Goal: Task Accomplishment & Management: Manage account settings

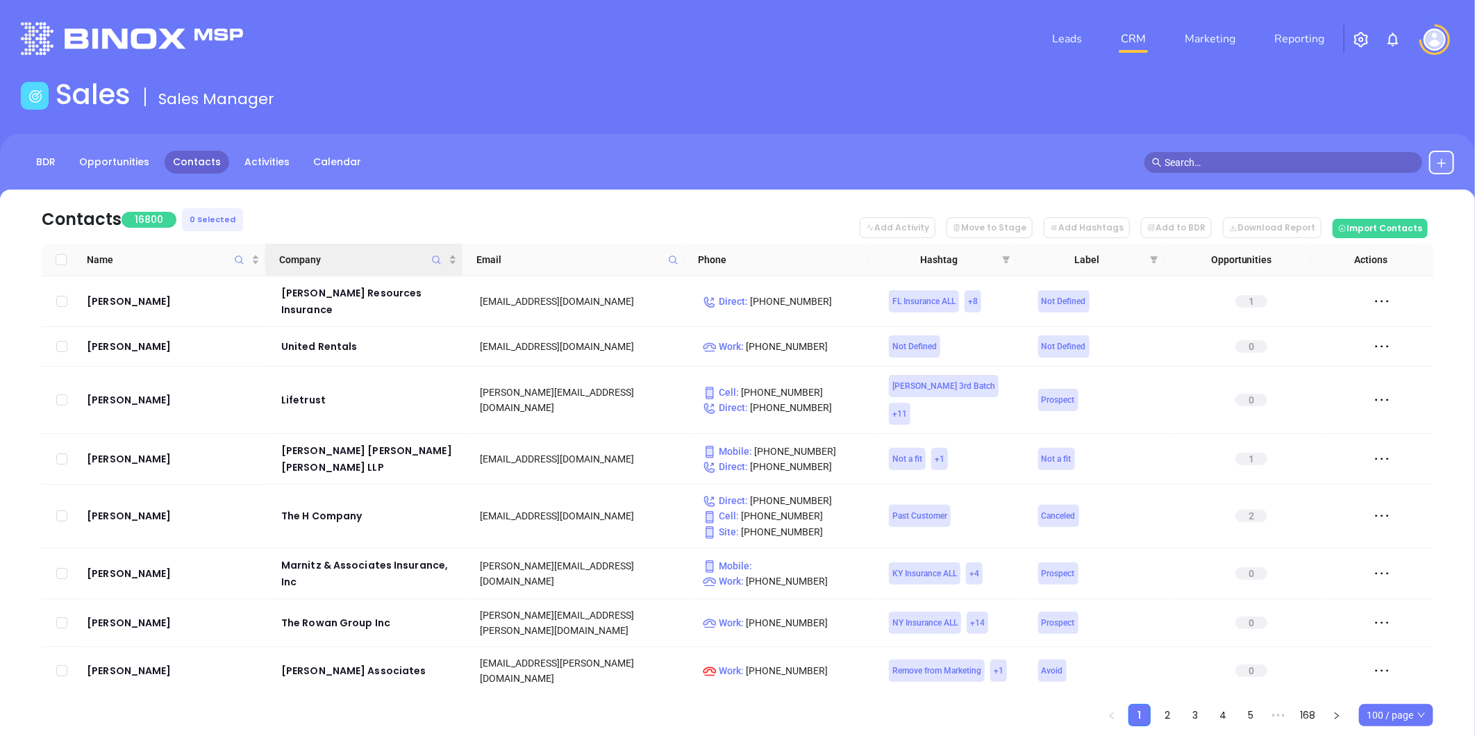
click at [439, 260] on icon "Company" at bounding box center [436, 260] width 10 height 10
click at [376, 295] on input "text" at bounding box center [368, 295] width 140 height 22
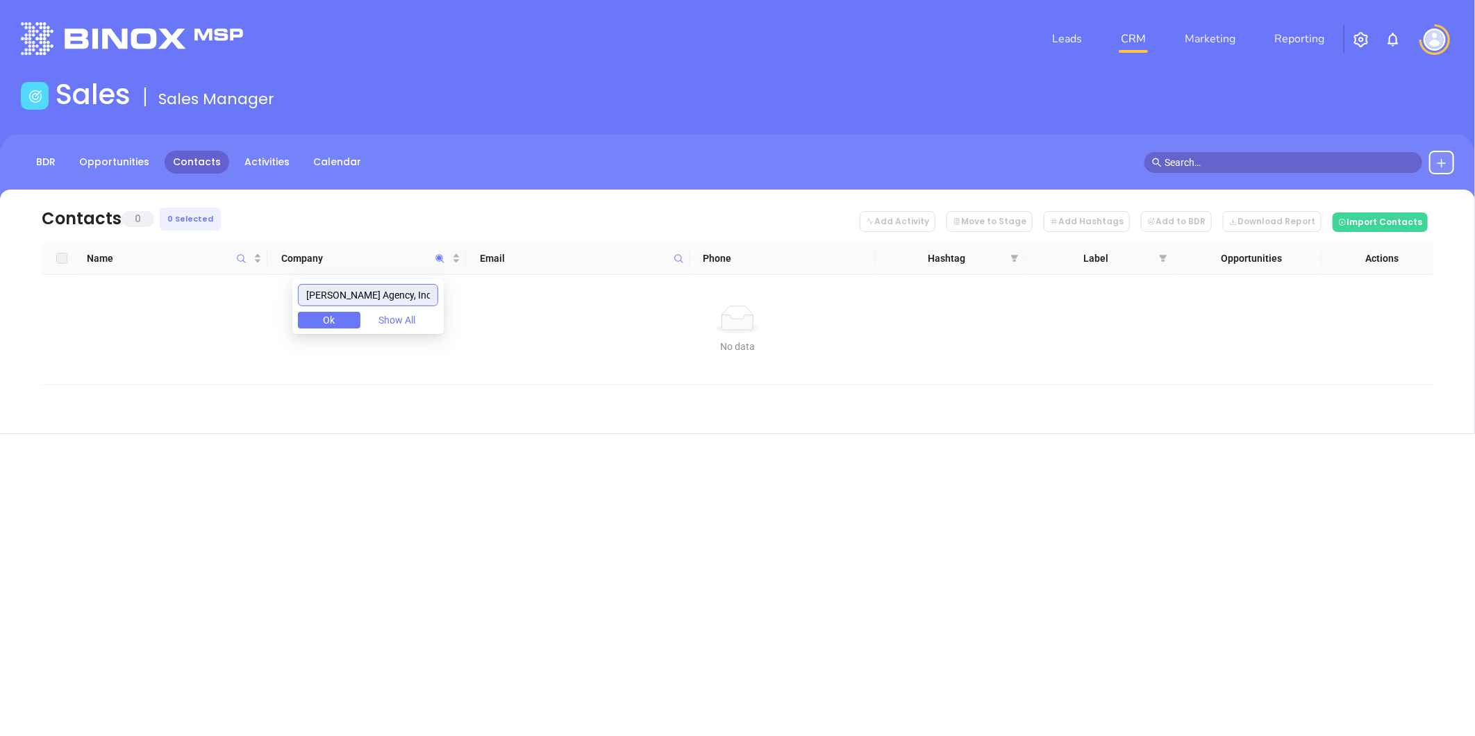
drag, startPoint x: 419, startPoint y: 297, endPoint x: 129, endPoint y: 307, distance: 289.7
click at [129, 307] on body "Leads CRM Marketing Reporting Financial Leads Leads Sales Sales Manager BDR Opp…" at bounding box center [737, 368] width 1475 height 736
paste input "Healthcare Risk Services, LLC"
drag, startPoint x: 364, startPoint y: 303, endPoint x: 115, endPoint y: 345, distance: 252.0
click at [89, 328] on body "Leads CRM Marketing Reporting Financial Leads Leads Sales Sales Manager BDR Opp…" at bounding box center [737, 368] width 1475 height 736
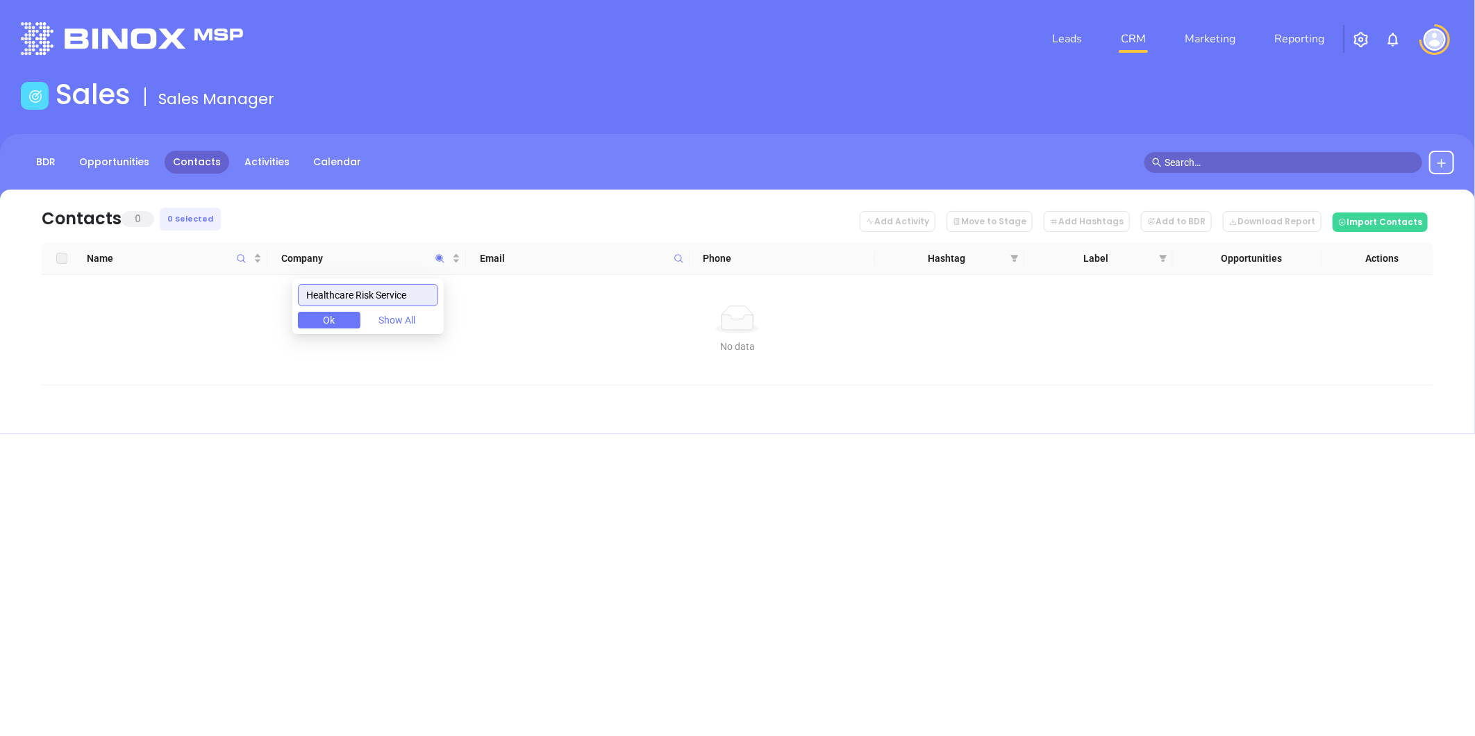
paste input "Gallowa"
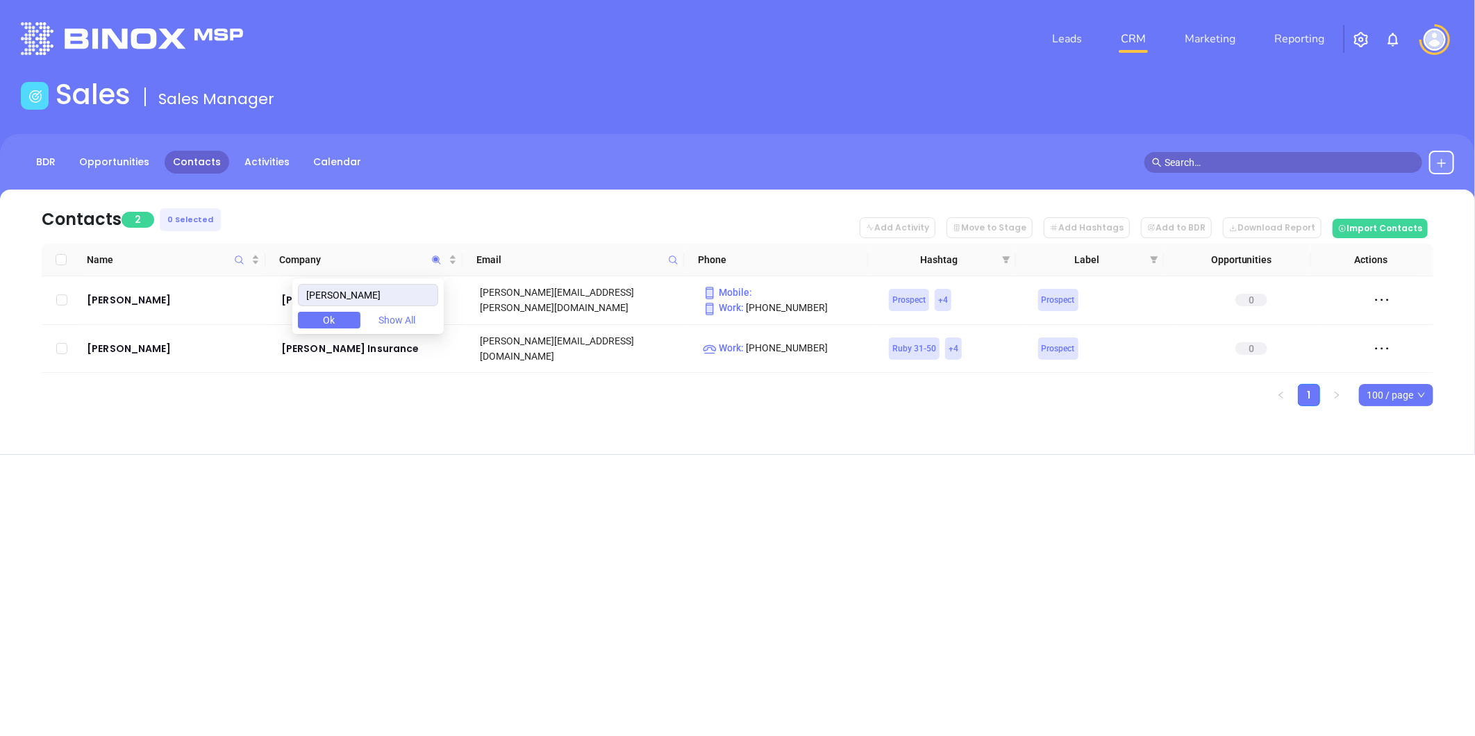
click at [459, 460] on div "Leads CRM Marketing Reporting Financial Leads Leads Sales Sales Manager BDR Opp…" at bounding box center [737, 368] width 1475 height 736
click at [431, 255] on icon "Company" at bounding box center [436, 260] width 10 height 10
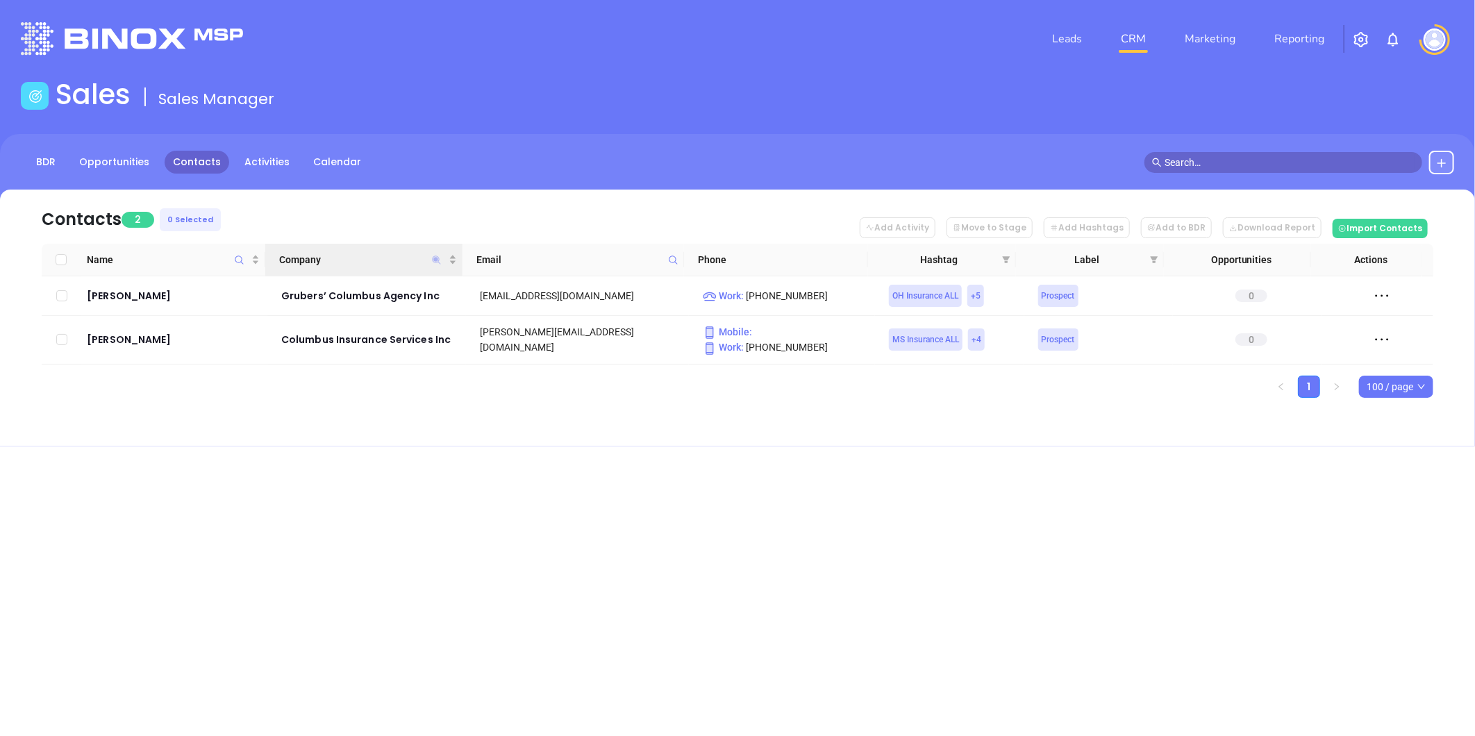
click at [435, 260] on icon "Company" at bounding box center [436, 259] width 8 height 8
paste input "AHI Auto Home Insurance"
drag, startPoint x: 373, startPoint y: 292, endPoint x: 391, endPoint y: 311, distance: 26.0
click at [387, 310] on div "AHI Auto Home Insurance Ok Show All" at bounding box center [367, 306] width 151 height 56
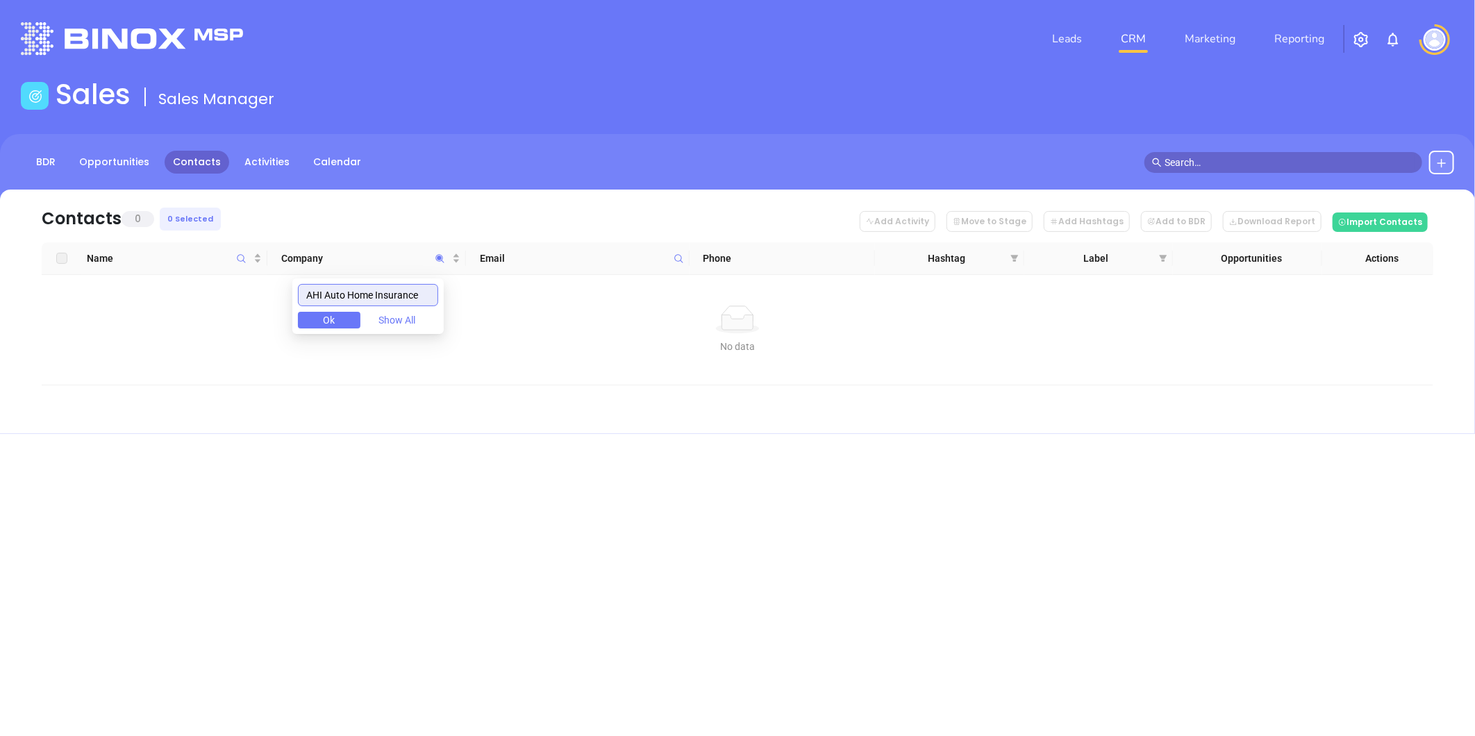
drag, startPoint x: 335, startPoint y: 299, endPoint x: 473, endPoint y: 321, distance: 139.1
click at [473, 321] on body "Leads CRM Marketing Reporting Financial Leads Leads Sales Sales Manager BDR Opp…" at bounding box center [737, 368] width 1475 height 736
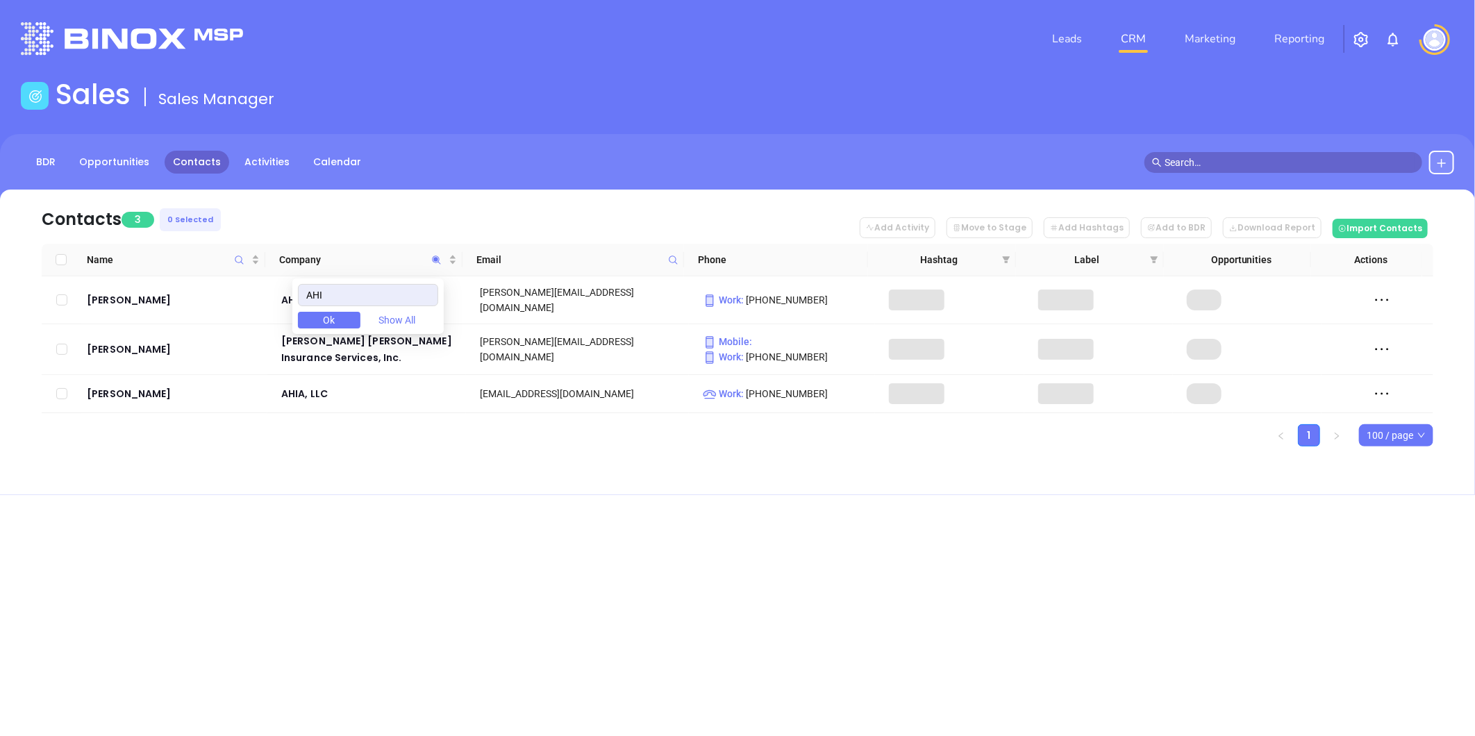
click at [405, 449] on div "Contacts 3 0 Selected Add Activity Move to Stage Add Hashtags Add to BDR Downlo…" at bounding box center [737, 342] width 1475 height 305
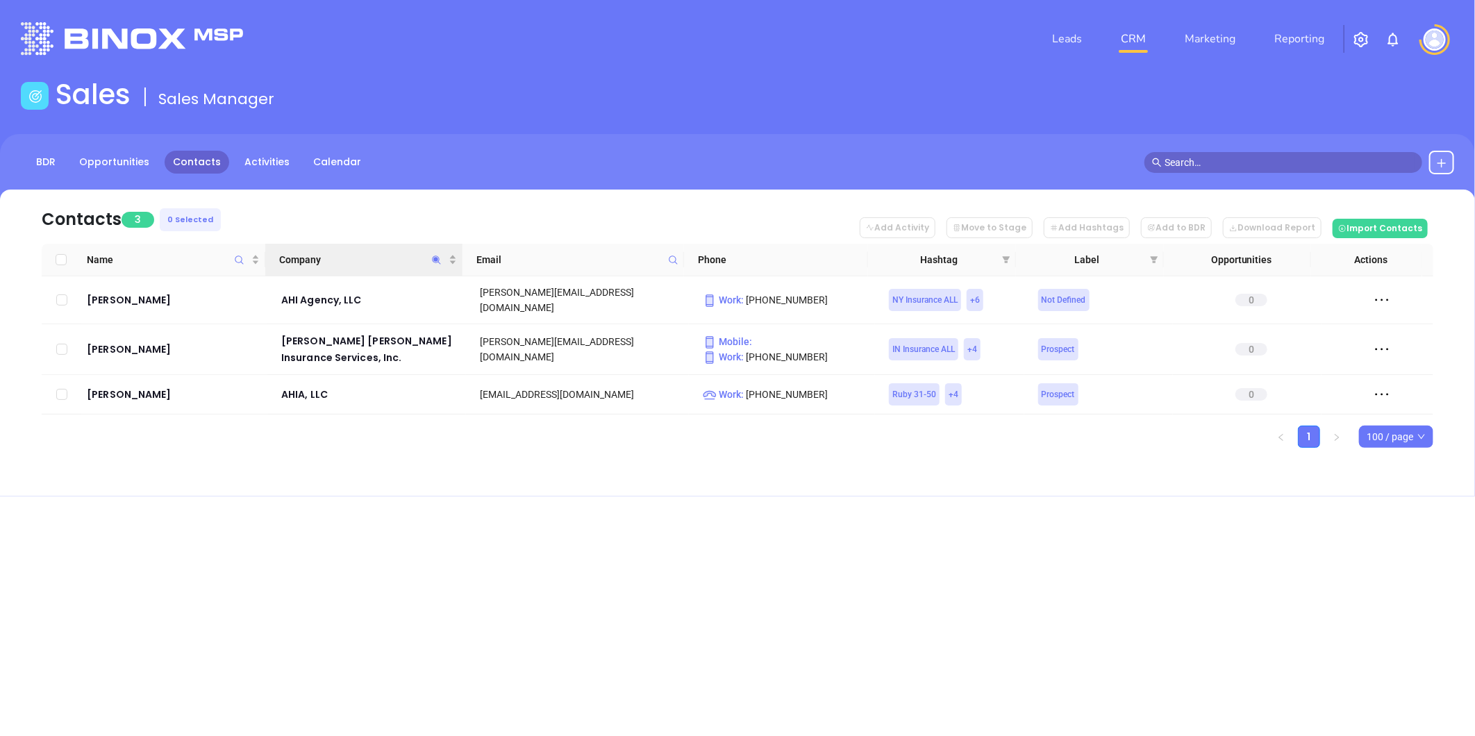
click at [439, 257] on icon "Company" at bounding box center [436, 260] width 10 height 10
paste input "Auto Home Insurance"
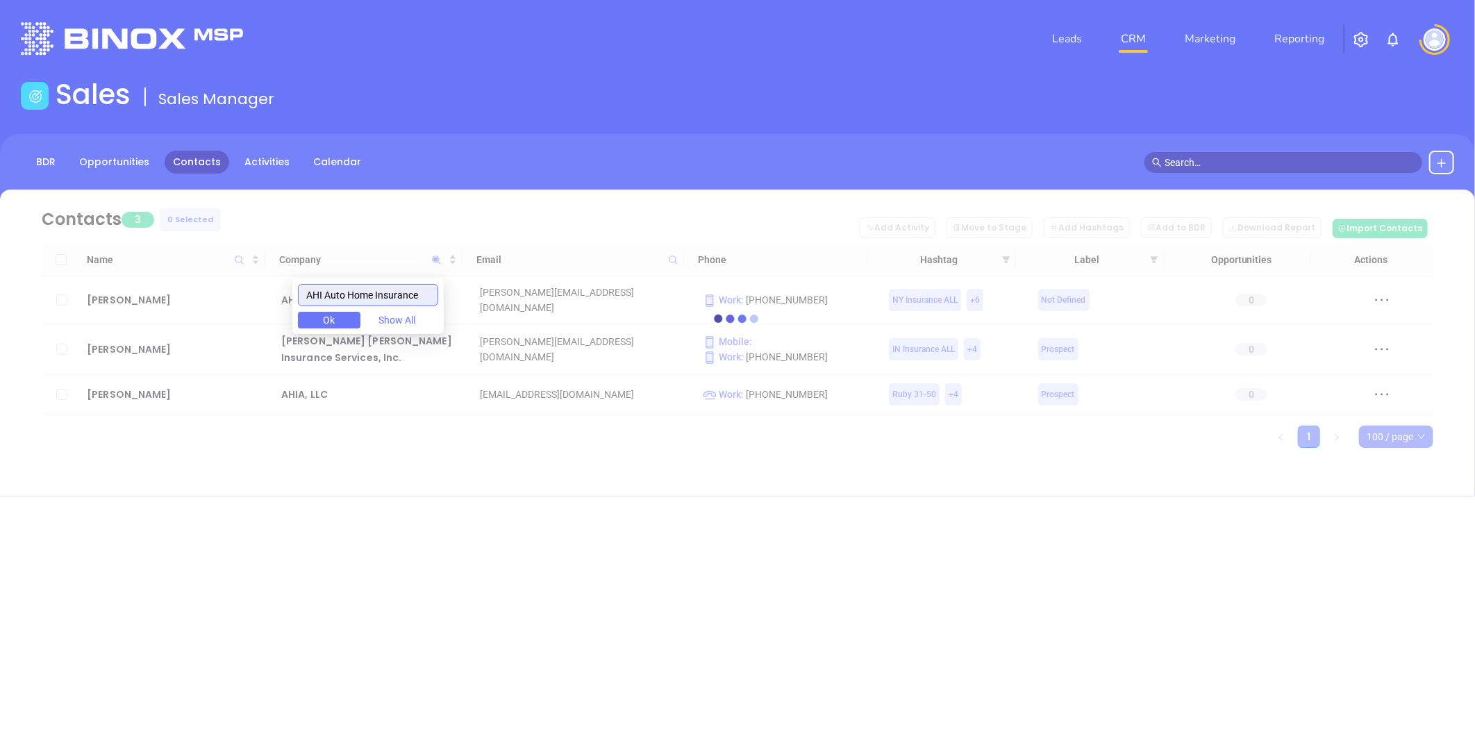
drag, startPoint x: 333, startPoint y: 290, endPoint x: 103, endPoint y: 283, distance: 230.6
click at [109, 282] on body "Leads CRM Marketing Reporting Financial Leads Leads Sales Sales Manager BDR Opp…" at bounding box center [737, 368] width 1475 height 736
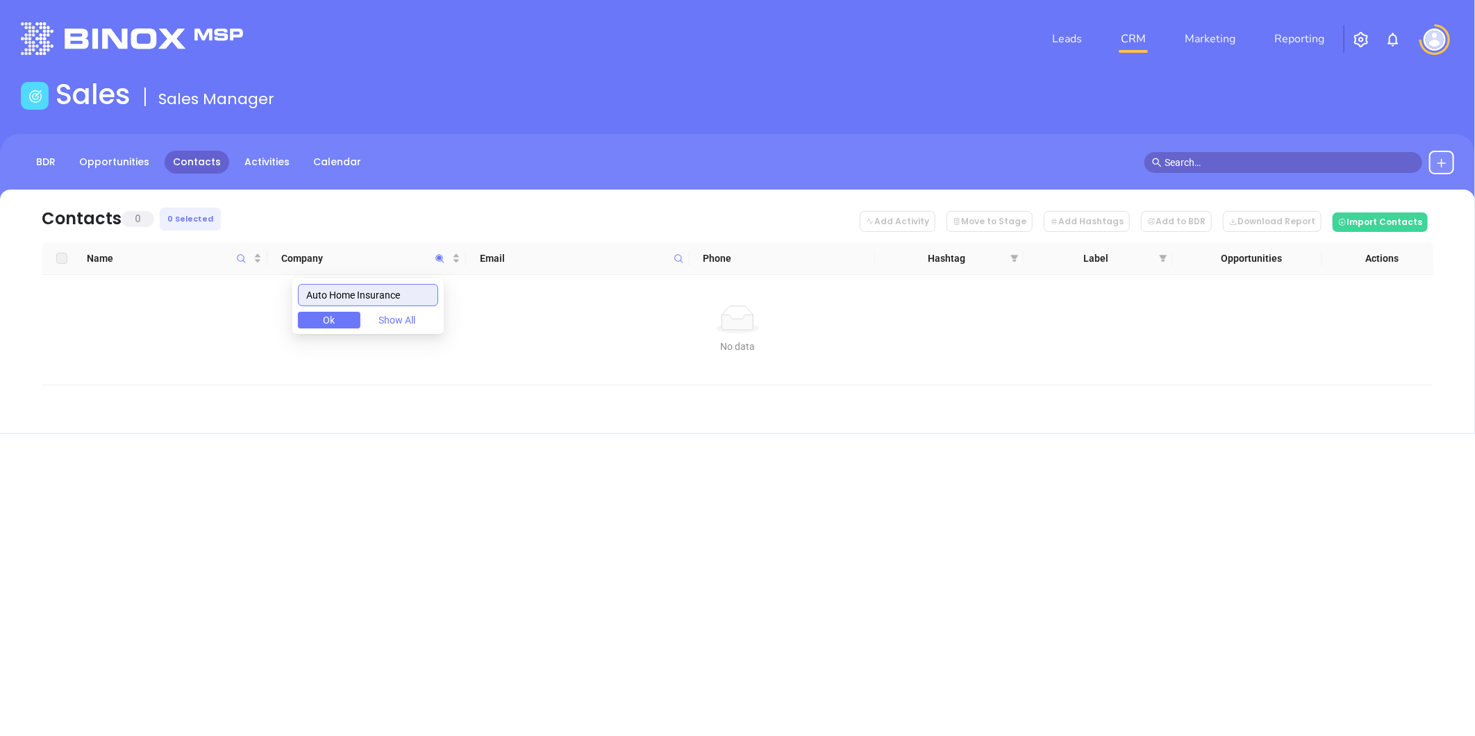
drag, startPoint x: 421, startPoint y: 296, endPoint x: 190, endPoint y: 278, distance: 231.9
click at [190, 278] on body "Leads CRM Marketing Reporting Financial Leads Leads Sales Sales Manager BDR Opp…" at bounding box center [737, 368] width 1475 height 736
paste input "Embrey Ins Agcy"
click at [352, 301] on input "Embrey" at bounding box center [368, 295] width 140 height 22
click at [330, 299] on input "Embrey" at bounding box center [368, 295] width 140 height 22
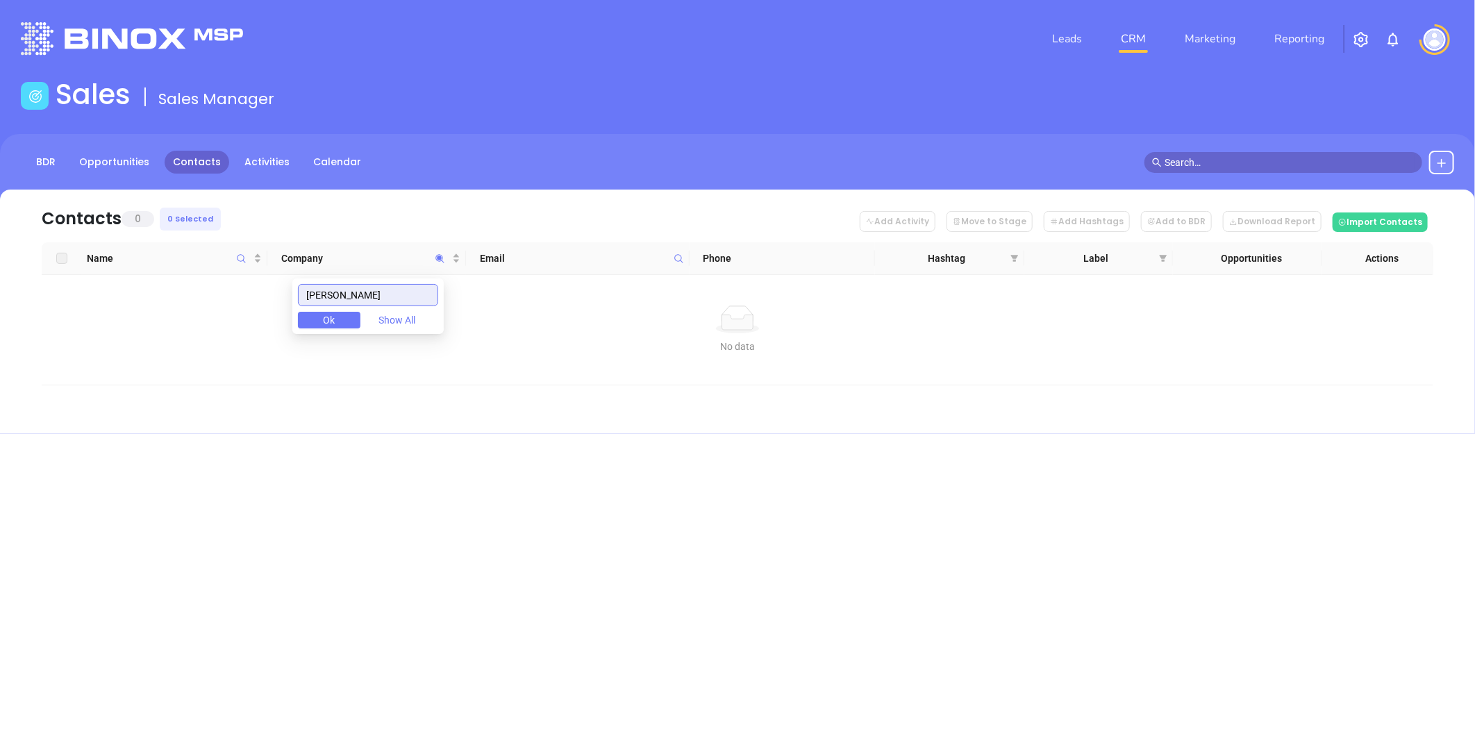
click at [342, 294] on input "Embrey" at bounding box center [368, 295] width 140 height 22
paste input "Sunstar Insurance Services"
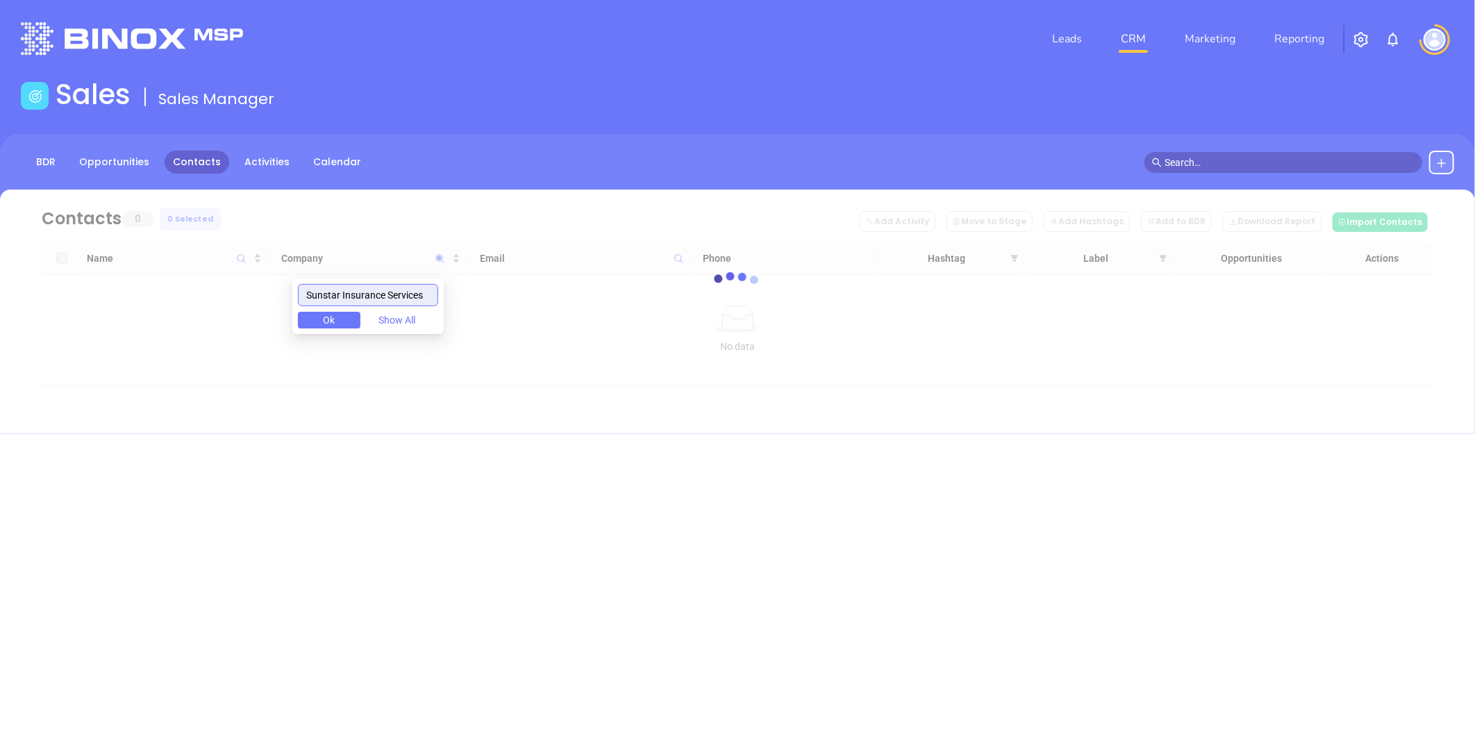
click at [316, 295] on input "Sunstar Insurance Services" at bounding box center [368, 295] width 140 height 22
type input "Sunstar Insurance Services"
click at [386, 289] on input "Sunstar Insurance Services" at bounding box center [368, 295] width 140 height 22
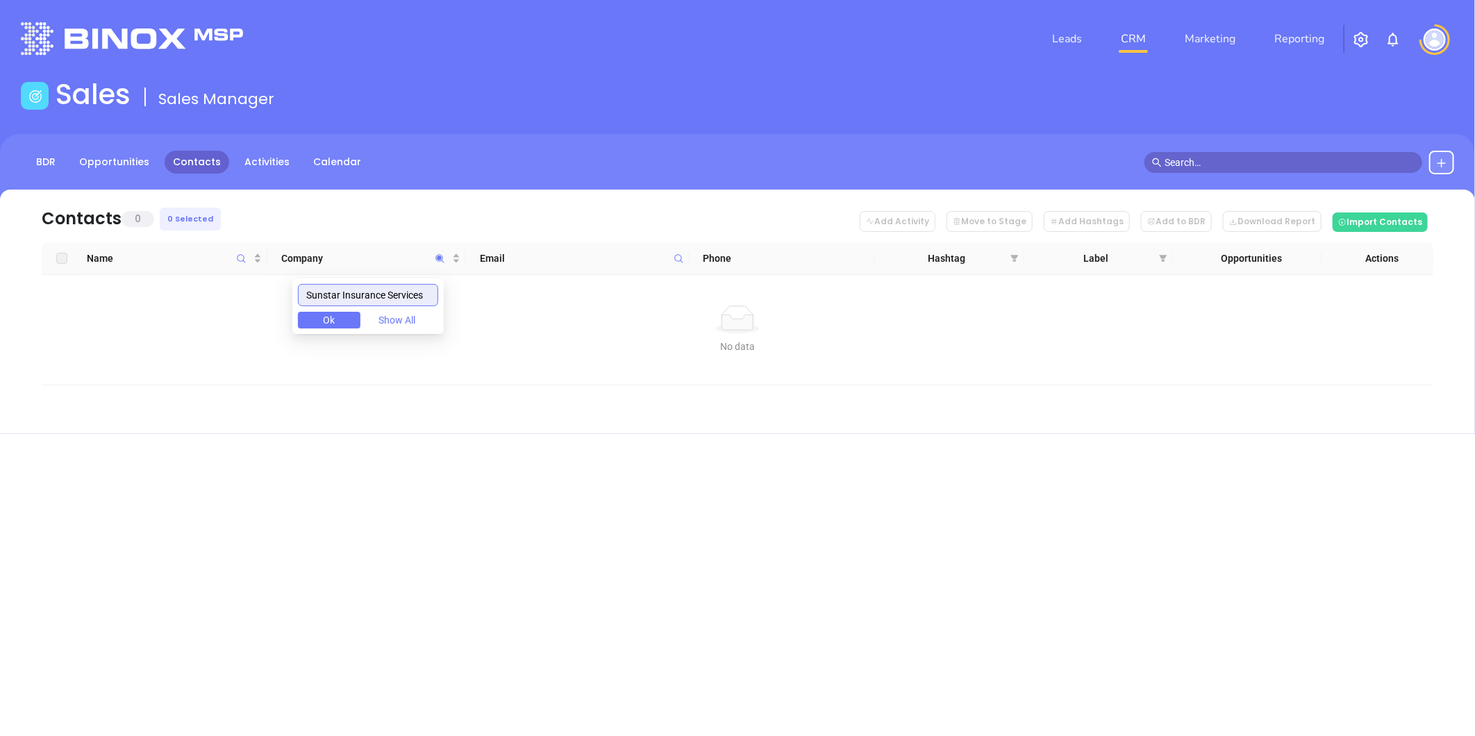
paste input "text"
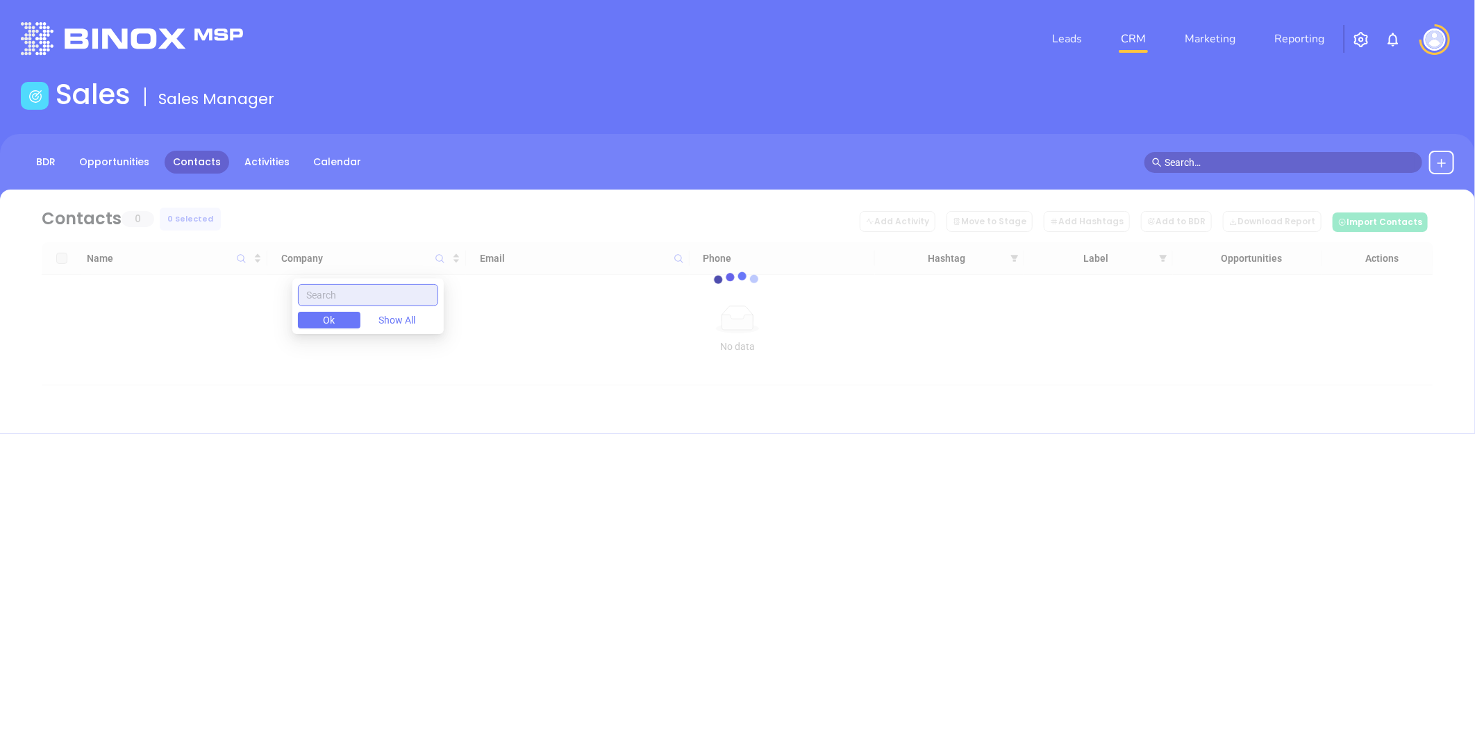
click at [327, 297] on input "text" at bounding box center [368, 295] width 140 height 22
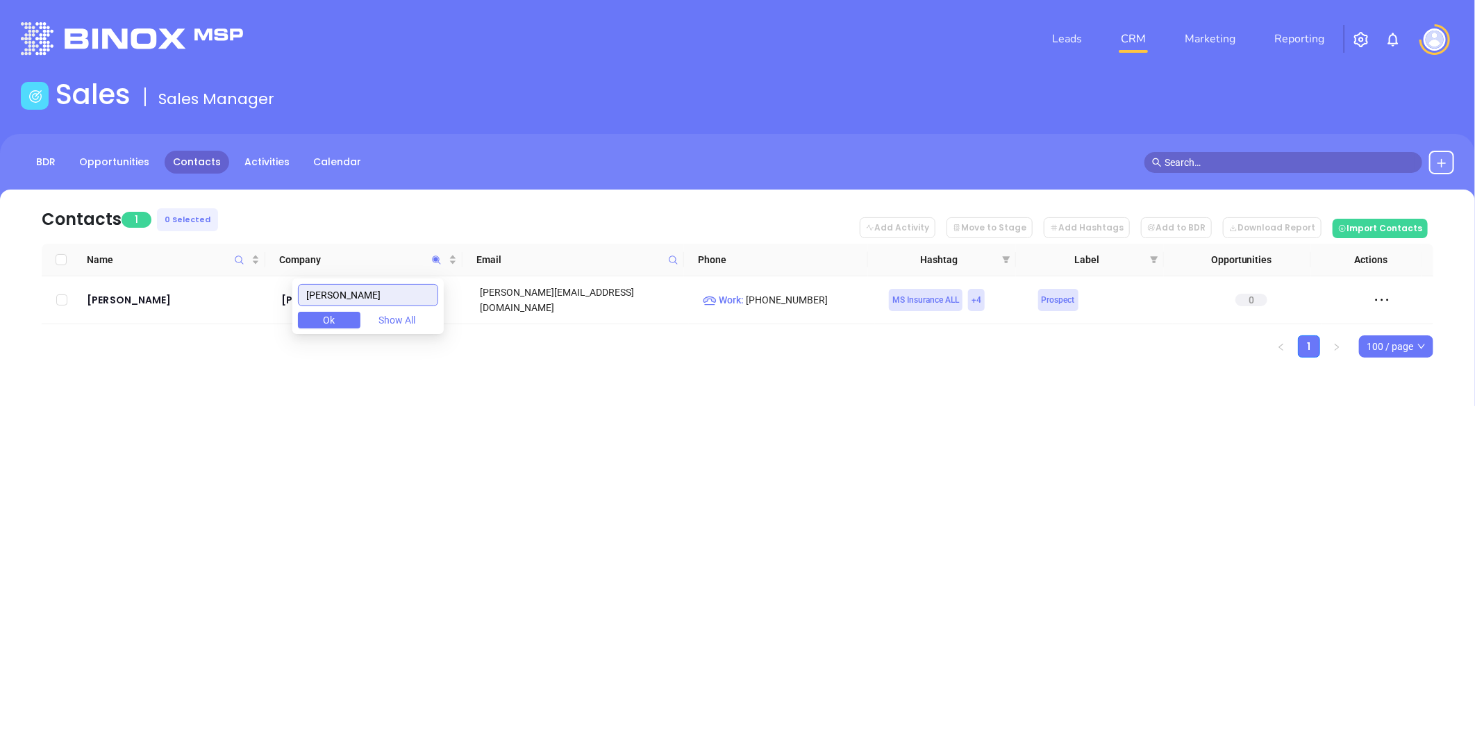
type input "bailey williams"
click at [557, 441] on div "Leads CRM Marketing Reporting Financial Leads Leads Sales Sales Manager BDR Opp…" at bounding box center [737, 368] width 1475 height 736
click at [433, 258] on icon "Company" at bounding box center [436, 259] width 8 height 8
paste input "text"
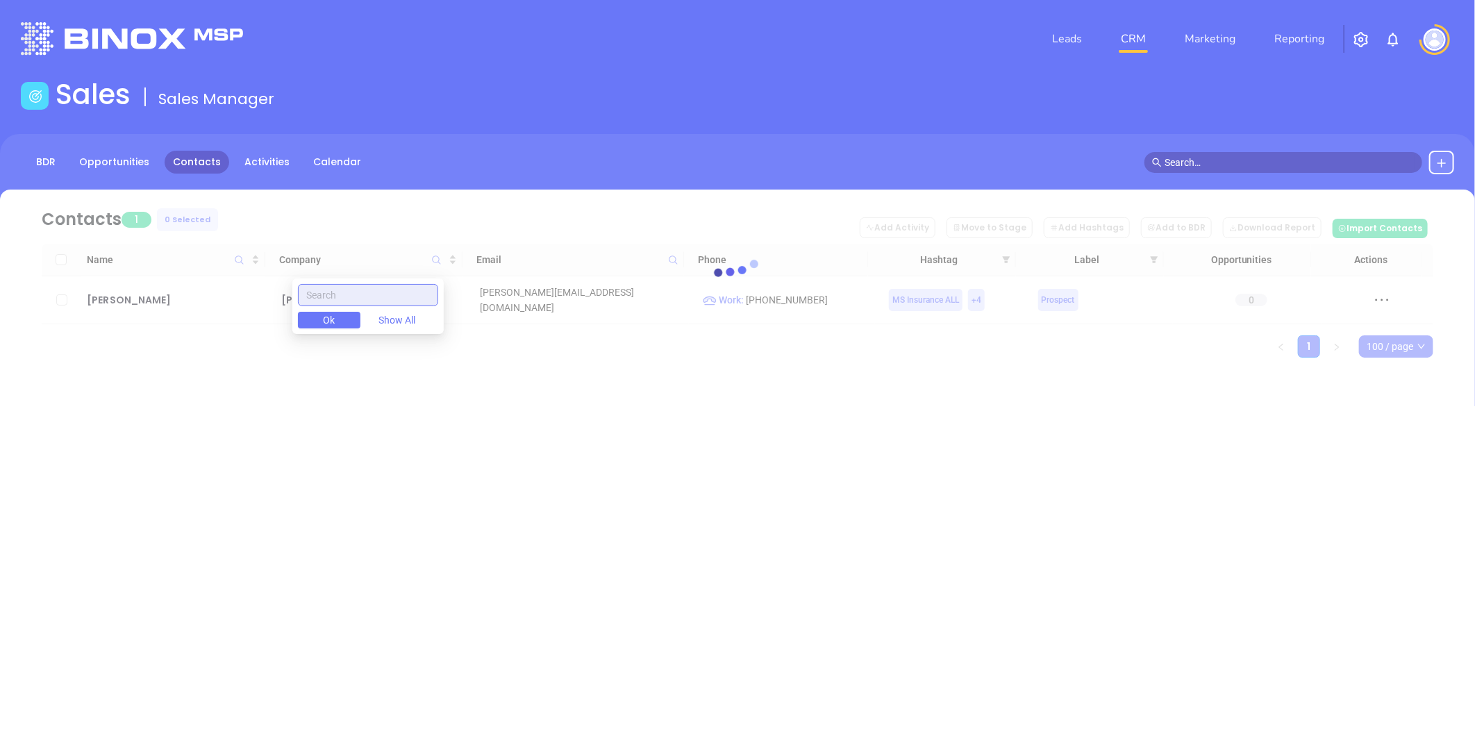
click at [380, 289] on input "text" at bounding box center [368, 295] width 140 height 22
paste input "Pearl River Insurance"
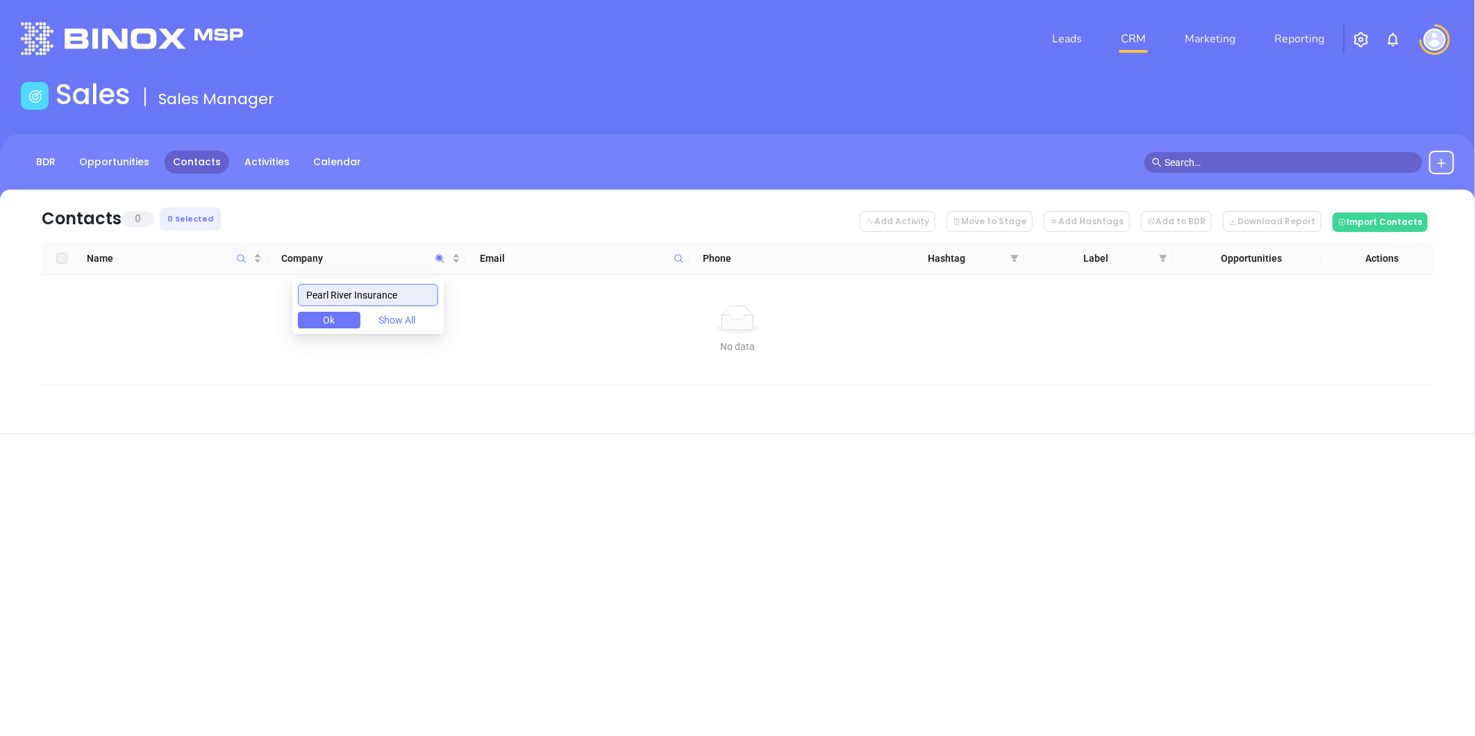
drag, startPoint x: 419, startPoint y: 294, endPoint x: 97, endPoint y: 320, distance: 323.2
click at [91, 315] on body "Leads CRM Marketing Reporting Financial Leads Leads Sales Sales Manager BDR Opp…" at bounding box center [737, 368] width 1475 height 736
paste input "Fiser Insurance Agency, Inc."
click at [316, 292] on input "Fiser Insurance Agency" at bounding box center [368, 295] width 140 height 22
drag, startPoint x: 335, startPoint y: 293, endPoint x: 620, endPoint y: 283, distance: 284.8
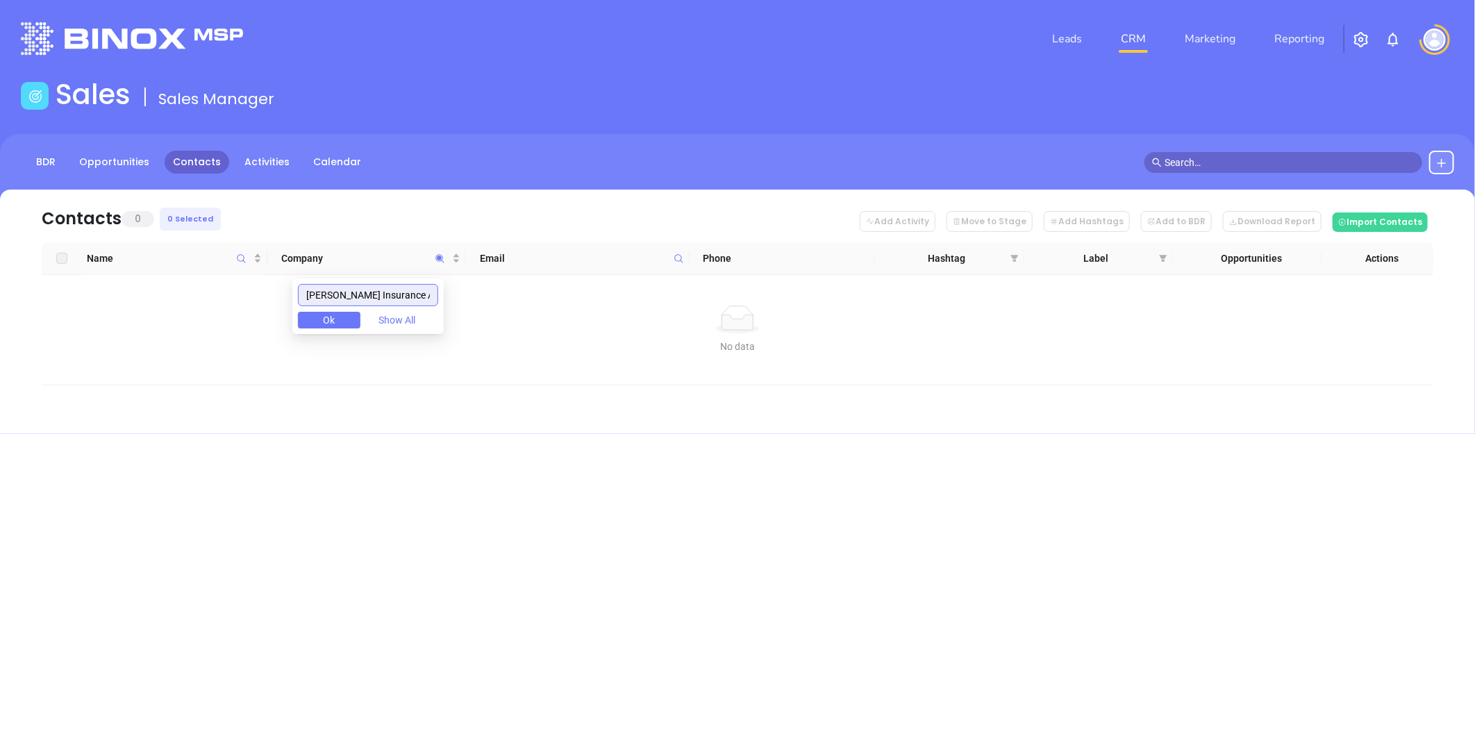
click at [620, 283] on body "Leads CRM Marketing Reporting Financial Leads Leads Sales Sales Manager BDR Opp…" at bounding box center [737, 368] width 1475 height 736
drag, startPoint x: 325, startPoint y: 288, endPoint x: 265, endPoint y: 283, distance: 60.0
click at [265, 283] on body "Leads CRM Marketing Reporting Financial Leads Leads Sales Sales Manager BDR Opp…" at bounding box center [737, 368] width 1475 height 736
paste input "Haley Insurance Agency, Inc."
drag, startPoint x: 389, startPoint y: 286, endPoint x: 271, endPoint y: 292, distance: 118.8
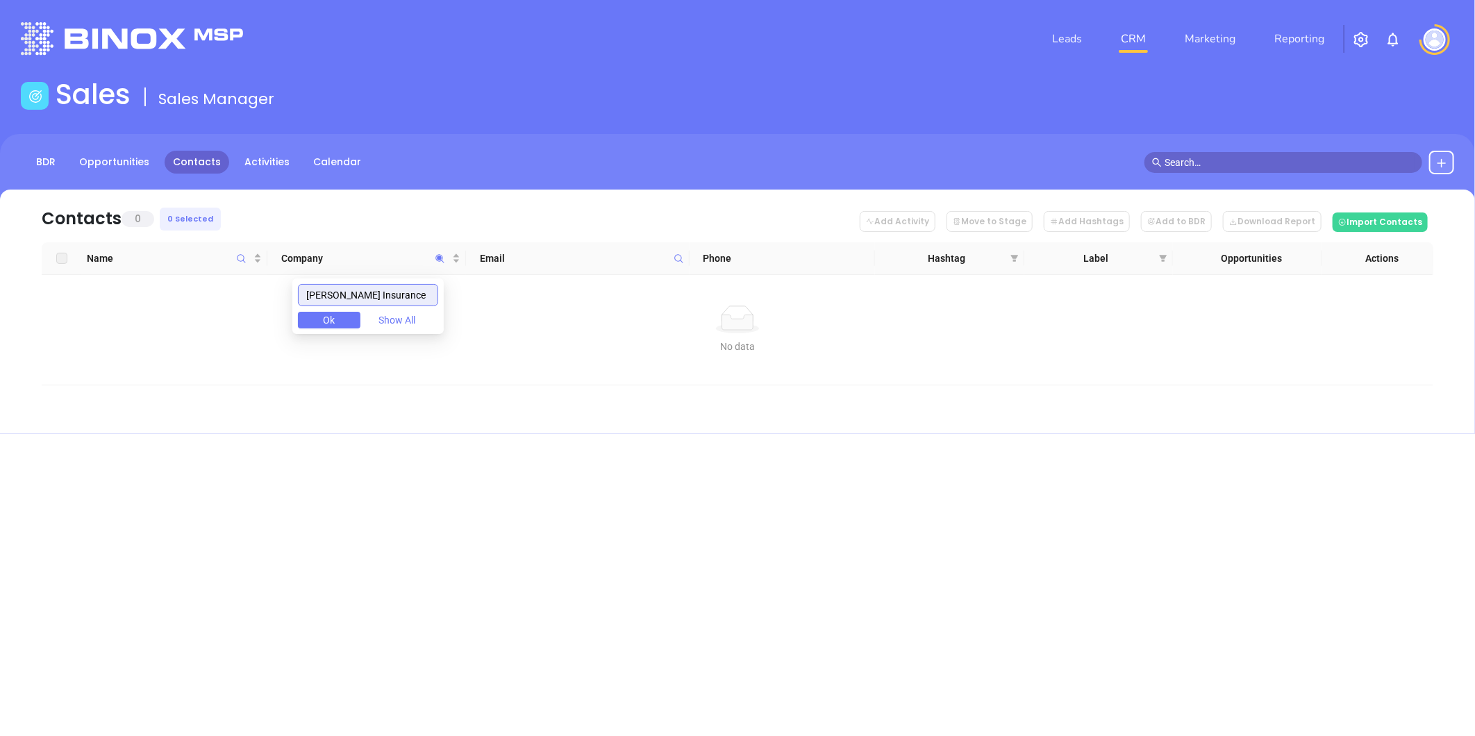
click at [271, 292] on body "Leads CRM Marketing Reporting Financial Leads Leads Sales Sales Manager BDR Opp…" at bounding box center [737, 368] width 1475 height 736
paste input "Gooden"
type input "Gooden Insurance"
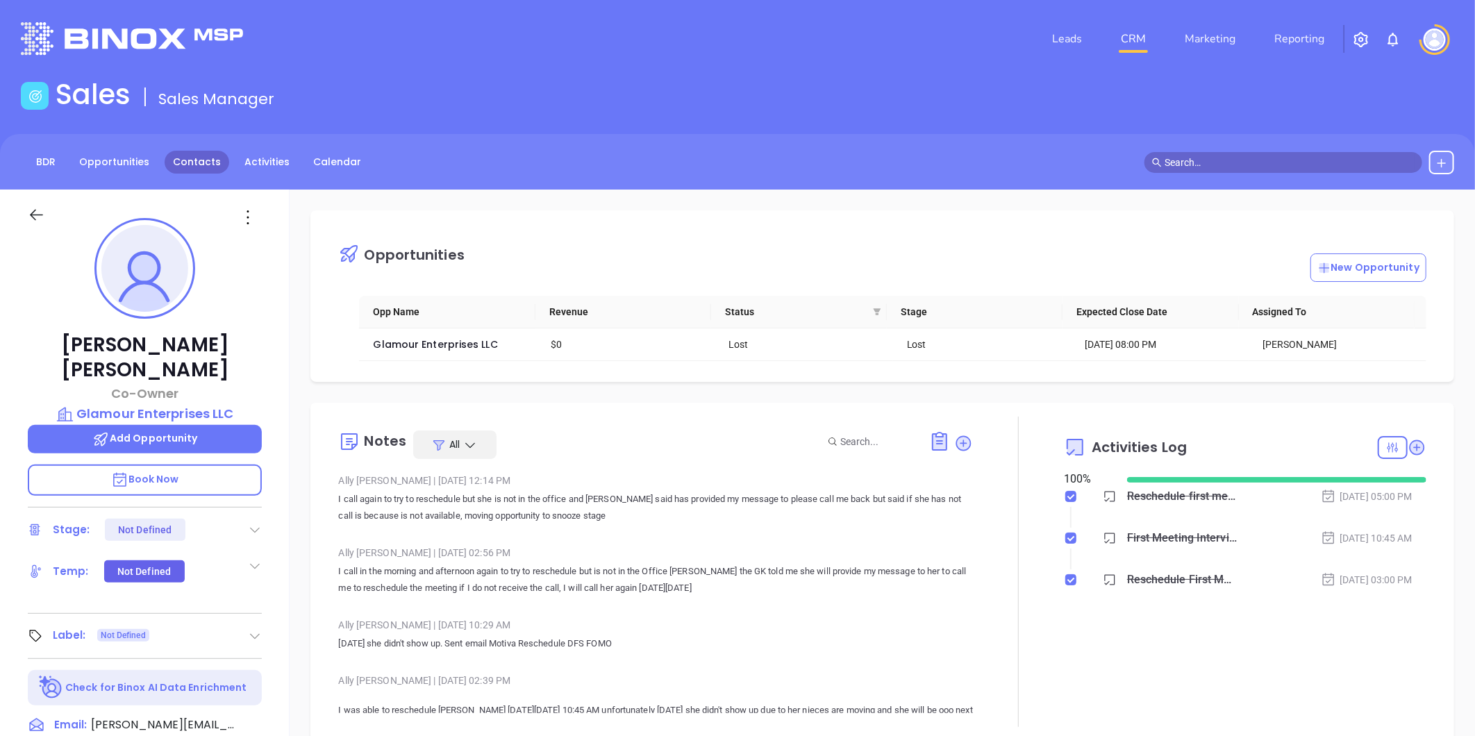
click at [185, 156] on link "Contacts" at bounding box center [197, 162] width 65 height 23
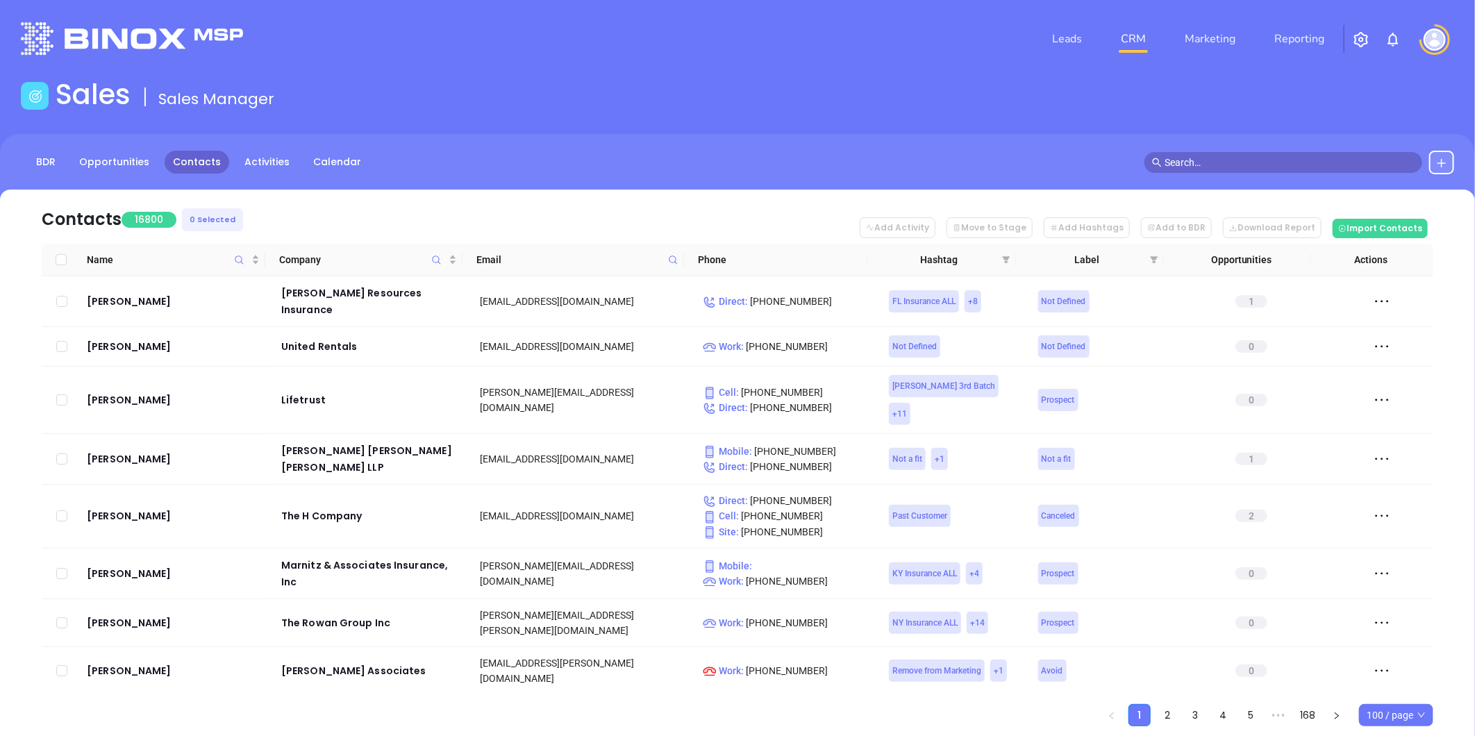
click at [671, 258] on icon at bounding box center [673, 260] width 10 height 10
click at [660, 288] on input "text" at bounding box center [605, 289] width 140 height 22
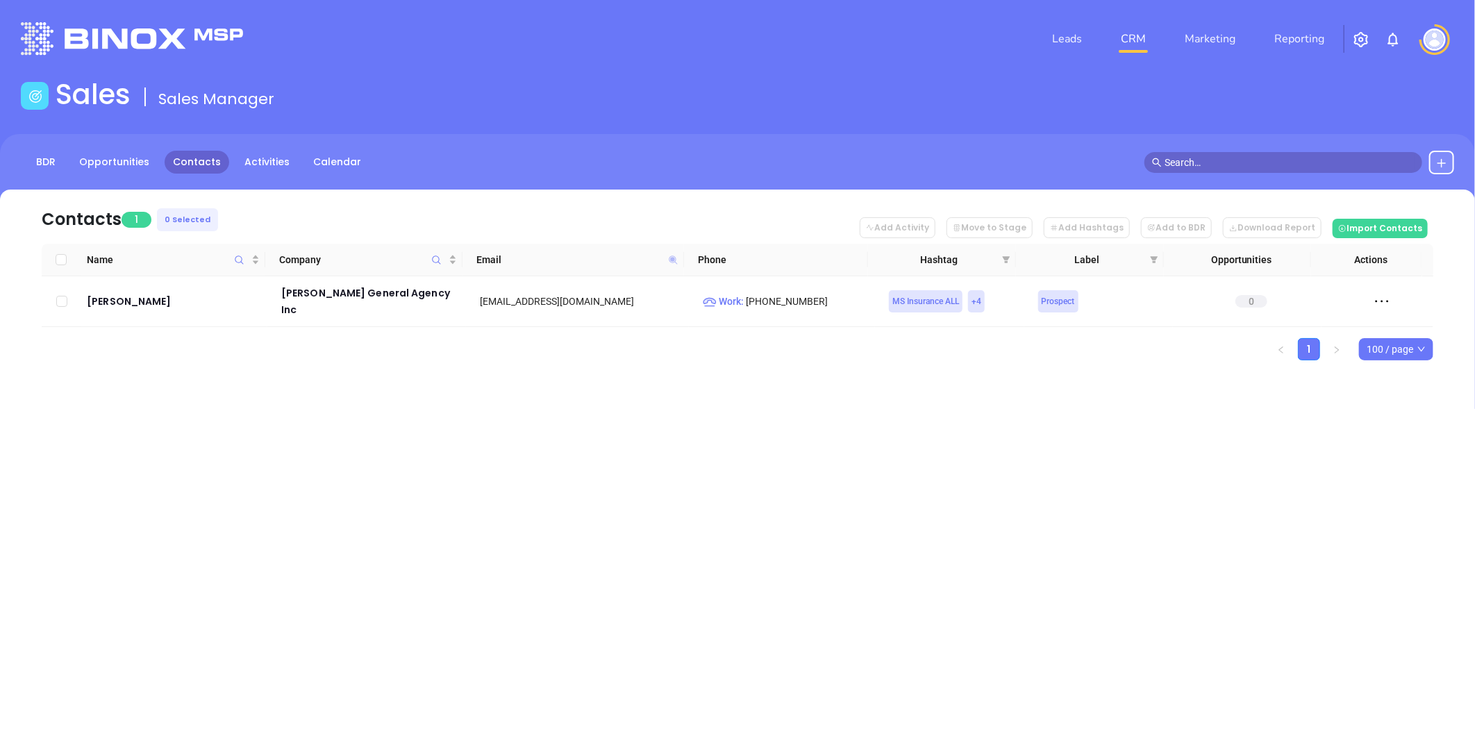
click at [674, 258] on icon at bounding box center [673, 259] width 8 height 8
paste input "southgroup.net"
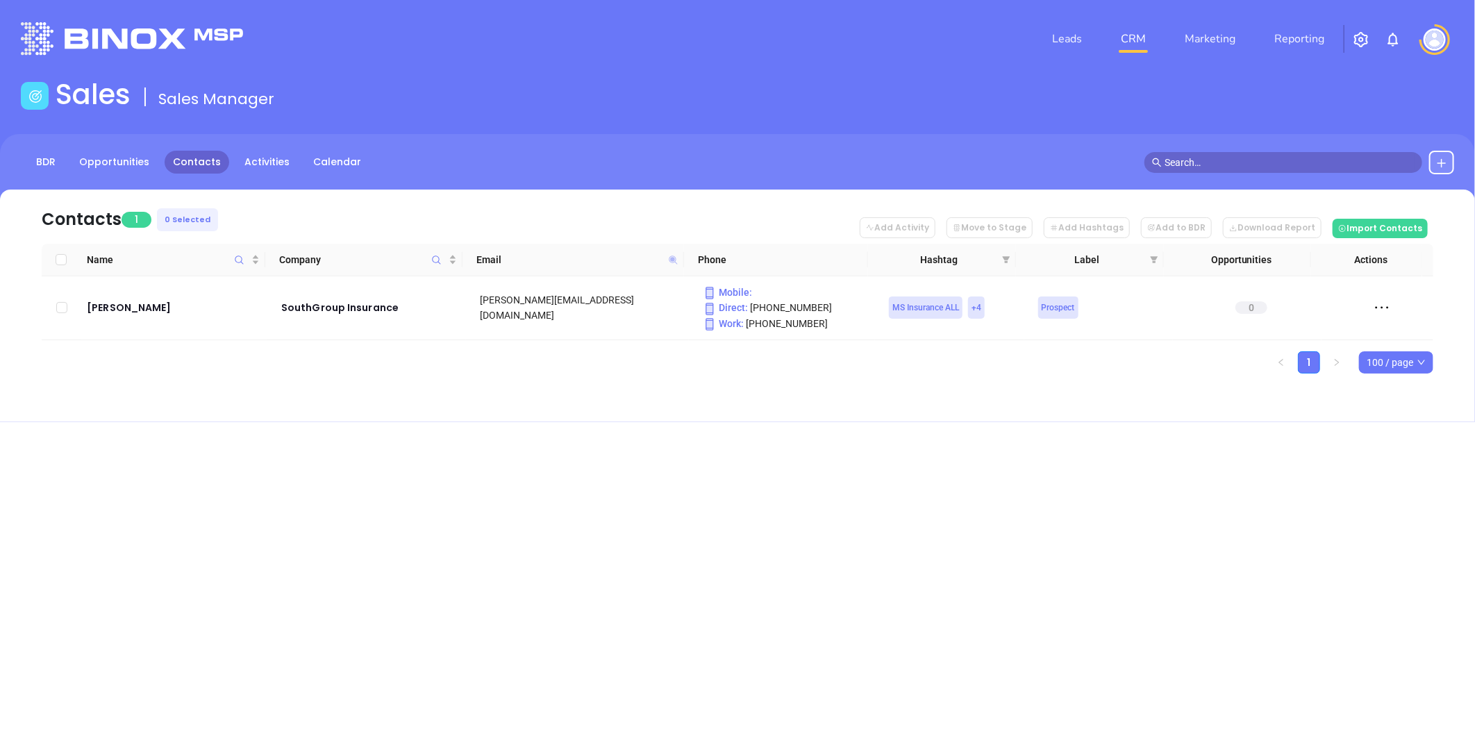
click at [673, 255] on icon at bounding box center [673, 259] width 8 height 8
paste input "gcminsurance.com"
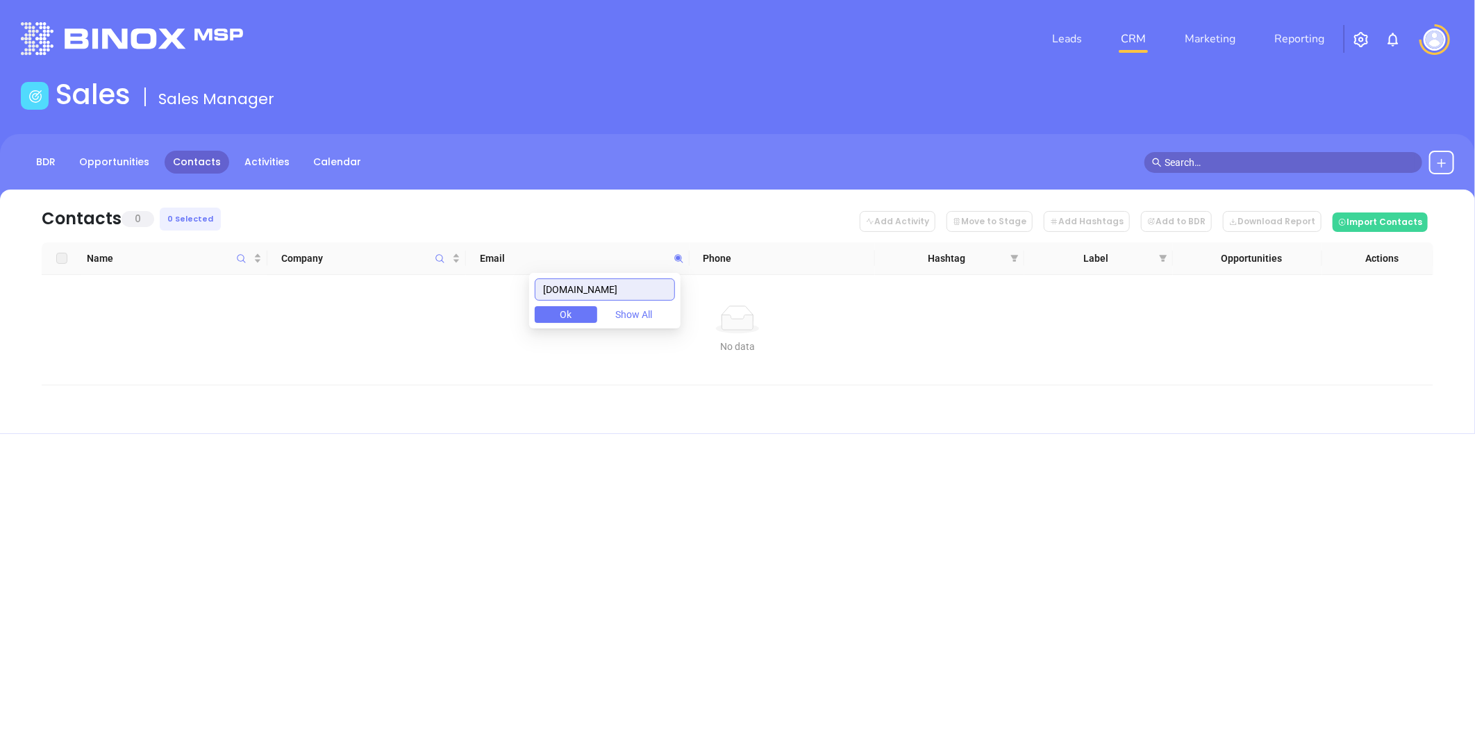
drag, startPoint x: 539, startPoint y: 292, endPoint x: 421, endPoint y: 301, distance: 117.7
click at [423, 301] on body "Leads CRM Marketing Reporting Financial Leads Leads Sales Sales Manager BDR Opp…" at bounding box center [737, 368] width 1475 height 736
paste input "columbusins"
drag, startPoint x: 646, startPoint y: 286, endPoint x: 421, endPoint y: 261, distance: 225.6
click at [421, 261] on body "Leads CRM Marketing Reporting Financial Leads Leads Sales Sales Manager BDR Opp…" at bounding box center [737, 368] width 1475 height 736
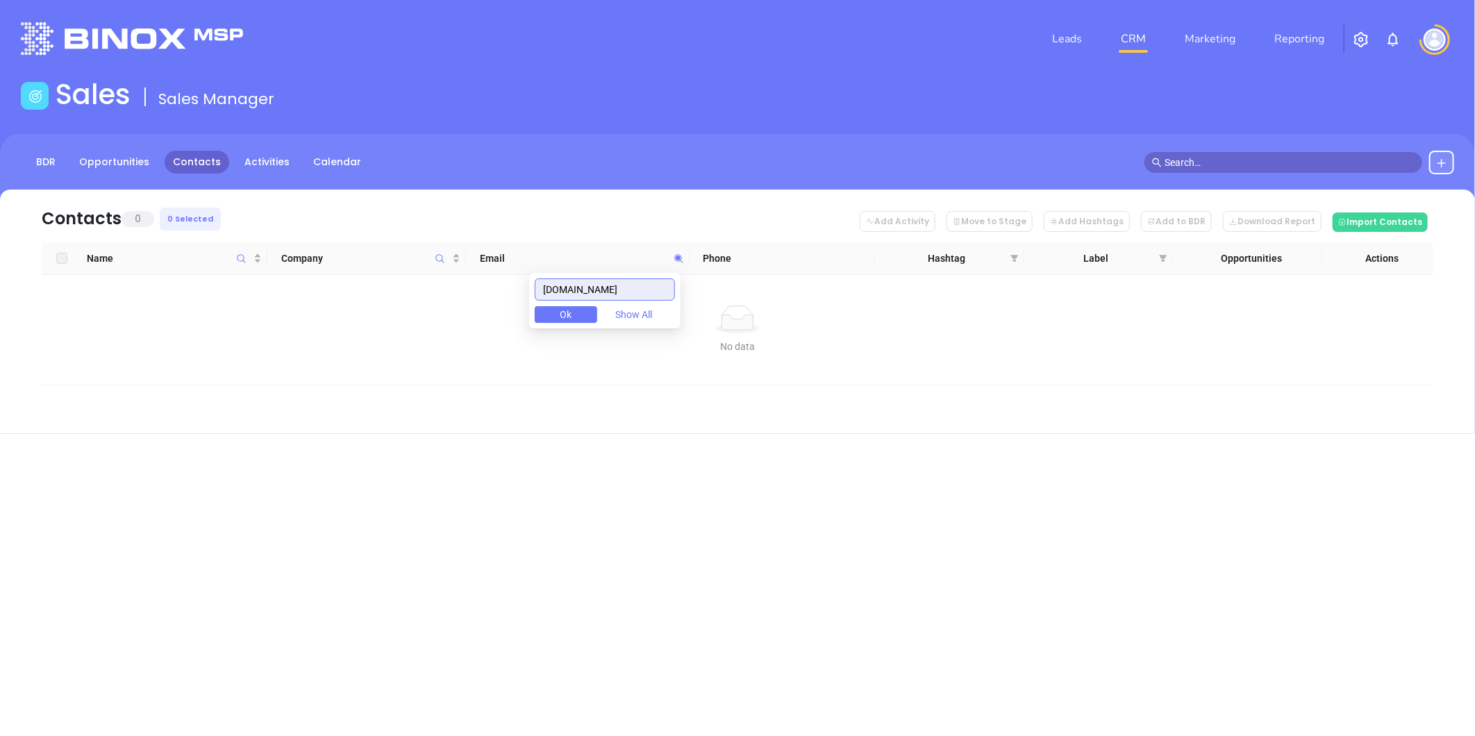
paste input "ahi-insurance"
drag, startPoint x: 648, startPoint y: 295, endPoint x: 448, endPoint y: 274, distance: 200.4
click at [448, 274] on body "Leads CRM Marketing Reporting Financial Leads Leads Sales Sales Manager BDR Opp…" at bounding box center [737, 368] width 1475 height 736
paste input "southgroup.net"
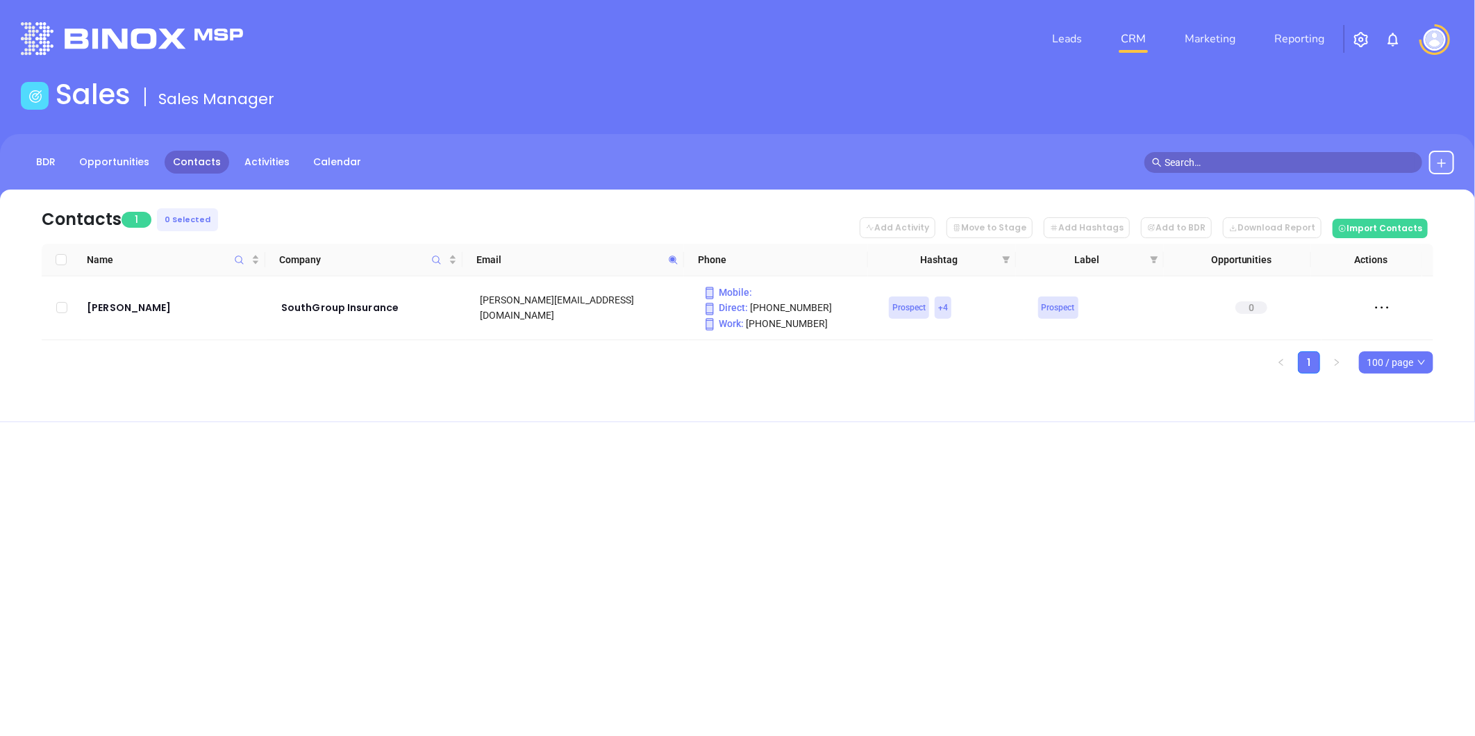
click at [512, 384] on div "Contacts 1 0 Selected Add Activity Move to Stage Add Hashtags Add to BDR Downlo…" at bounding box center [737, 306] width 1475 height 233
click at [671, 257] on icon at bounding box center [673, 260] width 10 height 10
paste input "bicountyinsuranceagency.com"
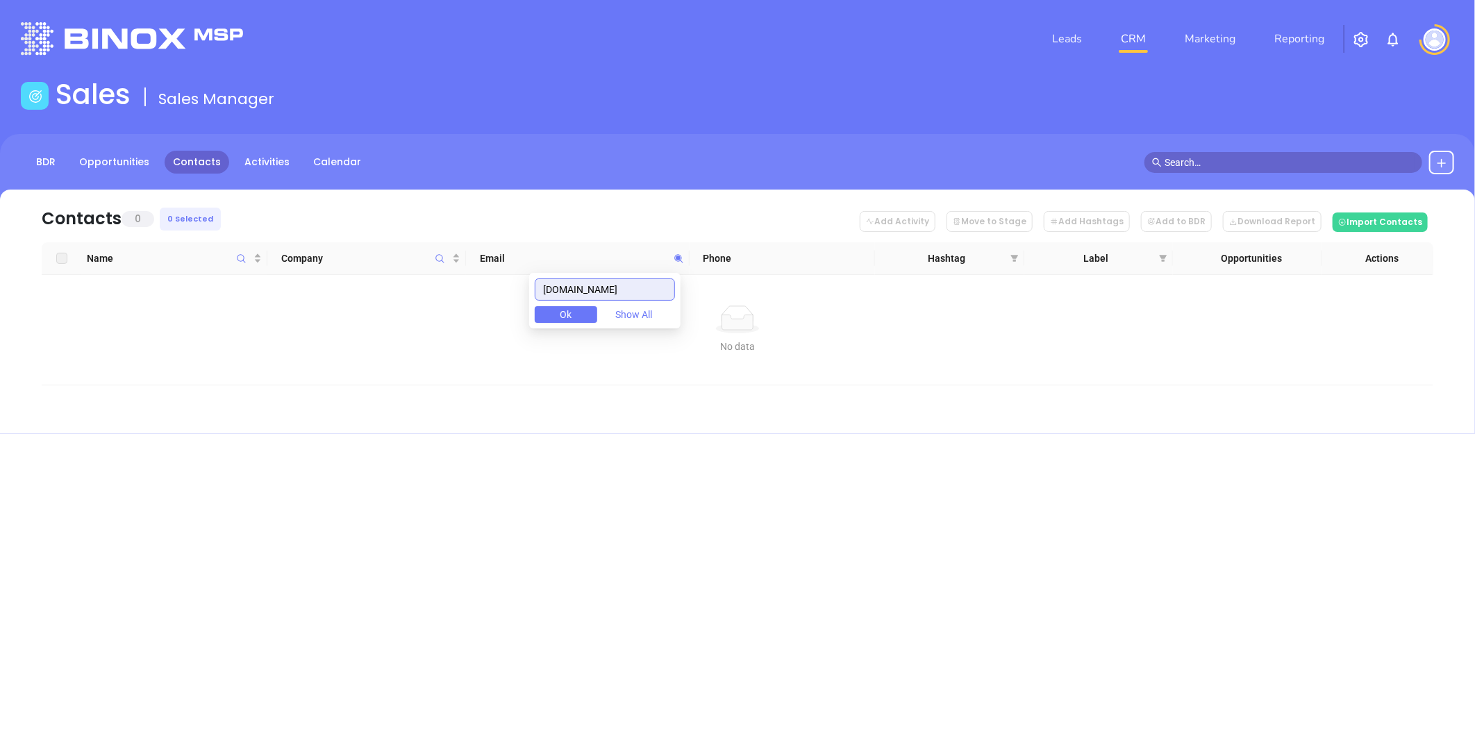
click at [629, 289] on input "bicountyinsuranceagency.com" at bounding box center [605, 289] width 140 height 22
click at [629, 288] on input "bicountyinsuranceagency.com" at bounding box center [605, 289] width 140 height 22
paste input "Sunstar Insurance Services"
click at [618, 289] on input "Sunstar Insurance Services" at bounding box center [605, 289] width 140 height 22
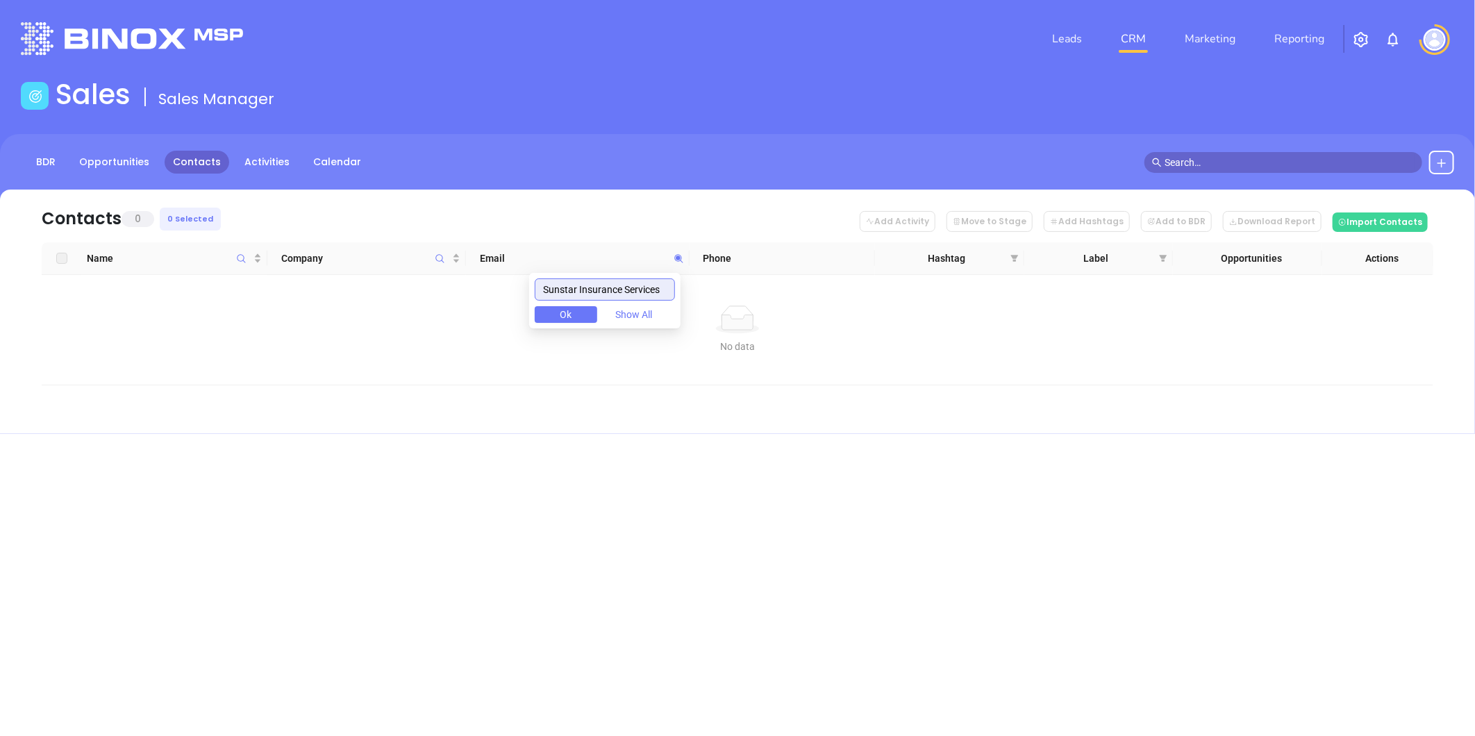
click at [616, 289] on input "Sunstar Insurance Services" at bounding box center [605, 289] width 140 height 22
click at [618, 289] on input "Sunstar Insurance Services" at bounding box center [605, 289] width 140 height 22
paste input "sunstarinsuranceservices.com"
click at [627, 289] on input "sunstarinsuranceservices.com" at bounding box center [605, 289] width 140 height 22
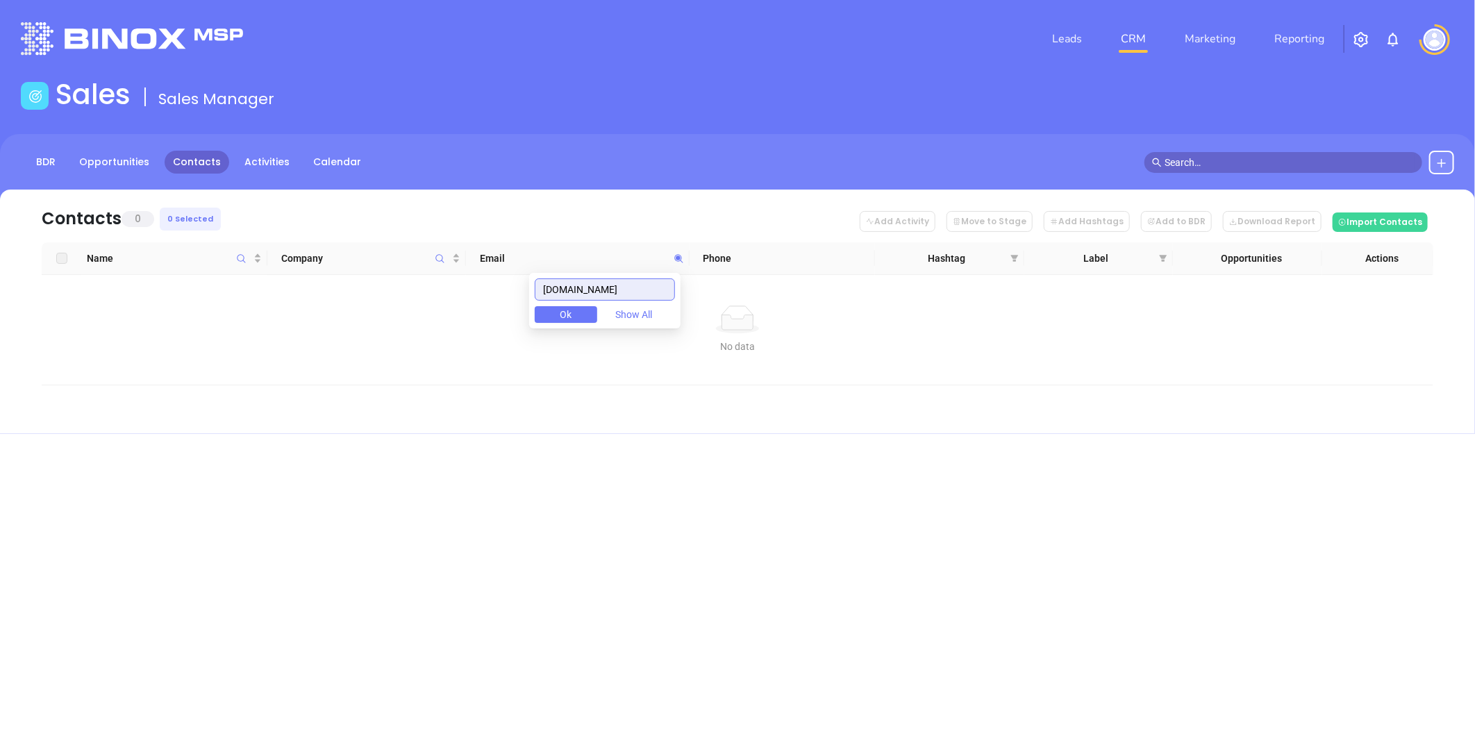
click at [628, 289] on input "sunstarinsuranceservices.com" at bounding box center [605, 289] width 140 height 22
click at [621, 289] on input "sunstarinsuranceservices.com" at bounding box center [605, 289] width 140 height 22
paste input "billd@sunstarin"
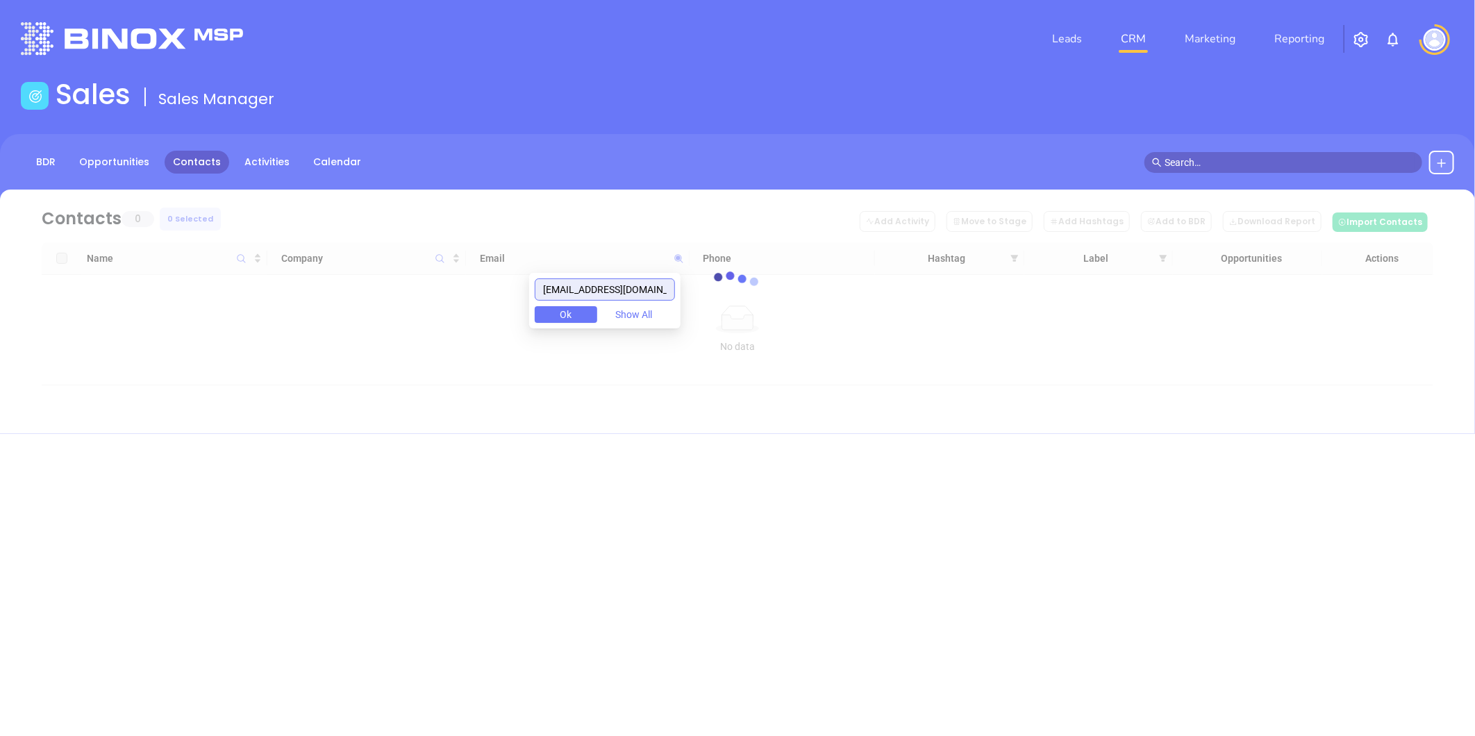
drag, startPoint x: 476, startPoint y: 274, endPoint x: 278, endPoint y: 276, distance: 197.9
click at [276, 275] on body "Leads CRM Marketing Reporting Financial Leads Leads Sales Sales Manager BDR Opp…" at bounding box center [737, 368] width 1475 height 736
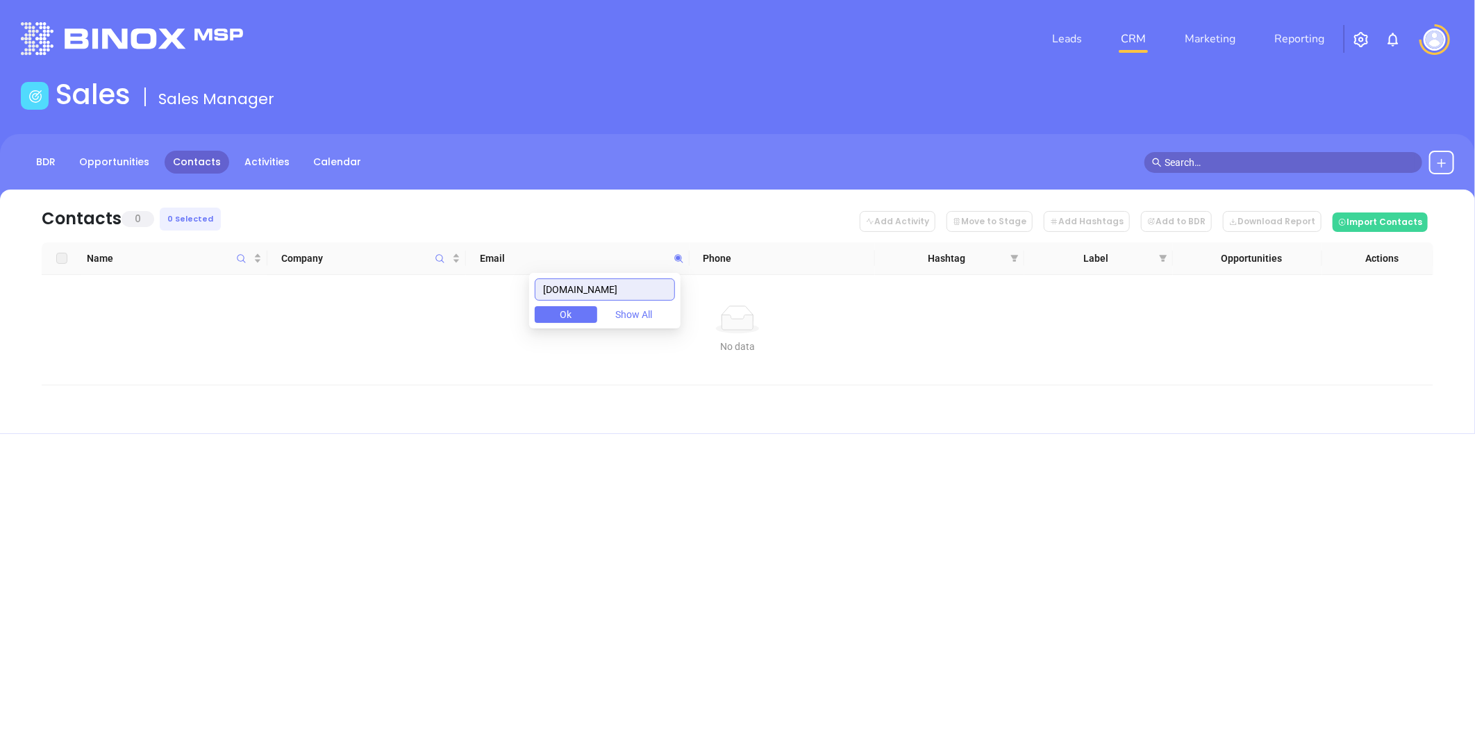
drag, startPoint x: 567, startPoint y: 299, endPoint x: 540, endPoint y: 327, distance: 38.8
click at [514, 310] on body "Leads CRM Marketing Reporting Financial Leads Leads Sales Sales Manager BDR Opp…" at bounding box center [737, 368] width 1475 height 736
click at [642, 283] on input "sunstarins.com" at bounding box center [605, 289] width 140 height 22
paste input "goodeninsuranceagency"
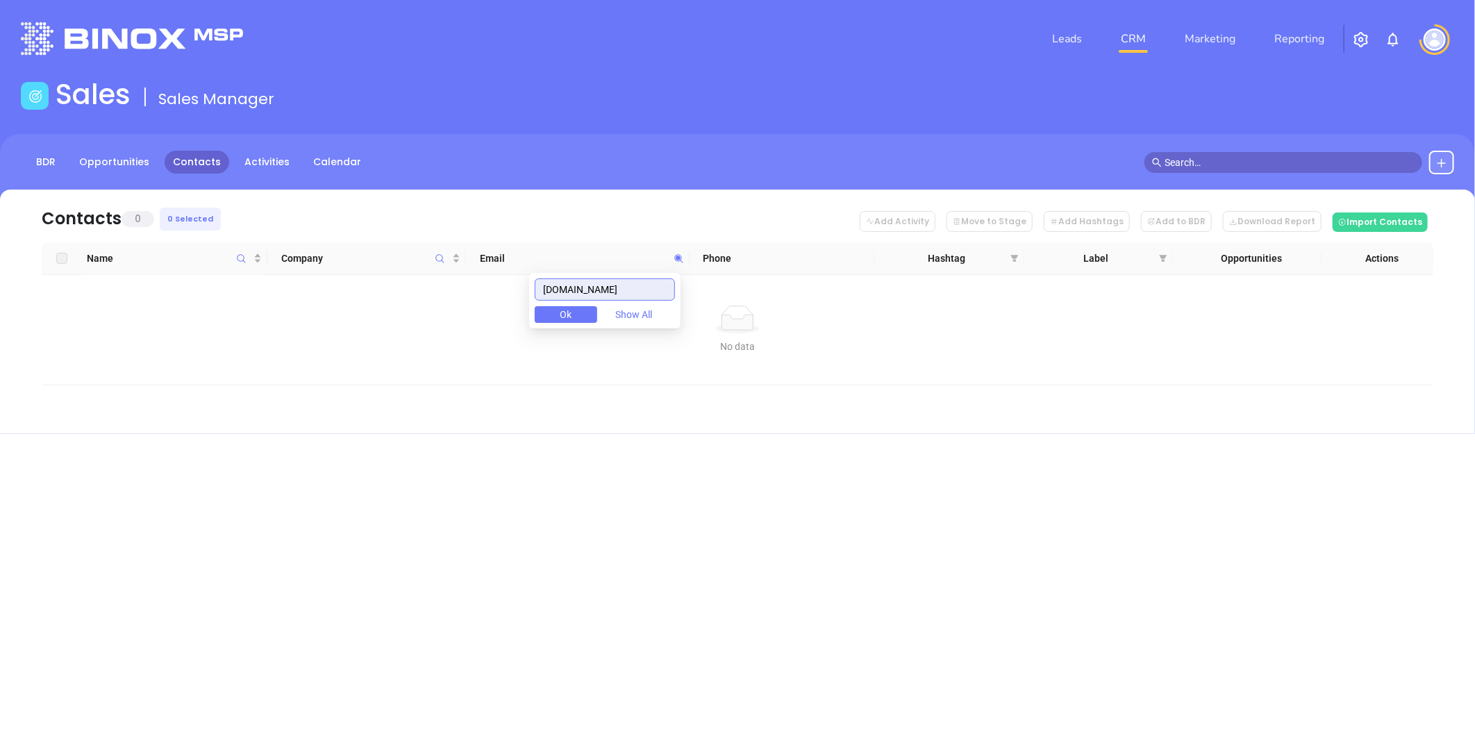
click at [565, 287] on input "[DOMAIN_NAME]" at bounding box center [605, 289] width 140 height 22
click at [882, 555] on div "Leads CRM Marketing Reporting Financial Leads Leads Sales Sales Manager BDR Opp…" at bounding box center [737, 368] width 1475 height 736
click at [678, 258] on icon at bounding box center [678, 258] width 8 height 8
paste input "ameriautoins"
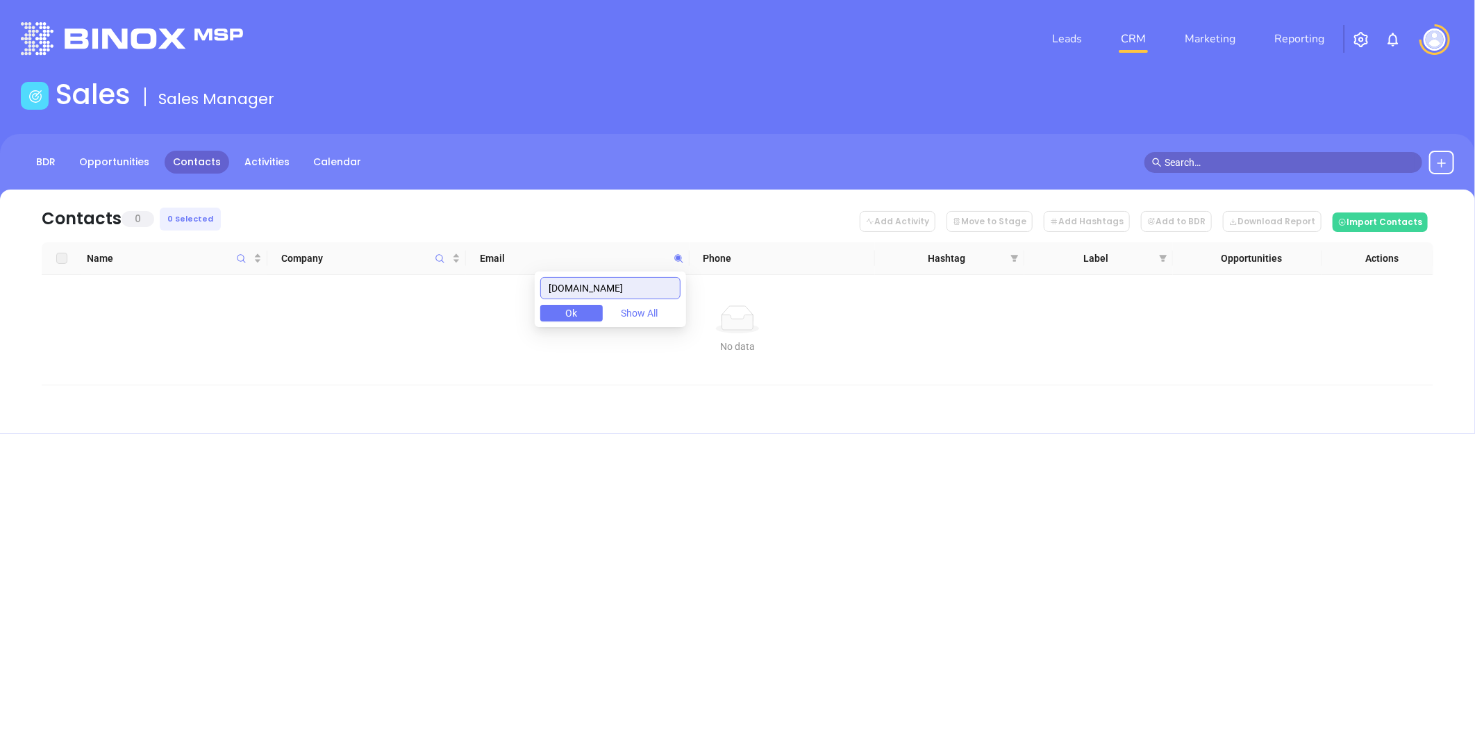
click at [654, 290] on input "ameriautoins.com" at bounding box center [610, 288] width 140 height 22
drag, startPoint x: 507, startPoint y: 280, endPoint x: 492, endPoint y: 296, distance: 23.1
click at [460, 278] on body "Leads CRM Marketing Reporting Financial Leads Leads Sales Sales Manager BDR Opp…" at bounding box center [737, 368] width 1475 height 736
paste input "vancleve"
drag, startPoint x: 623, startPoint y: 279, endPoint x: 407, endPoint y: 297, distance: 216.7
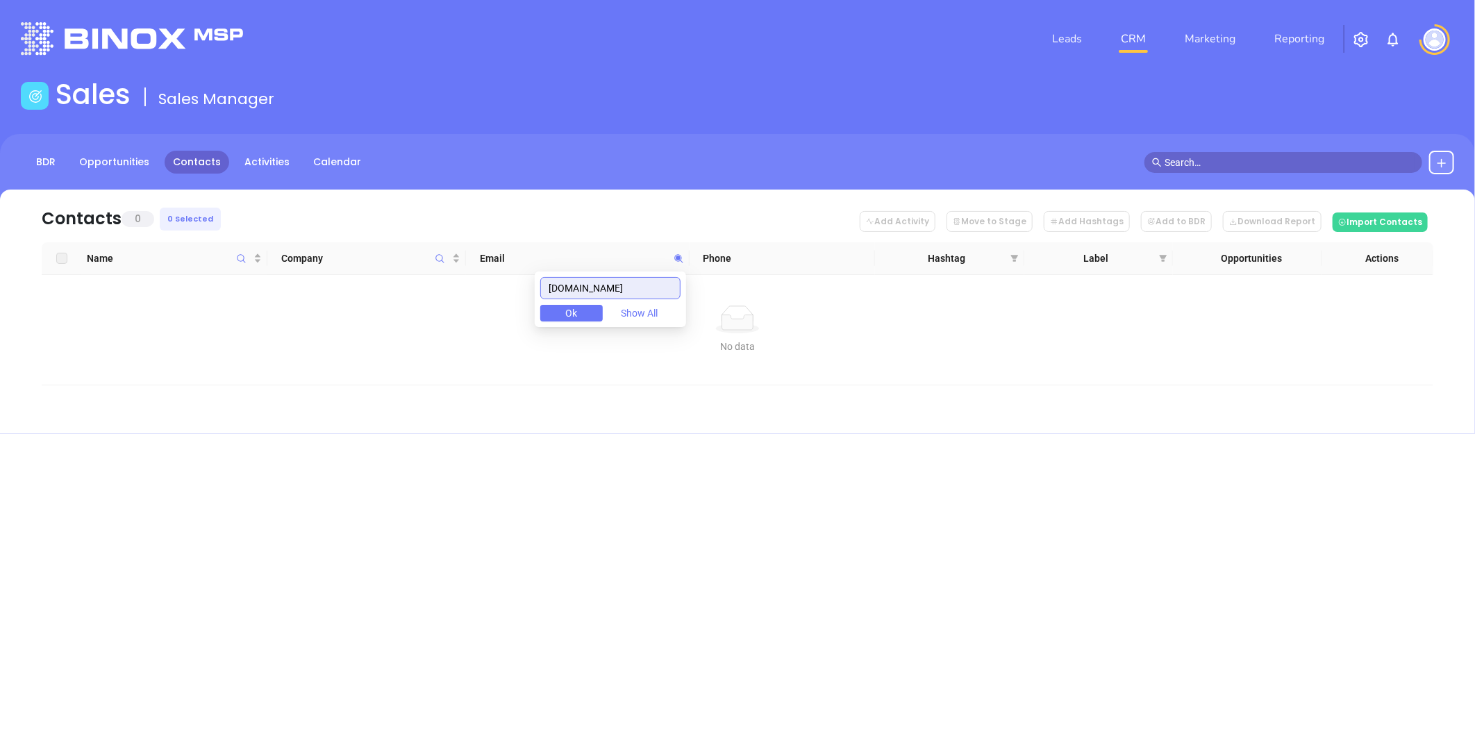
click at [408, 297] on body "Leads CRM Marketing Reporting Financial Leads Leads Sales Sales Manager BDR Opp…" at bounding box center [737, 368] width 1475 height 736
paste input "tpc"
drag, startPoint x: 622, startPoint y: 289, endPoint x: 436, endPoint y: 315, distance: 187.9
click at [438, 316] on body "Leads CRM Marketing Reporting Financial Leads Leads Sales Sales Manager BDR Opp…" at bounding box center [737, 368] width 1475 height 736
paste input "martinnooneagency.net"
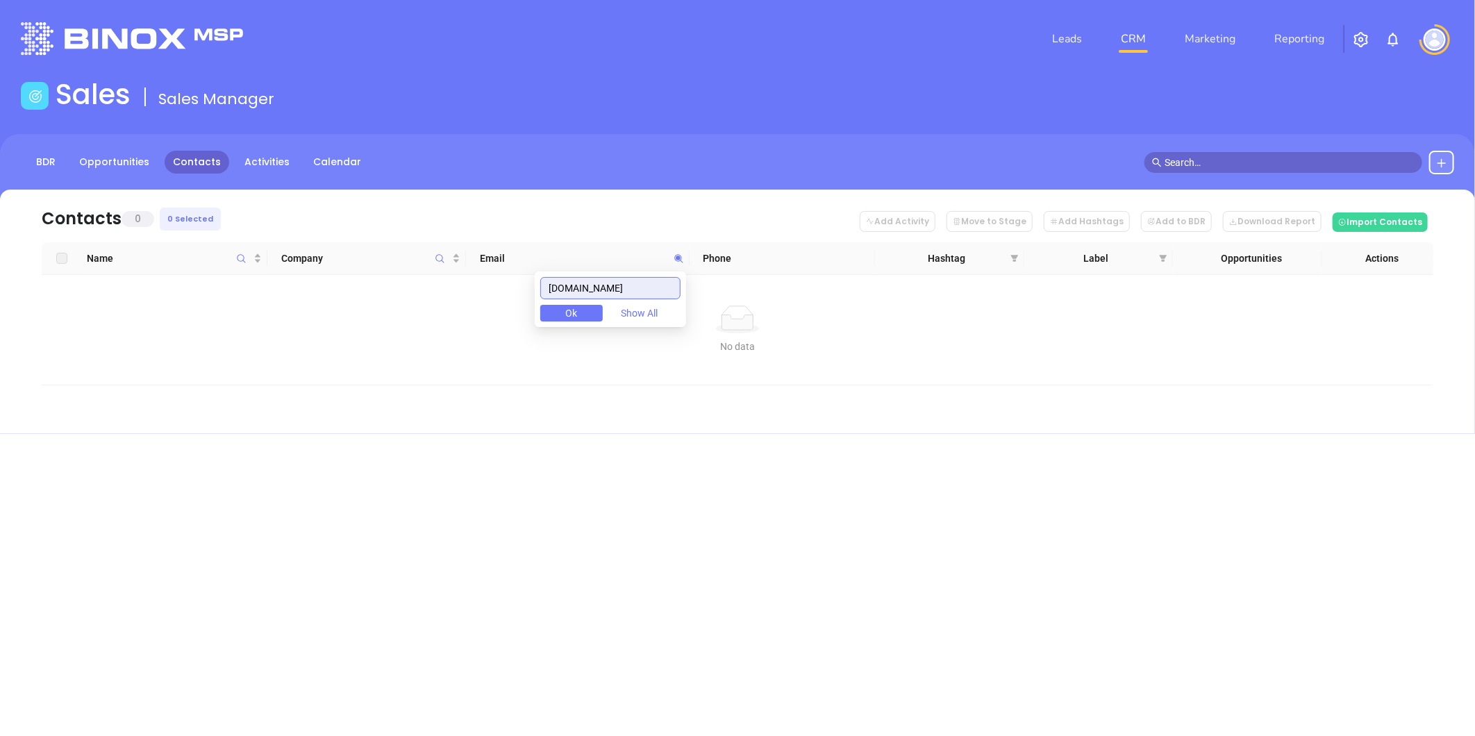
drag, startPoint x: 662, startPoint y: 289, endPoint x: 199, endPoint y: 341, distance: 465.3
click at [199, 341] on body "Leads CRM Marketing Reporting Financial Leads Leads Sales Sales Manager BDR Opp…" at bounding box center [737, 368] width 1475 height 736
click at [626, 287] on input "martinnooneagency.net" at bounding box center [610, 288] width 140 height 22
drag, startPoint x: 663, startPoint y: 286, endPoint x: 393, endPoint y: 303, distance: 270.6
click at [393, 302] on body "Leads CRM Marketing Reporting Financial Leads Leads Sales Sales Manager BDR Opp…" at bounding box center [737, 368] width 1475 height 736
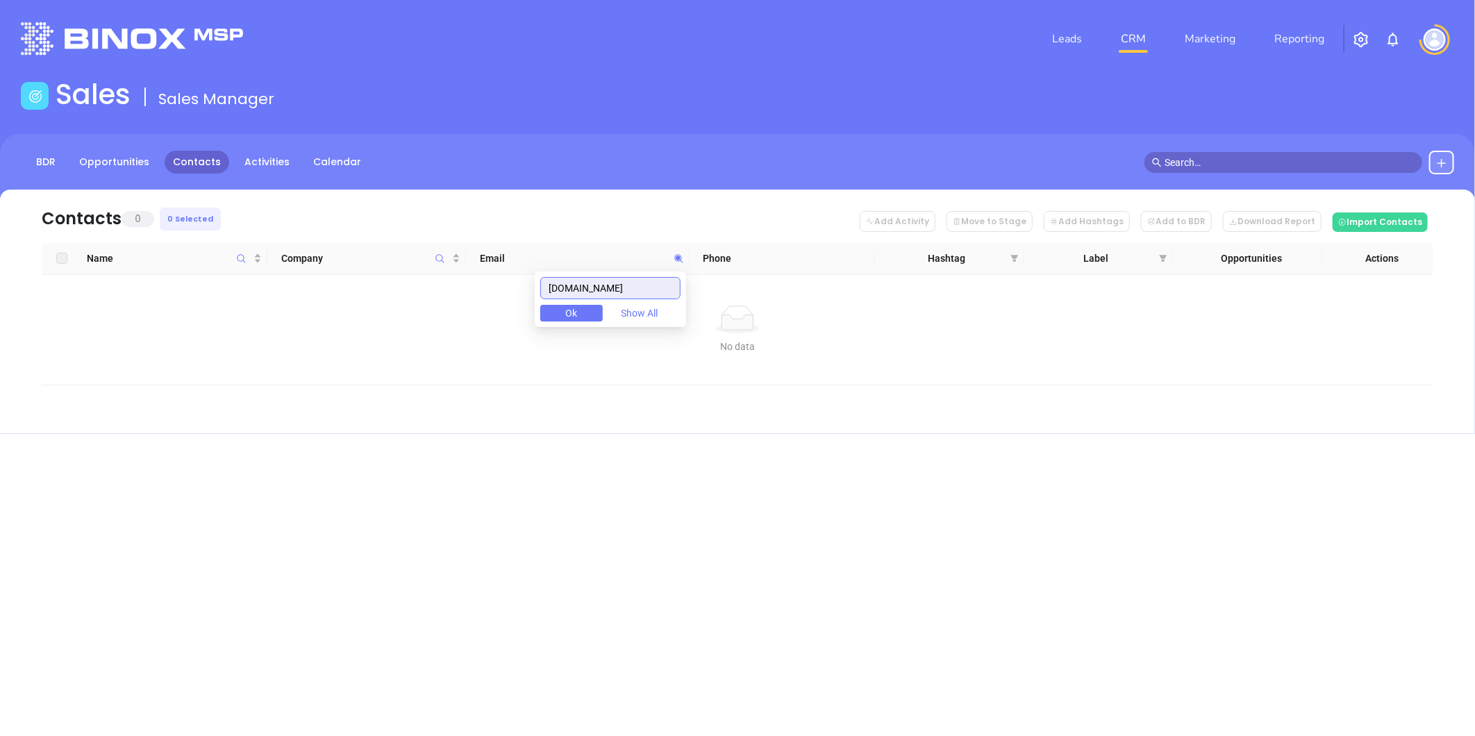
paste input "aikeninsure.com"
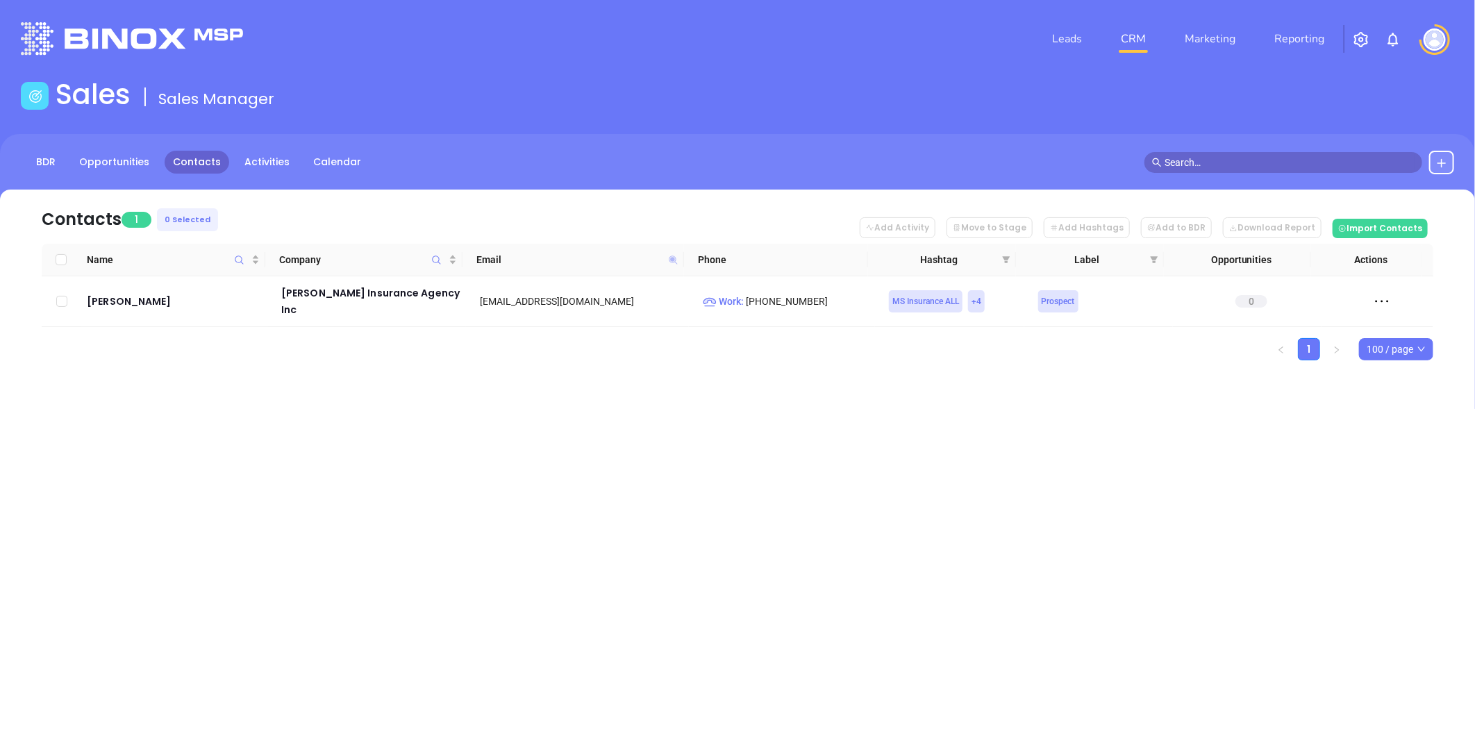
click at [673, 258] on icon at bounding box center [673, 259] width 8 height 8
paste input "scottinsuranceco"
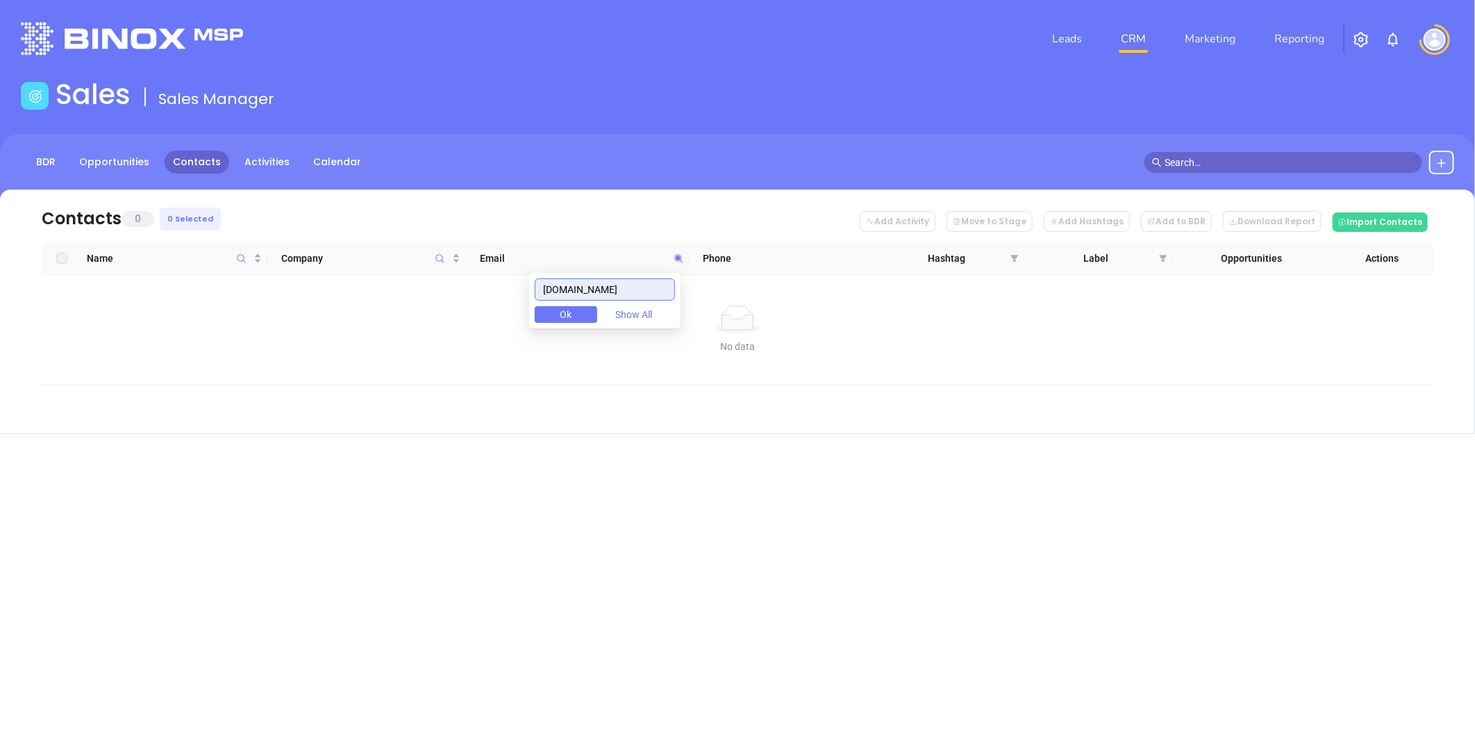
drag, startPoint x: 657, startPoint y: 294, endPoint x: 412, endPoint y: 297, distance: 245.1
click at [413, 297] on body "Leads CRM Marketing Reporting Financial Leads Leads Sales Sales Manager BDR Opp…" at bounding box center [737, 368] width 1475 height 736
paste input "rossandyerger"
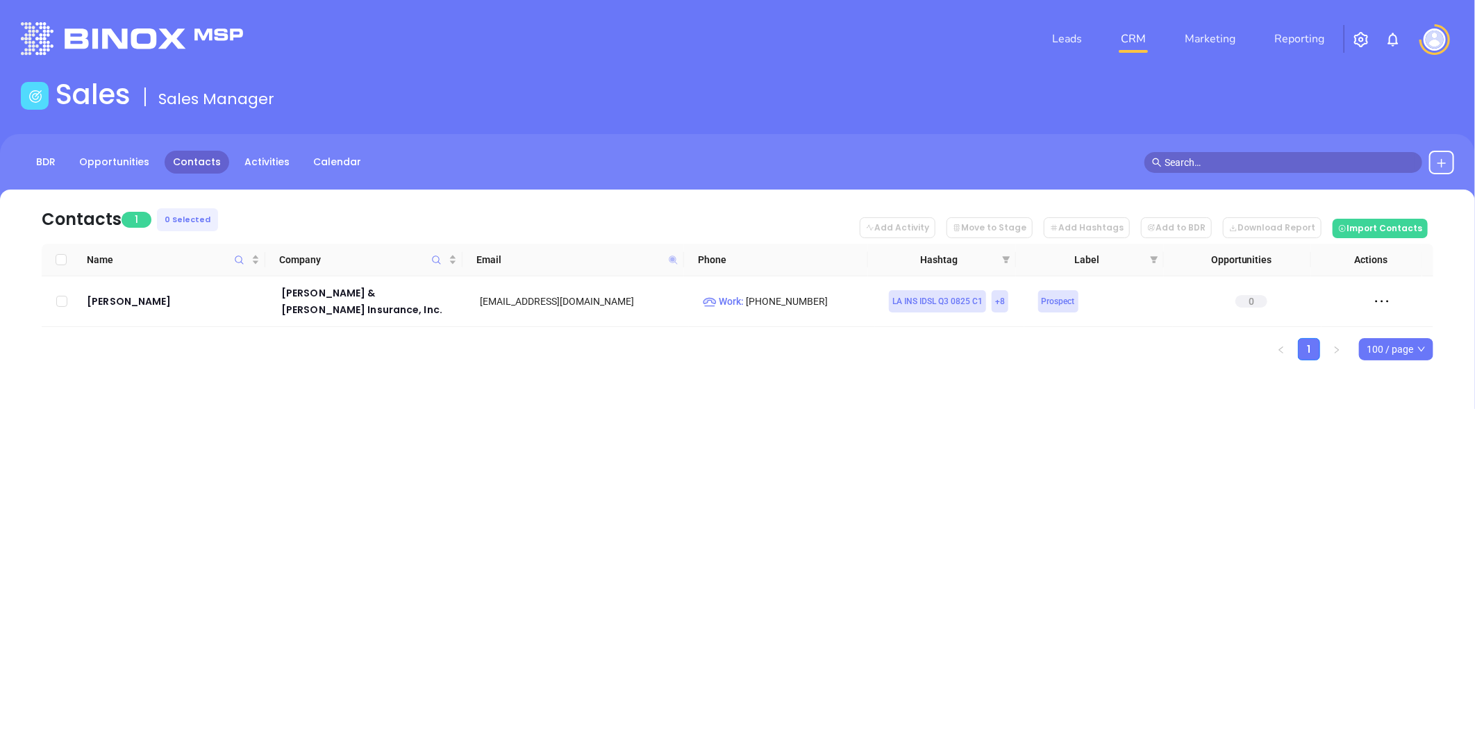
click at [673, 259] on icon at bounding box center [673, 259] width 8 height 8
paste input "evansagency.net"
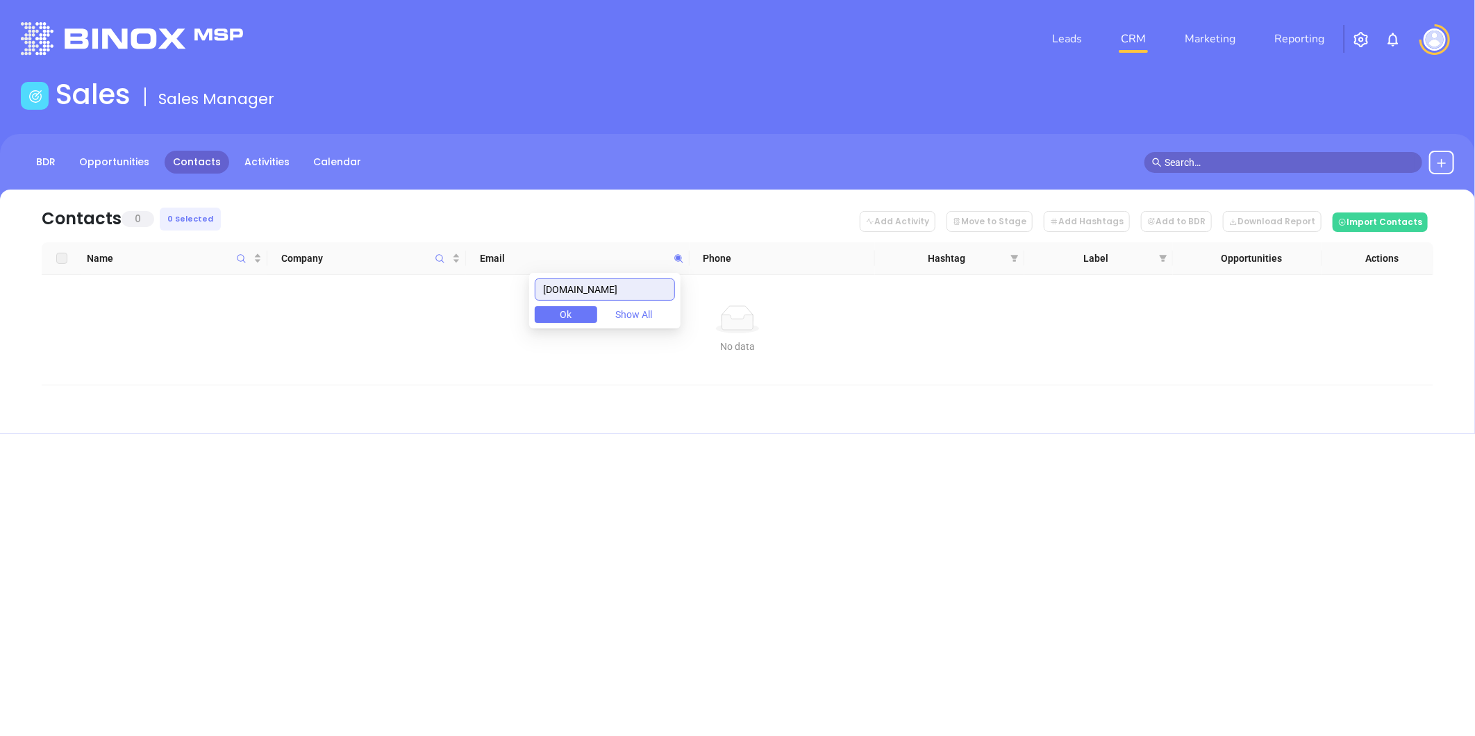
drag, startPoint x: 639, startPoint y: 290, endPoint x: 490, endPoint y: 303, distance: 149.8
click at [490, 303] on body "Leads CRM Marketing Reporting Financial Leads Leads Sales Sales Manager BDR Opp…" at bounding box center [737, 368] width 1475 height 736
paste input "insurancemartinc.com"
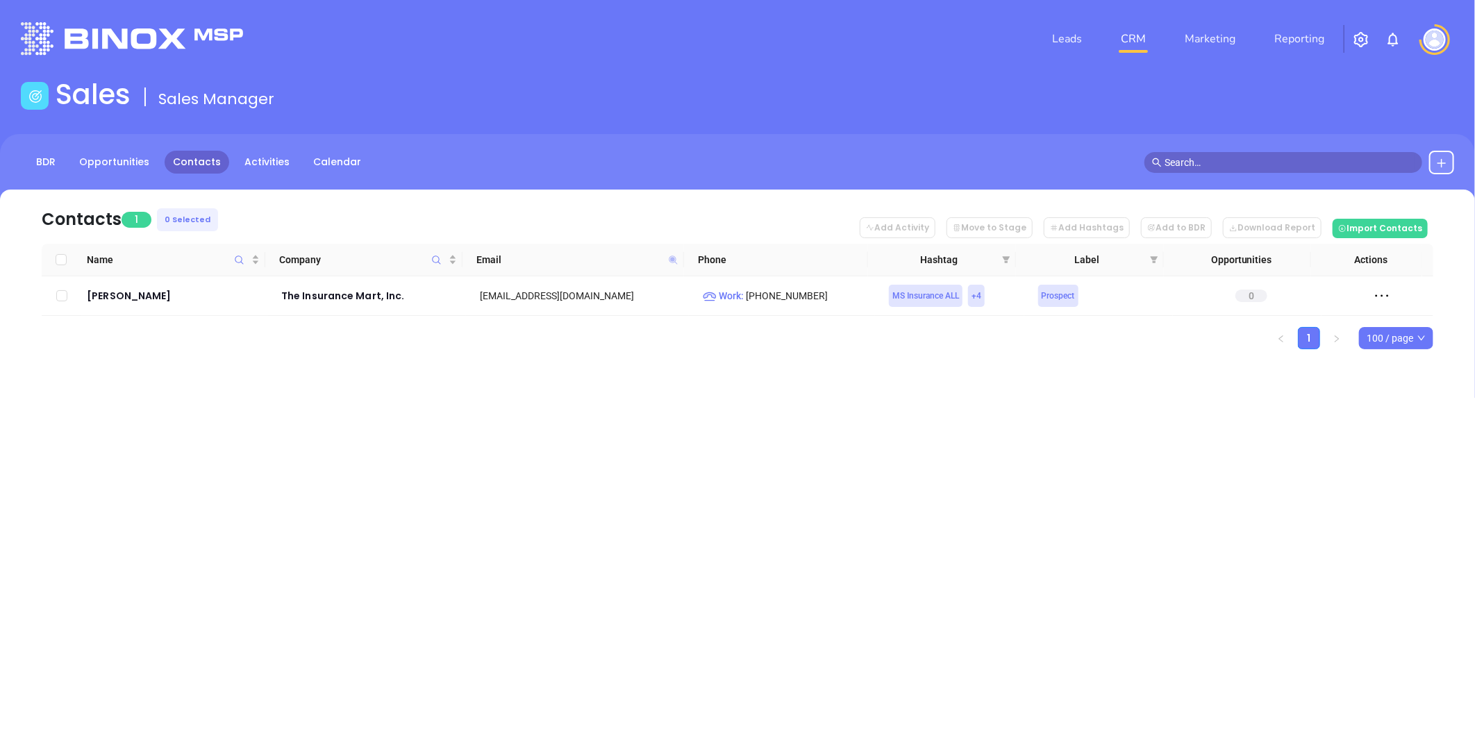
click at [672, 258] on icon at bounding box center [673, 259] width 8 height 8
paste input "gartmaninsurance.net"
click at [673, 255] on icon at bounding box center [673, 260] width 10 height 10
paste input "songeagency.com"
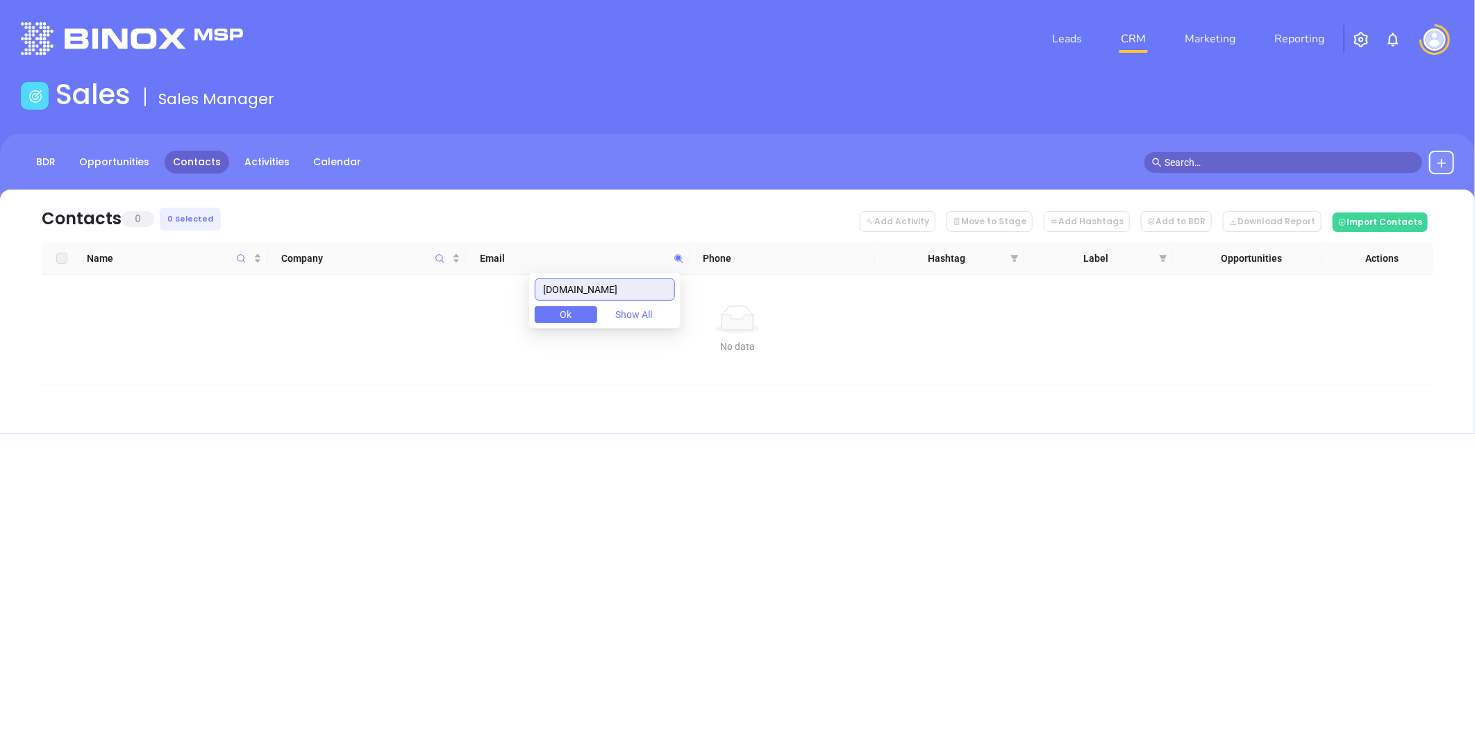
drag, startPoint x: 644, startPoint y: 293, endPoint x: 485, endPoint y: 302, distance: 159.9
click at [492, 303] on body "Leads CRM Marketing Reporting Financial Leads Leads Sales Sales Manager BDR Opp…" at bounding box center [737, 368] width 1475 height 736
paste input "mohlerins"
type input "mohlerins.com"
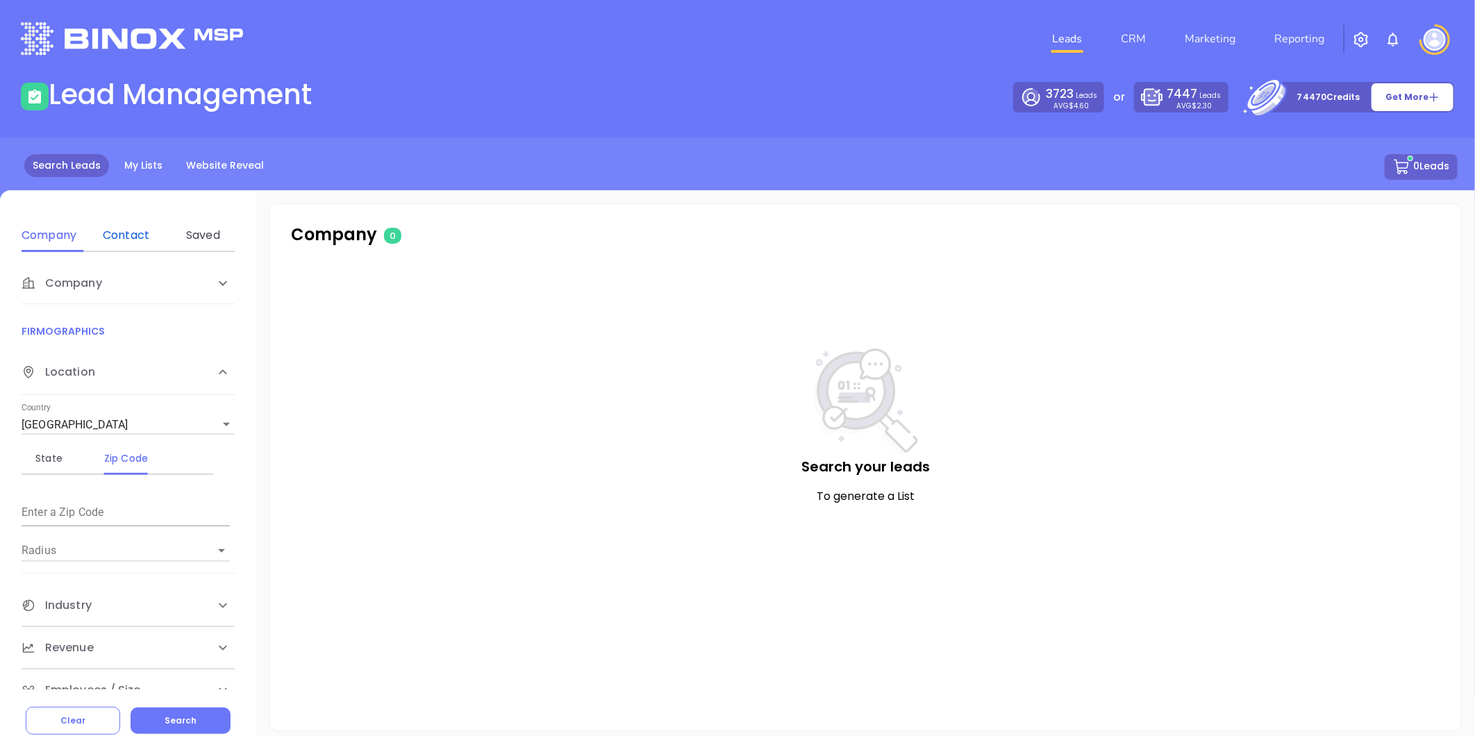
drag, startPoint x: 121, startPoint y: 232, endPoint x: 132, endPoint y: 209, distance: 25.5
click at [121, 232] on div "Contact" at bounding box center [126, 235] width 55 height 17
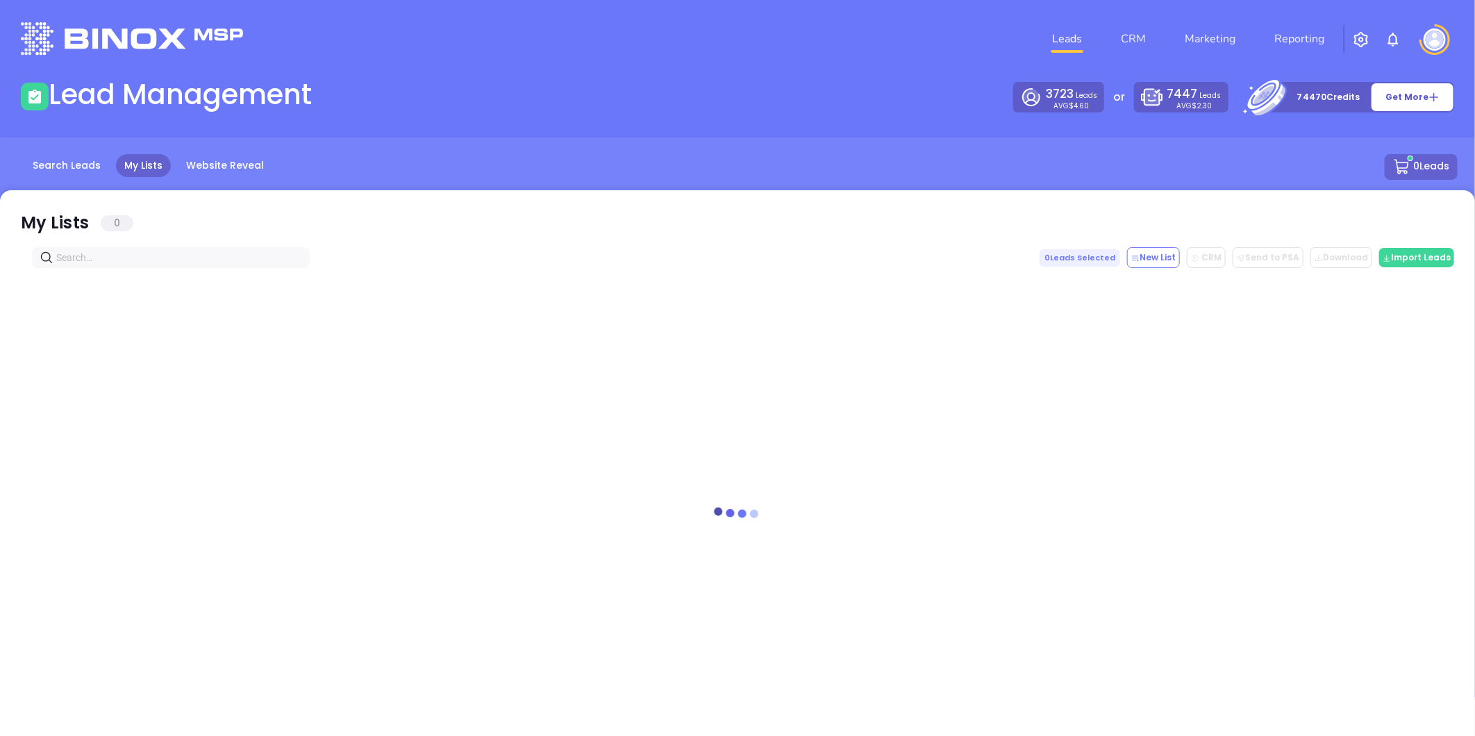
click at [192, 253] on input "text" at bounding box center [173, 257] width 235 height 15
paste input "[DOMAIN_NAME]"
drag, startPoint x: 131, startPoint y: 252, endPoint x: -42, endPoint y: 265, distance: 173.3
click at [0, 265] on html "Leads CRM Marketing Reporting Financial Leads Leads Lead Management 3723 Leads …" at bounding box center [737, 368] width 1475 height 736
paste input "[DOMAIN_NAME]"
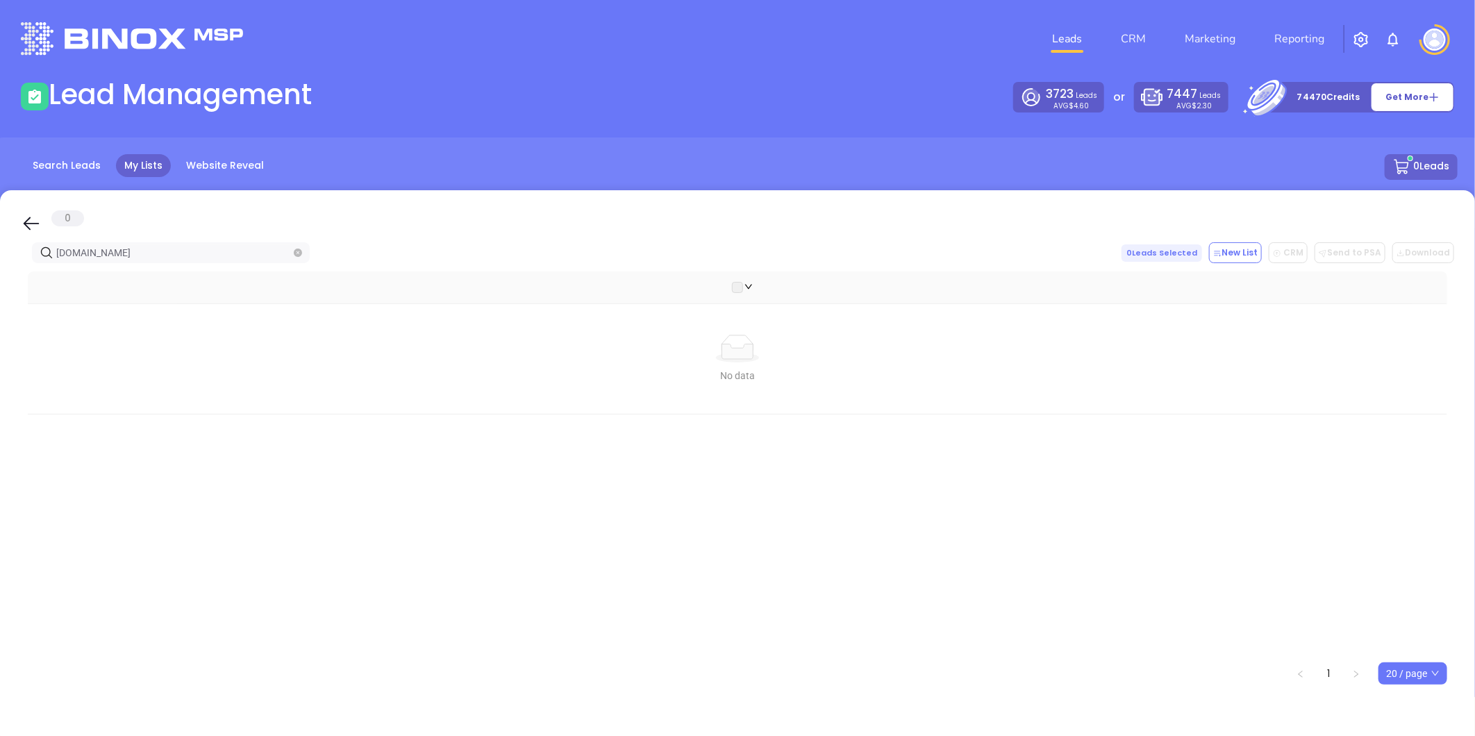
drag, startPoint x: 92, startPoint y: 258, endPoint x: -50, endPoint y: 271, distance: 142.2
click at [0, 271] on html "Leads CRM Marketing Reporting Financial Leads Leads Lead Management 3723 Leads …" at bounding box center [737, 368] width 1475 height 736
paste input "columbusins.com"
drag, startPoint x: 149, startPoint y: 251, endPoint x: -104, endPoint y: 247, distance: 253.4
click at [0, 247] on html "Leads CRM Marketing Reporting Financial Leads Leads Lead Management 3723 Leads …" at bounding box center [737, 368] width 1475 height 736
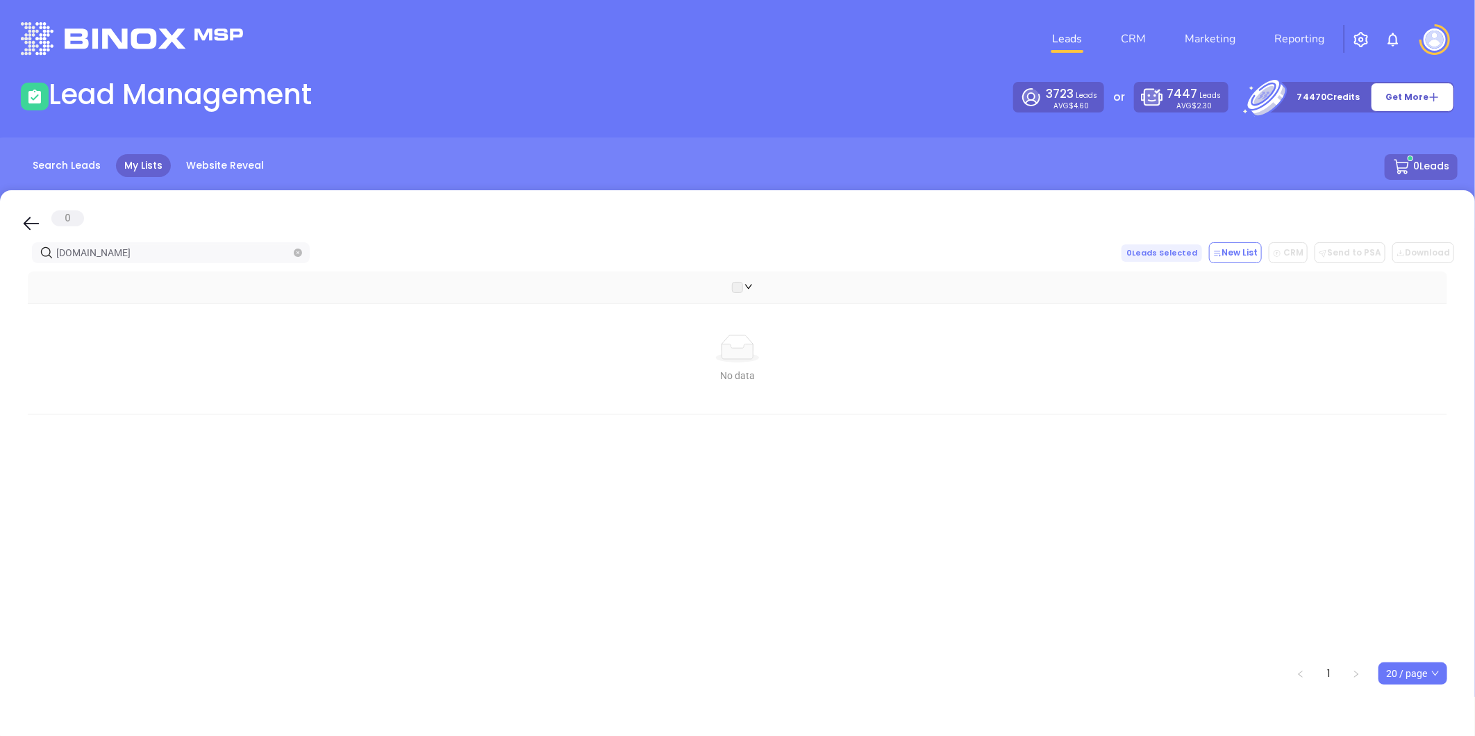
paste input "ahi-insurance"
drag, startPoint x: 144, startPoint y: 254, endPoint x: -104, endPoint y: 271, distance: 248.4
click at [0, 271] on html "Leads CRM Marketing Reporting Financial Leads Leads Lead Management 3723 Leads …" at bounding box center [737, 368] width 1475 height 736
paste input "bicountyinsuranceagency"
click at [0, 245] on html "Leads CRM Marketing Reporting Financial Leads Leads Lead Management 3723 Leads …" at bounding box center [737, 368] width 1475 height 736
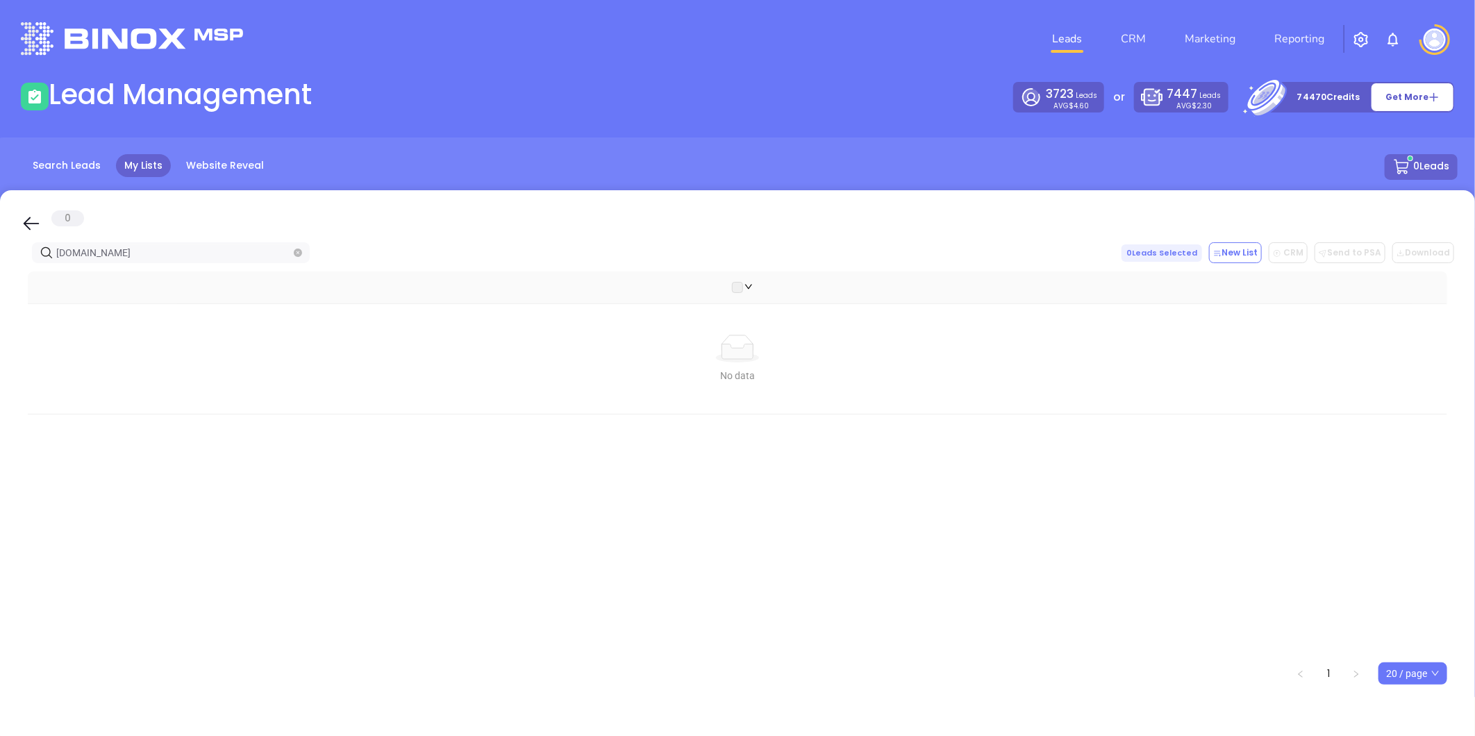
paste input "sunstarins"
drag, startPoint x: 146, startPoint y: 249, endPoint x: -14, endPoint y: 246, distance: 160.4
click at [0, 246] on html "Leads CRM Marketing Reporting Financial Leads Leads Lead Management 3723 Leads …" at bounding box center [737, 368] width 1475 height 736
paste input "goodeninsuranceagency"
drag, startPoint x: 165, startPoint y: 255, endPoint x: -337, endPoint y: 275, distance: 502.3
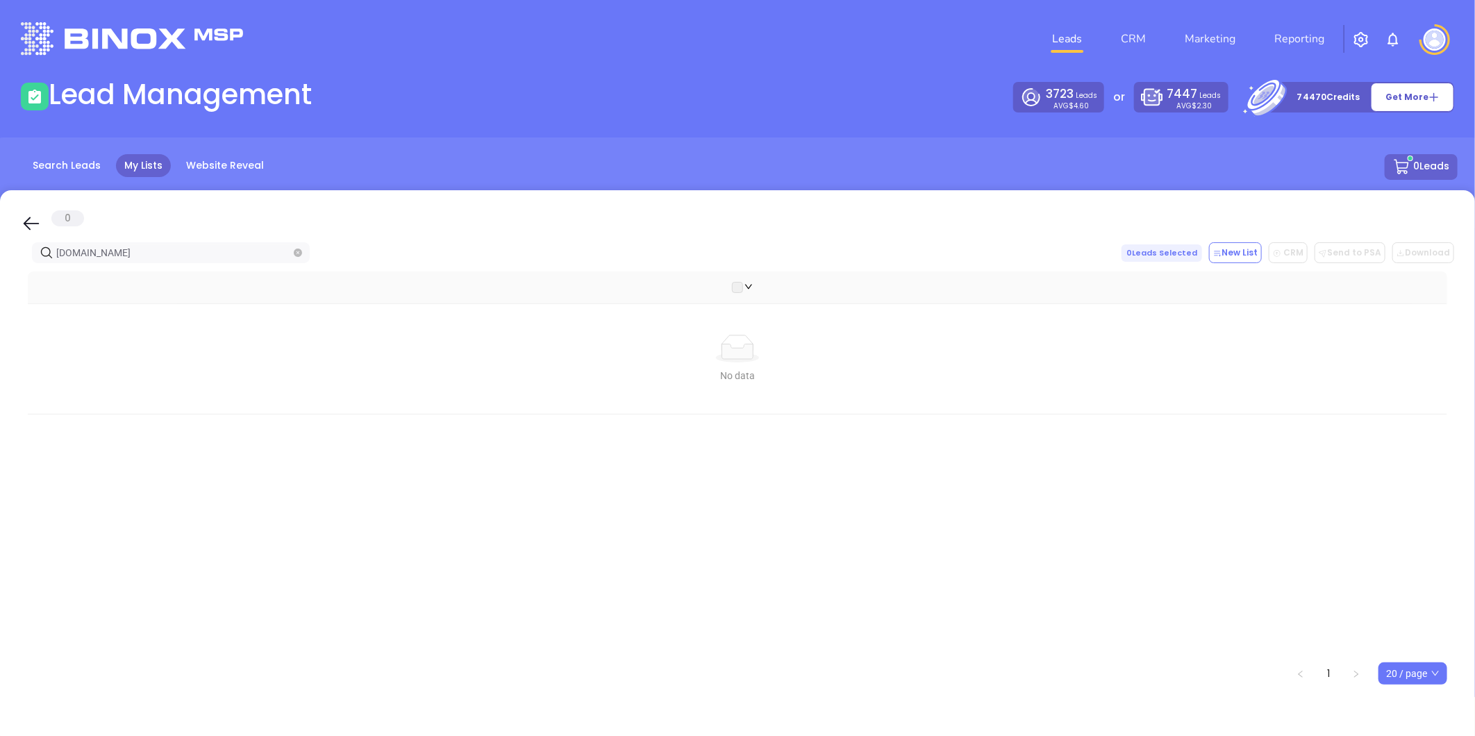
click at [0, 275] on html "Leads CRM Marketing Reporting Financial Leads Leads Lead Management 3723 Leads …" at bounding box center [737, 368] width 1475 height 736
paste input "ameriautoins"
drag, startPoint x: 130, startPoint y: 253, endPoint x: 66, endPoint y: 265, distance: 65.1
click at [0, 258] on html "Leads CRM Marketing Reporting Financial Leads Leads Lead Management 3723 Leads …" at bounding box center [737, 368] width 1475 height 736
paste input "vancleve"
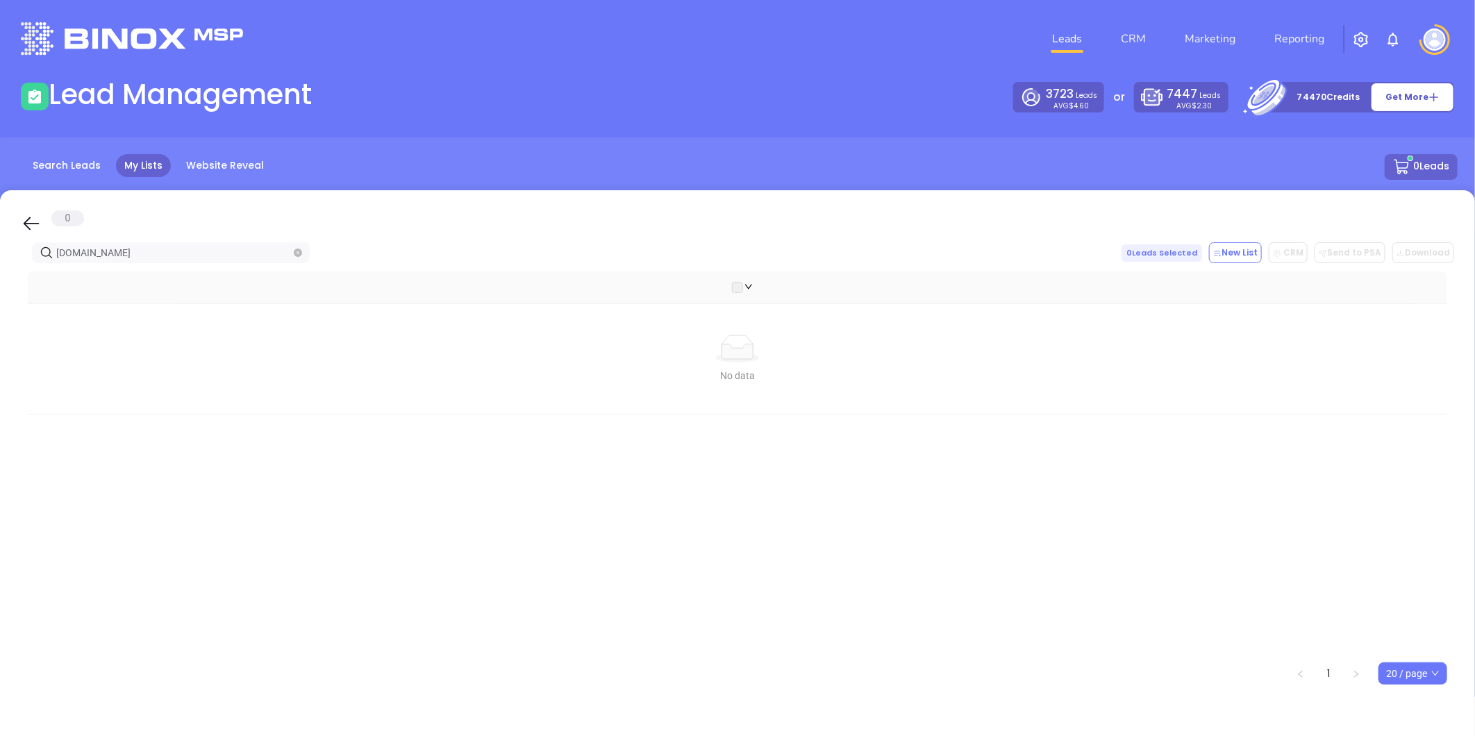
click at [0, 279] on html "Leads CRM Marketing Reporting Financial Leads Leads Lead Management 3723 Leads …" at bounding box center [737, 368] width 1475 height 736
paste input "Indianola"
click at [0, 251] on html "Leads CRM Marketing Reporting Financial Leads Leads Lead Management 3723 Leads …" at bounding box center [737, 368] width 1475 height 736
paste input "tpcins.com"
drag, startPoint x: 124, startPoint y: 258, endPoint x: -213, endPoint y: 309, distance: 340.6
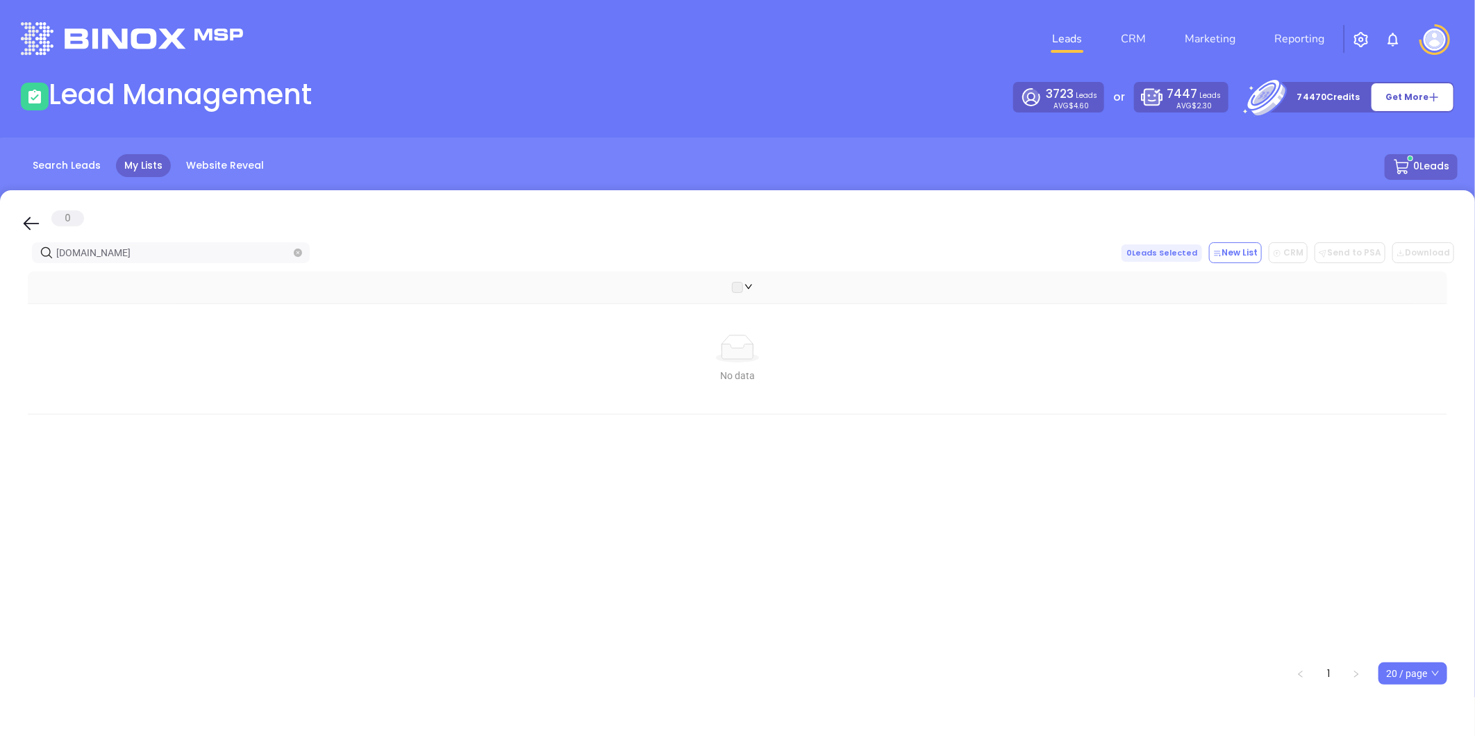
click at [0, 309] on html "Leads CRM Marketing Reporting Financial Leads Leads Lead Management 3723 Leads …" at bounding box center [737, 368] width 1475 height 736
paste input "martinnooneagency.net"
drag, startPoint x: 184, startPoint y: 252, endPoint x: -367, endPoint y: 301, distance: 553.4
click at [0, 301] on html "Leads CRM Marketing Reporting Financial Leads Leads Lead Management 3723 Leads …" at bounding box center [737, 368] width 1475 height 736
paste input "aikeninsure.com"
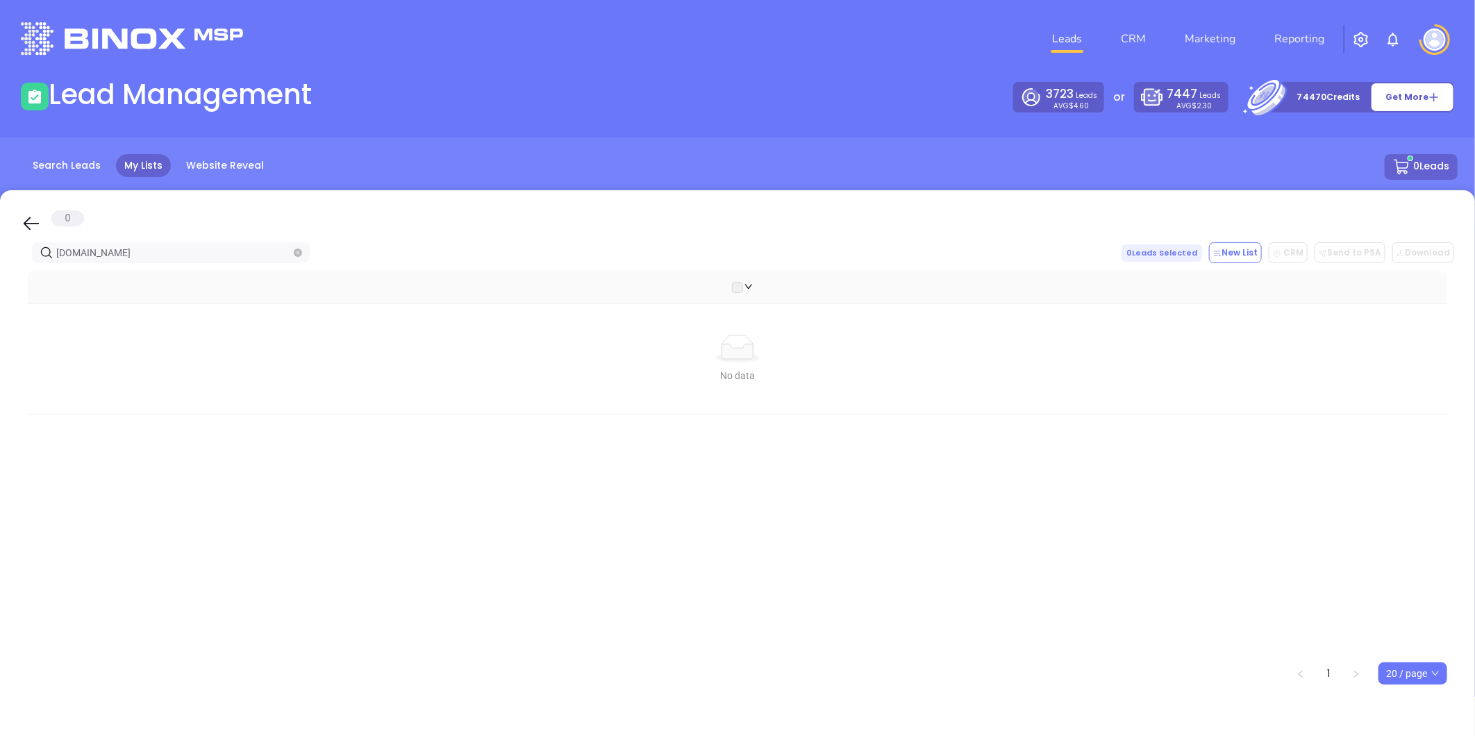
drag, startPoint x: 128, startPoint y: 253, endPoint x: -217, endPoint y: 315, distance: 351.2
click at [0, 315] on html "Leads CRM Marketing Reporting Financial Leads Leads Lead Management 3723 Leads …" at bounding box center [737, 368] width 1475 height 736
drag, startPoint x: 137, startPoint y: 257, endPoint x: -143, endPoint y: 278, distance: 281.3
click at [0, 278] on html "Leads CRM Marketing Reporting Financial Leads Leads Lead Management 3723 Leads …" at bounding box center [737, 368] width 1475 height 736
paste input "scottinsuranceco"
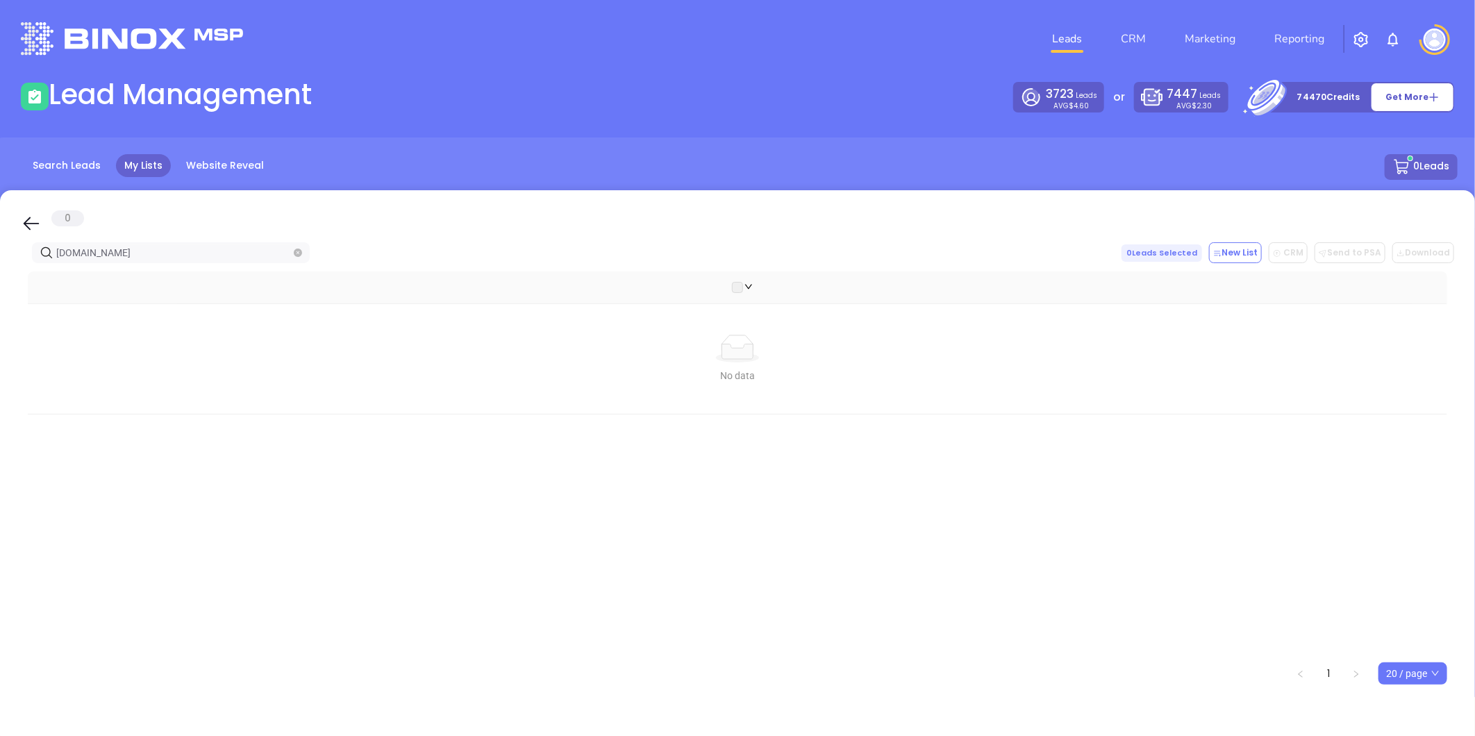
type input "scottinsuranceco.com"
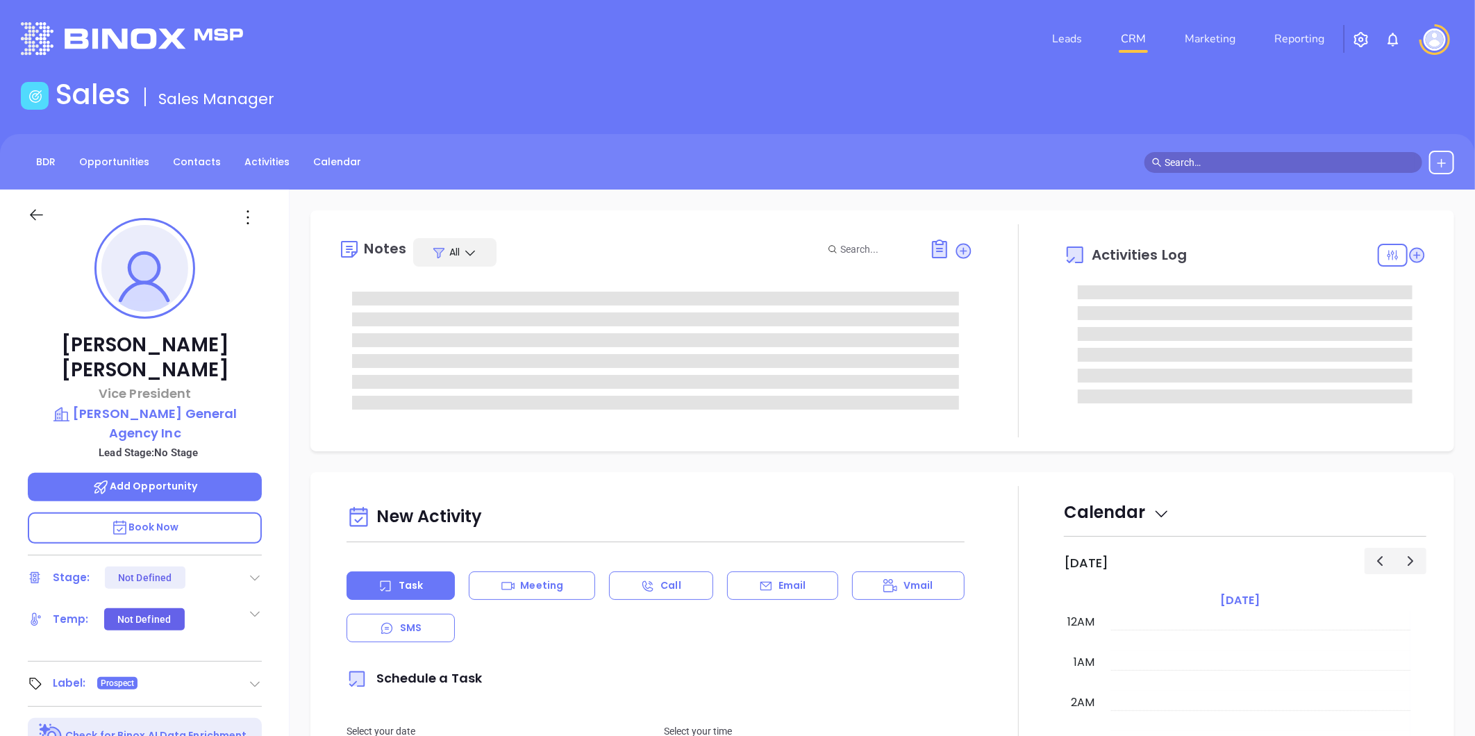
type input "[DATE]"
type input "[PERSON_NAME]"
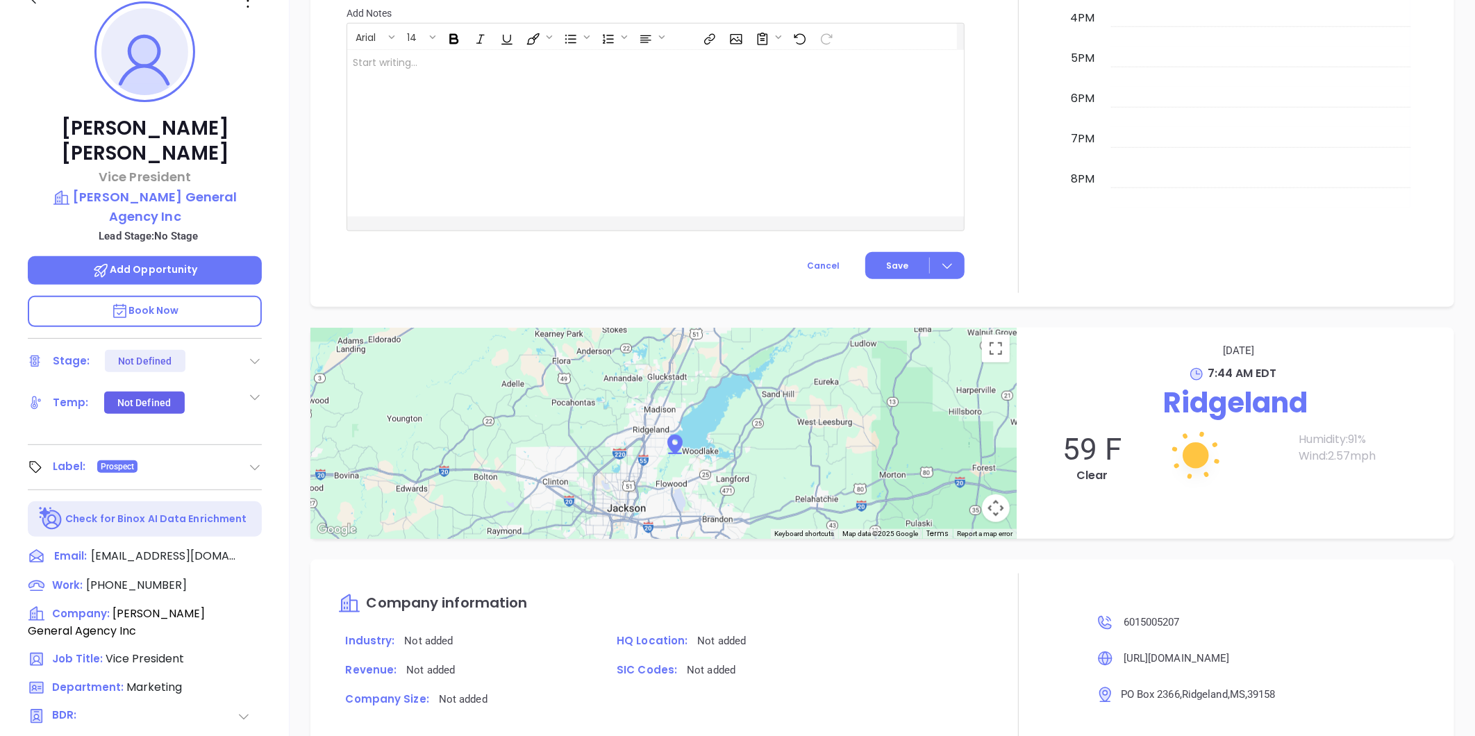
scroll to position [40, 0]
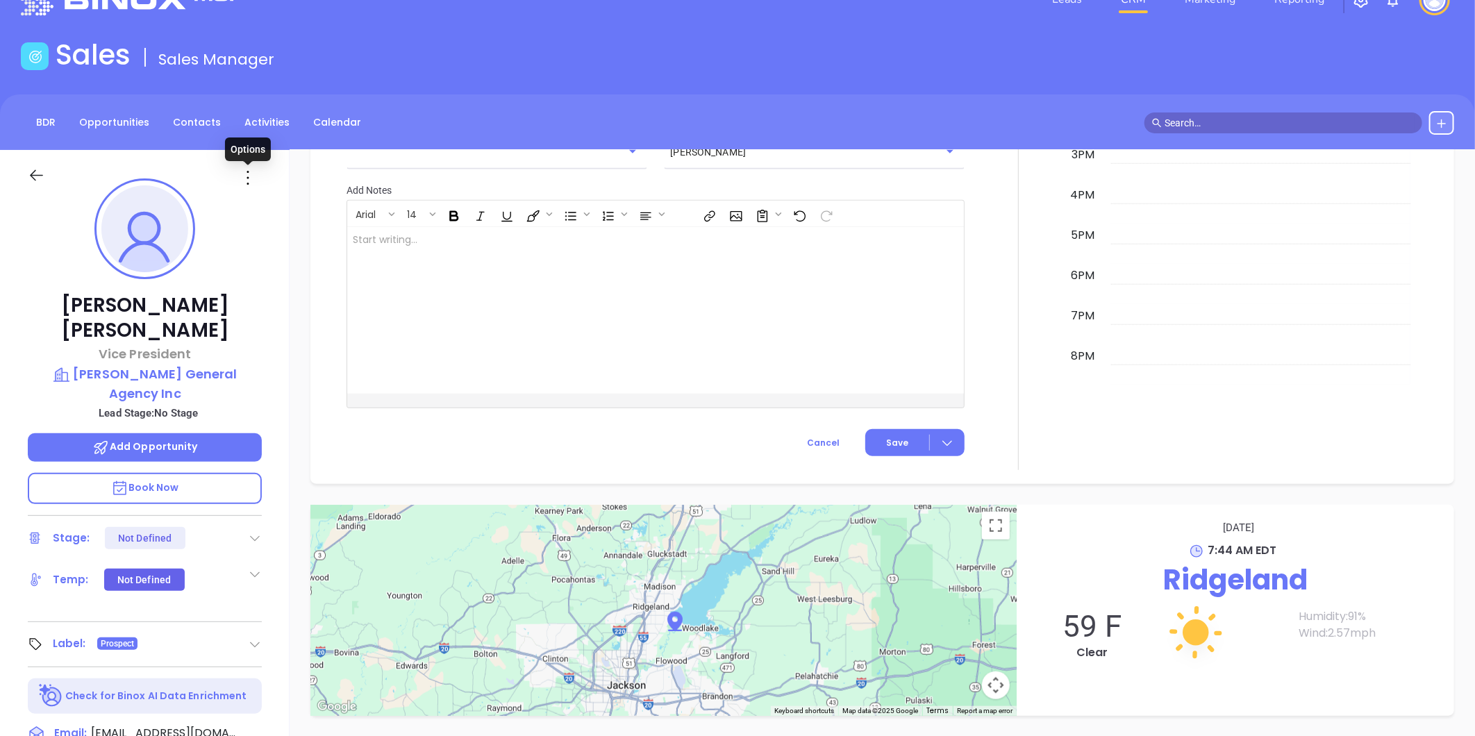
click at [249, 176] on icon at bounding box center [248, 178] width 22 height 22
click at [279, 319] on div "Edit" at bounding box center [316, 326] width 136 height 15
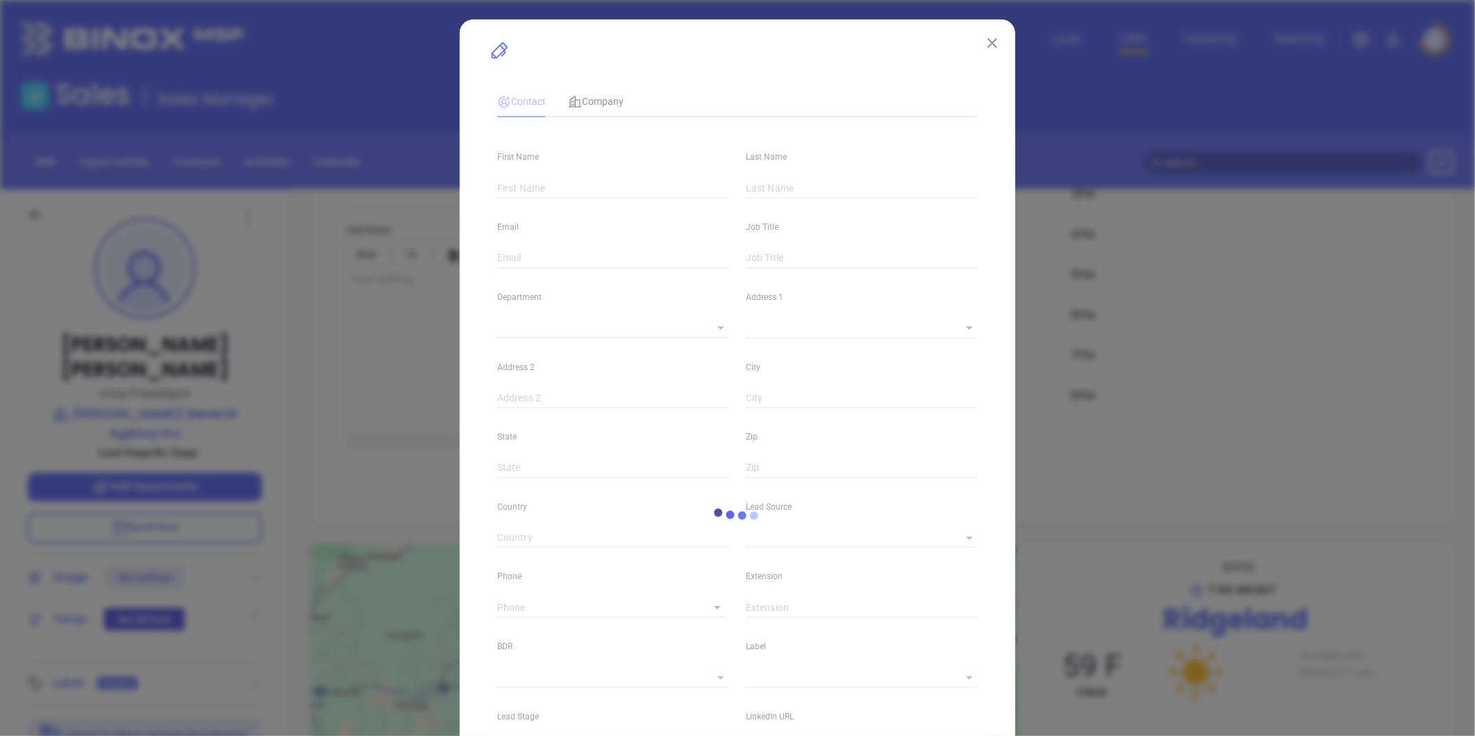
type input "[PERSON_NAME]"
type input "[EMAIL_ADDRESS][DOMAIN_NAME]"
type input "Vice President"
type input "1"
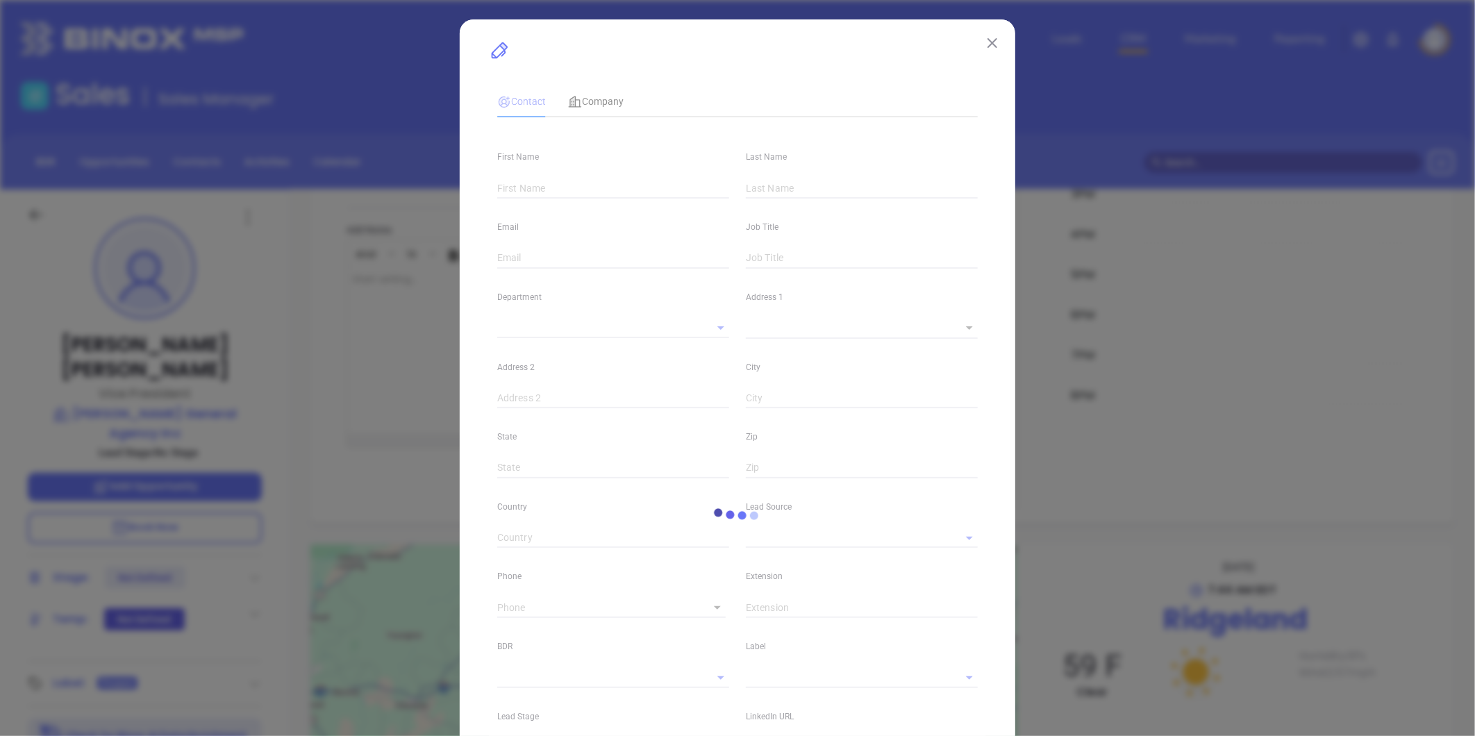
type input "[DOMAIN_NAME][URL][PERSON_NAME]"
type input "Marketing"
type input "Binox"
type input "undefined undefined"
type input "[PHONE_NUMBER]"
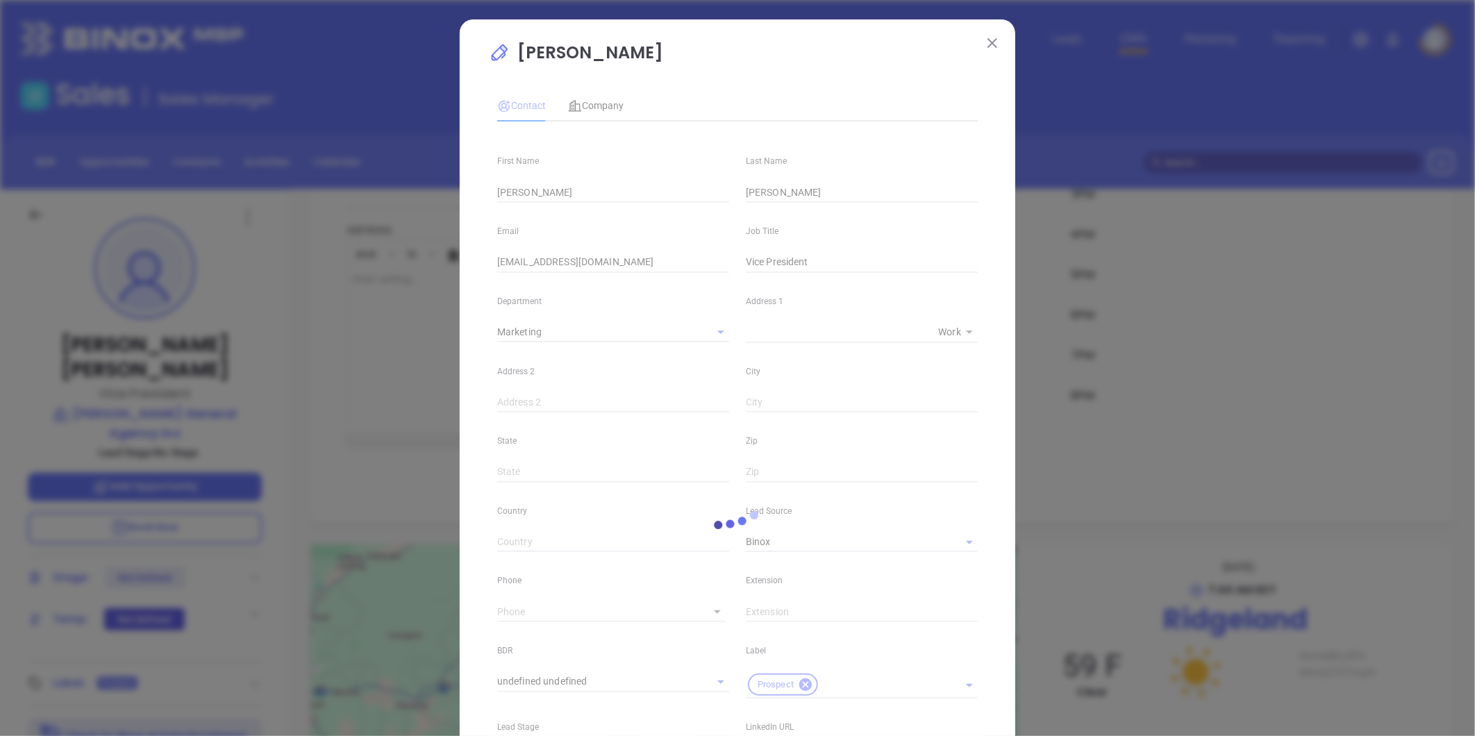
type input "1"
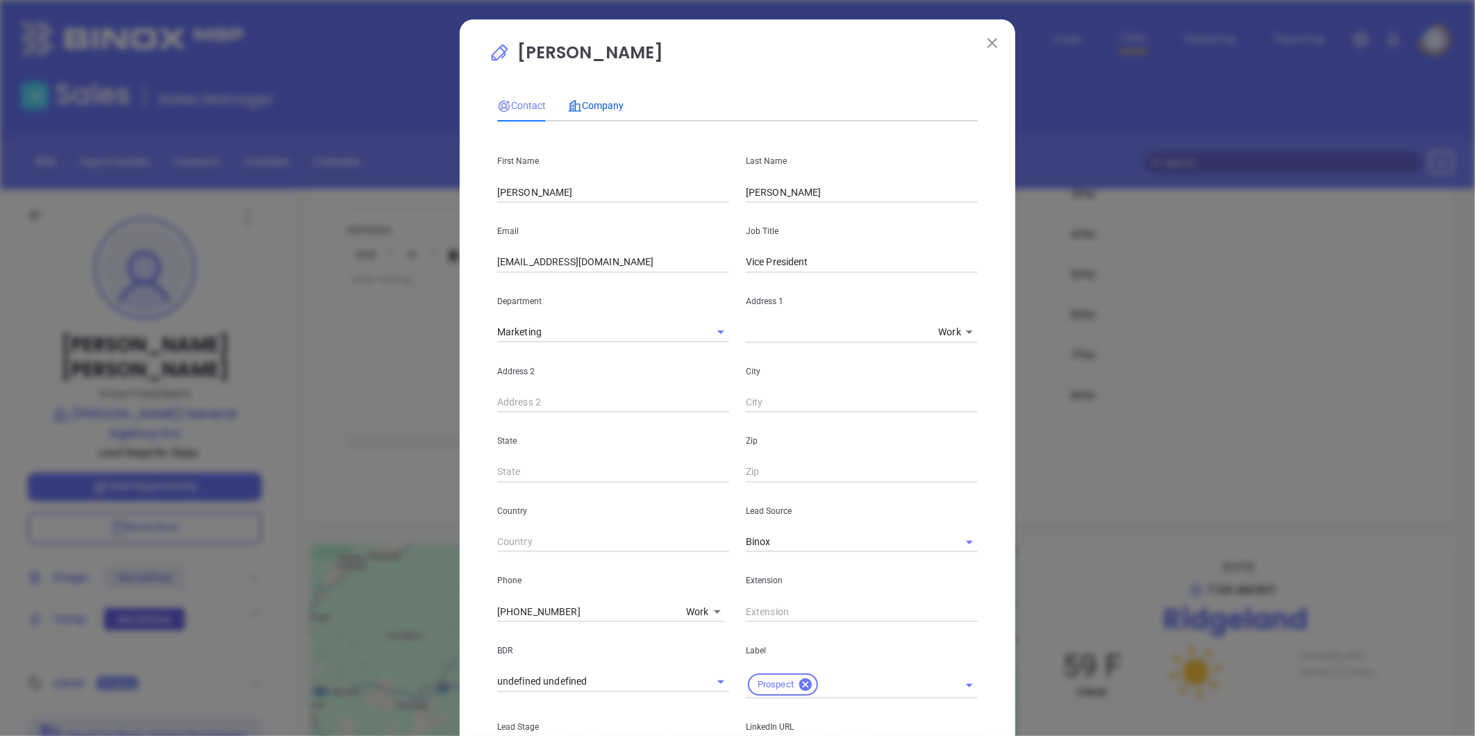
click at [604, 105] on span "Company" at bounding box center [596, 105] width 56 height 11
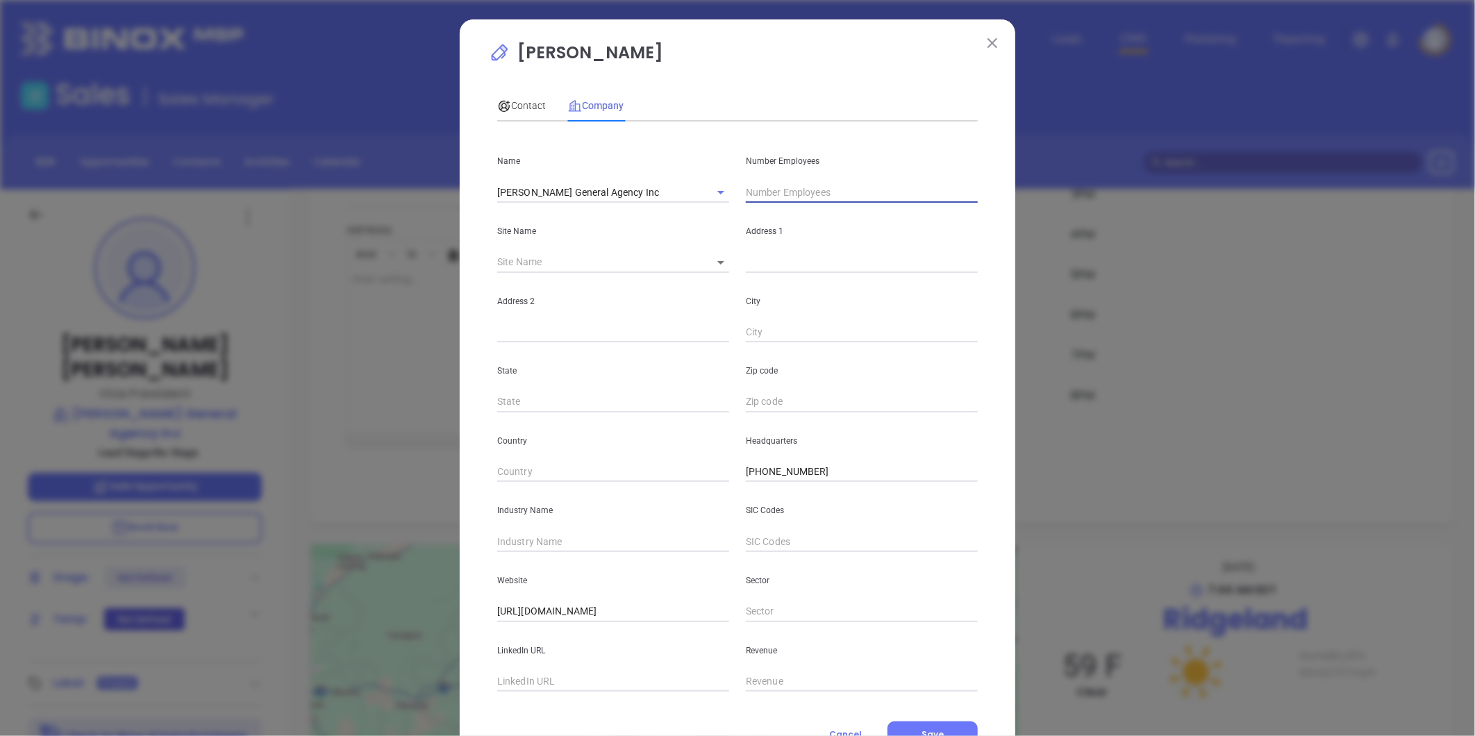
click at [774, 195] on input "text" at bounding box center [862, 192] width 232 height 21
type input "8"
click at [539, 543] on input "text" at bounding box center [613, 541] width 232 height 21
type input "Insurance"
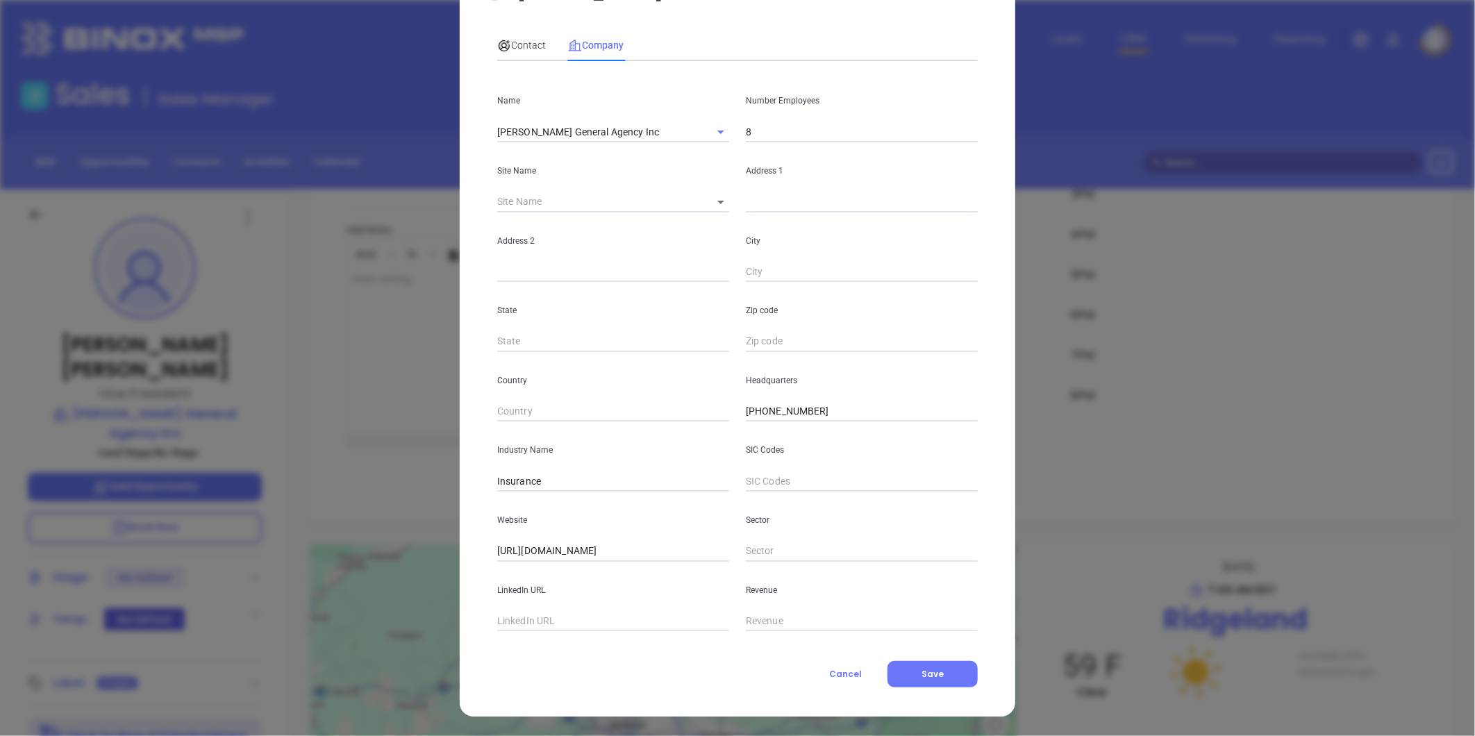
click at [713, 196] on body "Leads CRM Marketing Reporting Financial Leads Leads Sales Sales Manager BDR Opp…" at bounding box center [737, 368] width 1475 height 736
click at [723, 204] on li "Ridgeland" at bounding box center [732, 202] width 72 height 25
type input "Ridgeland"
type input "119088"
type input "PO Box 2366"
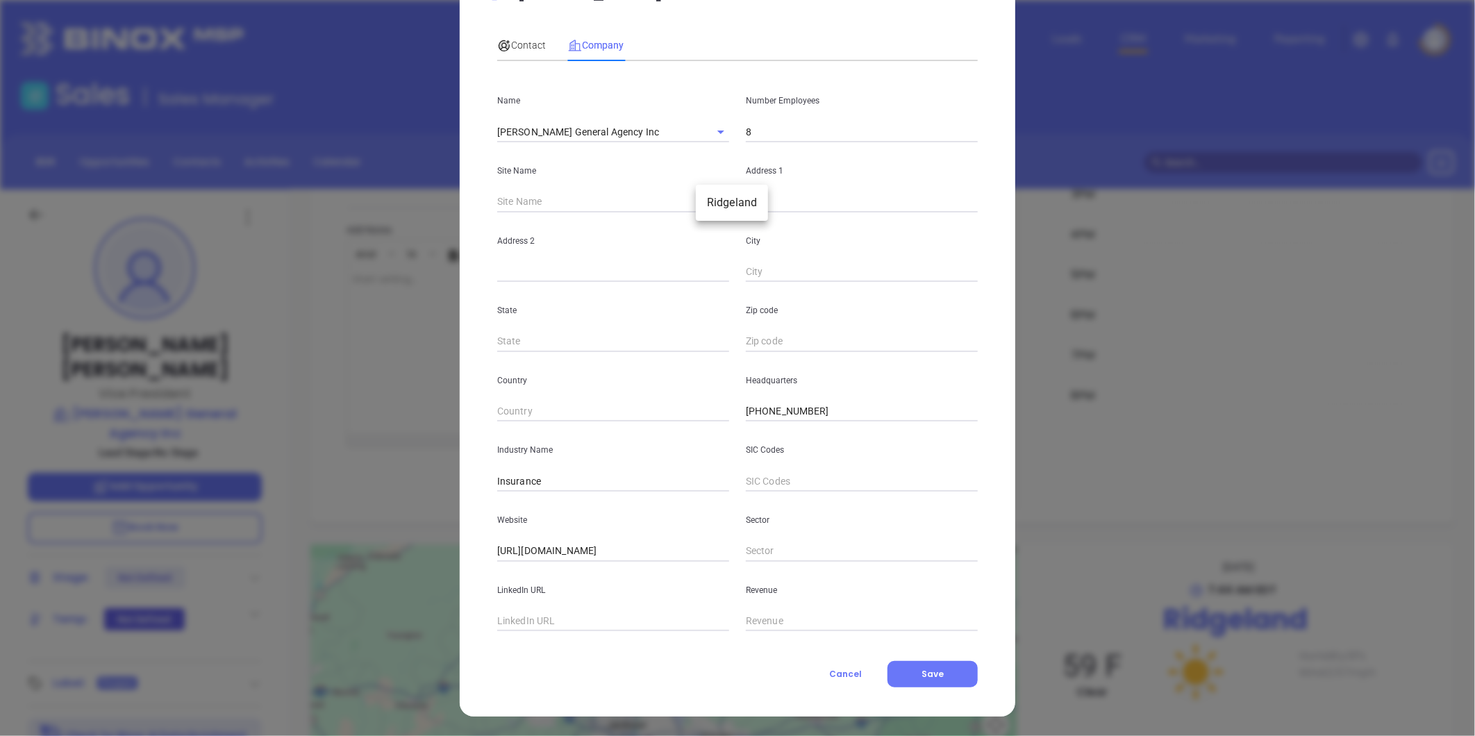
type input "Ridgeland"
type input "MS"
type input "39158"
click at [517, 43] on span "Contact" at bounding box center [521, 45] width 49 height 11
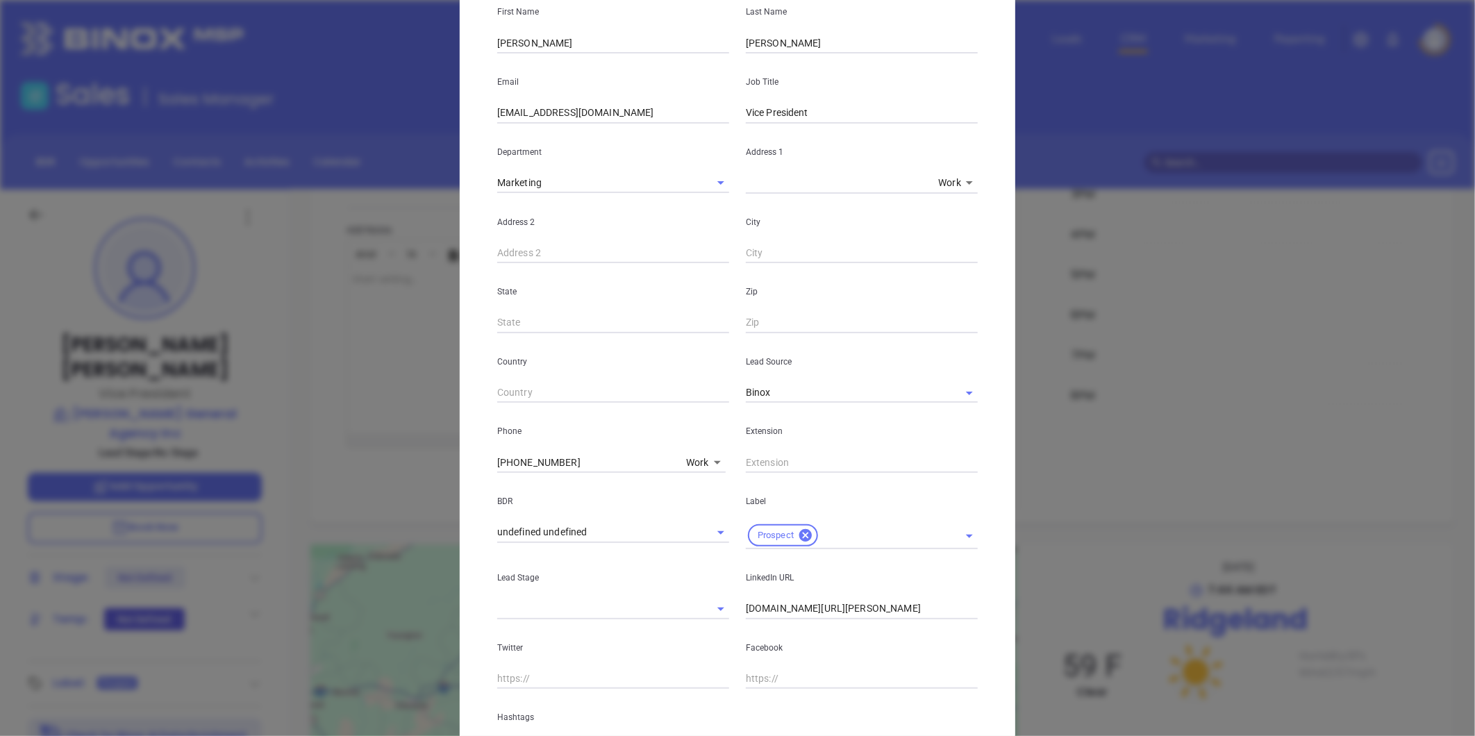
scroll to position [0, 0]
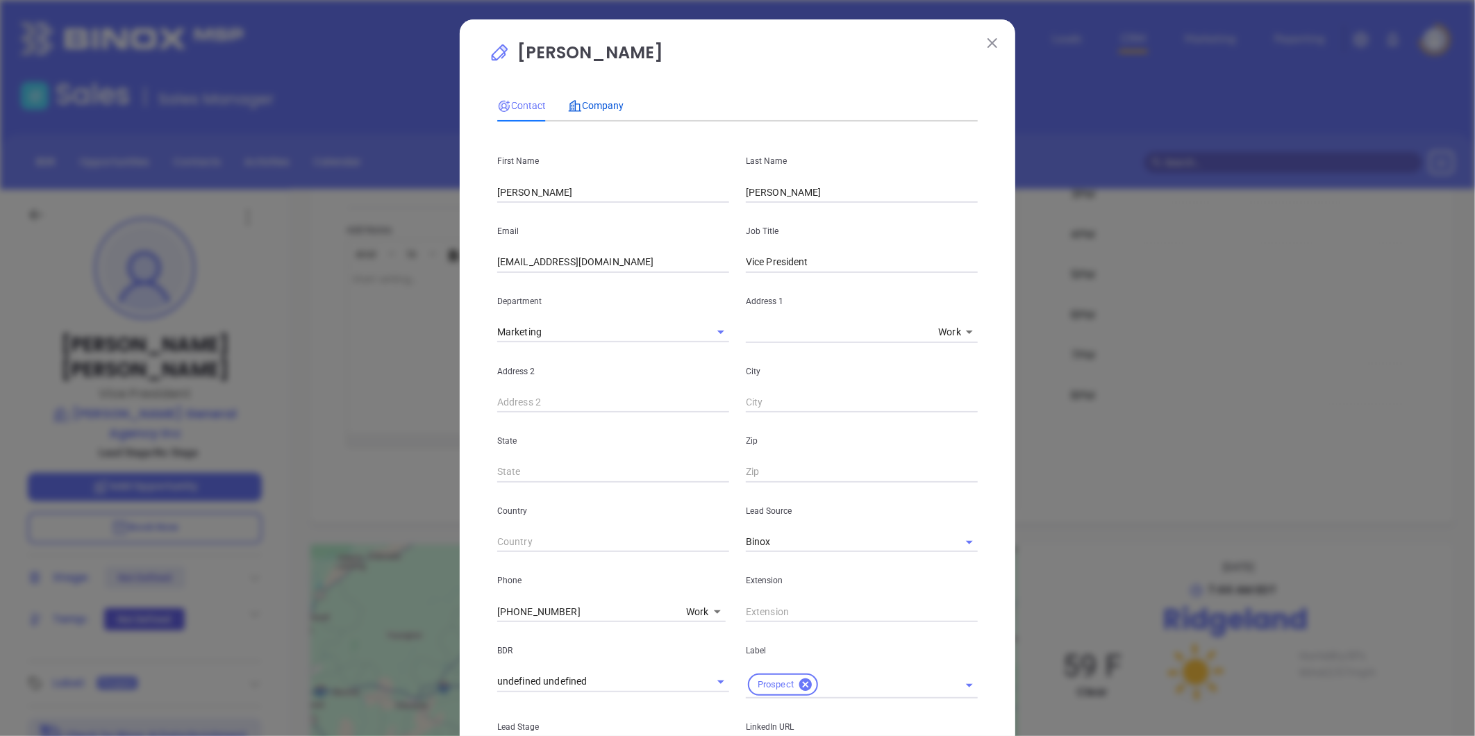
click at [593, 112] on div "Company" at bounding box center [596, 105] width 56 height 15
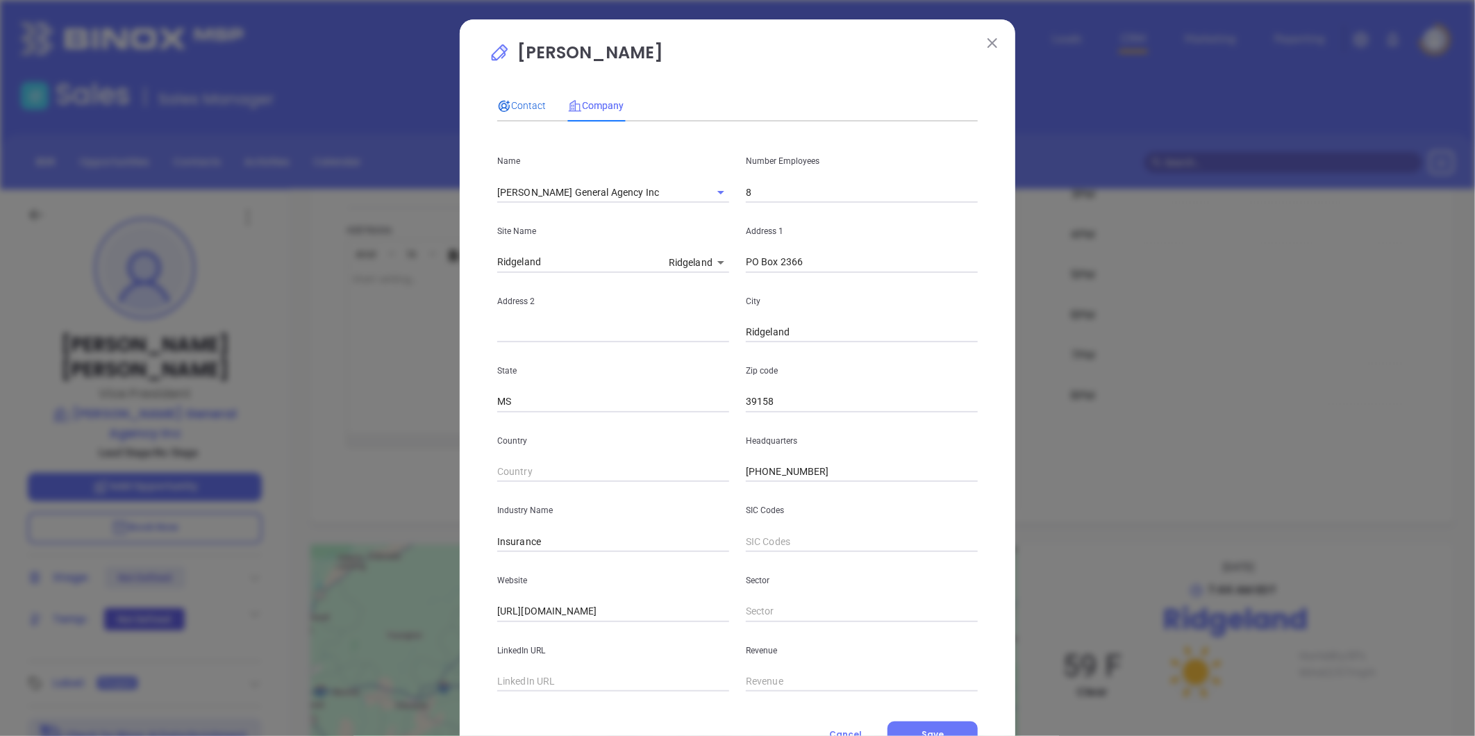
click at [532, 102] on span "Contact" at bounding box center [521, 105] width 49 height 11
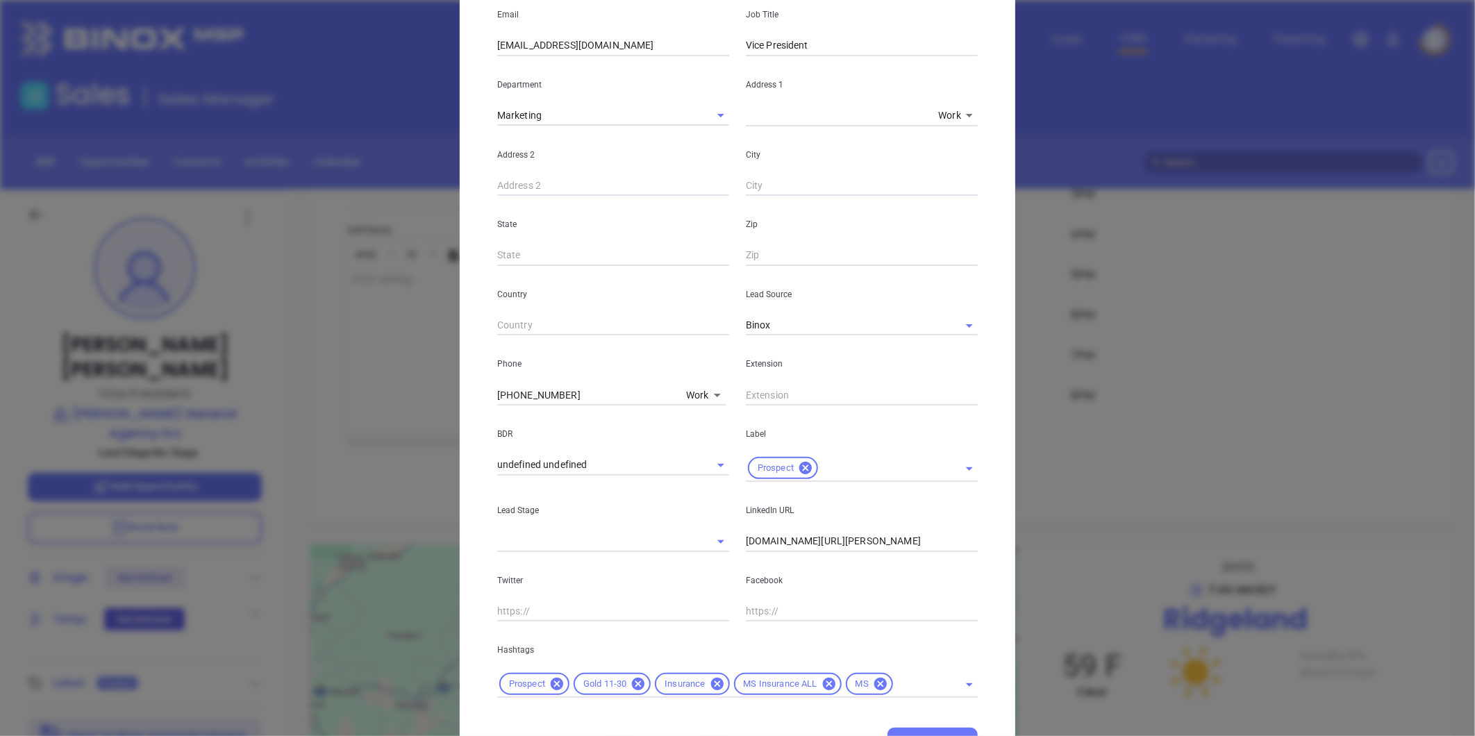
scroll to position [283, 0]
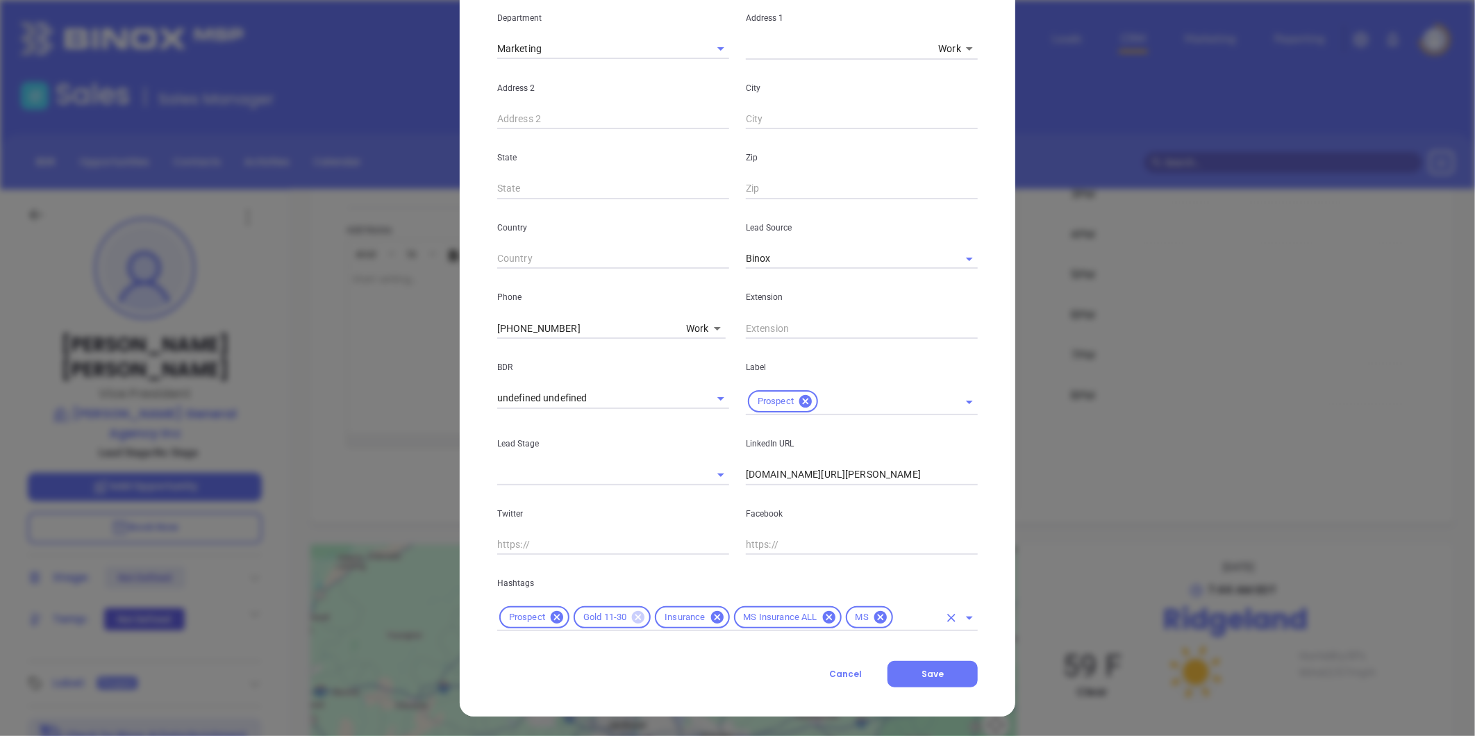
click at [632, 614] on icon at bounding box center [638, 617] width 12 height 12
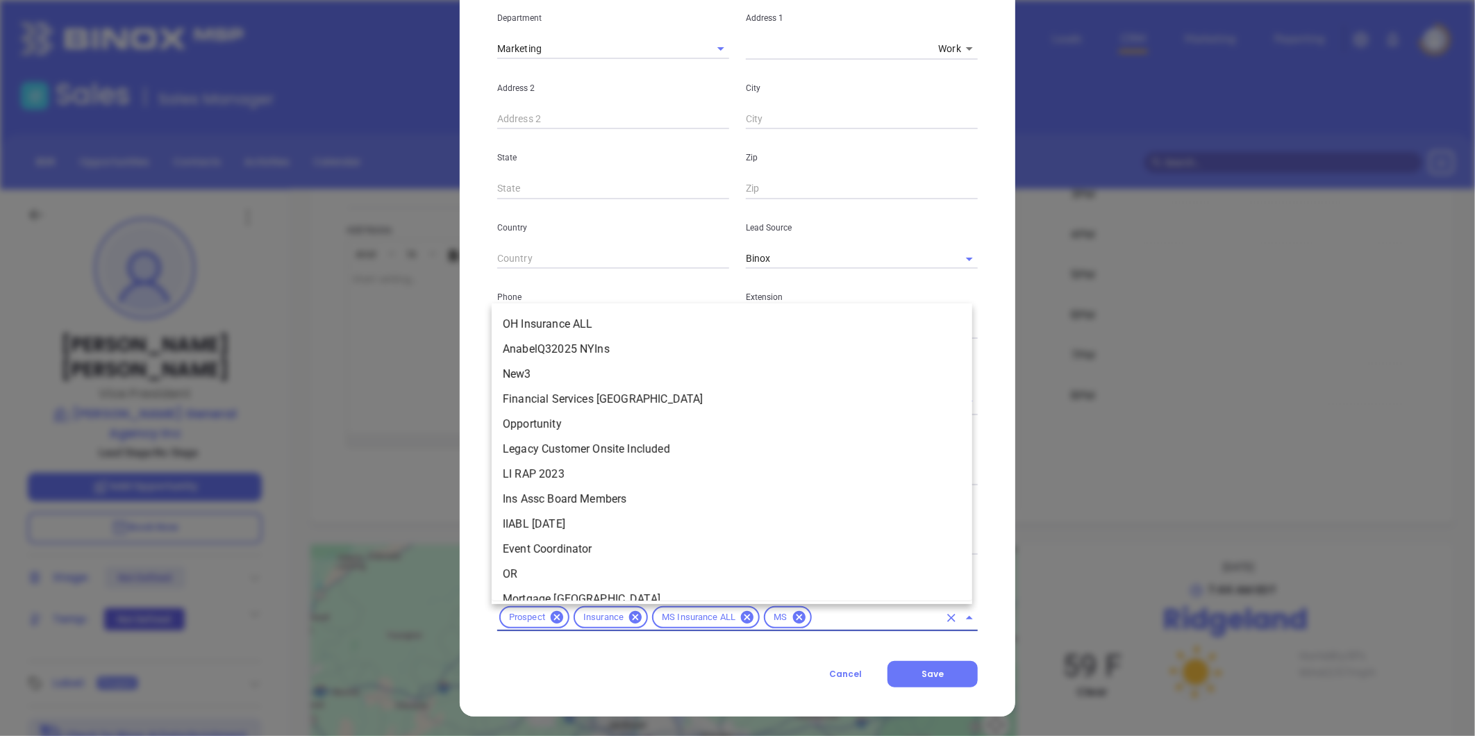
click at [830, 616] on input "text" at bounding box center [876, 617] width 125 height 17
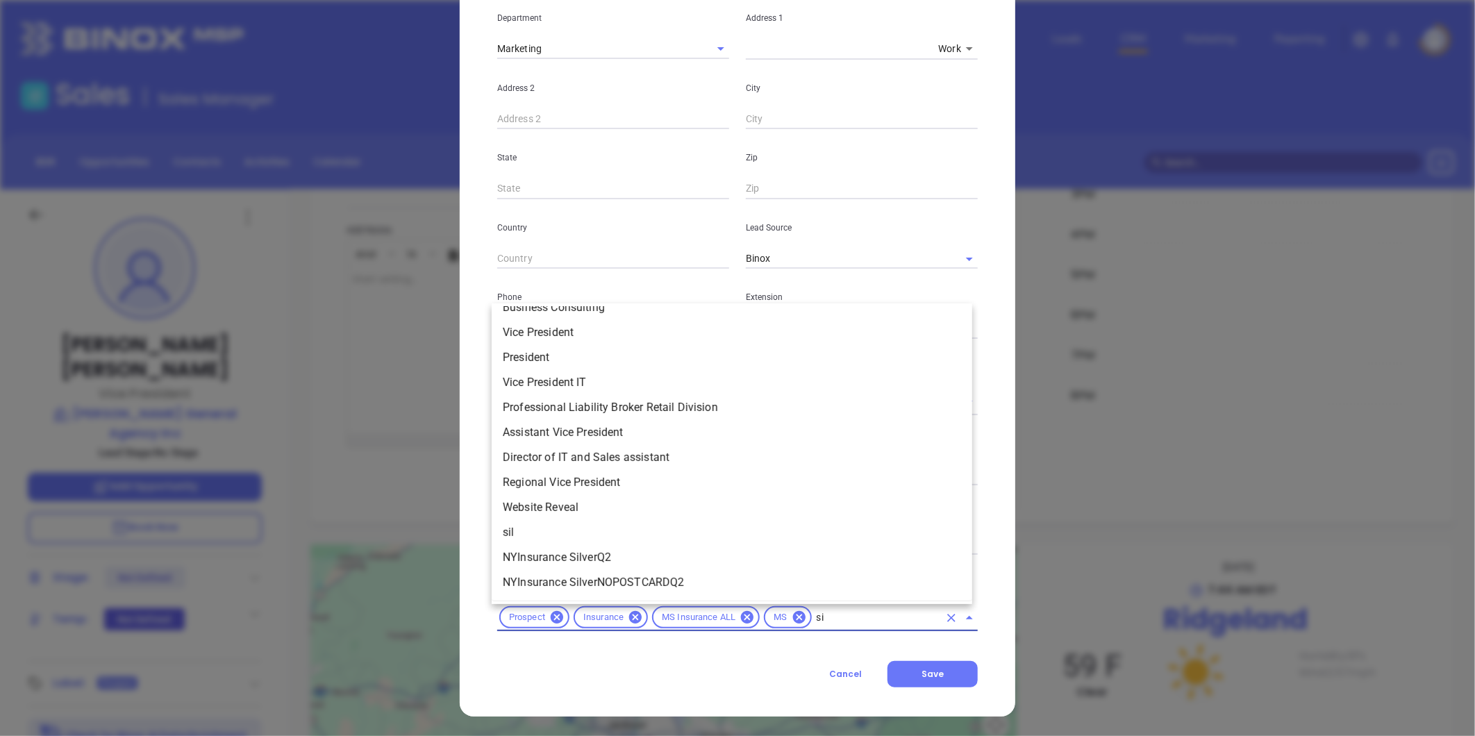
scroll to position [0, 0]
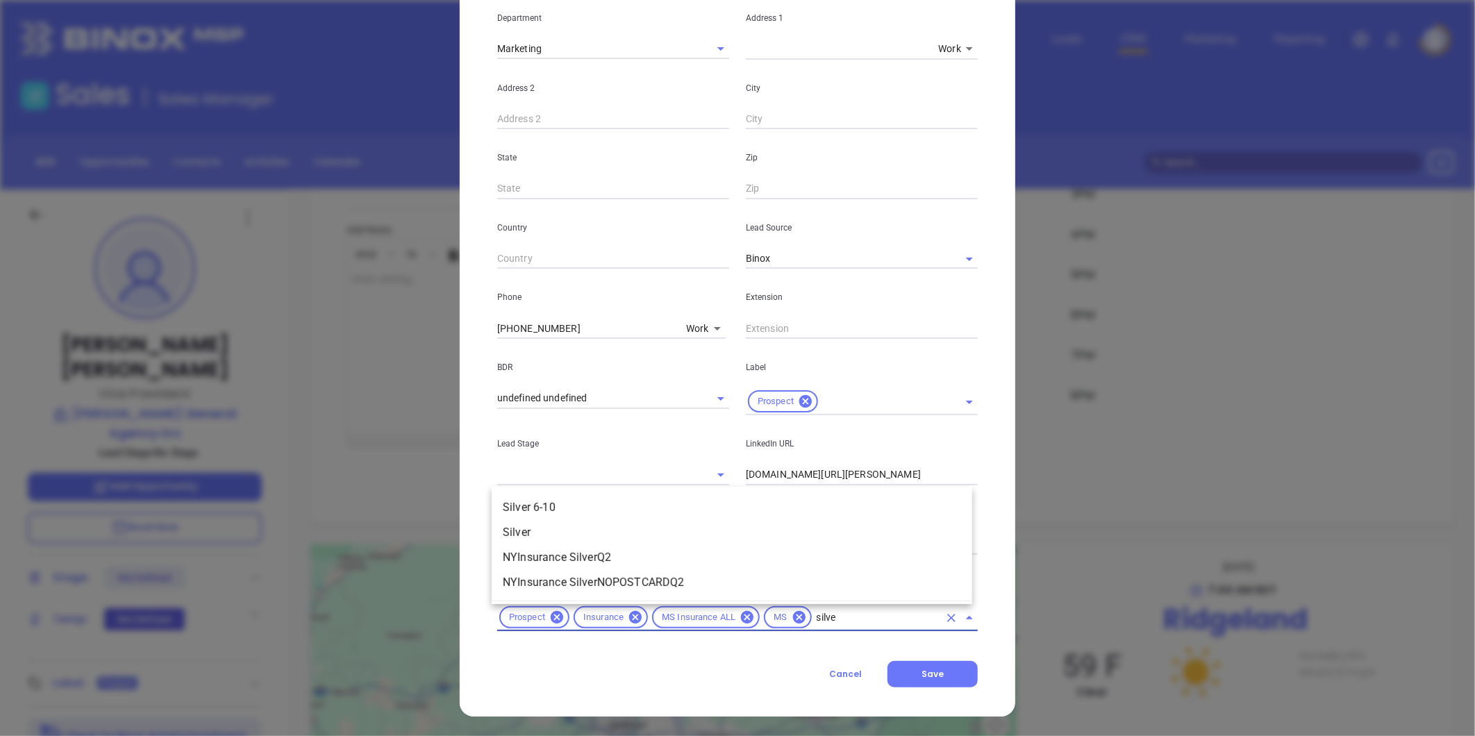
type input "silver"
click at [622, 498] on li "Silver 6-10" at bounding box center [732, 507] width 480 height 25
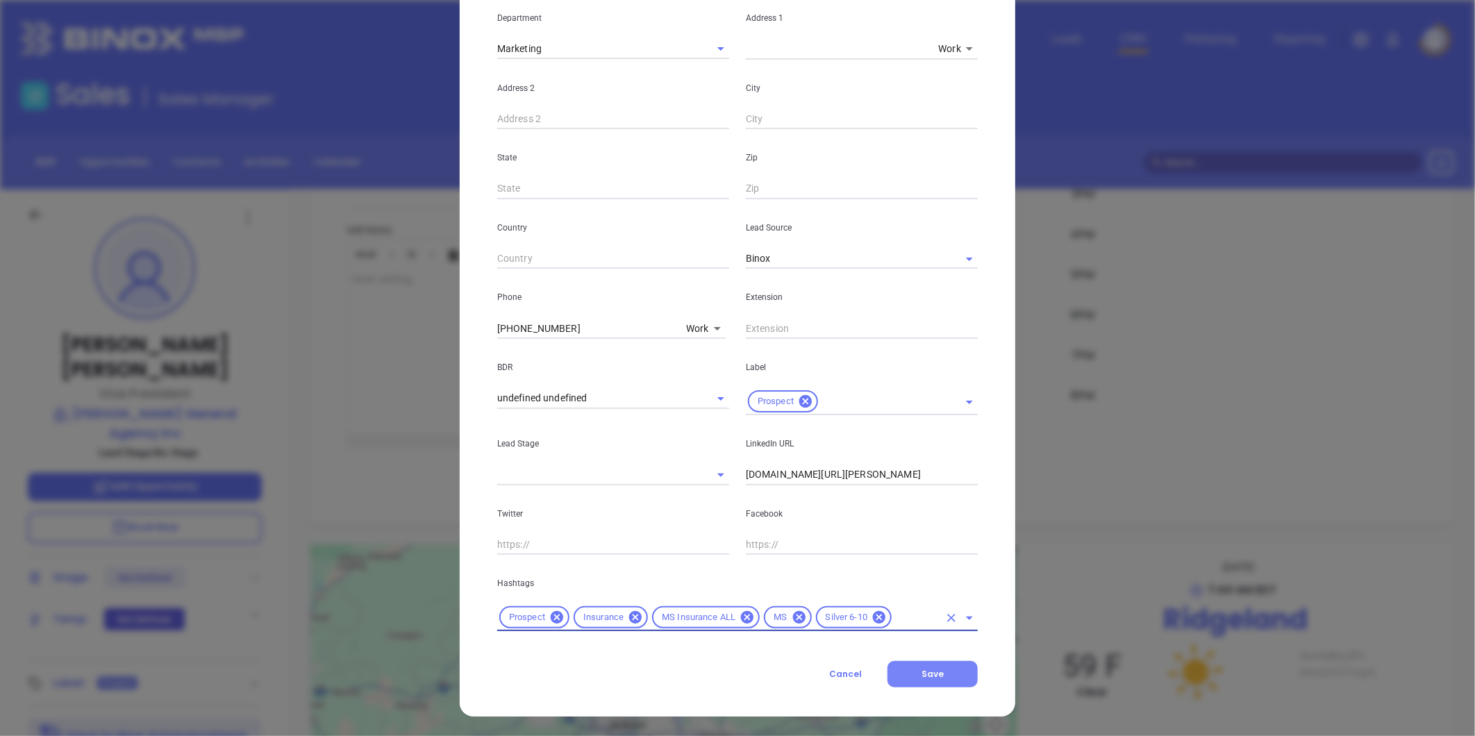
click at [934, 678] on span "Save" at bounding box center [932, 674] width 22 height 12
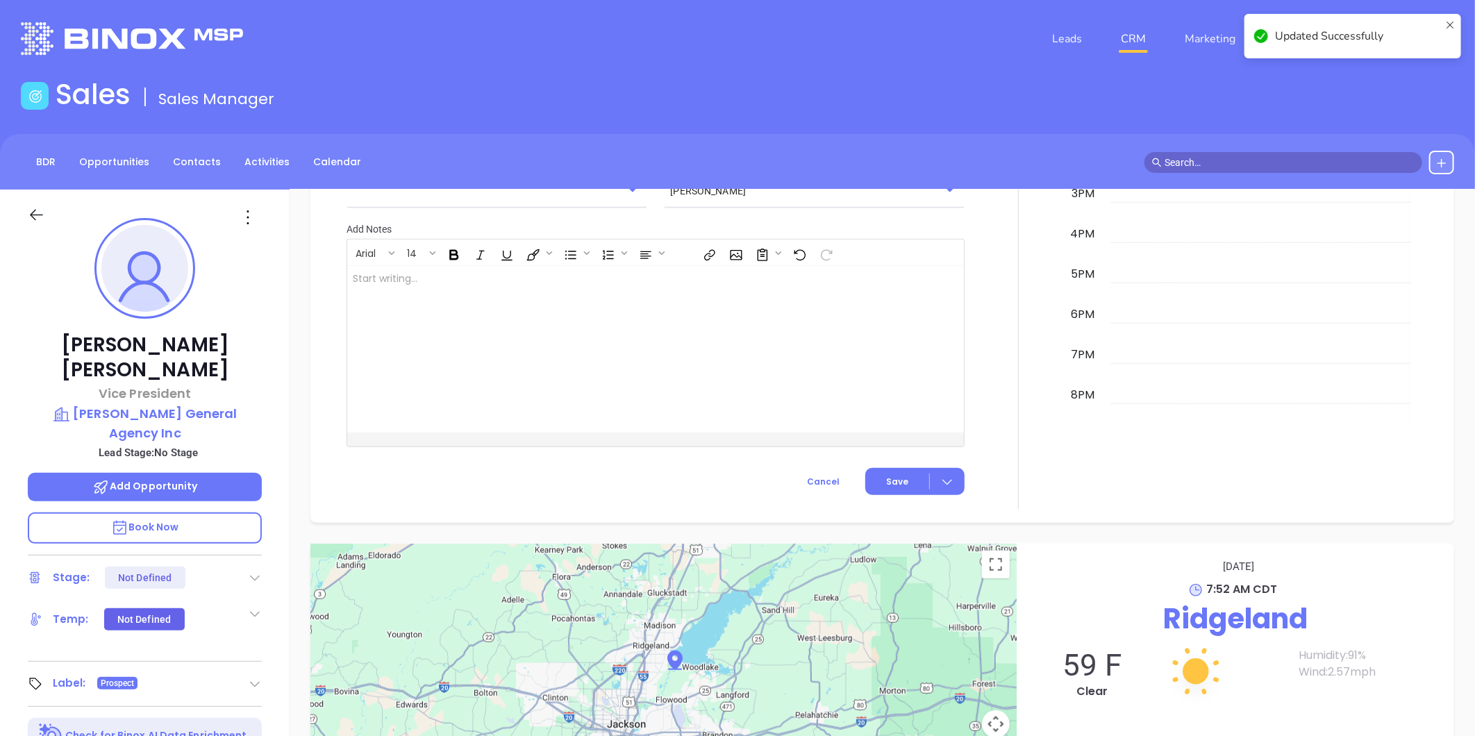
scroll to position [671, 0]
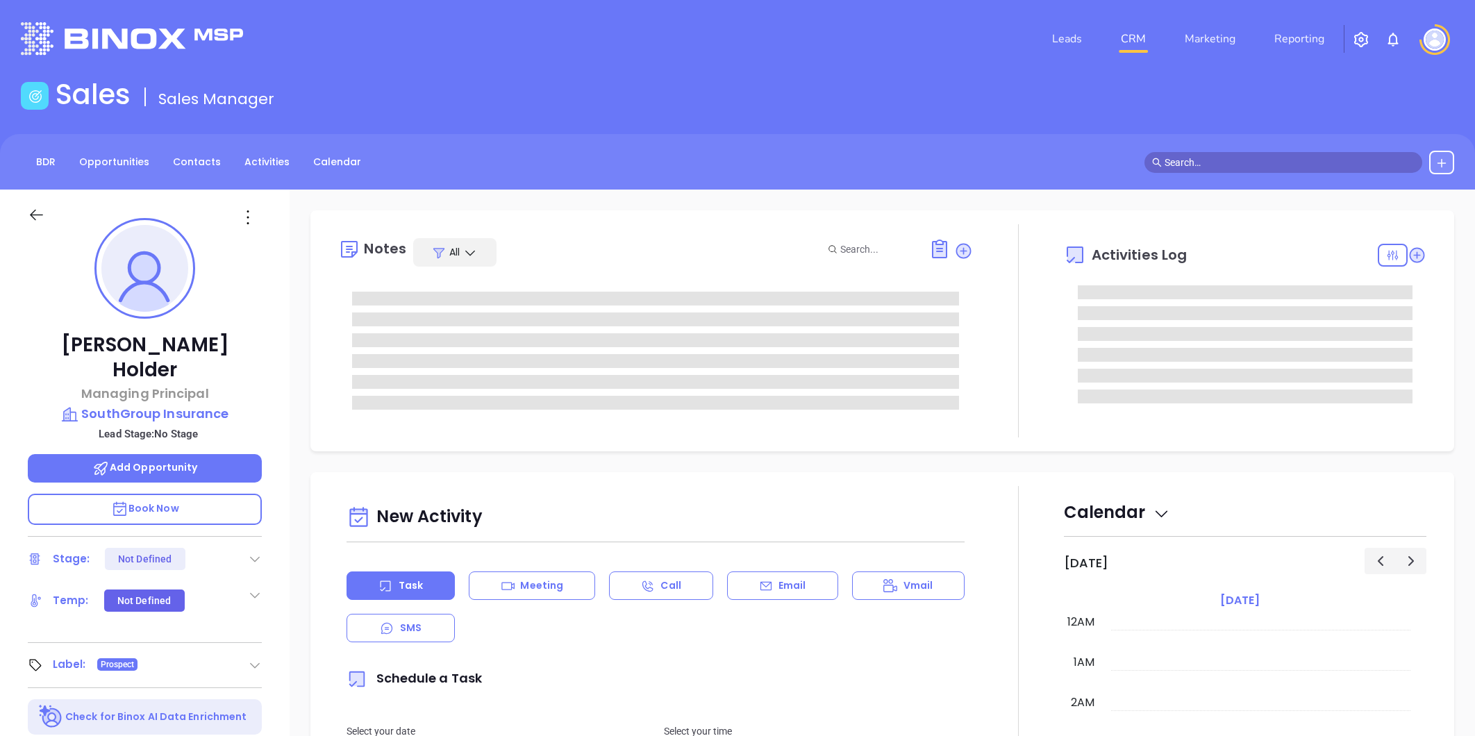
type input "[PERSON_NAME]"
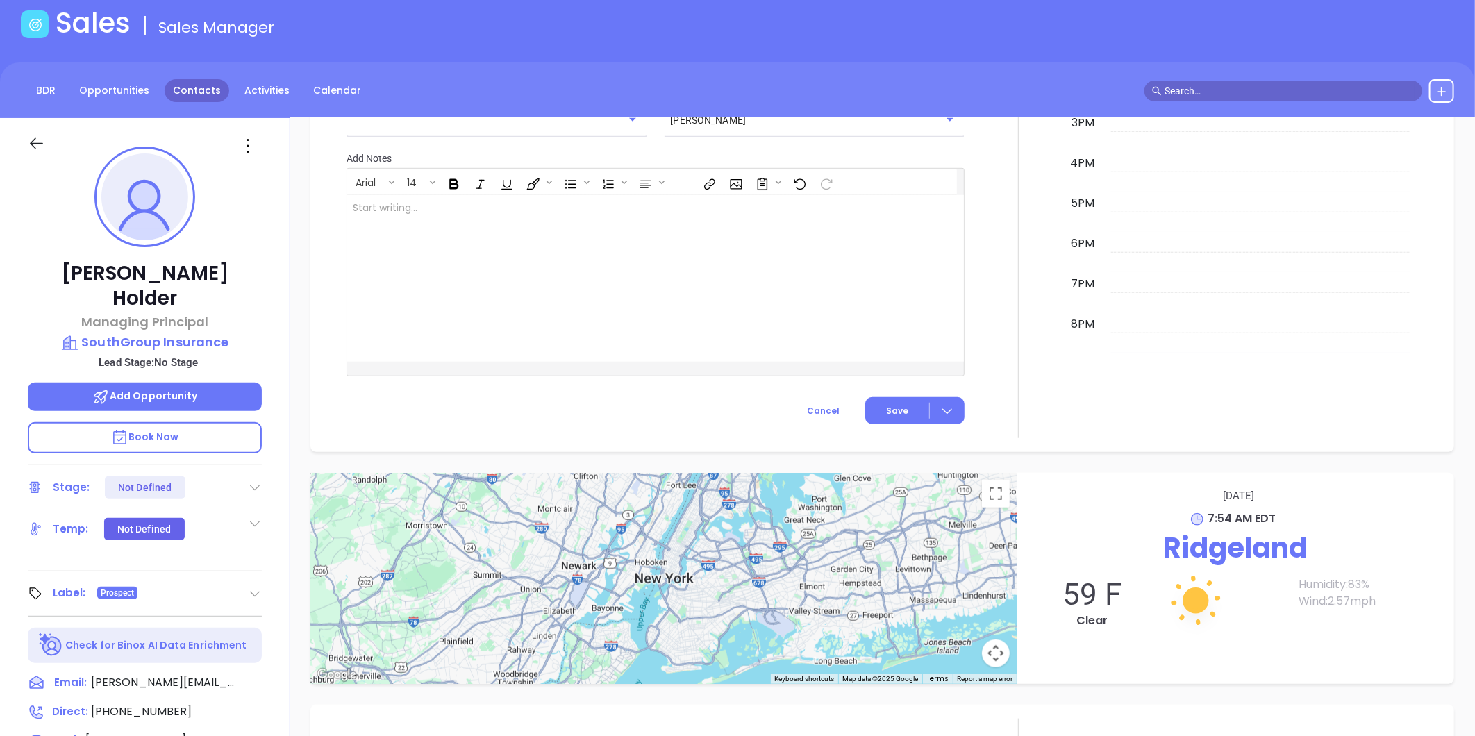
scroll to position [40, 0]
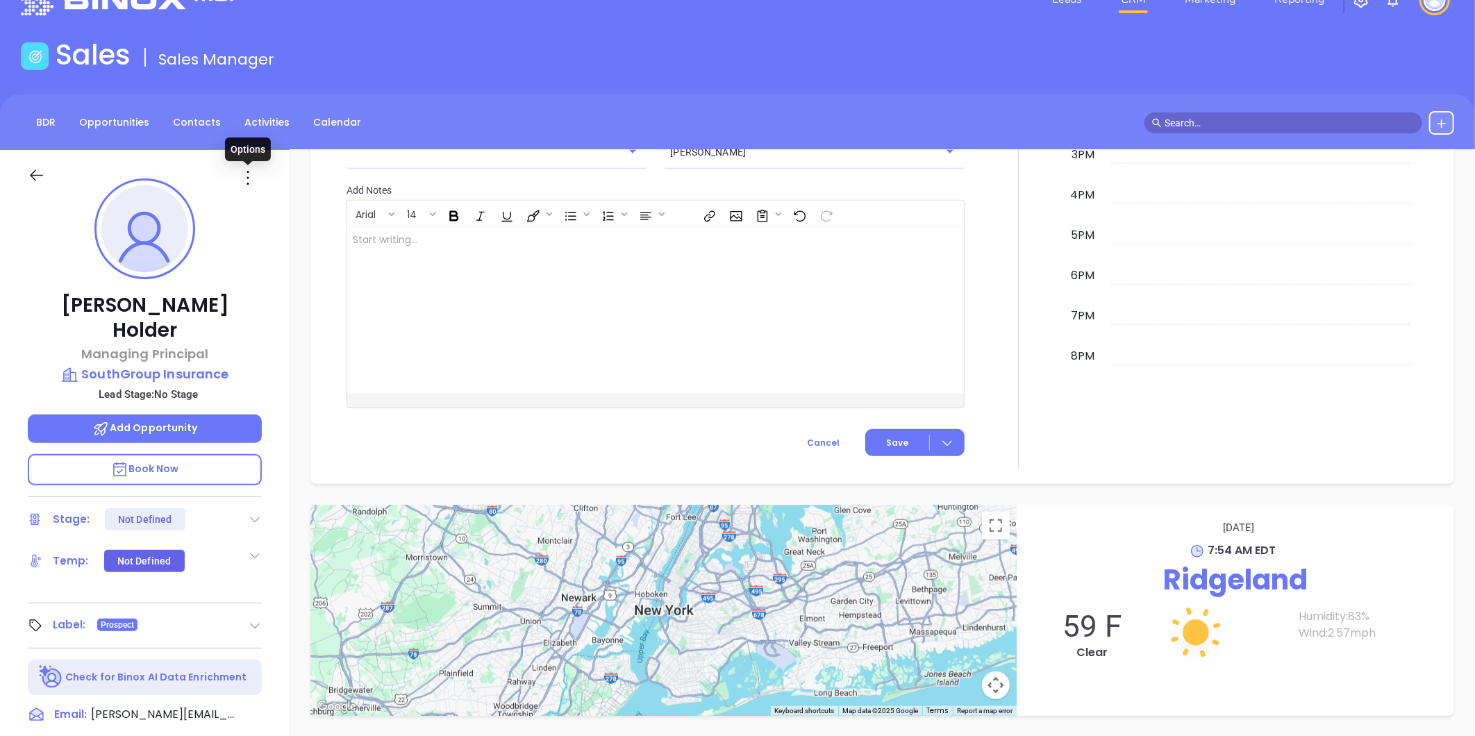
click at [247, 176] on icon at bounding box center [248, 178] width 22 height 22
click at [267, 330] on div "Edit" at bounding box center [316, 326] width 136 height 15
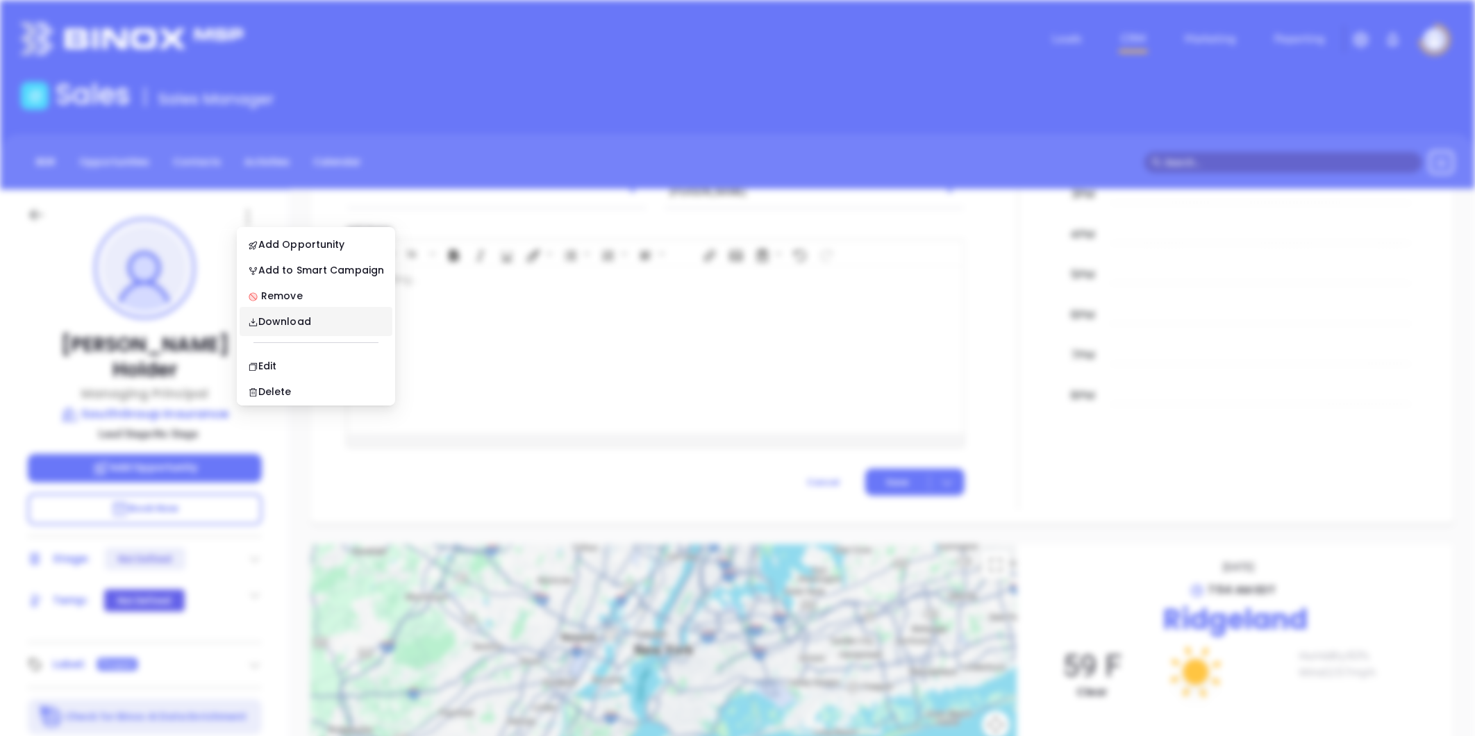
scroll to position [0, 0]
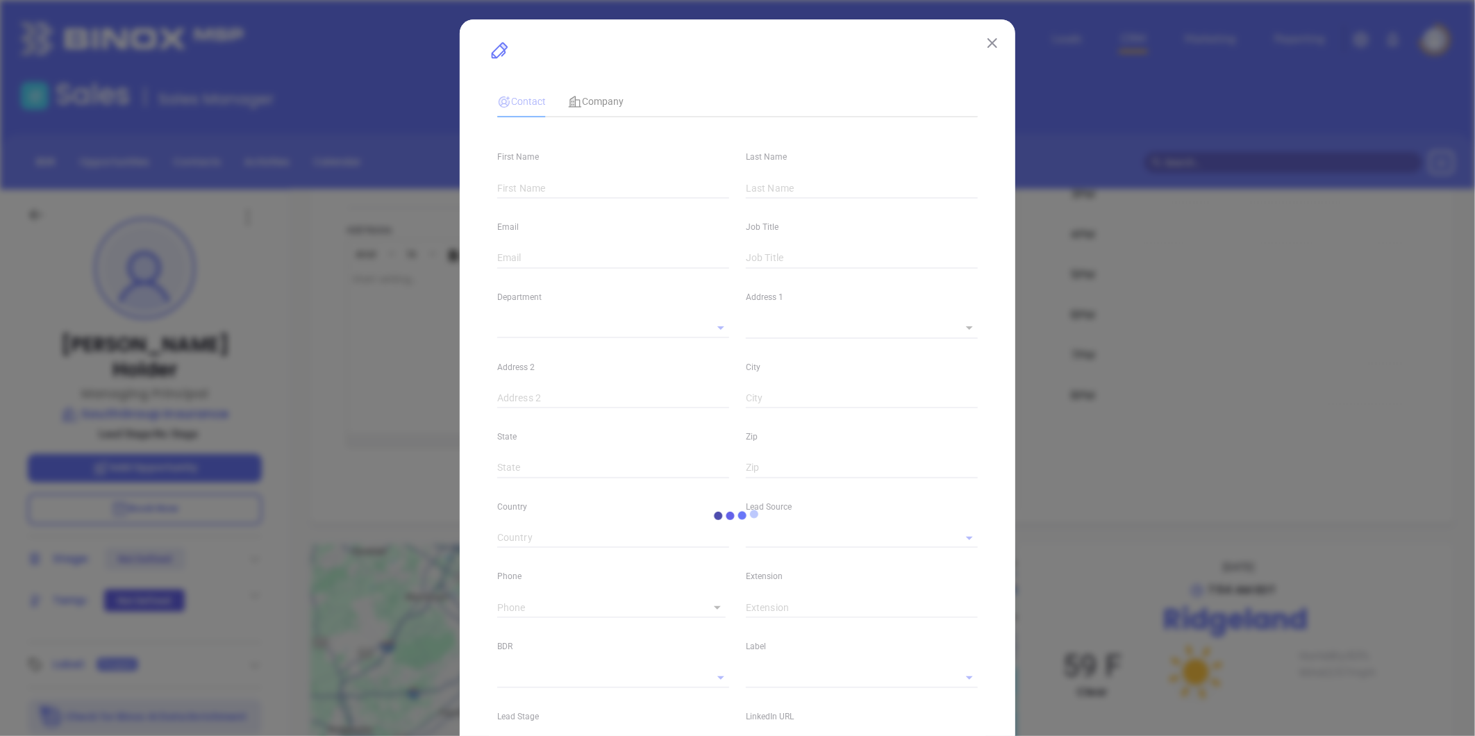
type input "Jim"
type input "Holder"
type input "john.holder@southgroup.net"
type input "Managing Principal"
type input "1"
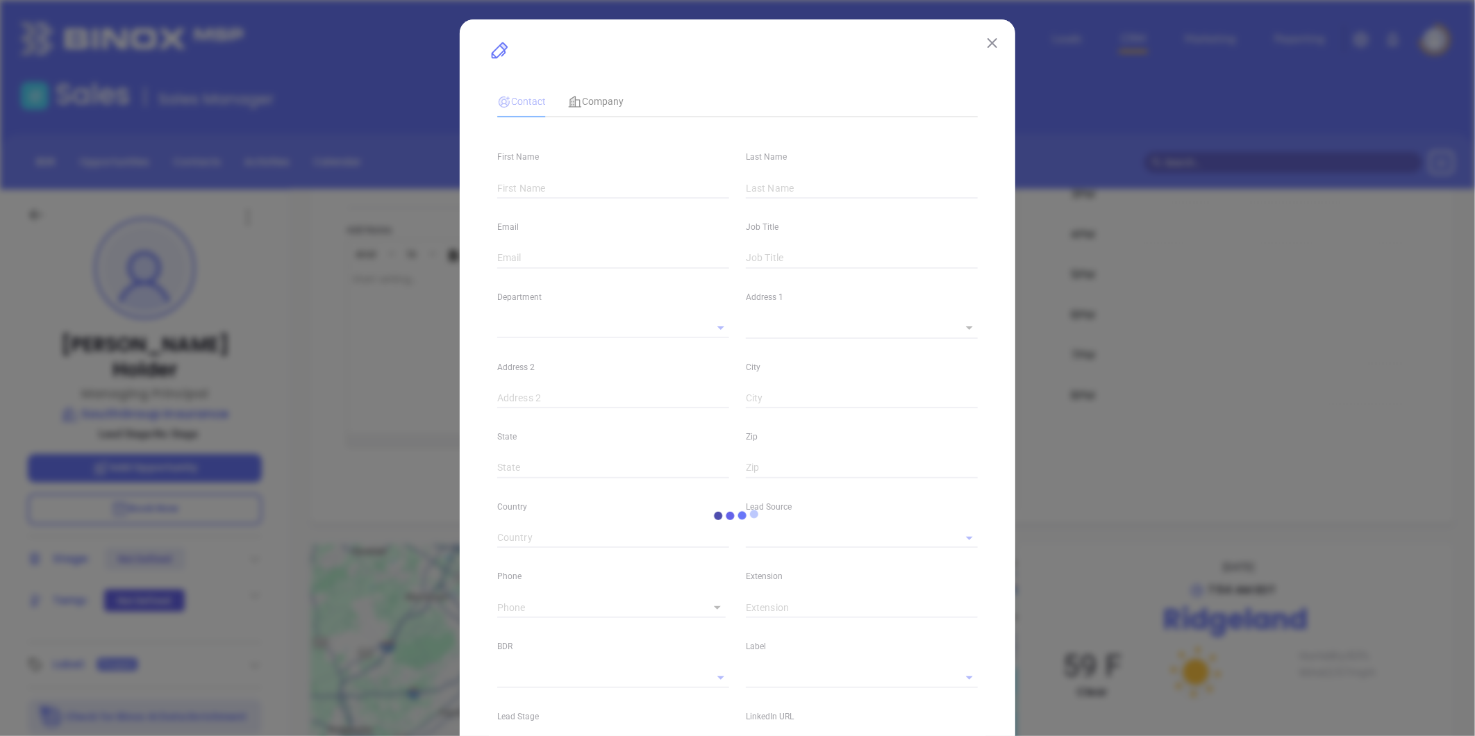
type input "www.linkedin.com/in/john-holder-9a125236"
type input "Marketing"
type input "Binox"
type input "undefined undefined"
type input "(601) 914-3220"
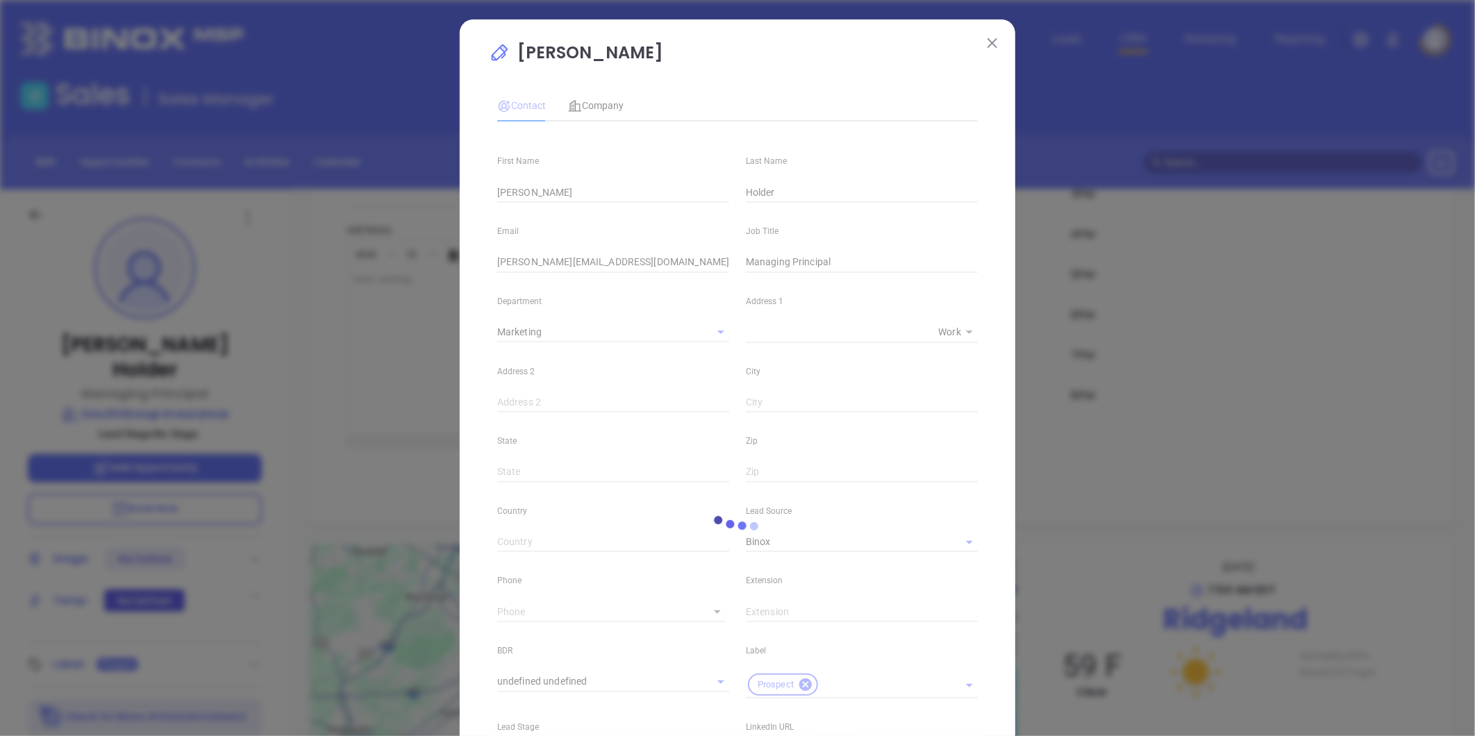
type input "1"
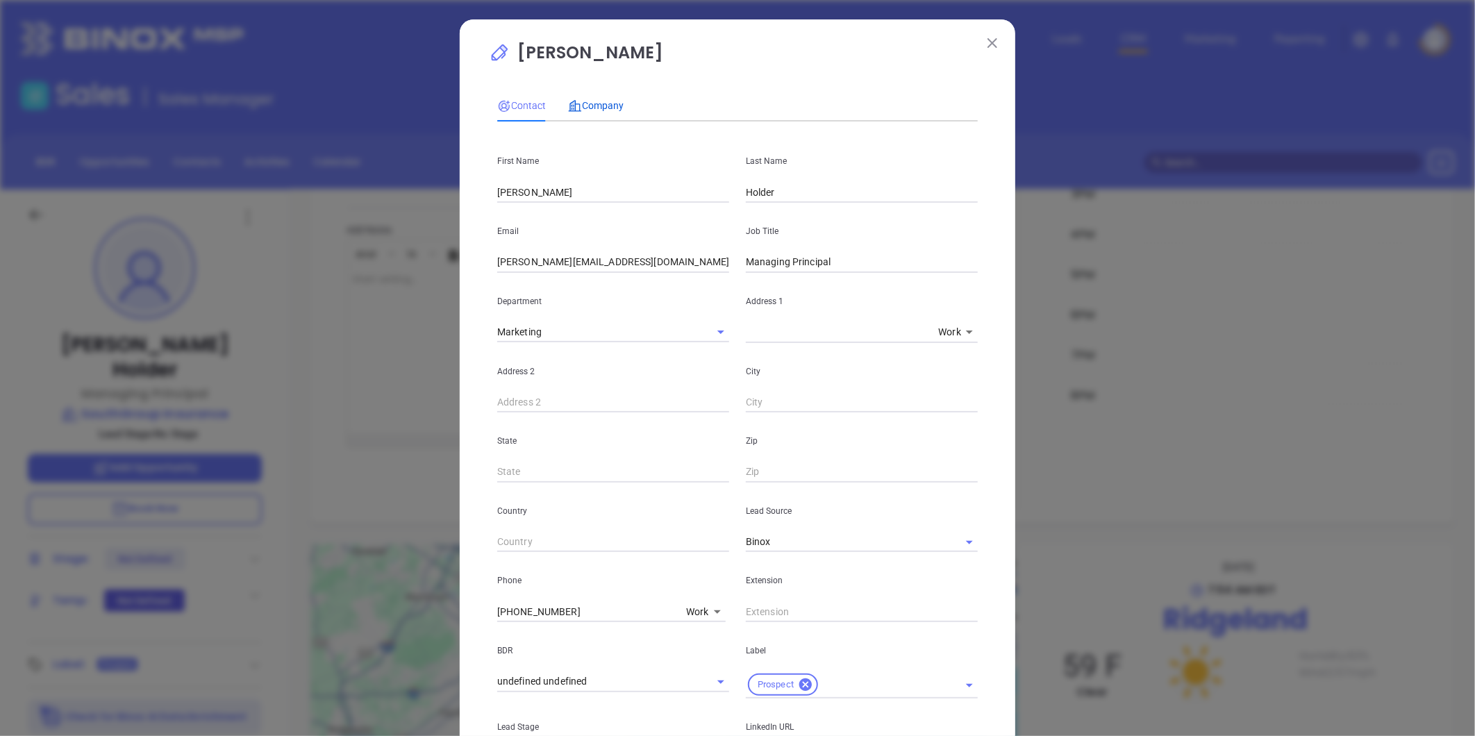
drag, startPoint x: 580, startPoint y: 101, endPoint x: 590, endPoint y: 104, distance: 10.3
click at [580, 101] on span "Company" at bounding box center [596, 105] width 56 height 11
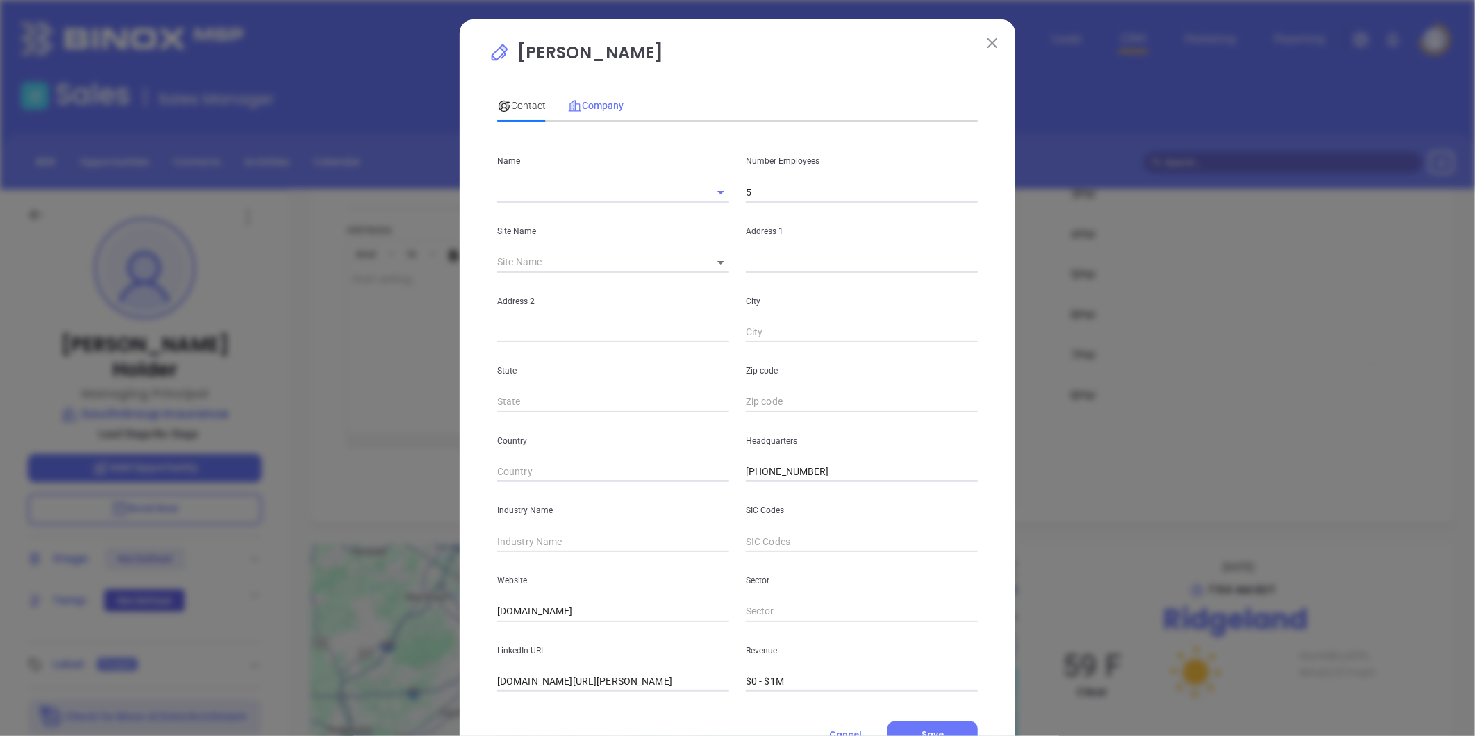
type input "SouthGroup Insurance"
click at [779, 185] on input "5" at bounding box center [862, 192] width 232 height 21
type input "11"
click at [589, 540] on input "text" at bounding box center [613, 541] width 232 height 21
type input "Insurance"
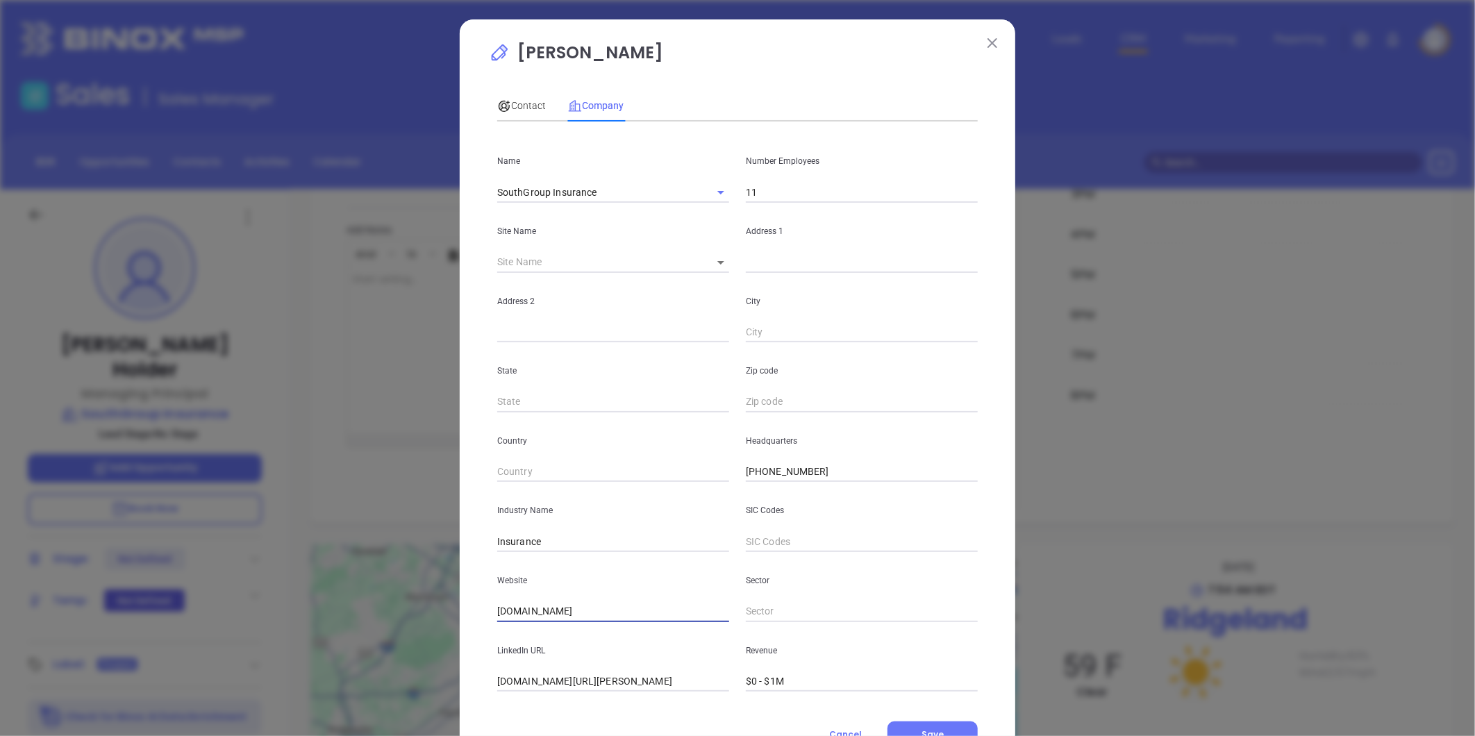
drag, startPoint x: 567, startPoint y: 612, endPoint x: 508, endPoint y: 601, distance: 60.0
click at [377, 613] on div "Jim Holder Contact Company First Name Jim Last Name Holder Email john.holder@so…" at bounding box center [737, 368] width 1475 height 736
paste input "https://southgroup.net/"
type input "https://southgroup.net/"
click at [716, 259] on body "Leads CRM Marketing Reporting Financial Leads Leads Sales Sales Manager BDR Opp…" at bounding box center [737, 368] width 1475 height 736
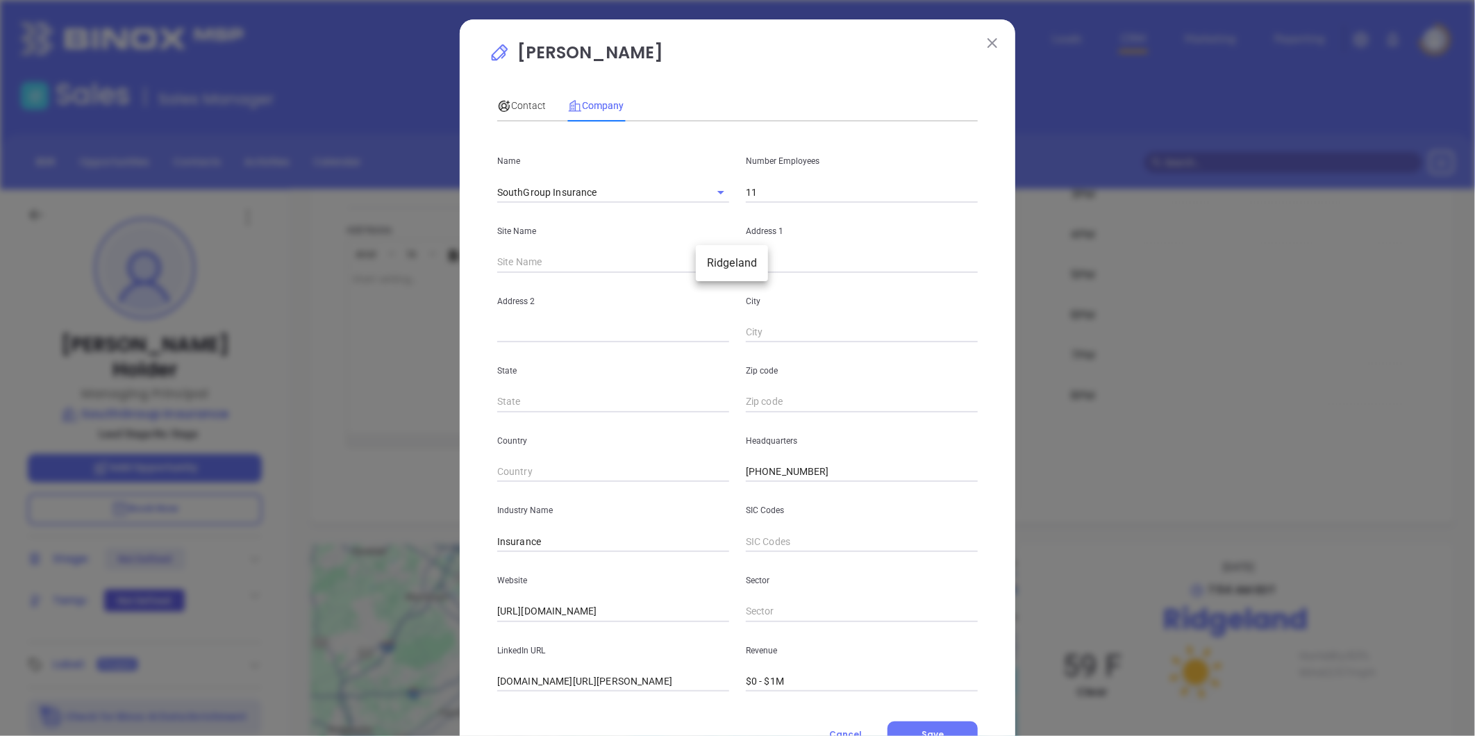
click at [716, 269] on li "Ridgeland" at bounding box center [732, 263] width 72 height 25
type input "Ridgeland"
type input "119110"
type input "170 W Jackson St"
type input "Ridgeland"
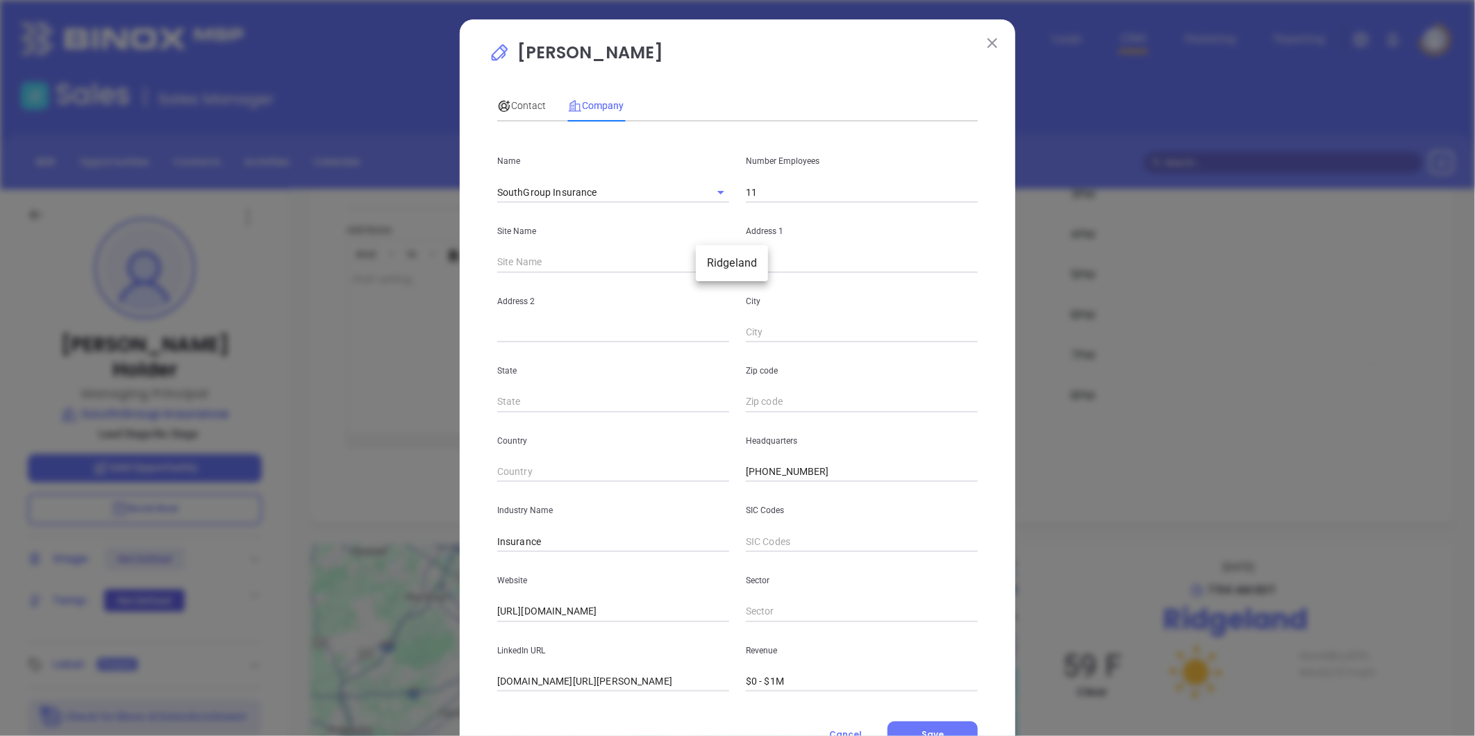
type input "MS"
type input "39157"
drag, startPoint x: 837, startPoint y: 268, endPoint x: 693, endPoint y: 273, distance: 143.8
click at [673, 273] on div "Site Name Ridgeland Ridgeland 119110 Address 1 170 W Jackson St" at bounding box center [737, 238] width 497 height 70
paste input "P.O. Box 1907 Bay Springs, MS 39422"
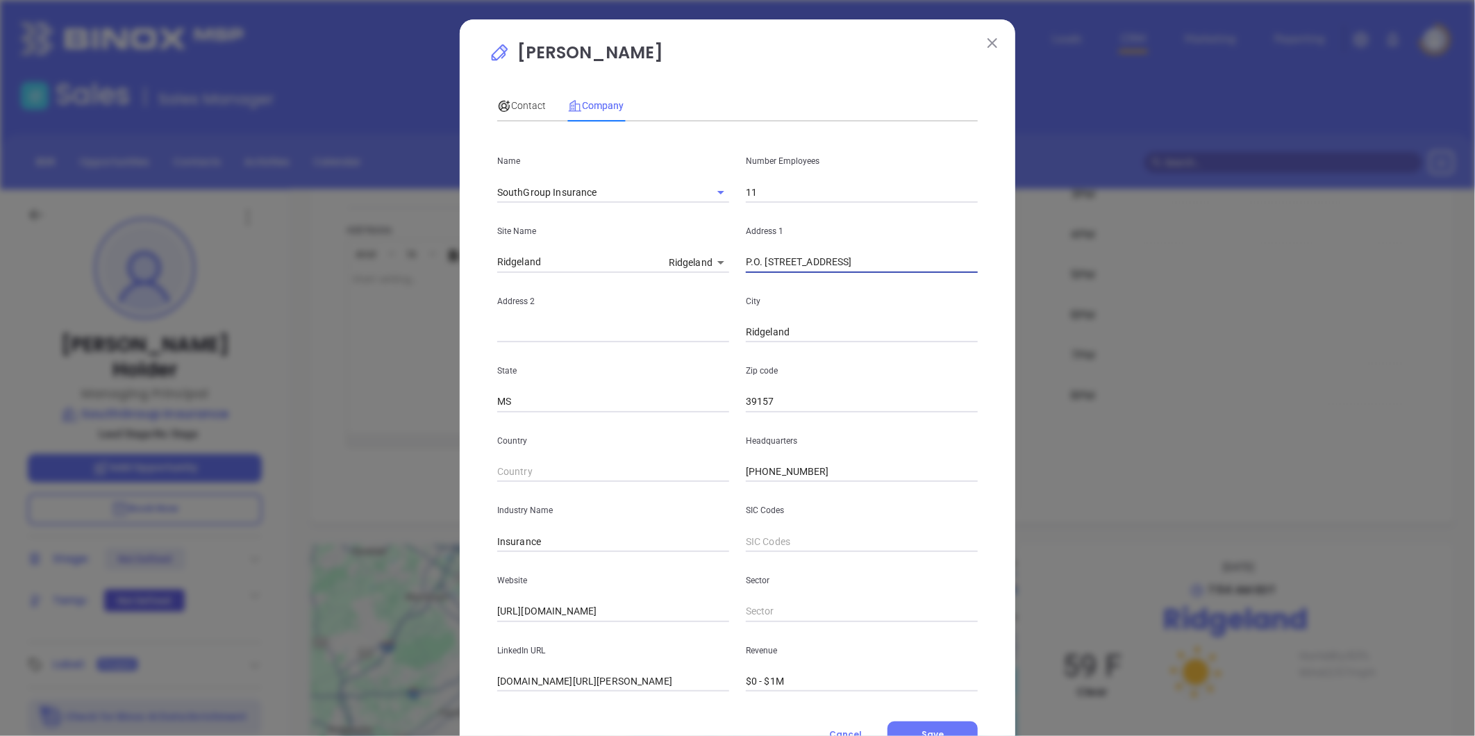
drag, startPoint x: 802, startPoint y: 264, endPoint x: 1058, endPoint y: 264, distance: 256.2
click at [1058, 264] on div "Jim Holder Contact Company First Name Jim Last Name Holder Email john.holder@so…" at bounding box center [737, 368] width 1475 height 736
type input "P.O. Box 1907"
drag, startPoint x: 791, startPoint y: 337, endPoint x: 667, endPoint y: 343, distance: 124.4
click at [667, 343] on div "Name SouthGroup Insurance Number Employees 11 Site Name Ridgeland Ridgeland 119…" at bounding box center [737, 412] width 480 height 559
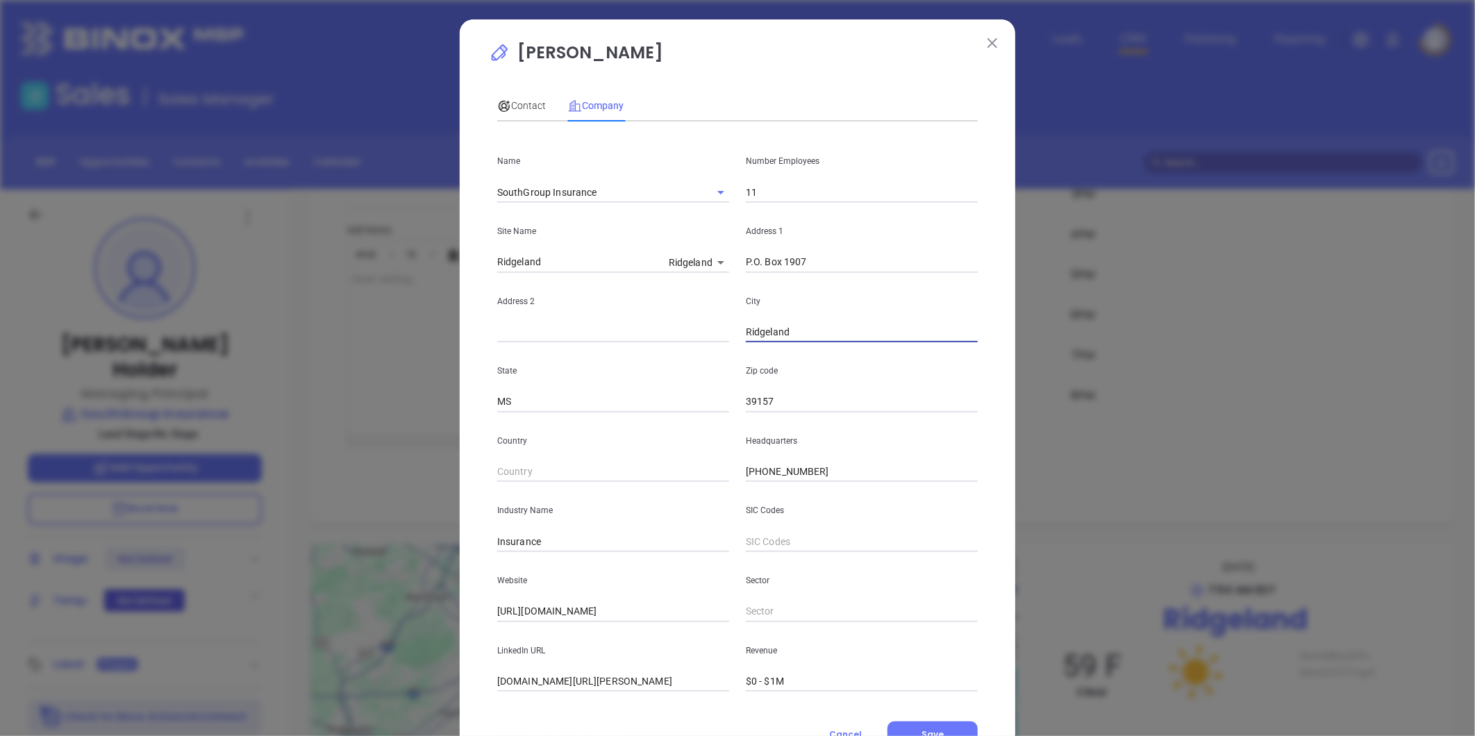
paste input "Bay Springs, MS 39422"
click at [811, 330] on input "Bay Springs, MS 39422" at bounding box center [862, 332] width 232 height 21
drag, startPoint x: 815, startPoint y: 330, endPoint x: 883, endPoint y: 328, distance: 68.1
click at [883, 328] on input "Bay Springs, MS 39422" at bounding box center [862, 332] width 232 height 21
type input "Bay Springs, MS"
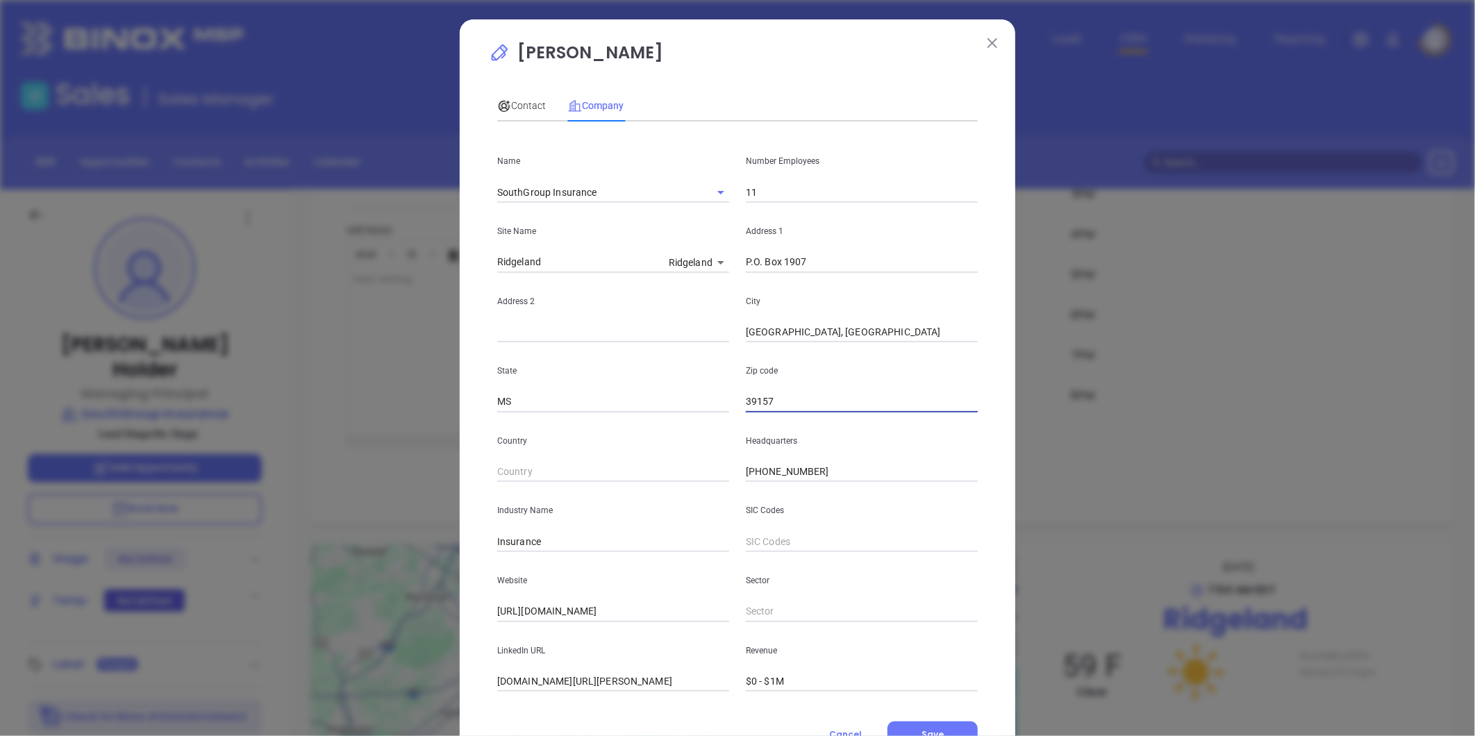
drag, startPoint x: 767, startPoint y: 398, endPoint x: 738, endPoint y: 400, distance: 29.2
click at [738, 400] on div "Zip code 39157" at bounding box center [861, 377] width 249 height 70
paste input "422"
type input "39422"
click at [833, 322] on input "Bay Springs, MS" at bounding box center [862, 332] width 232 height 21
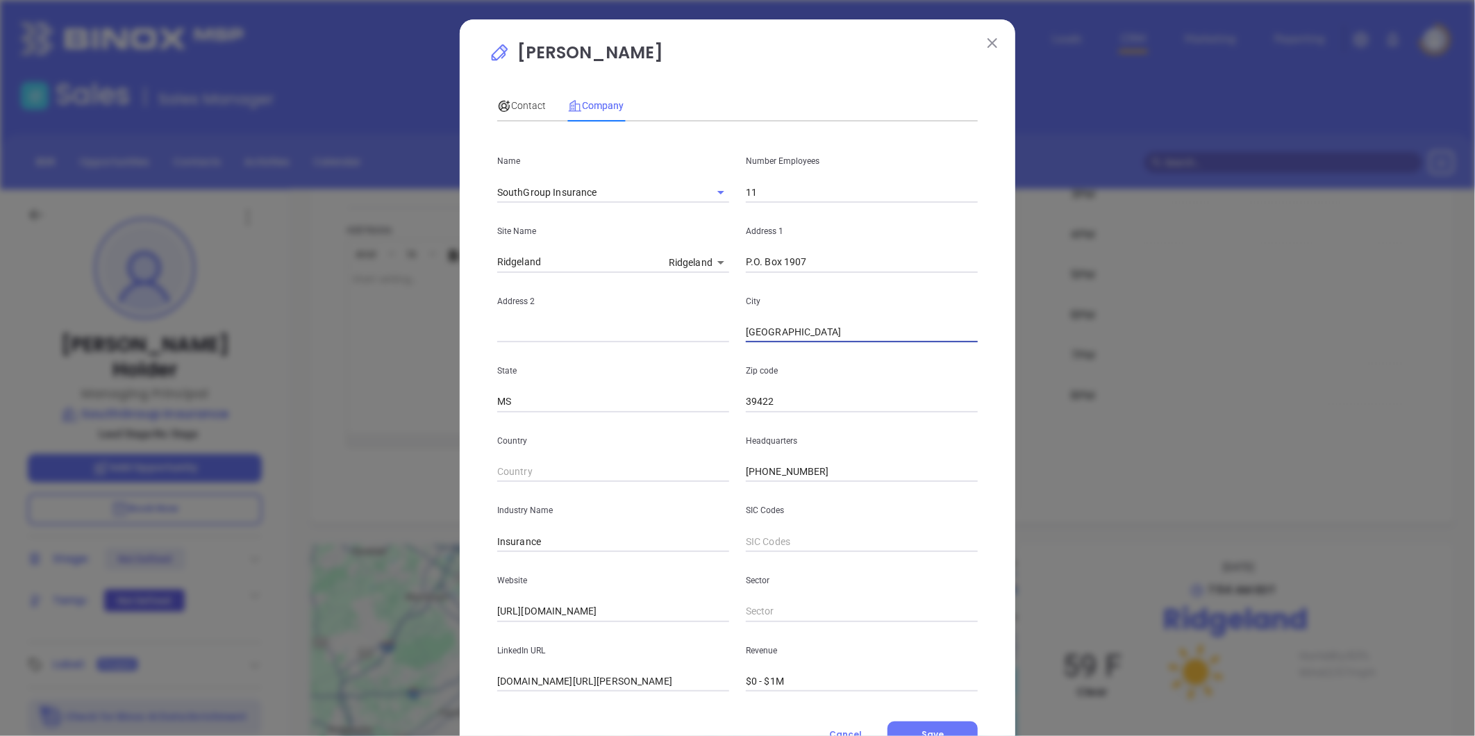
type input "Bay Springs"
click at [514, 338] on input "text" at bounding box center [613, 332] width 232 height 21
paste input "11-A South Third Street"
type input "11-A South Third Street"
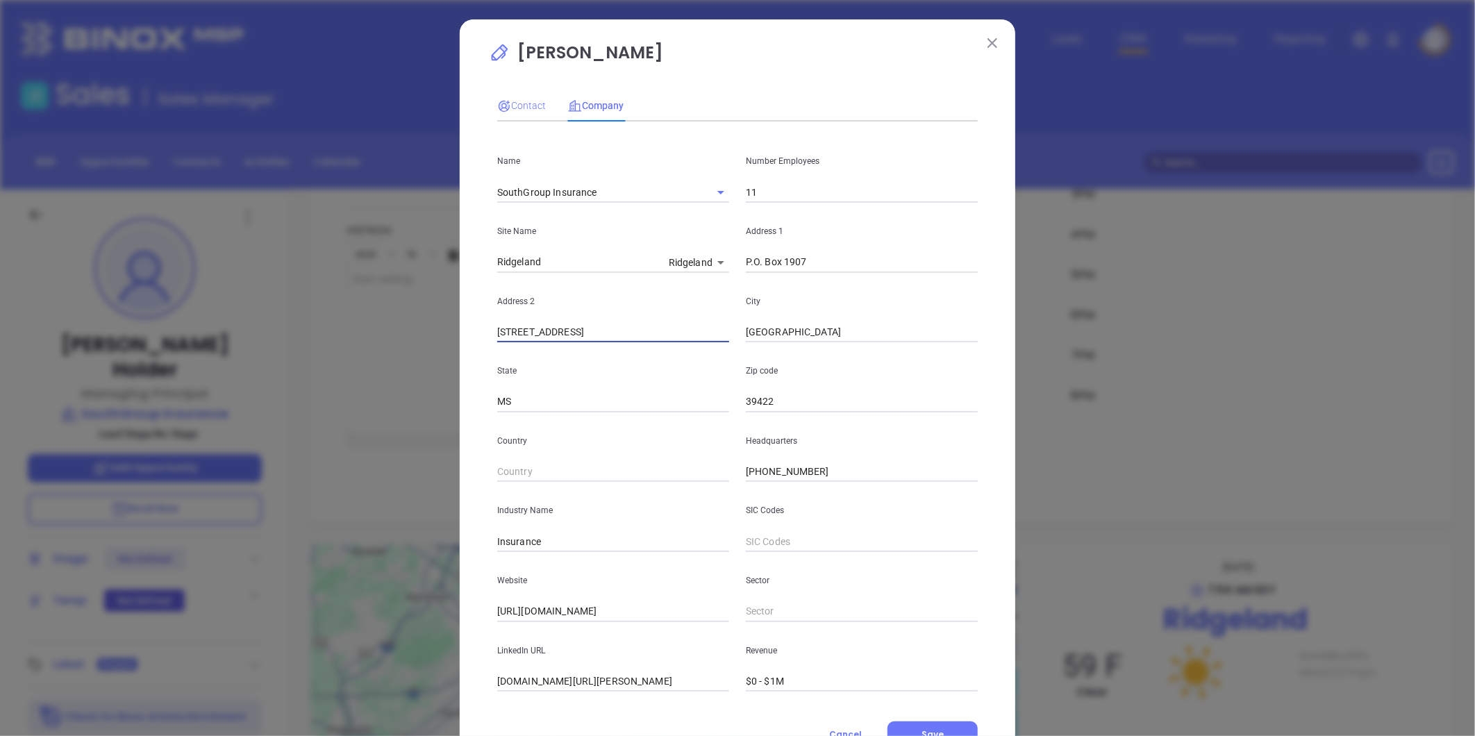
type input "11-A South Third Street"
click at [518, 108] on span "Contact" at bounding box center [521, 105] width 49 height 11
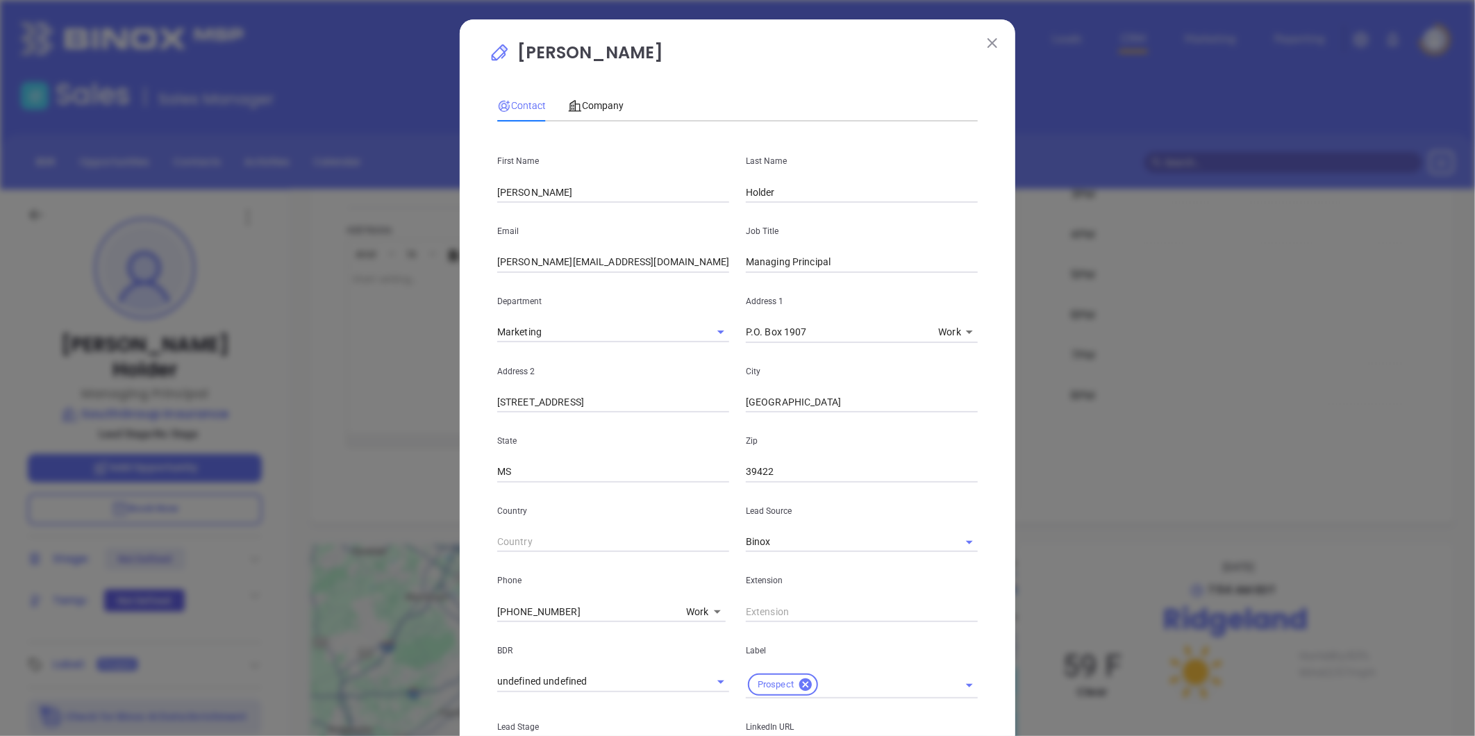
click at [660, 433] on p "State" at bounding box center [613, 440] width 232 height 15
click at [587, 108] on span "Company" at bounding box center [596, 105] width 56 height 11
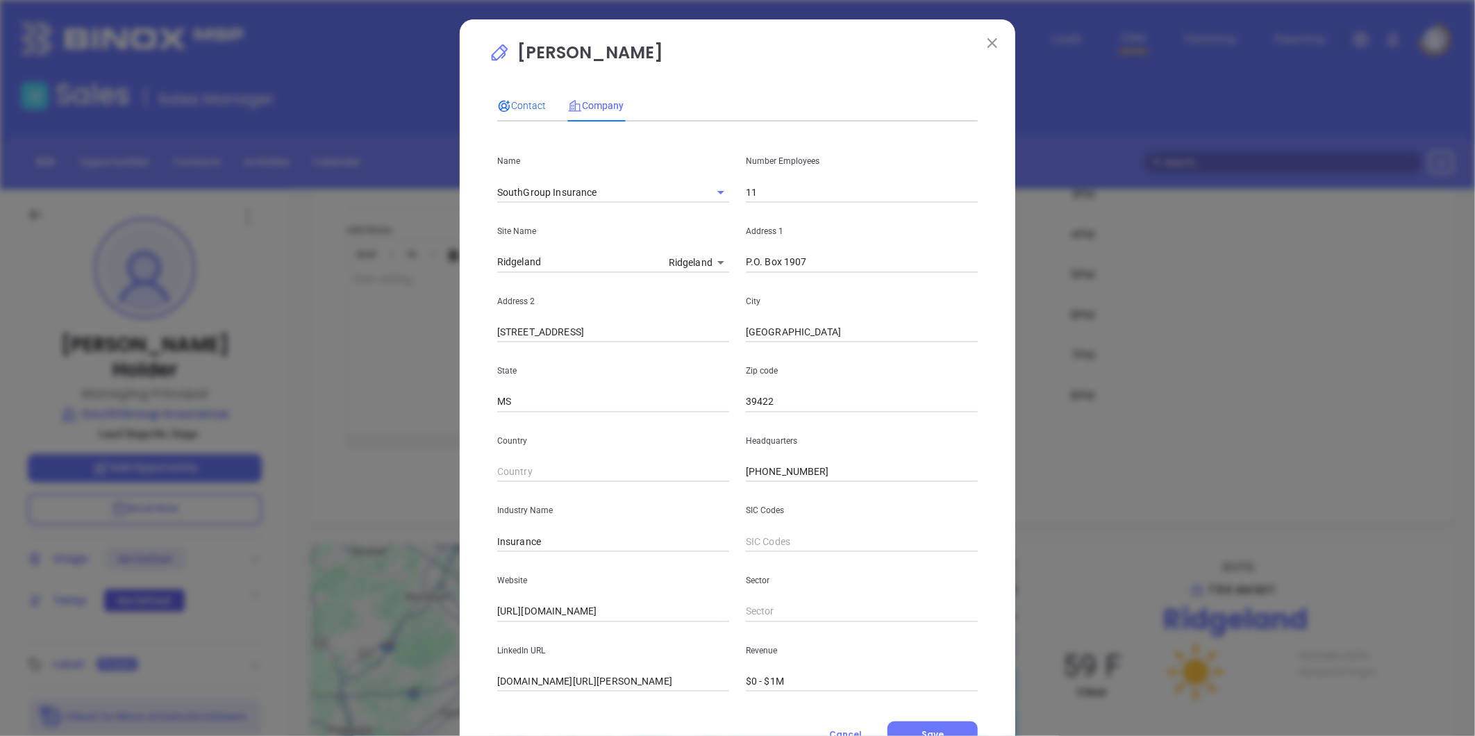
click at [519, 109] on span "Contact" at bounding box center [521, 105] width 49 height 11
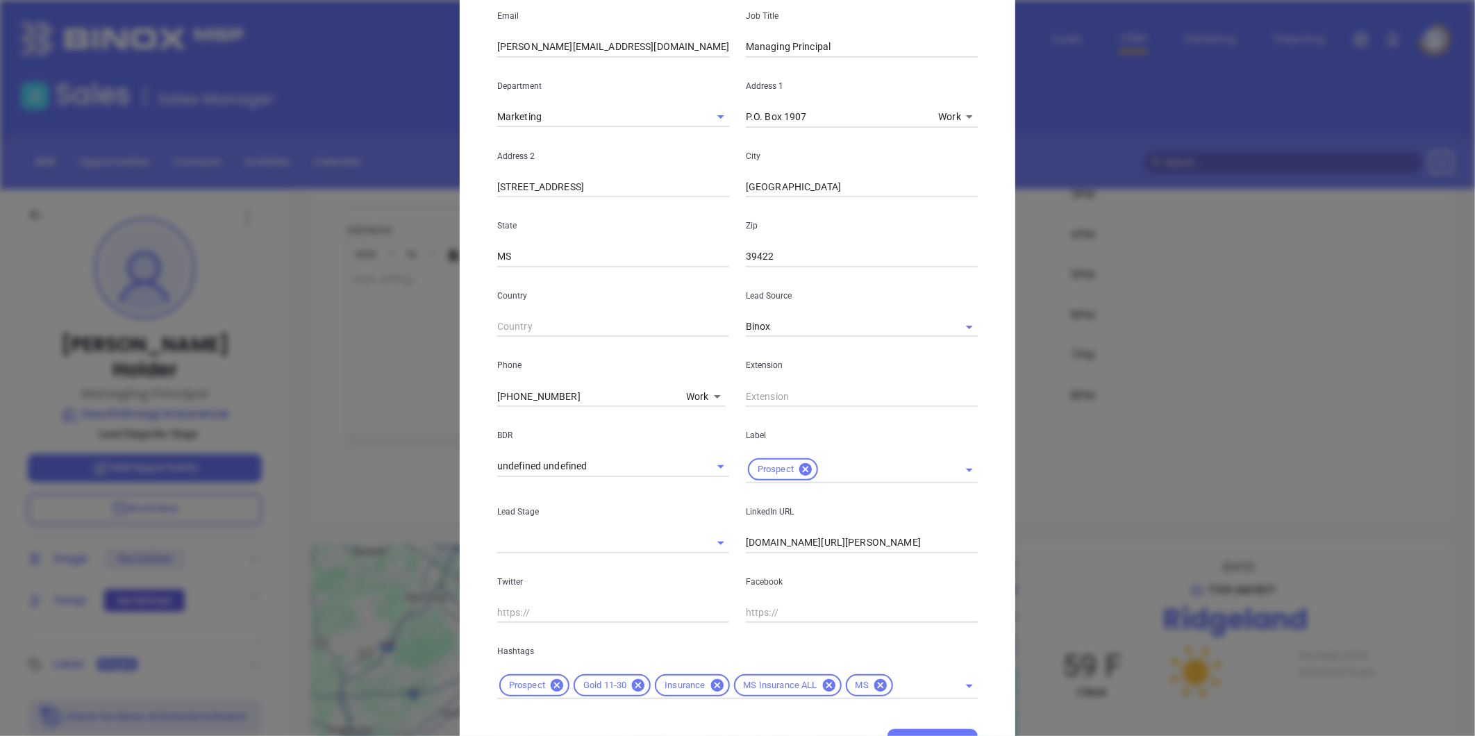
scroll to position [283, 0]
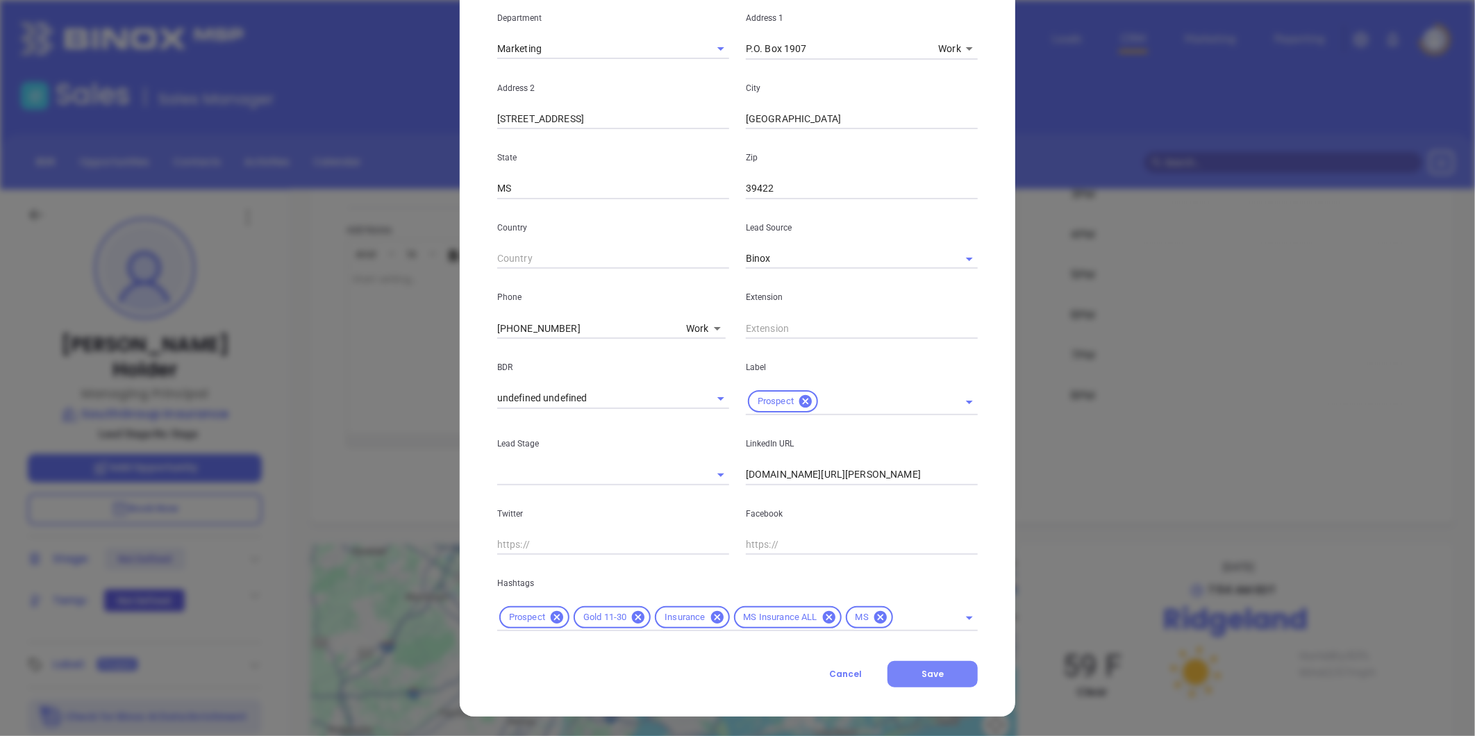
click at [927, 666] on button "Save" at bounding box center [932, 674] width 90 height 26
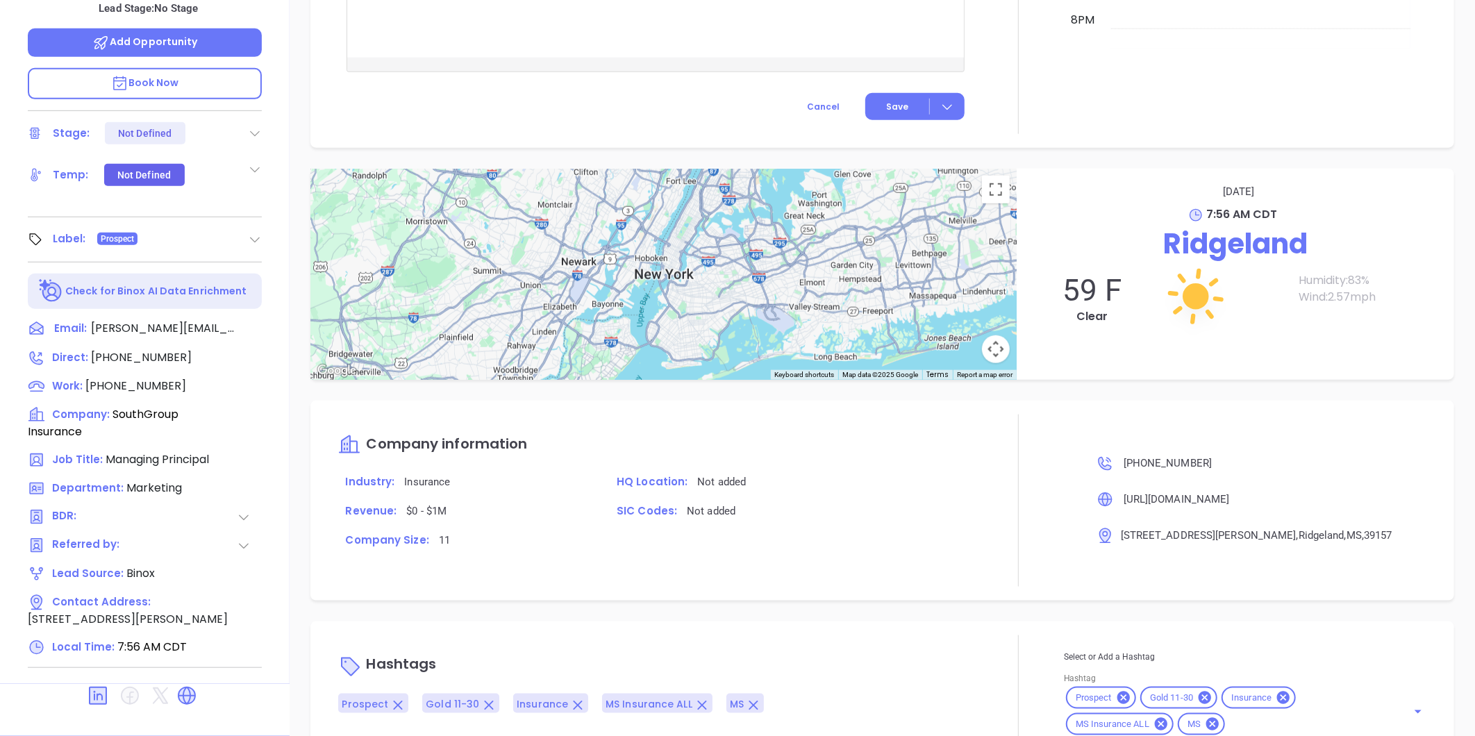
scroll to position [594, 0]
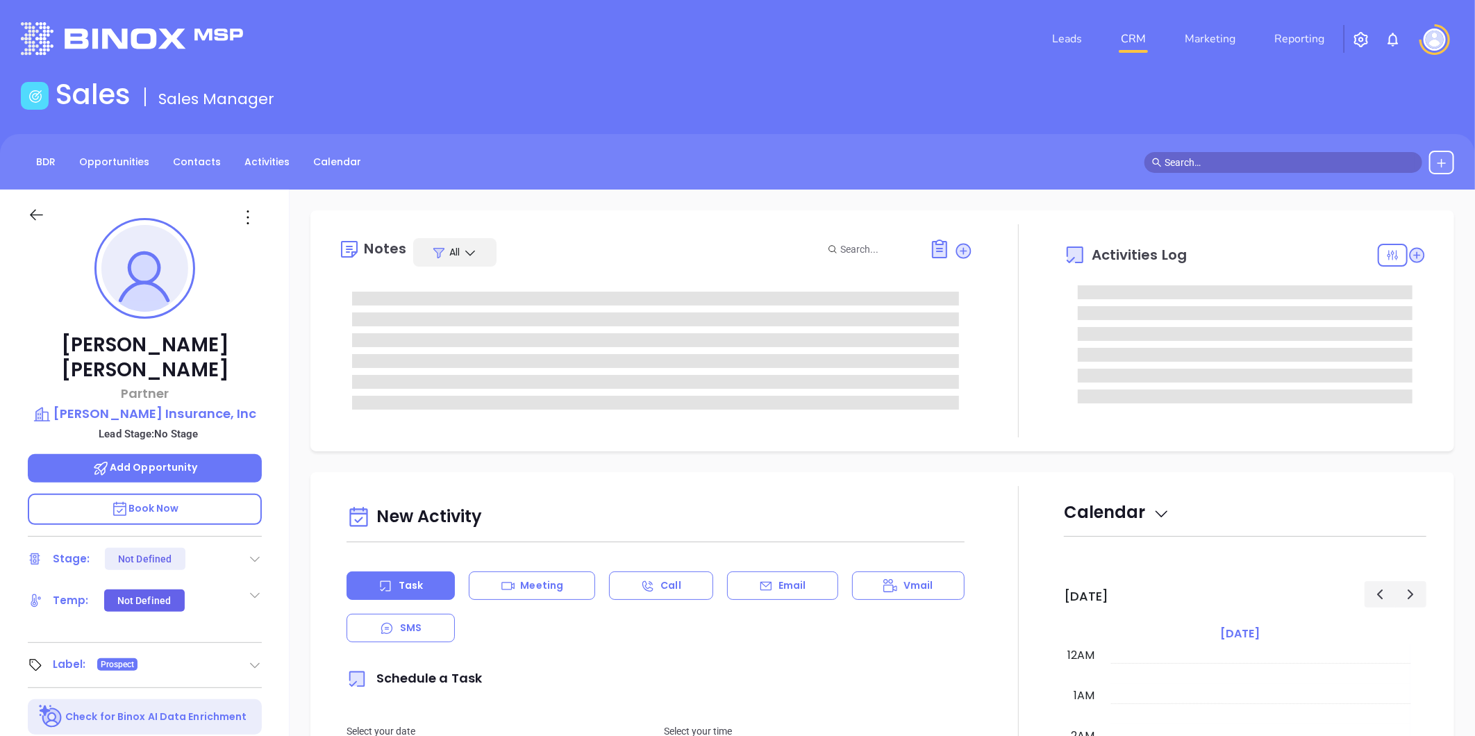
scroll to position [323, 0]
type input "[PERSON_NAME]"
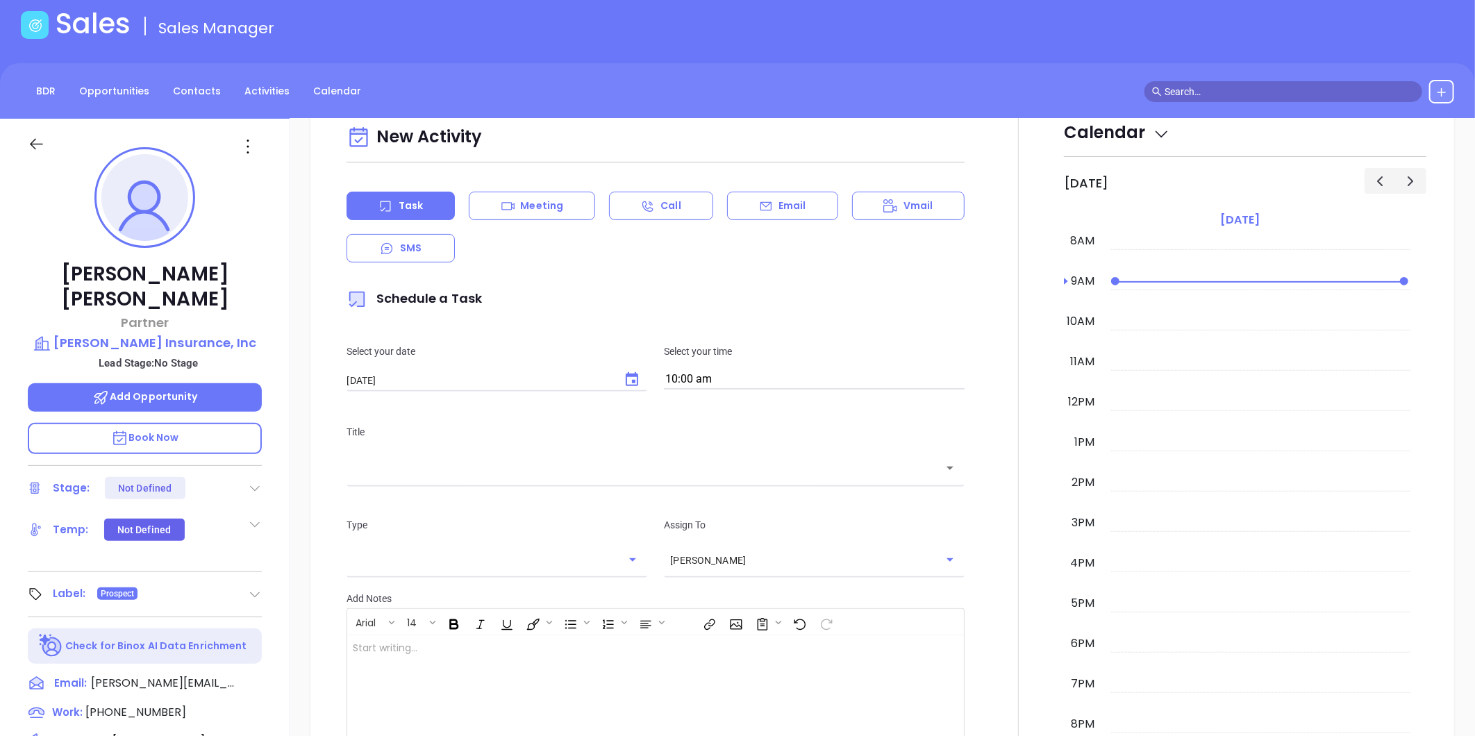
scroll to position [40, 0]
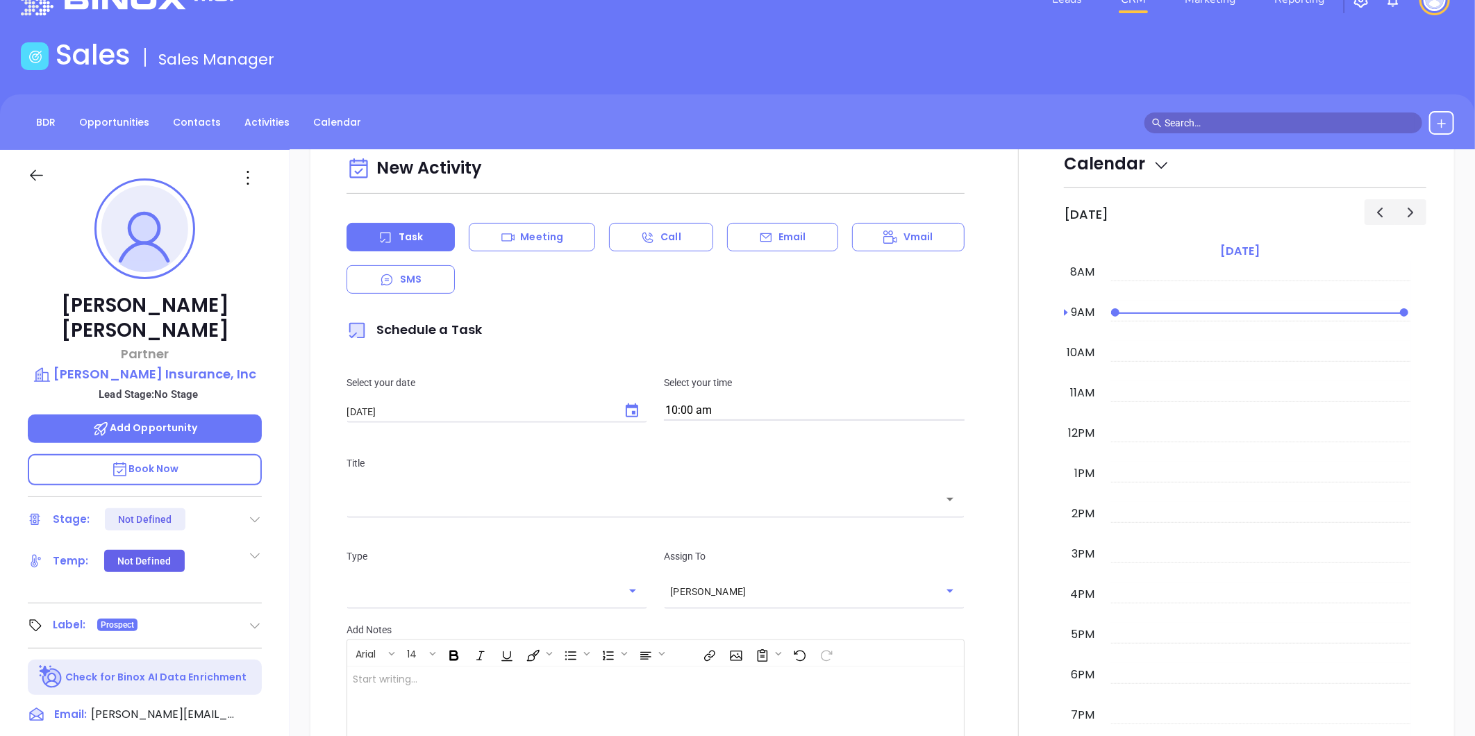
click at [165, 385] on p "Lead Stage: No Stage" at bounding box center [148, 394] width 227 height 18
click at [179, 364] on p "[PERSON_NAME] Insurance, Inc" at bounding box center [145, 373] width 234 height 19
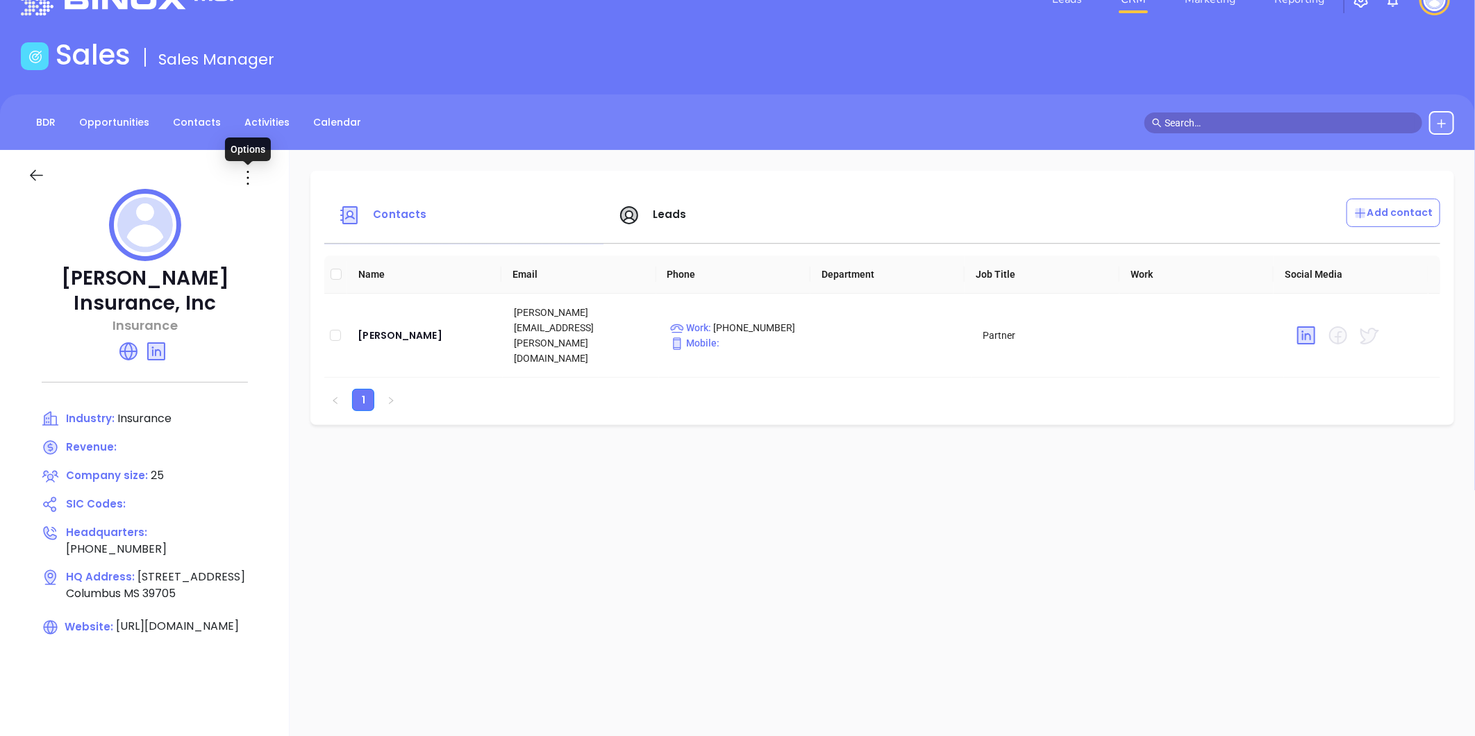
click at [247, 174] on icon at bounding box center [248, 178] width 22 height 22
click at [271, 205] on div "Edit" at bounding box center [311, 204] width 126 height 15
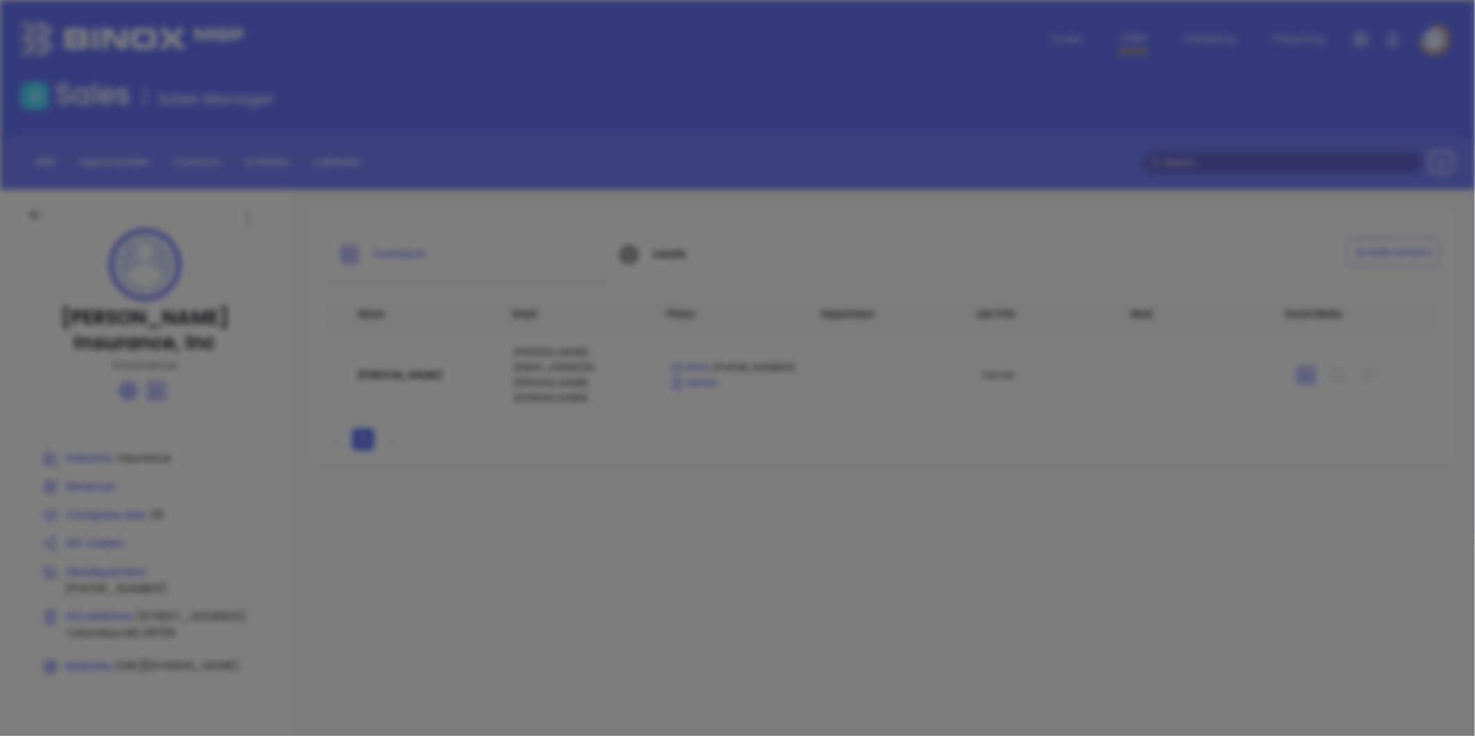
type input "[PERSON_NAME] Insurance, Inc"
type input "25"
type input "[PHONE_NUMBER]"
type input "Insurance"
type input "[URL][DOMAIN_NAME]"
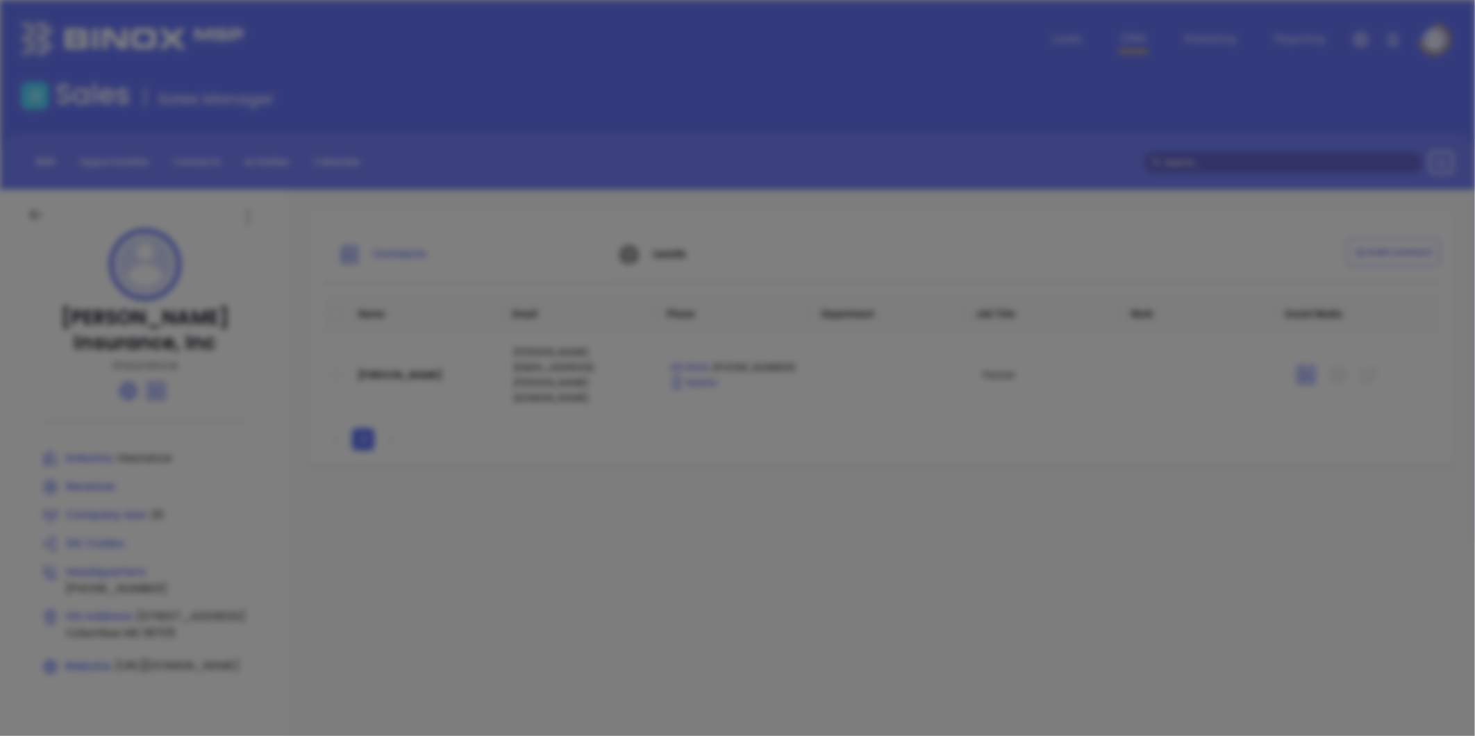
type input "[DOMAIN_NAME][URL][PERSON_NAME]"
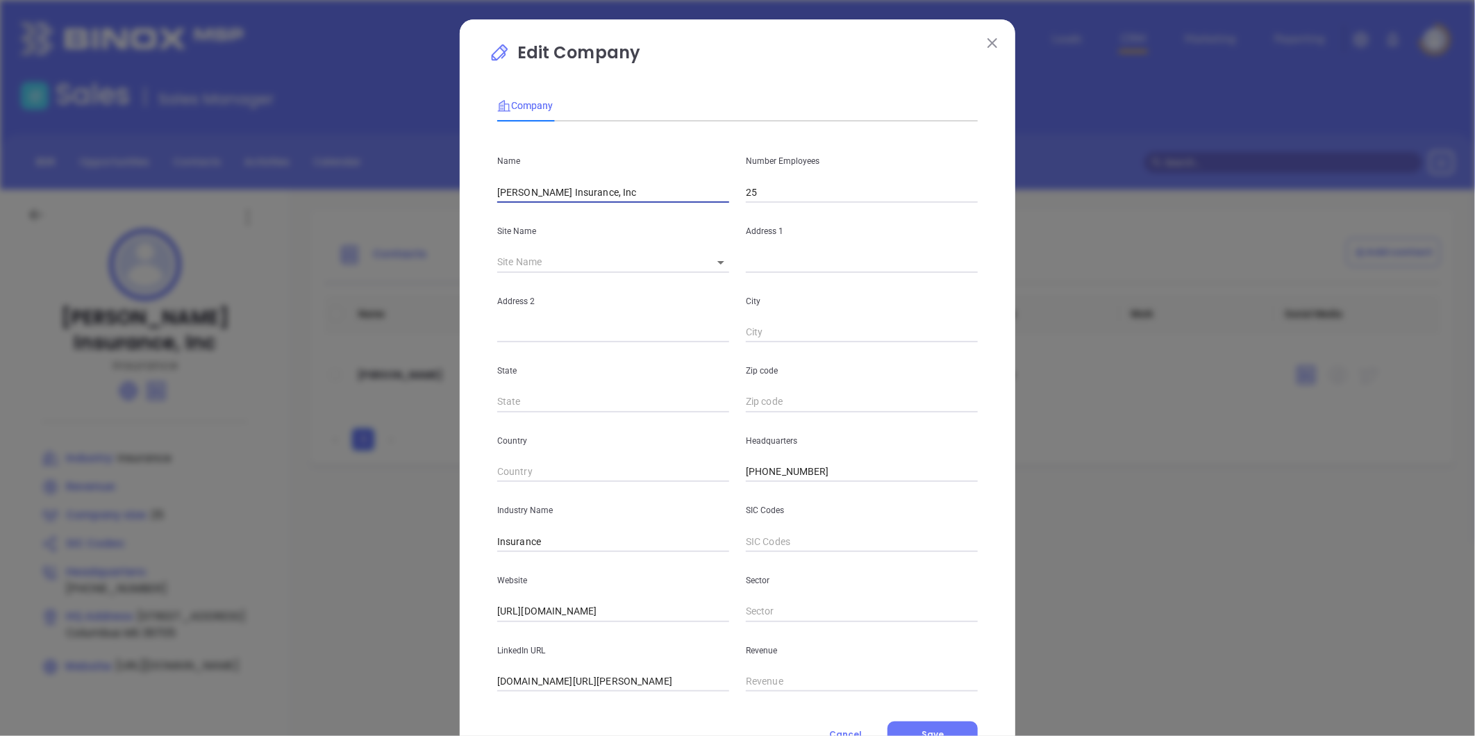
click at [621, 191] on input "[PERSON_NAME] Insurance, Inc" at bounding box center [613, 192] width 232 height 21
paste input "[PERSON_NAME] Insurance Agency, LLC"
type input "[PERSON_NAME] [PERSON_NAME] Insurance Agency, LLC"
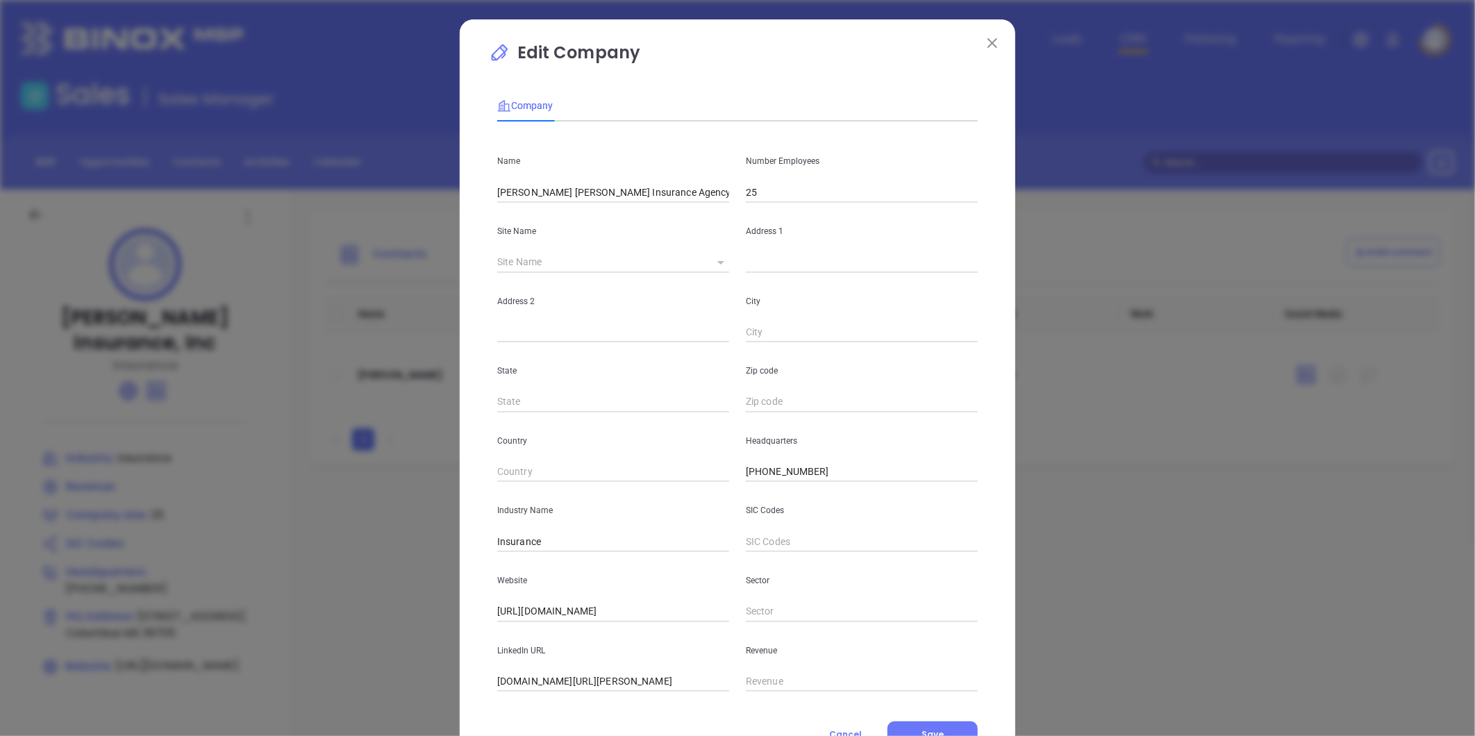
click at [717, 262] on icon at bounding box center [720, 262] width 7 height 3
click at [771, 264] on input "text" at bounding box center [862, 262] width 232 height 21
click at [759, 266] on input "text" at bounding box center [862, 262] width 232 height 21
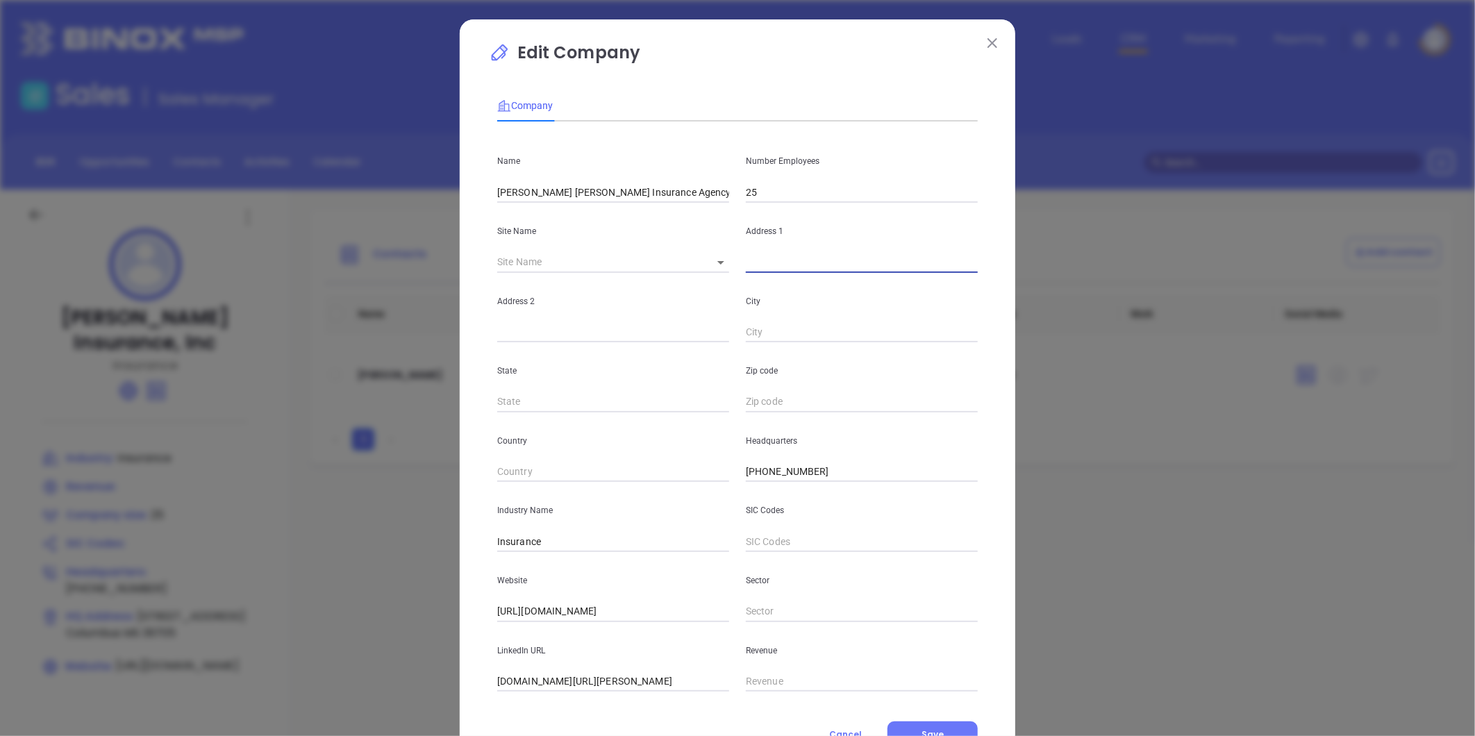
paste input "[STREET_ADDRESS]"
drag, startPoint x: 830, startPoint y: 262, endPoint x: 1168, endPoint y: 231, distance: 340.2
click at [1168, 231] on div "Edit Company Company Name [PERSON_NAME] [PERSON_NAME] Insurance Agency, LLC Num…" at bounding box center [737, 368] width 1475 height 736
type input "[STREET_ADDRESS]"
paste input "[GEOGRAPHIC_DATA], MS 39705"
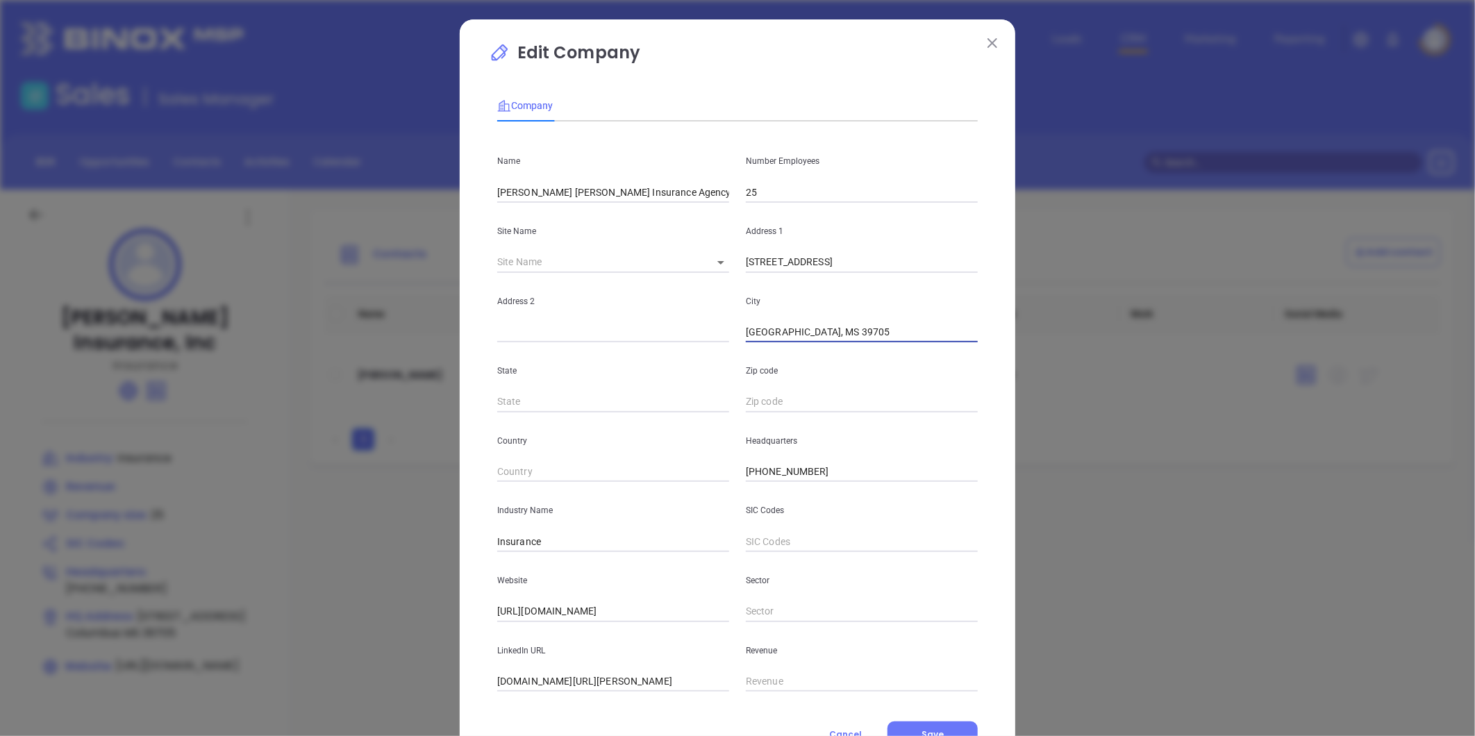
click at [911, 313] on div "City Columbus, MS 39705" at bounding box center [861, 308] width 249 height 70
drag, startPoint x: 789, startPoint y: 330, endPoint x: 955, endPoint y: 302, distance: 168.2
click at [944, 311] on div "City Columbus, MS 39705" at bounding box center [861, 308] width 249 height 70
type input "Columbus"
type input "MS"
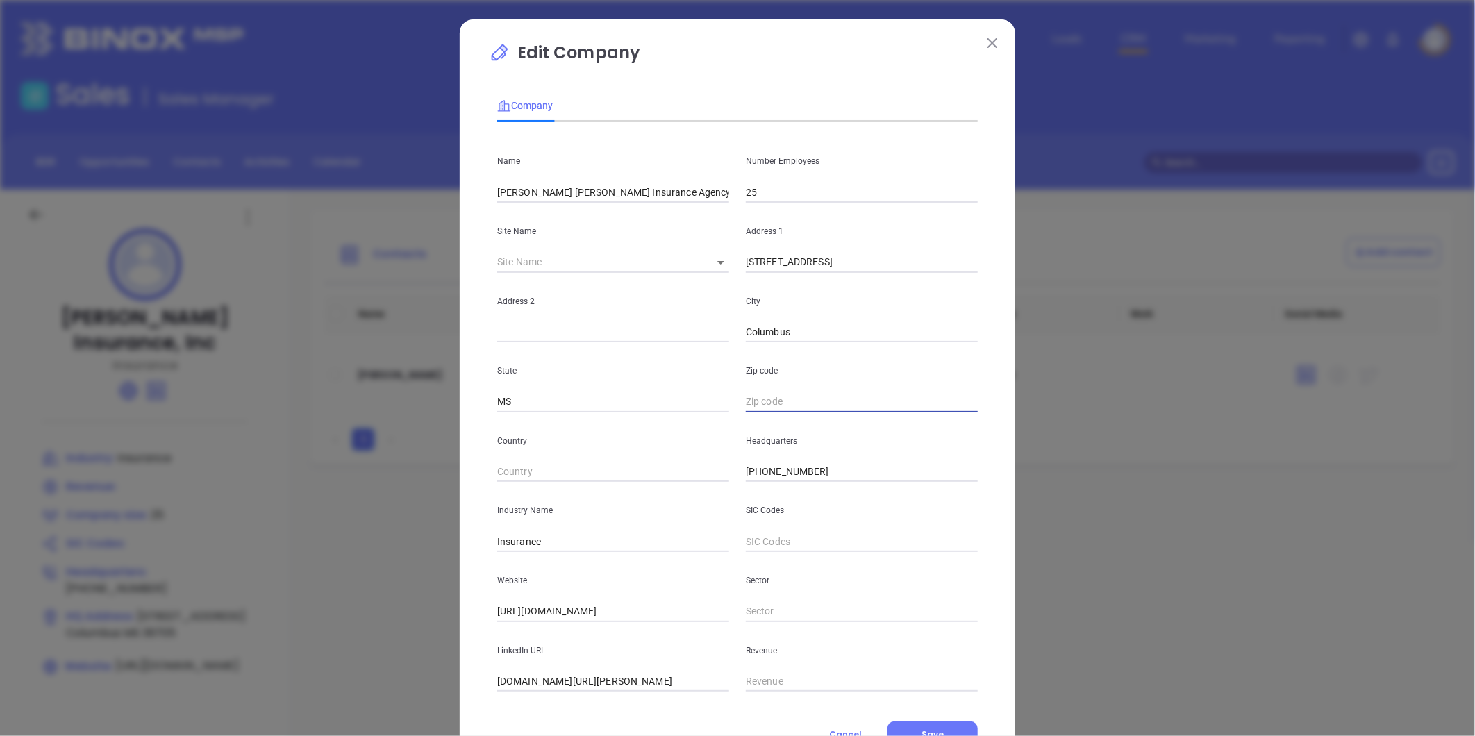
paste input "MS 39705"
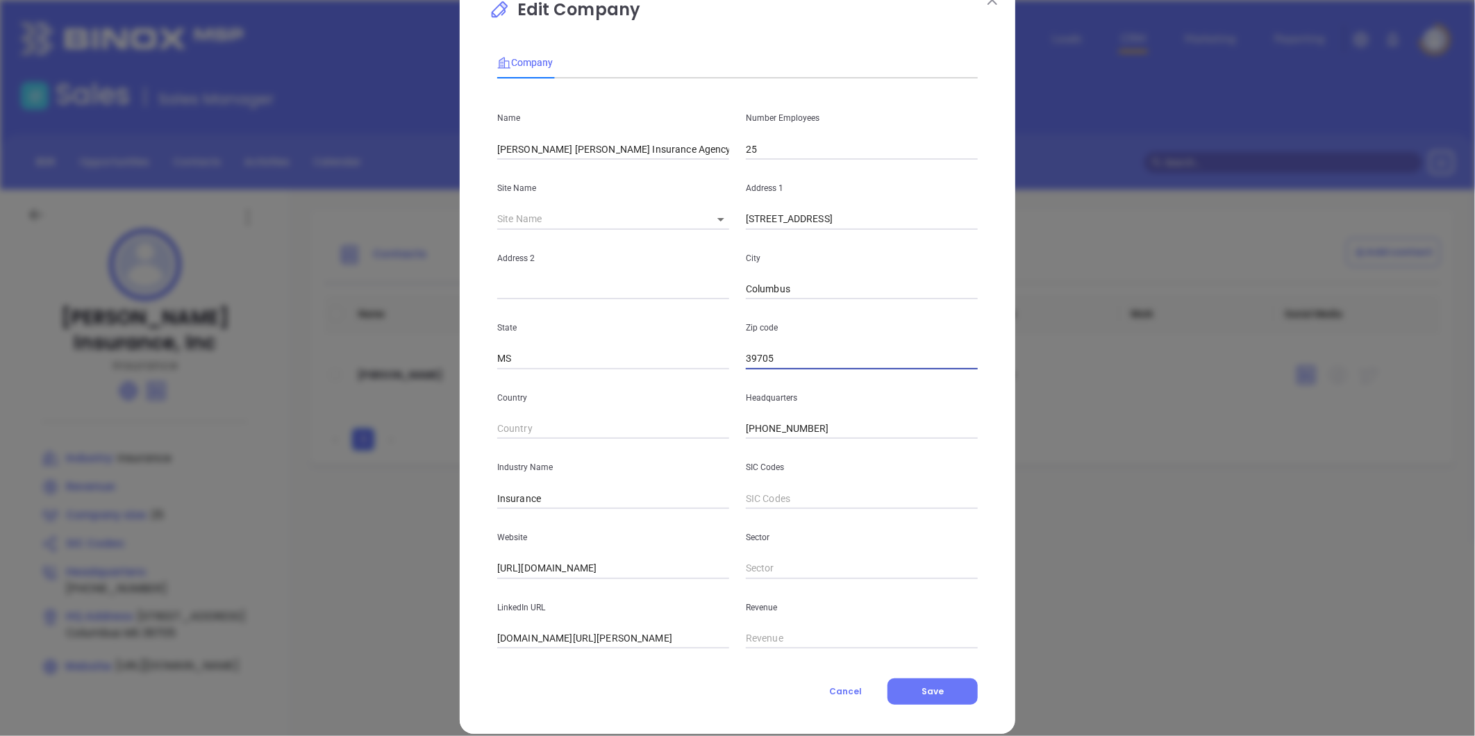
scroll to position [60, 0]
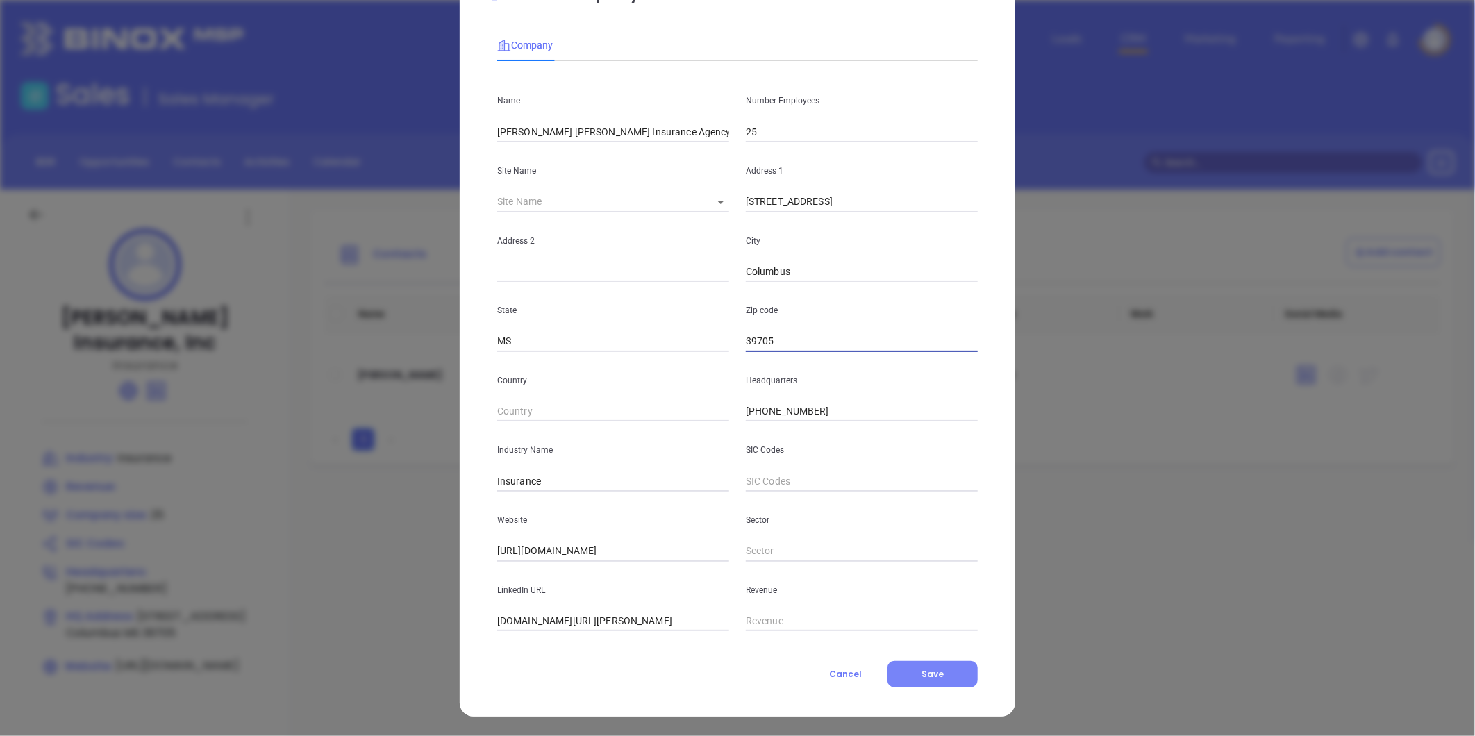
type input "39705"
click at [932, 676] on span "Save" at bounding box center [932, 674] width 22 height 12
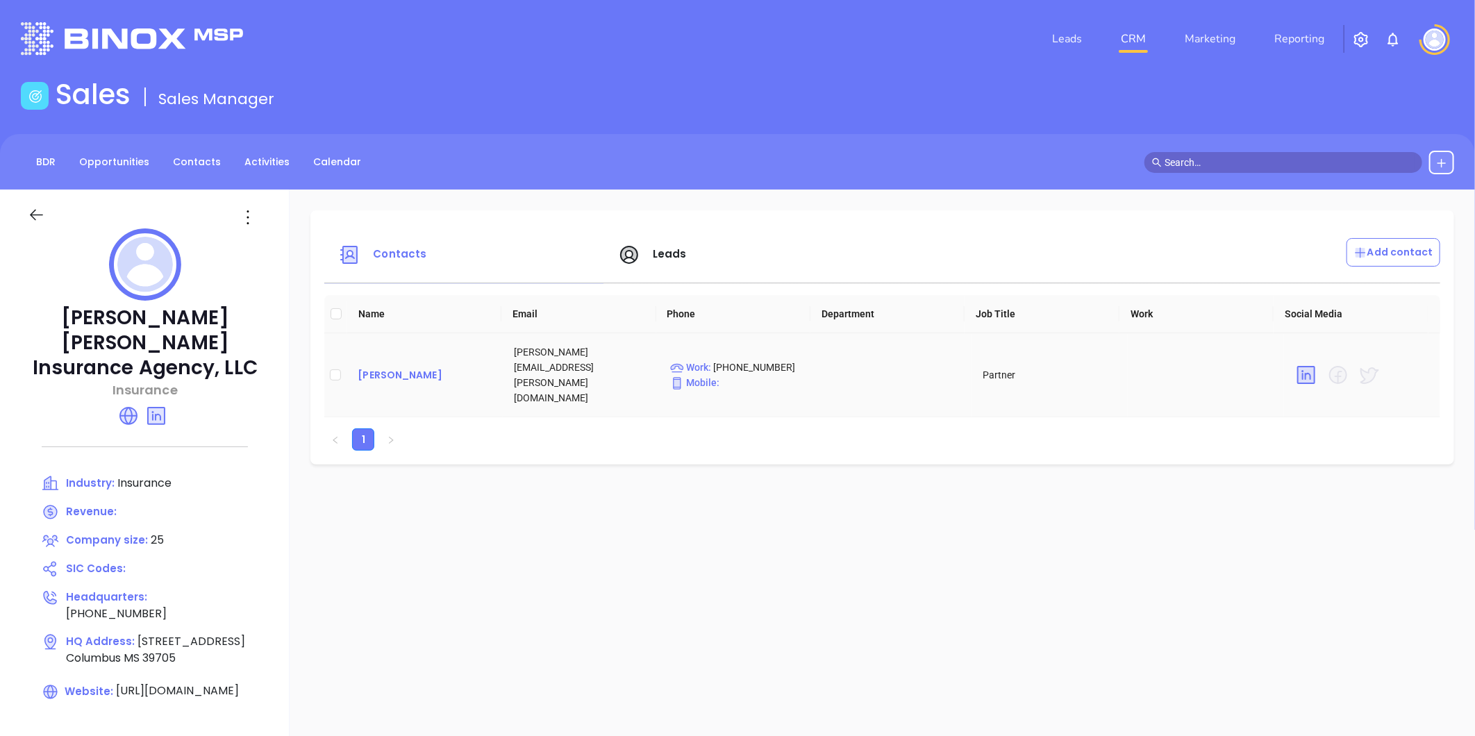
click at [424, 367] on div "Brandt Galloway" at bounding box center [425, 375] width 134 height 17
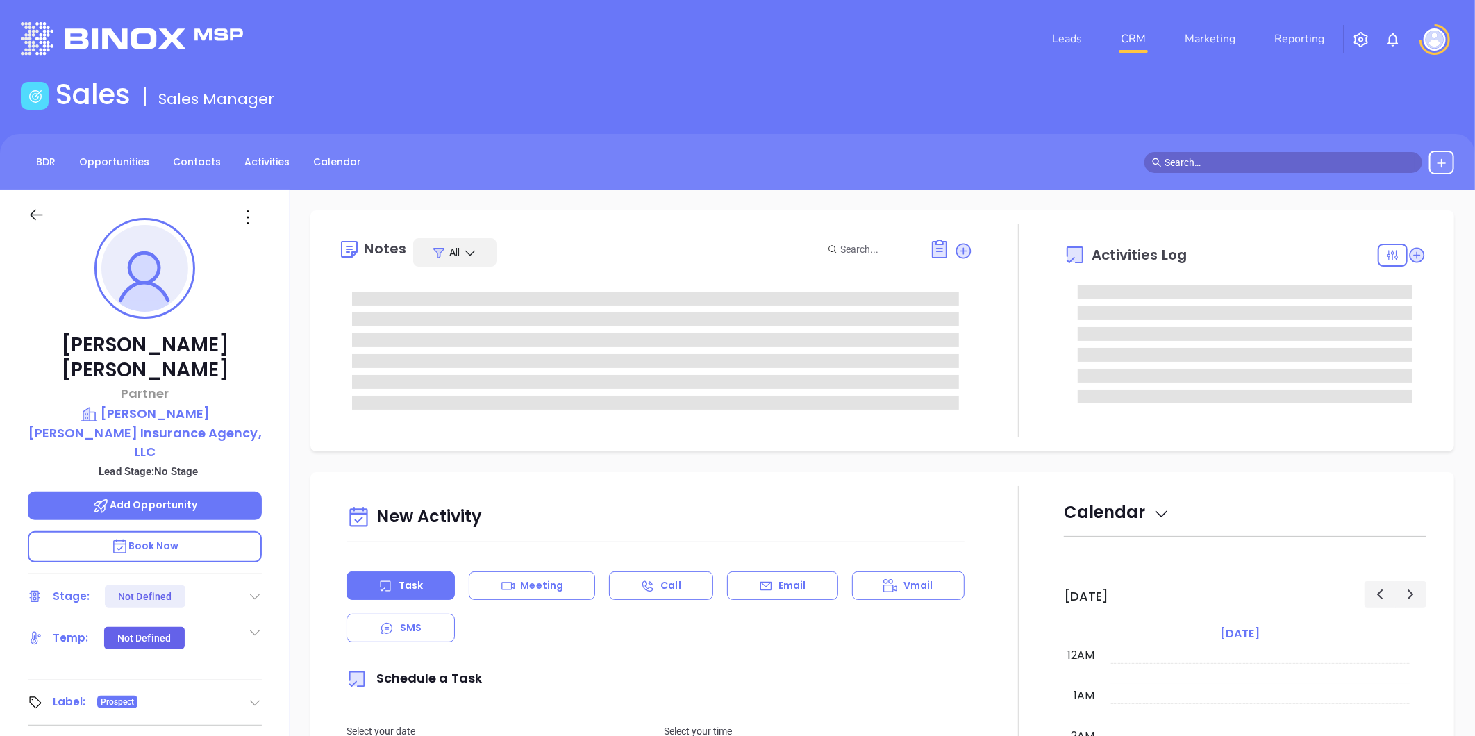
scroll to position [323, 0]
type input "[PERSON_NAME]"
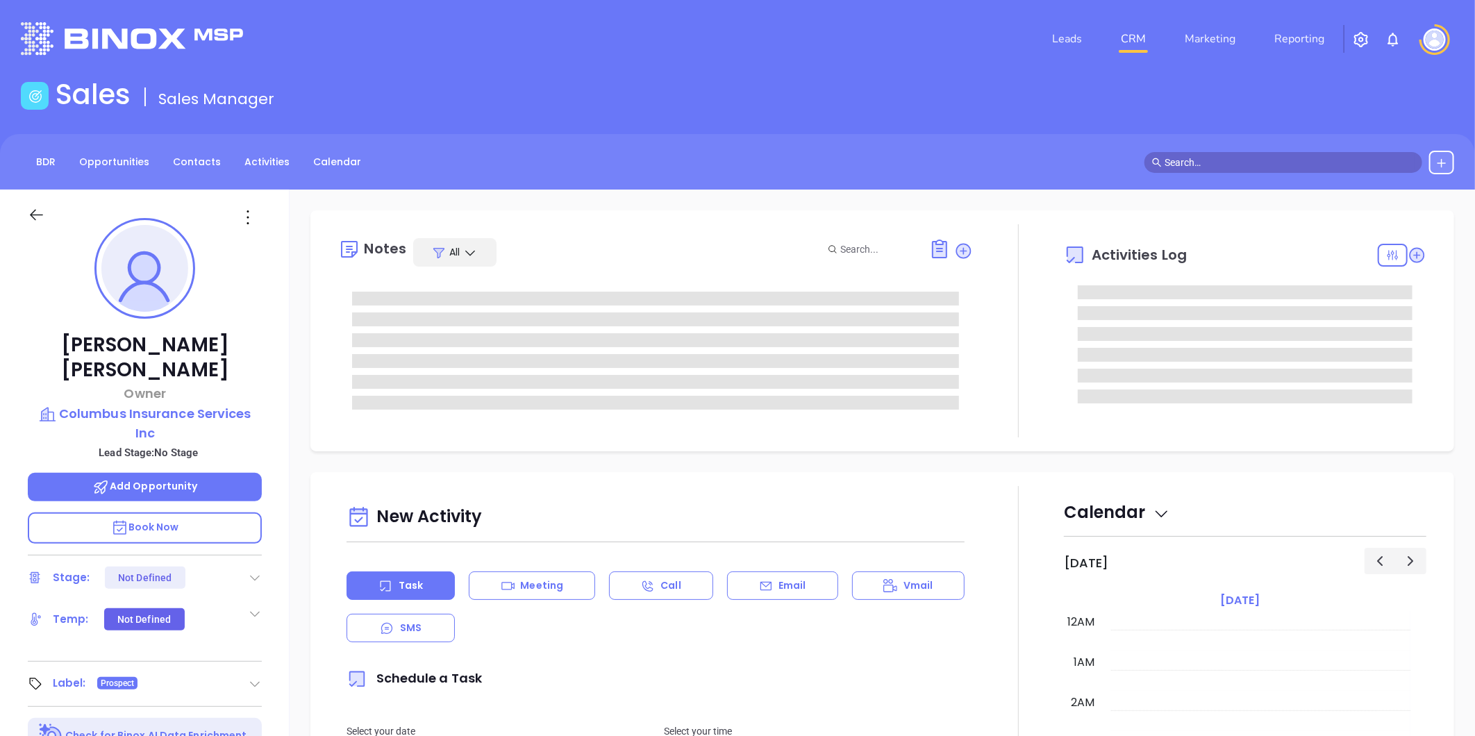
type input "[DATE]"
type input "[PERSON_NAME]"
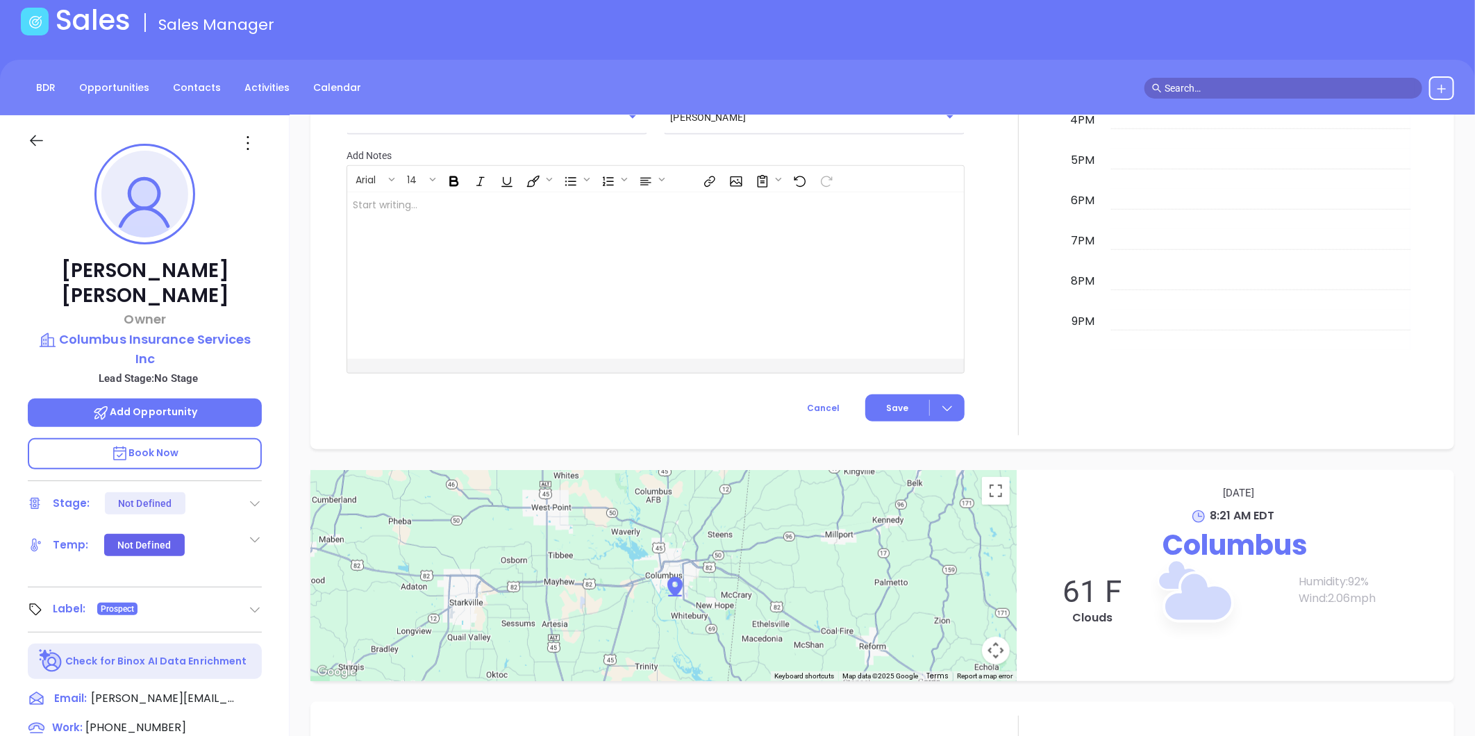
scroll to position [154, 0]
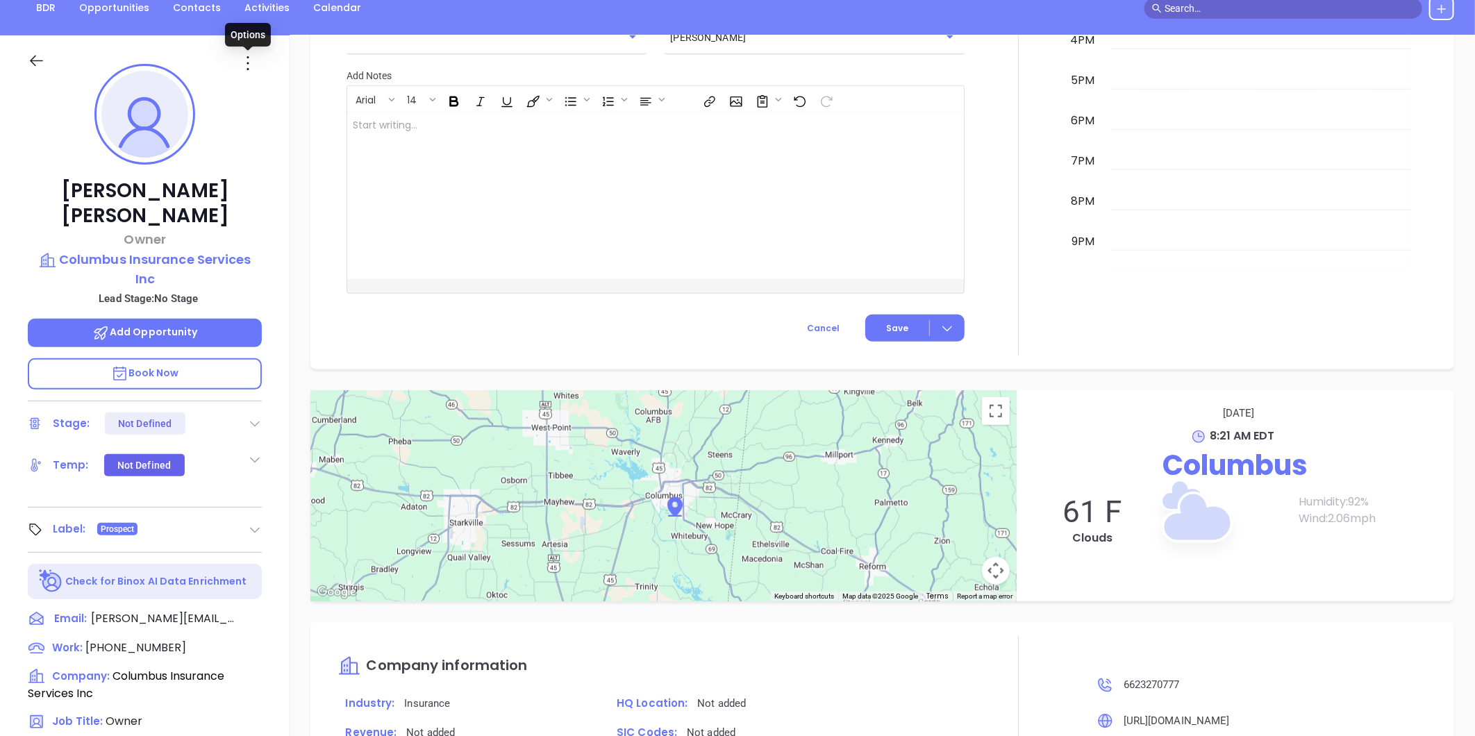
click at [249, 60] on icon at bounding box center [248, 63] width 22 height 22
click at [274, 209] on div "Edit" at bounding box center [316, 211] width 136 height 15
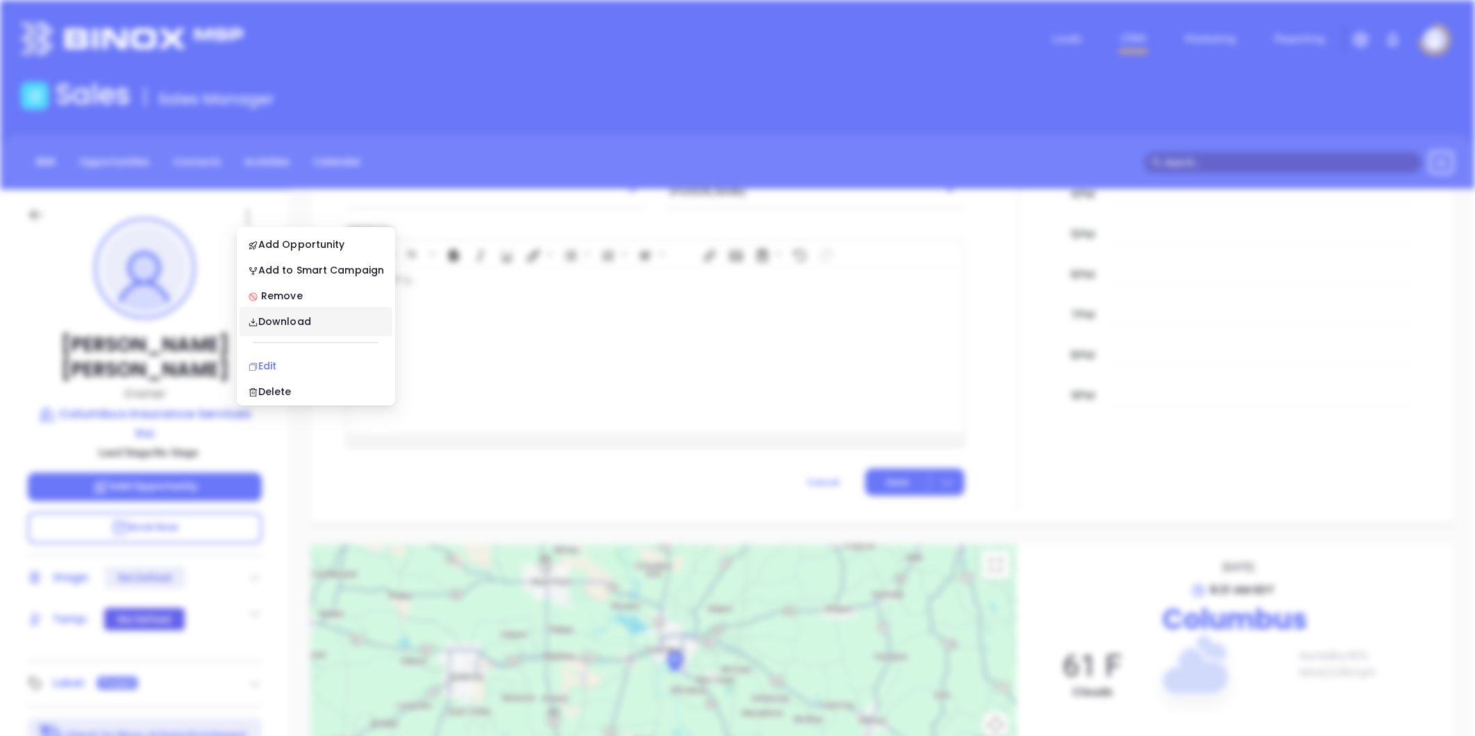
scroll to position [0, 0]
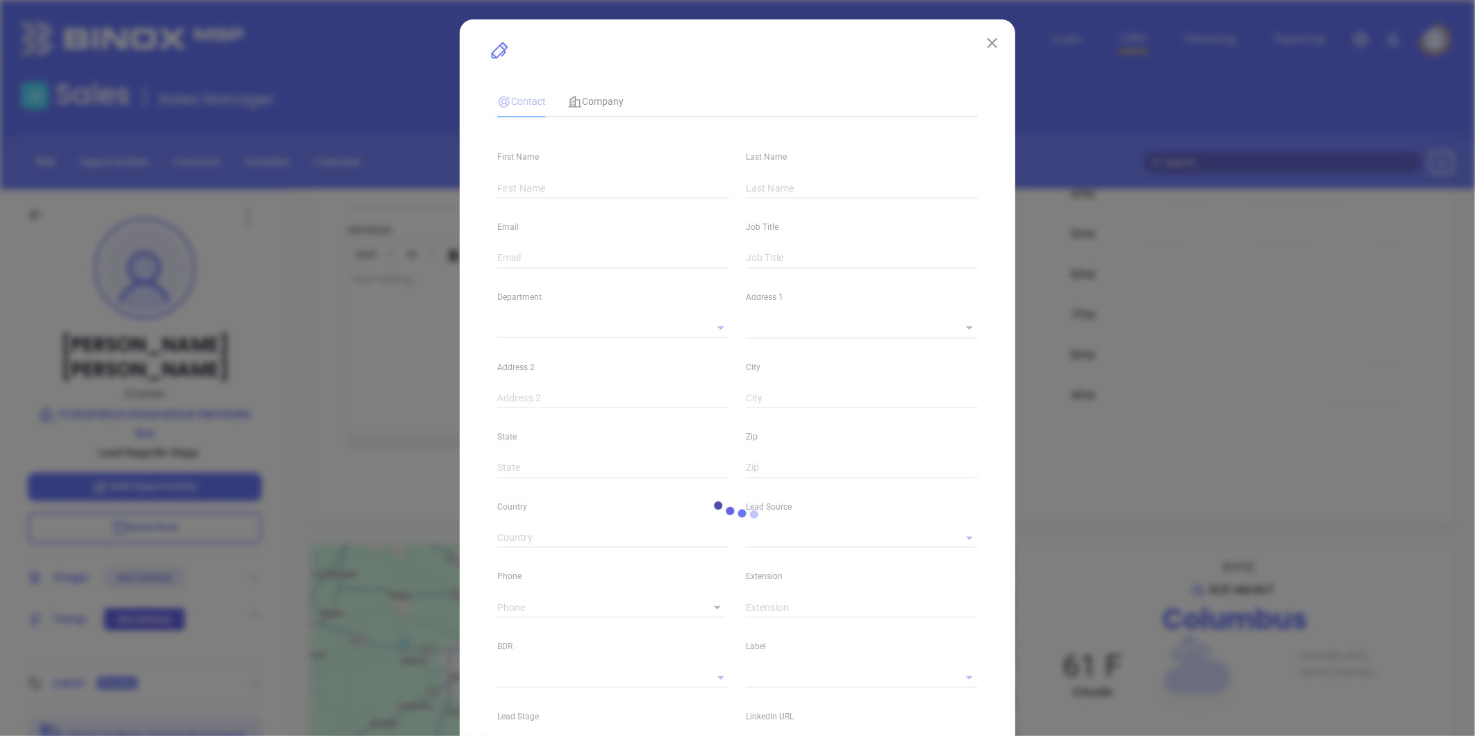
type input "[PERSON_NAME]"
type input "[PERSON_NAME][EMAIL_ADDRESS][DOMAIN_NAME]"
type input "Owner"
type input "1"
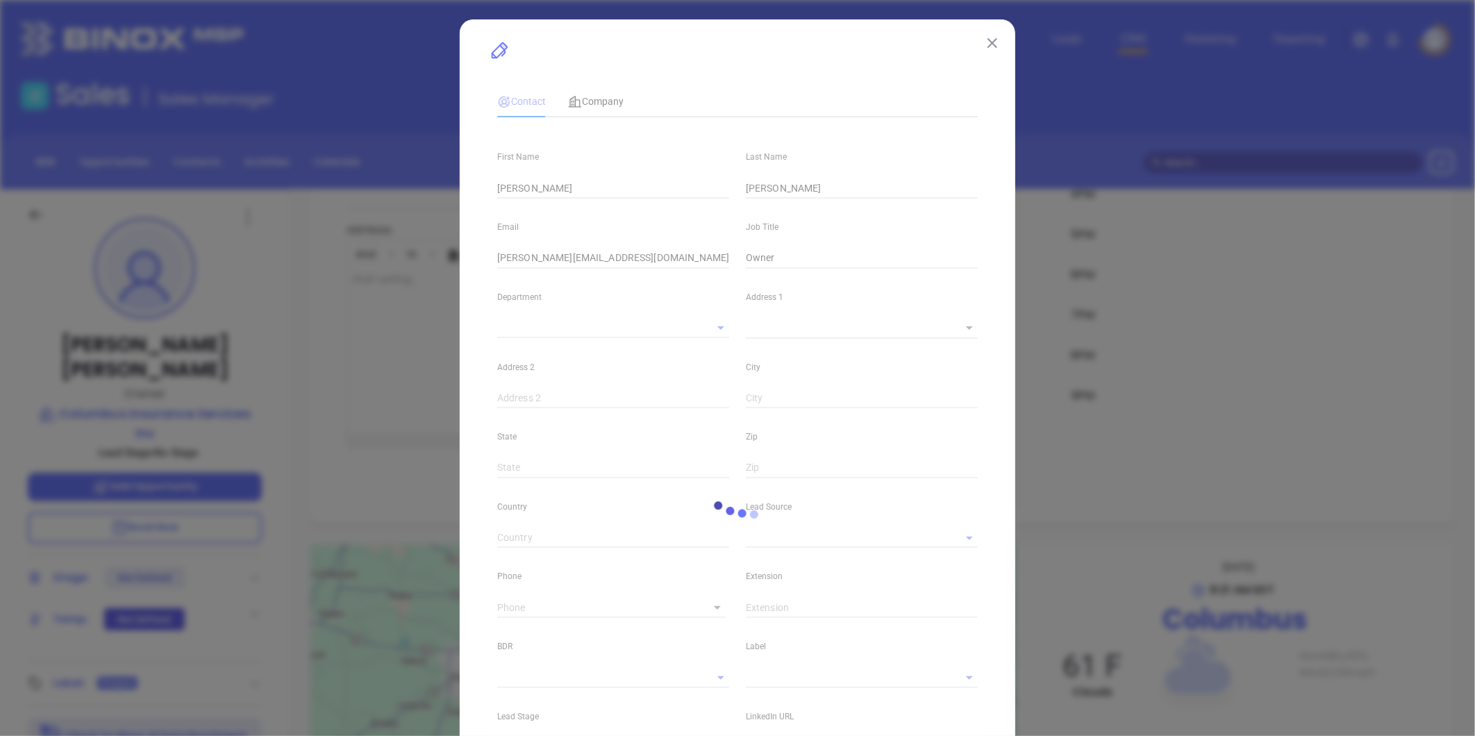
type input "Marketing"
type input "Binox"
type input "undefined undefined"
type input "(662) 327-0777"
type input "1"
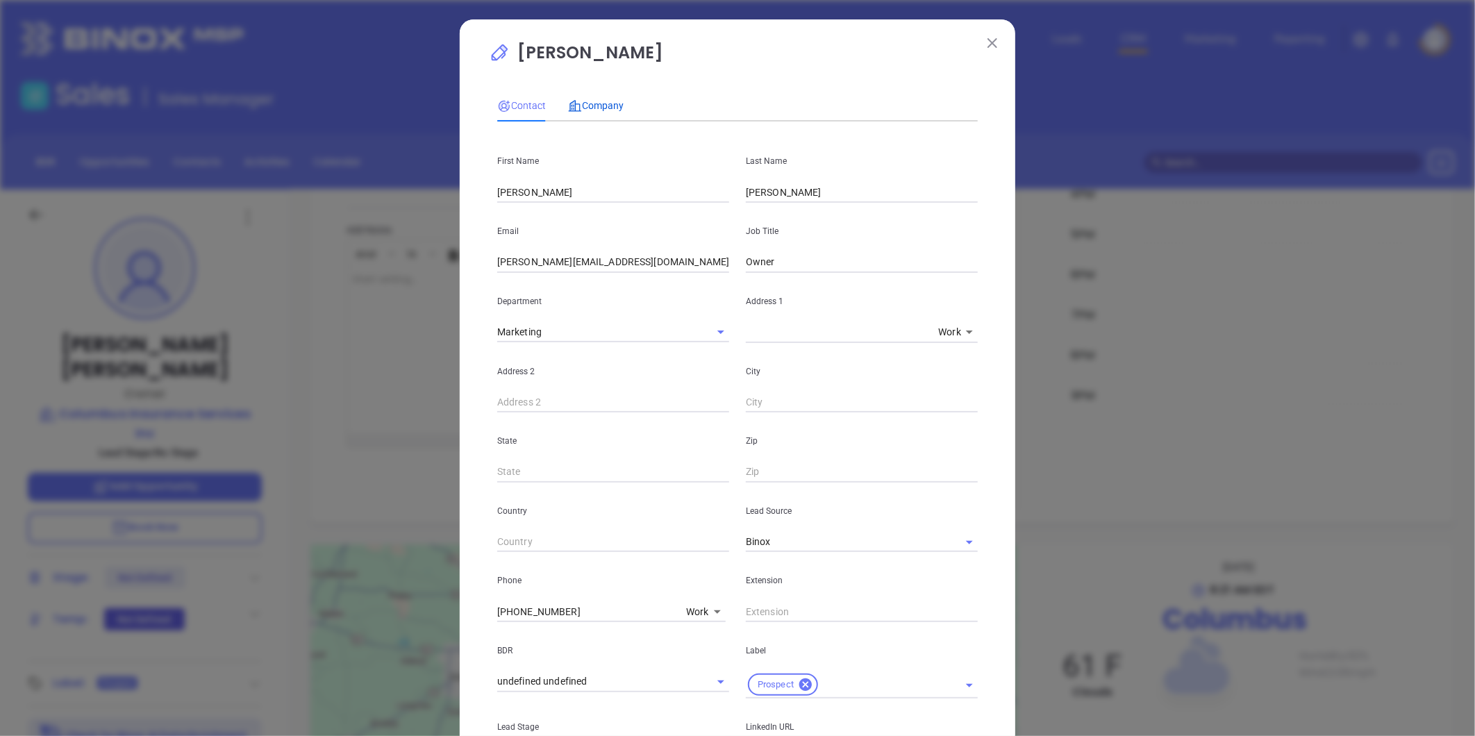
click at [580, 113] on div "Company" at bounding box center [596, 105] width 56 height 15
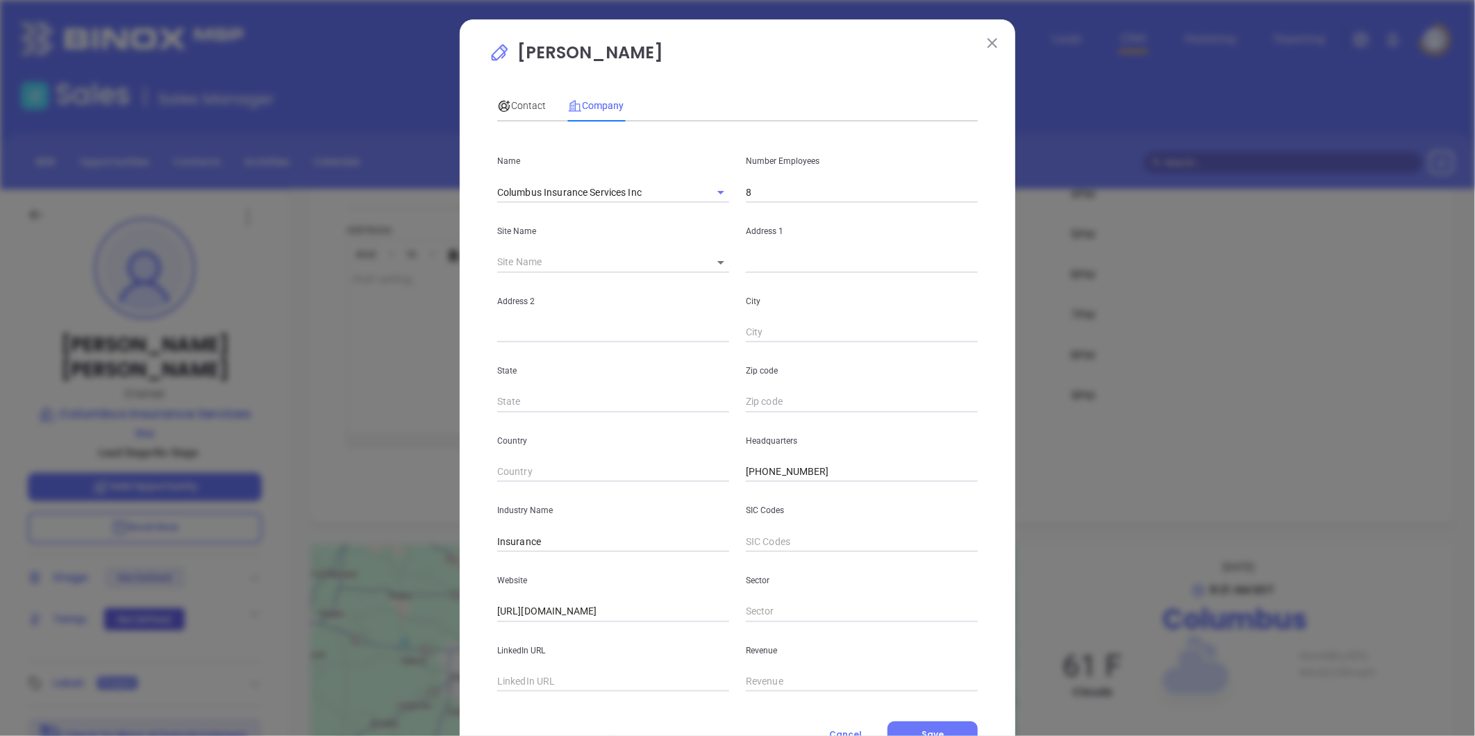
click at [716, 260] on body "Leads CRM Marketing Reporting Financial Leads Leads Sales Sales Manager BDR Opp…" at bounding box center [737, 368] width 1475 height 736
click at [709, 267] on li "Columbus" at bounding box center [732, 263] width 73 height 25
type input "Columbus"
type input "119157"
type input "PO Box 2343"
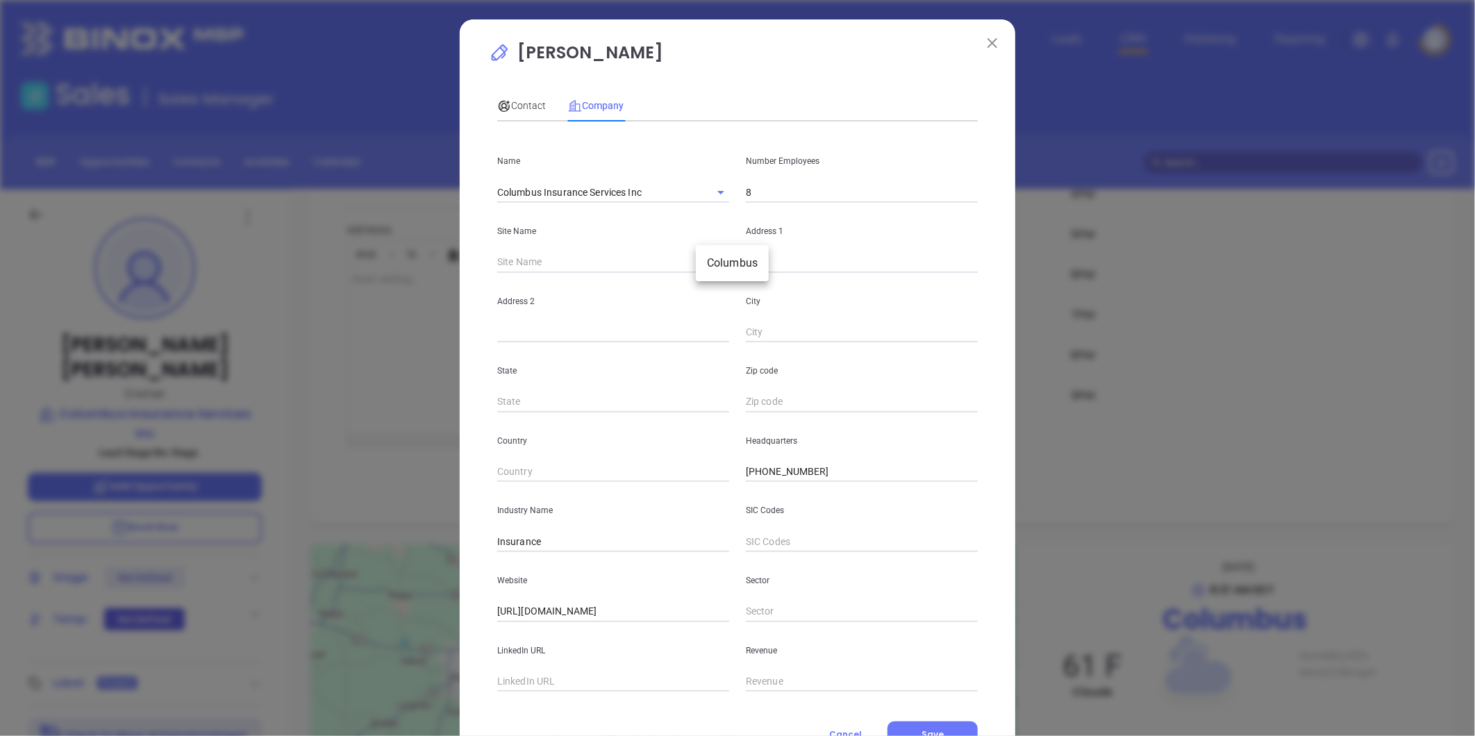
type input "Columbus"
type input "MS"
type input "39704"
drag, startPoint x: 801, startPoint y: 265, endPoint x: 696, endPoint y: 273, distance: 105.2
click at [696, 273] on div "Site Name Columbus Columbus 119157 Address 1 PO Box 2343" at bounding box center [737, 238] width 497 height 70
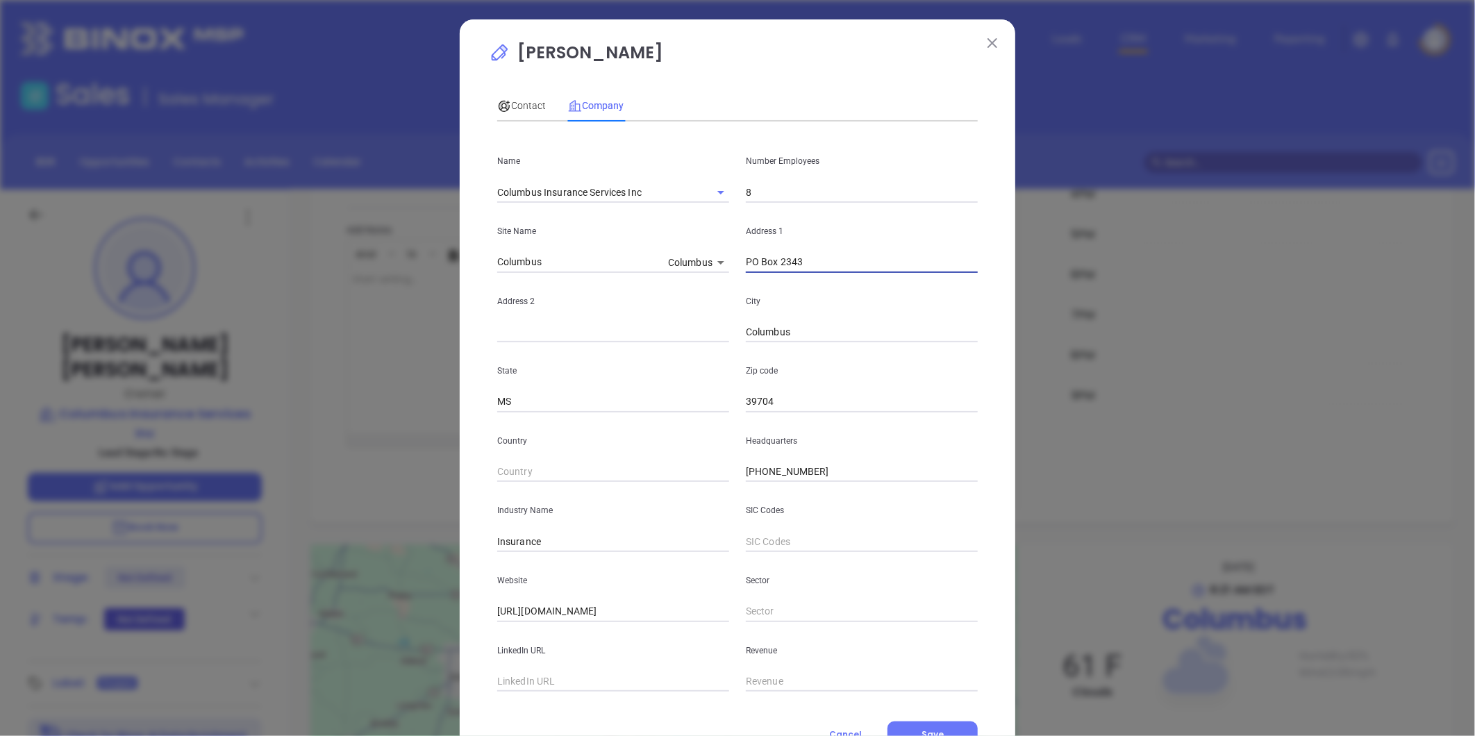
paste input "2610 S Main St, Columbus, MS 39701"
drag, startPoint x: 815, startPoint y: 262, endPoint x: 1222, endPoint y: 228, distance: 408.2
click at [1222, 228] on div "Clint Hanson Contact Company First Name Clint Last Name Hanson Email clint@colu…" at bounding box center [737, 368] width 1475 height 736
type input "2610 S Main St"
paste input "Columbus, MS 39701"
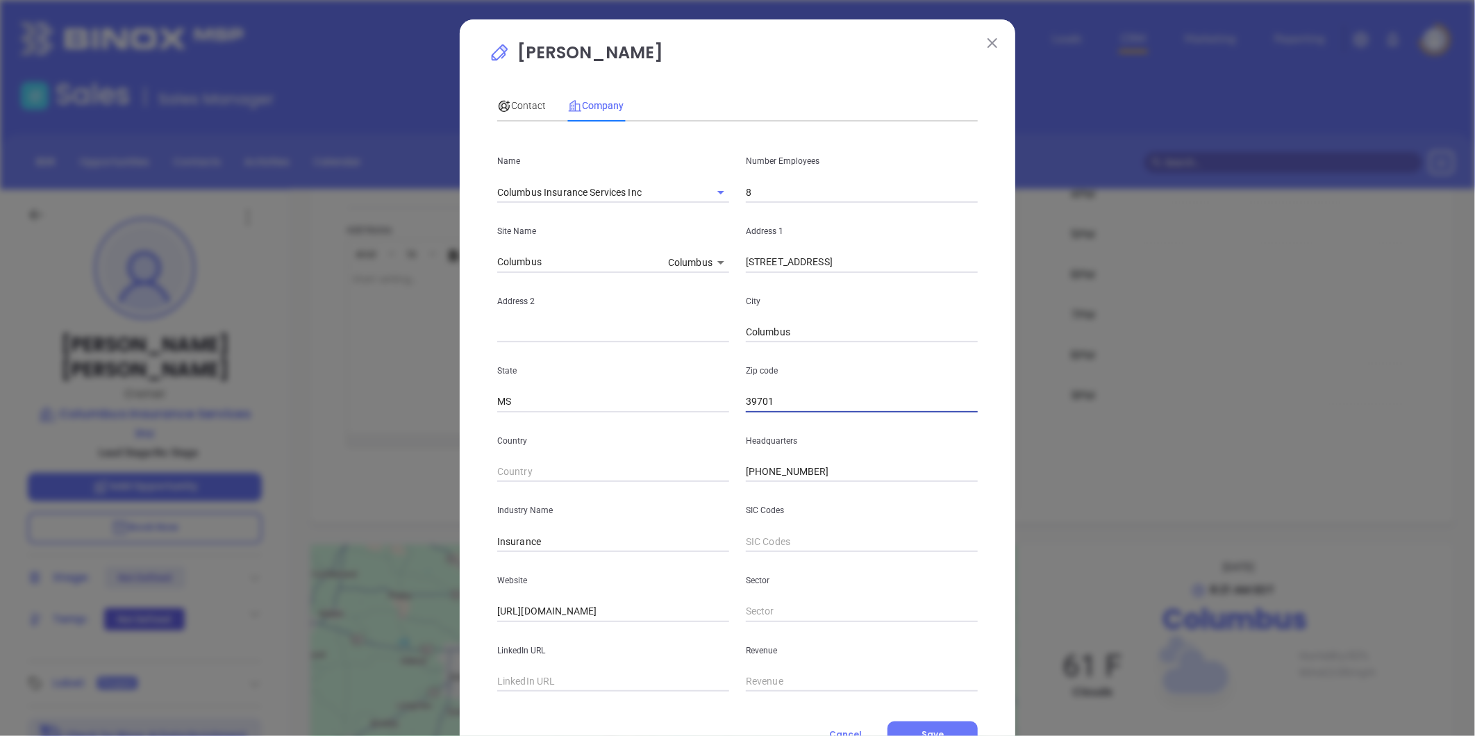
type input "39701"
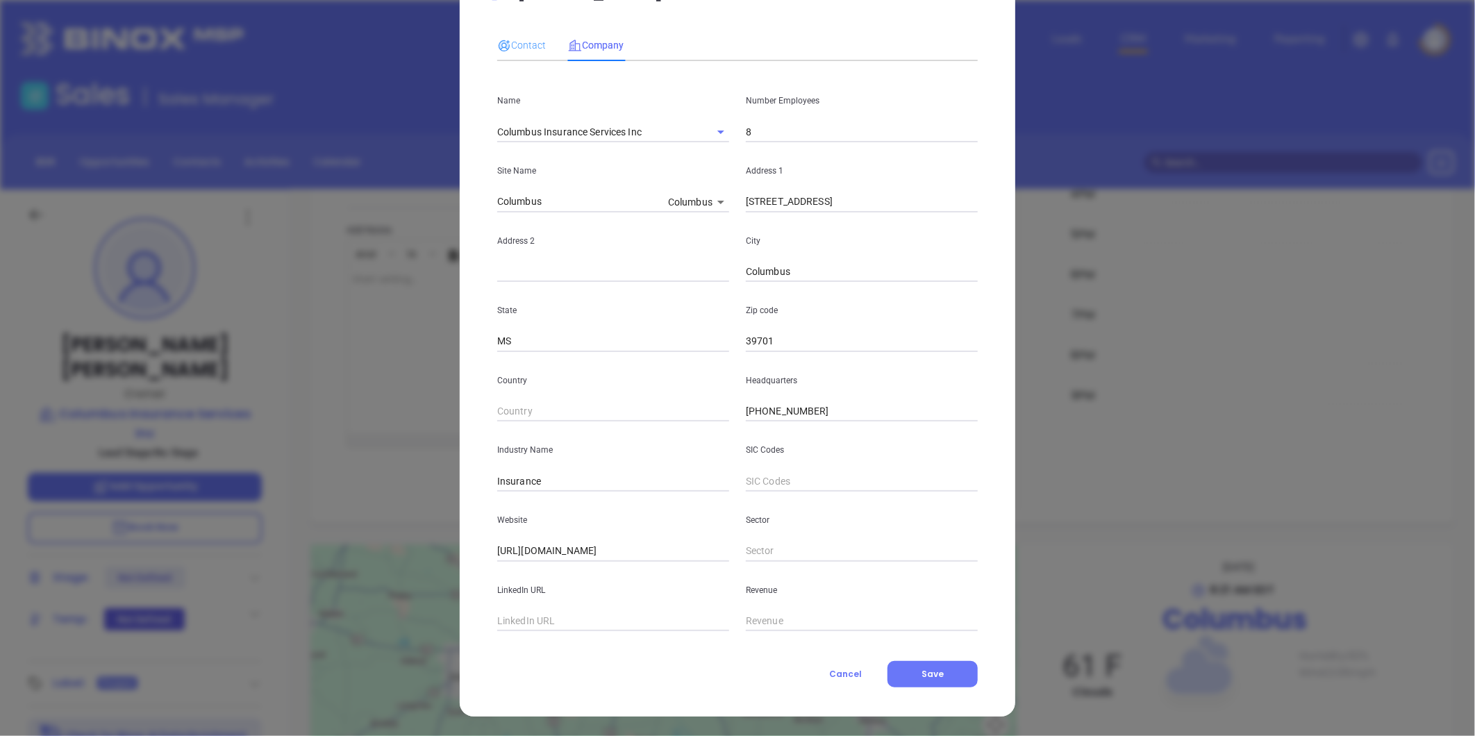
click at [507, 31] on div "Contact" at bounding box center [521, 45] width 49 height 32
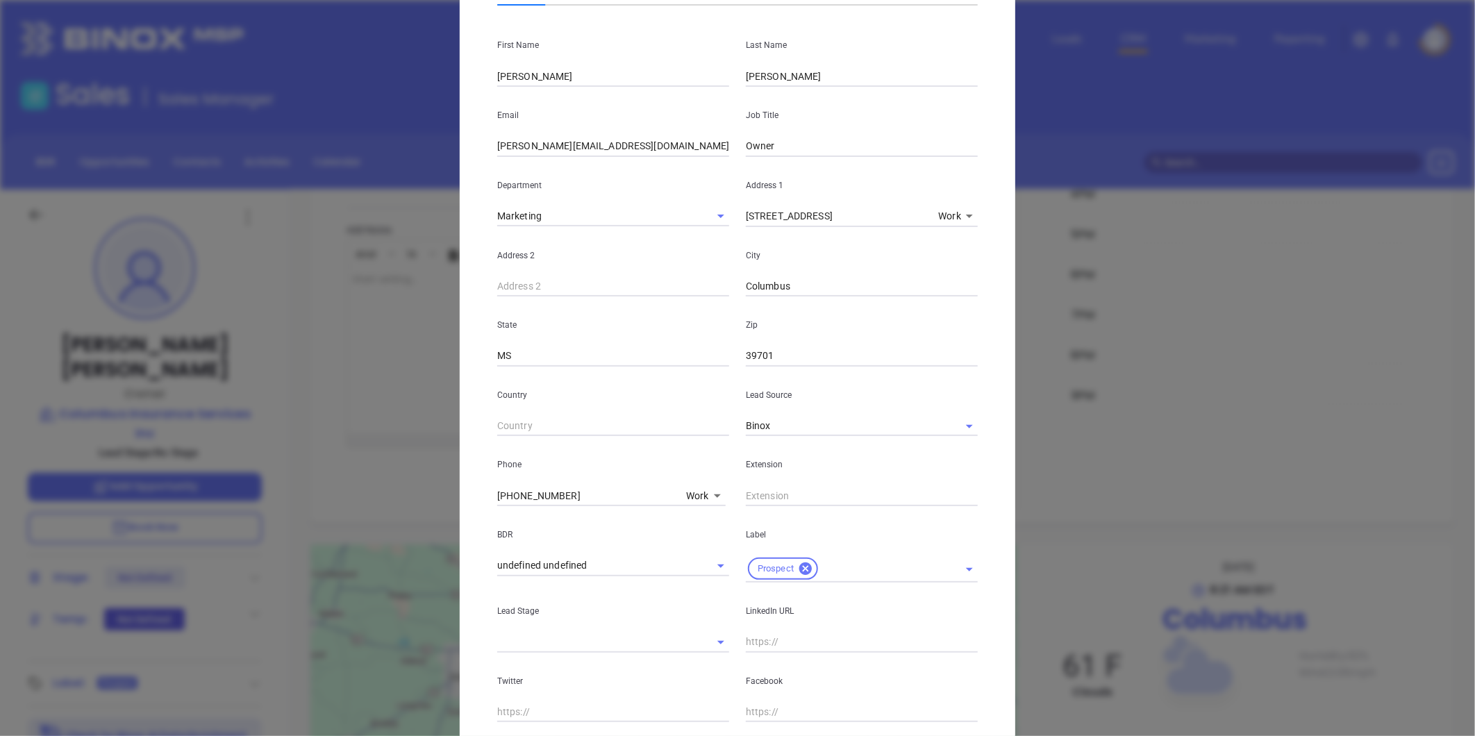
scroll to position [0, 0]
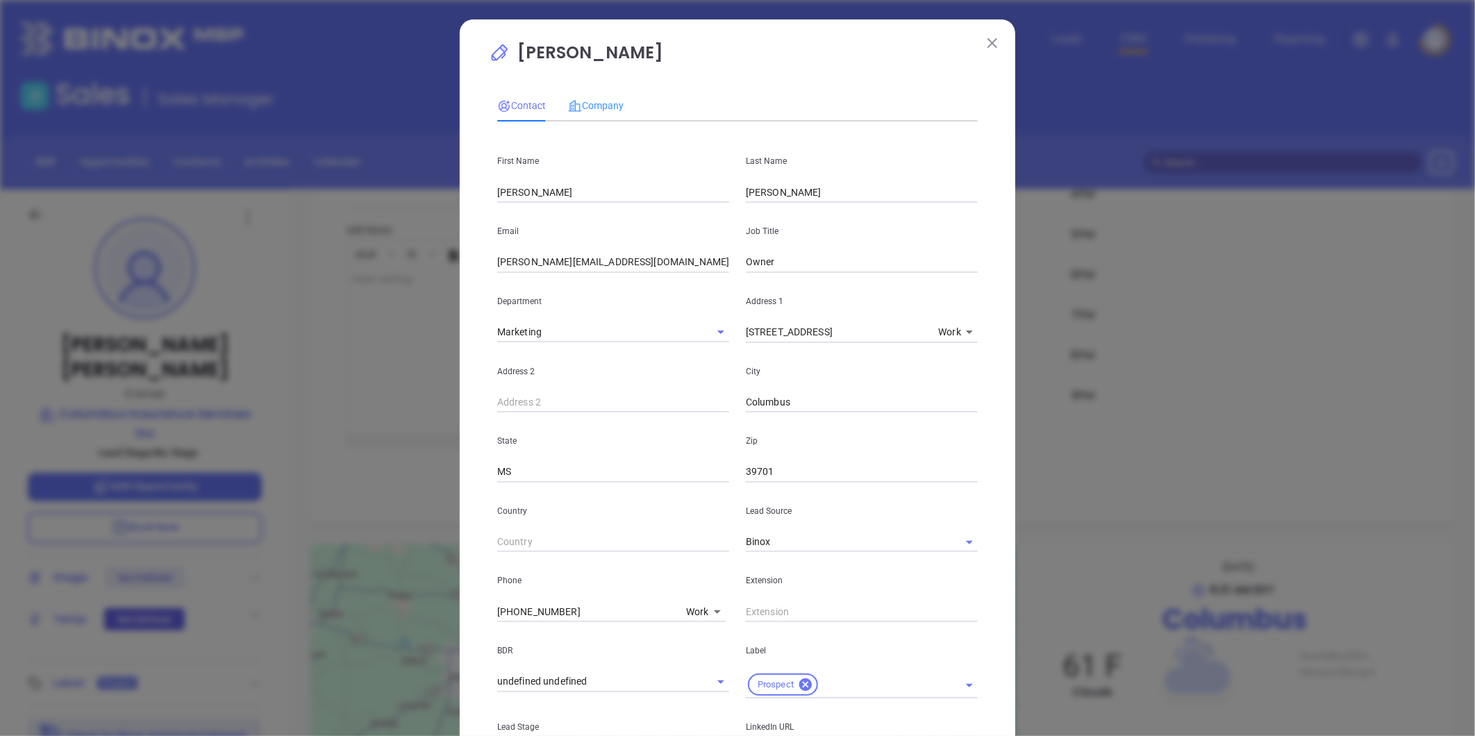
click at [594, 94] on div "Company" at bounding box center [596, 106] width 56 height 32
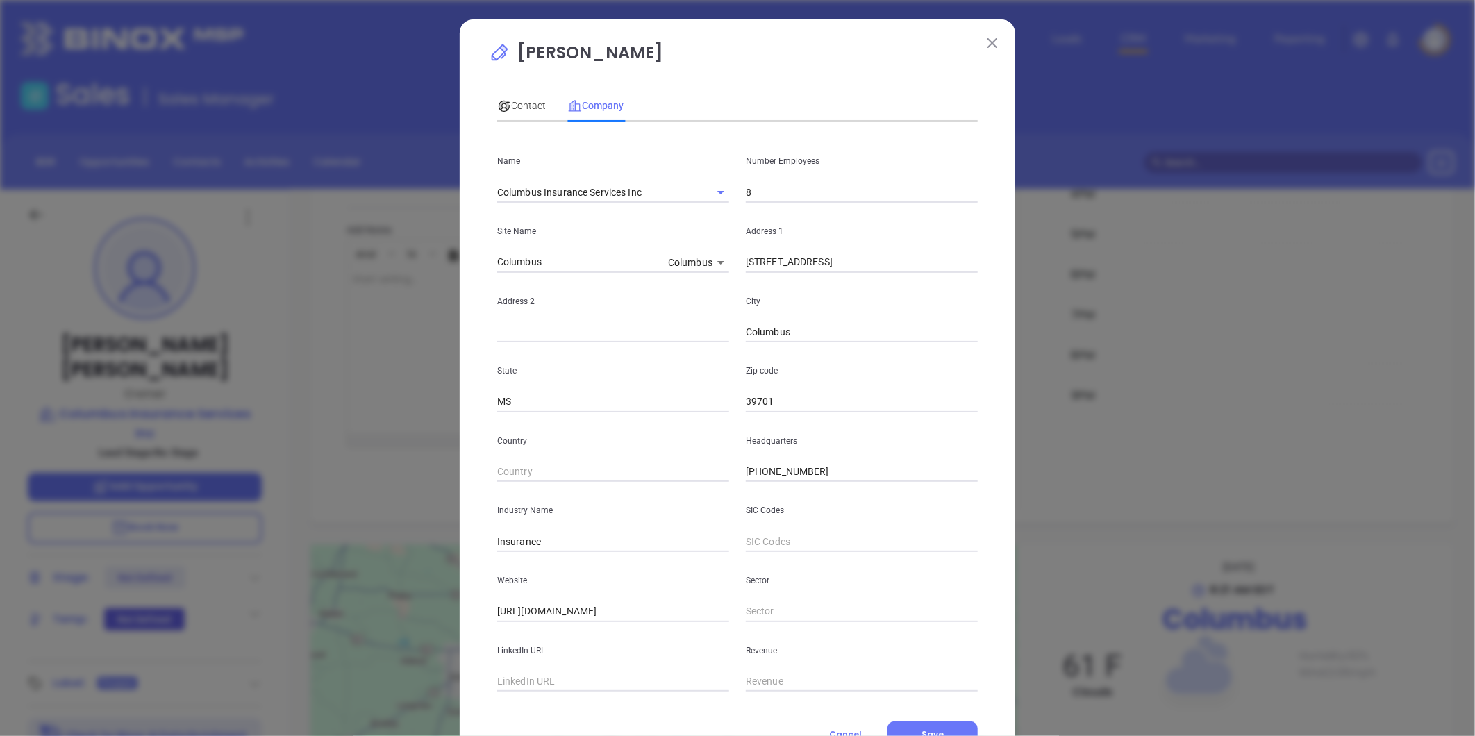
scroll to position [60, 0]
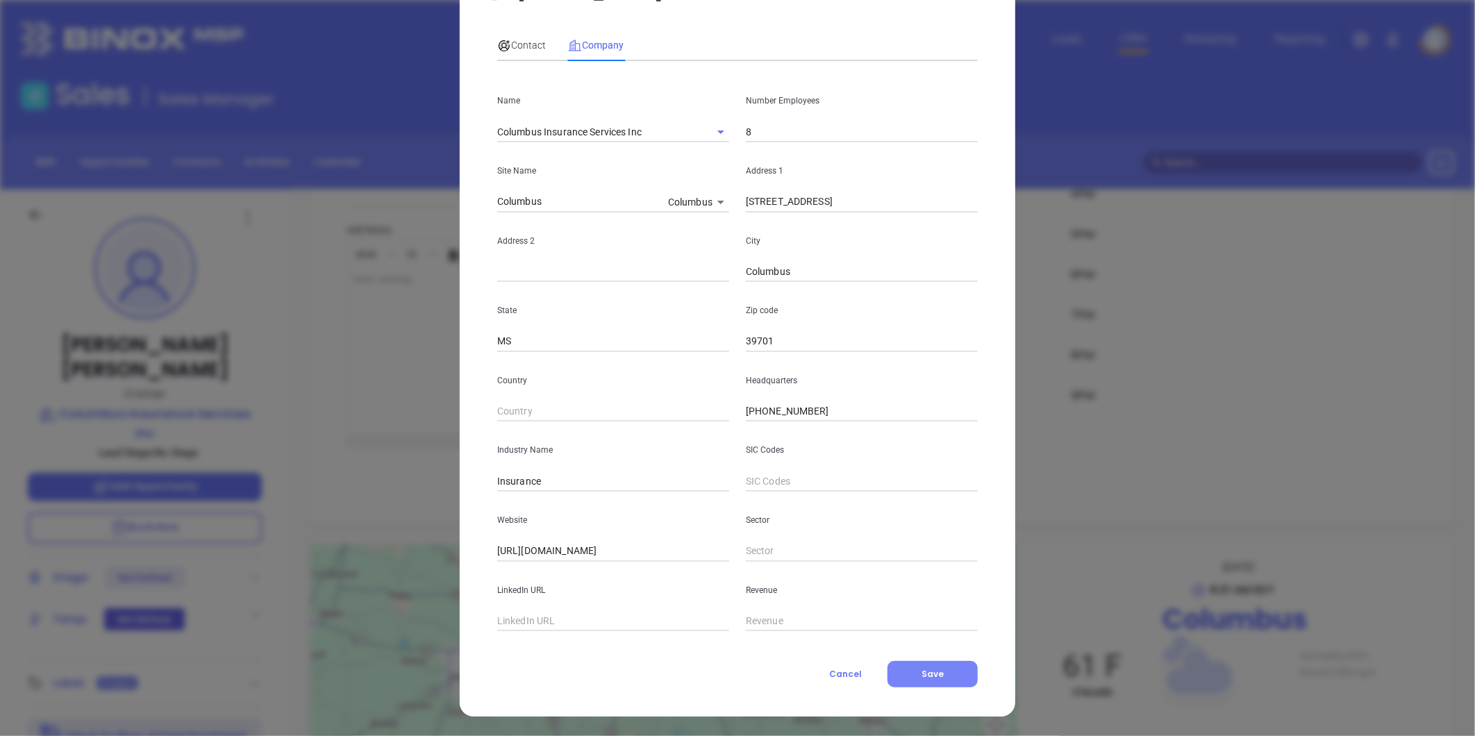
click at [934, 662] on button "Save" at bounding box center [932, 674] width 90 height 26
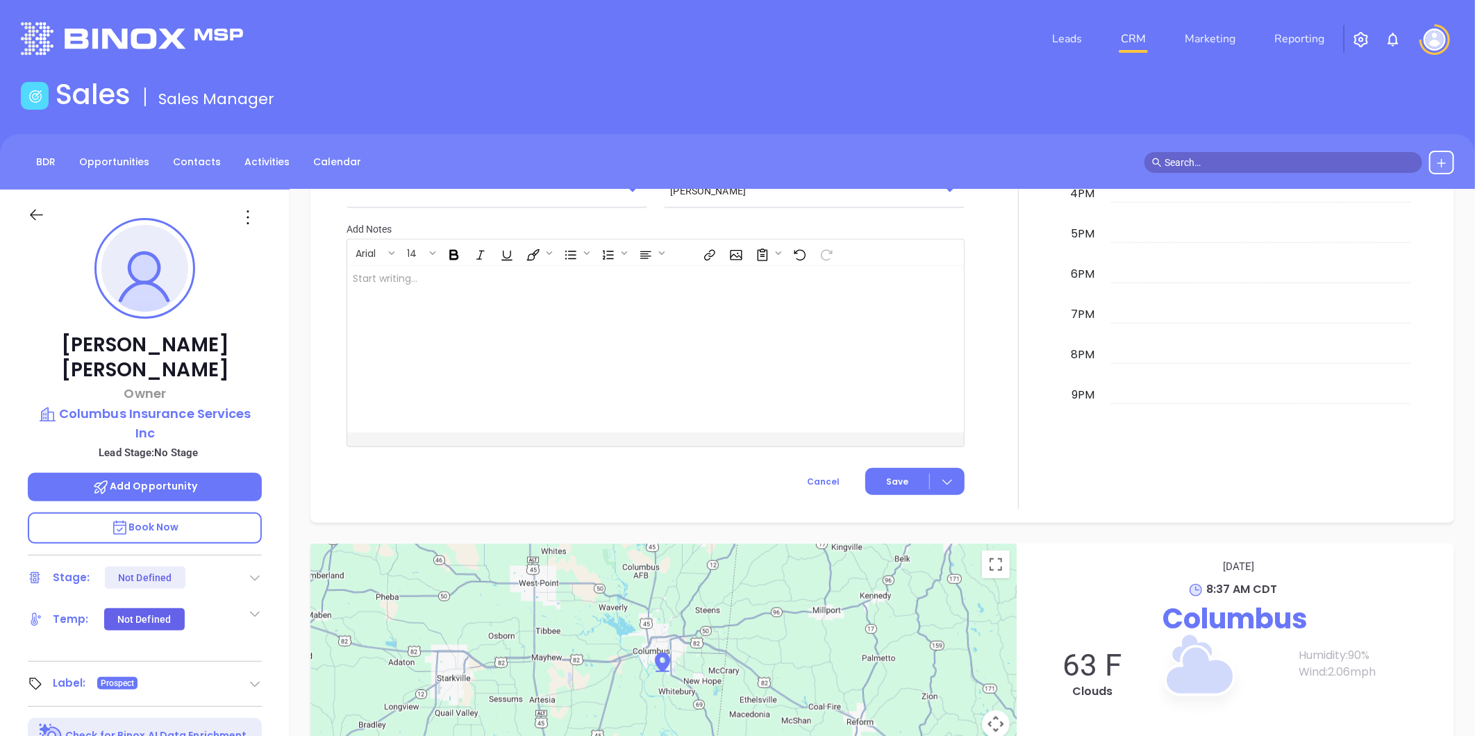
scroll to position [671, 0]
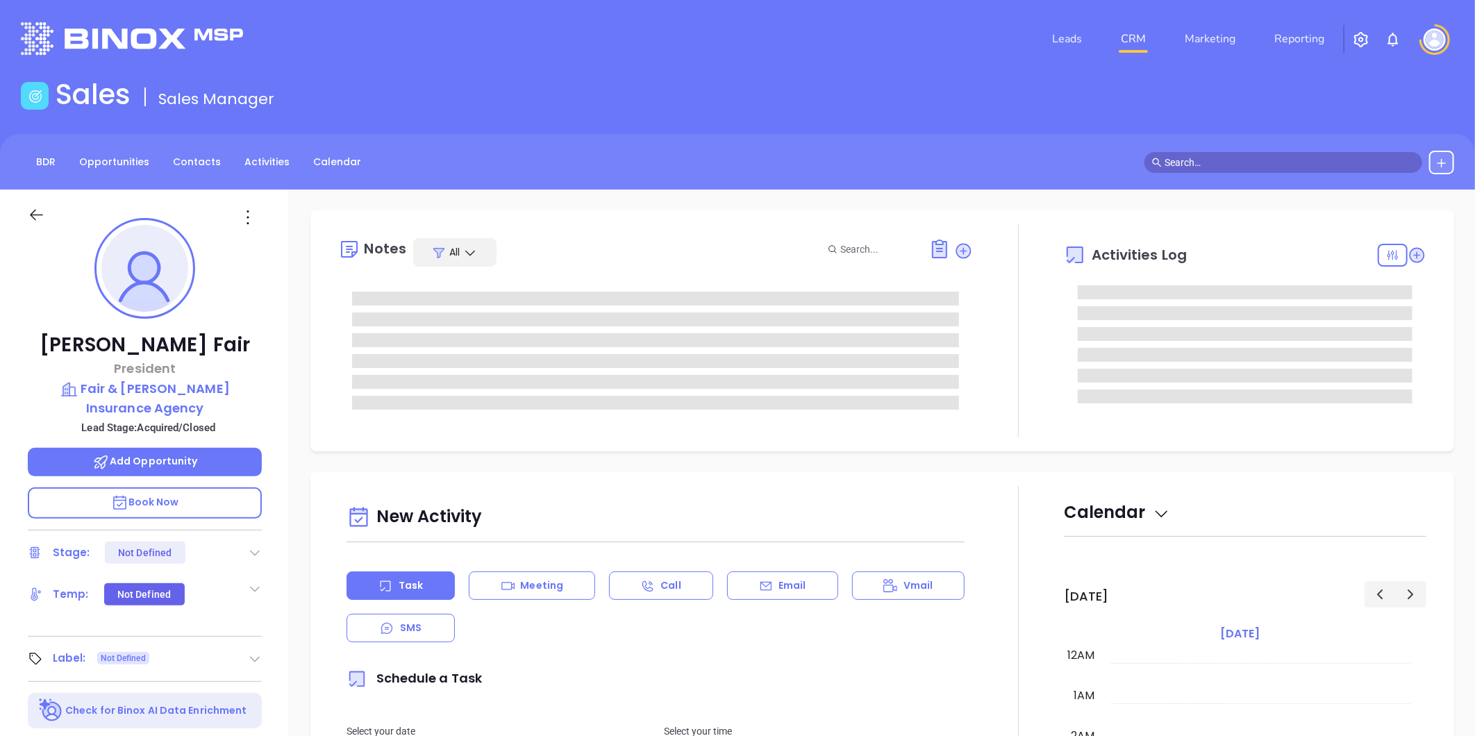
type input "[DATE]"
type input "[PERSON_NAME]"
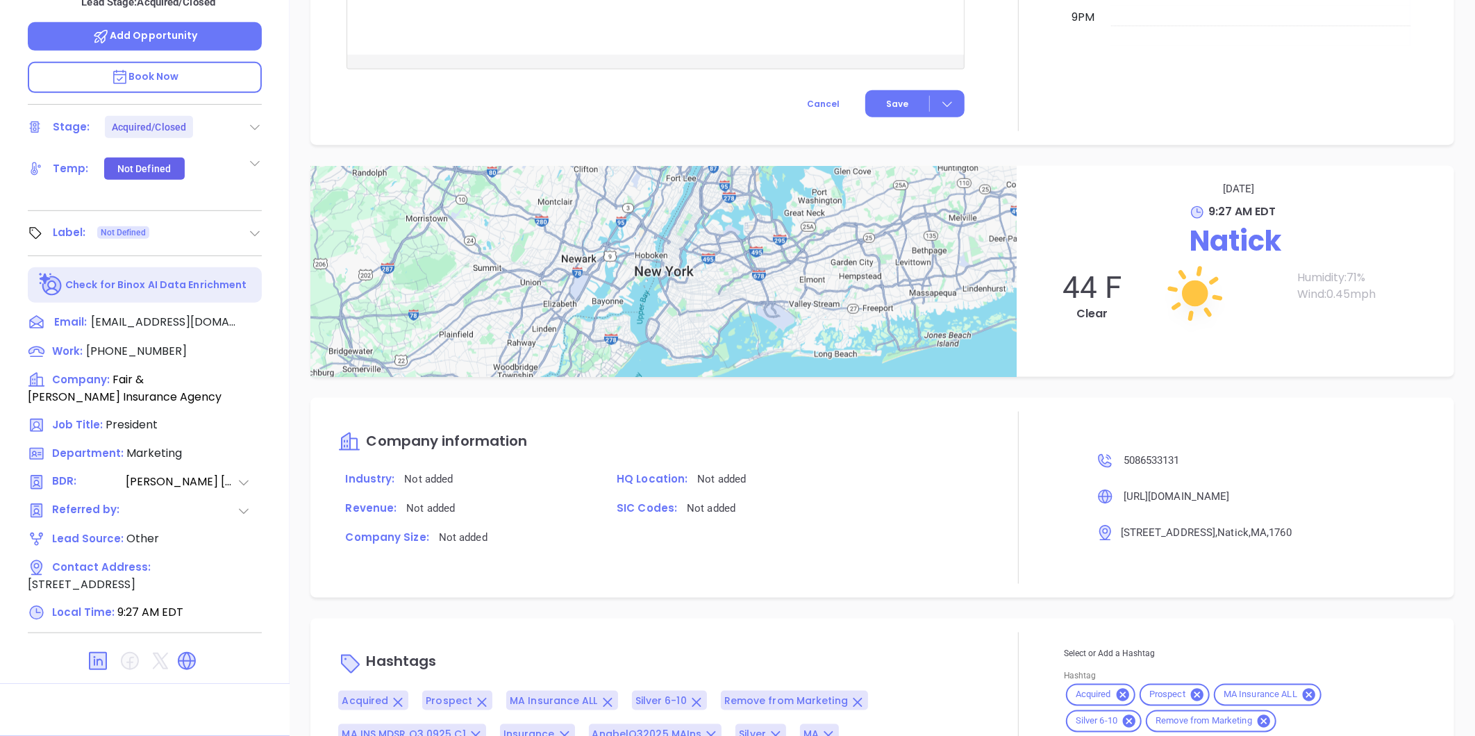
scroll to position [941, 0]
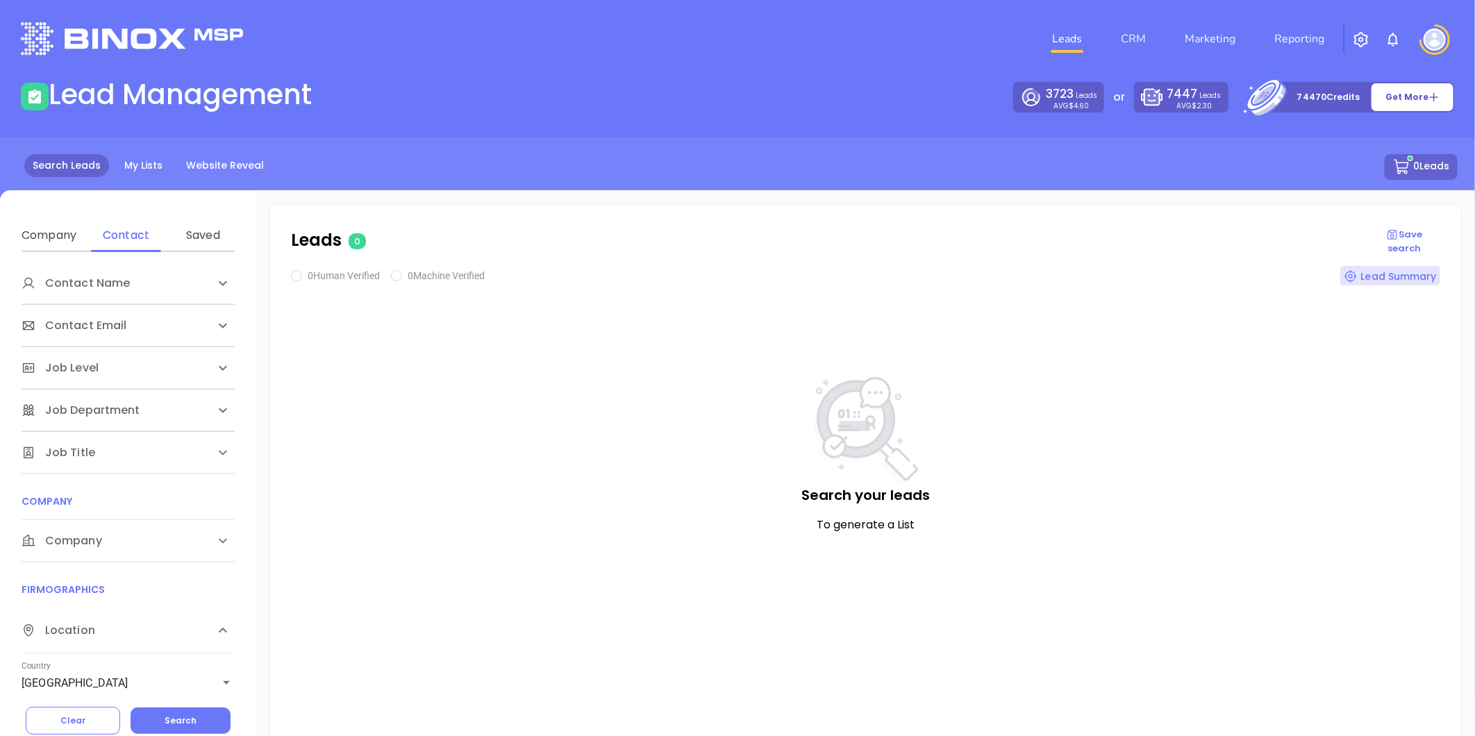
click at [92, 531] on div "Company" at bounding box center [128, 541] width 213 height 42
click at [133, 590] on div "Domain" at bounding box center [126, 594] width 55 height 17
click at [121, 644] on input "Enter a company name" at bounding box center [126, 646] width 208 height 22
paste input "[DOMAIN_NAME]"
type input "[DOMAIN_NAME]"
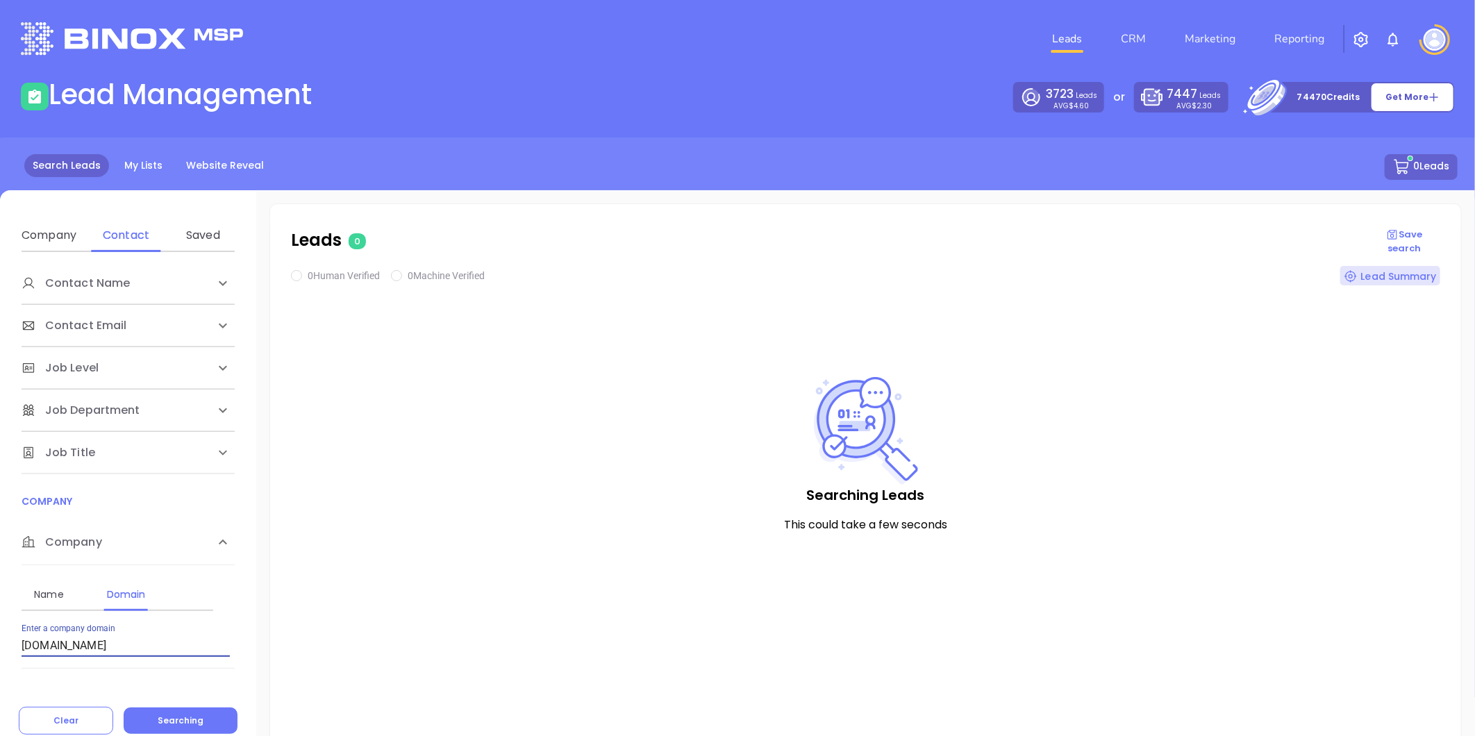
checkbox input "true"
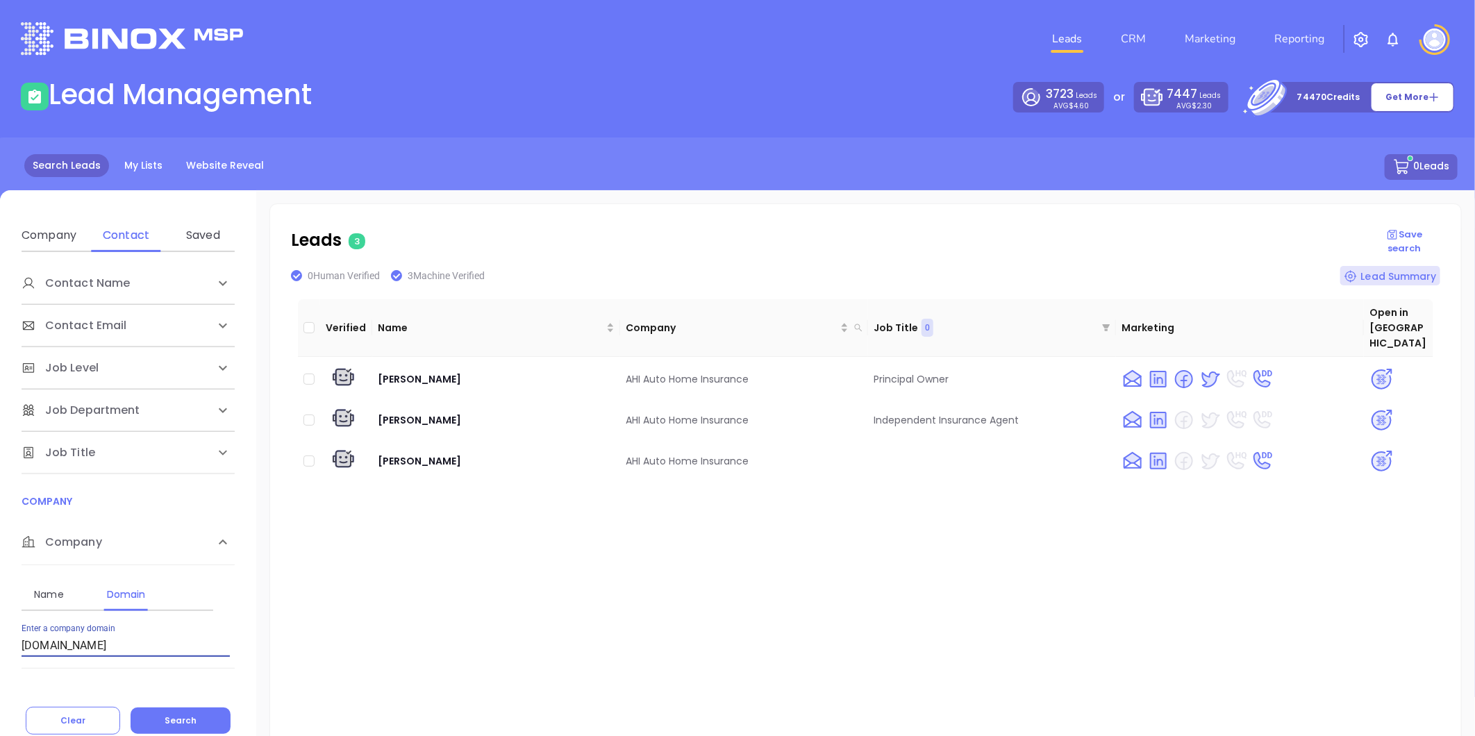
drag, startPoint x: 121, startPoint y: 648, endPoint x: -73, endPoint y: 642, distance: 194.5
click at [0, 642] on html "Leads CRM Marketing Reporting Financial Leads Leads Lead Management 3723 Leads …" at bounding box center [737, 368] width 1475 height 736
paste input "bicountyinsuranceagency"
click at [181, 720] on span "Search" at bounding box center [181, 720] width 32 height 12
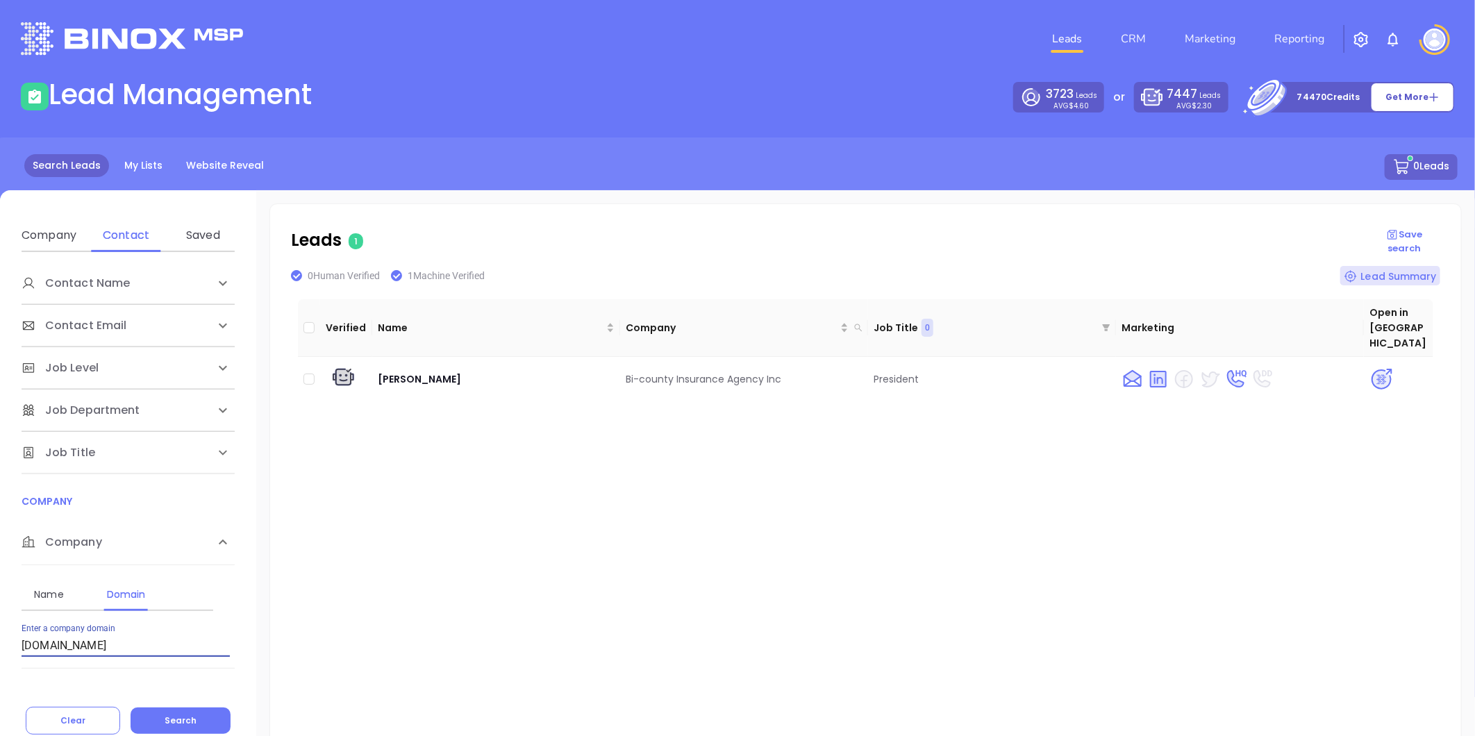
drag, startPoint x: 185, startPoint y: 639, endPoint x: -115, endPoint y: 623, distance: 300.3
click at [0, 623] on html "Leads CRM Marketing Reporting Financial Leads Leads Lead Management 3723 Leads …" at bounding box center [737, 368] width 1475 height 736
paste input "sunstarins"
type input "[DOMAIN_NAME]"
click at [167, 715] on span "Search" at bounding box center [181, 720] width 32 height 12
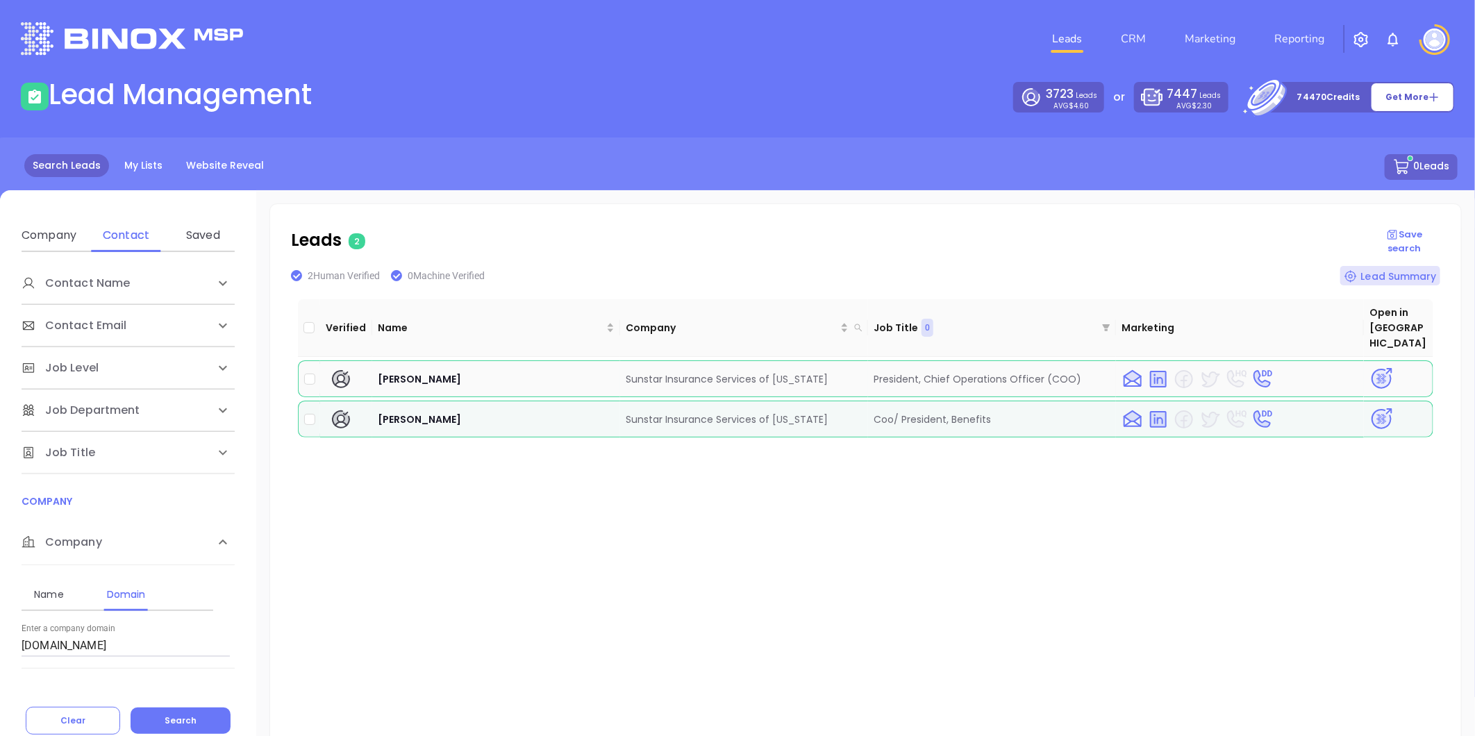
click at [1369, 367] on img at bounding box center [1381, 379] width 24 height 24
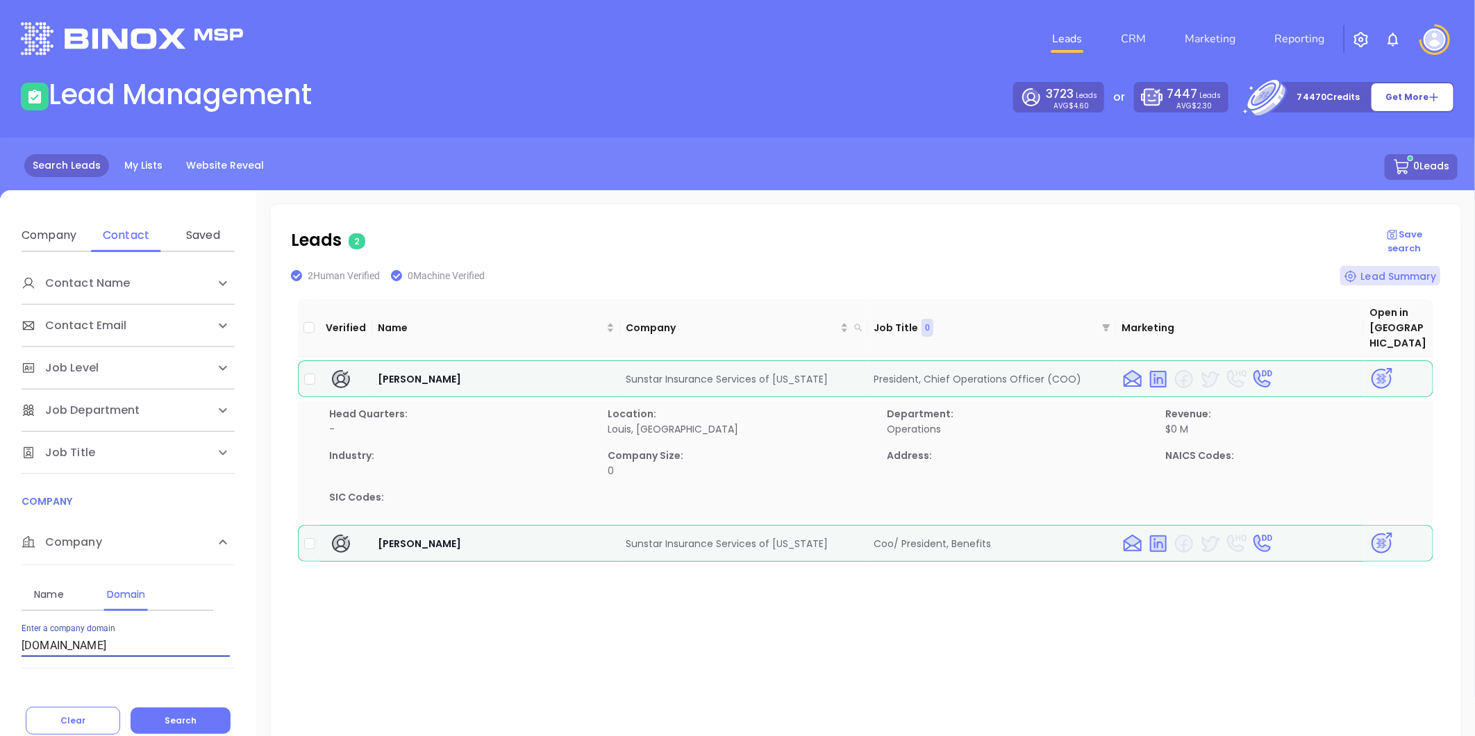
drag, startPoint x: 92, startPoint y: 647, endPoint x: -232, endPoint y: 655, distance: 324.3
click at [0, 655] on html "Leads CRM Marketing Reporting Financial Leads Leads Lead Management 3723 Leads …" at bounding box center [737, 368] width 1475 height 736
paste input "[PERSON_NAME] Insurance"
drag, startPoint x: 119, startPoint y: 646, endPoint x: -187, endPoint y: 626, distance: 307.5
click at [0, 626] on html "Leads CRM Marketing Reporting Financial Leads Leads Lead Management 3723 Leads …" at bounding box center [737, 368] width 1475 height 736
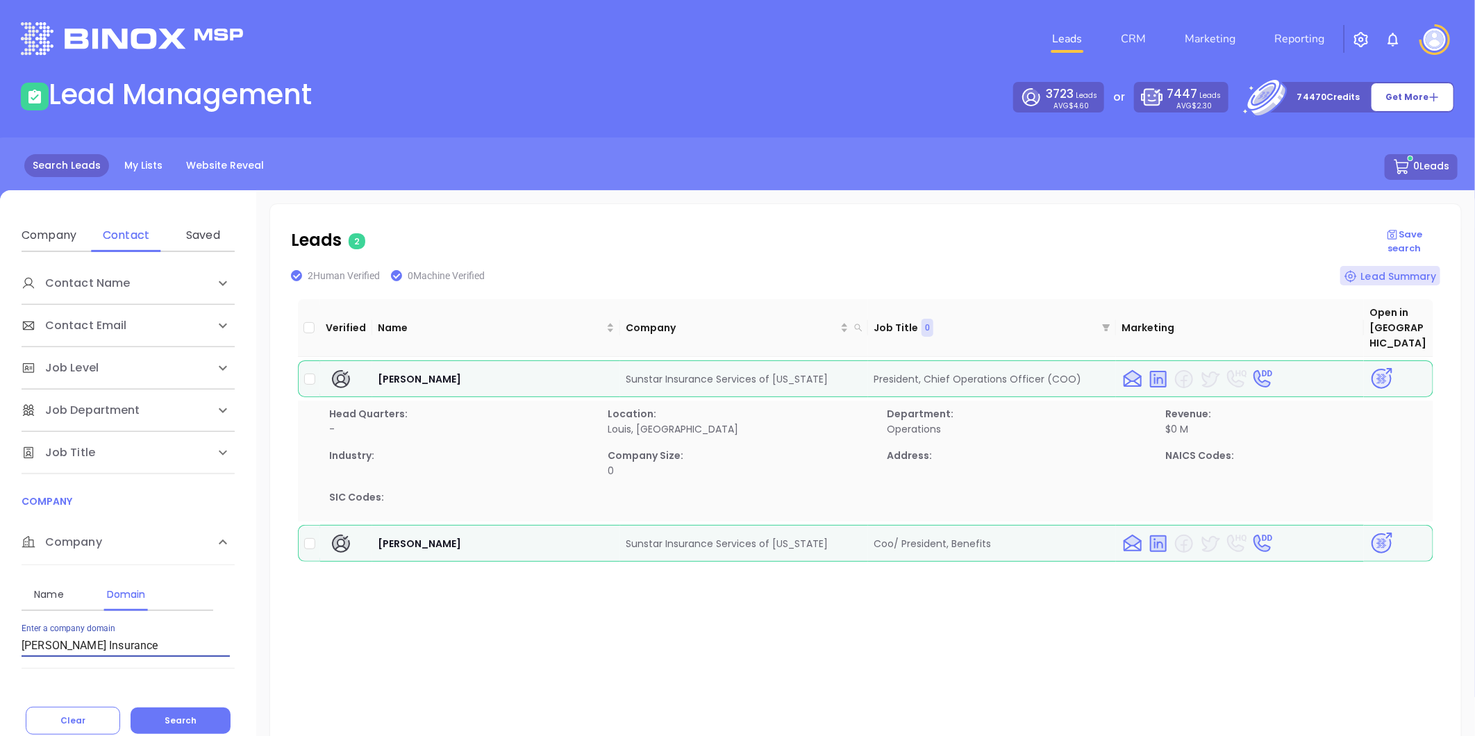
click at [106, 650] on input "[PERSON_NAME] Insurance" at bounding box center [126, 646] width 208 height 22
drag, startPoint x: 115, startPoint y: 646, endPoint x: -154, endPoint y: 637, distance: 268.8
click at [0, 637] on html "Leads CRM Marketing Reporting Financial Leads Leads Lead Management 3723 Leads …" at bounding box center [737, 368] width 1475 height 736
paste input "[DOMAIN_NAME]"
type input "[DOMAIN_NAME]"
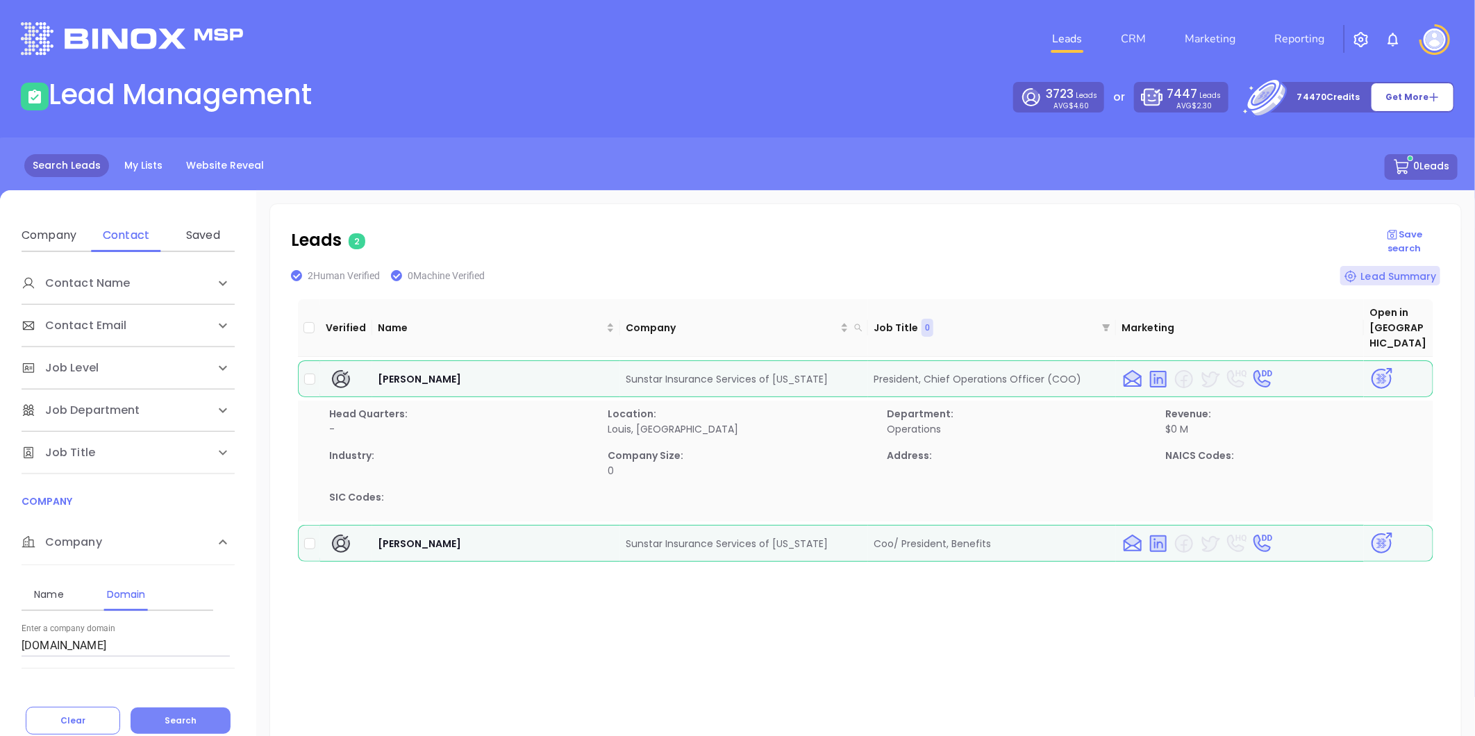
click at [179, 712] on button "Search" at bounding box center [181, 720] width 100 height 26
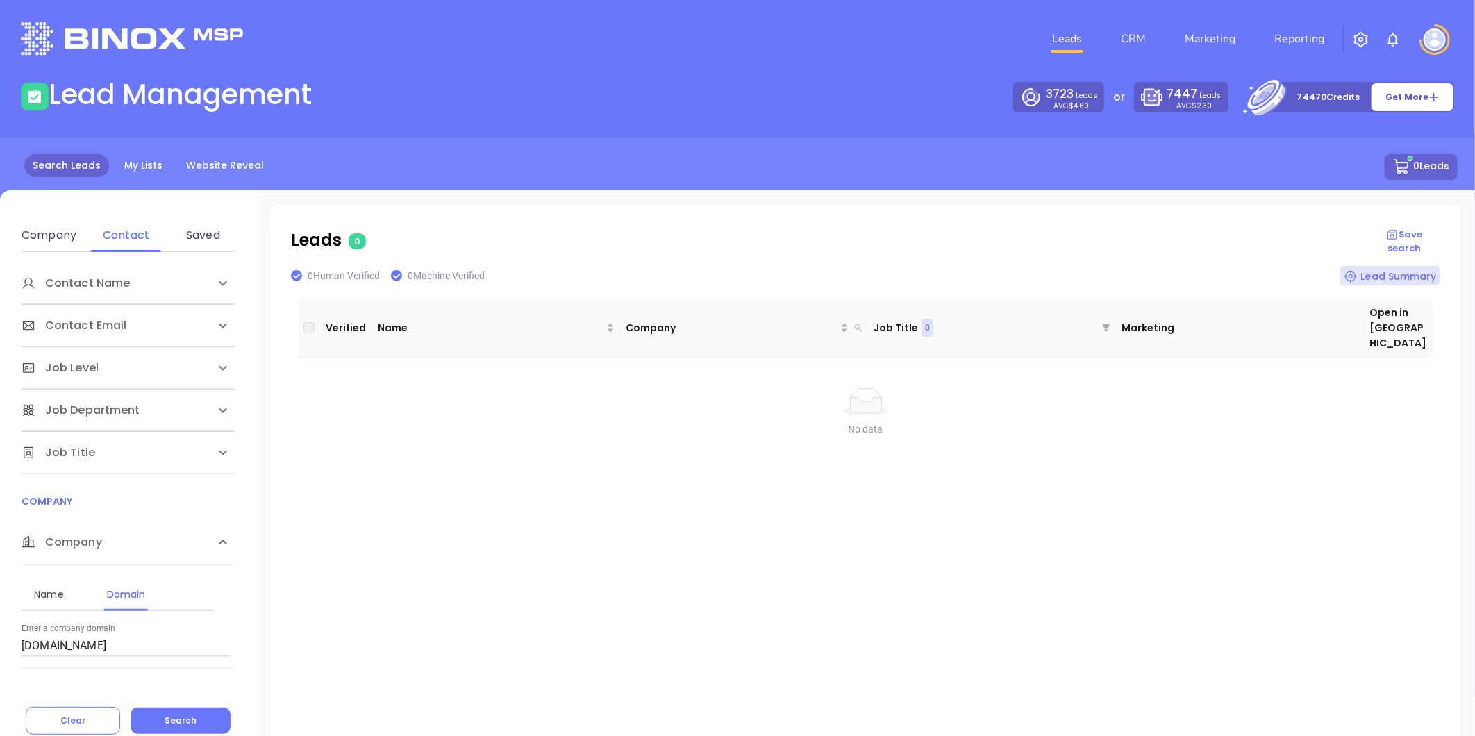
click at [739, 139] on div "Search Leads My Lists Website Reveal 0 Leads" at bounding box center [737, 182] width 1491 height 91
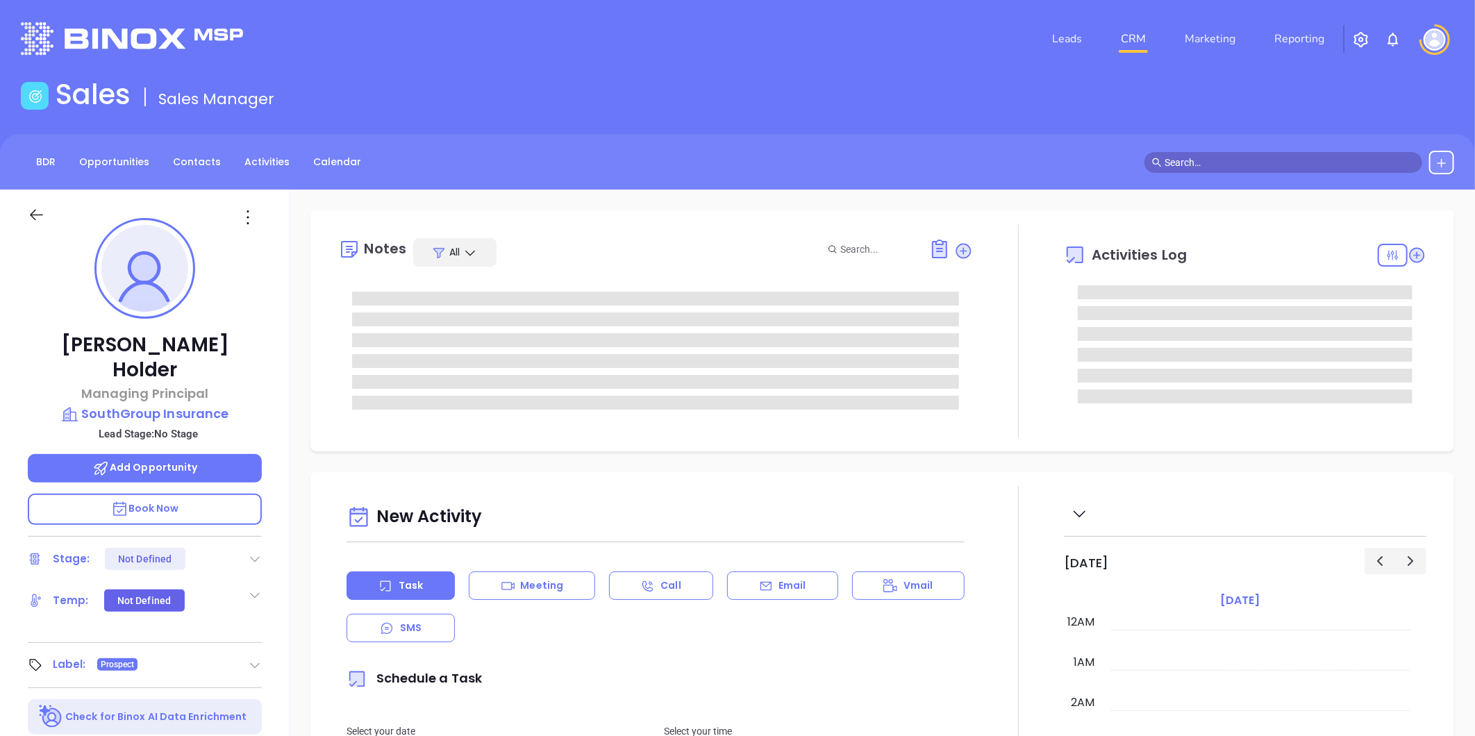
type input "[DATE]"
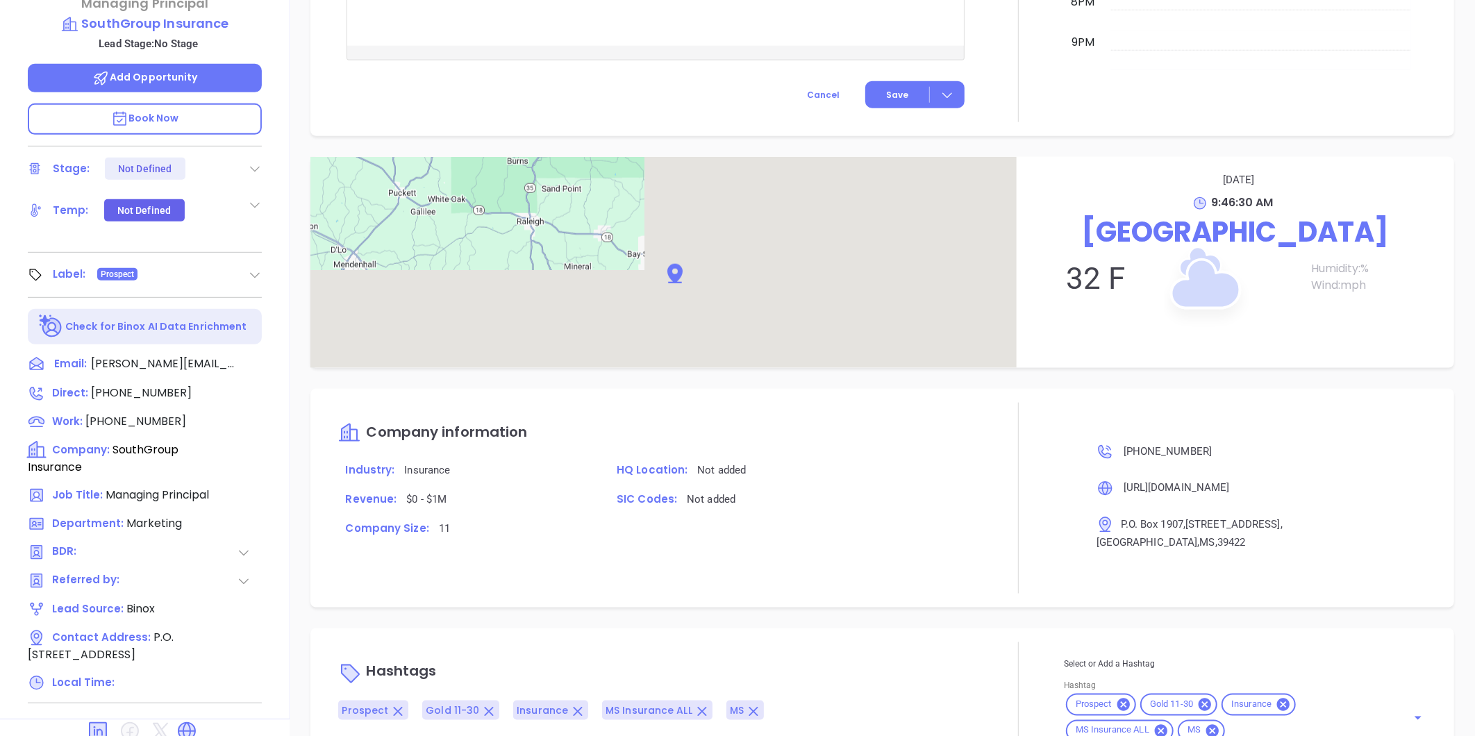
scroll to position [426, 0]
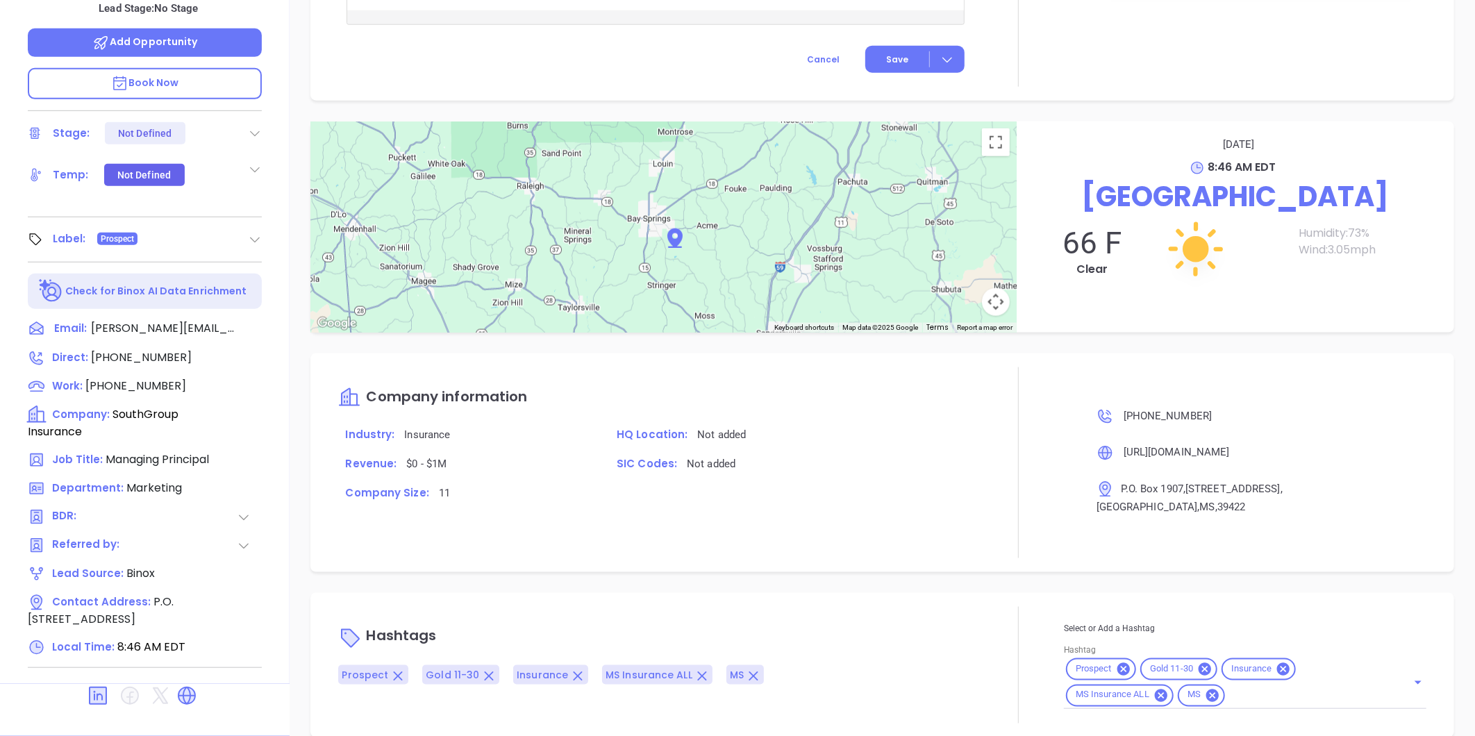
type input "[PERSON_NAME]"
click at [94, 687] on icon at bounding box center [98, 696] width 18 height 18
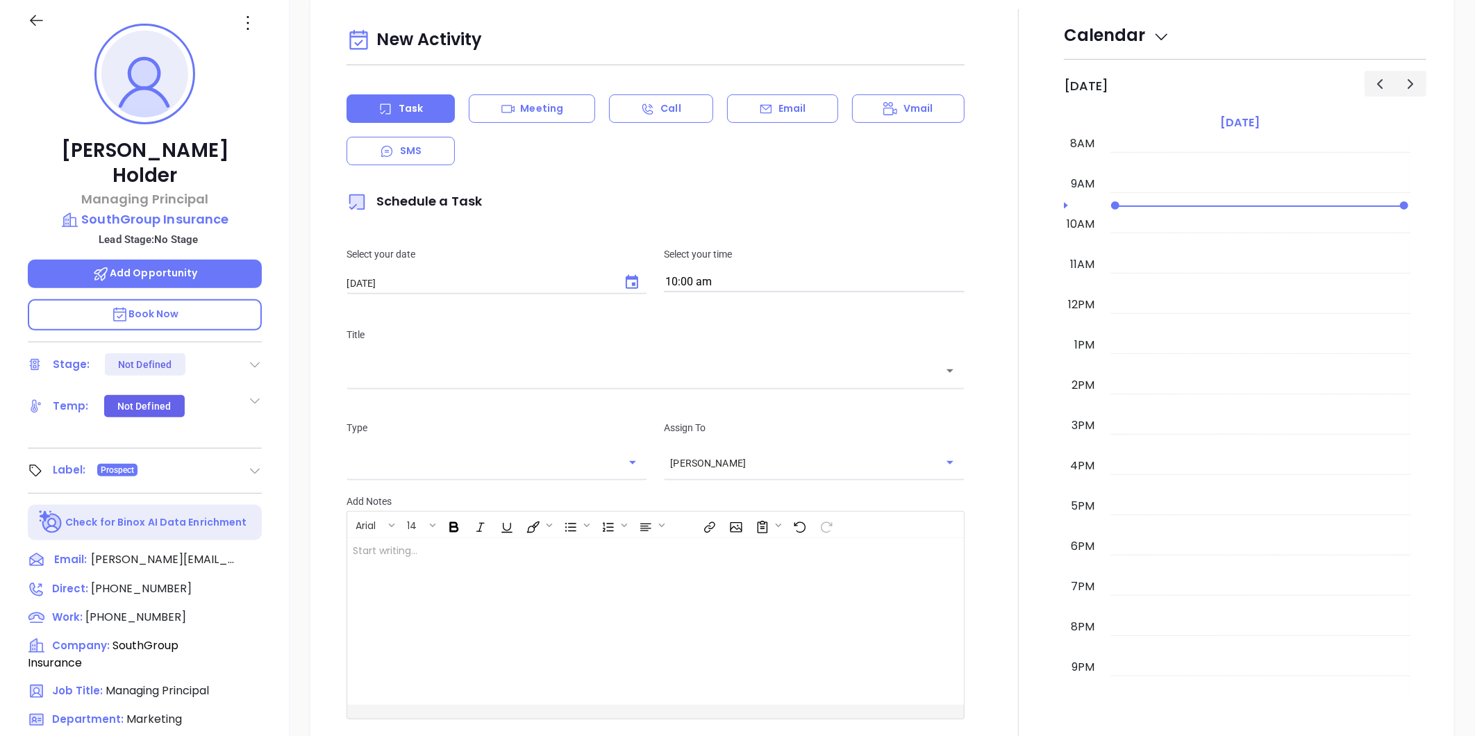
scroll to position [0, 0]
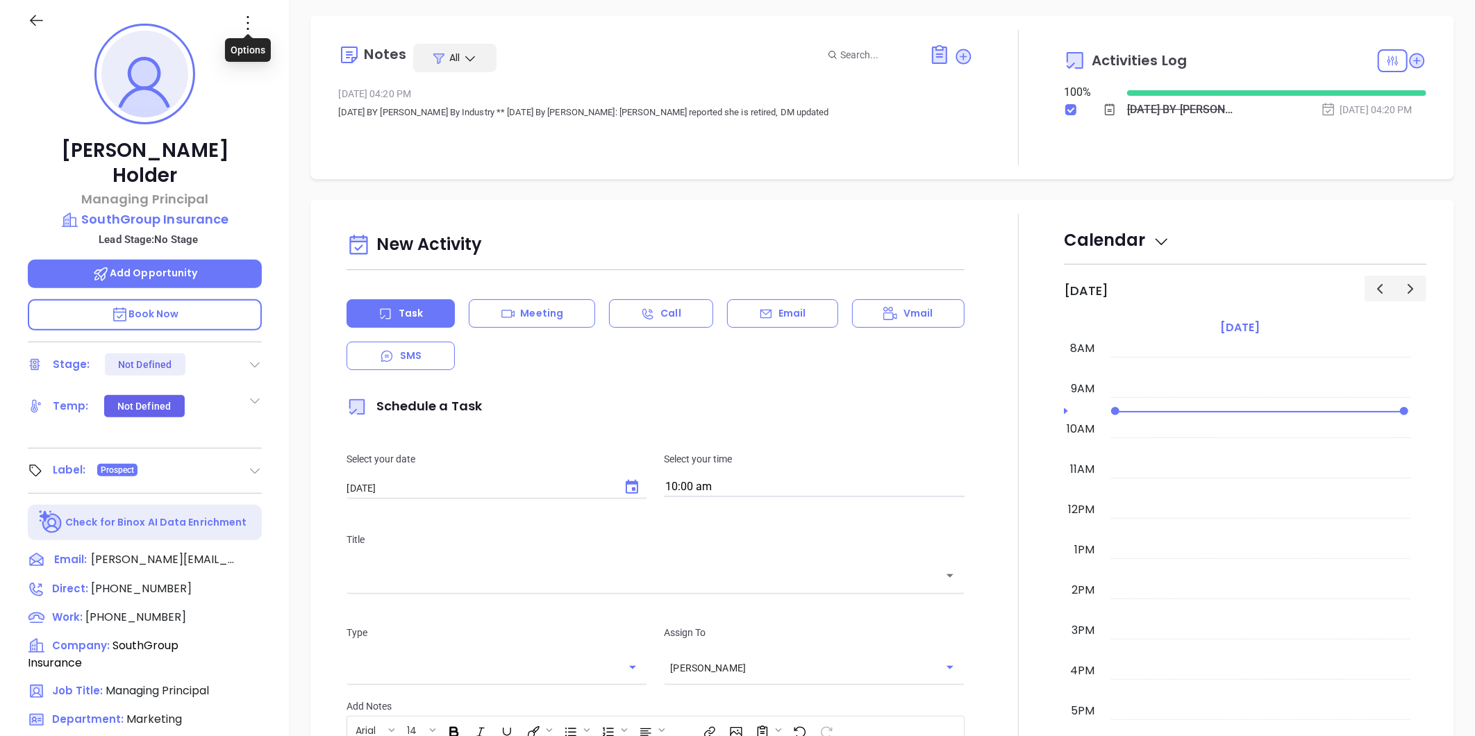
click at [246, 26] on icon at bounding box center [248, 23] width 22 height 22
click at [274, 158] on li "Edit" at bounding box center [316, 171] width 153 height 29
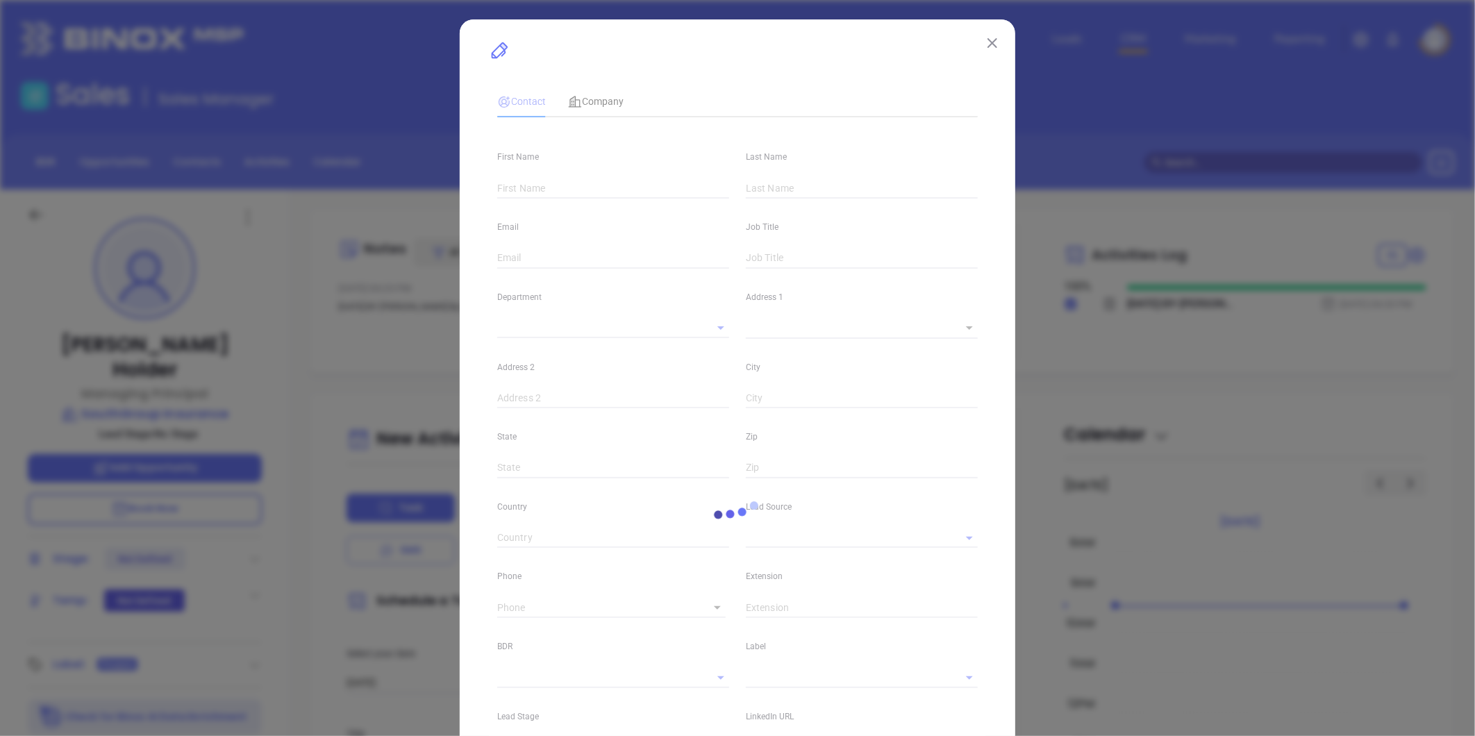
type input "[PERSON_NAME]"
type input "Holder"
type input "[PERSON_NAME][EMAIL_ADDRESS][DOMAIN_NAME]"
type input "Managing Principal"
type textarea "P.O. Box 1907"
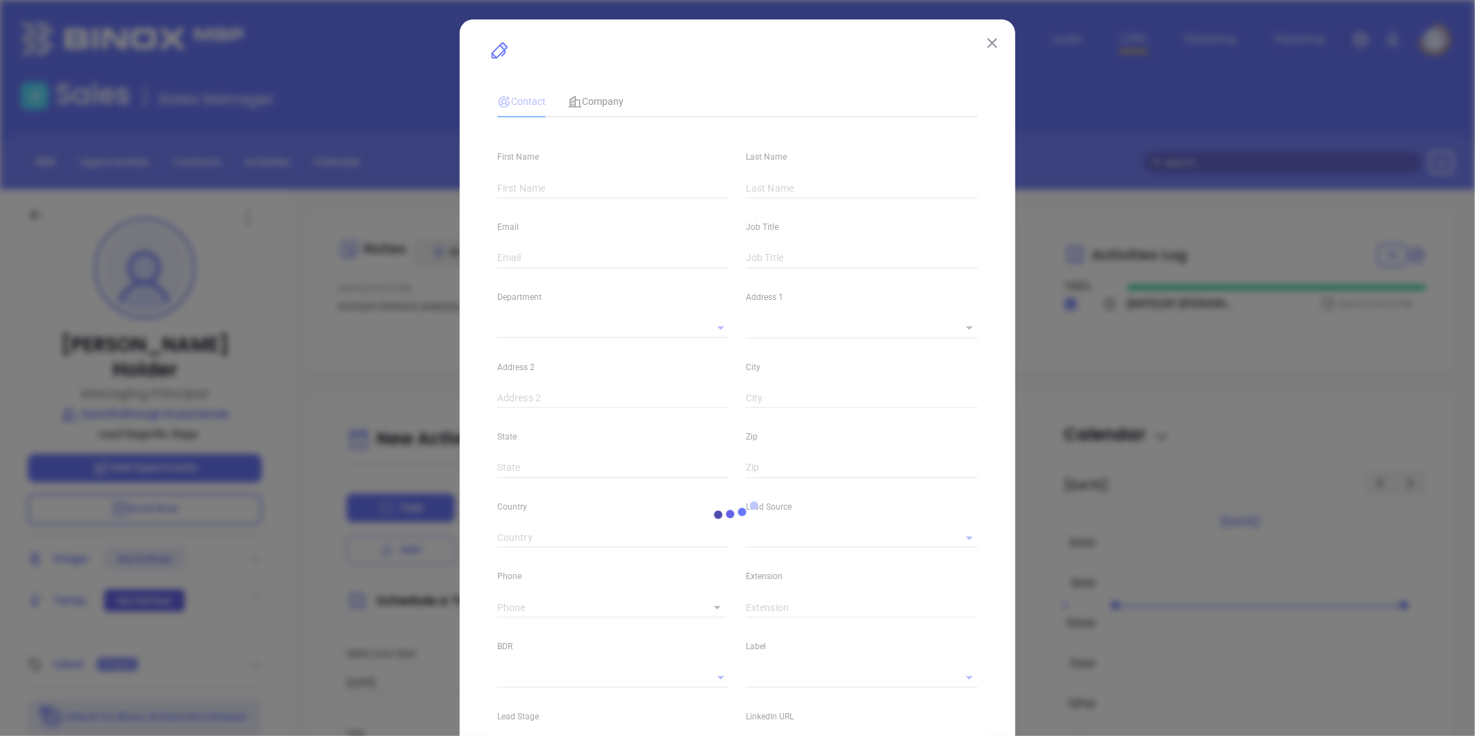
type input "1"
type input "[STREET_ADDRESS]"
type input "[GEOGRAPHIC_DATA]"
type input "MS"
type input "39422"
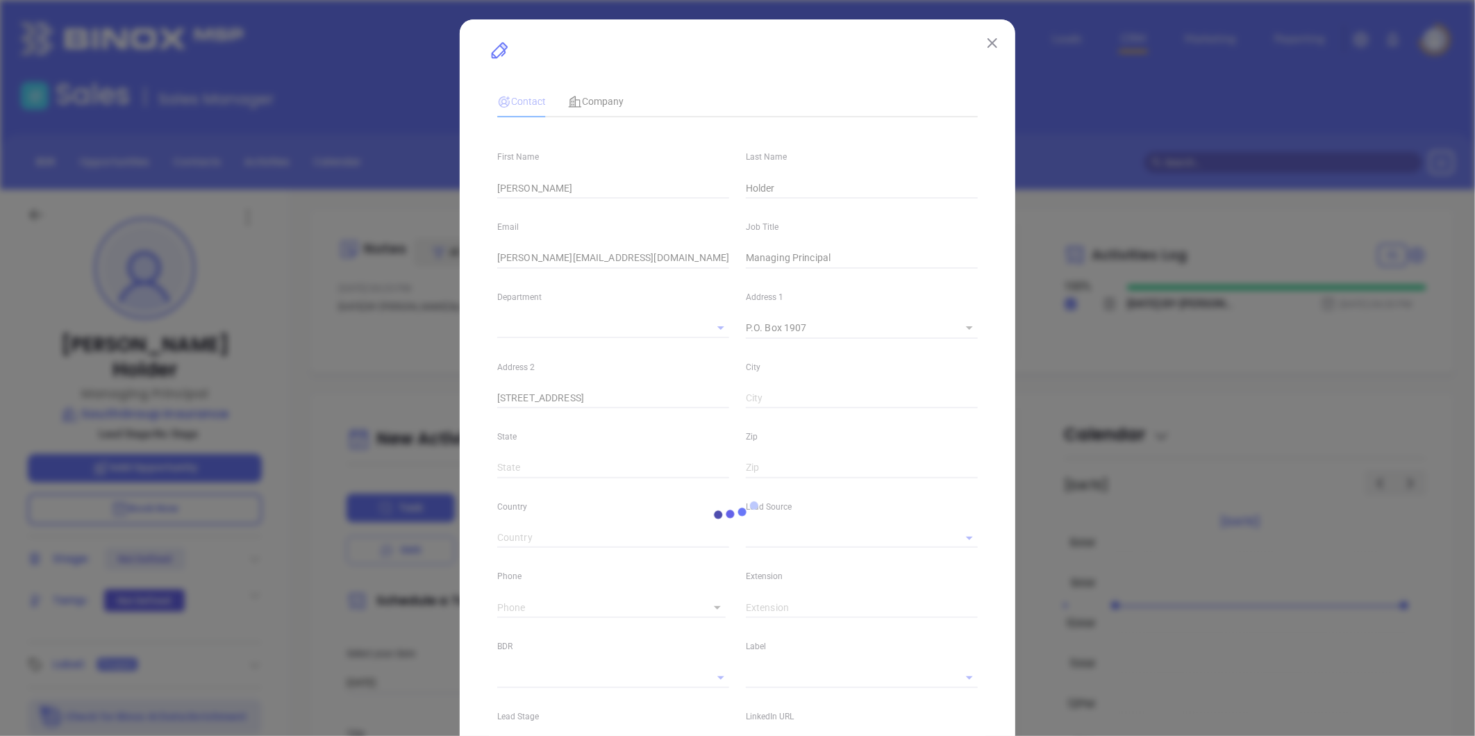
type input "[DOMAIN_NAME][URL][PERSON_NAME]"
type input "Marketing"
type input "Binox"
type input "undefined undefined"
type input "[PHONE_NUMBER]"
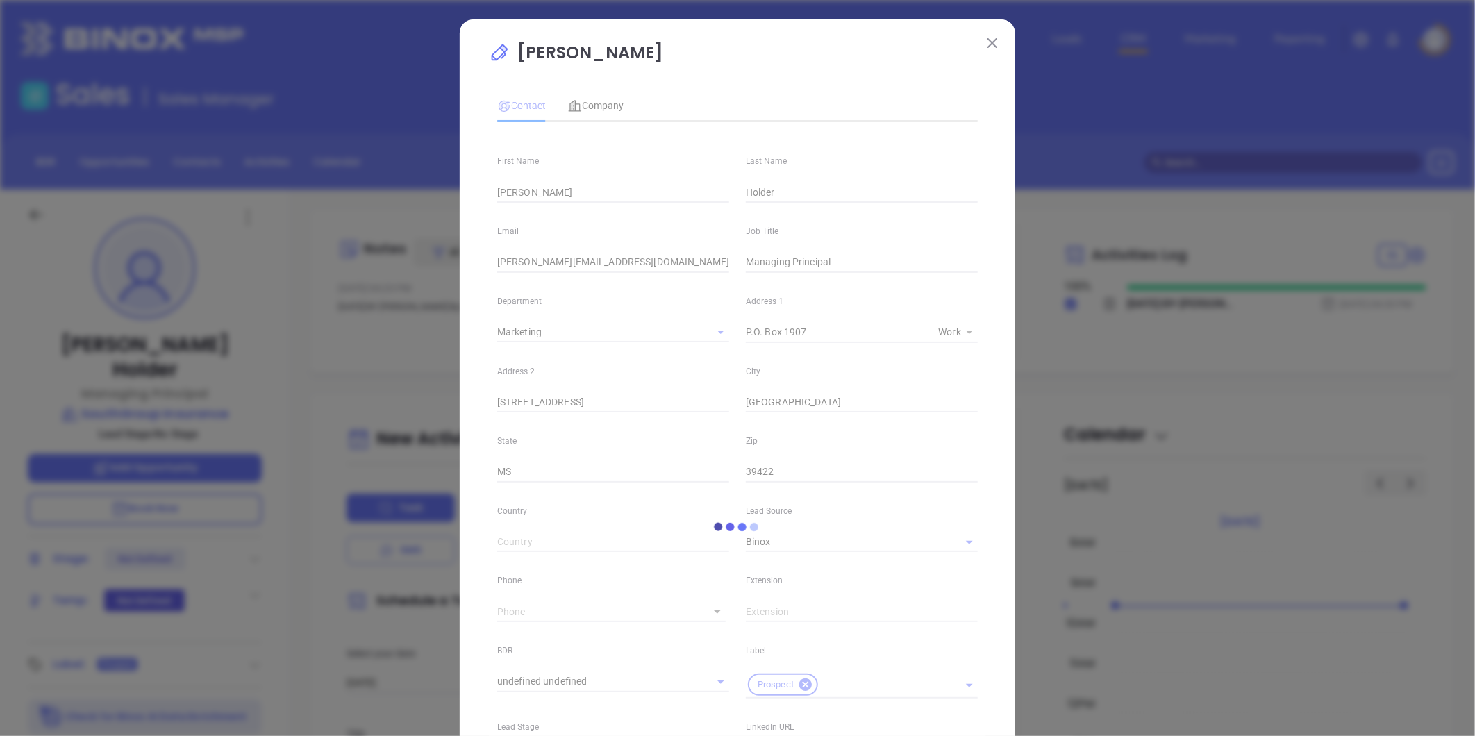
type input "1"
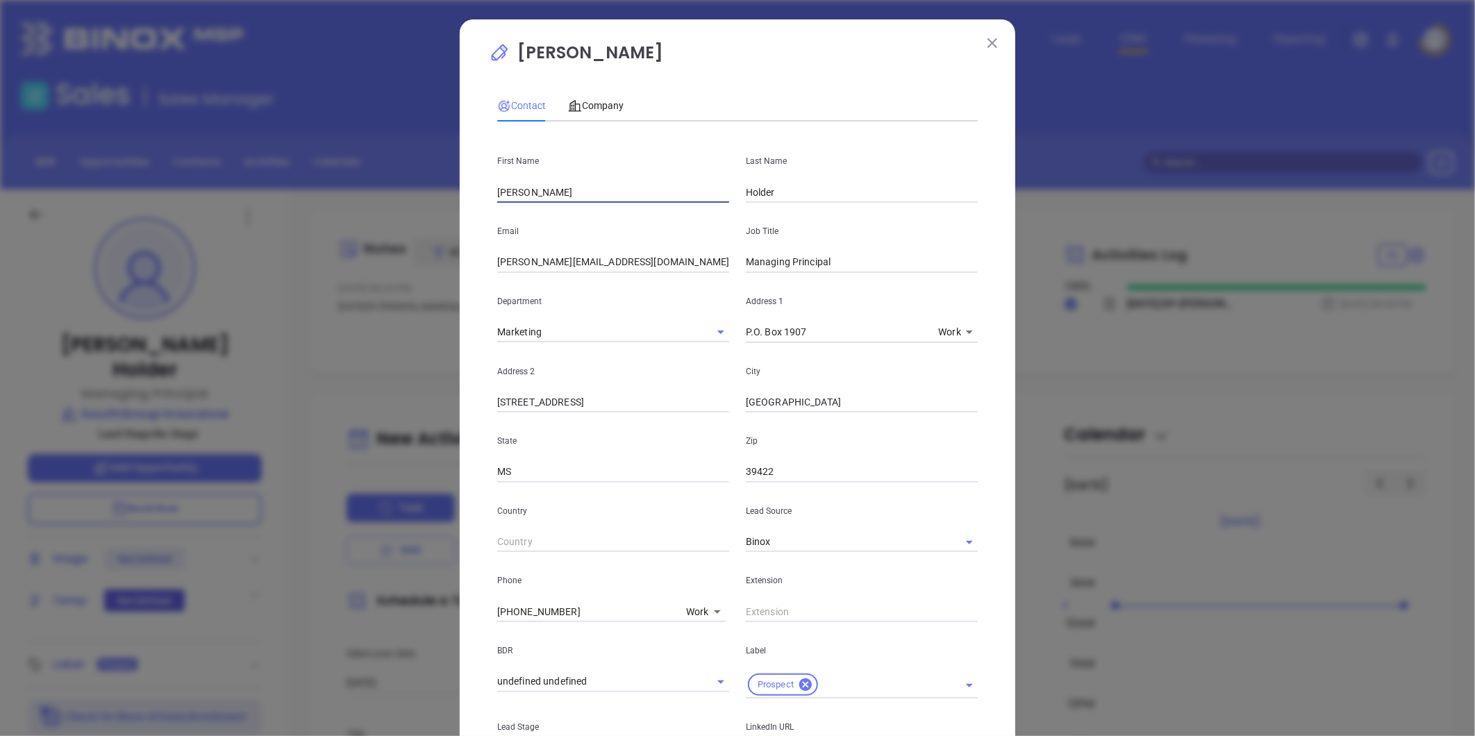
click at [509, 194] on input "[PERSON_NAME]" at bounding box center [613, 192] width 232 height 21
type input "[PERSON_NAME]"
click at [632, 168] on p "First Name" at bounding box center [613, 160] width 232 height 15
click at [588, 105] on span "Company" at bounding box center [596, 105] width 56 height 11
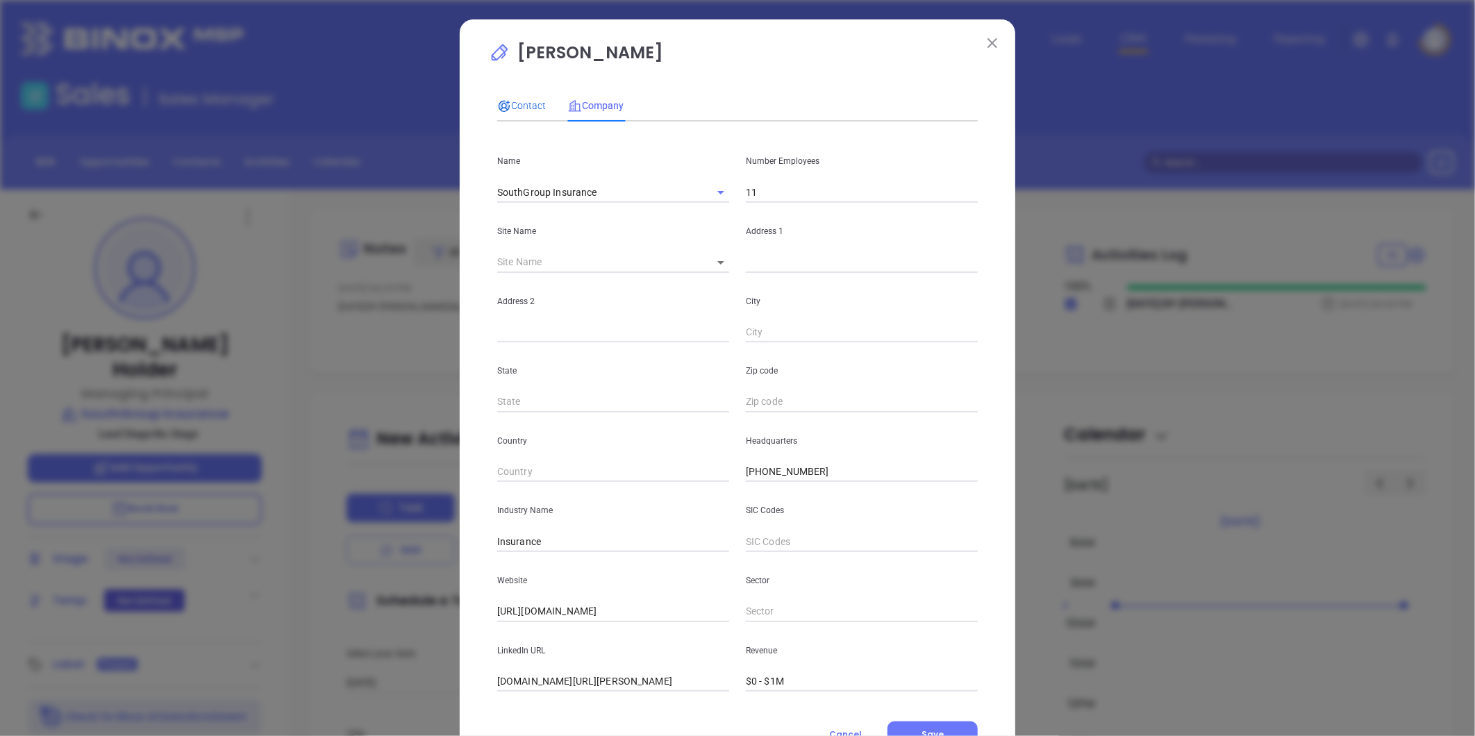
click at [525, 113] on div "Contact" at bounding box center [521, 105] width 49 height 15
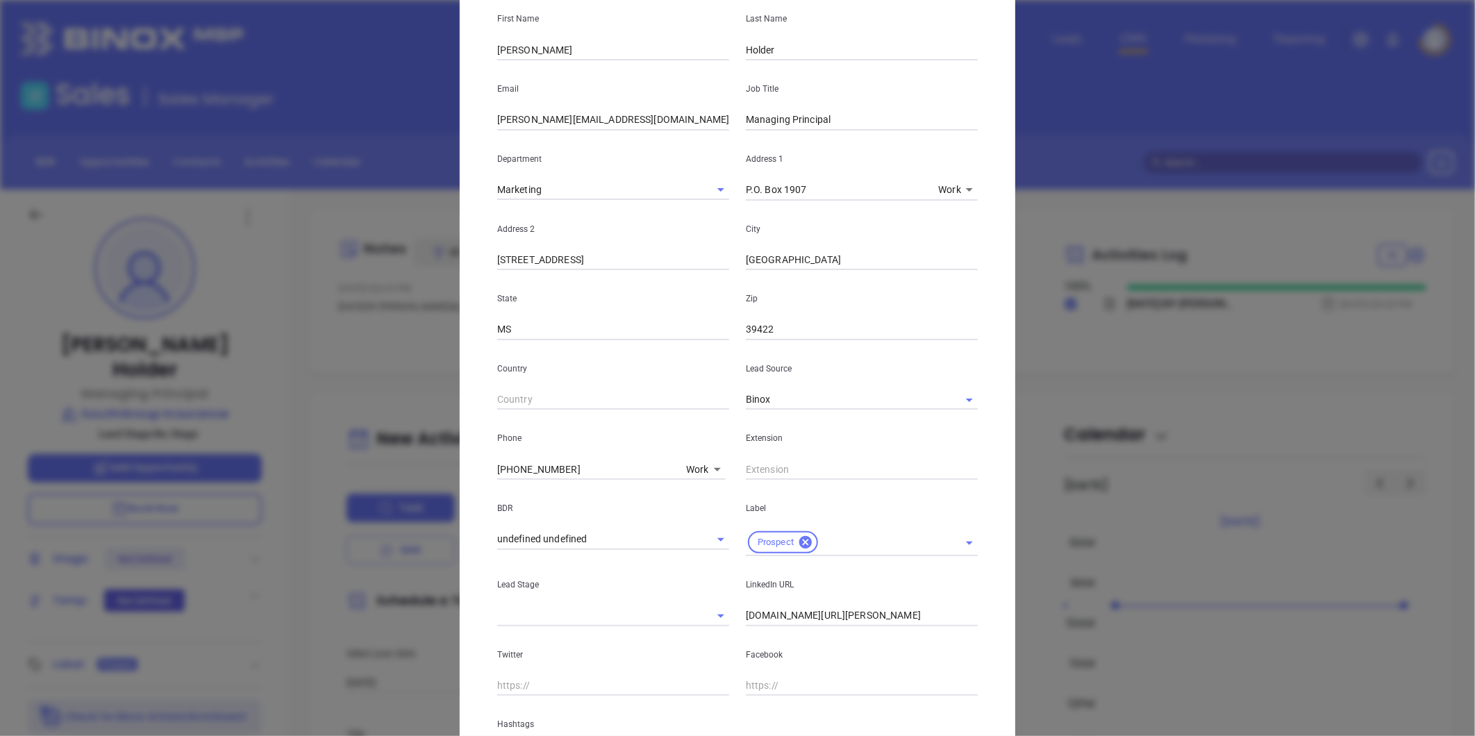
scroll to position [283, 0]
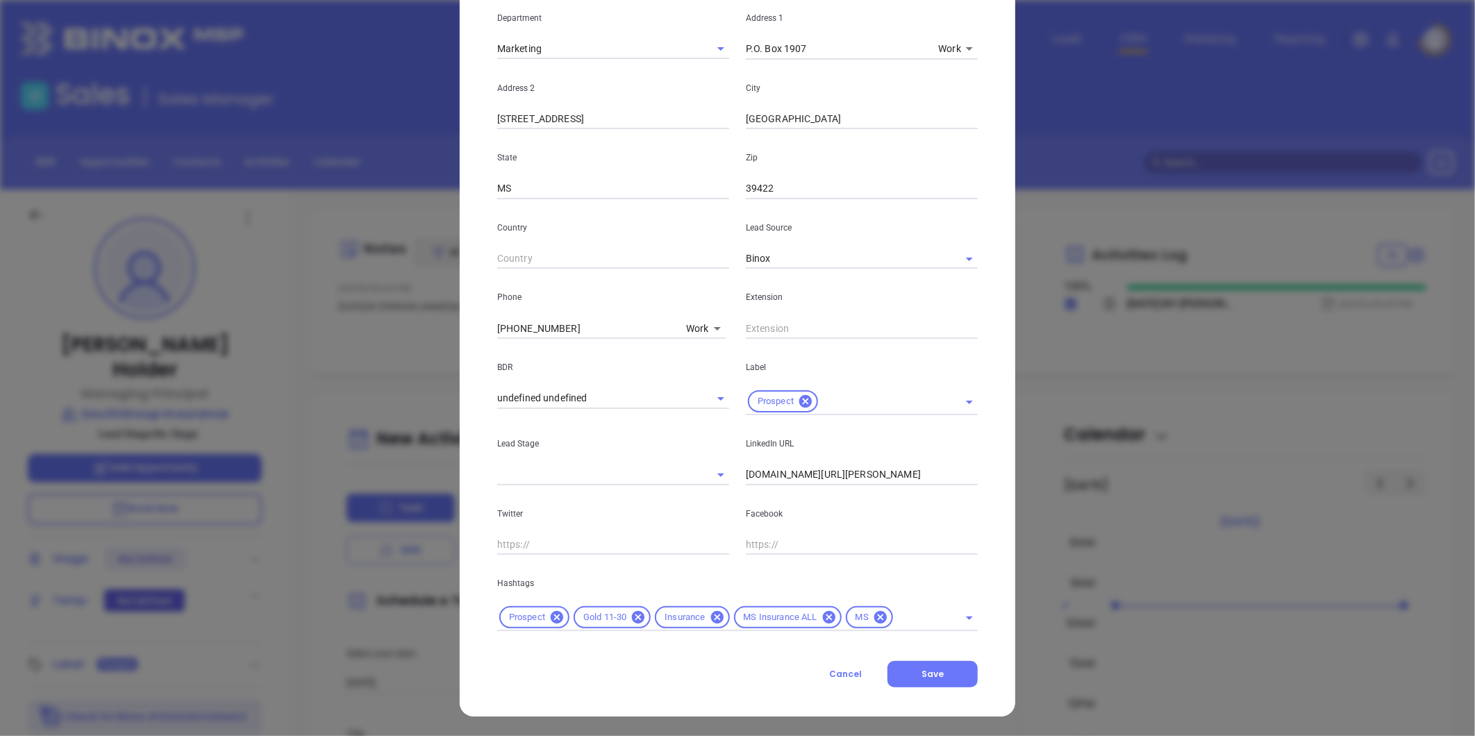
drag, startPoint x: 918, startPoint y: 667, endPoint x: 925, endPoint y: 657, distance: 12.1
click at [920, 665] on button "Save" at bounding box center [932, 674] width 90 height 26
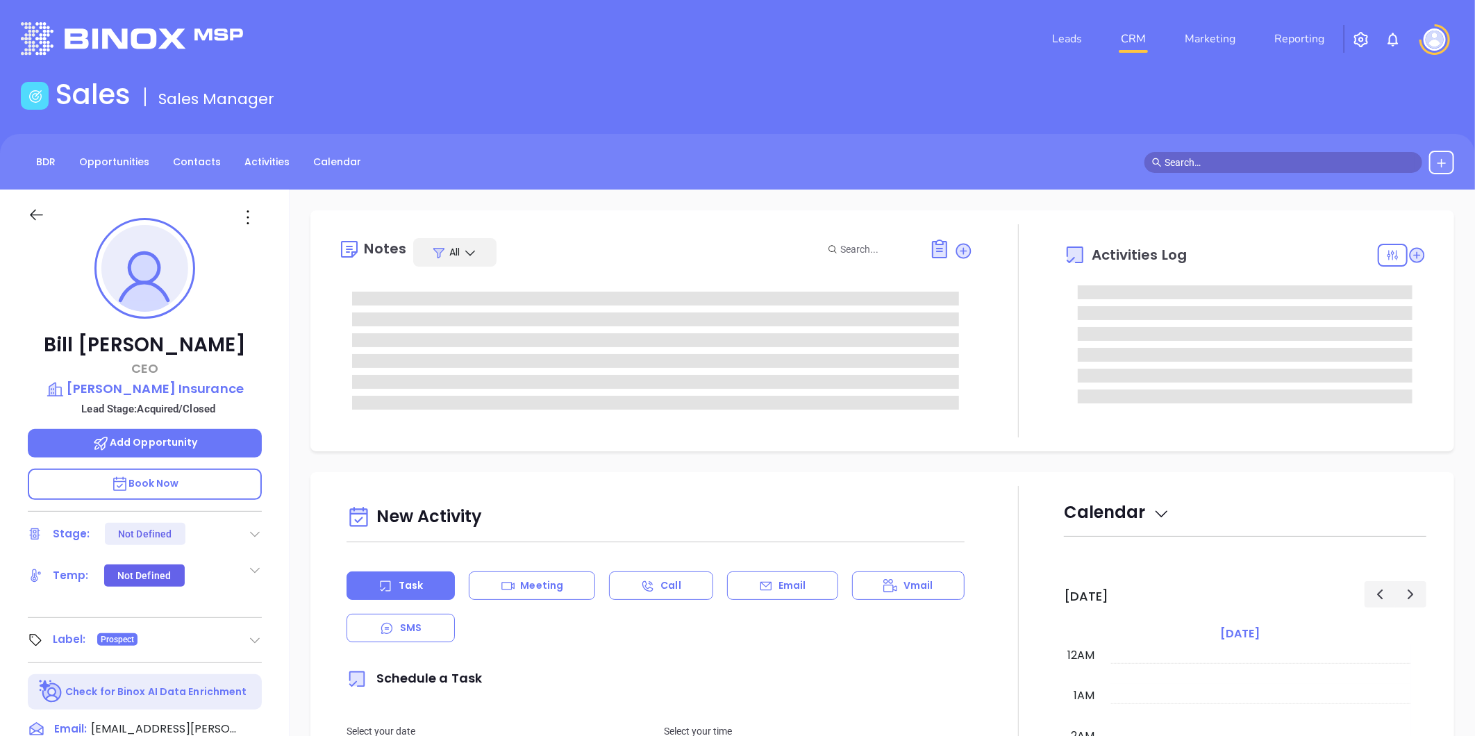
type input "[DATE]"
type input "[PERSON_NAME]"
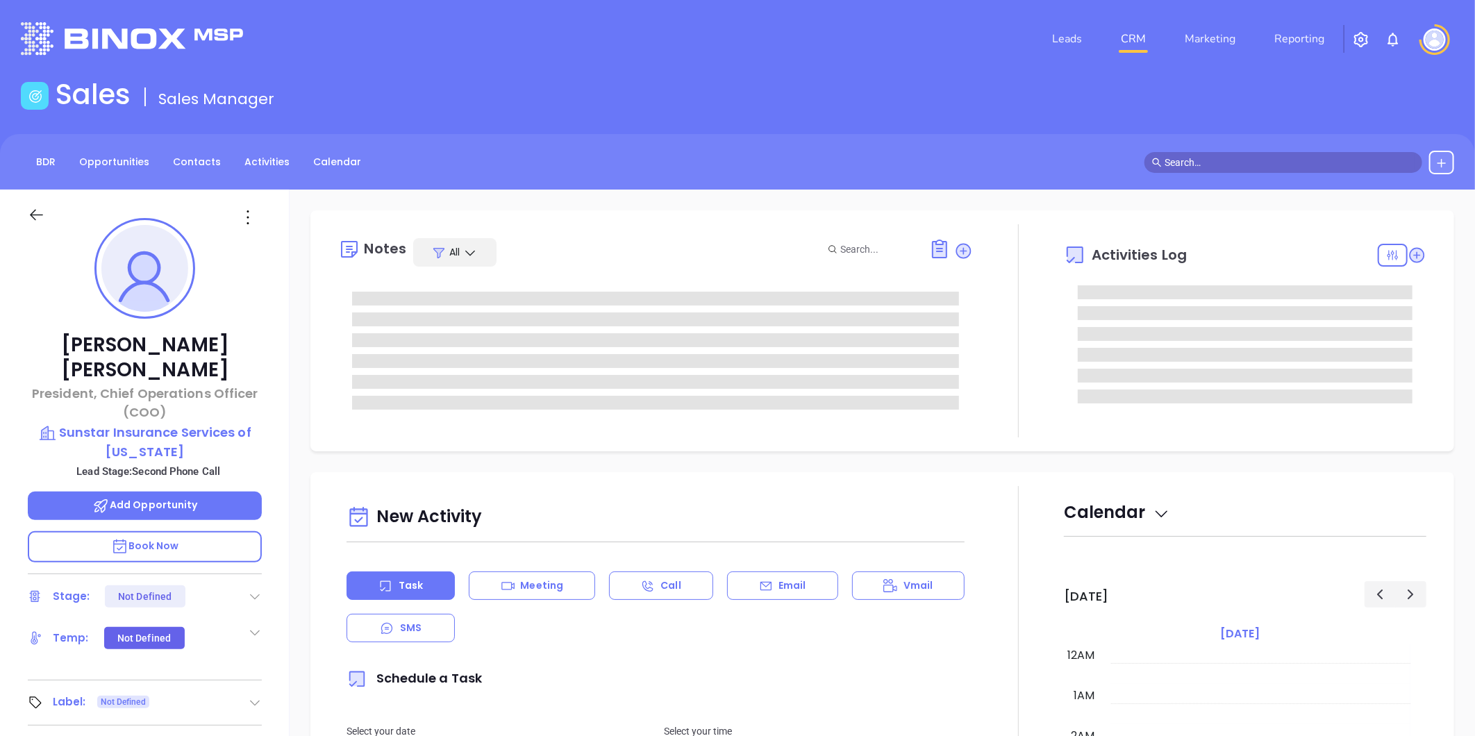
type input "[DATE]"
type input "[PERSON_NAME]"
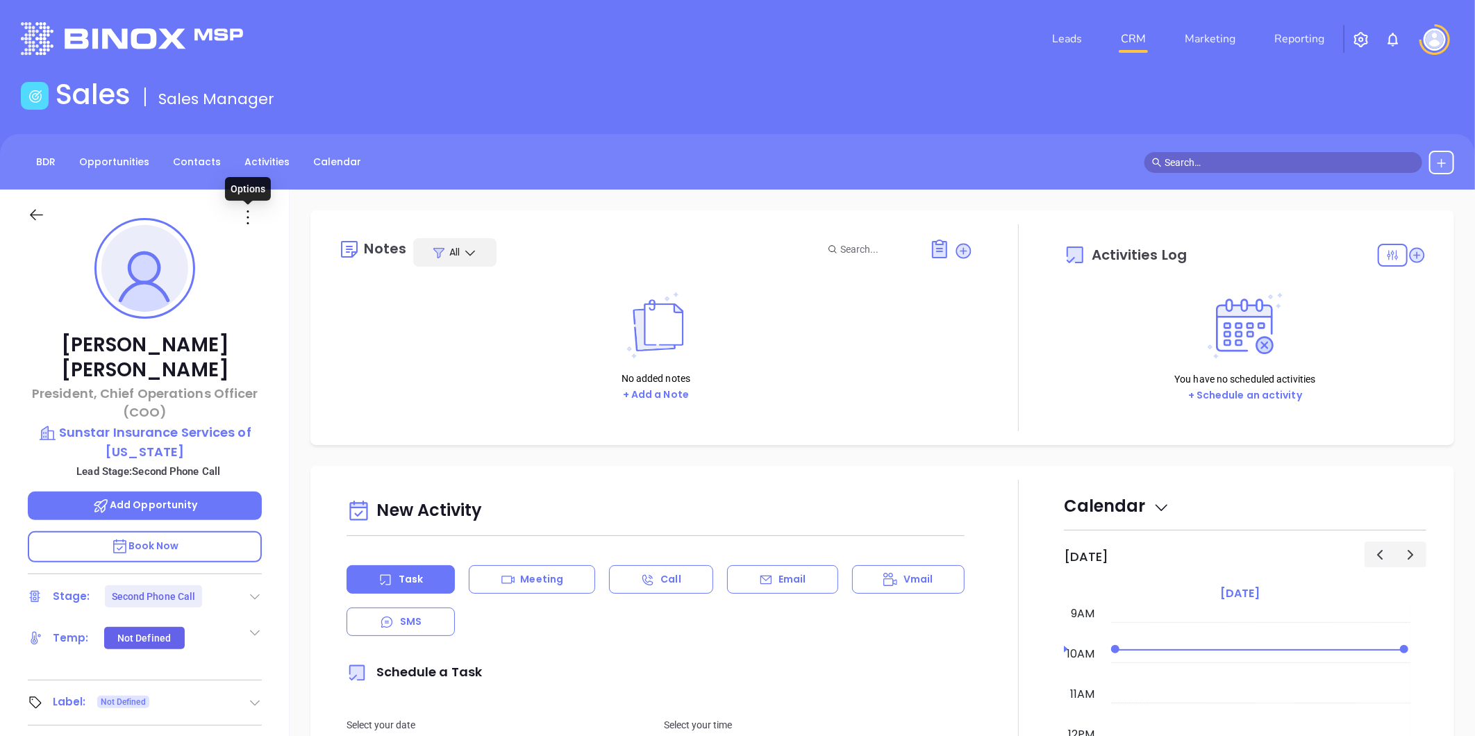
click at [247, 215] on icon at bounding box center [248, 217] width 22 height 22
click at [273, 363] on div "Edit" at bounding box center [316, 365] width 136 height 15
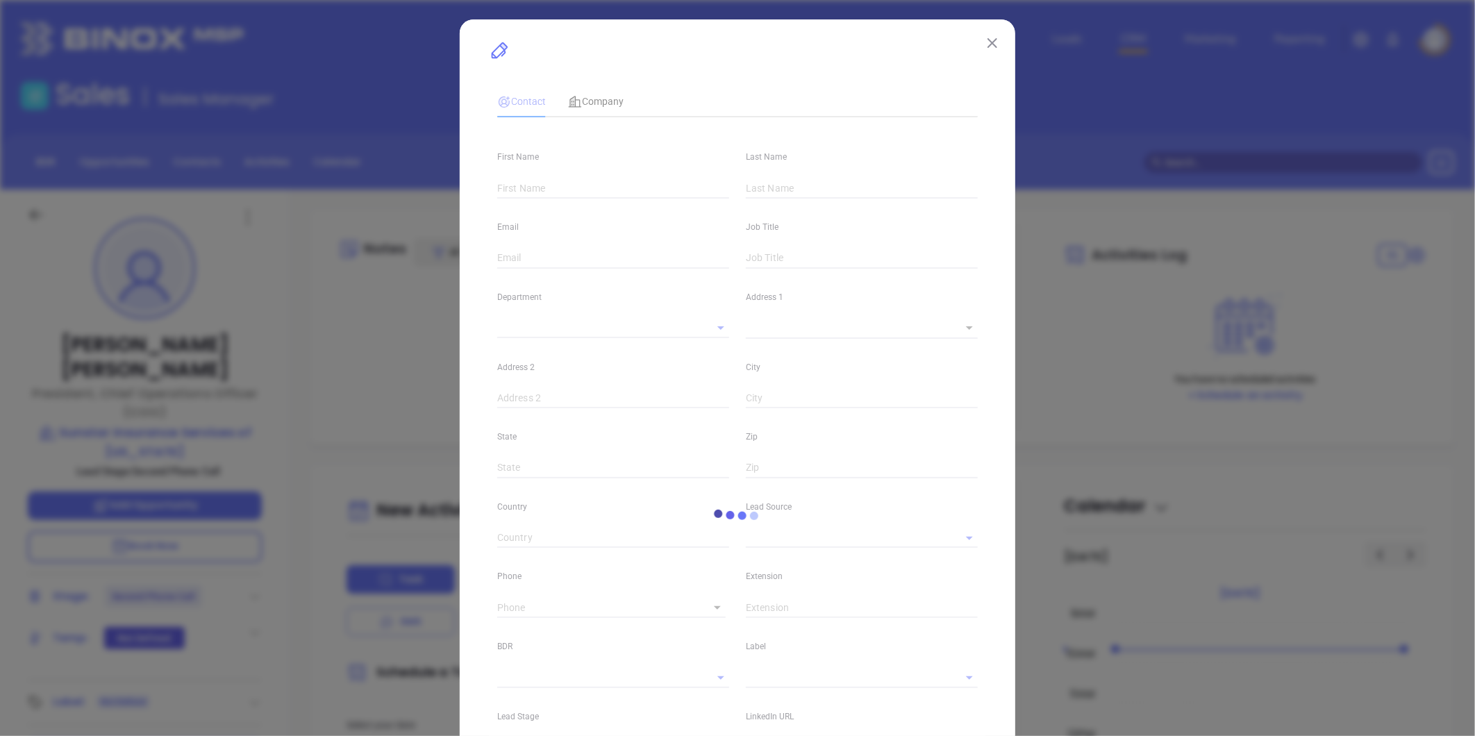
type input "Greg"
type input "Lottes"
type input "glottes@sunstarins.com"
type input "President, Chief Operations Officer (COO)"
type input "1"
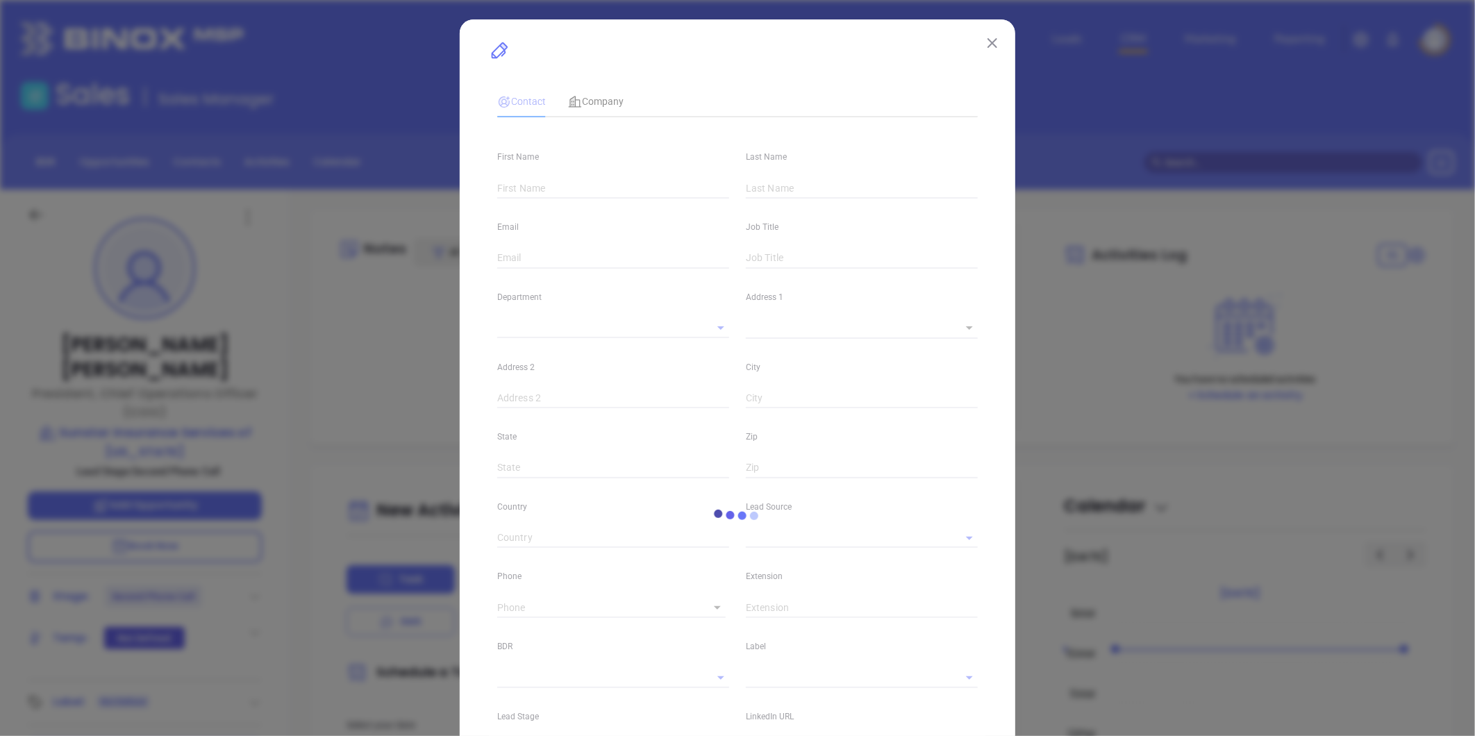
type input "linkedin.com/in/greg-lottes"
type input "Marketing"
type input "Website Reveal"
type input "undefined undefined"
type input "Second Phone Call"
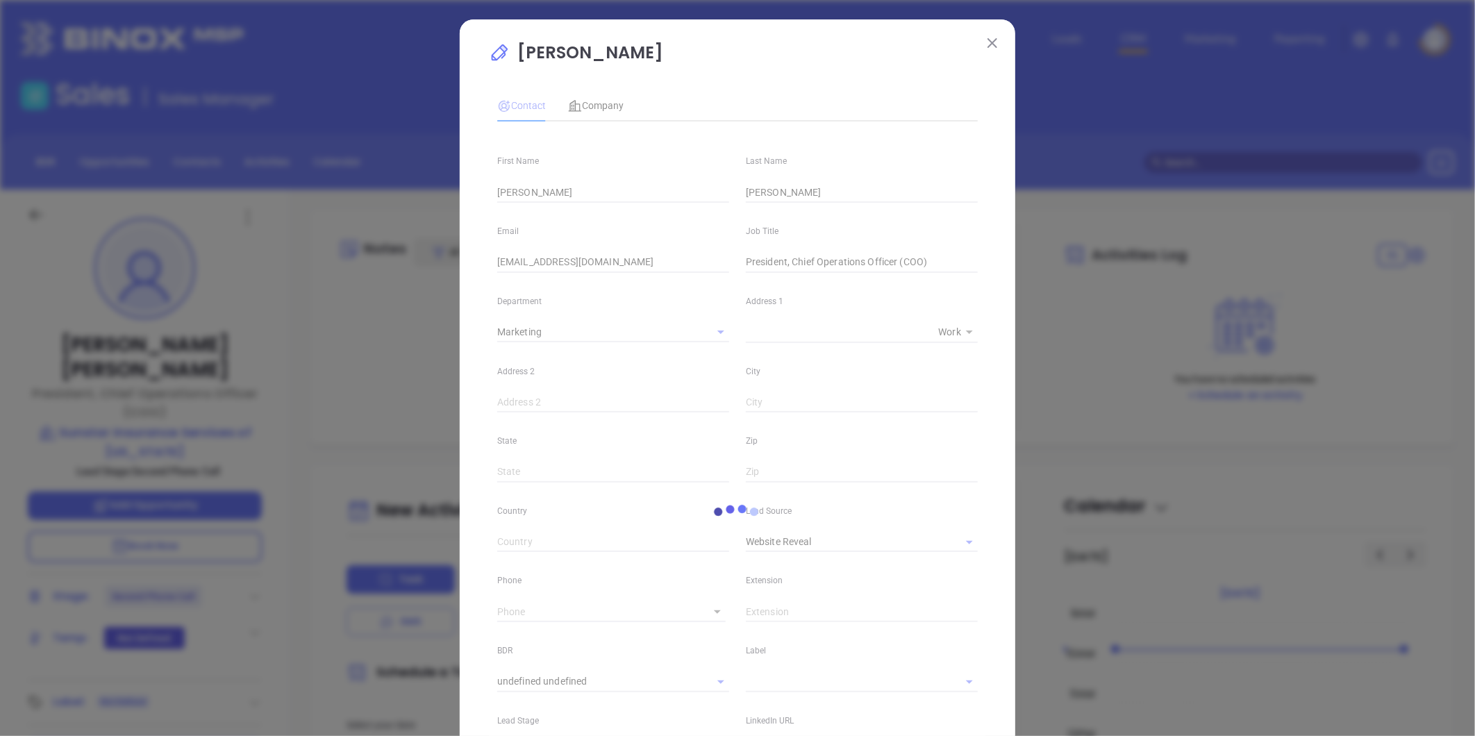
type input "1"
drag, startPoint x: 610, startPoint y: 266, endPoint x: 278, endPoint y: 278, distance: 332.1
click at [239, 287] on div "Greg Lottes Contact Company First Name Greg Last Name Lottes Email glottes@suns…" at bounding box center [737, 368] width 1475 height 736
paste input "dshempert"
type input "dshempert@sunstarins.com"
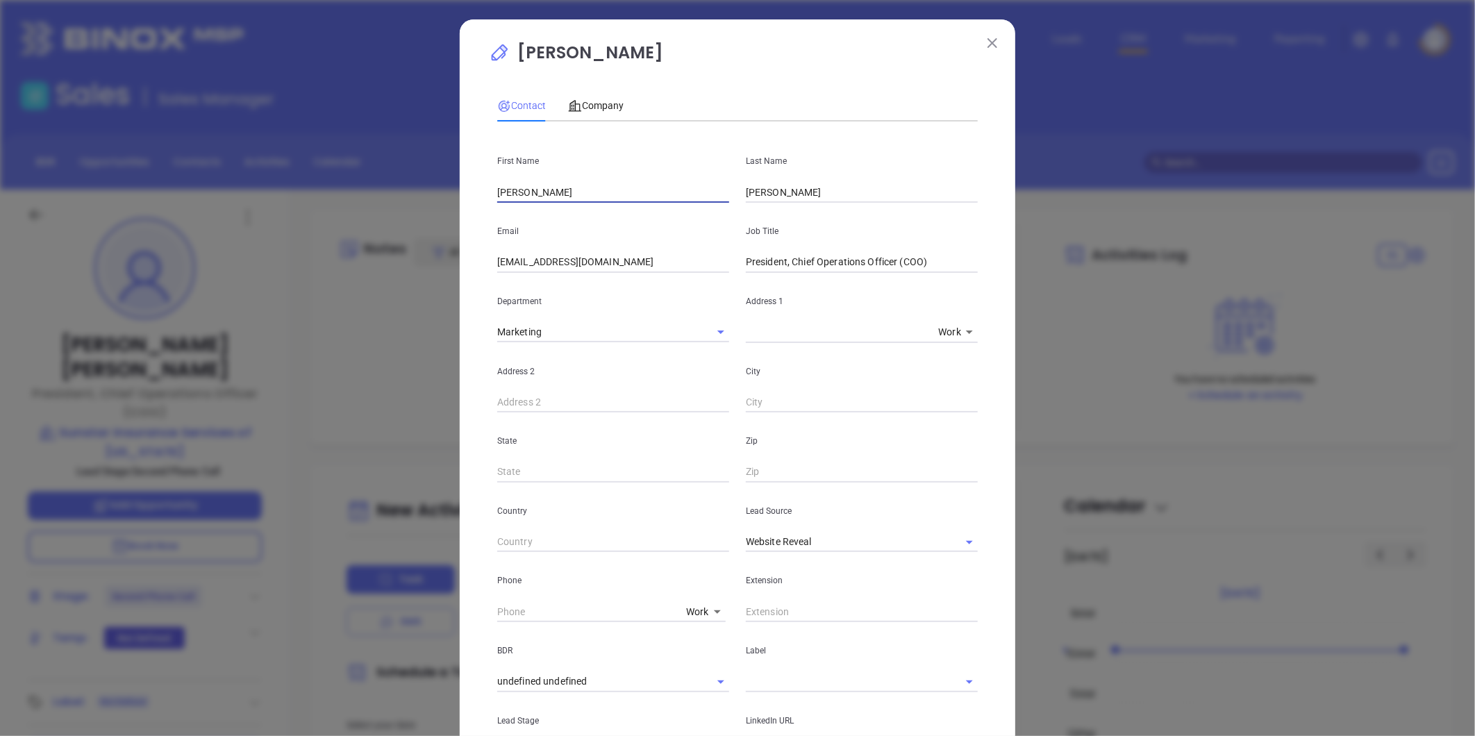
drag, startPoint x: 451, startPoint y: 202, endPoint x: 438, endPoint y: 203, distance: 13.3
click at [443, 203] on div "Greg Lottes Contact Company First Name Greg Last Name Lottes Email dshempert@su…" at bounding box center [737, 368] width 1475 height 736
type input "Debbie"
type input "Shempert"
click at [859, 261] on input "President, Chief Operations Officer (COO)" at bounding box center [862, 262] width 232 height 21
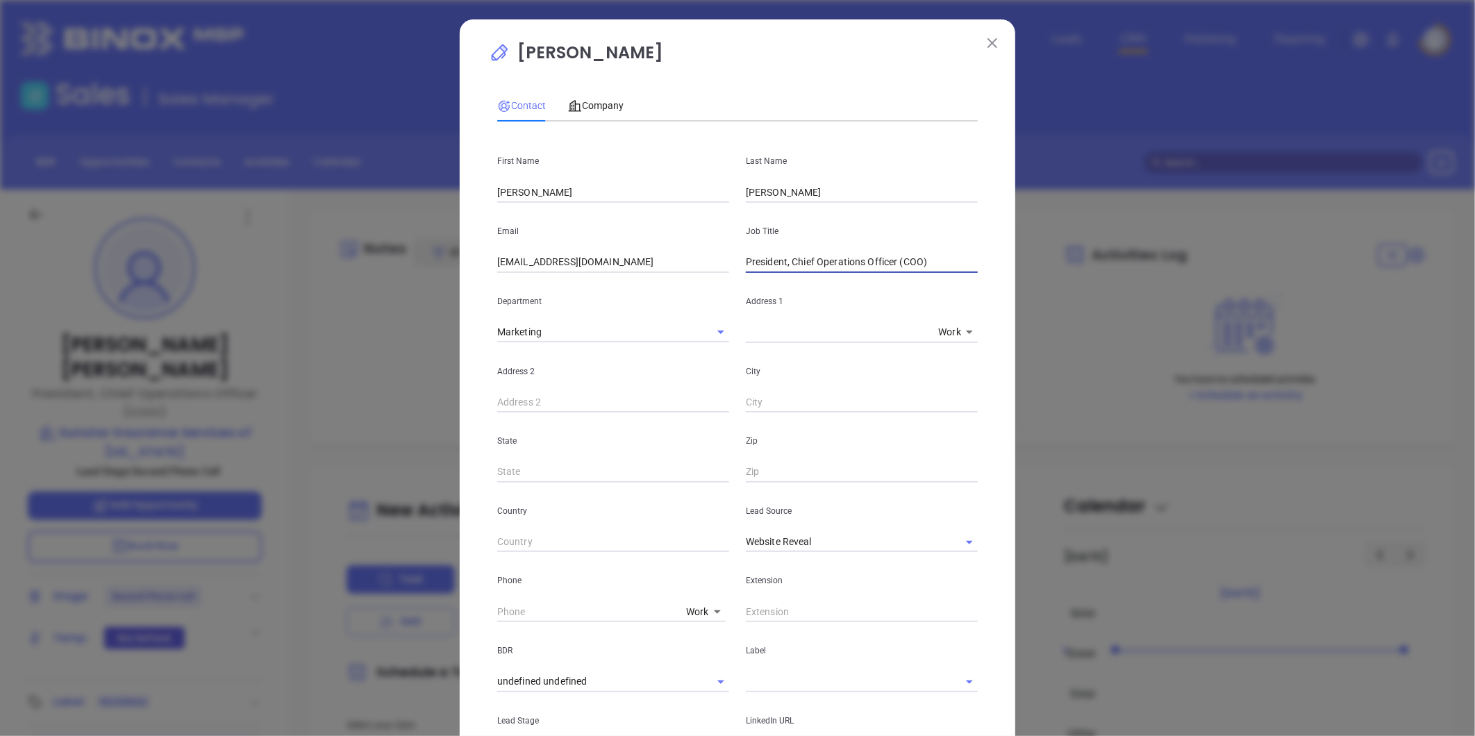
click at [859, 261] on input "President, Chief Operations Officer (COO)" at bounding box center [862, 262] width 232 height 21
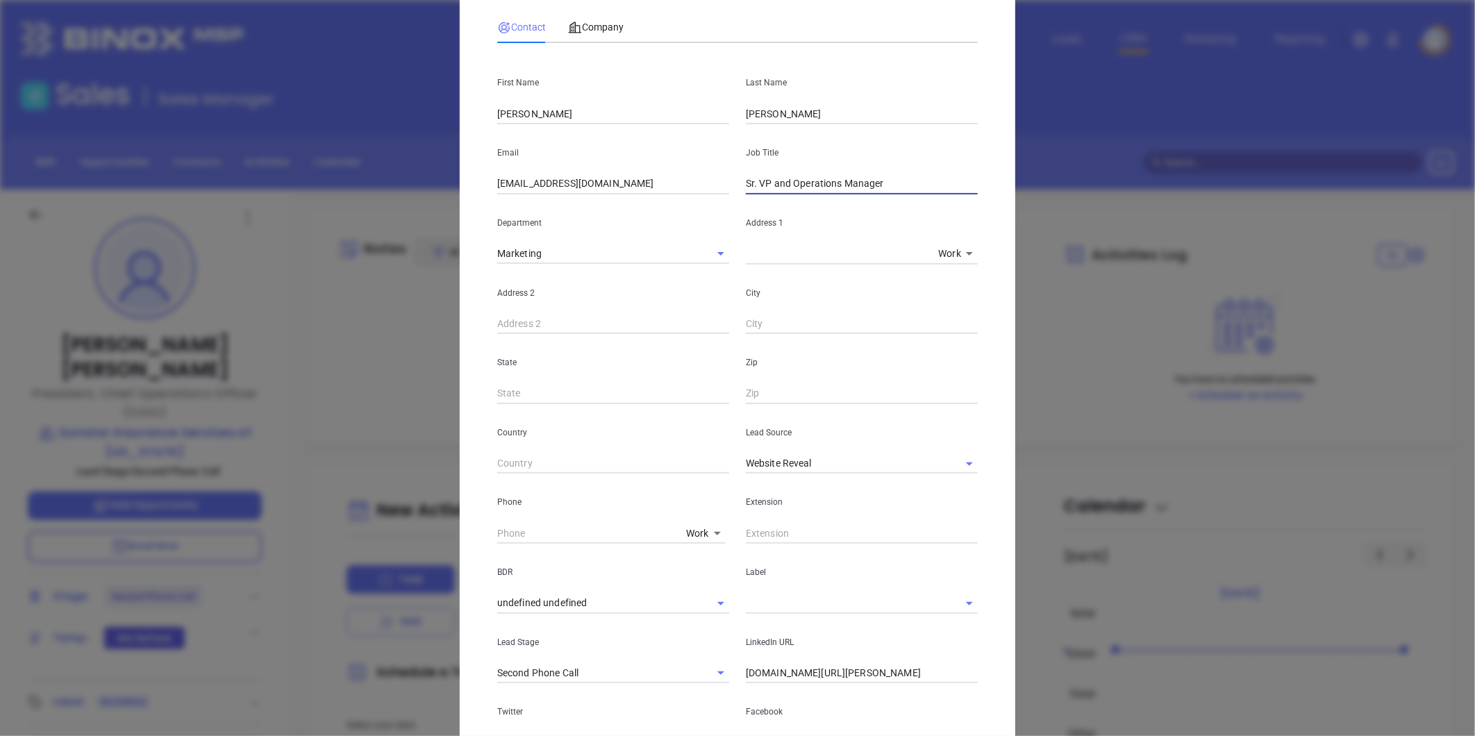
scroll to position [154, 0]
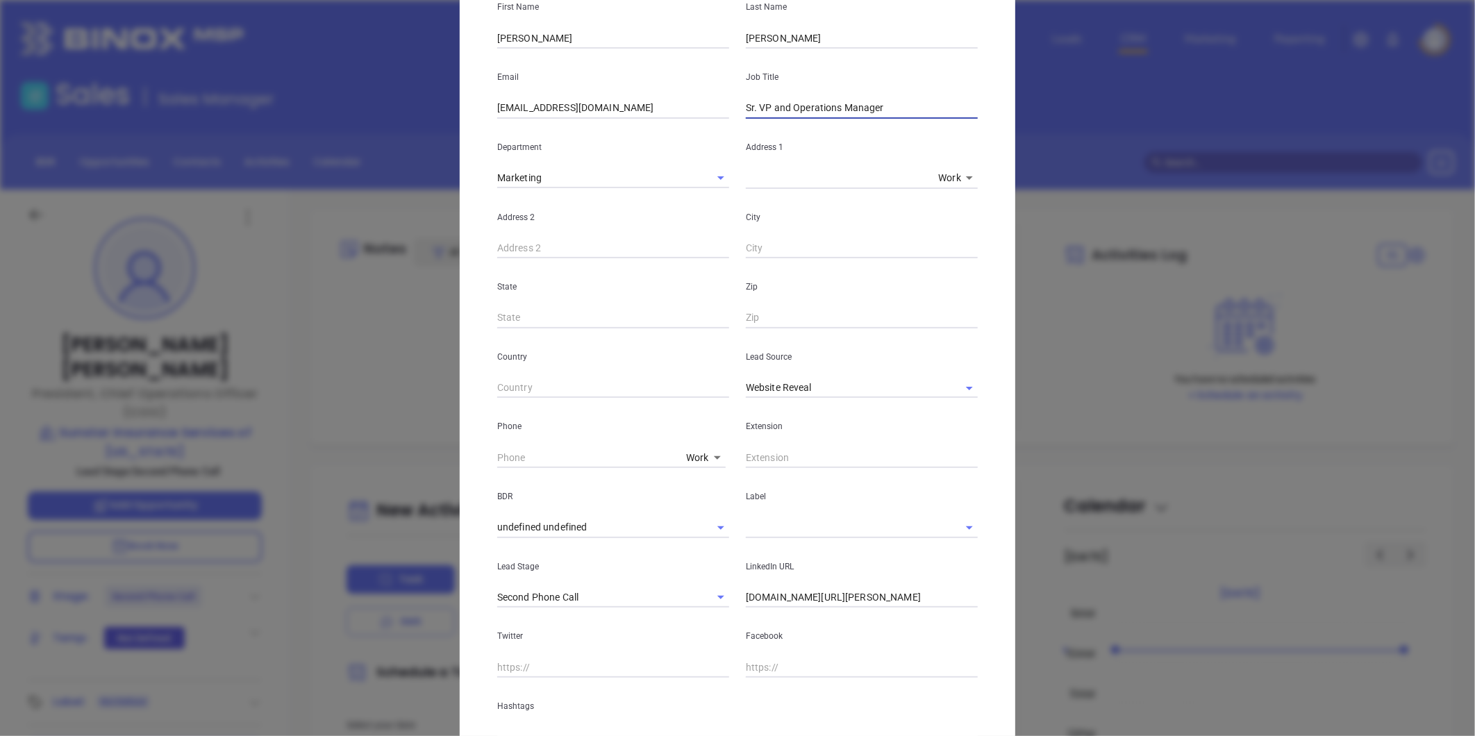
drag, startPoint x: 945, startPoint y: 387, endPoint x: 864, endPoint y: 370, distance: 83.1
click at [944, 387] on icon "Clear" at bounding box center [951, 388] width 14 height 14
type input "Sr. VP and Operations Manager"
click at [859, 369] on div "Lead Source" at bounding box center [861, 363] width 249 height 70
click at [843, 380] on input "text" at bounding box center [842, 388] width 193 height 20
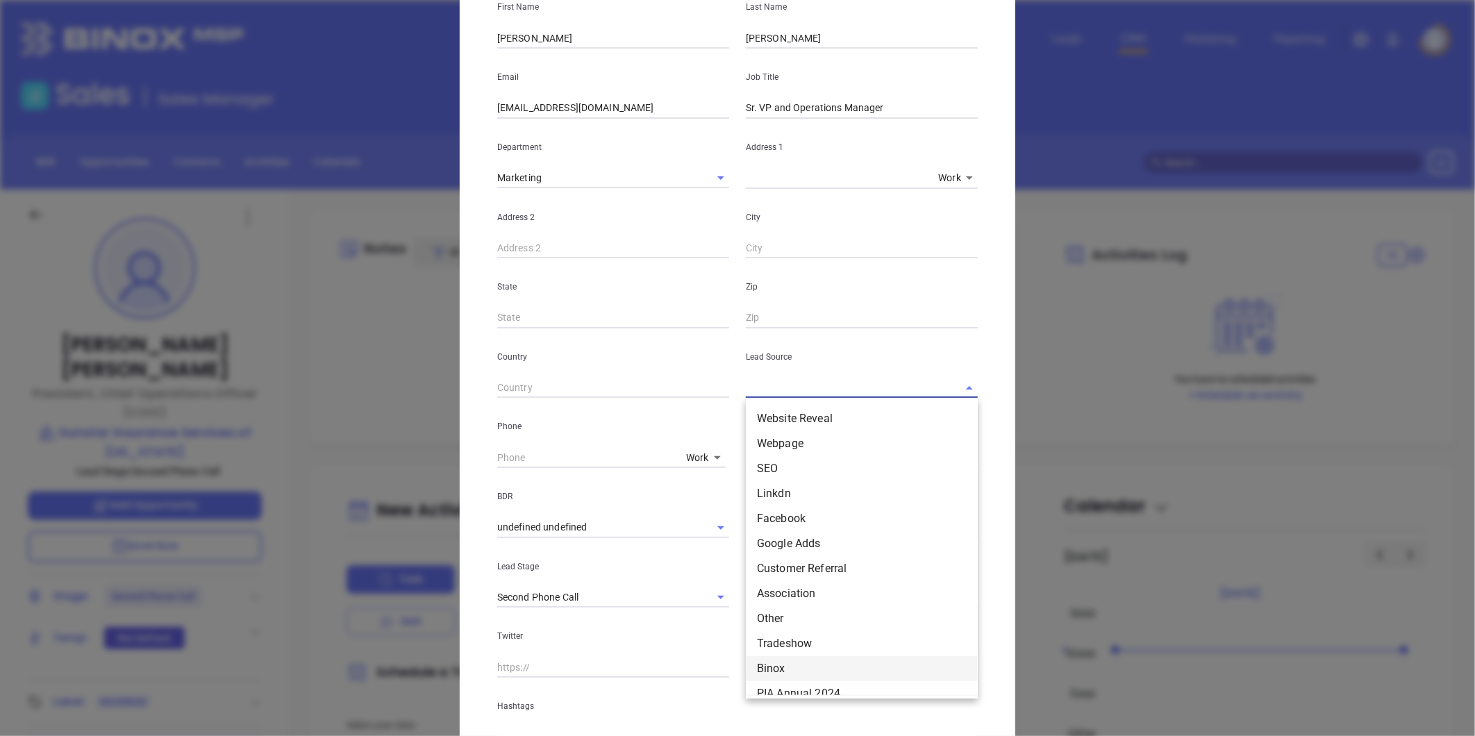
click at [754, 663] on li "Binox" at bounding box center [862, 668] width 232 height 25
type input "Binox"
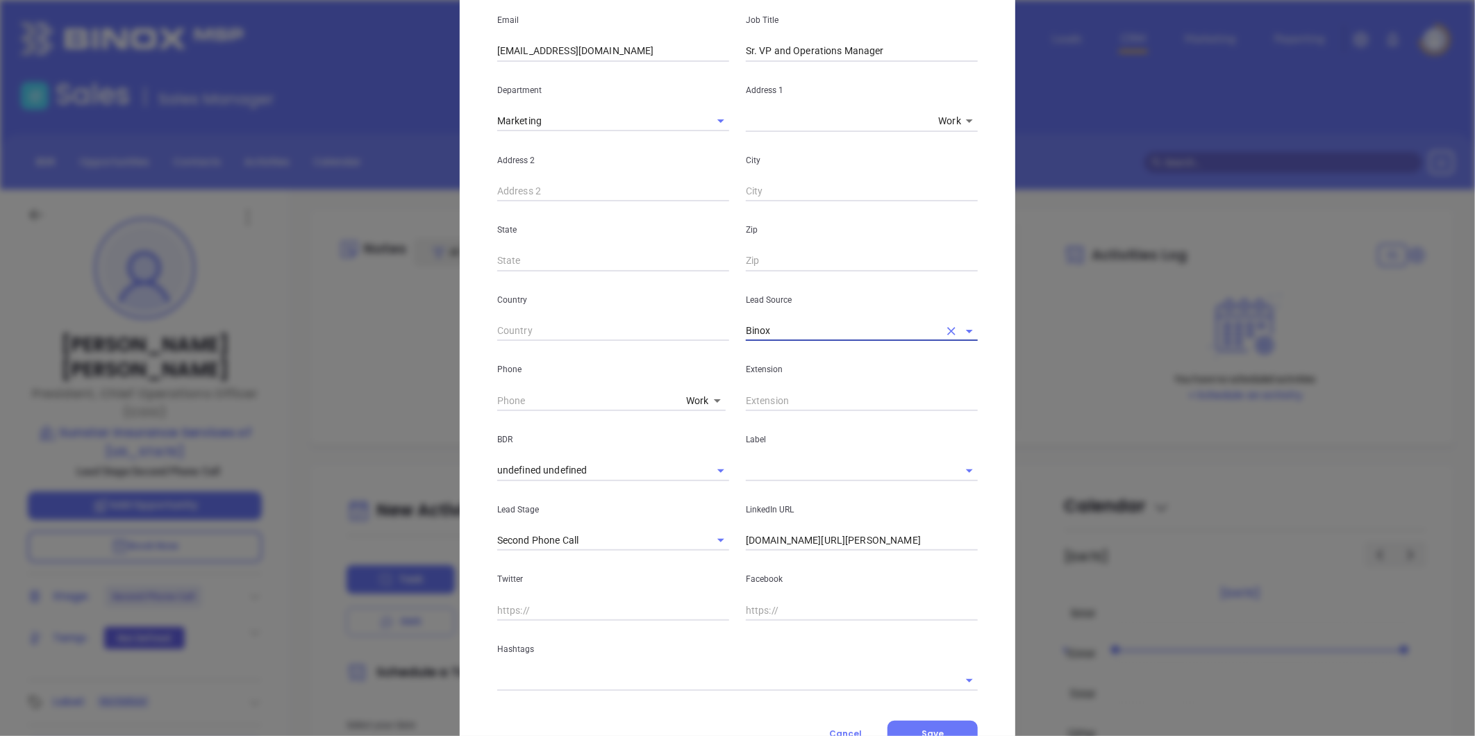
scroll to position [271, 0]
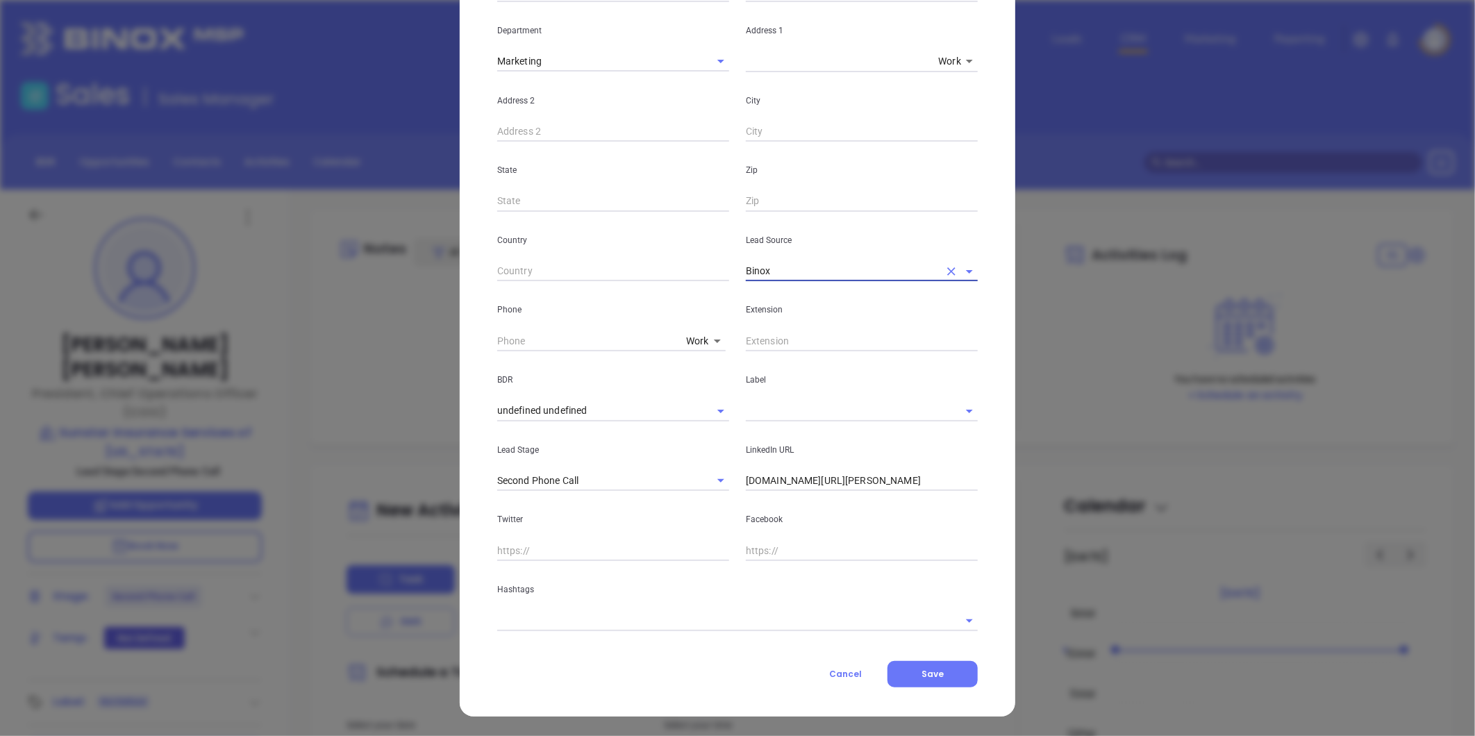
click at [768, 410] on input "text" at bounding box center [842, 411] width 193 height 20
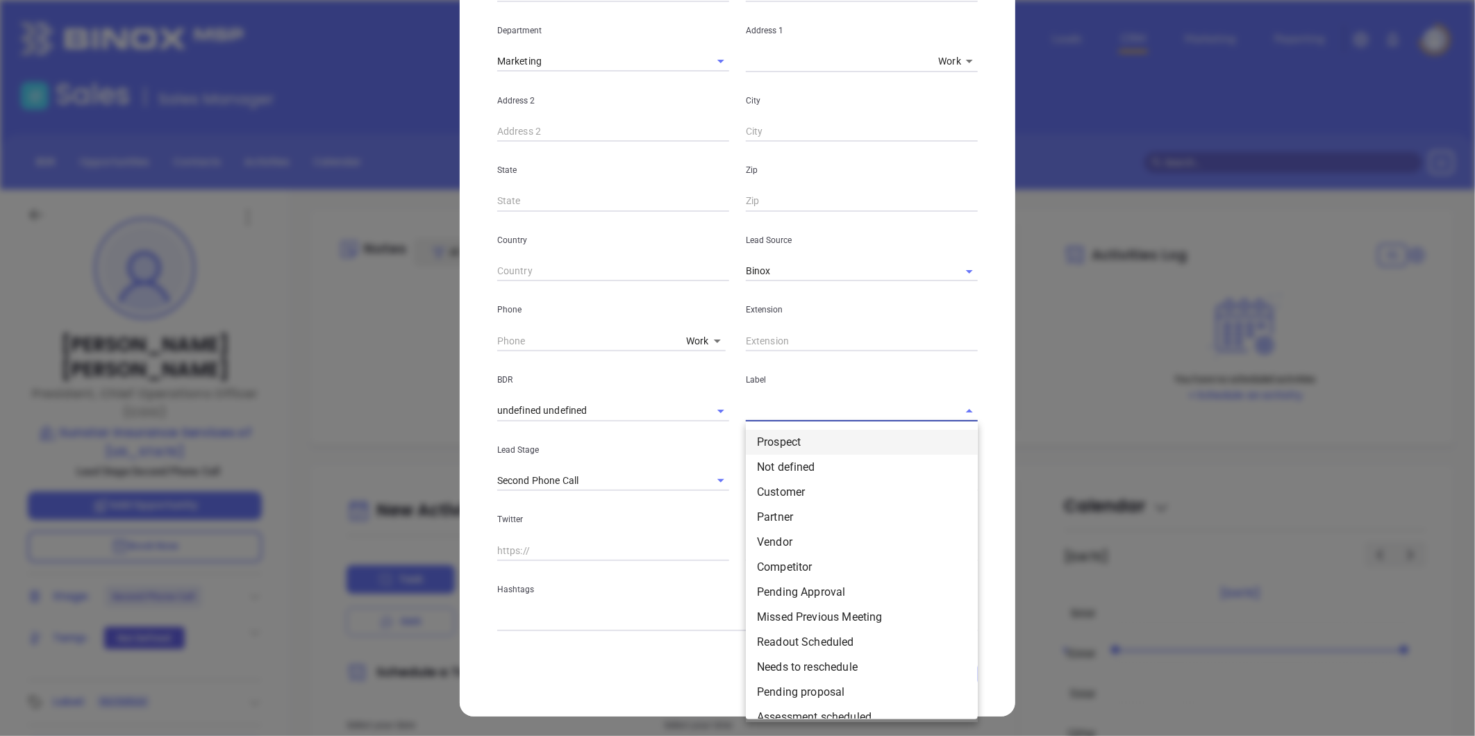
click at [762, 443] on li "Prospect" at bounding box center [862, 442] width 232 height 25
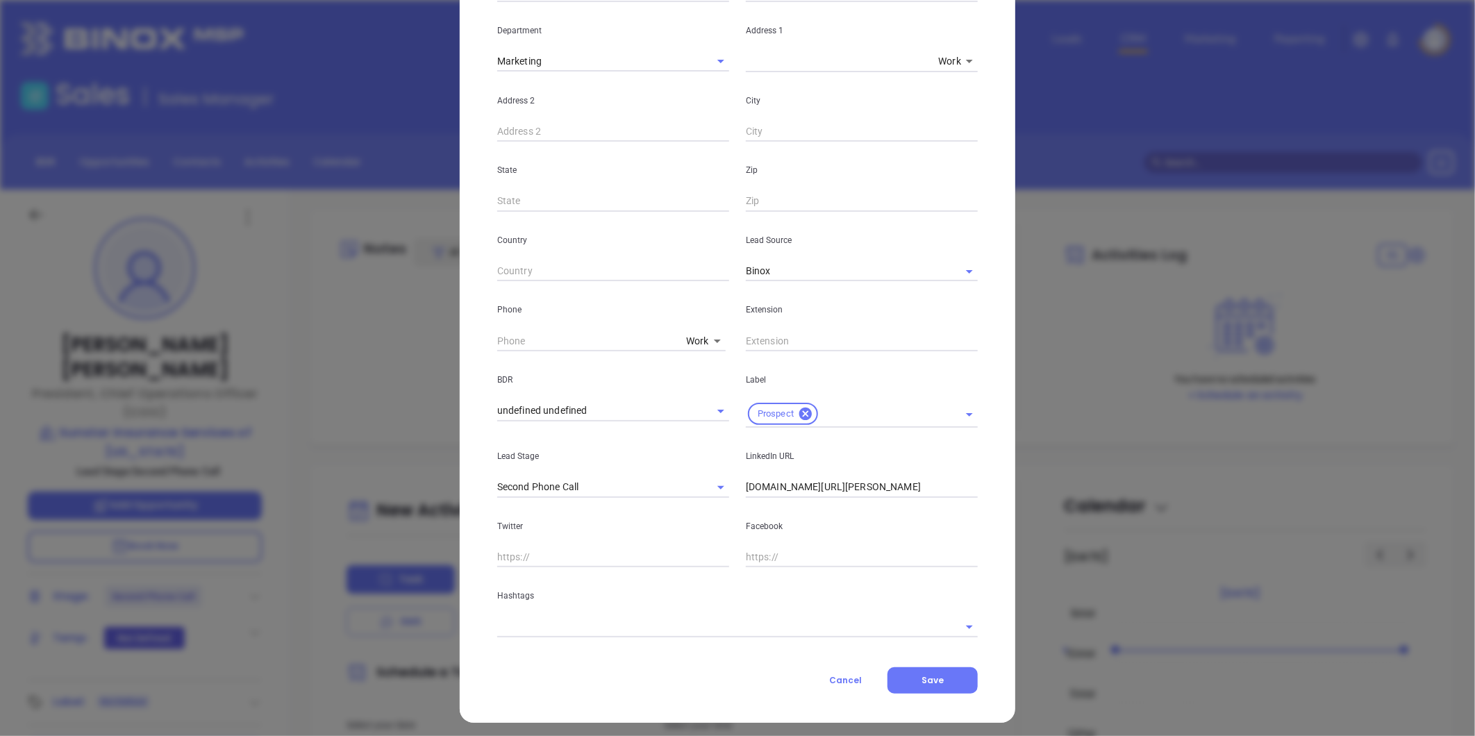
click at [691, 341] on body "Leads CRM Marketing Reporting Financial Leads Leads Sales Sales Manager BDR Opp…" at bounding box center [737, 368] width 1475 height 736
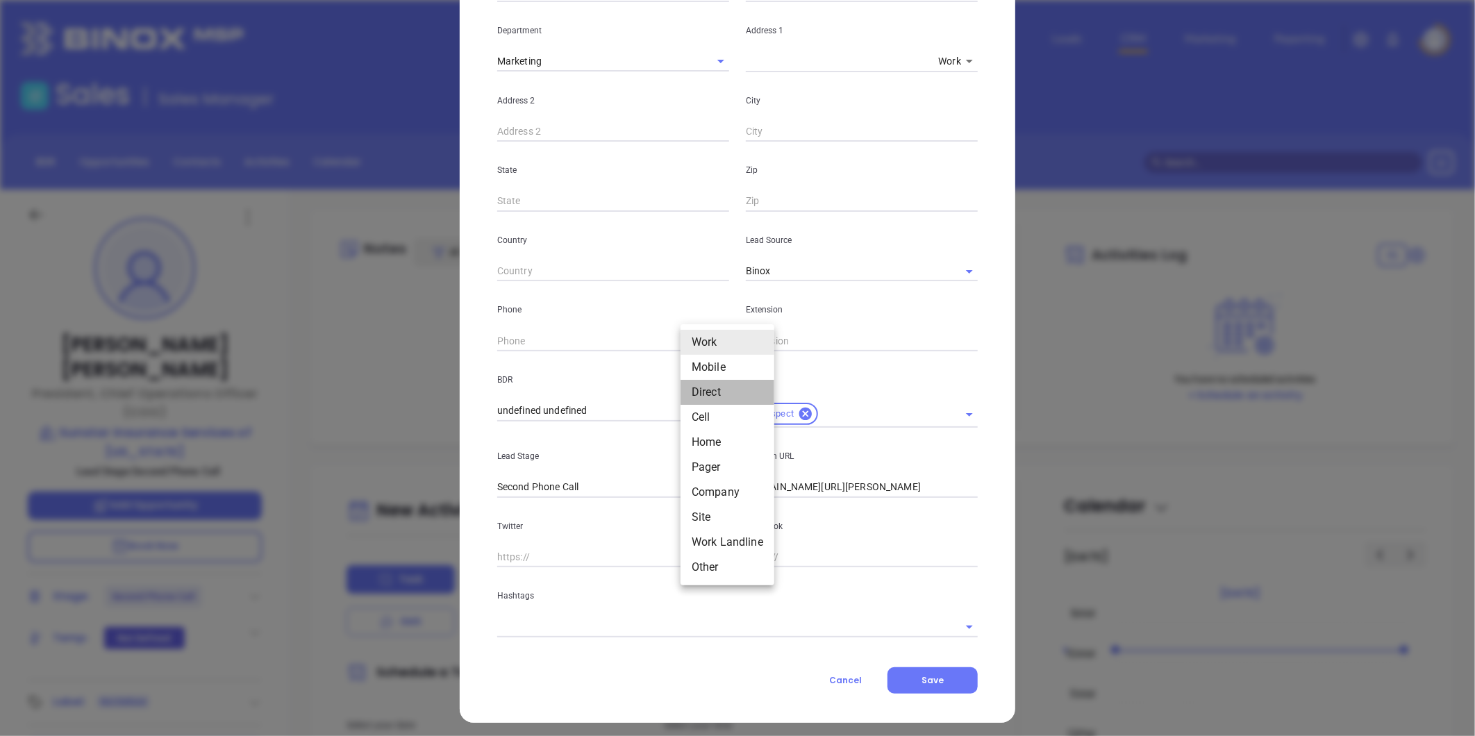
click at [719, 389] on li "Direct" at bounding box center [727, 392] width 94 height 25
type input "3"
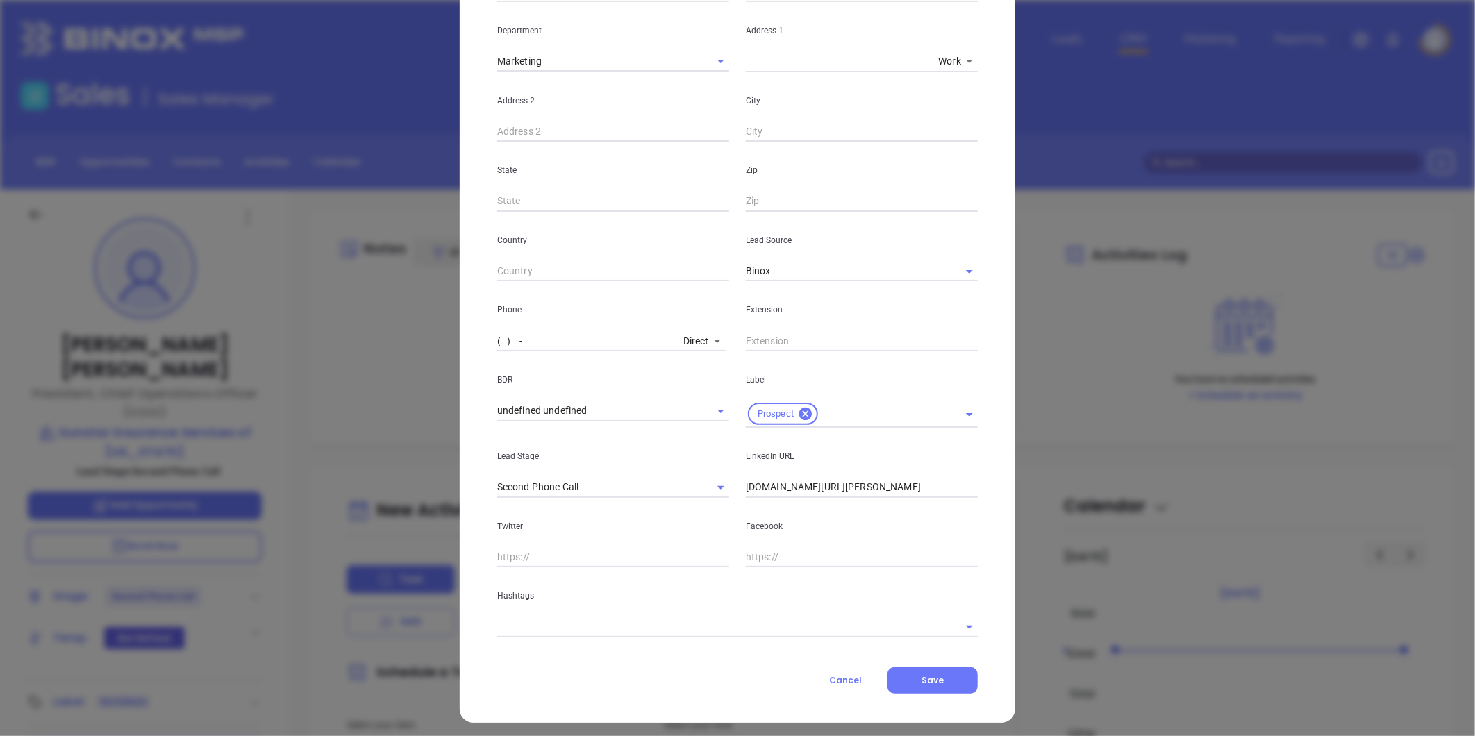
click at [522, 339] on input "( ) -" at bounding box center [587, 340] width 181 height 21
paste input "662) 350-4040"
type input "(662) 350-4040"
click at [688, 339] on body "Leads CRM Marketing Reporting Financial Leads Leads Sales Sales Manager BDR Opp…" at bounding box center [737, 368] width 1475 height 736
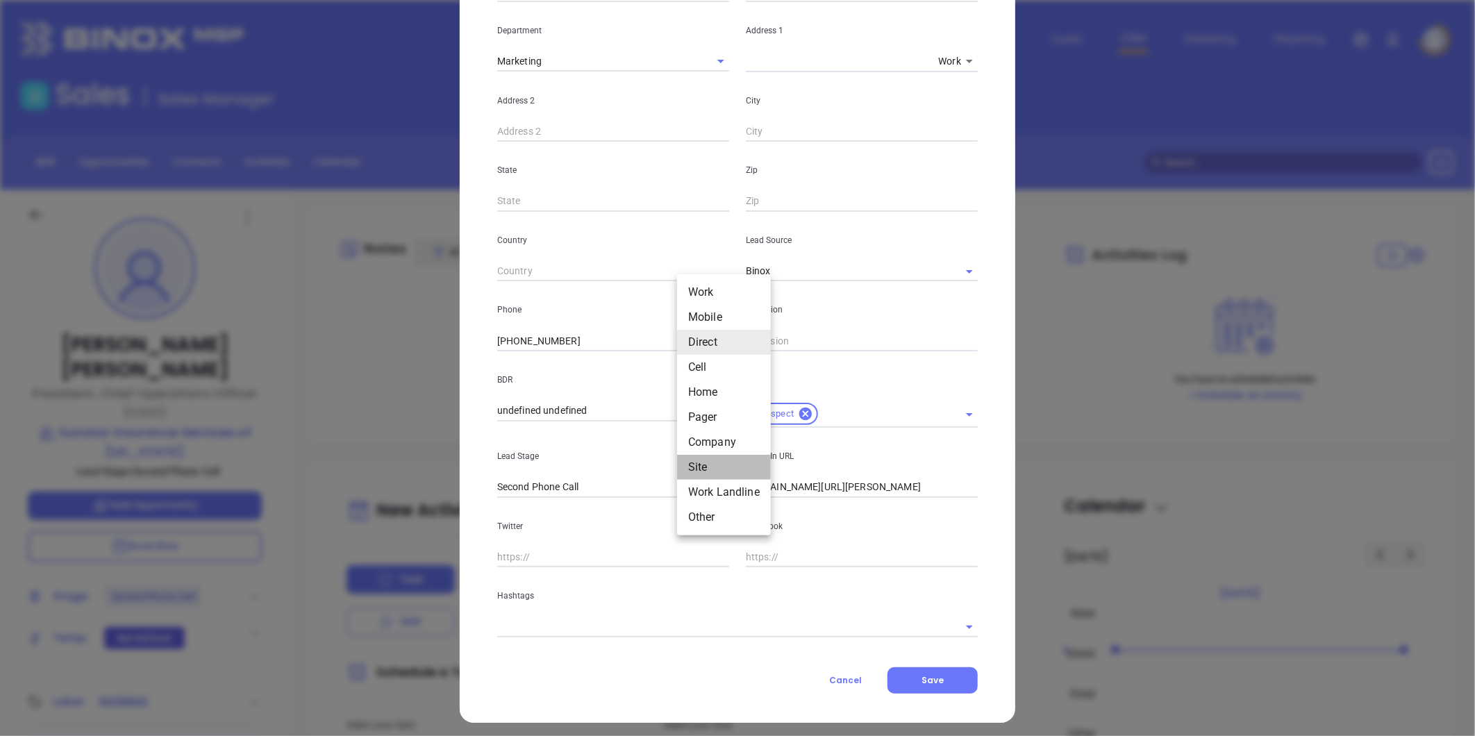
click at [704, 462] on li "Site" at bounding box center [724, 467] width 94 height 25
type input "11"
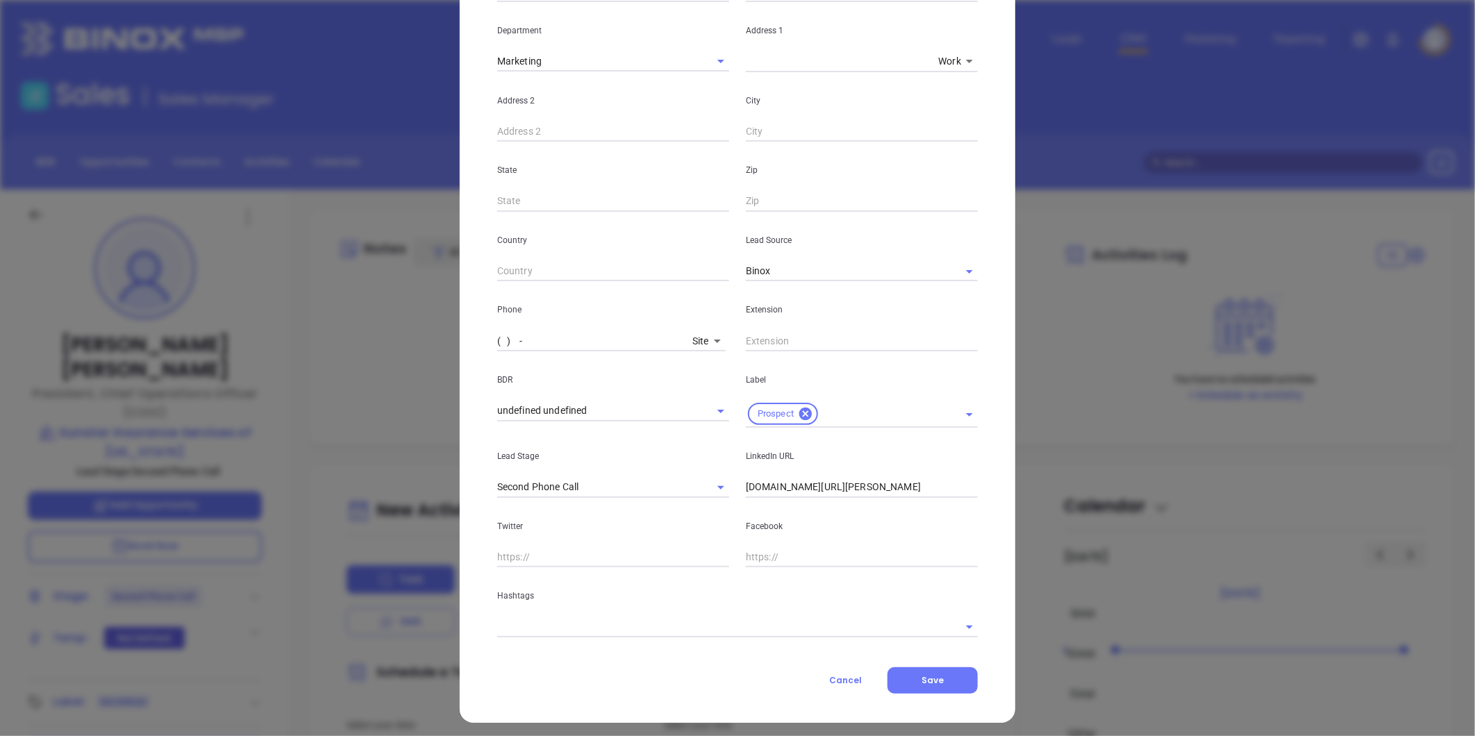
click at [497, 337] on input "( ) -" at bounding box center [592, 340] width 190 height 21
drag, startPoint x: 579, startPoint y: 341, endPoint x: 413, endPoint y: 344, distance: 166.0
click at [413, 344] on div "Greg Lottes Contact Company First Name Debbie Last Name Shempert Email dshemper…" at bounding box center [737, 368] width 1475 height 736
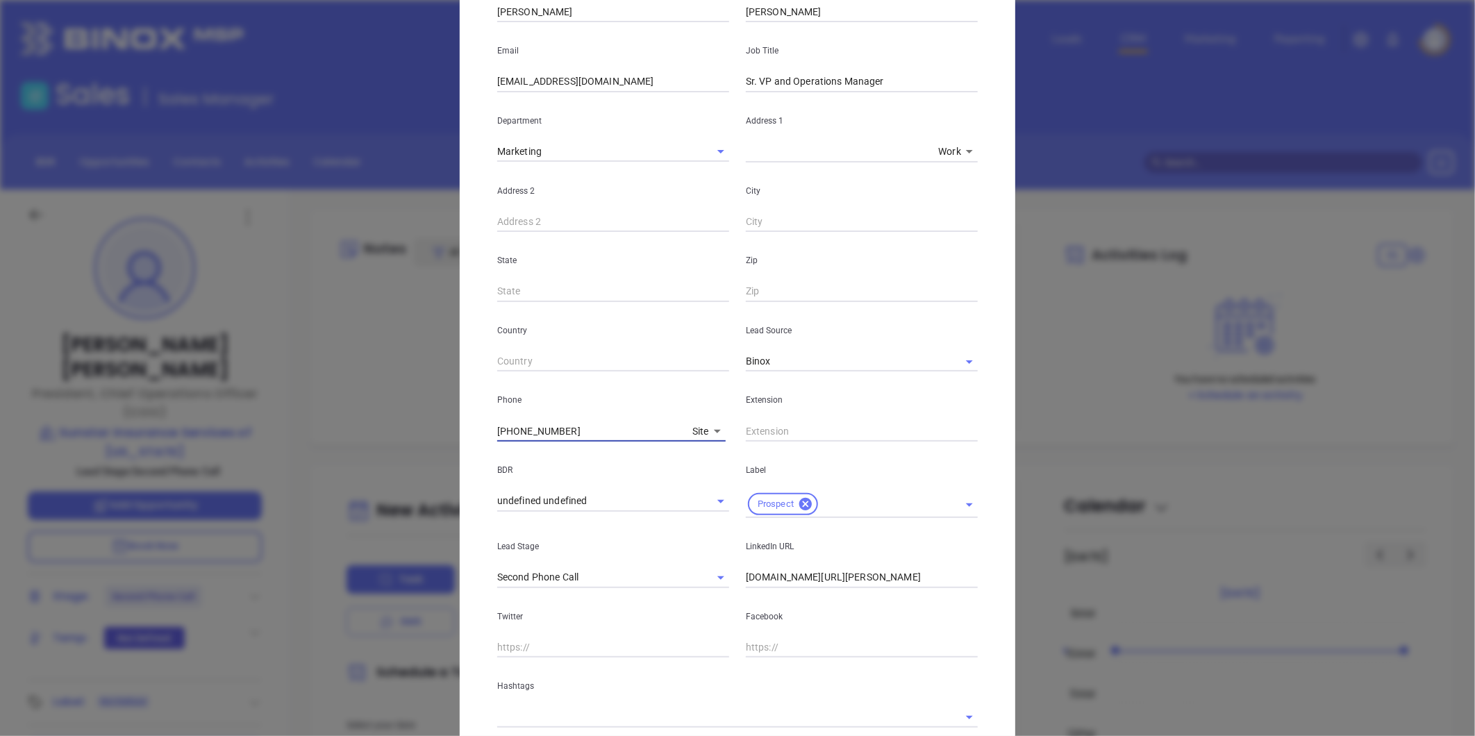
scroll to position [0, 0]
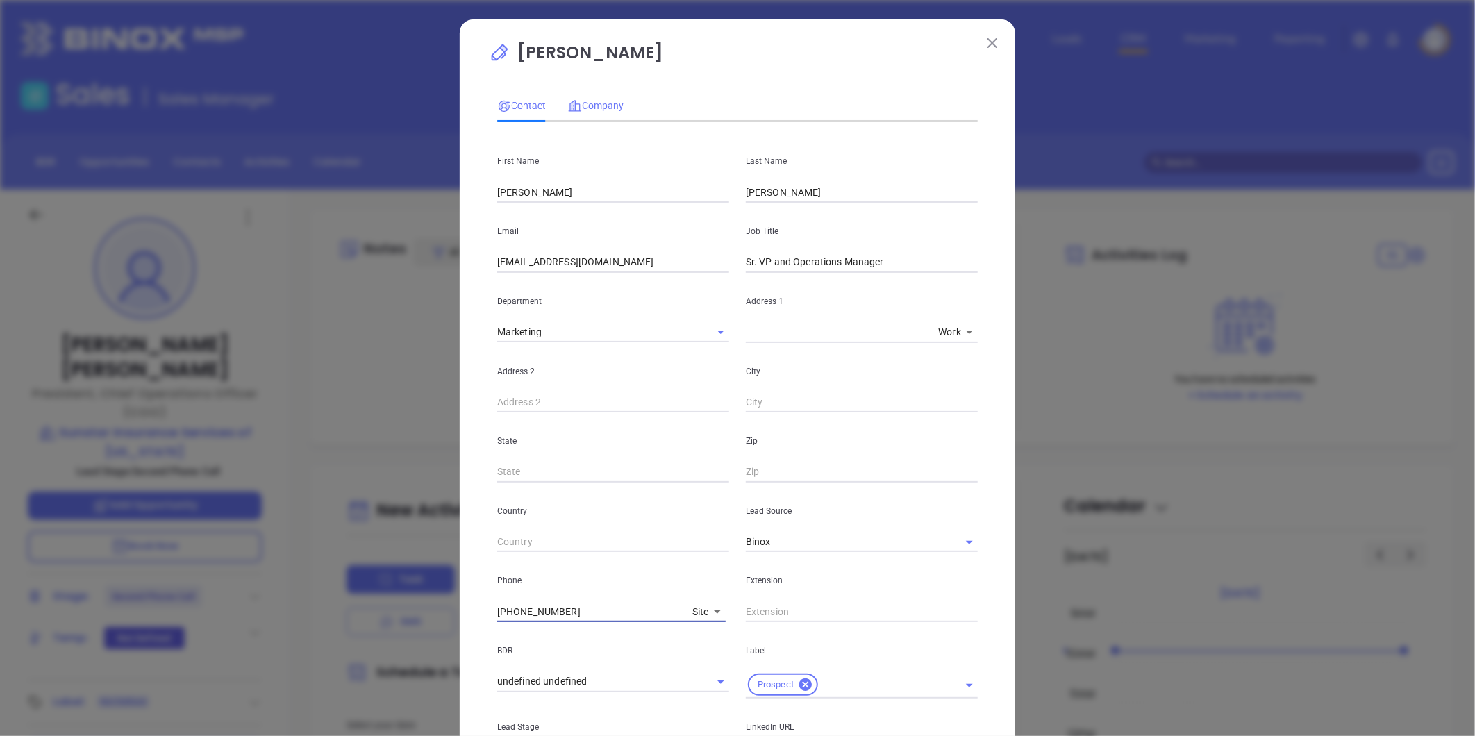
type input "(662) 842-1321"
click at [594, 102] on span "Company" at bounding box center [596, 105] width 56 height 11
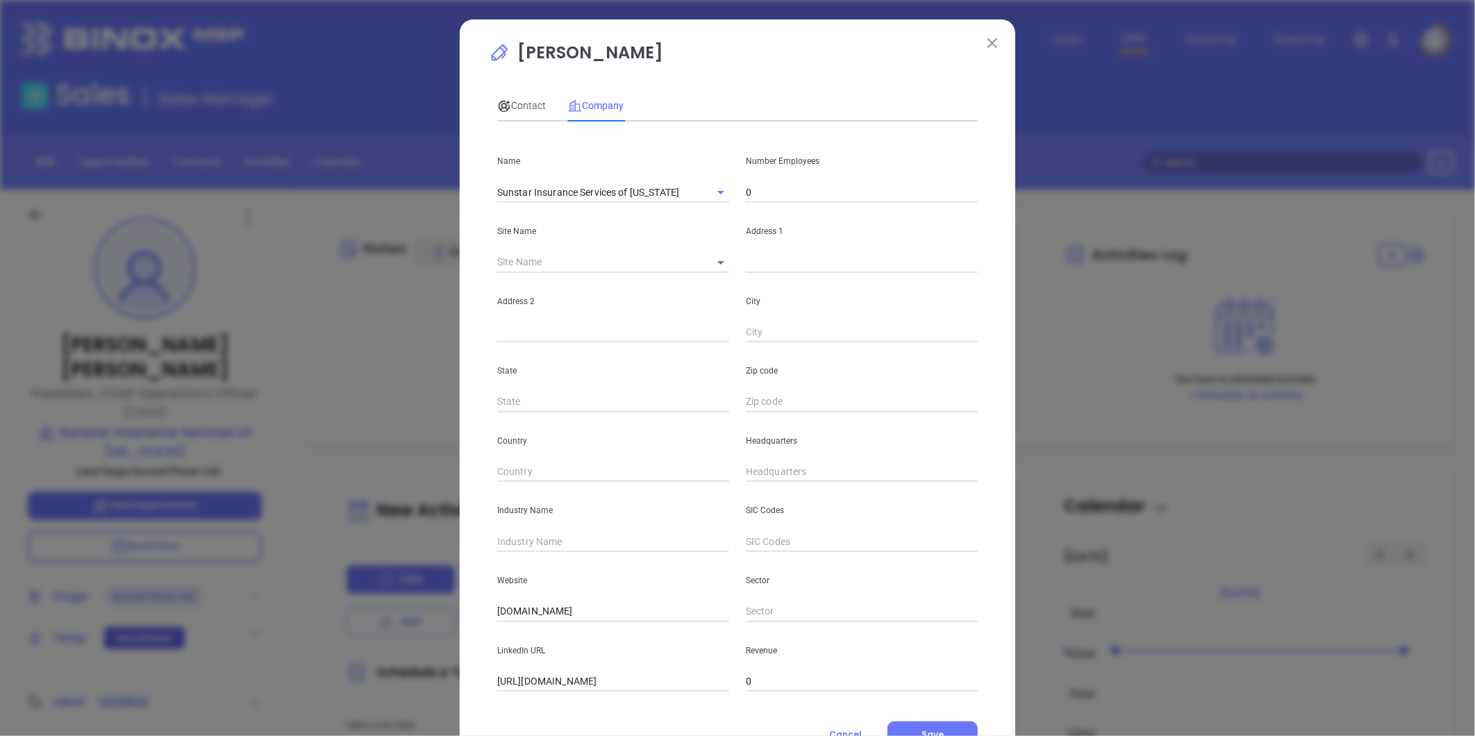
drag, startPoint x: 779, startPoint y: 471, endPoint x: 771, endPoint y: 471, distance: 7.6
click at [778, 471] on input "text" at bounding box center [862, 472] width 232 height 21
paste input "662) 842-1321"
type input "(662) 842-1321"
click at [769, 192] on input "0" at bounding box center [862, 192] width 232 height 21
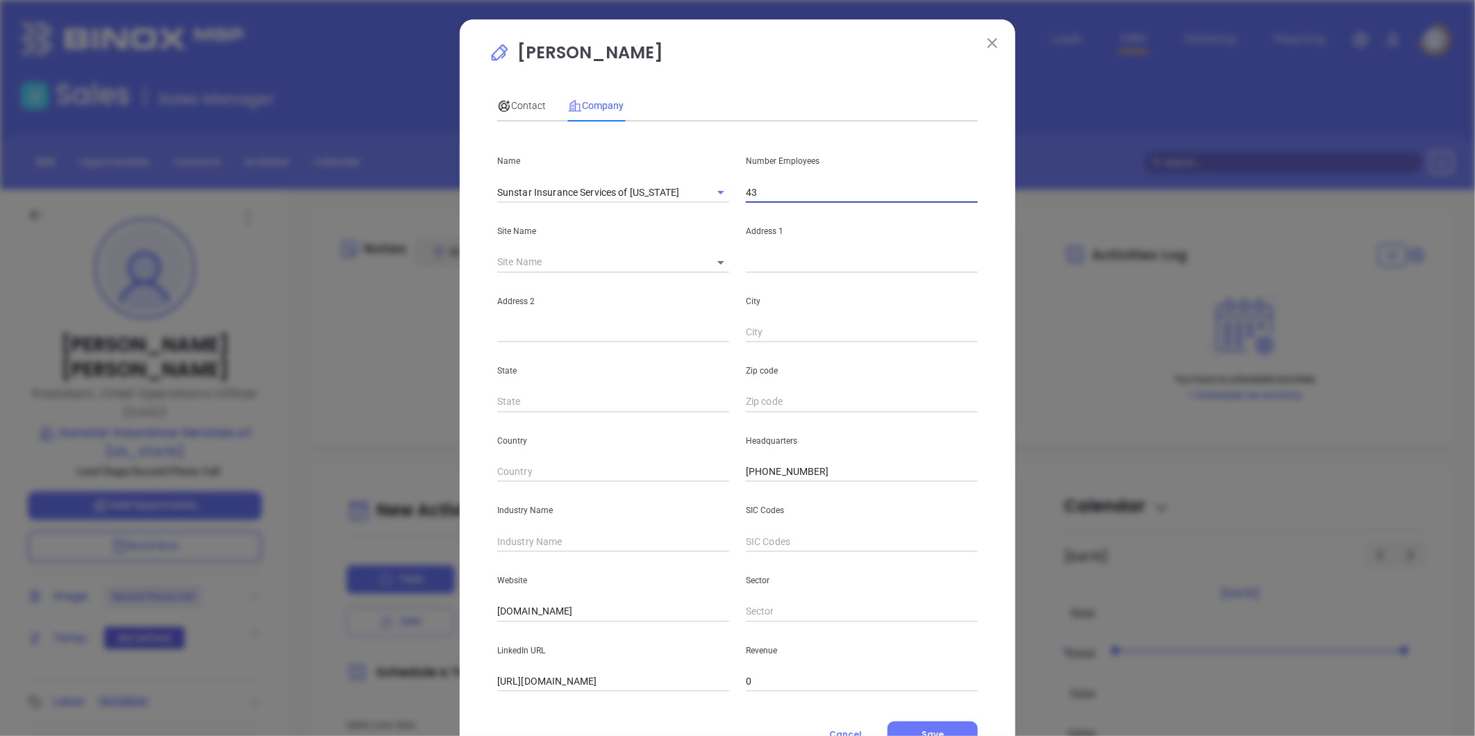
type input "43"
click at [516, 105] on span "Contact" at bounding box center [521, 105] width 49 height 11
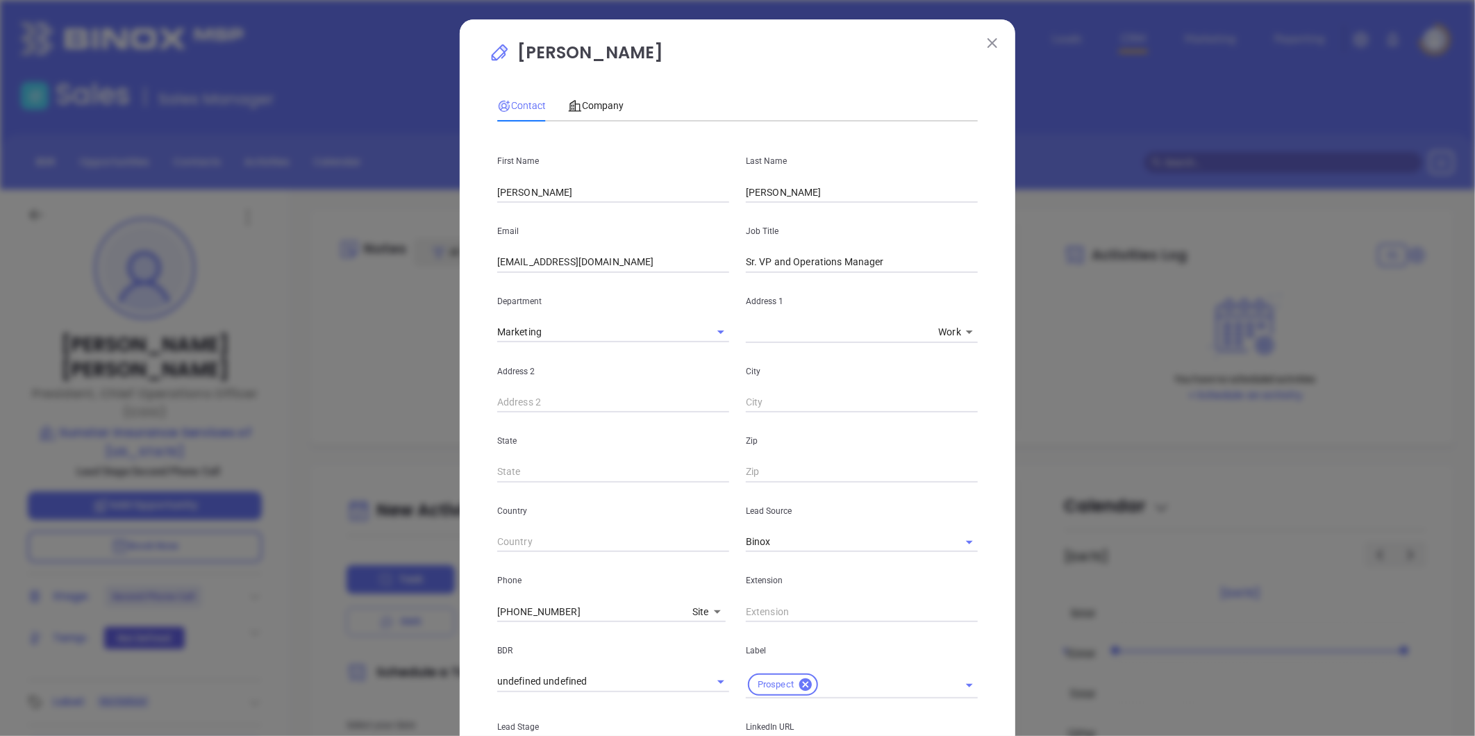
click at [894, 264] on input "Sr. VP and Operations Manager" at bounding box center [862, 262] width 232 height 21
click at [591, 105] on span "Company" at bounding box center [596, 105] width 56 height 11
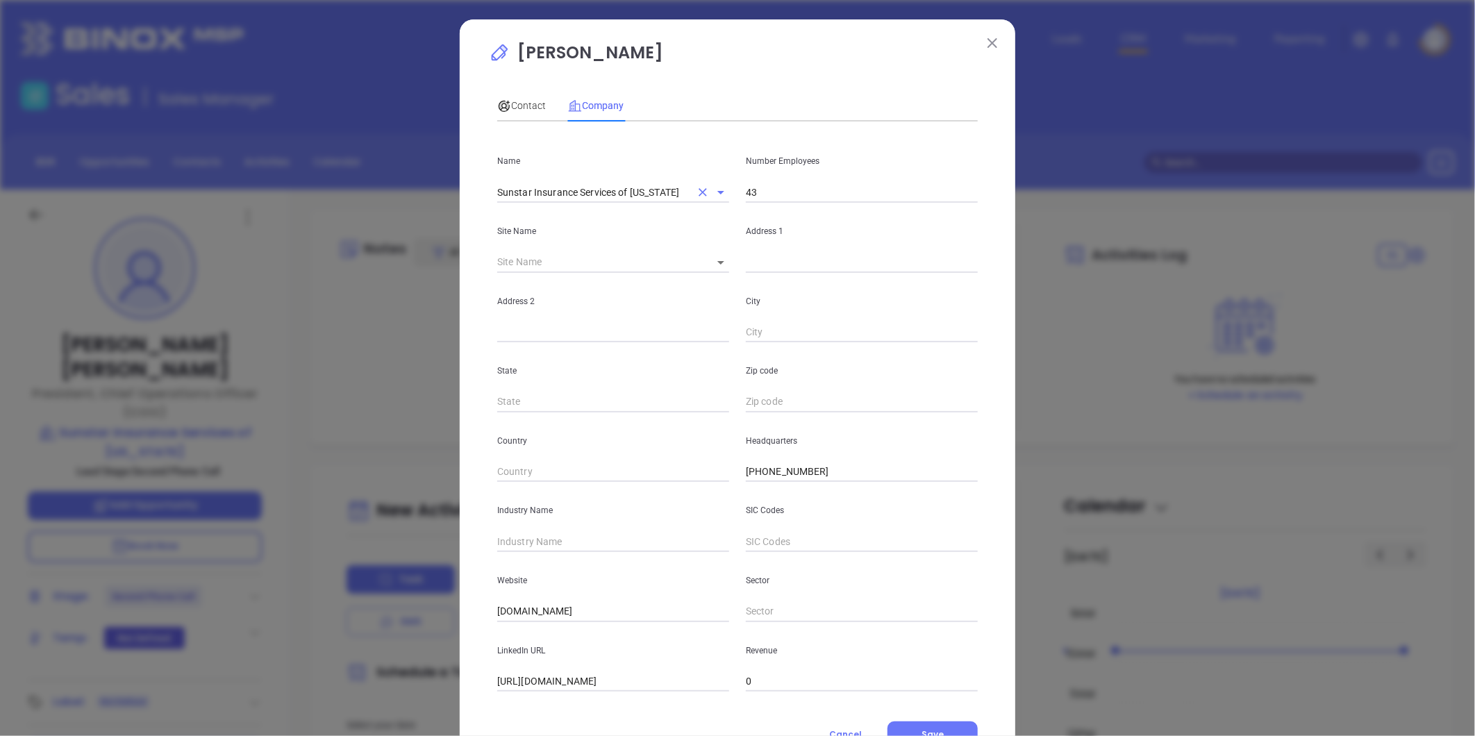
click at [578, 196] on input "Sunstar Insurance Services of Arkansas" at bounding box center [593, 192] width 193 height 20
click at [510, 104] on span "Contact" at bounding box center [521, 105] width 49 height 11
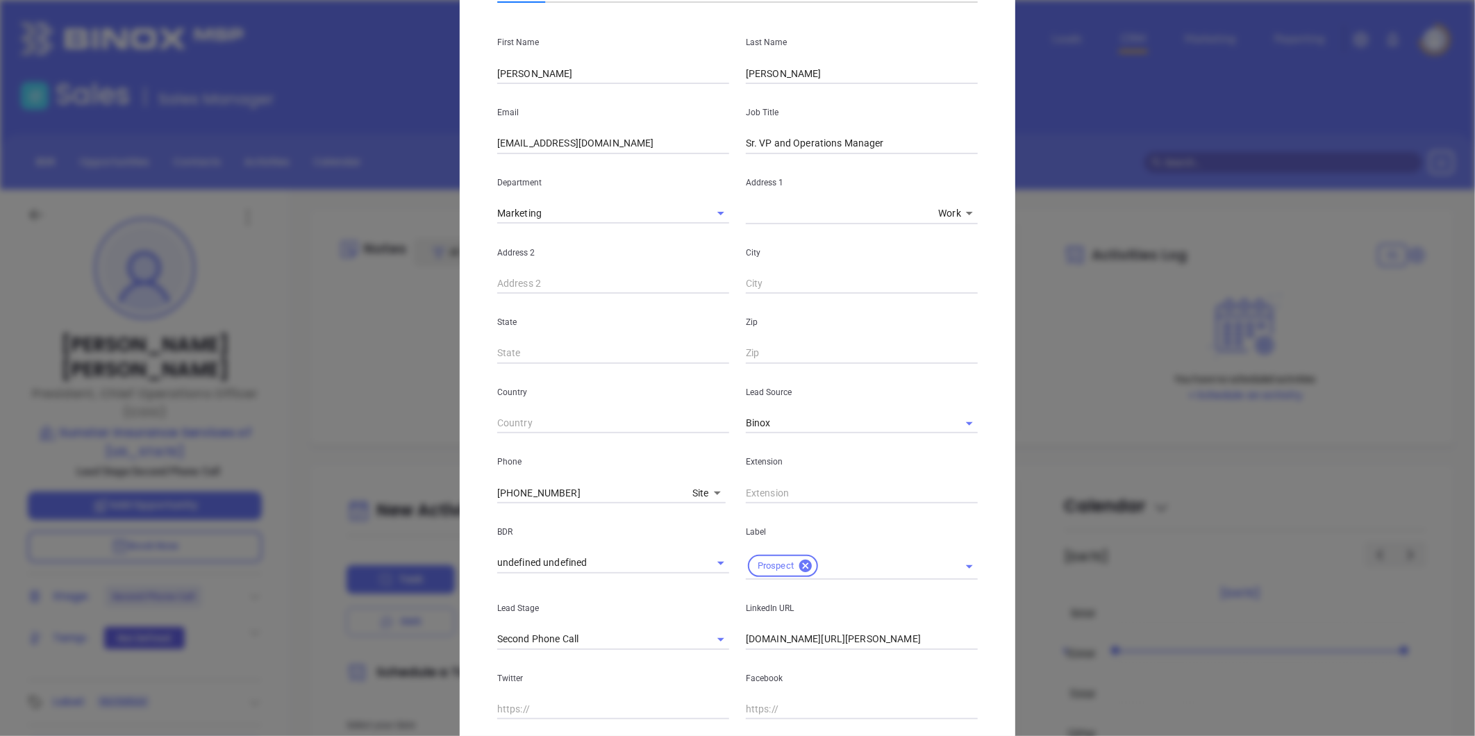
scroll to position [231, 0]
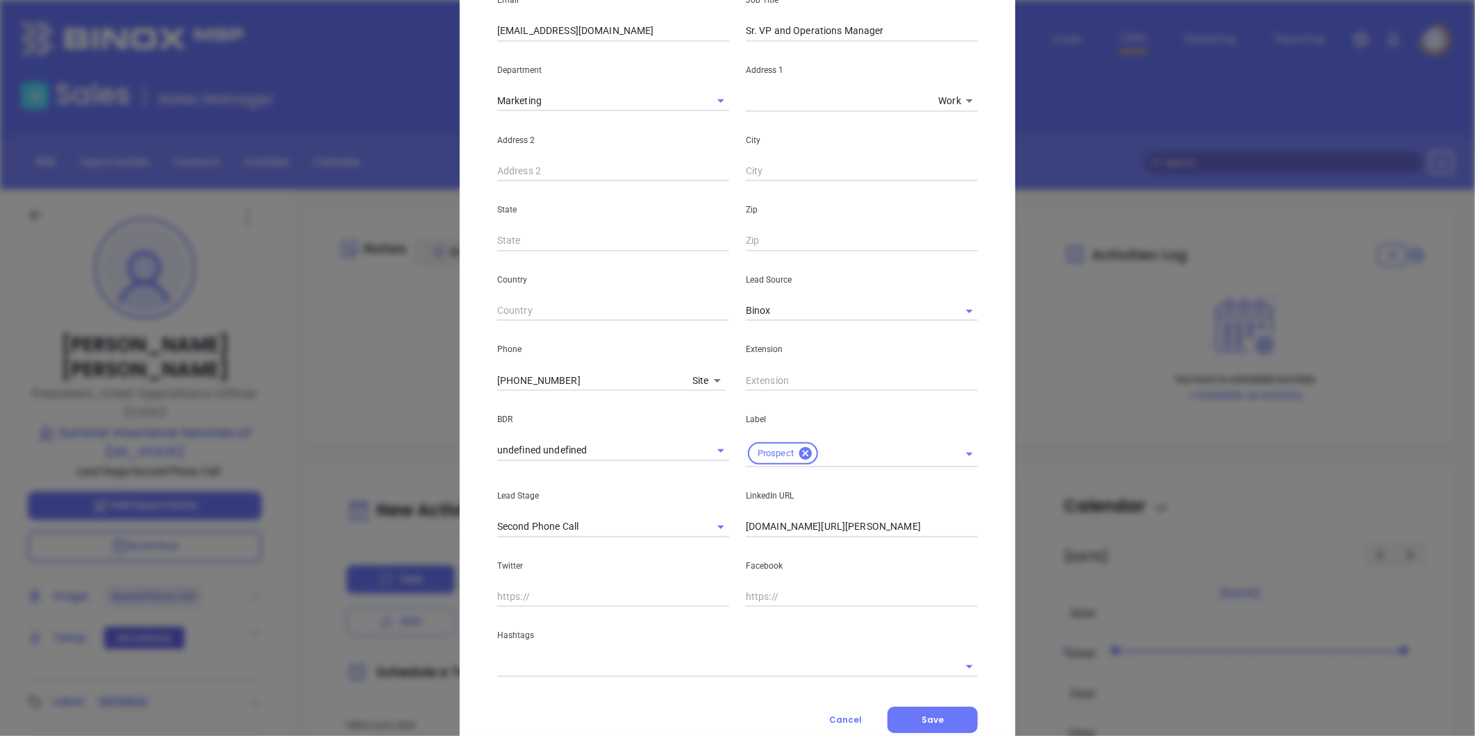
click at [797, 528] on input "linkedin.com/in/greg-lottes" at bounding box center [862, 527] width 232 height 21
paste input "linkedin.com/in/debbie-shempert-0a850a359"
type input "www.linkedin.com/in/debbie-shempert-0a850a359"
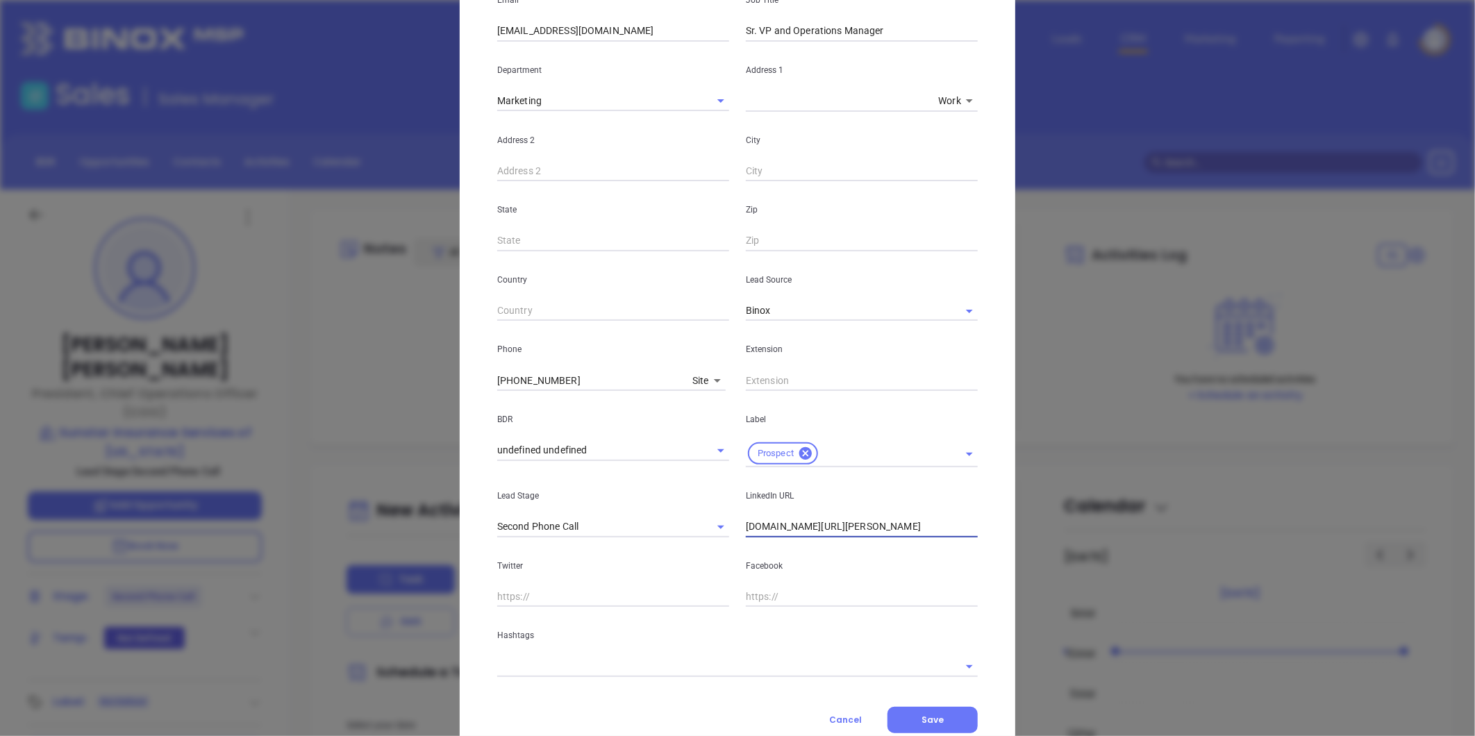
click at [600, 663] on input "text" at bounding box center [718, 666] width 442 height 20
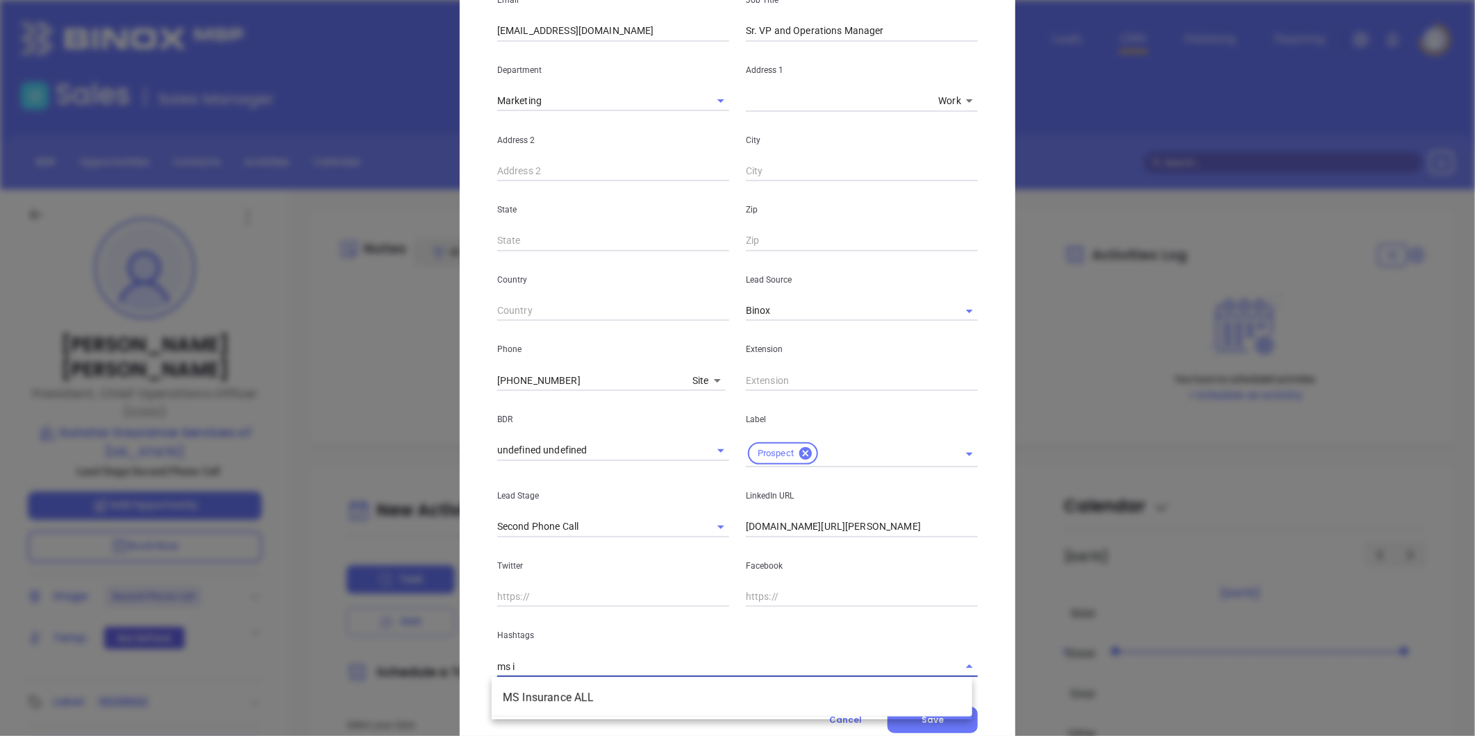
type input "ms in"
click at [602, 685] on li "MS Insurance ALL" at bounding box center [732, 697] width 480 height 25
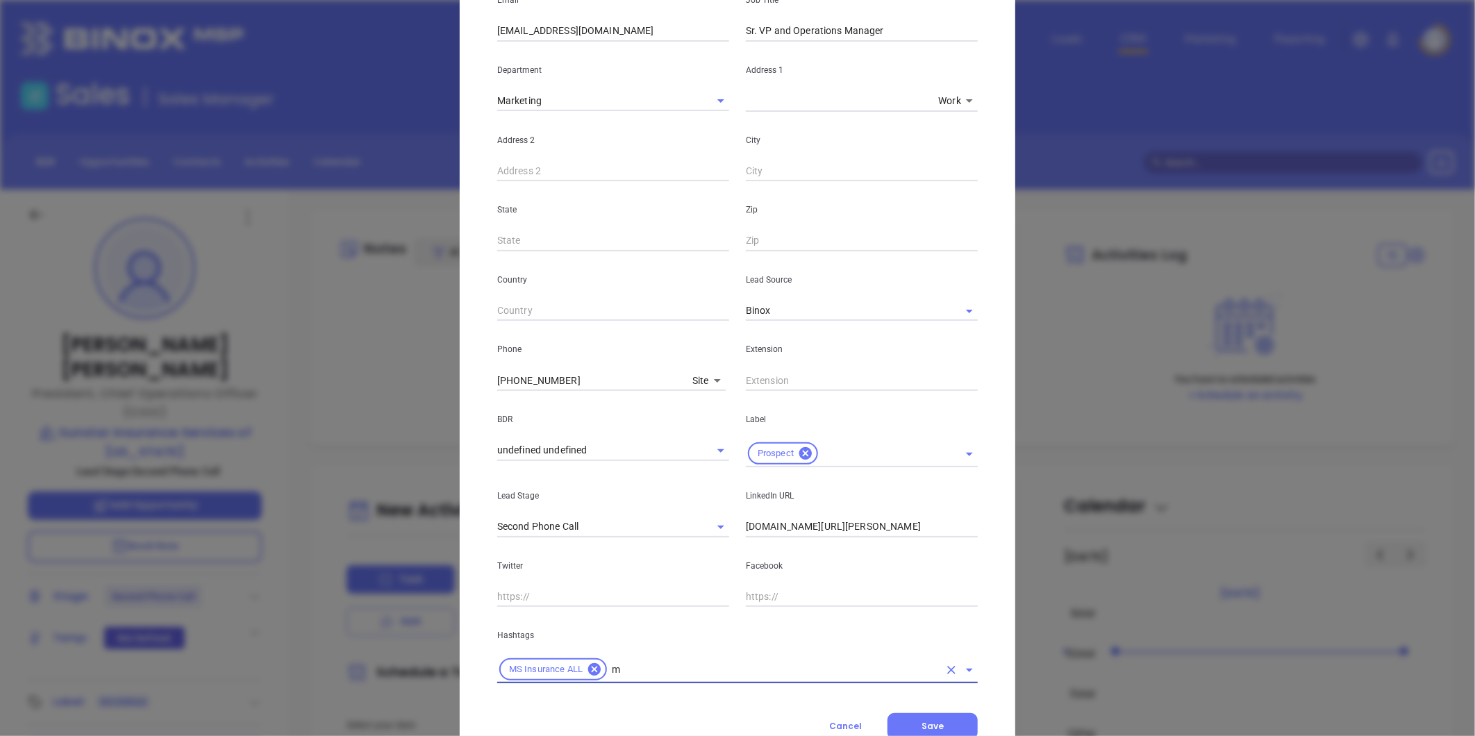
type input "ms"
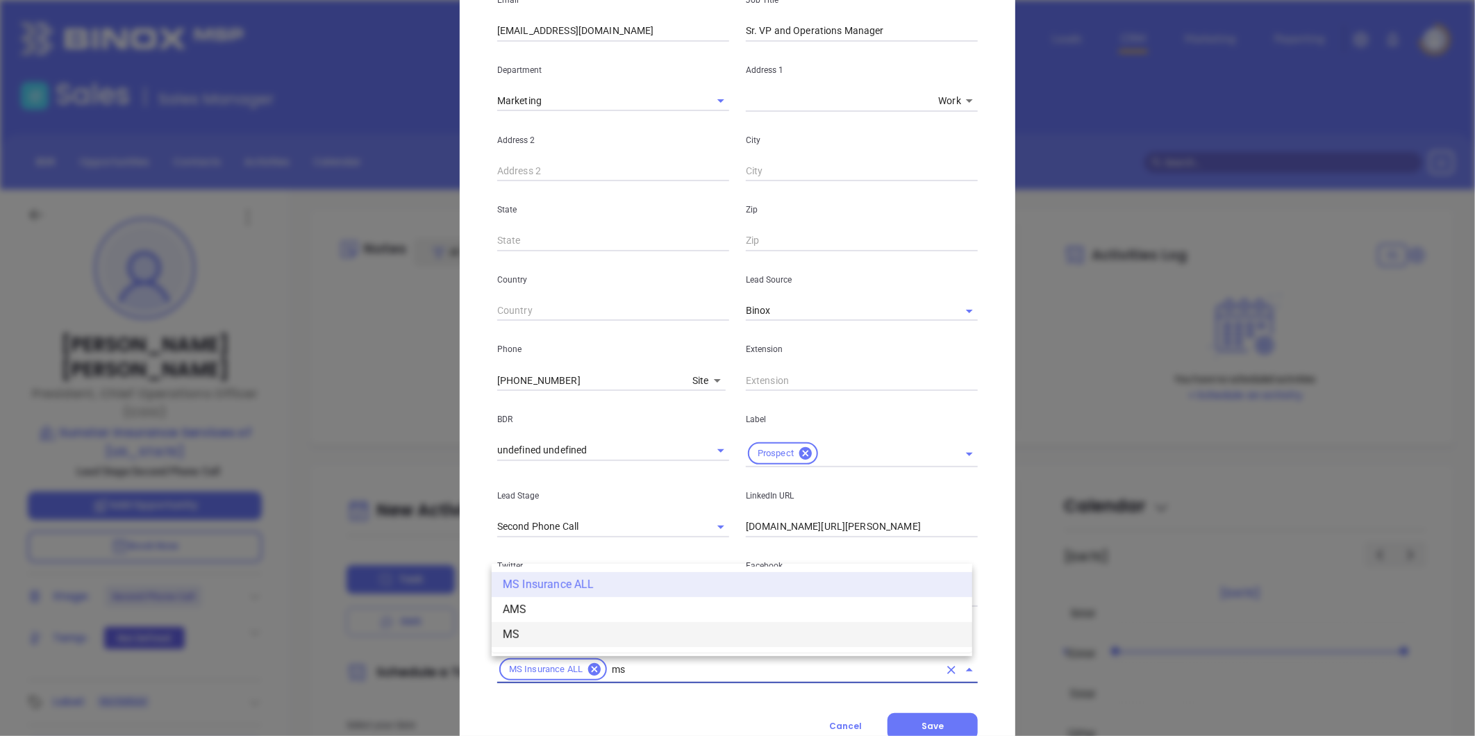
click at [538, 633] on li "MS" at bounding box center [732, 634] width 480 height 25
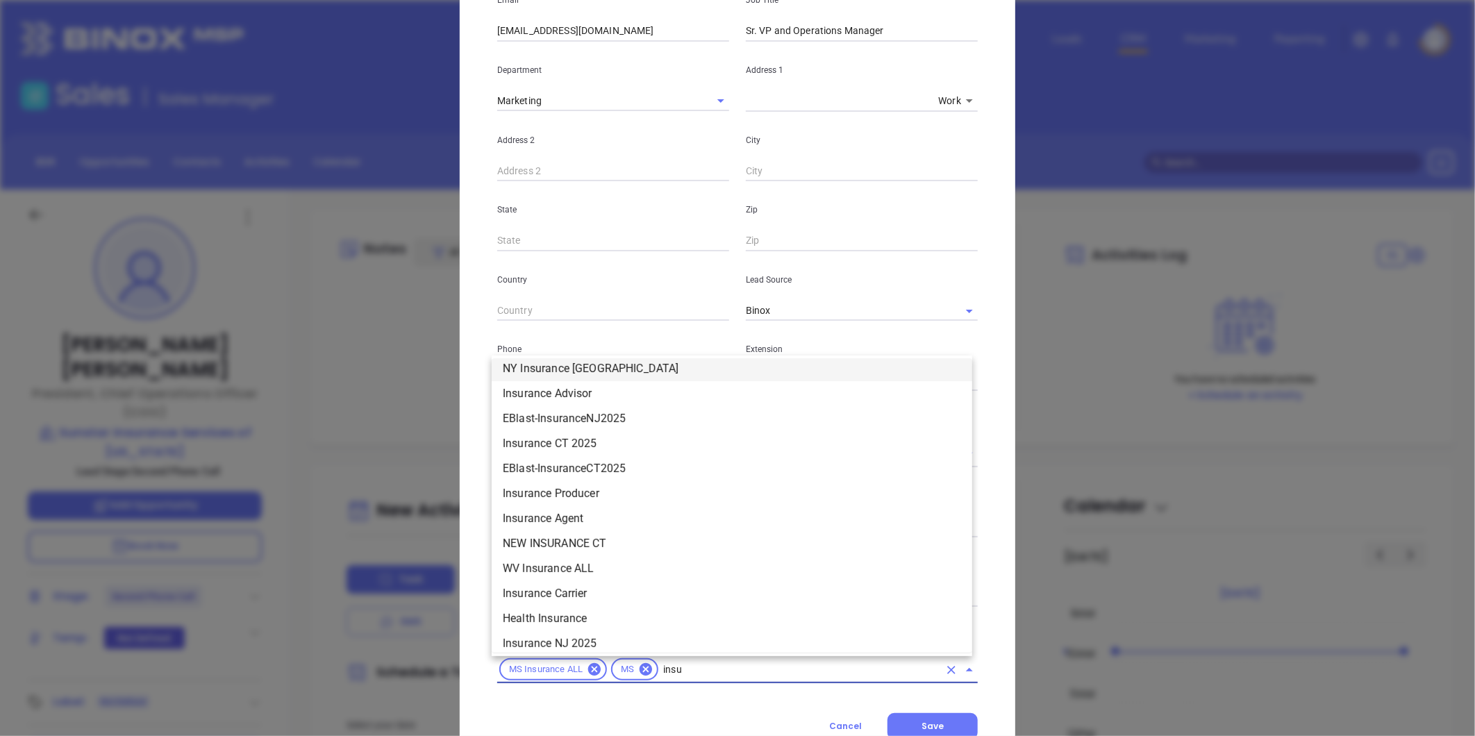
scroll to position [708, 0]
type input "insurance"
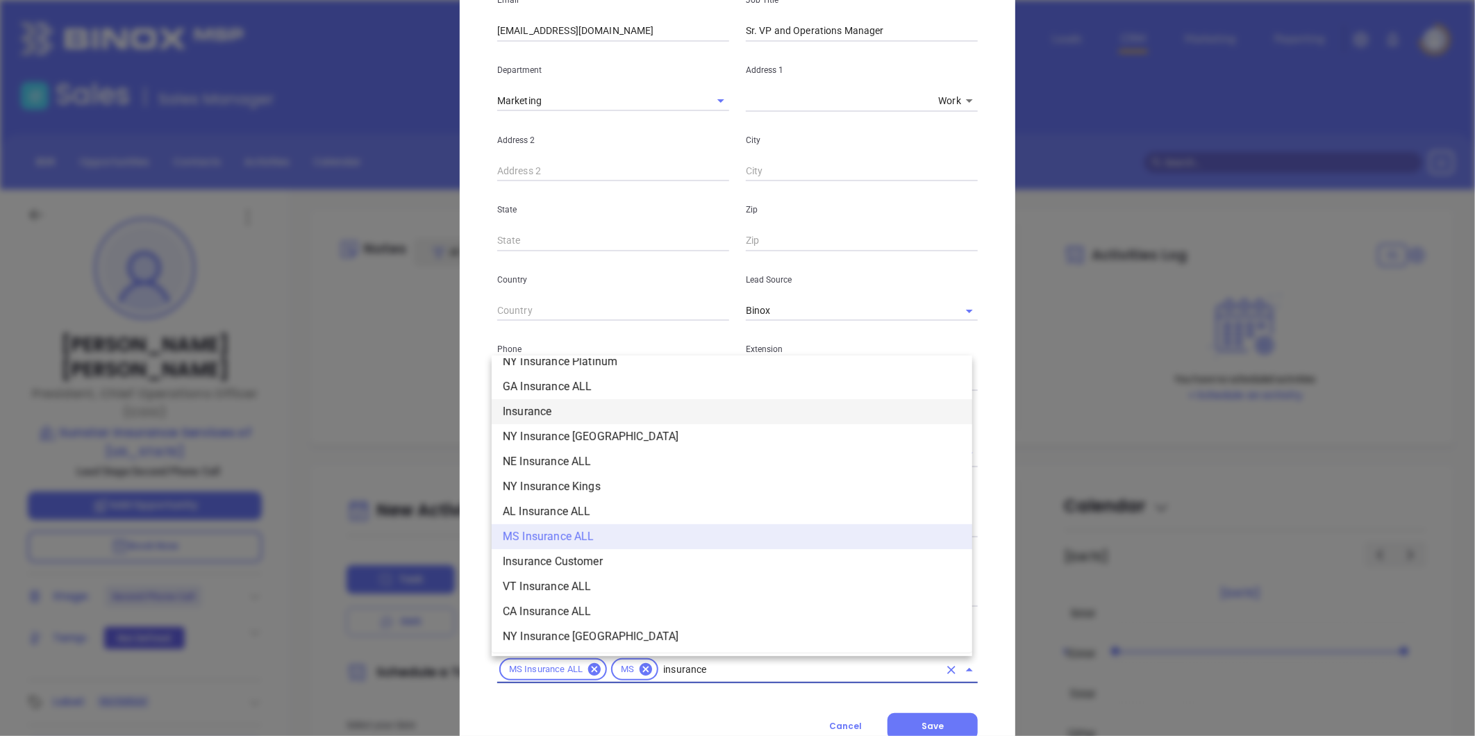
click at [536, 408] on li "Insurance" at bounding box center [732, 411] width 480 height 25
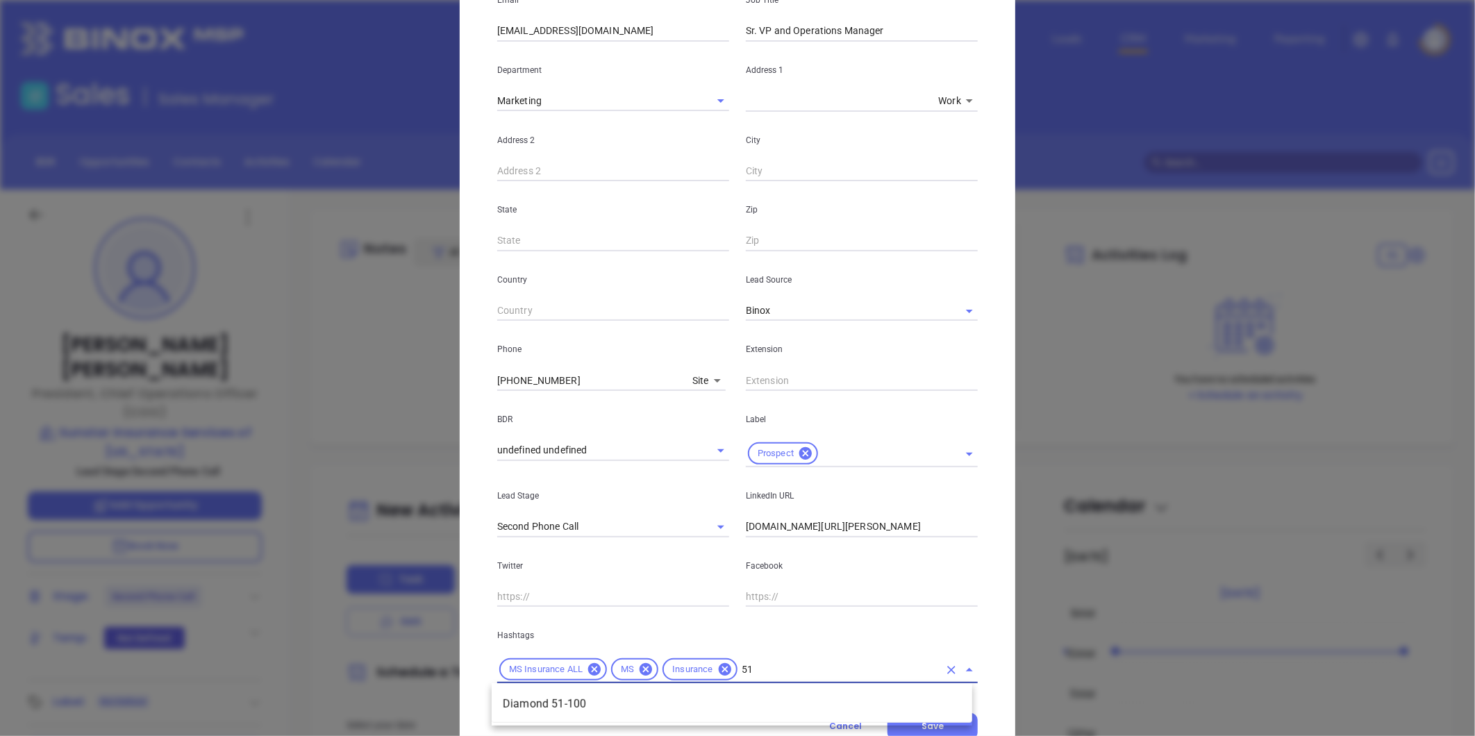
type input "5"
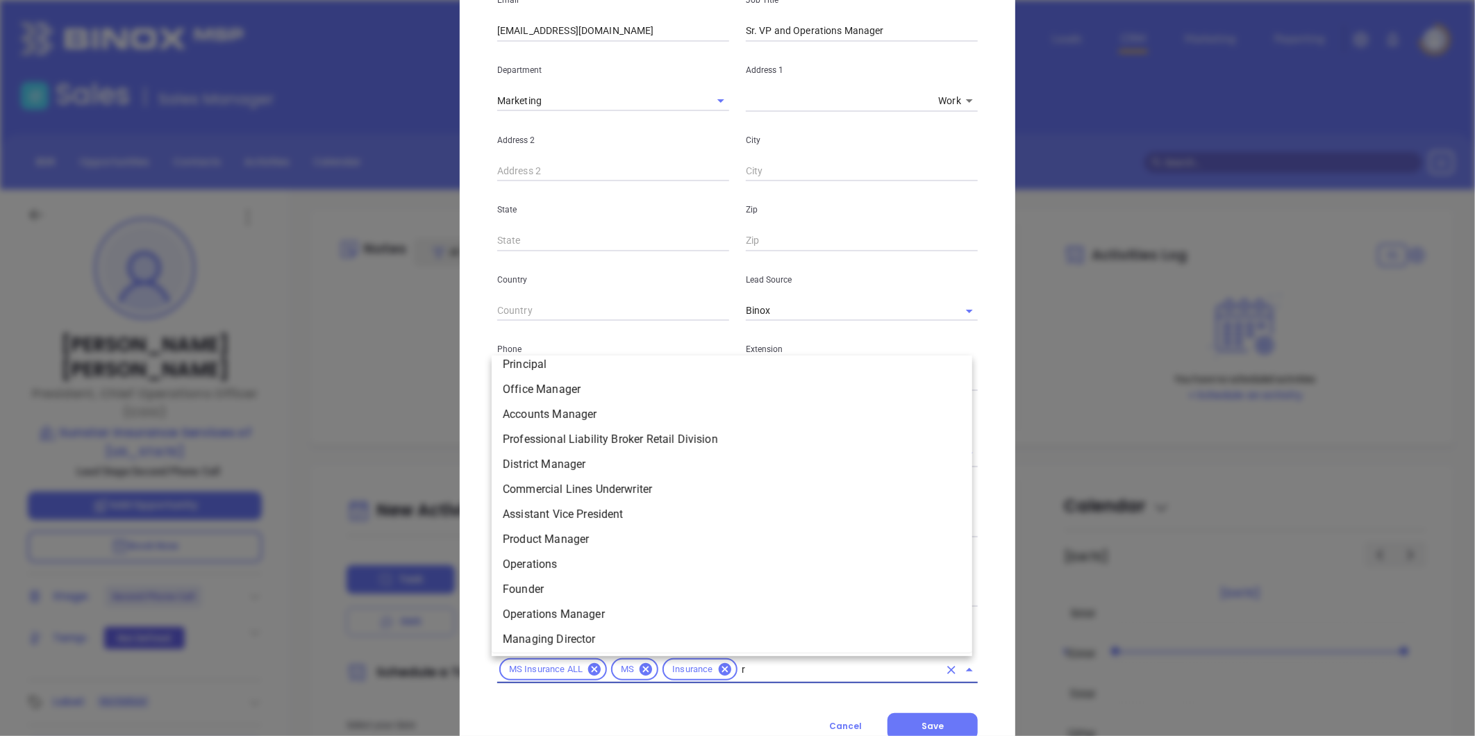
scroll to position [0, 0]
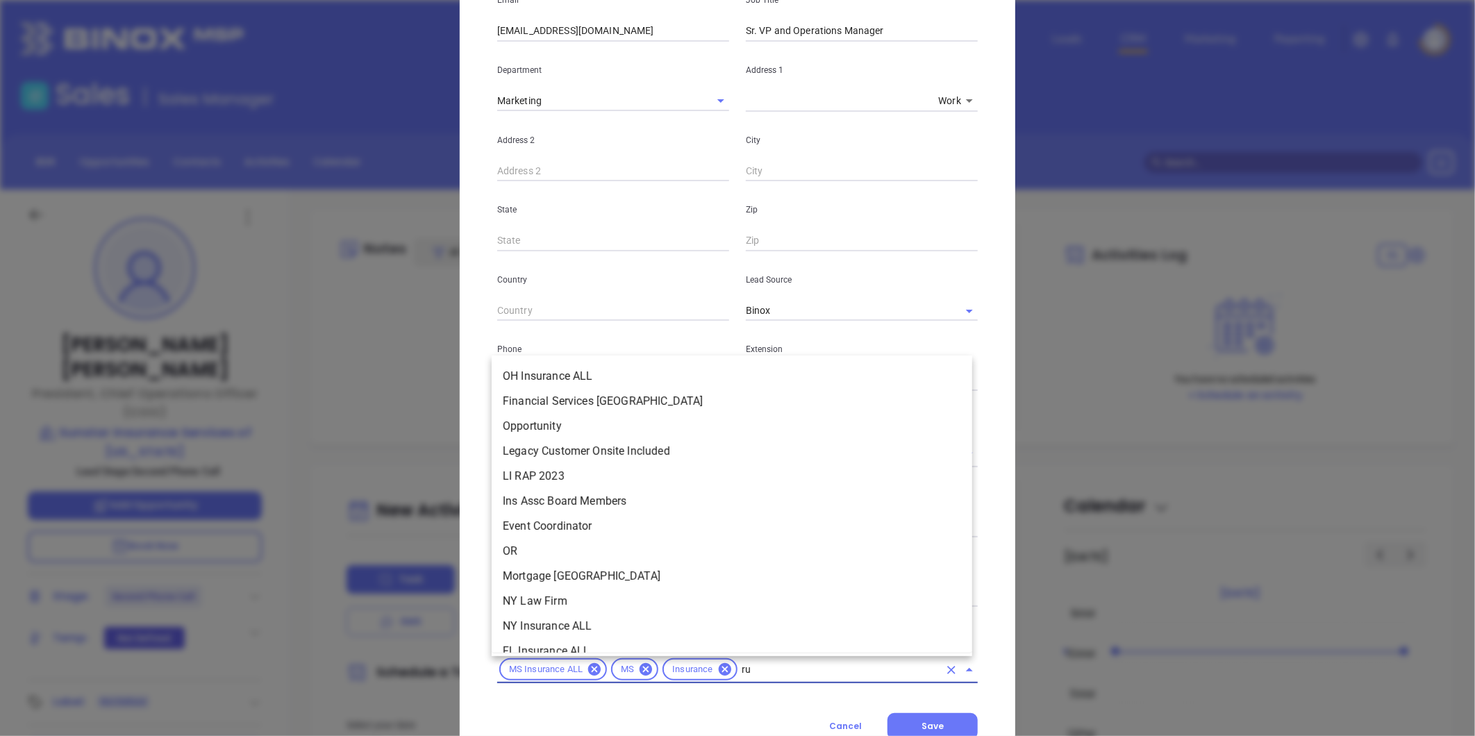
type input "rub"
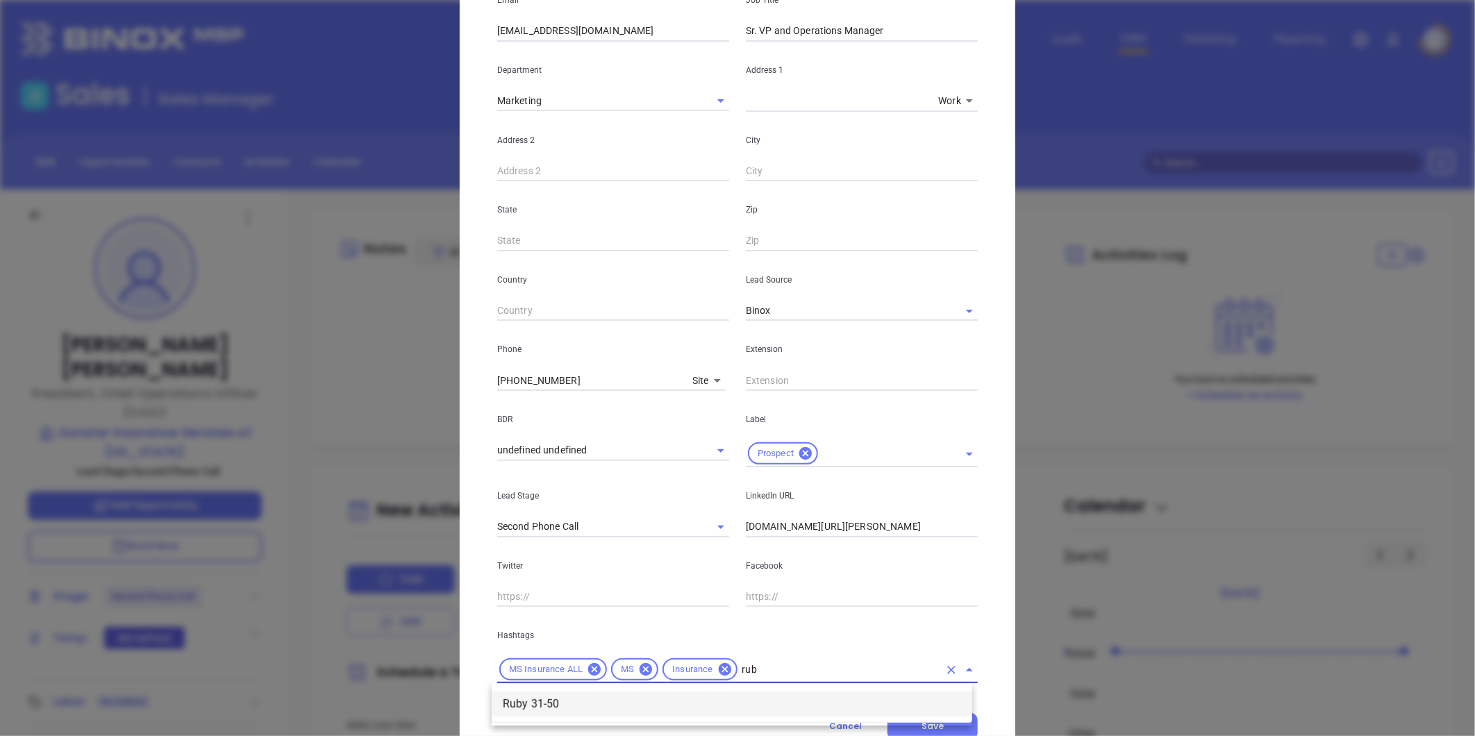
click at [573, 710] on li "Ruby 31-50" at bounding box center [732, 703] width 480 height 25
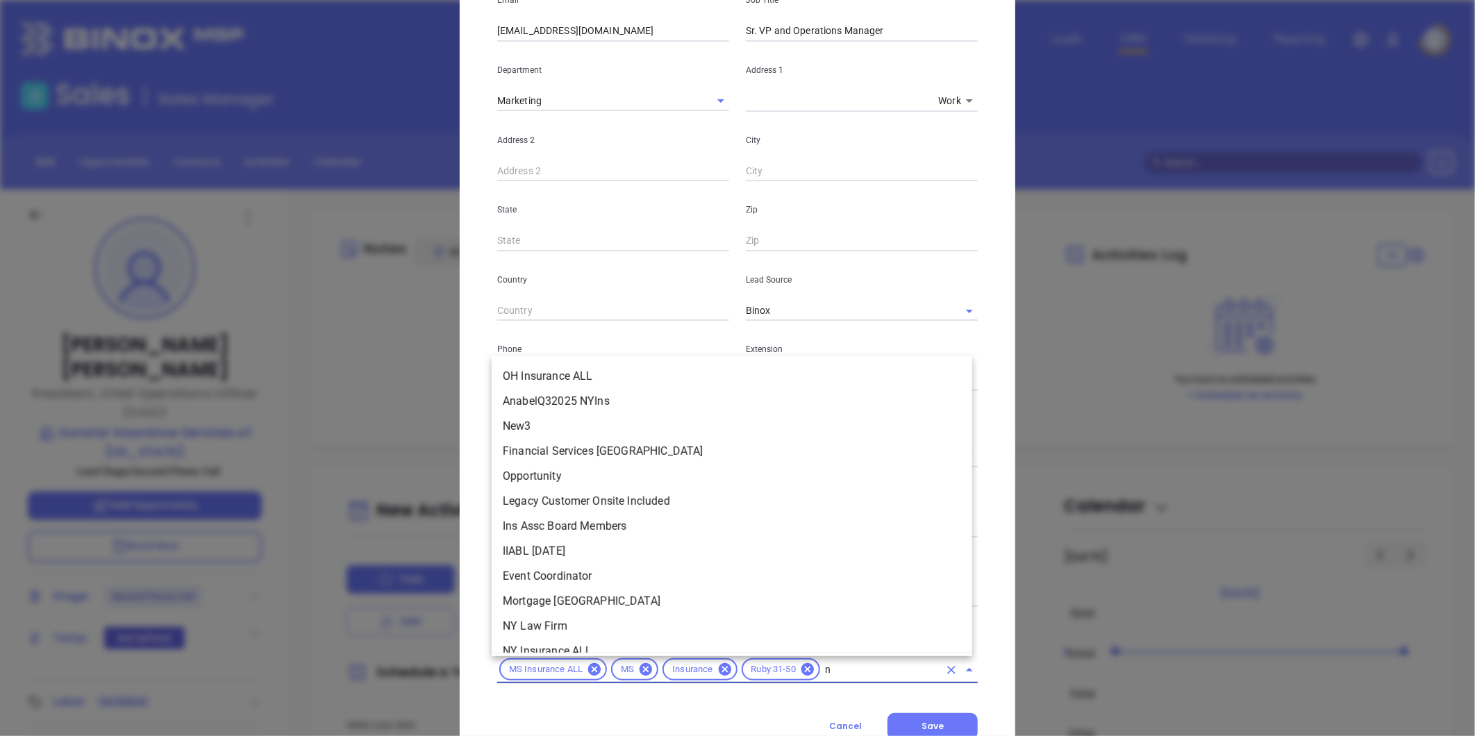
scroll to position [3436, 0]
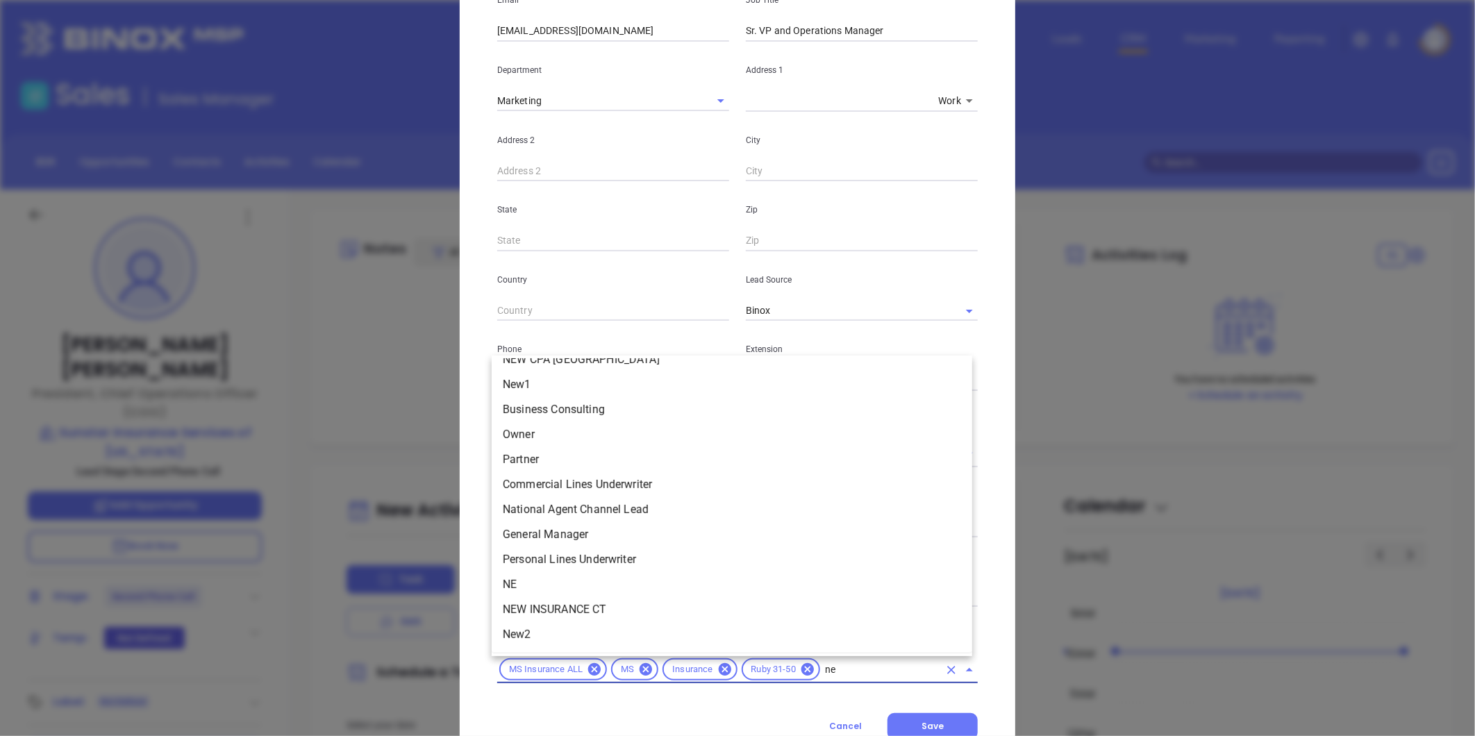
type input "new"
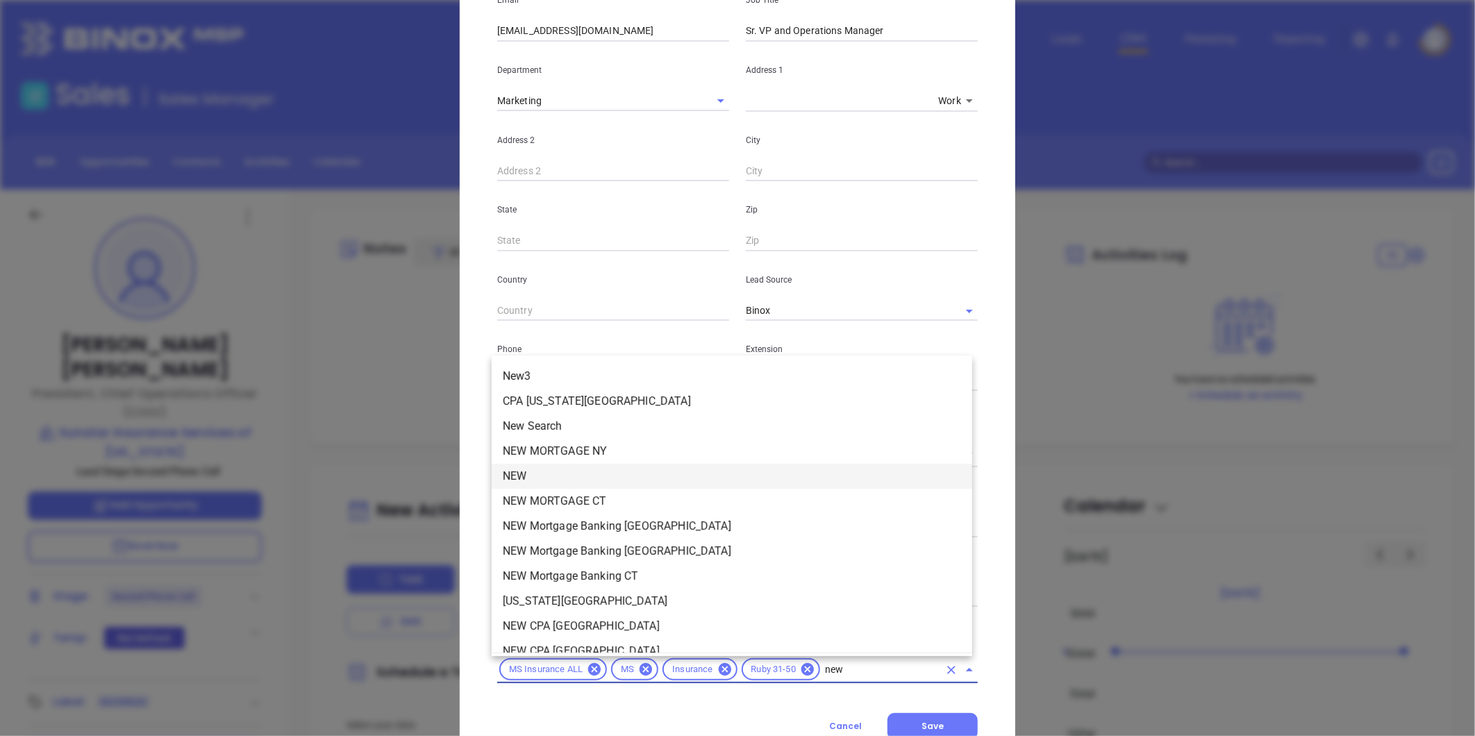
click at [535, 472] on li "NEW" at bounding box center [732, 476] width 480 height 25
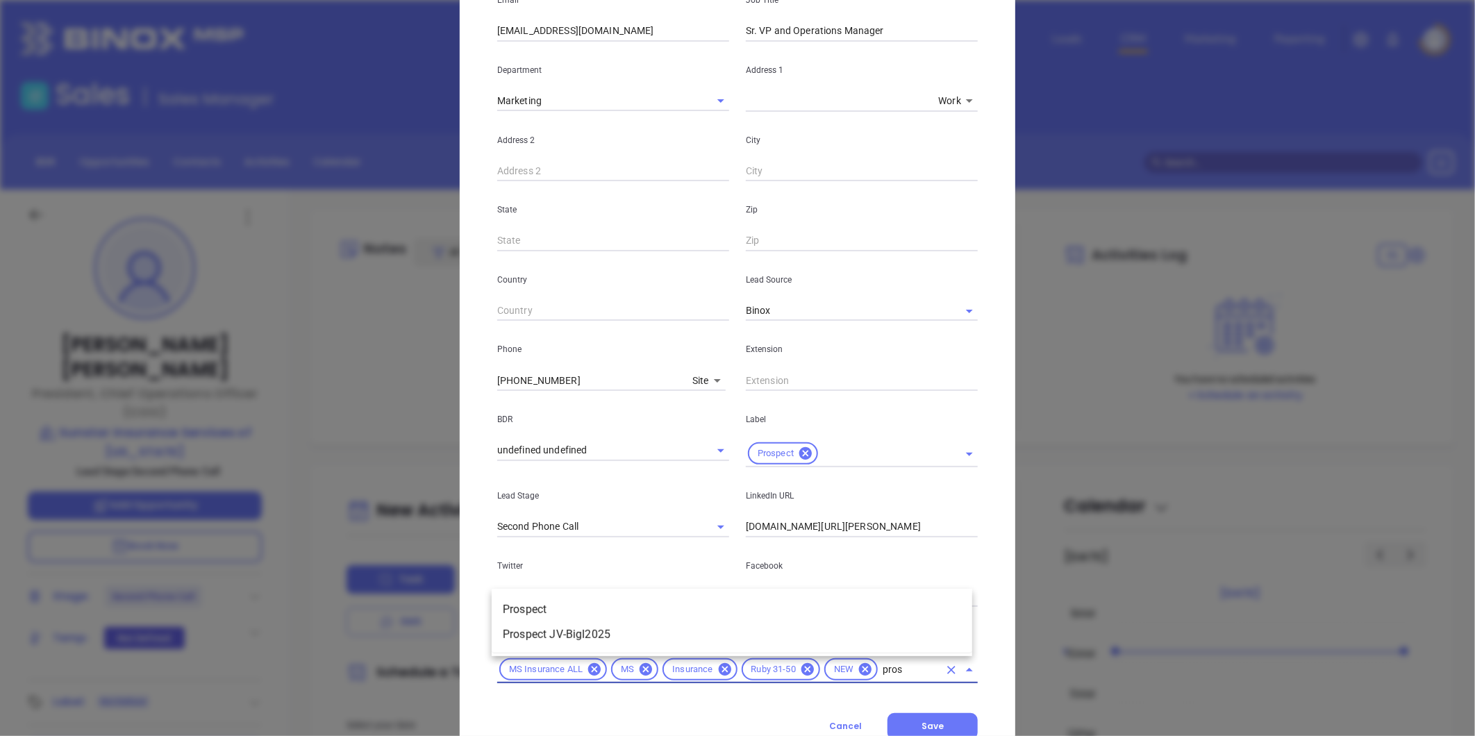
type input "prosp"
click at [562, 604] on li "Prospect" at bounding box center [732, 609] width 480 height 25
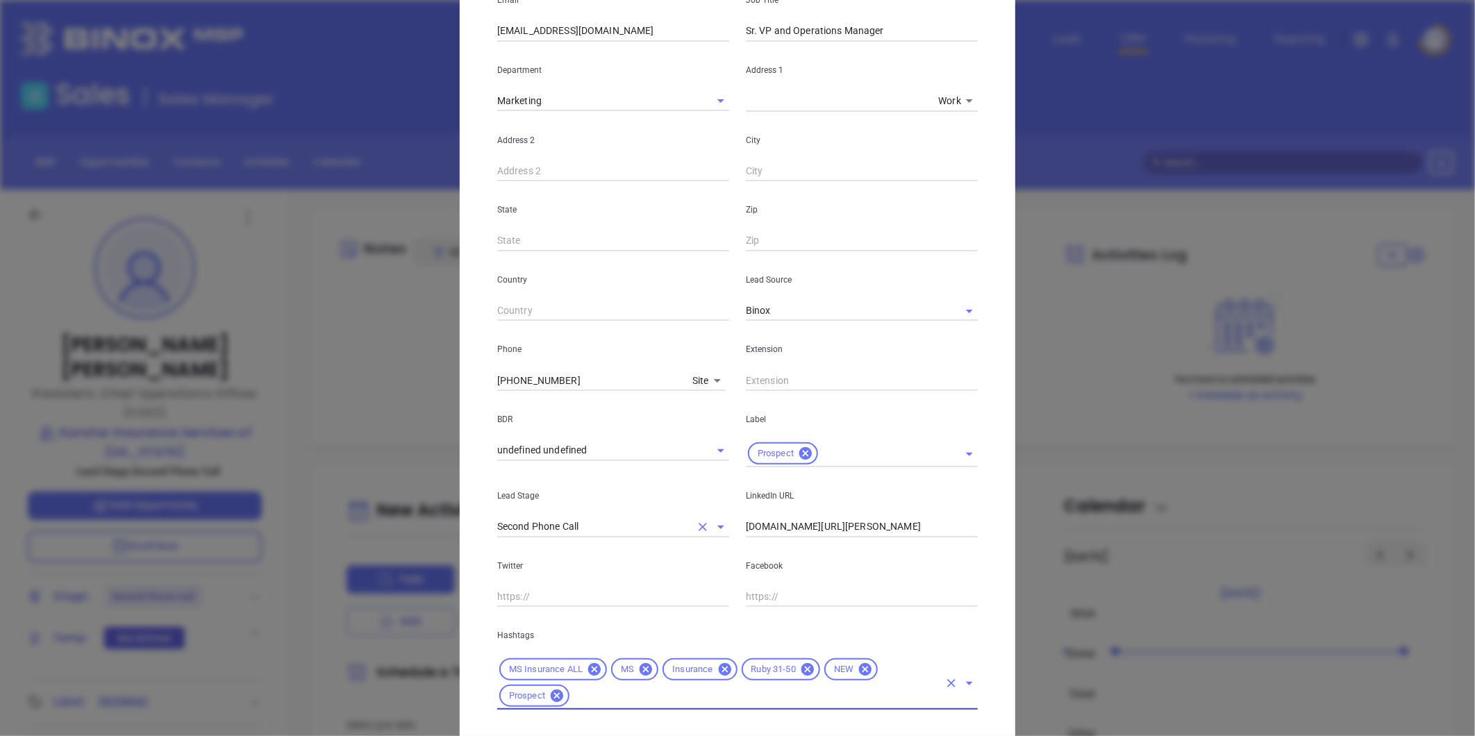
click at [696, 522] on icon "Clear" at bounding box center [703, 527] width 14 height 14
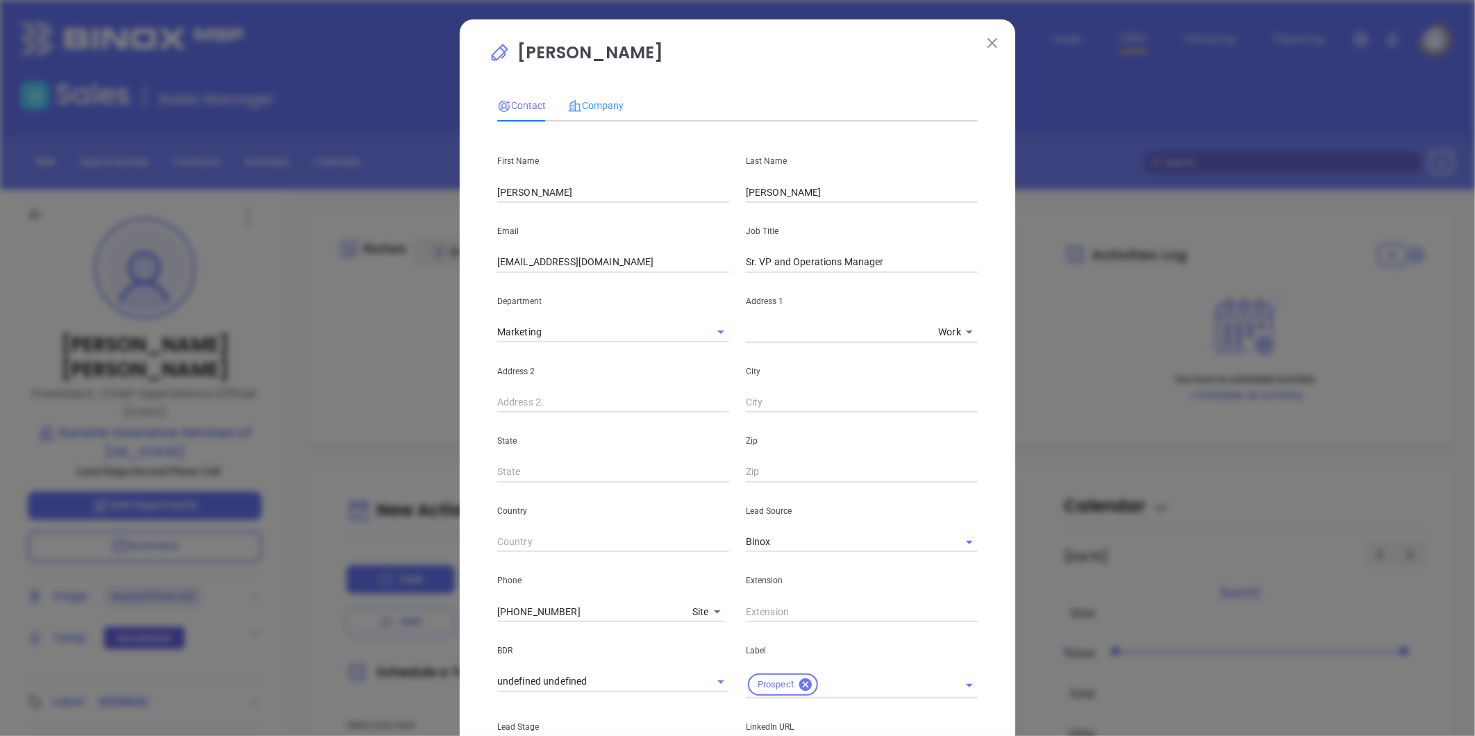
click at [604, 90] on div "Company" at bounding box center [596, 106] width 56 height 32
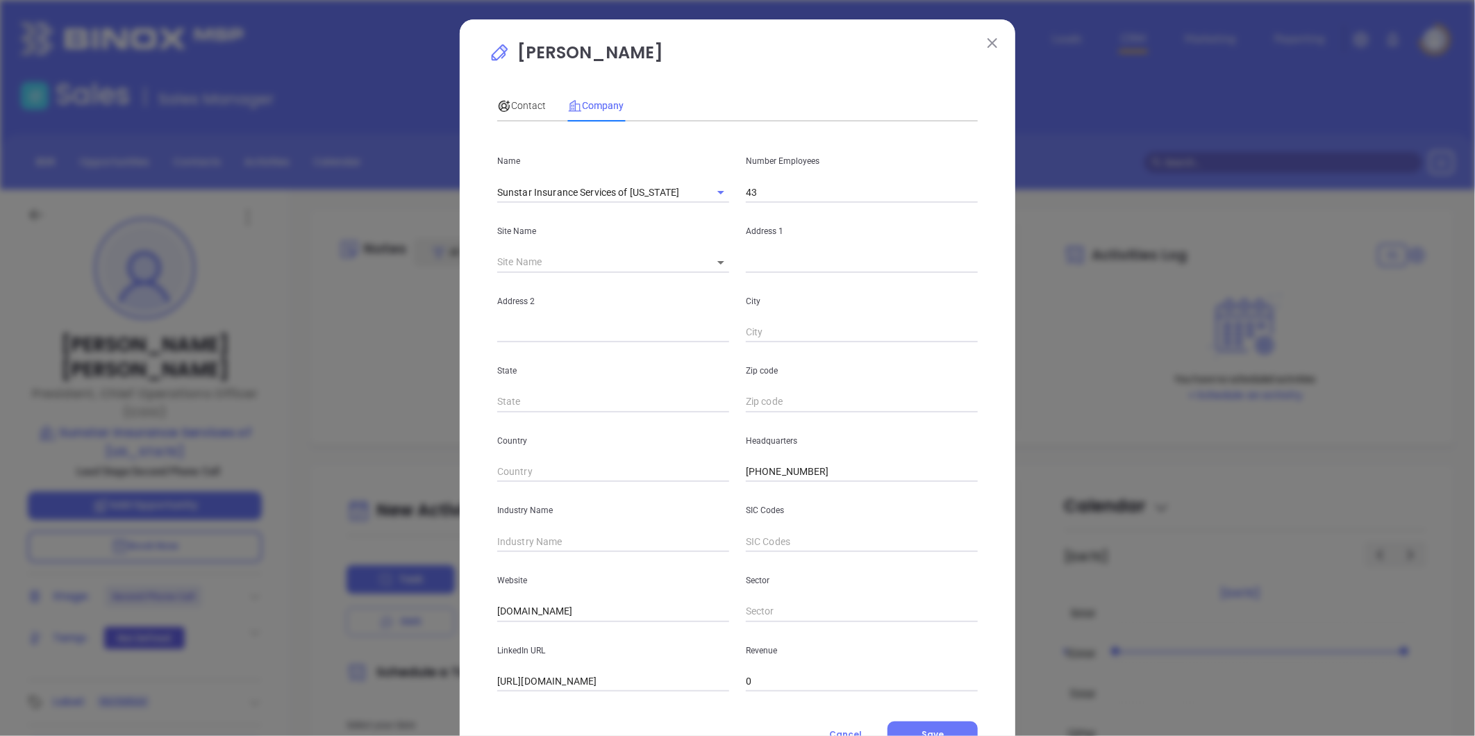
click at [775, 259] on input "text" at bounding box center [862, 262] width 232 height 21
paste input "315 West Main Steet Tupelo, MS 38801"
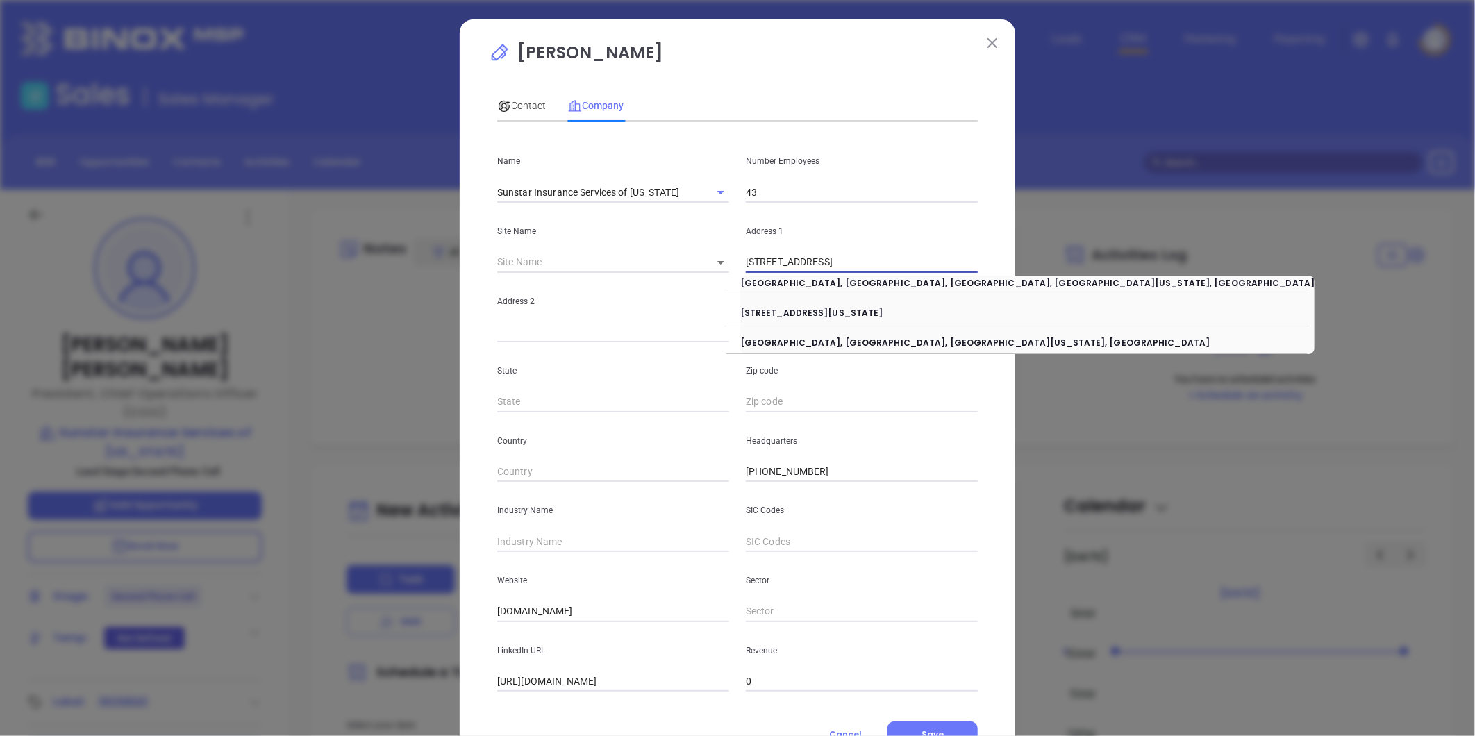
drag, startPoint x: 834, startPoint y: 265, endPoint x: 1155, endPoint y: 273, distance: 320.8
click at [1155, 273] on div "Greg Lottes Contact Company First Name Debbie Last Name Shempert Email dshemper…" at bounding box center [737, 368] width 1475 height 736
type input "315 West Main Steet"
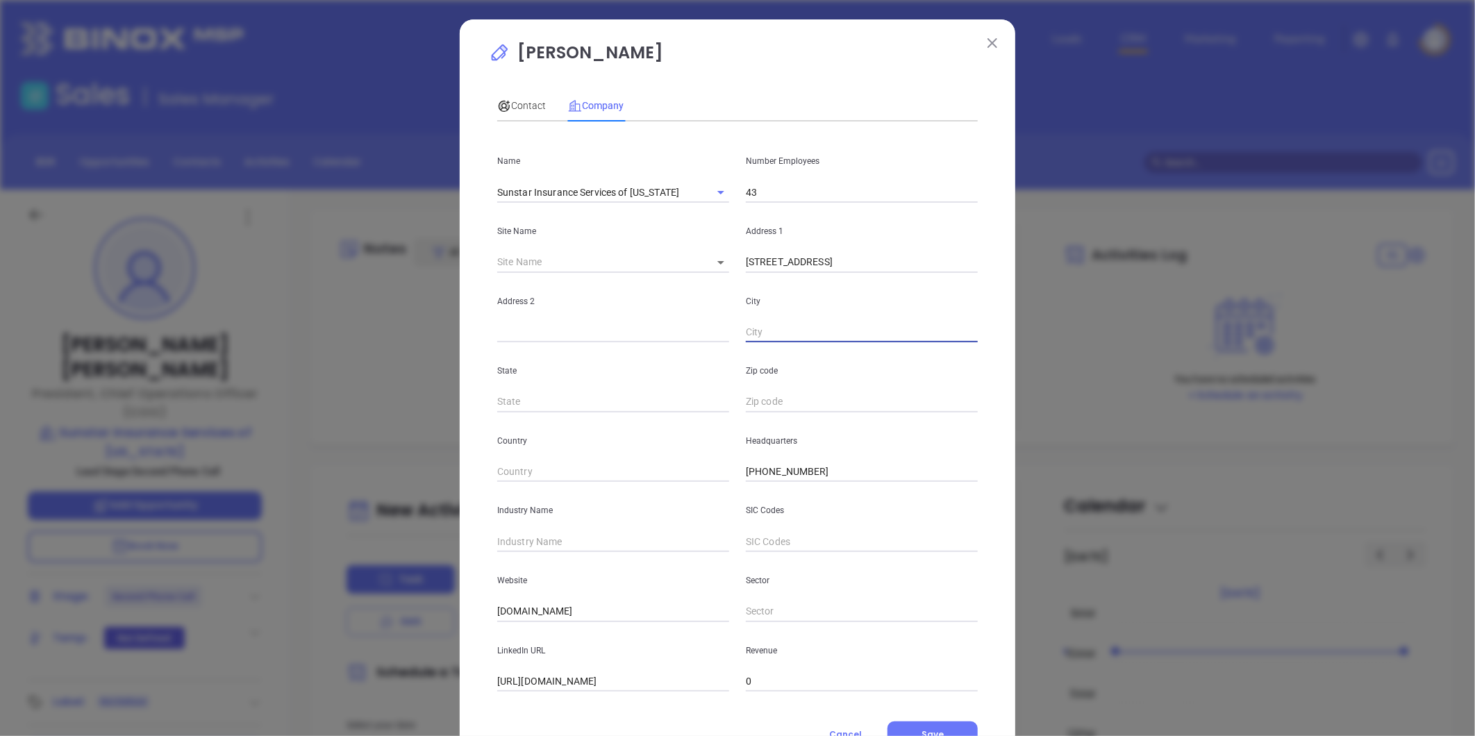
paste input "Tupelo, MS 38801"
drag, startPoint x: 880, startPoint y: 330, endPoint x: 936, endPoint y: 319, distance: 57.2
click at [944, 330] on input "Tupelo, MS 38801" at bounding box center [862, 332] width 232 height 21
type input "Tupelo"
type input "MS"
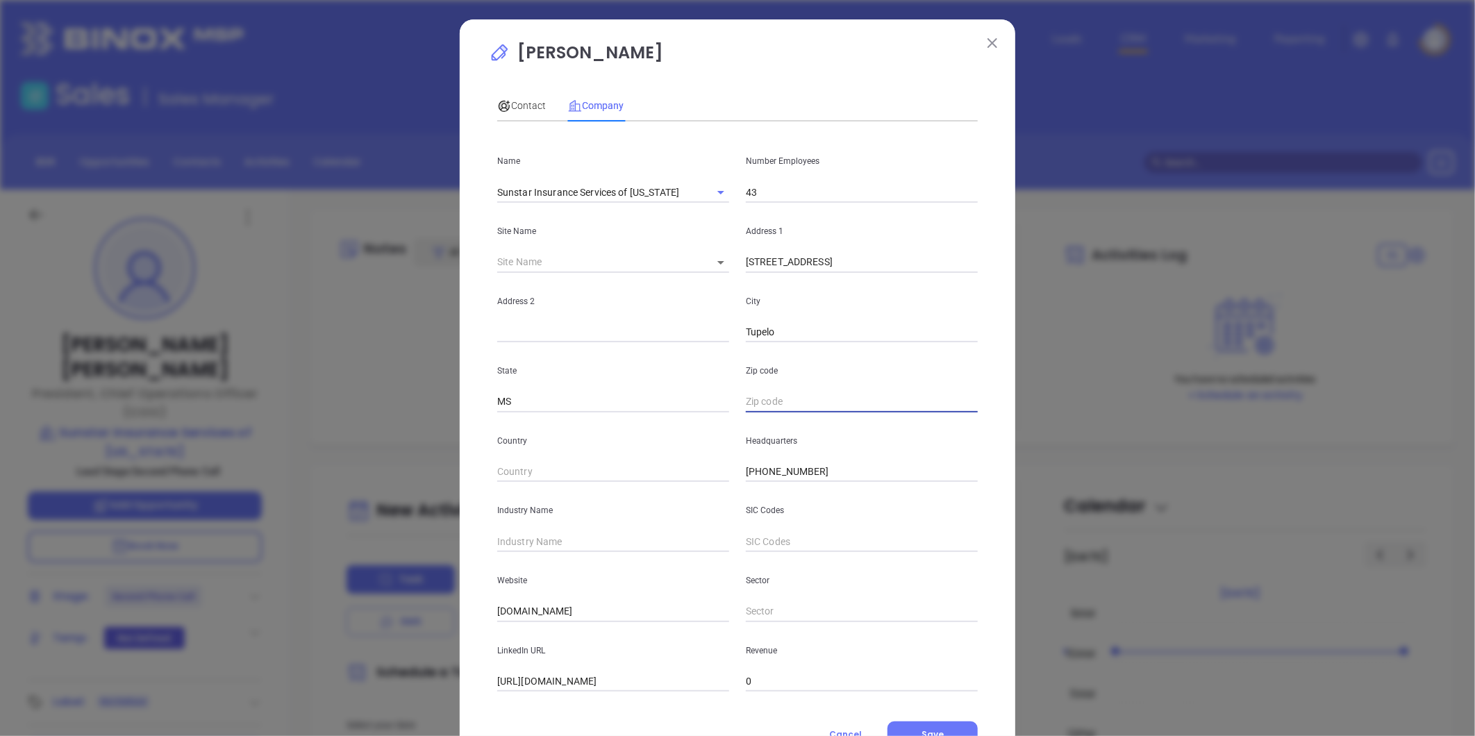
paste input "MS 38801"
type input "38801"
click at [562, 532] on input "text" at bounding box center [613, 541] width 232 height 21
type input "Insurance"
drag, startPoint x: 575, startPoint y: 615, endPoint x: 358, endPoint y: 606, distance: 216.8
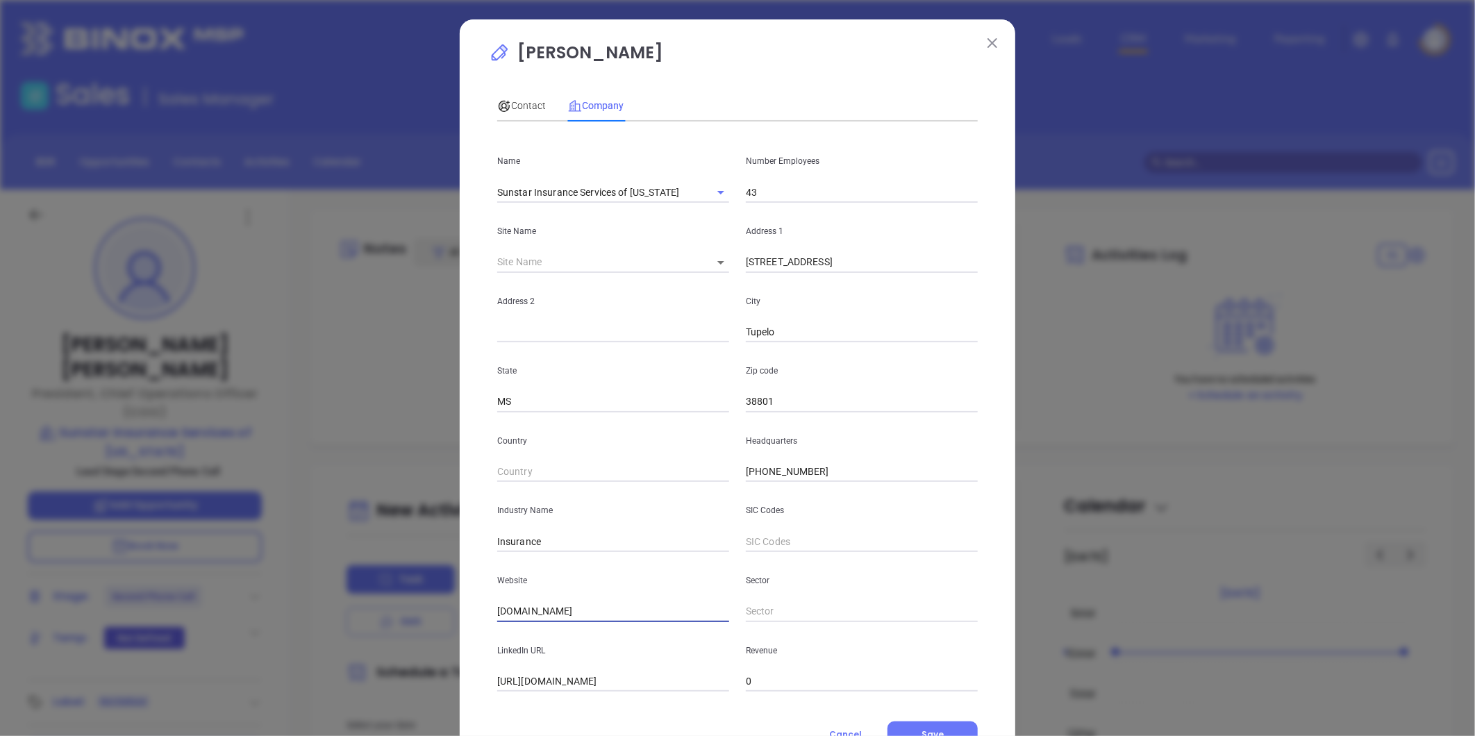
click at [358, 606] on div "Greg Lottes Contact Company First Name Debbie Last Name Shempert Email dshemper…" at bounding box center [737, 368] width 1475 height 736
paste input "https://www.sunstarinsuranceservices.com/"
type input "https://www.sunstarinsuranceservices.com/"
click at [519, 103] on span "Contact" at bounding box center [521, 105] width 49 height 11
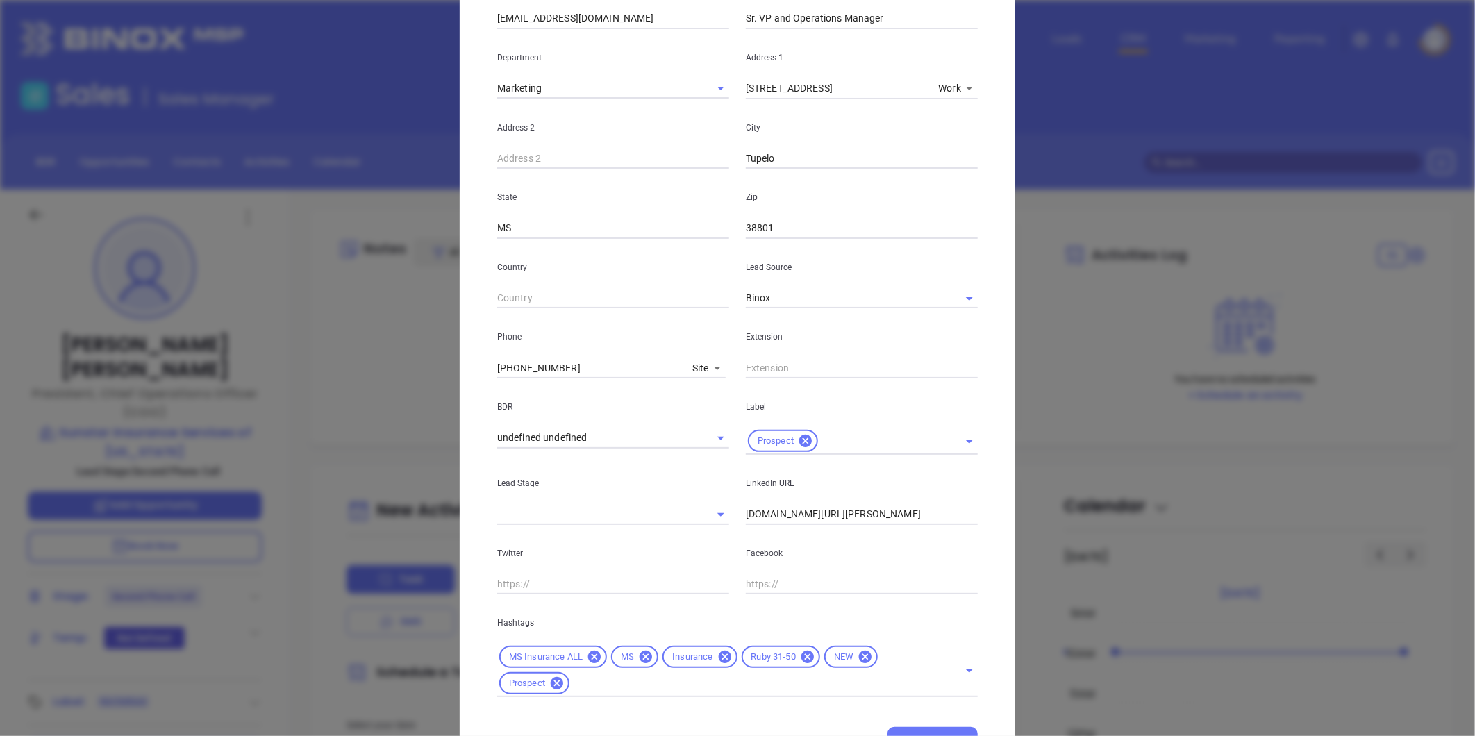
scroll to position [310, 0]
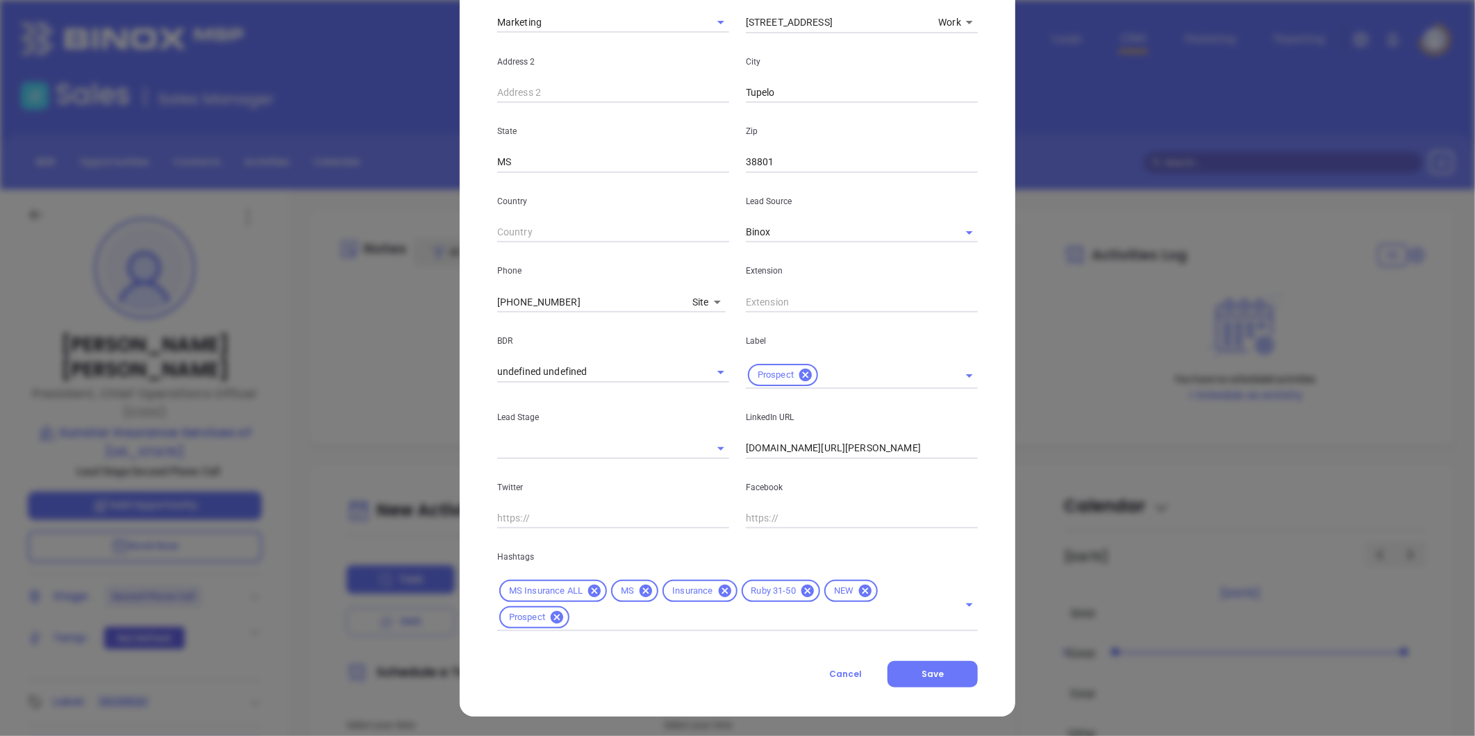
click at [964, 688] on div "Greg Lottes Contact Company First Name Debbie Last Name Shempert Email dshemper…" at bounding box center [737, 213] width 555 height 1007
click at [935, 665] on button "Save" at bounding box center [932, 674] width 90 height 26
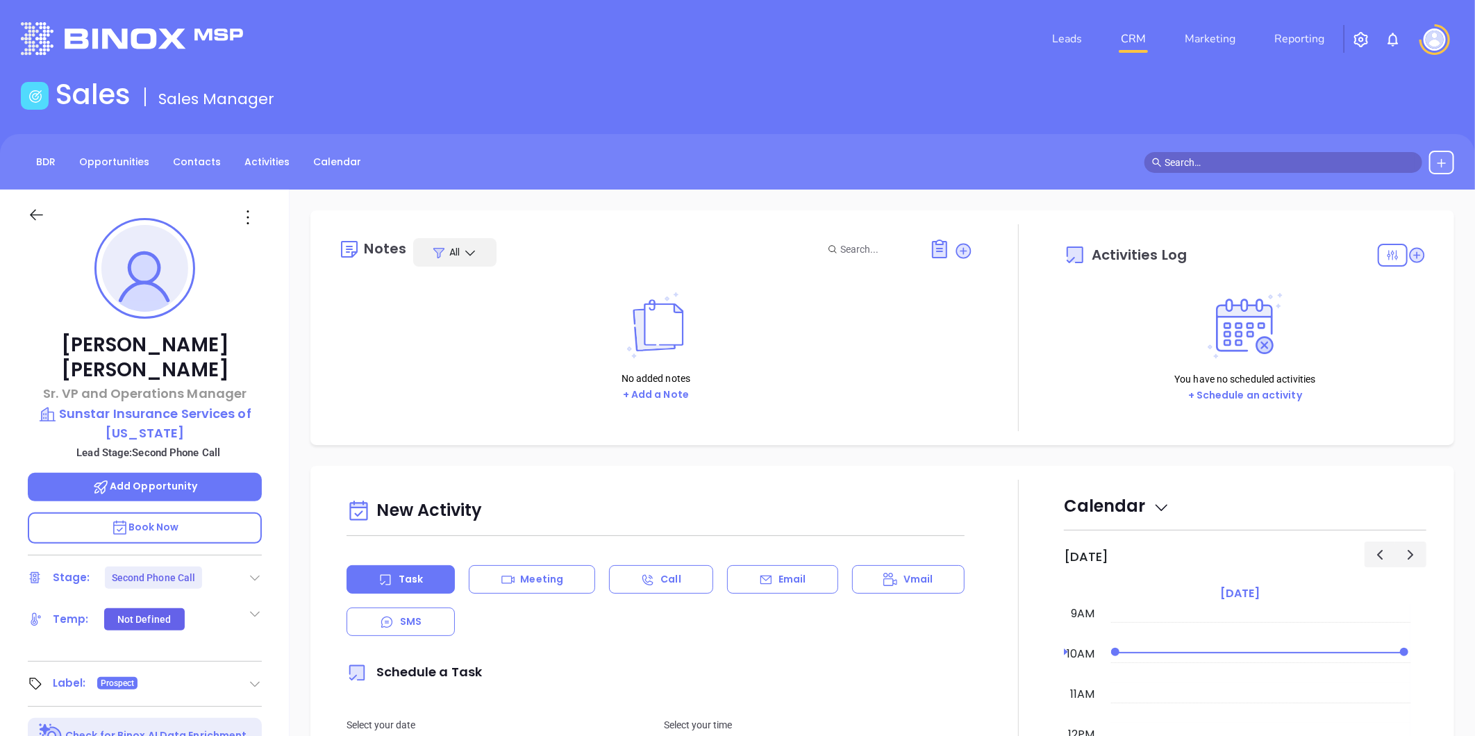
click at [253, 571] on icon at bounding box center [255, 578] width 14 height 14
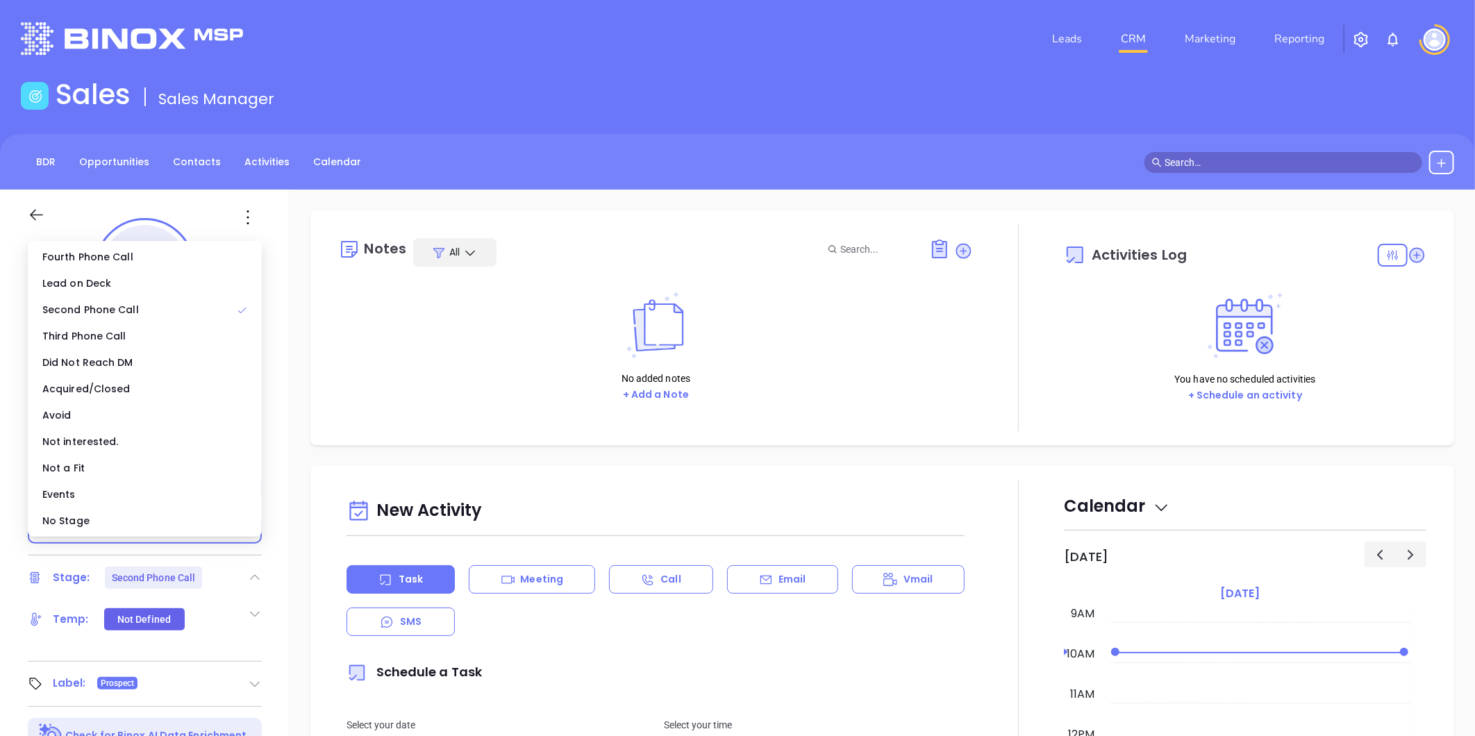
click at [175, 530] on div "No Stage" at bounding box center [145, 520] width 228 height 26
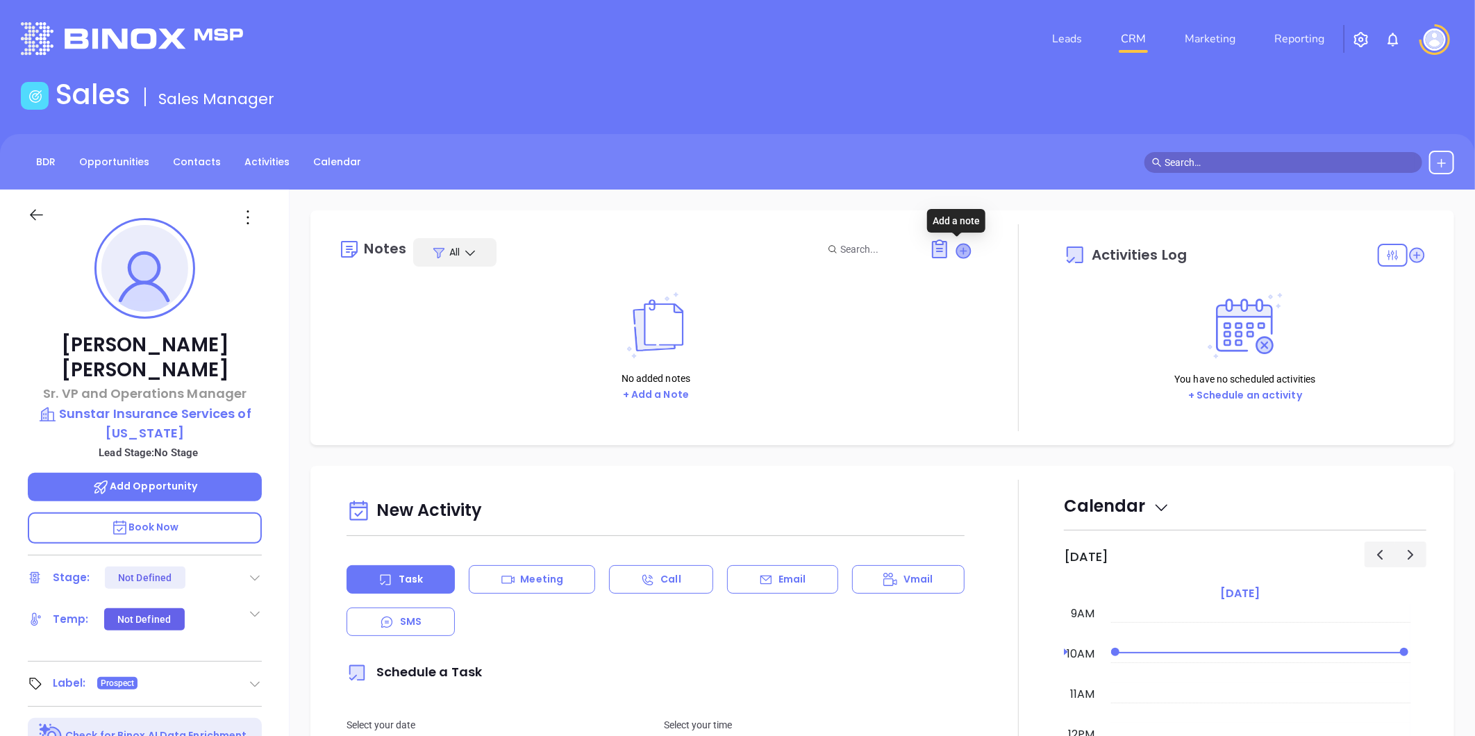
click at [959, 247] on icon at bounding box center [964, 251] width 14 height 14
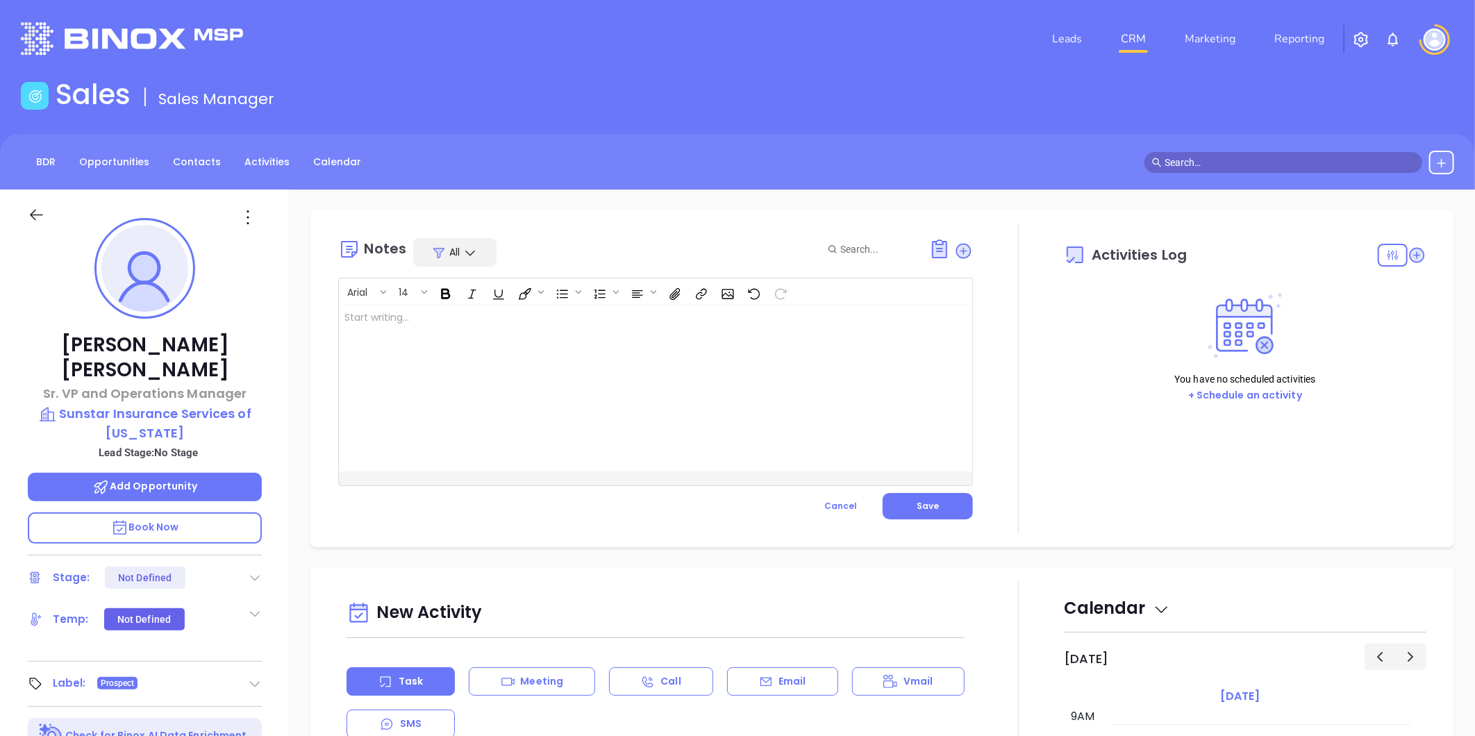
click at [502, 328] on div at bounding box center [633, 388] width 589 height 167
drag, startPoint x: 933, startPoint y: 501, endPoint x: 973, endPoint y: 517, distance: 43.3
click at [932, 502] on button "Save" at bounding box center [927, 506] width 90 height 26
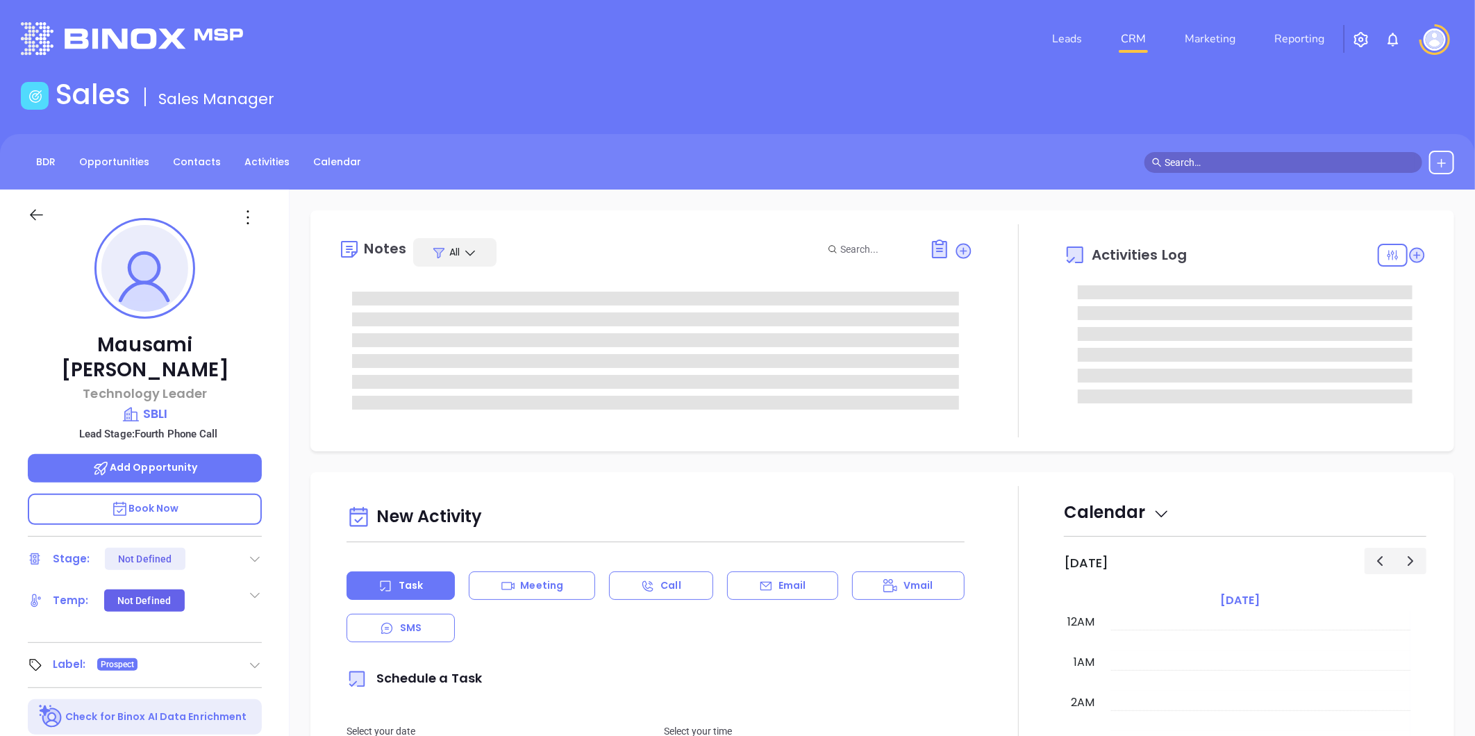
type input "[DATE]"
type input "[PERSON_NAME]"
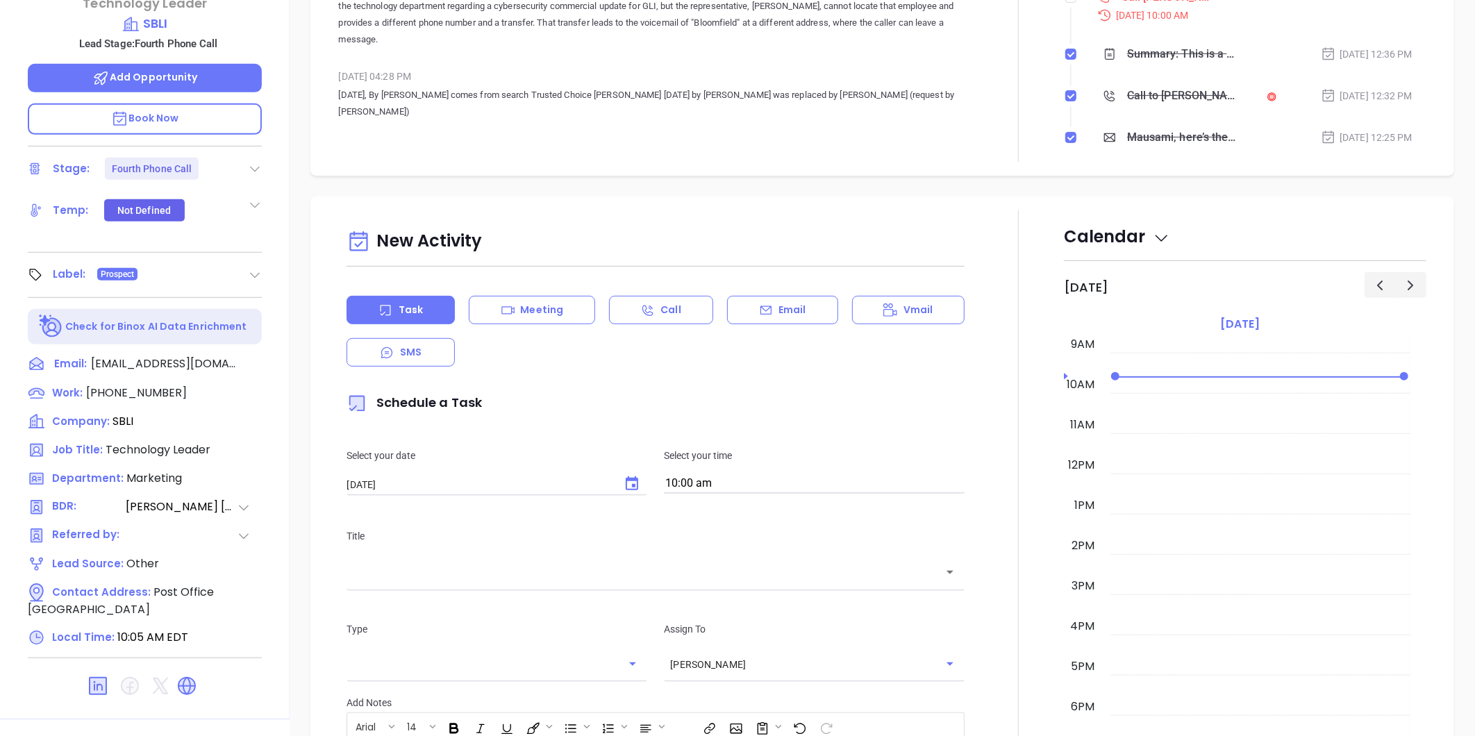
scroll to position [426, 0]
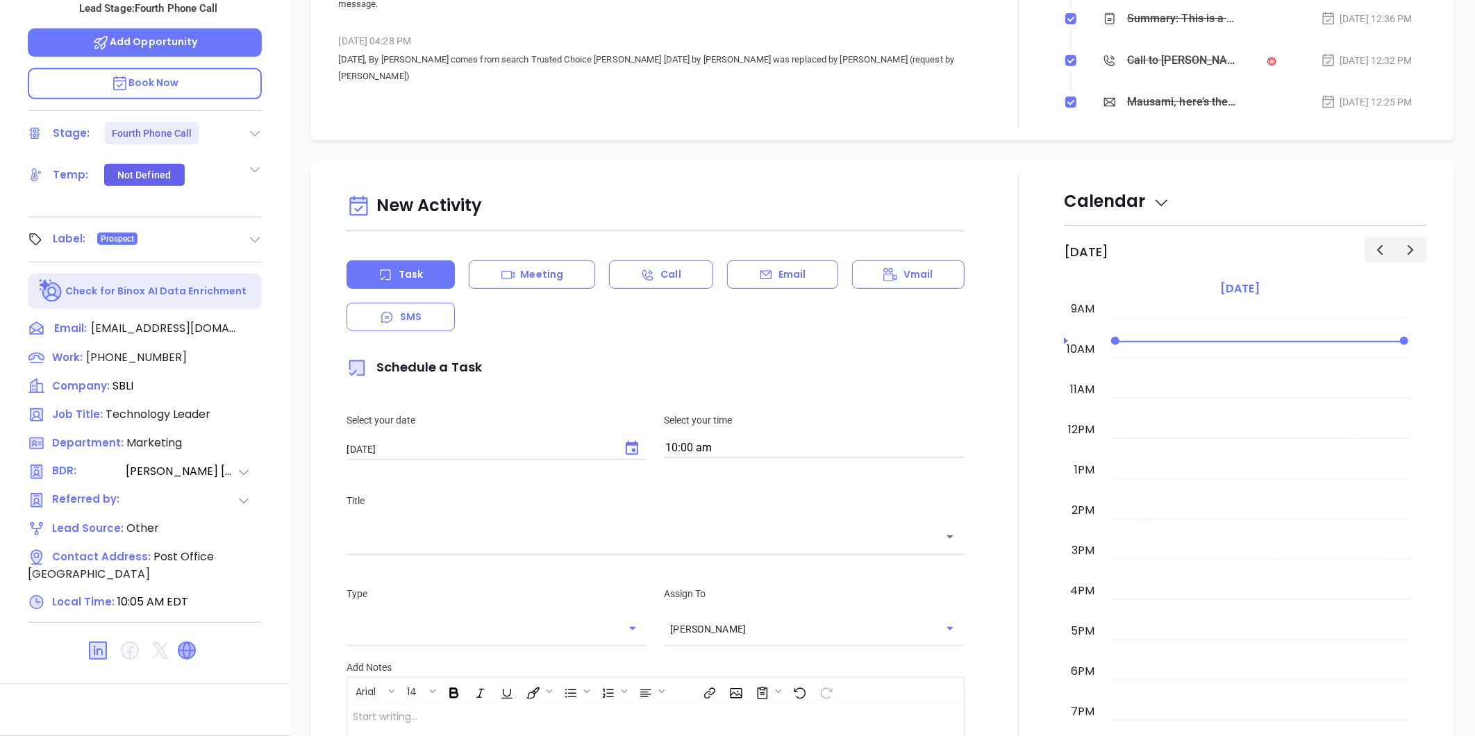
click at [184, 642] on icon at bounding box center [186, 650] width 17 height 17
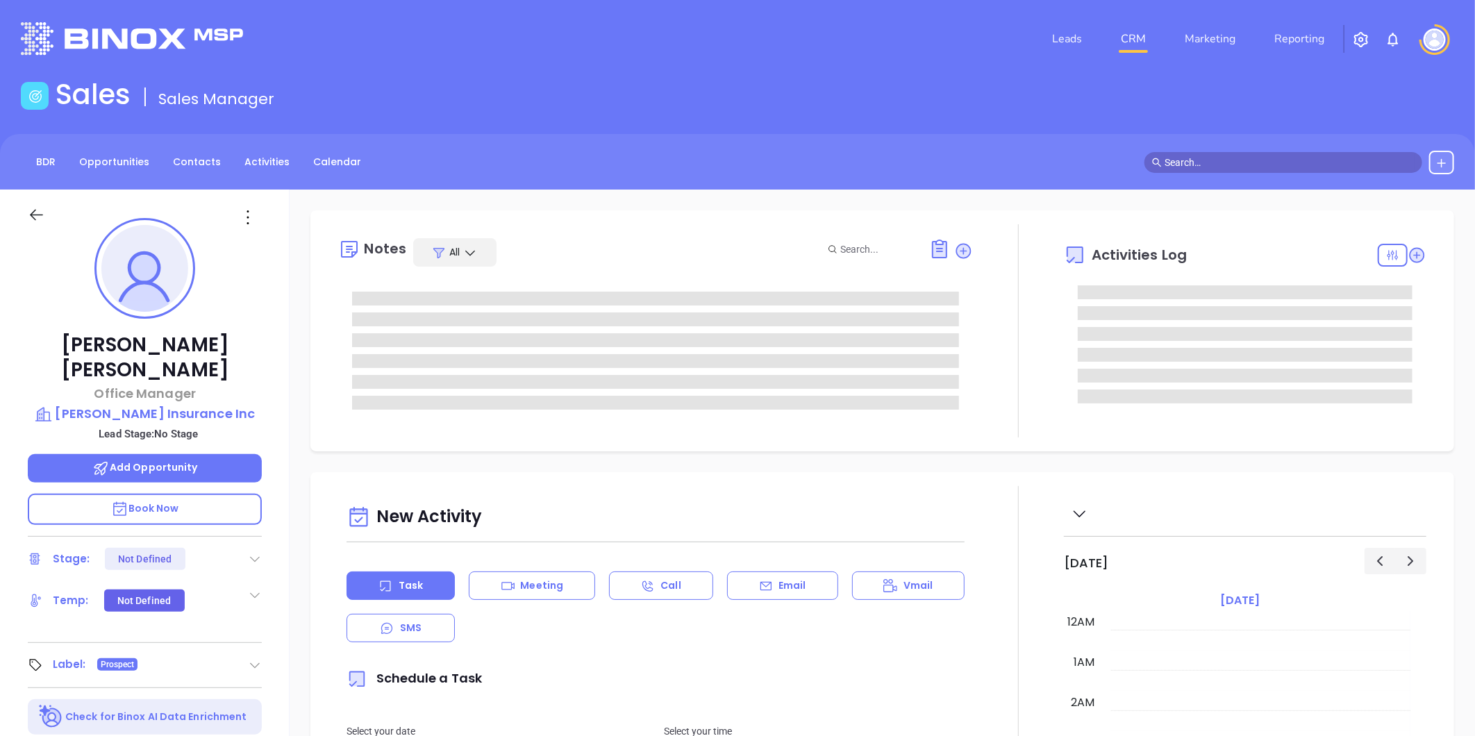
type input "[DATE]"
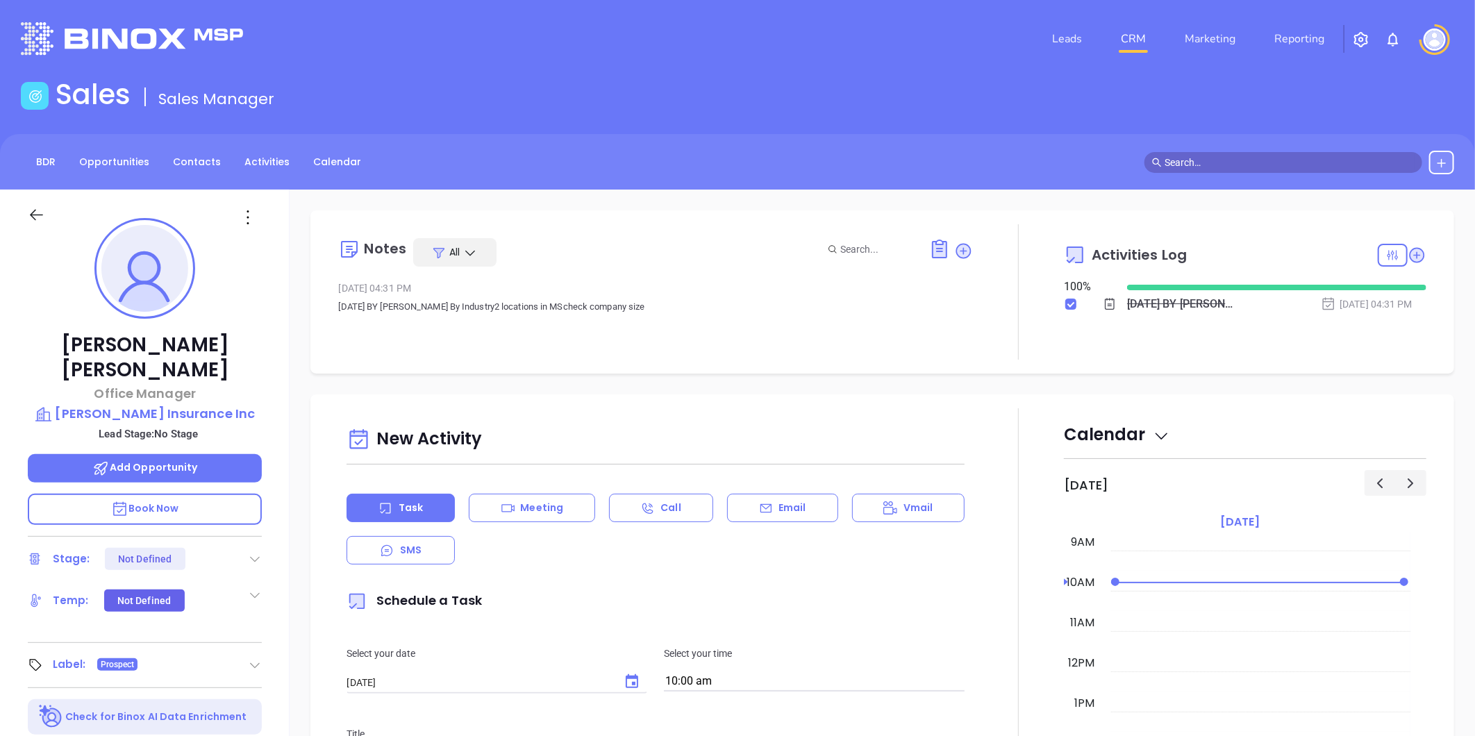
type input "[PERSON_NAME]"
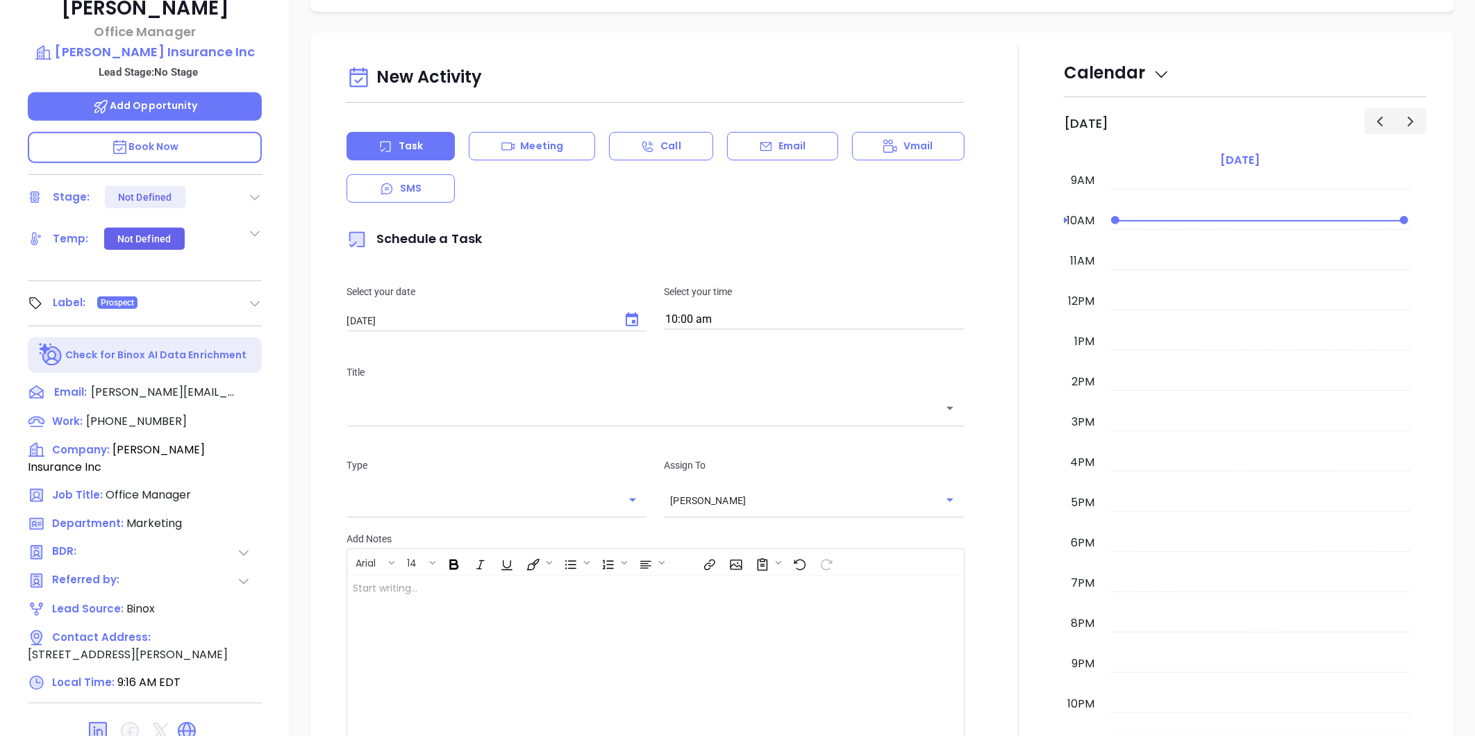
scroll to position [426, 0]
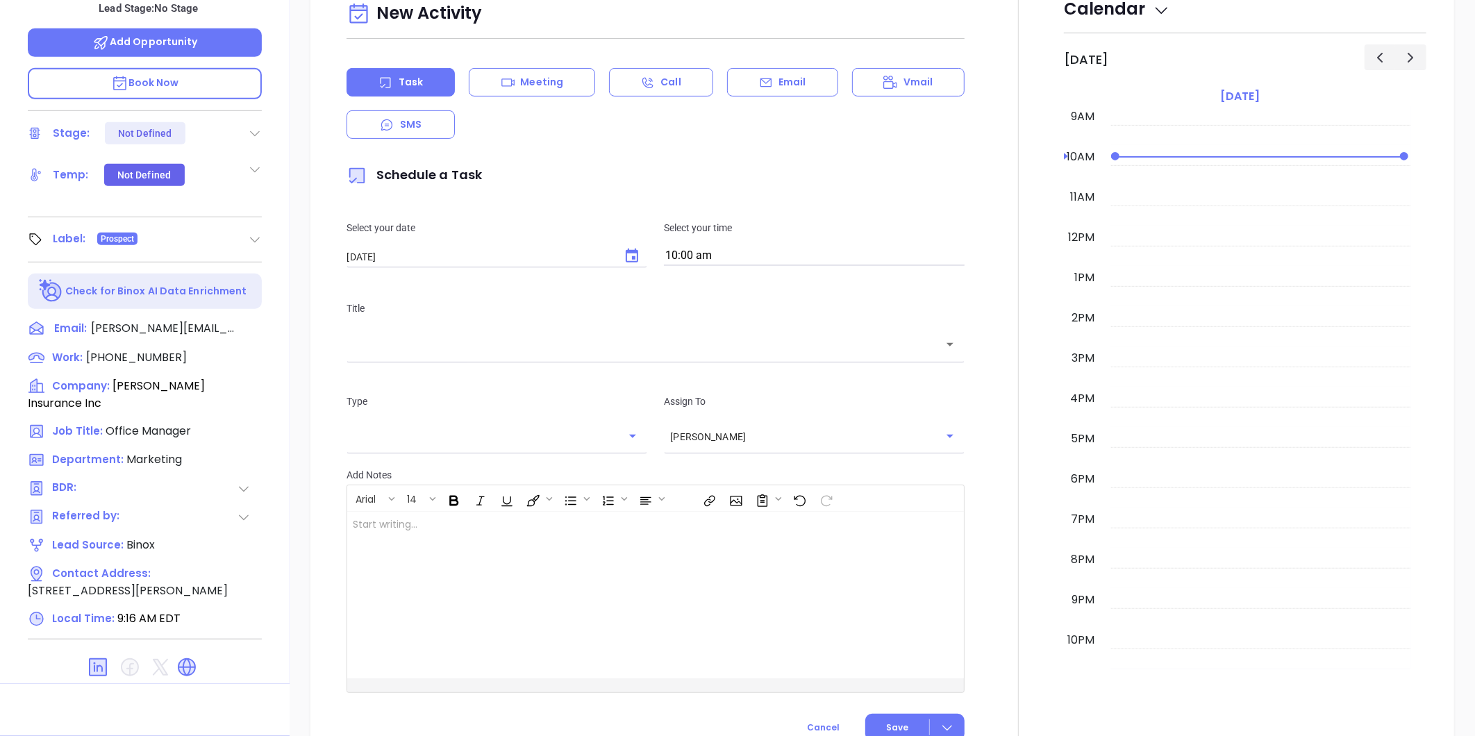
click at [178, 656] on icon at bounding box center [187, 667] width 22 height 22
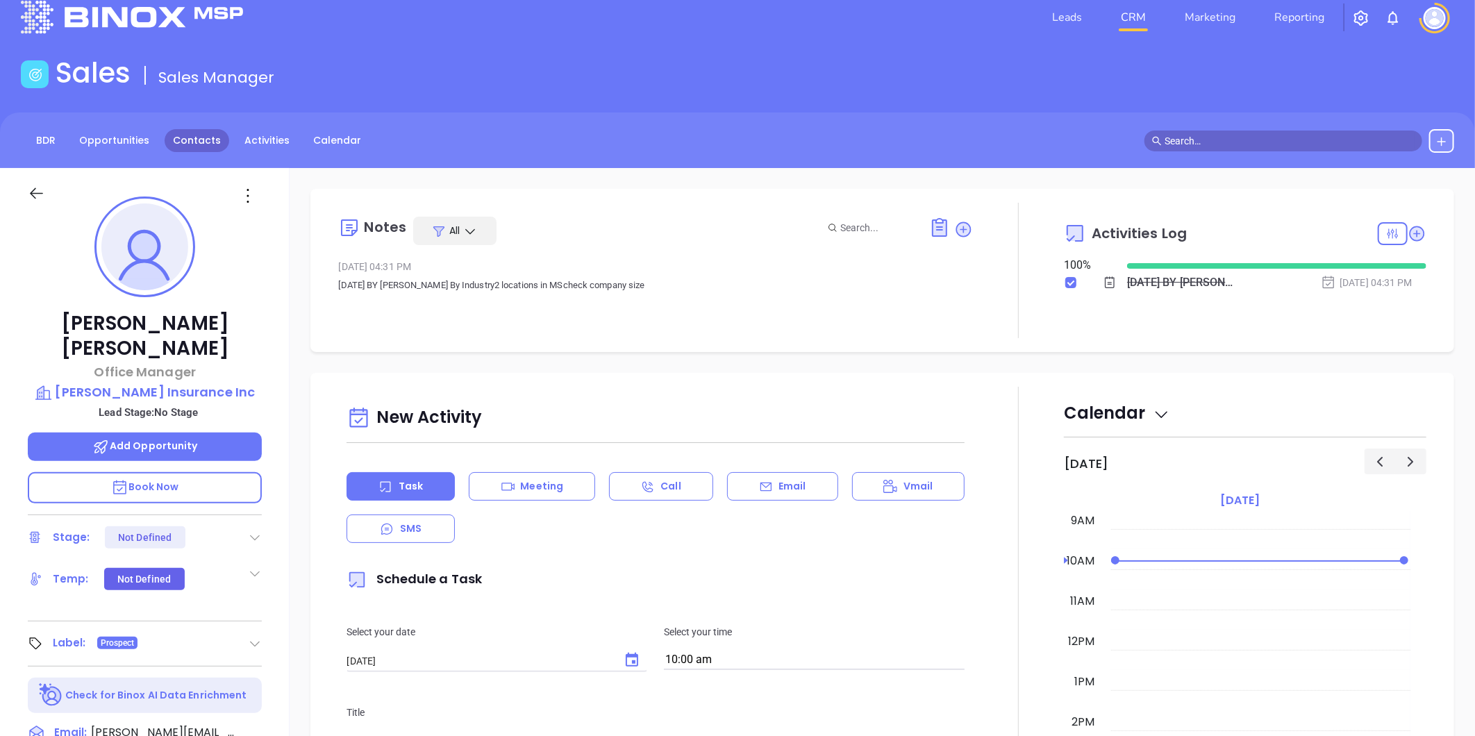
scroll to position [0, 0]
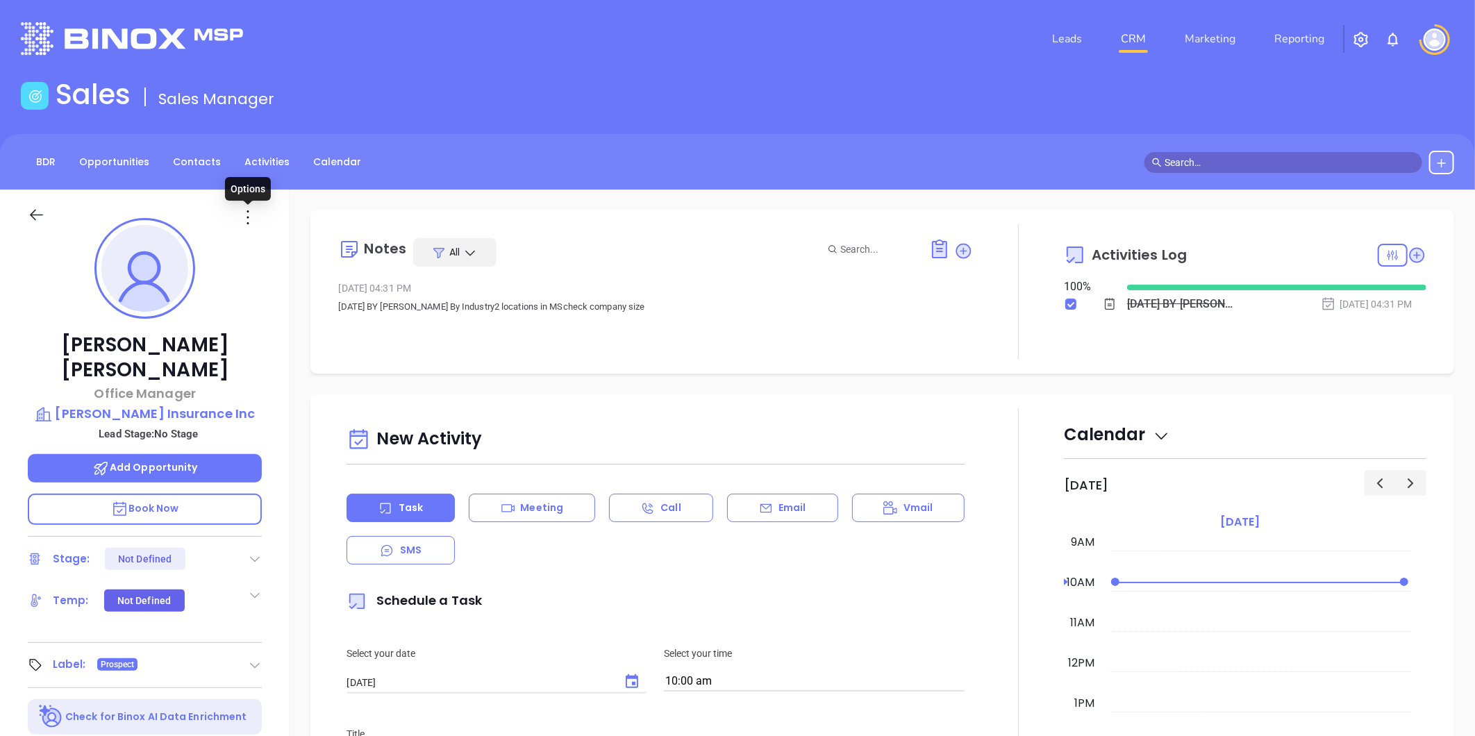
click at [246, 214] on icon at bounding box center [248, 217] width 22 height 22
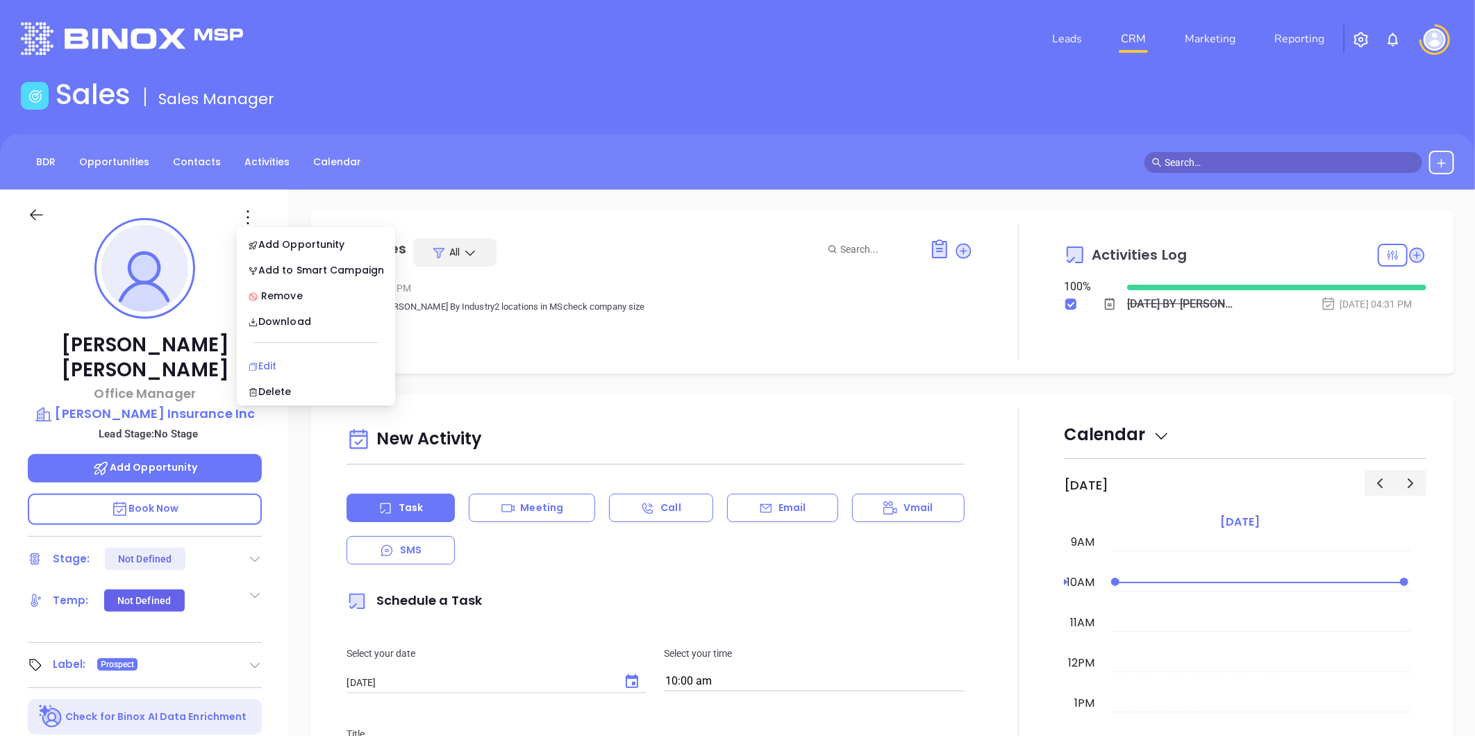
click at [281, 361] on div "Edit" at bounding box center [316, 365] width 136 height 15
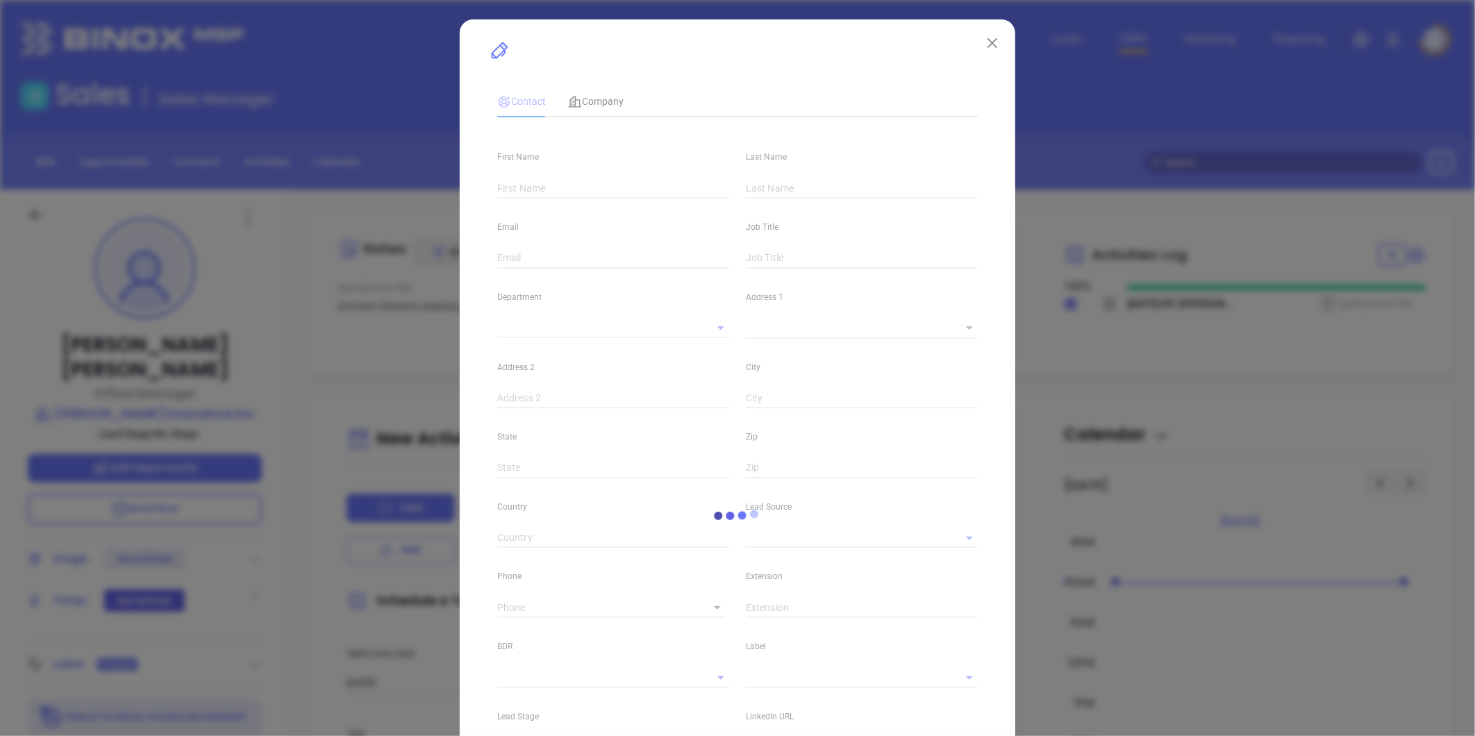
type input "[PERSON_NAME]"
type input "[PERSON_NAME][EMAIL_ADDRESS][DOMAIN_NAME]"
type input "Office Manager"
type input "1"
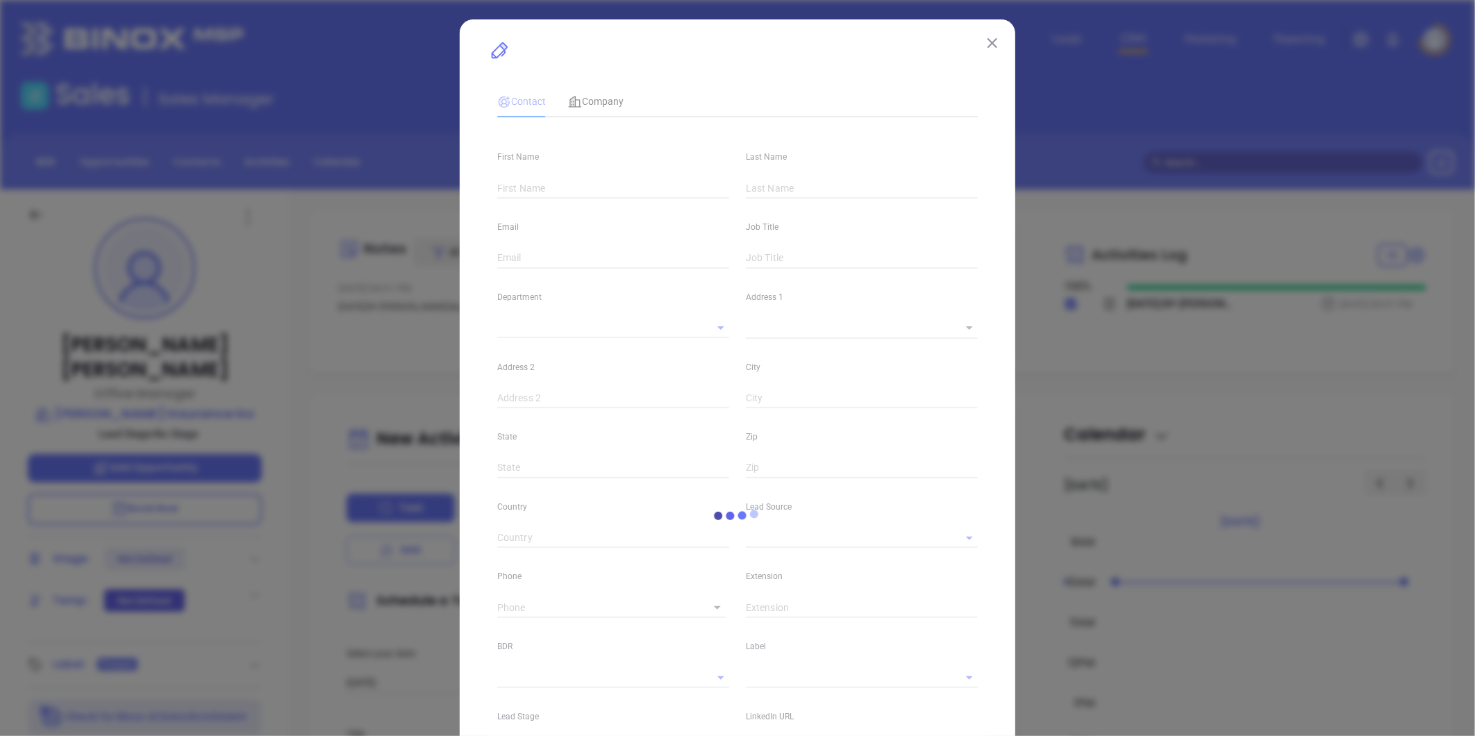
type input "[URL][DOMAIN_NAME]"
type input "Marketing"
type input "Binox"
type input "undefined undefined"
type input "(662) 287-2404"
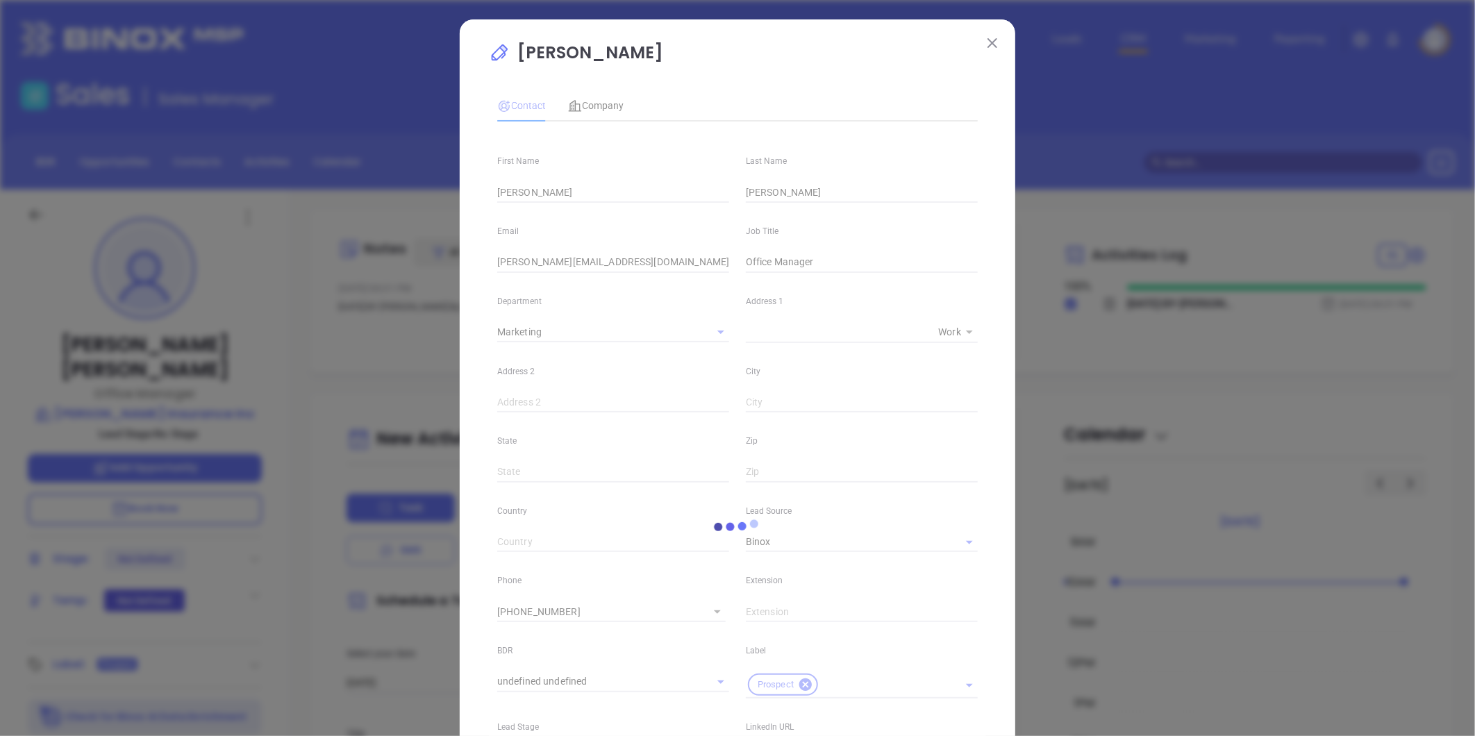
type input "1"
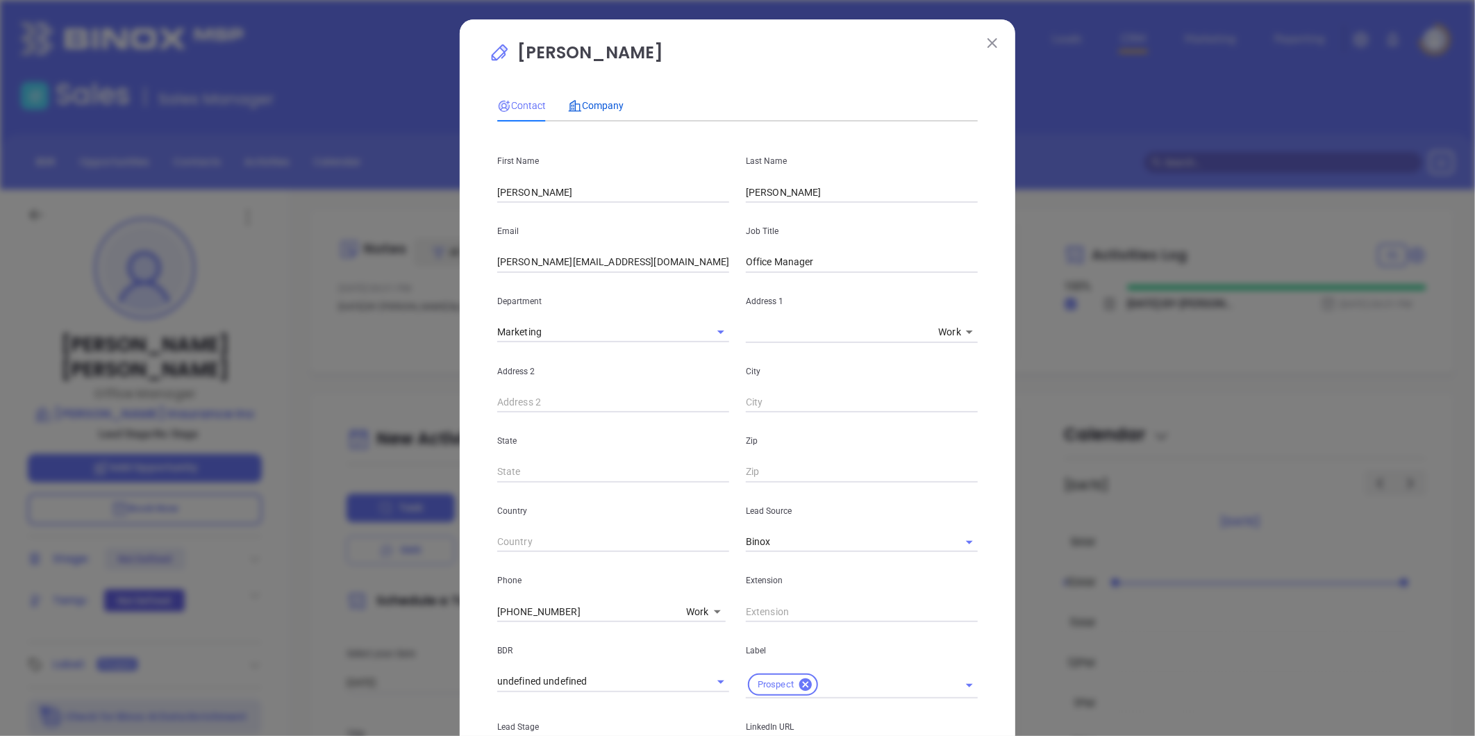
click at [602, 108] on span "Company" at bounding box center [596, 105] width 56 height 11
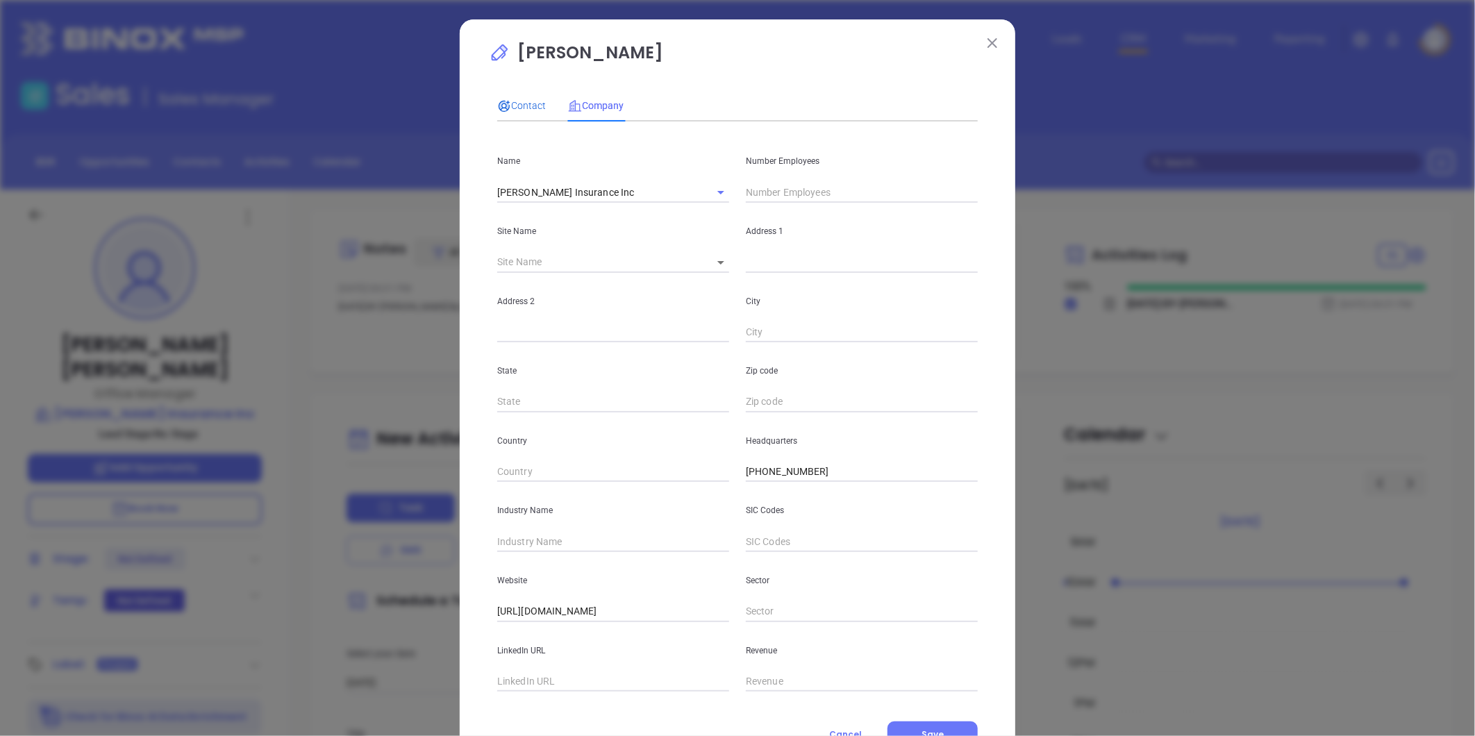
click at [517, 103] on span "Contact" at bounding box center [521, 105] width 49 height 11
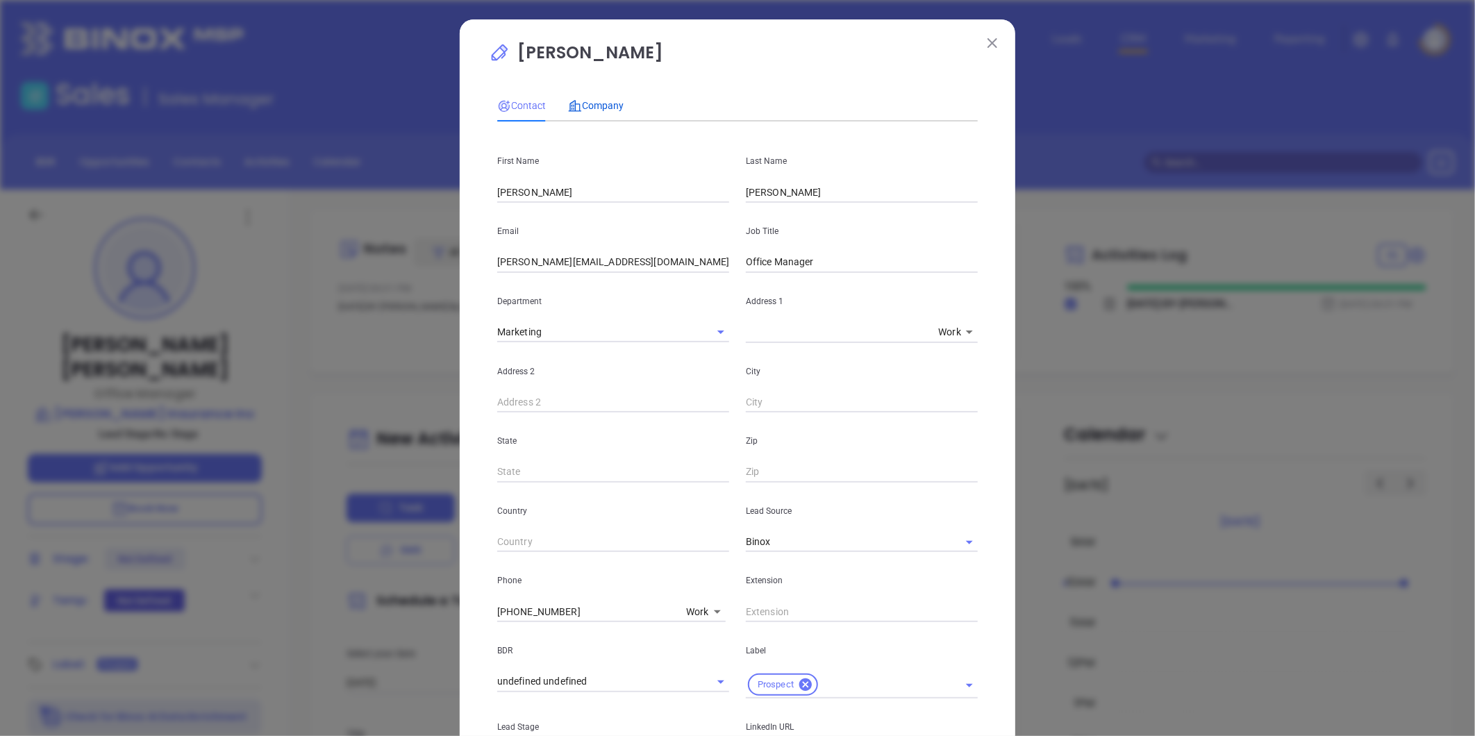
click at [593, 106] on span "Company" at bounding box center [596, 105] width 56 height 11
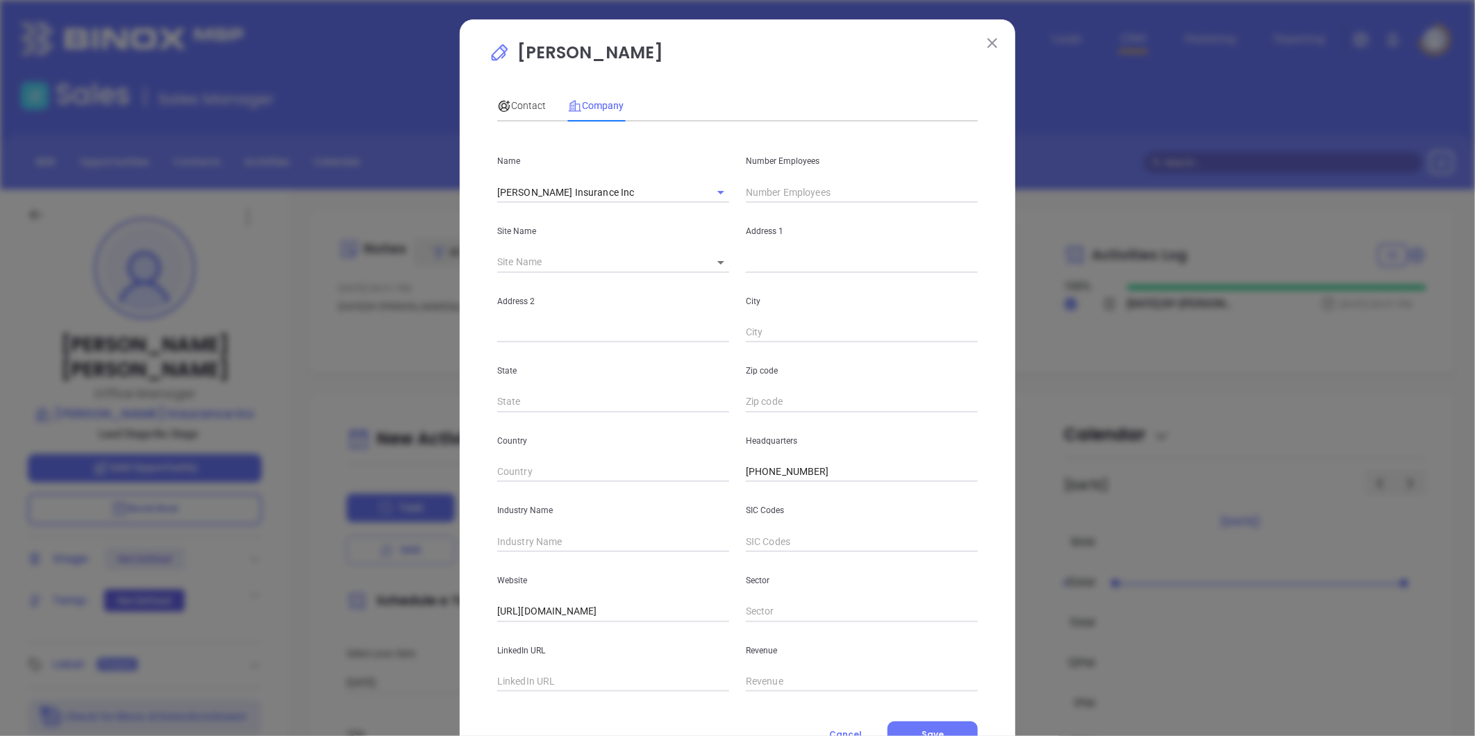
click at [772, 198] on input "text" at bounding box center [862, 192] width 232 height 21
type input "2"
click at [539, 539] on input "text" at bounding box center [613, 541] width 232 height 21
type input "Insurance"
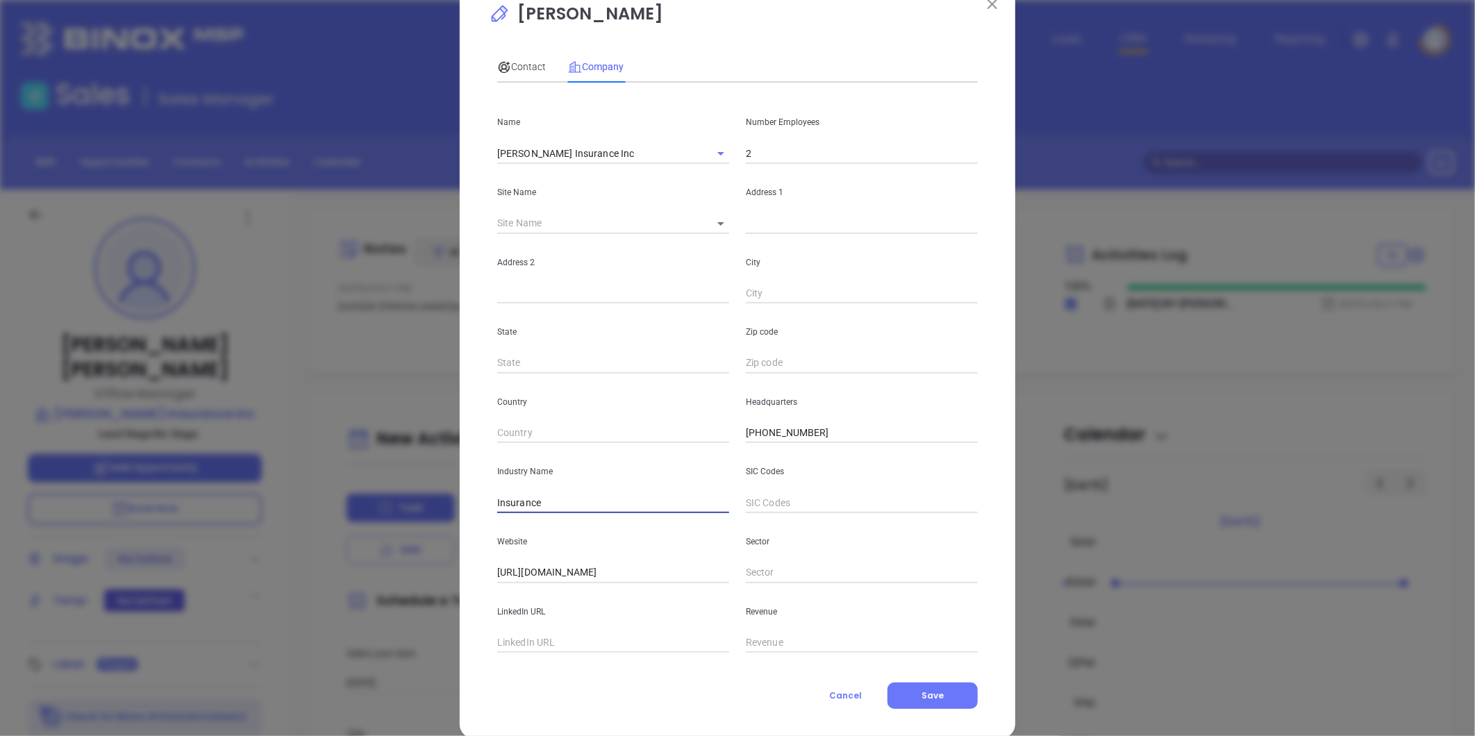
scroll to position [60, 0]
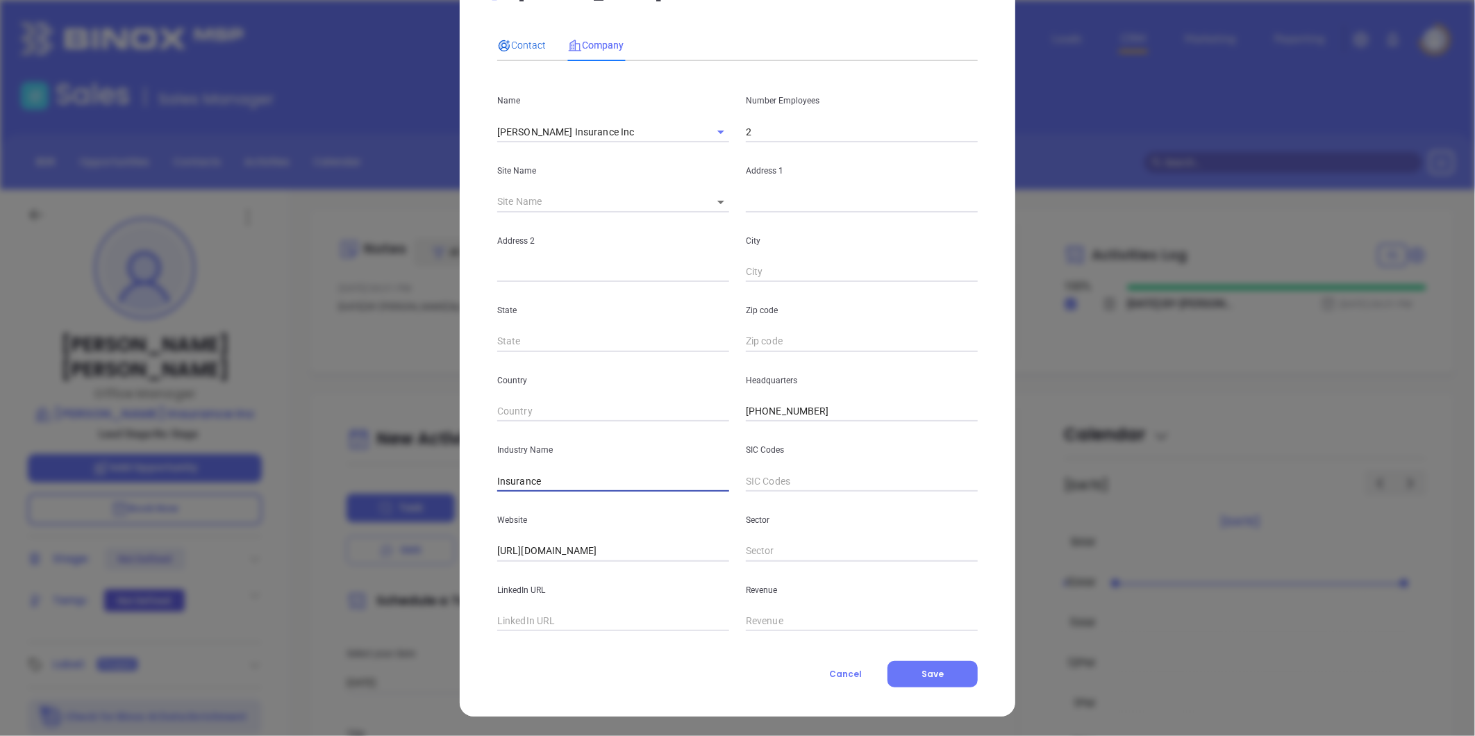
click at [509, 47] on span "Contact" at bounding box center [521, 45] width 49 height 11
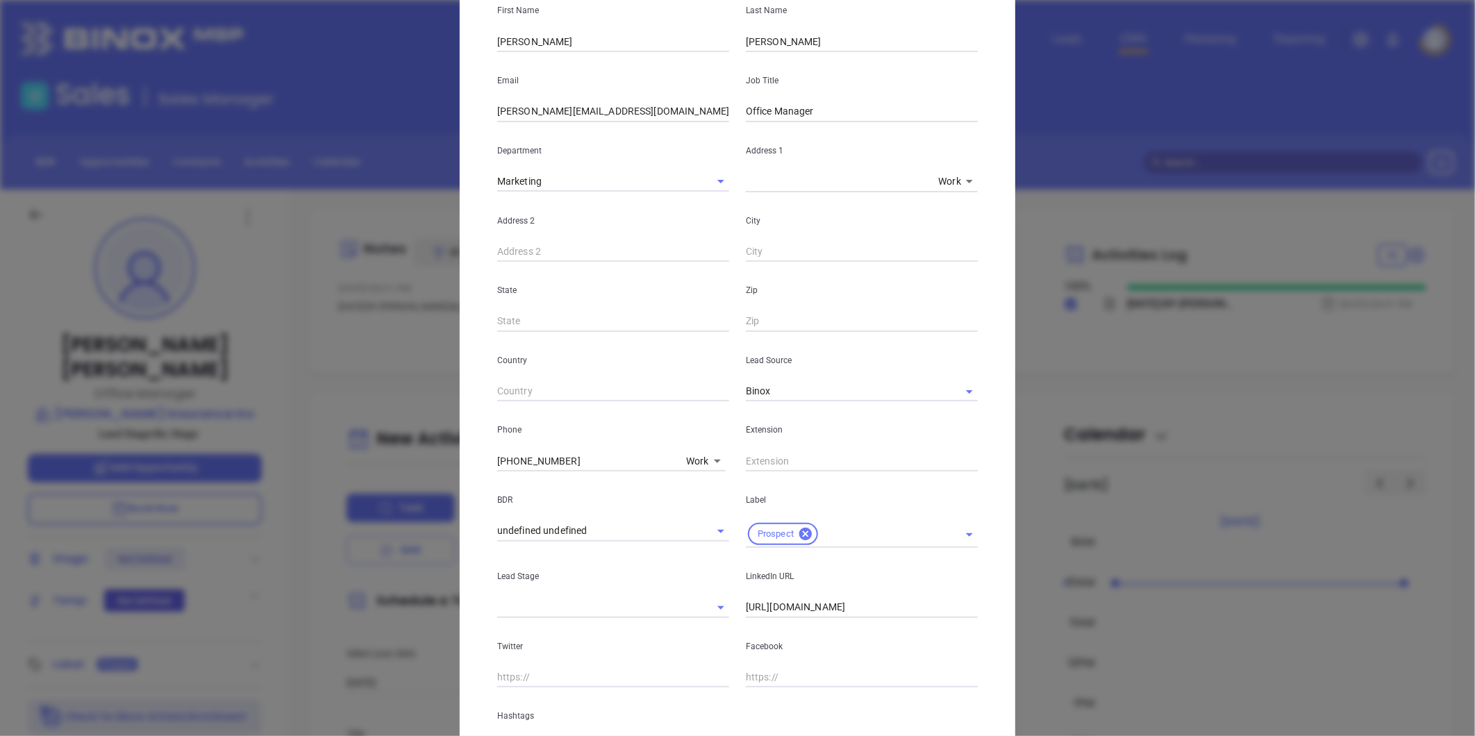
scroll to position [283, 0]
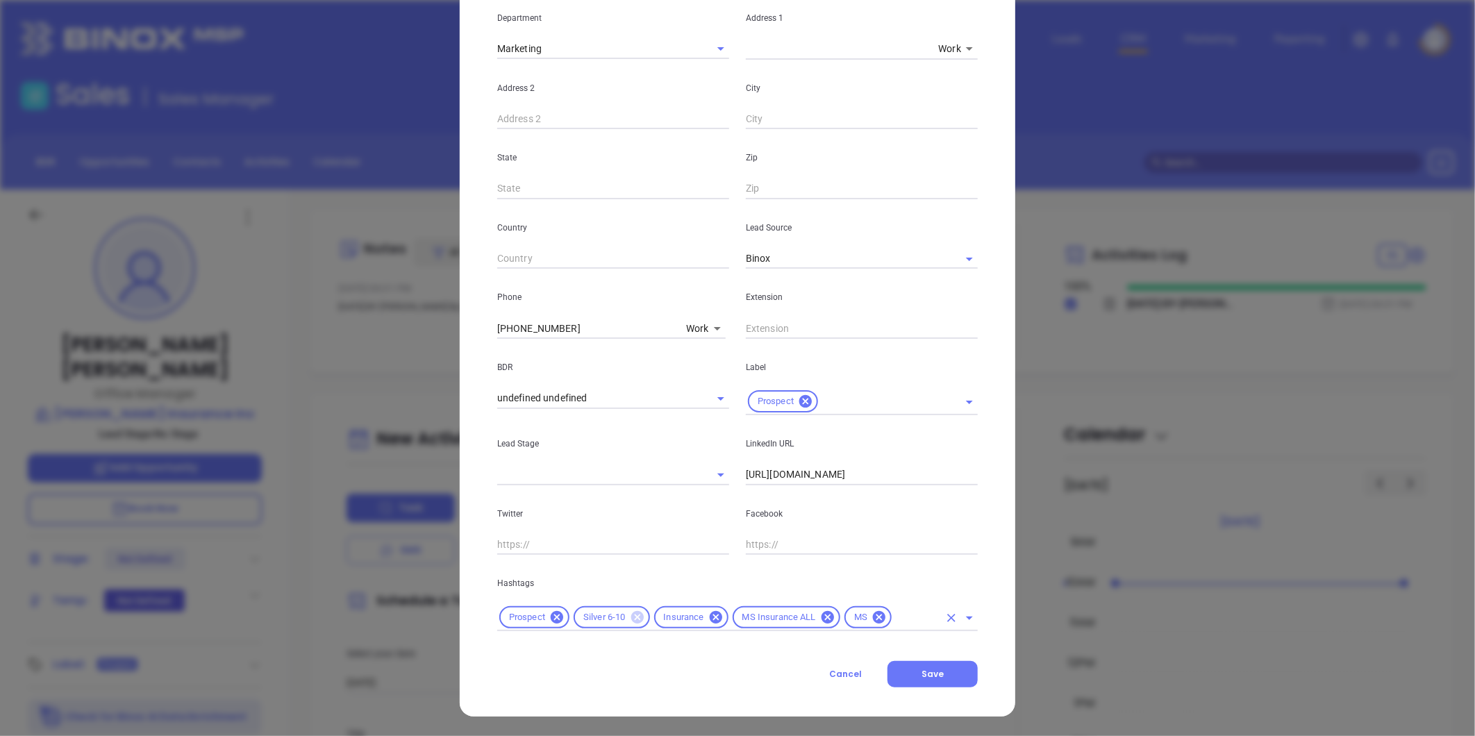
click at [630, 619] on icon at bounding box center [636, 617] width 12 height 12
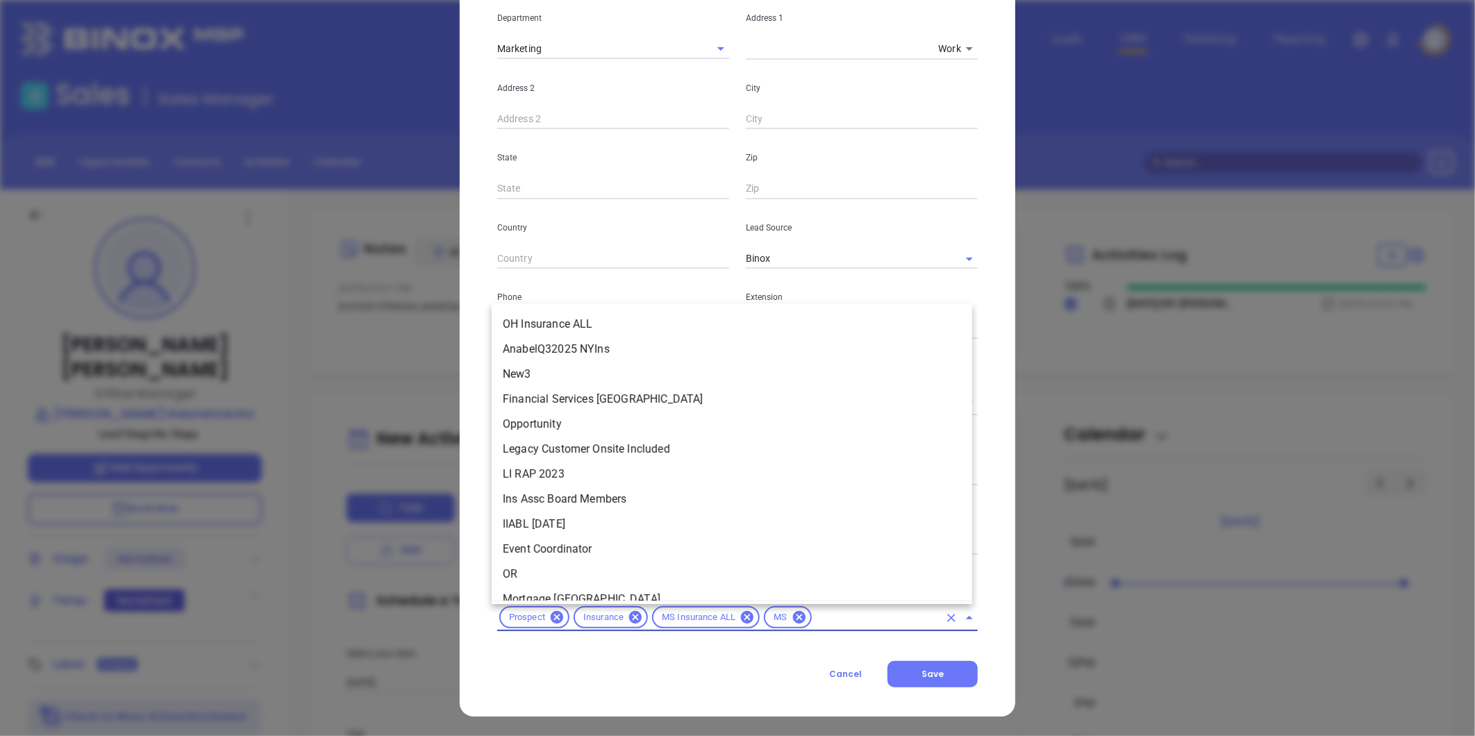
click at [834, 614] on input "text" at bounding box center [876, 617] width 125 height 17
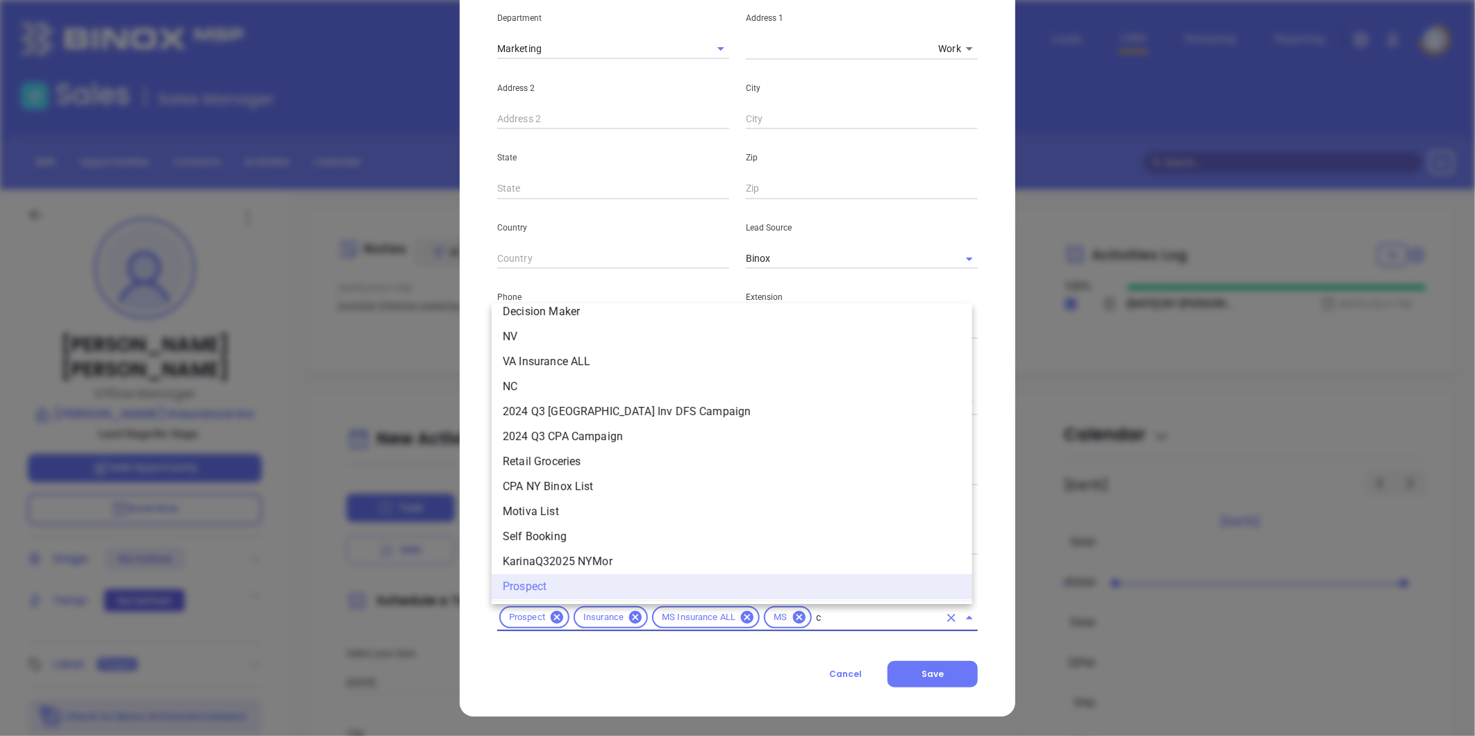
scroll to position [1157, 0]
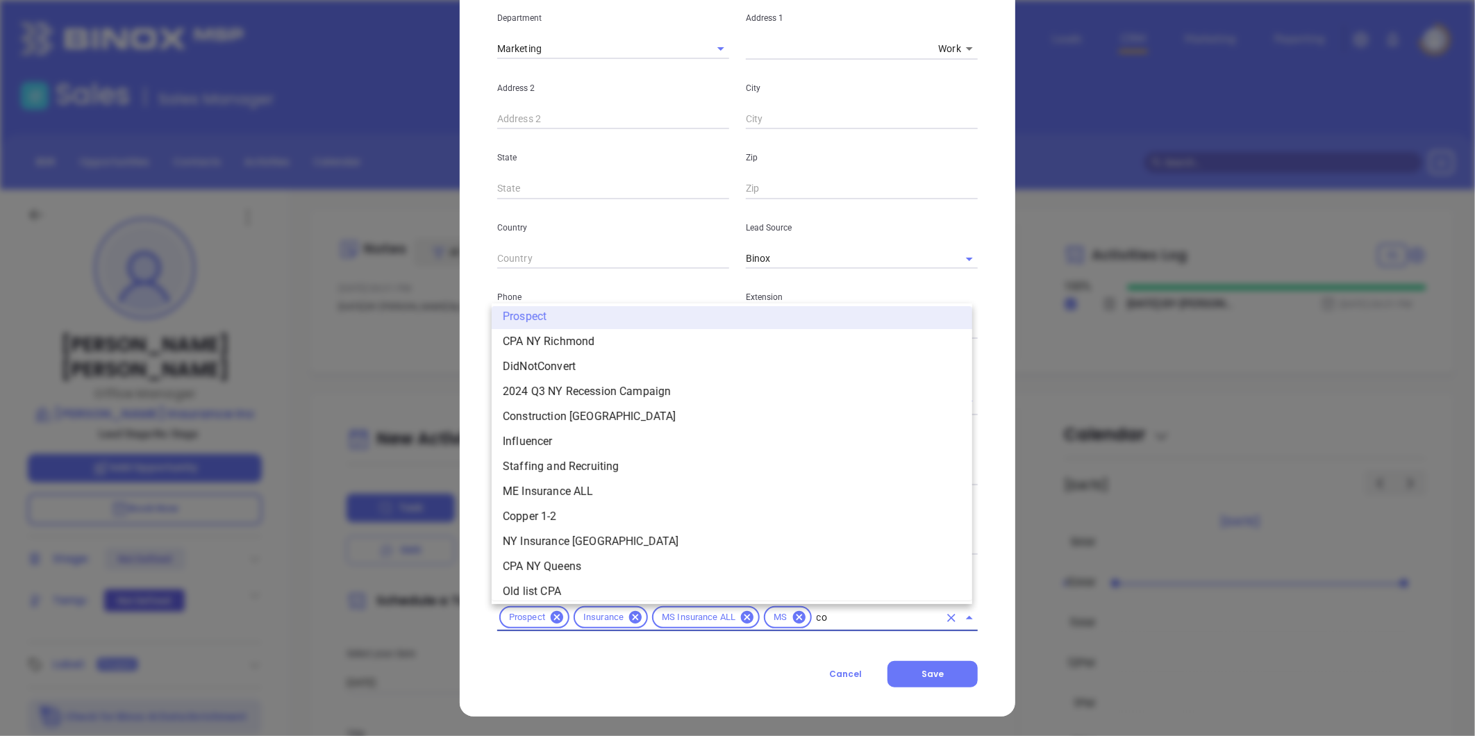
type input "cop"
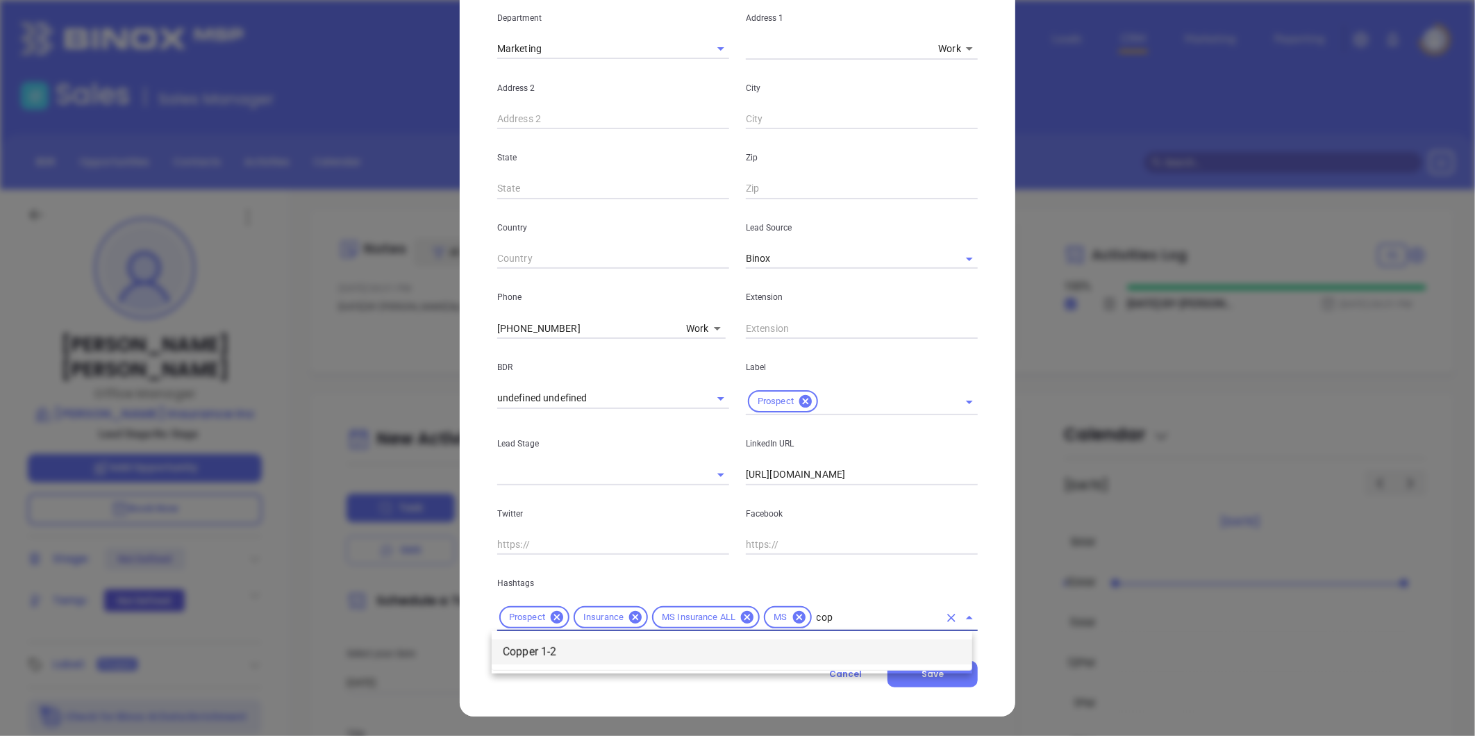
click at [614, 646] on li "Copper 1-2" at bounding box center [732, 651] width 480 height 25
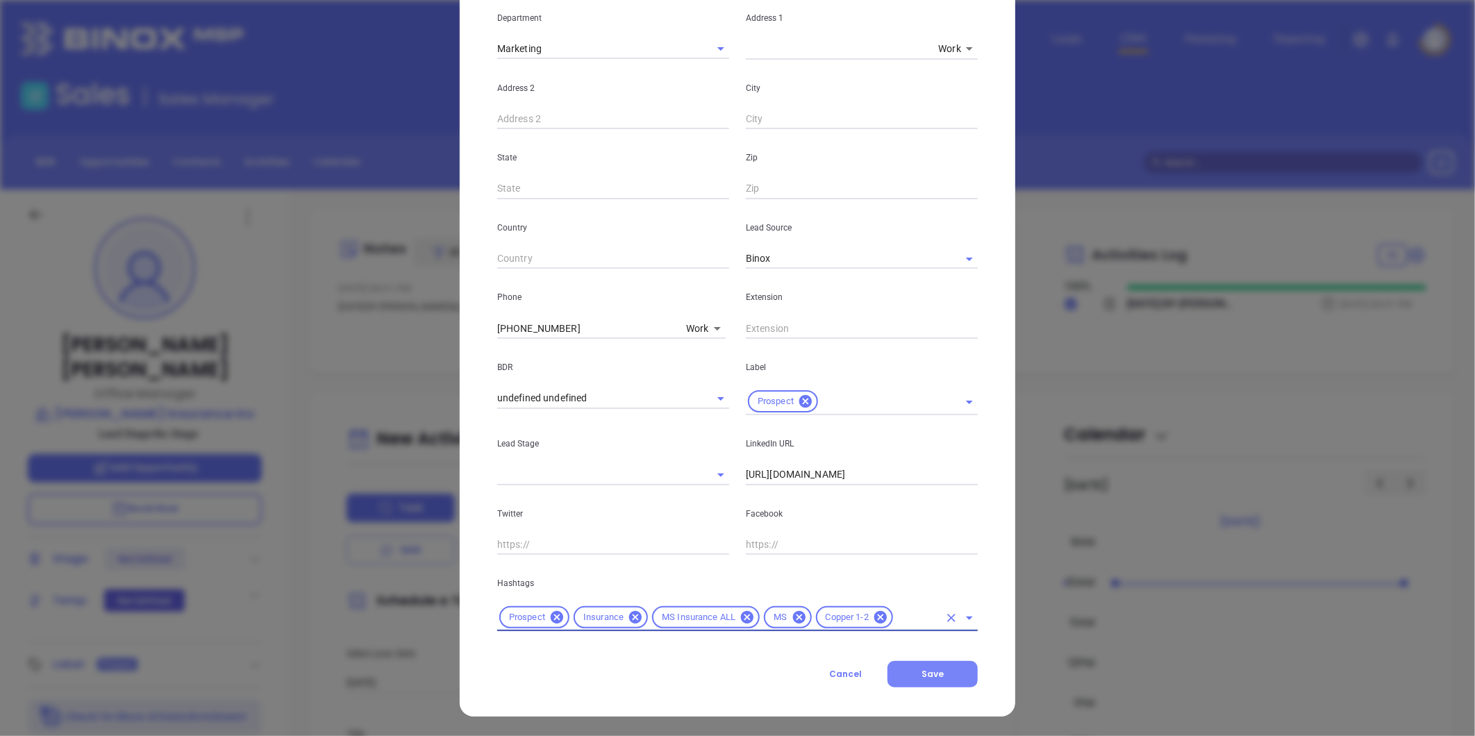
click at [932, 666] on button "Save" at bounding box center [932, 674] width 90 height 26
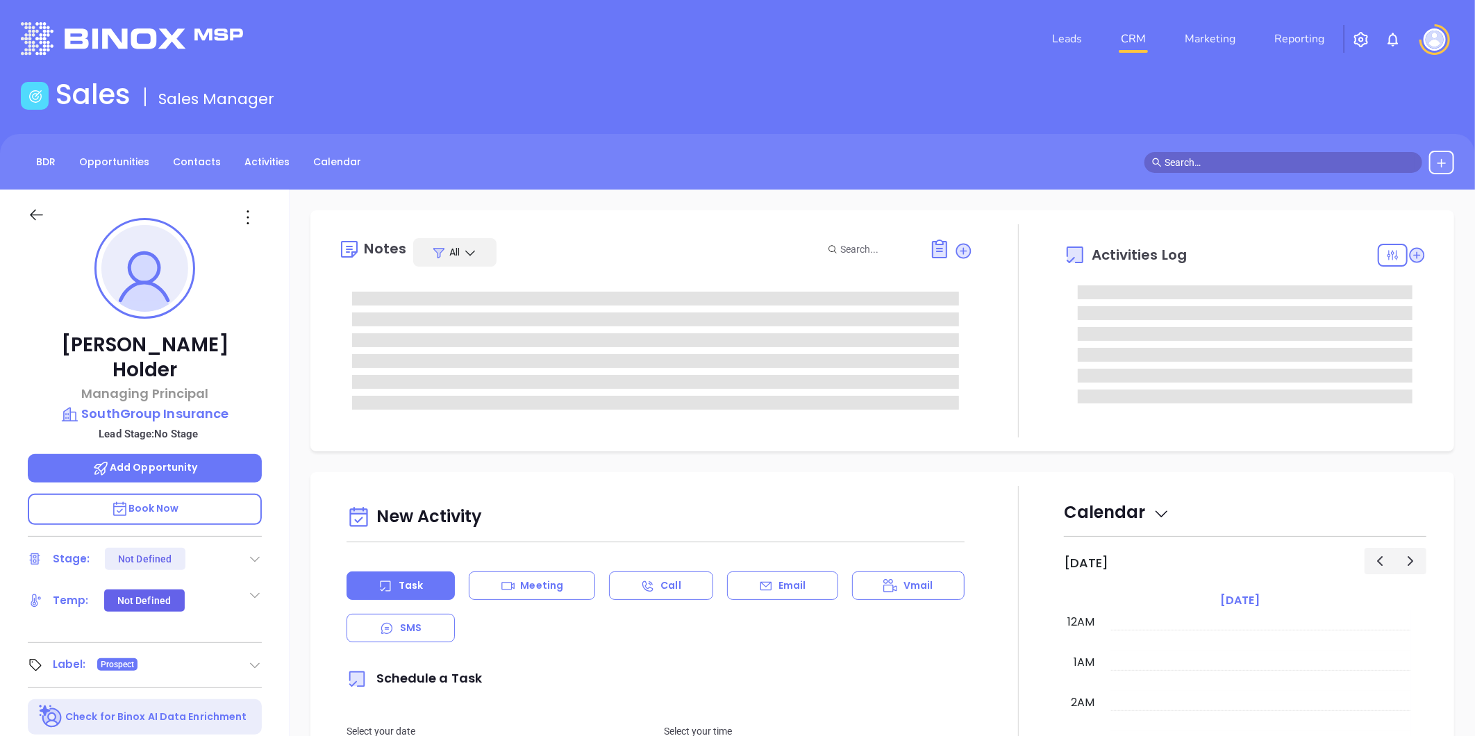
type input "[DATE]"
type input "[PERSON_NAME]"
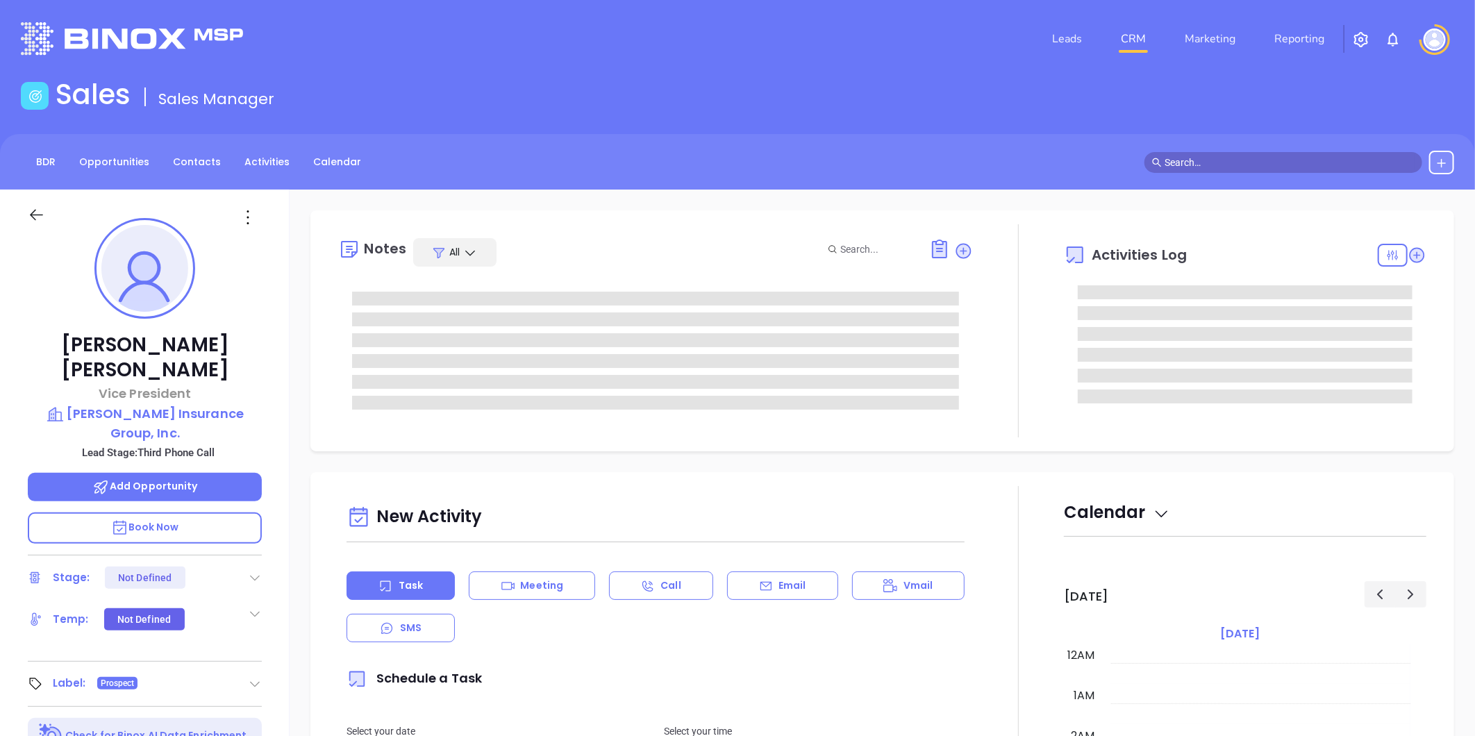
type input "[DATE]"
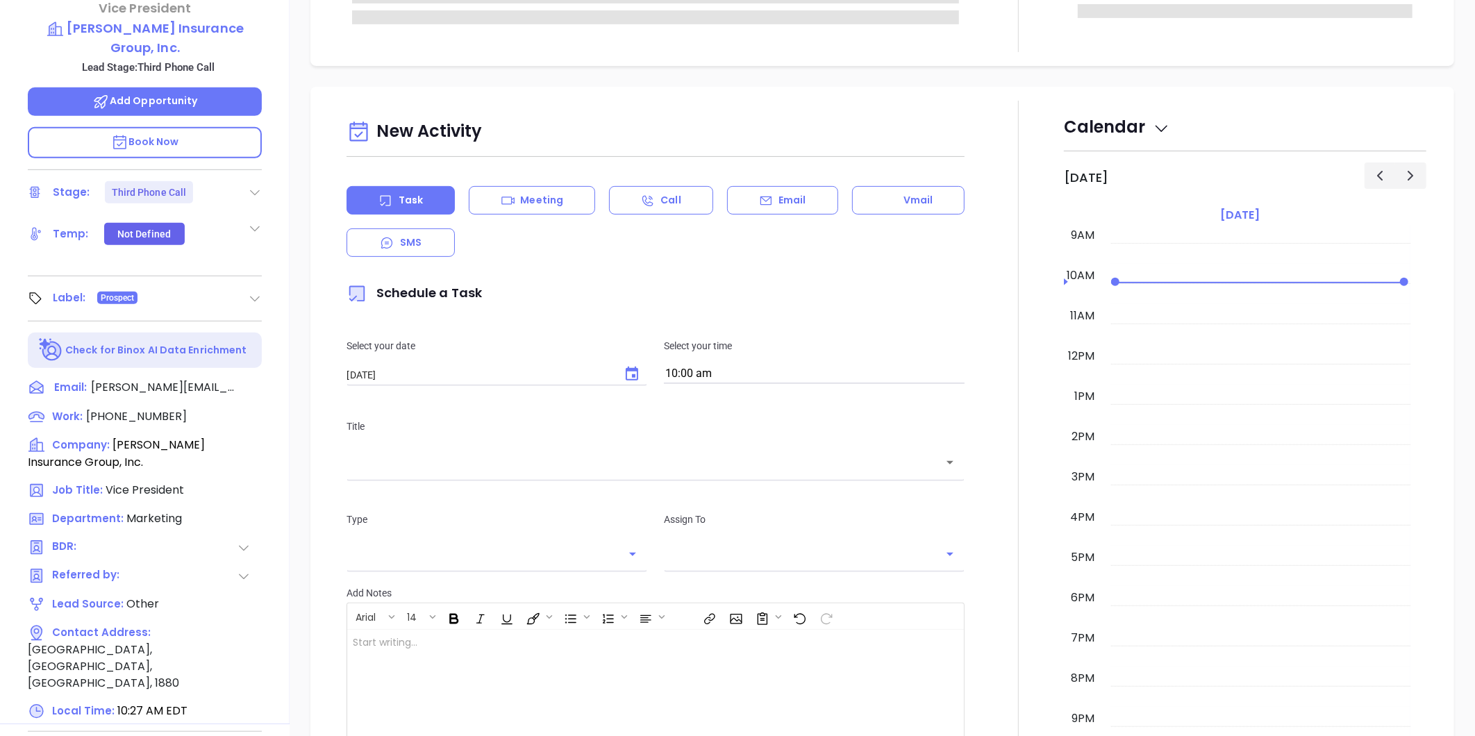
type input "[PERSON_NAME]"
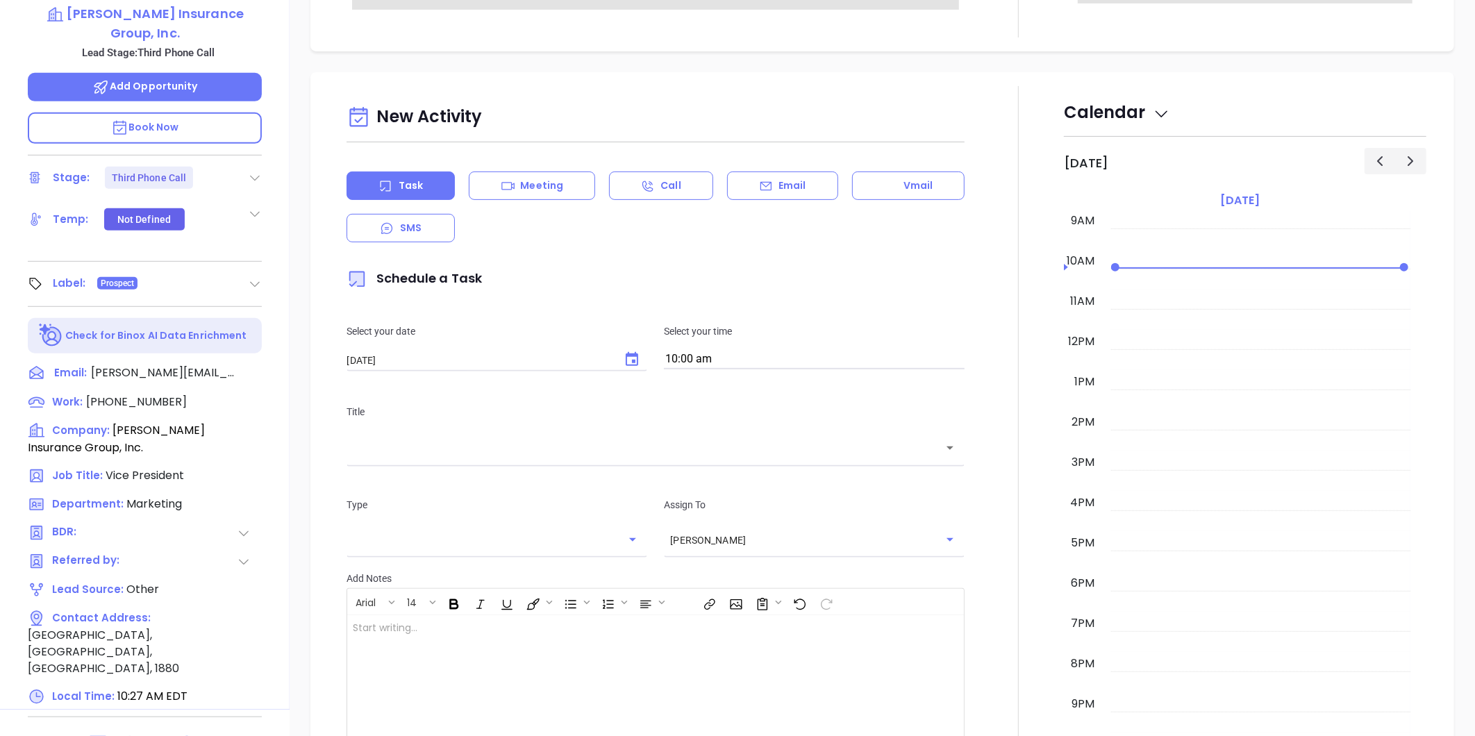
scroll to position [426, 0]
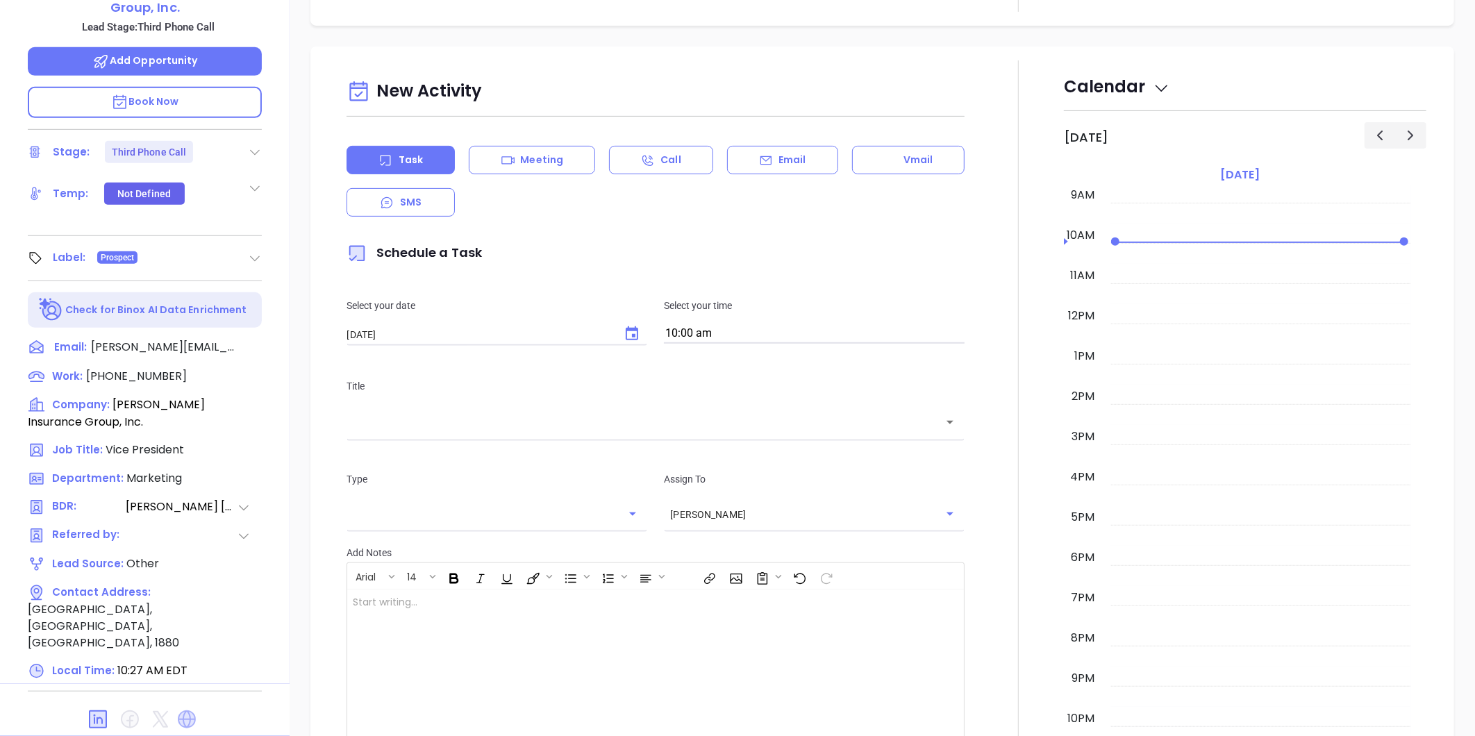
click at [192, 710] on icon at bounding box center [187, 719] width 18 height 18
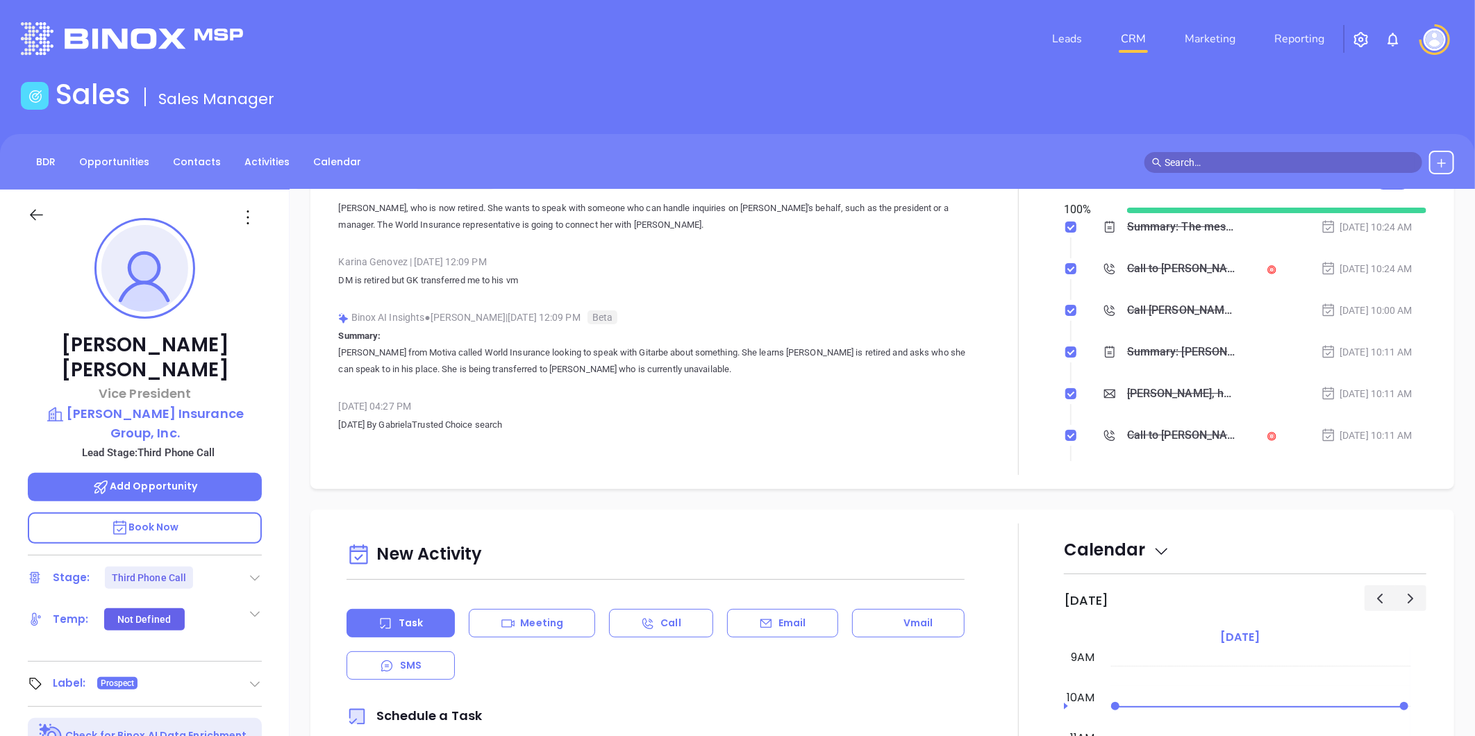
scroll to position [154, 0]
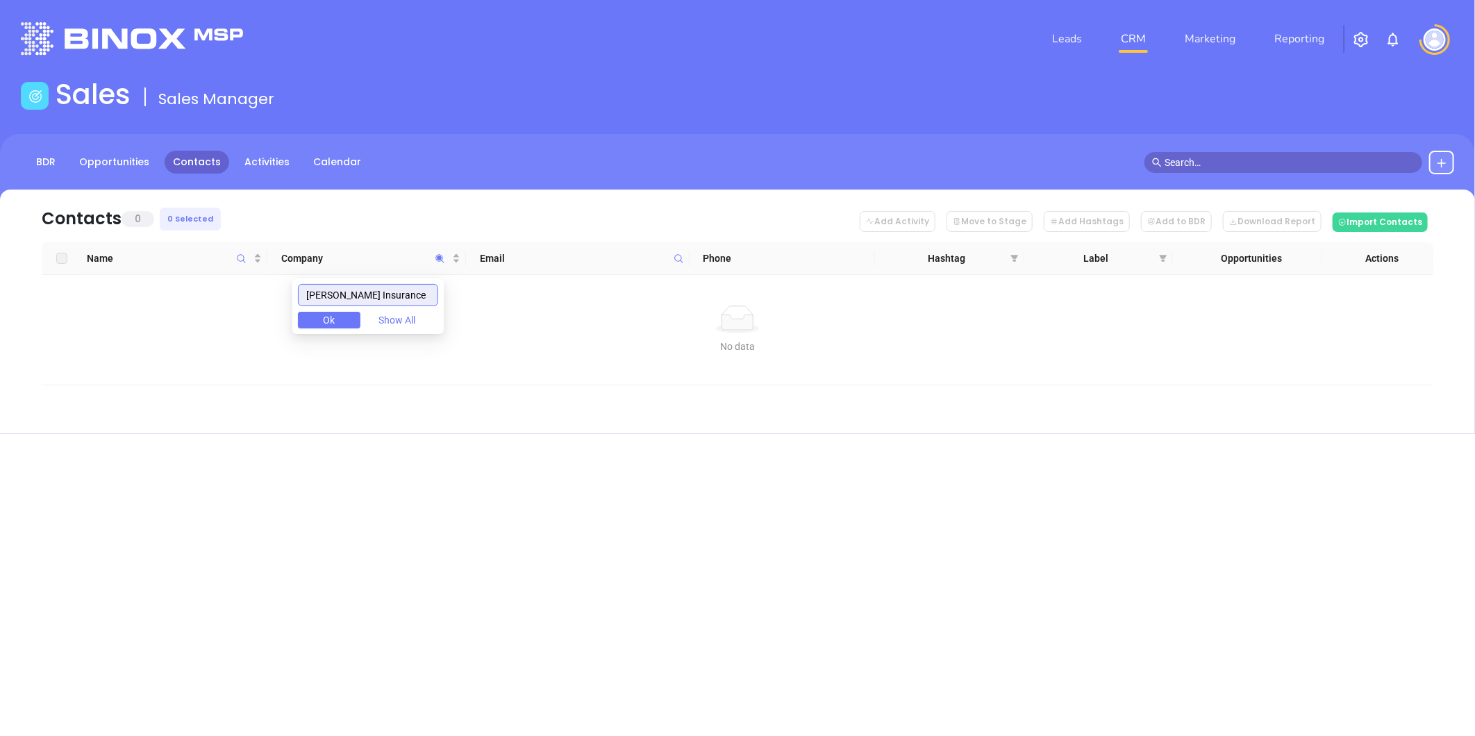
drag, startPoint x: 276, startPoint y: 309, endPoint x: 58, endPoint y: 330, distance: 218.4
click at [87, 331] on body "Leads CRM Marketing Reporting Financial Leads Leads Sales Sales Manager BDR Opp…" at bounding box center [737, 368] width 1475 height 736
type input "VAN [PERSON_NAME] INSURANCE"
click at [392, 297] on input "VAN CLEVE INSURANCE" at bounding box center [368, 295] width 140 height 22
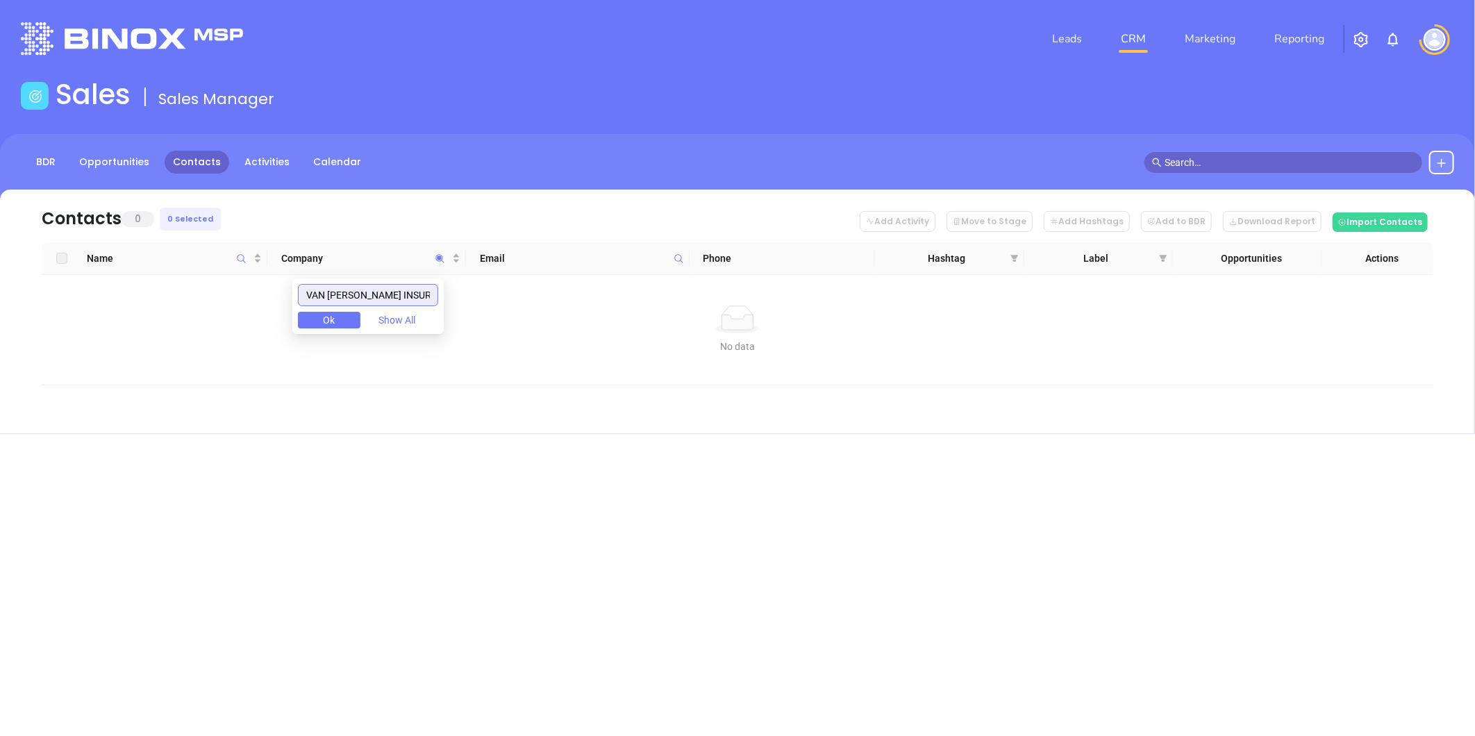
click at [392, 297] on input "VAN CLEVE INSURANCE" at bounding box center [368, 295] width 140 height 22
paste input "text"
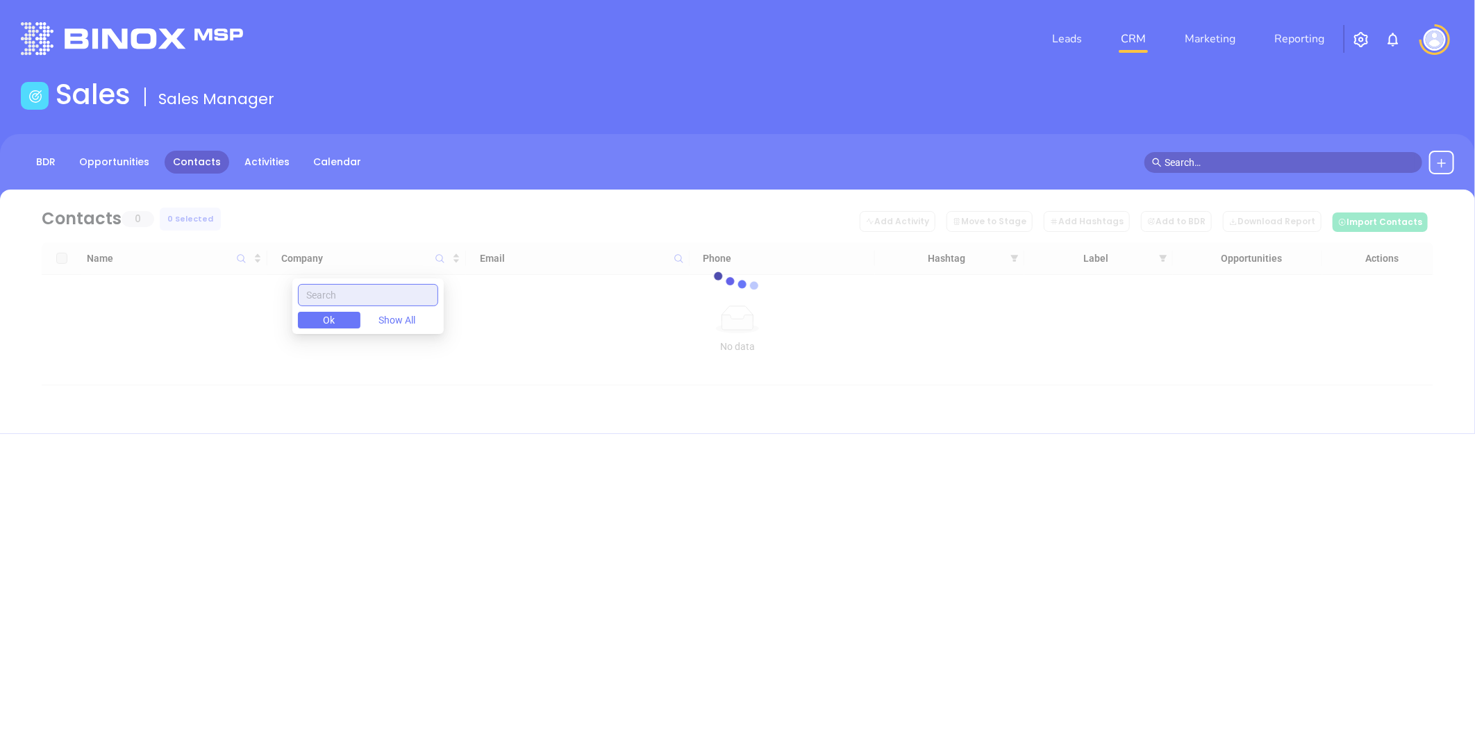
click at [347, 292] on input "text" at bounding box center [368, 295] width 140 height 22
paste input "Indianola Insurance"
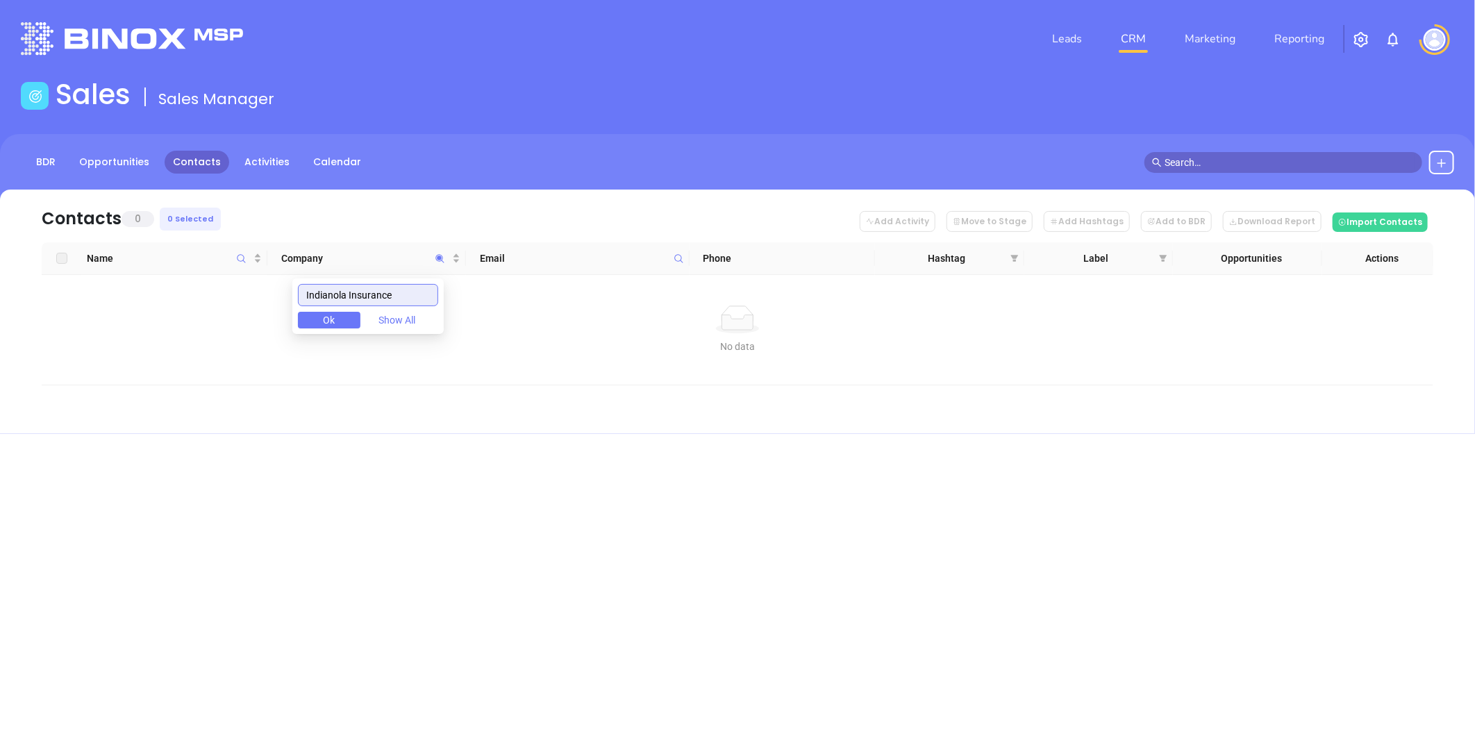
click at [358, 295] on input "Indianola Insurance" at bounding box center [368, 295] width 140 height 22
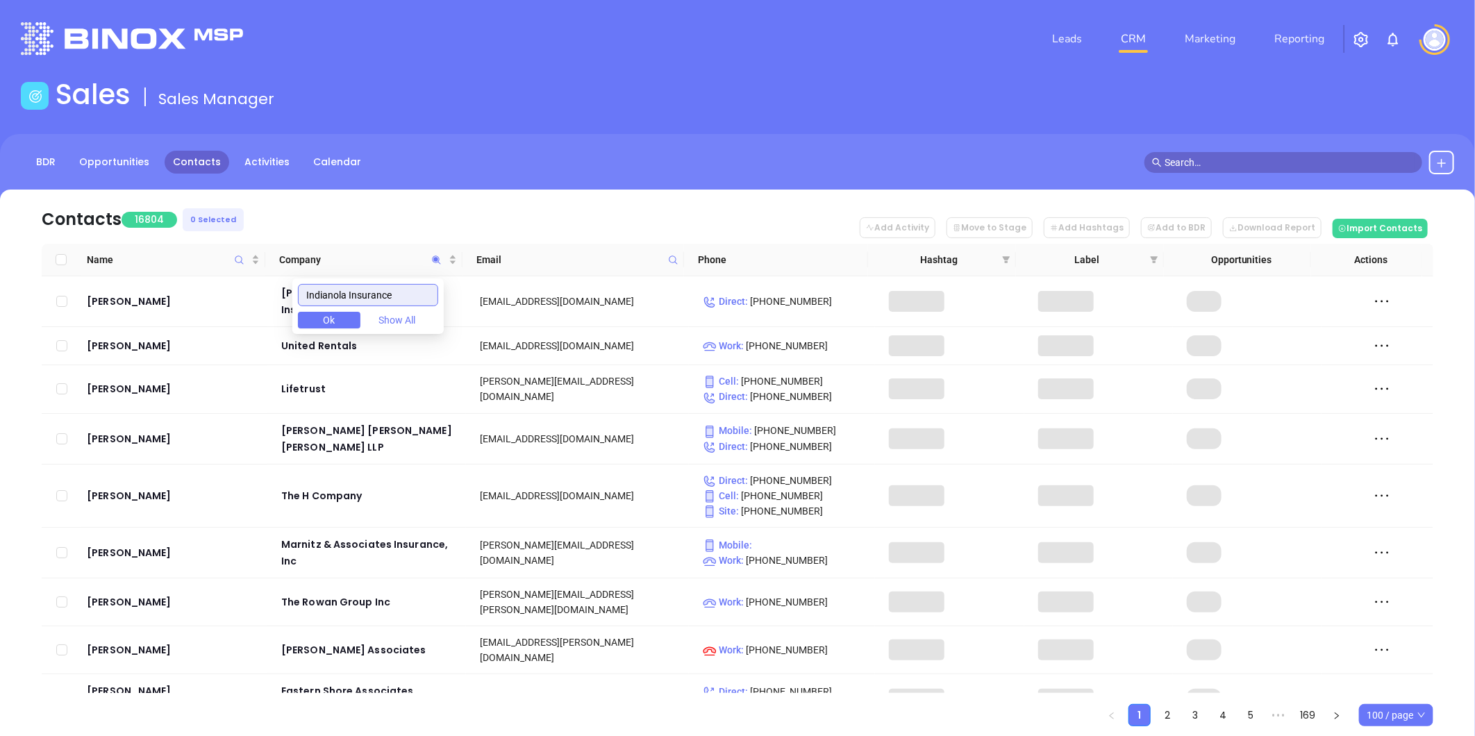
drag, startPoint x: 358, startPoint y: 295, endPoint x: 428, endPoint y: 283, distance: 71.2
click at [442, 283] on div "Indianola Insurance Ok Show All" at bounding box center [367, 306] width 151 height 56
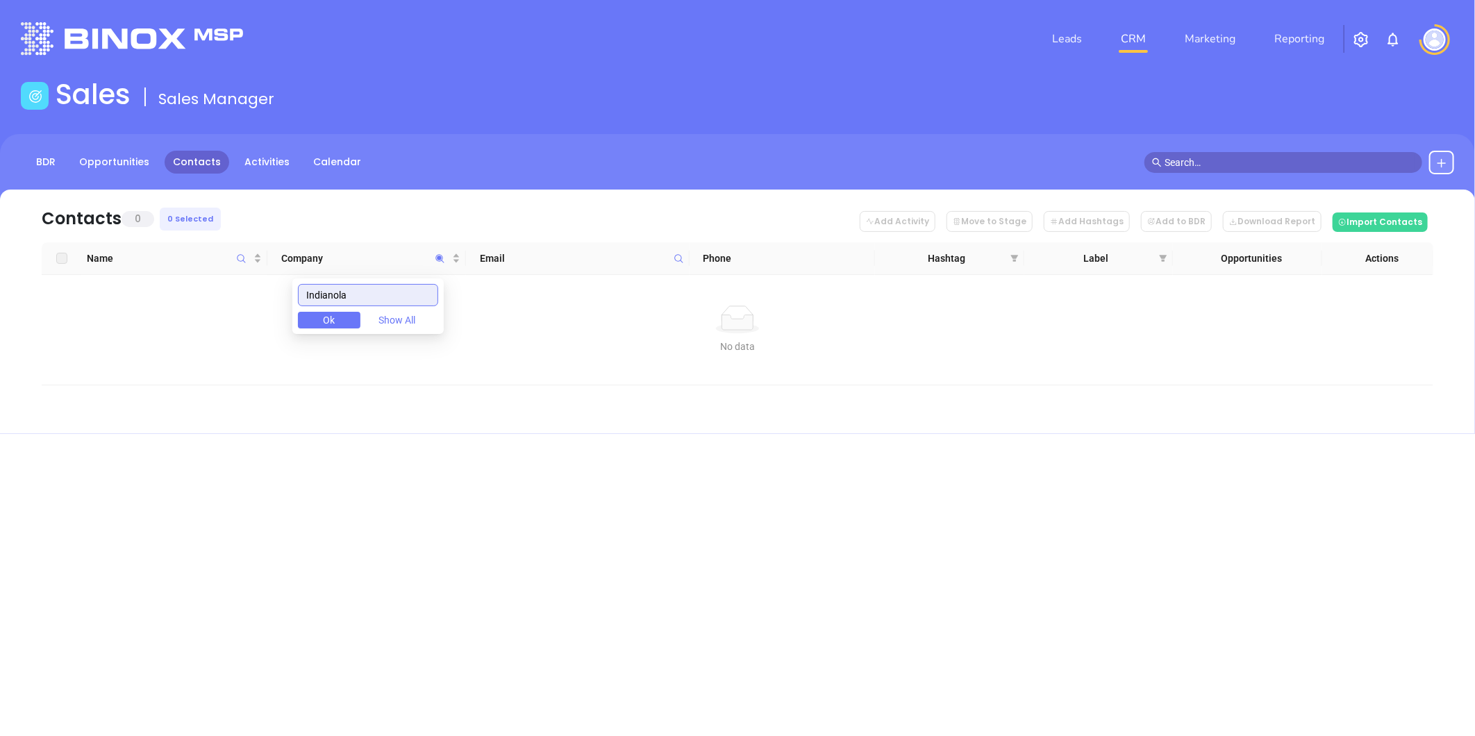
drag, startPoint x: 362, startPoint y: 299, endPoint x: 205, endPoint y: 308, distance: 157.9
click at [205, 308] on body "Leads CRM Marketing Reporting Financial Leads Leads Sales Sales Manager BDR Opp…" at bounding box center [737, 368] width 1475 height 736
type input "Indianola"
drag, startPoint x: 382, startPoint y: 296, endPoint x: 194, endPoint y: 295, distance: 187.4
click at [195, 294] on body "Leads CRM Marketing Reporting Financial Leads Leads Sales Sales Manager BDR Opp…" at bounding box center [737, 368] width 1475 height 736
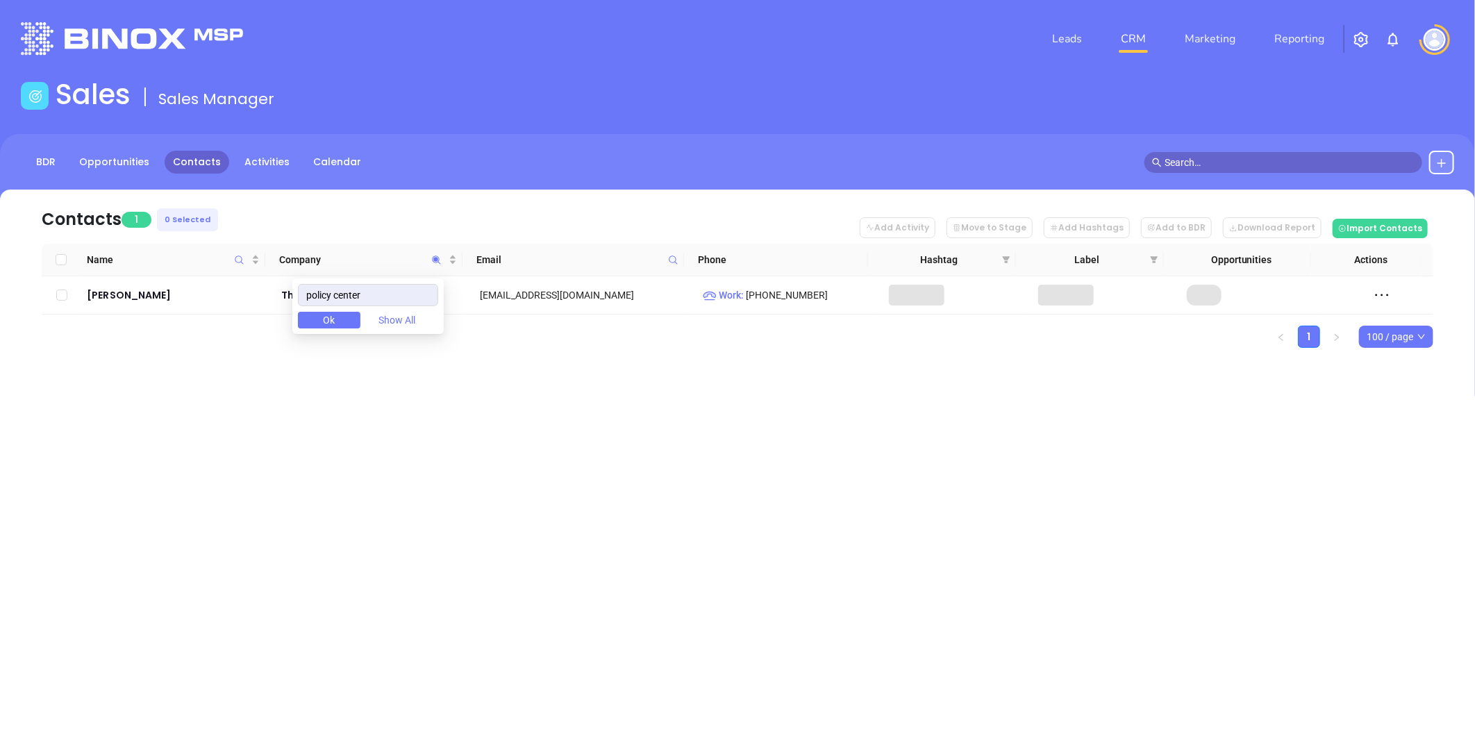
click at [434, 403] on div "Leads CRM Marketing Reporting Financial Leads Leads Sales Sales Manager BDR Opp…" at bounding box center [737, 368] width 1475 height 736
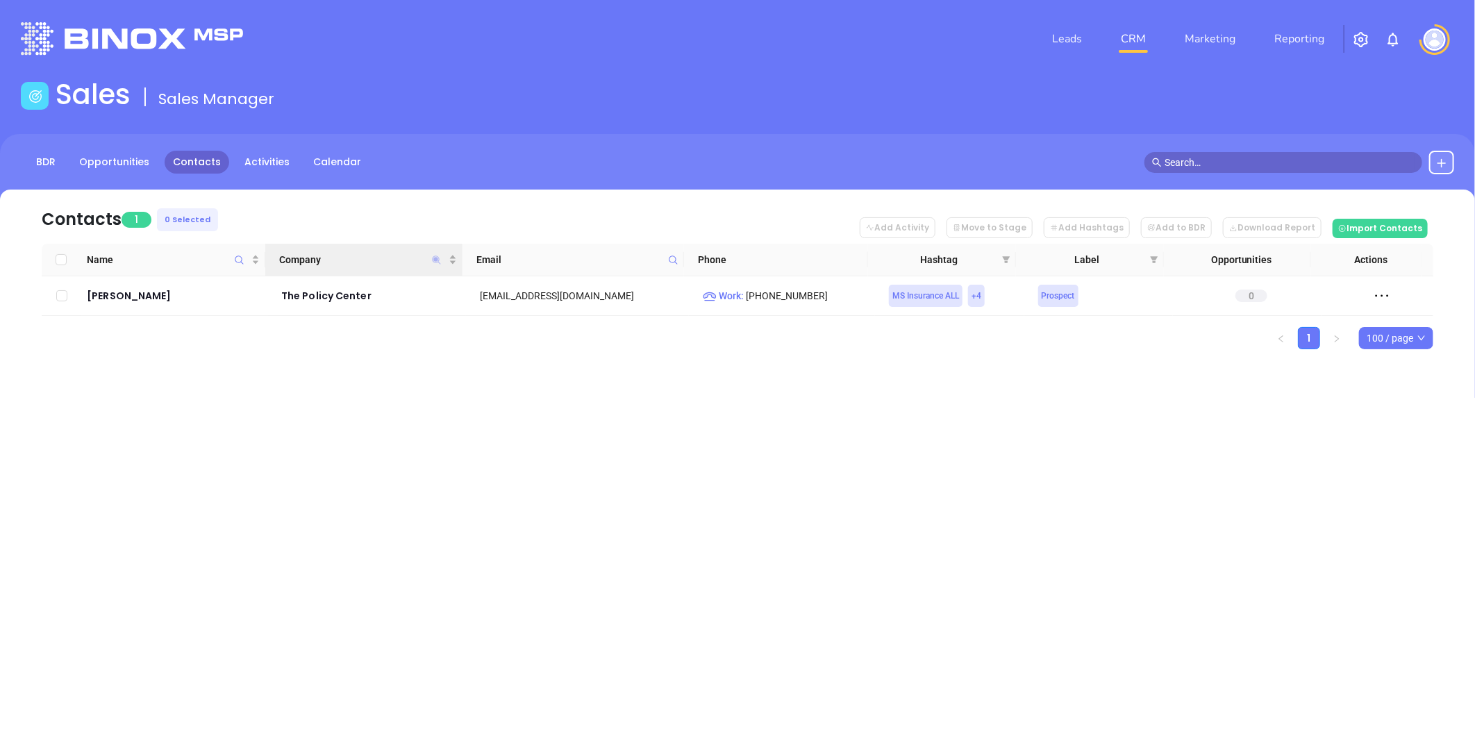
click at [434, 258] on icon "Company" at bounding box center [436, 260] width 10 height 10
paste input "Martin Noone Agency"
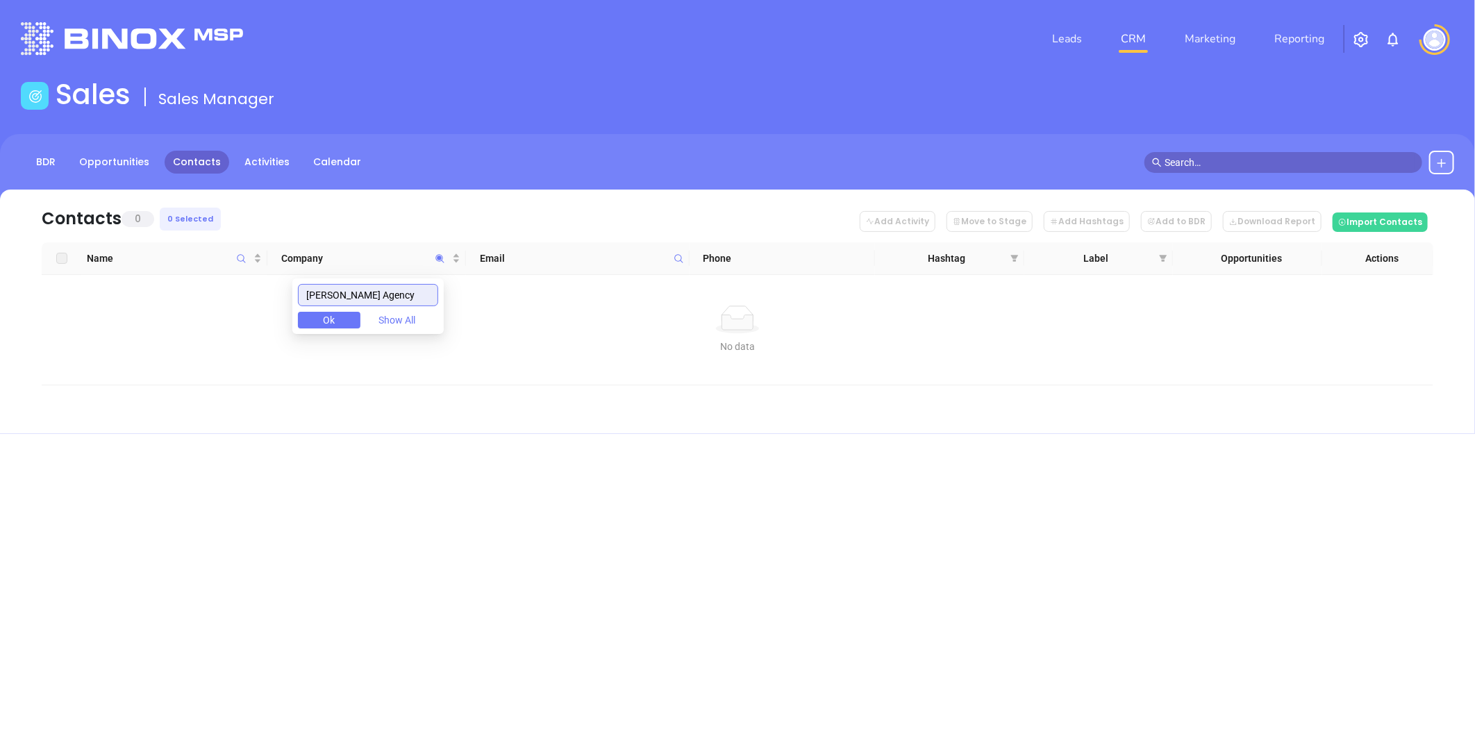
click at [318, 296] on input "Martin Noone Agency" at bounding box center [368, 295] width 140 height 22
drag, startPoint x: 317, startPoint y: 302, endPoint x: 116, endPoint y: 320, distance: 202.1
click at [81, 321] on body "Leads CRM Marketing Reporting Financial Leads Leads Sales Sales Manager BDR Opp…" at bounding box center [737, 368] width 1475 height 736
paste input "Southern Insuranc"
click at [362, 303] on input "Southern Insurance Agencyr" at bounding box center [368, 295] width 140 height 22
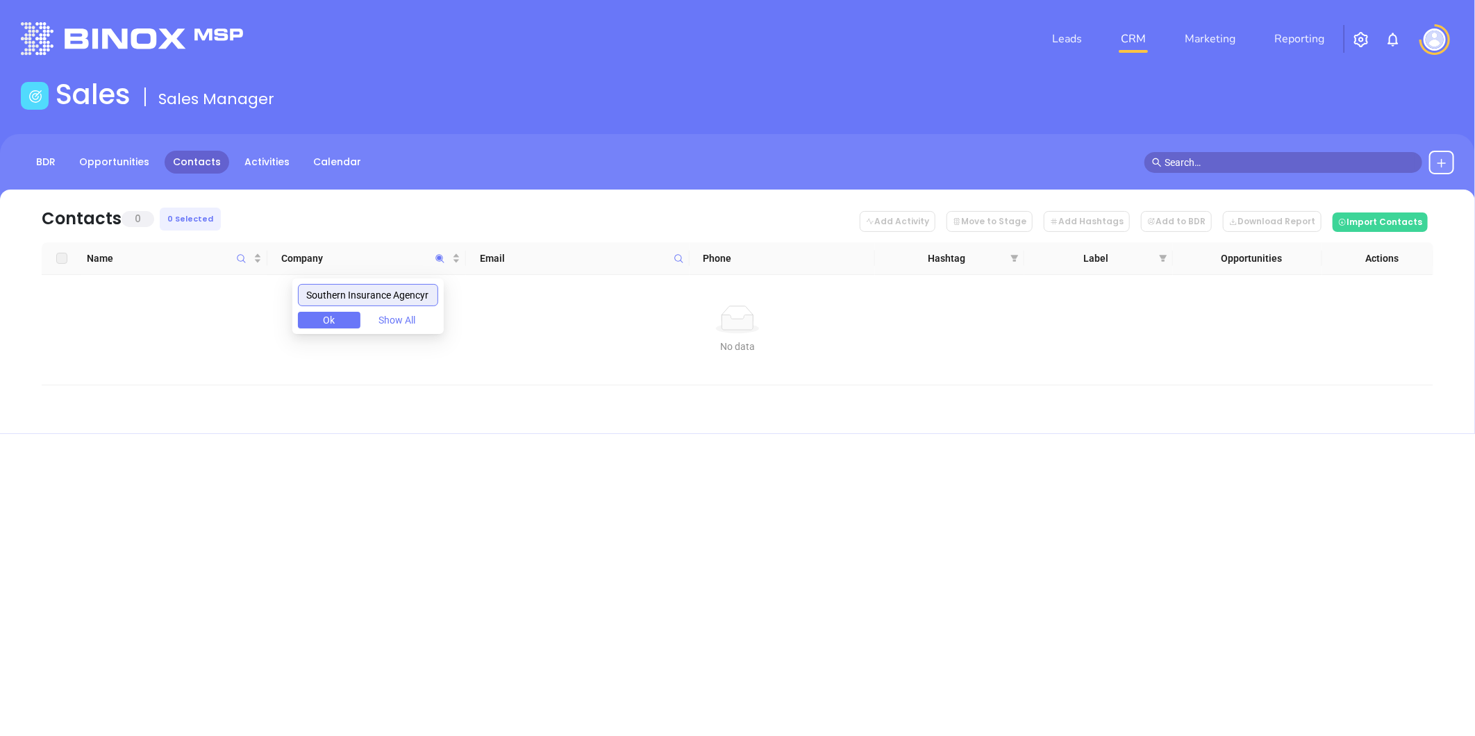
click at [362, 303] on input "Southern Insurance Agencyr" at bounding box center [368, 295] width 140 height 22
click at [397, 289] on input "Southern Insurance Agencyr" at bounding box center [368, 295] width 140 height 22
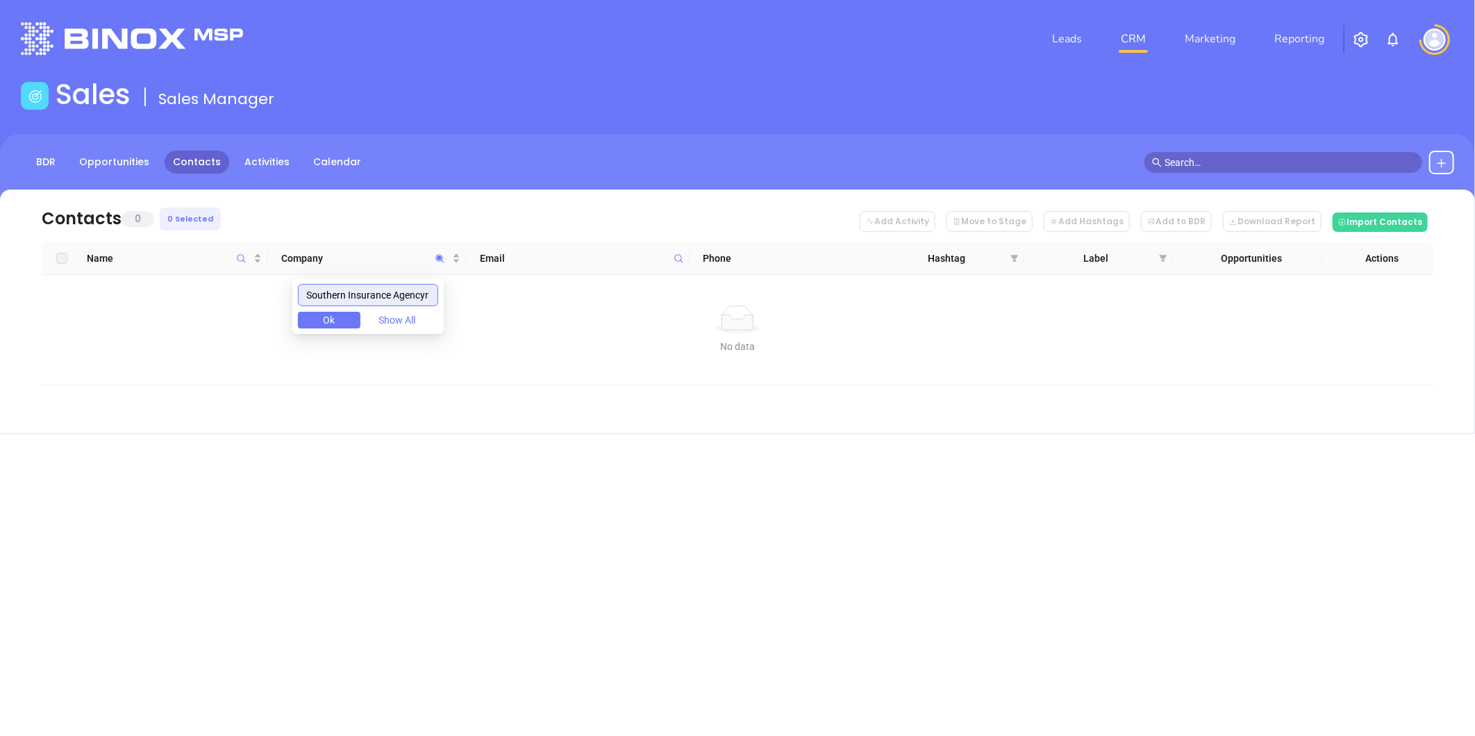
click at [397, 290] on input "Southern Insurance Agencyr" at bounding box center [368, 295] width 140 height 22
paste input "The Evans Agency"
type input "The Evans Agency"
click at [56, 322] on body "Leads CRM Marketing Reporting Financial Leads Leads Sales Sales Manager BDR Opp…" at bounding box center [737, 368] width 1475 height 736
drag, startPoint x: 212, startPoint y: 301, endPoint x: 171, endPoint y: 301, distance: 41.0
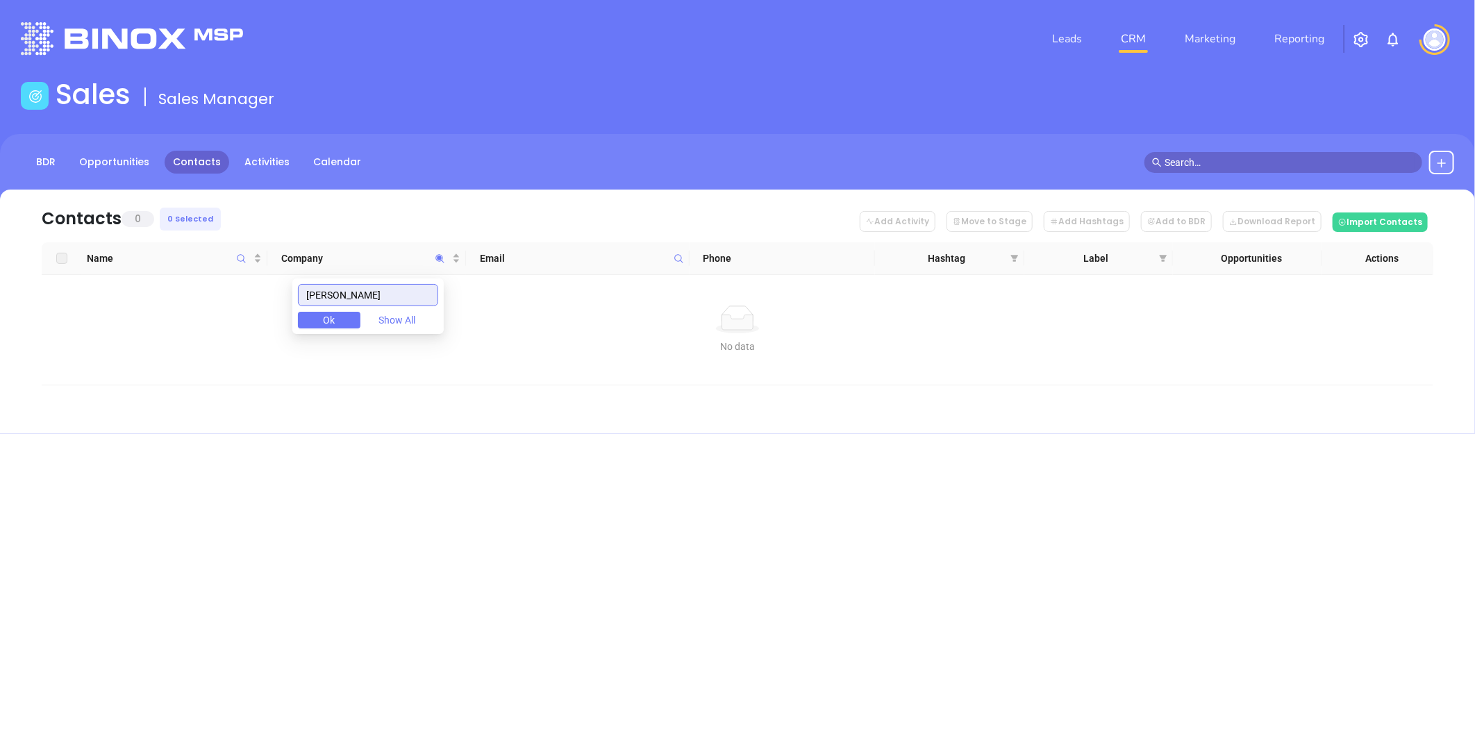
click at [167, 299] on body "Leads CRM Marketing Reporting Financial Leads Leads Sales Sales Manager BDR Opp…" at bounding box center [737, 368] width 1475 height 736
paste input "McGuire Insurance"
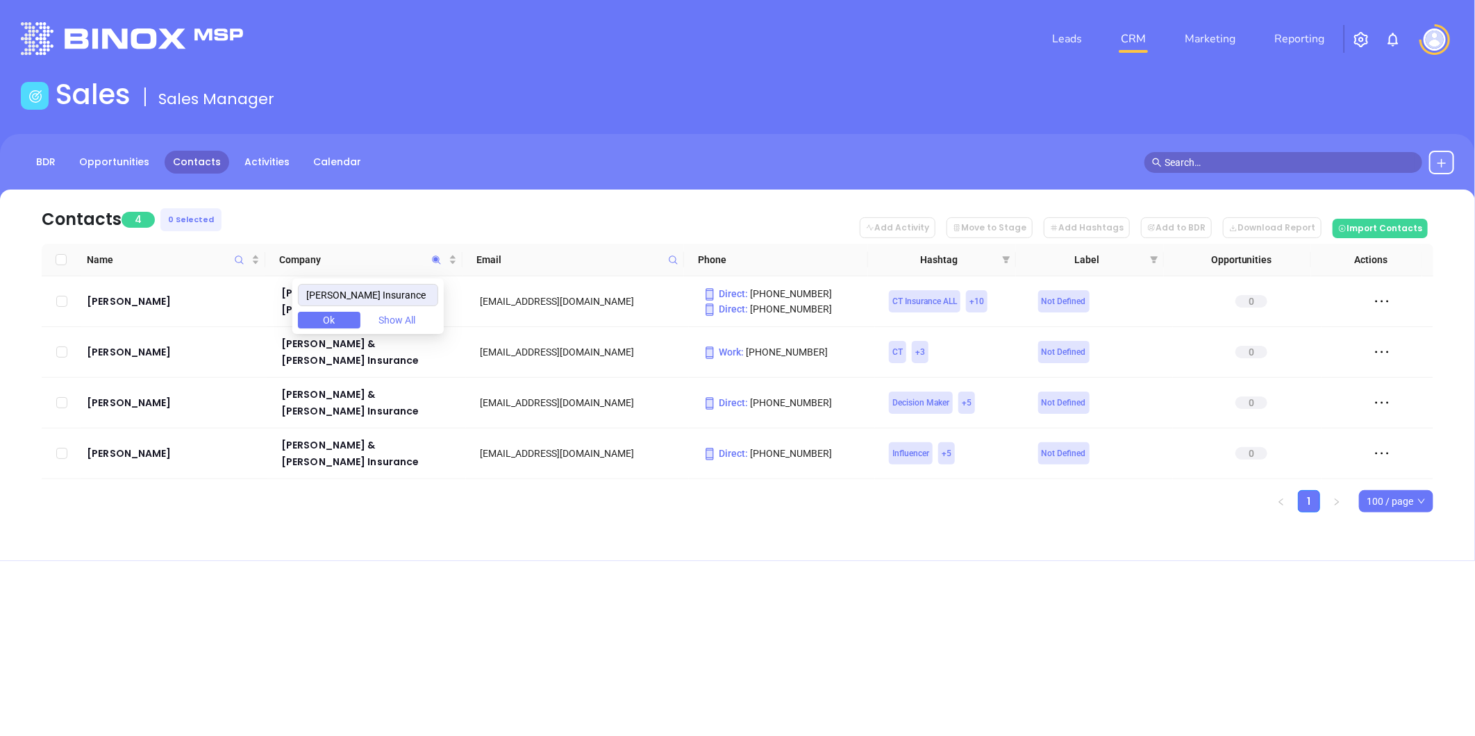
click at [910, 632] on div "Leads CRM Marketing Reporting Financial Leads Leads Sales Sales Manager BDR Opp…" at bounding box center [737, 368] width 1475 height 736
click at [434, 258] on icon "Company" at bounding box center [436, 259] width 8 height 8
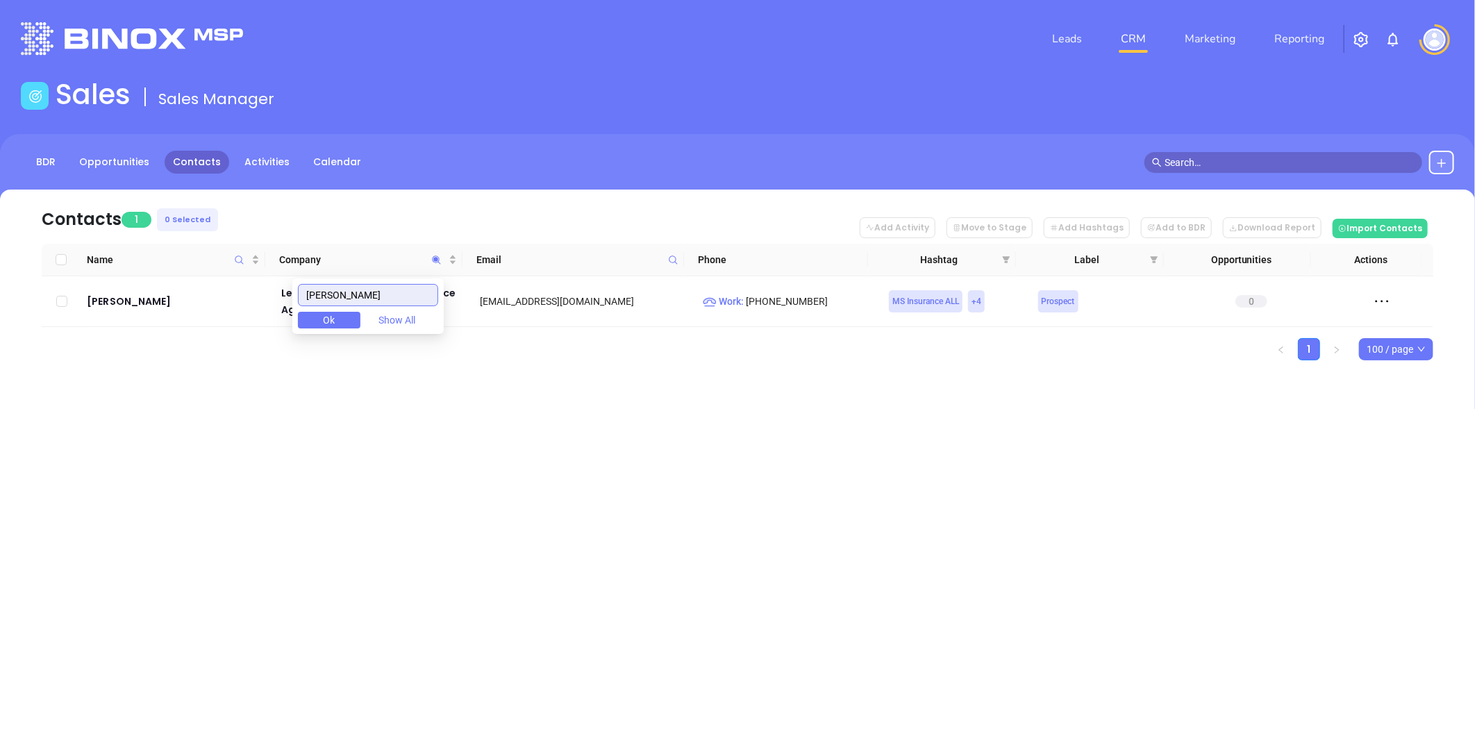
type input "mohler"
click at [407, 396] on div "Contacts 1 0 Selected Add Activity Move to Stage Add Hashtags Add to BDR Downlo…" at bounding box center [737, 299] width 1475 height 219
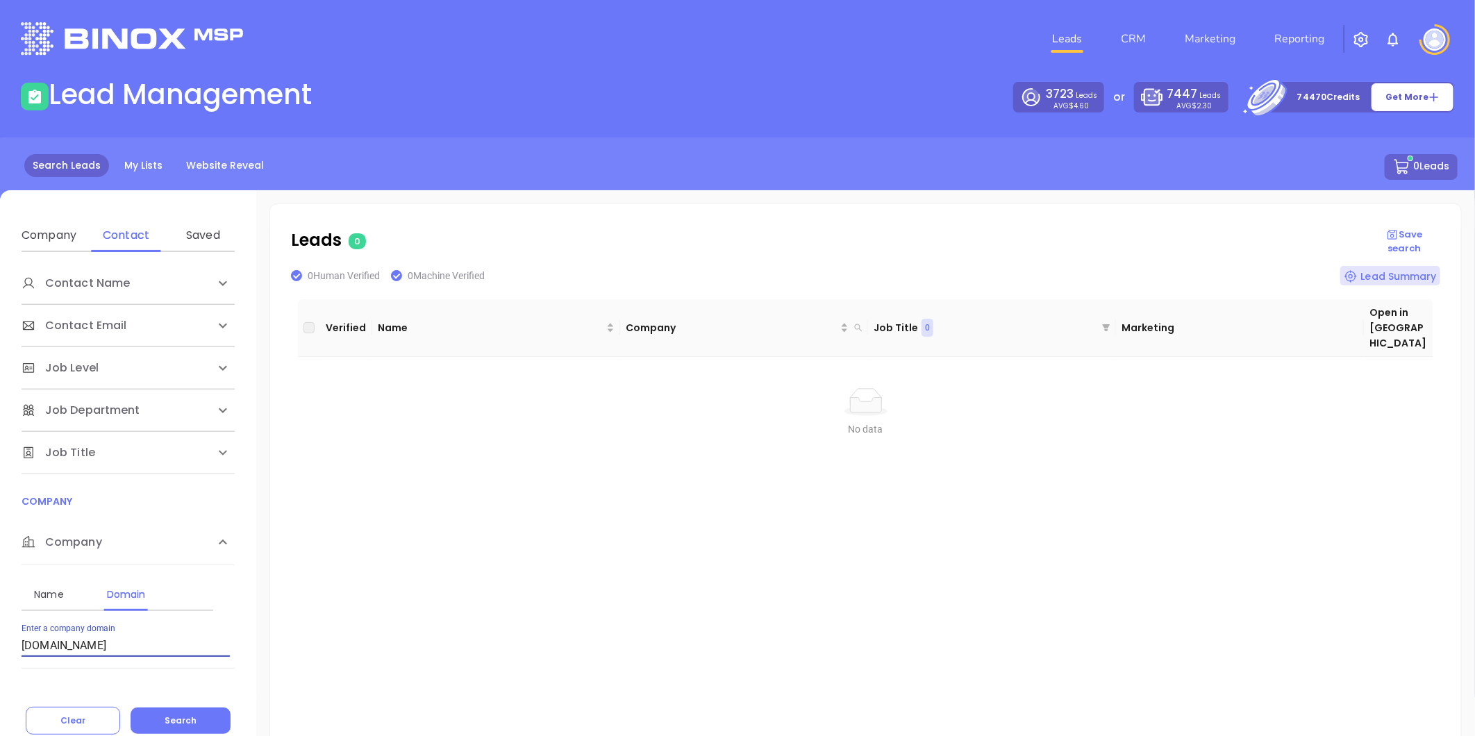
drag, startPoint x: 117, startPoint y: 639, endPoint x: -80, endPoint y: 627, distance: 196.9
click at [0, 627] on html "Leads CRM Marketing Reporting Financial Leads Leads Lead Management 3723 Leads …" at bounding box center [737, 368] width 1475 height 736
paste input "ameriautoins"
drag, startPoint x: 174, startPoint y: 718, endPoint x: 179, endPoint y: 710, distance: 9.1
click at [175, 718] on span "Search" at bounding box center [181, 720] width 32 height 12
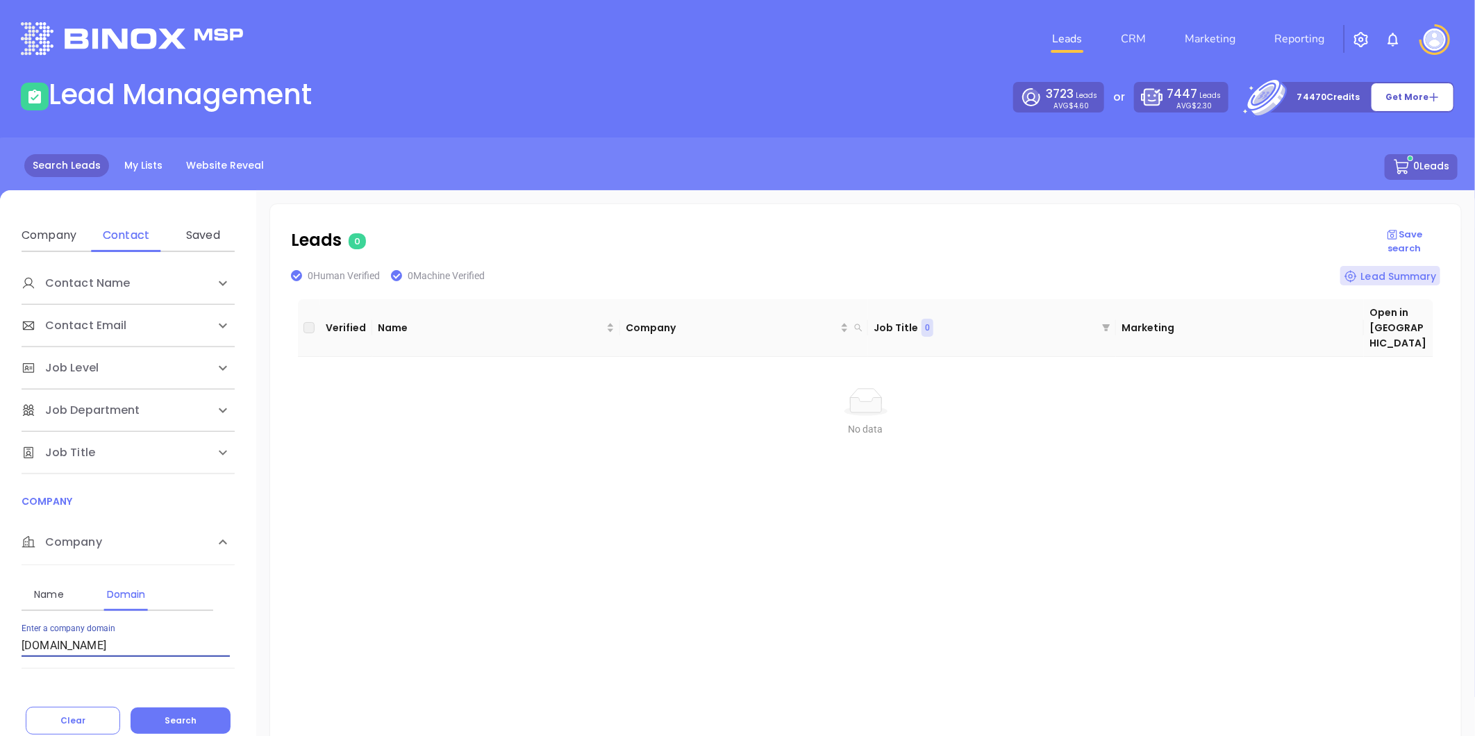
drag, startPoint x: 95, startPoint y: 640, endPoint x: -114, endPoint y: 621, distance: 209.9
click at [0, 621] on html "Leads CRM Marketing Reporting Financial Leads Leads Lead Management 3723 Leads …" at bounding box center [737, 368] width 1475 height 736
paste input "[PERSON_NAME]"
type input "[DOMAIN_NAME]"
click at [191, 724] on span "Search" at bounding box center [181, 720] width 32 height 12
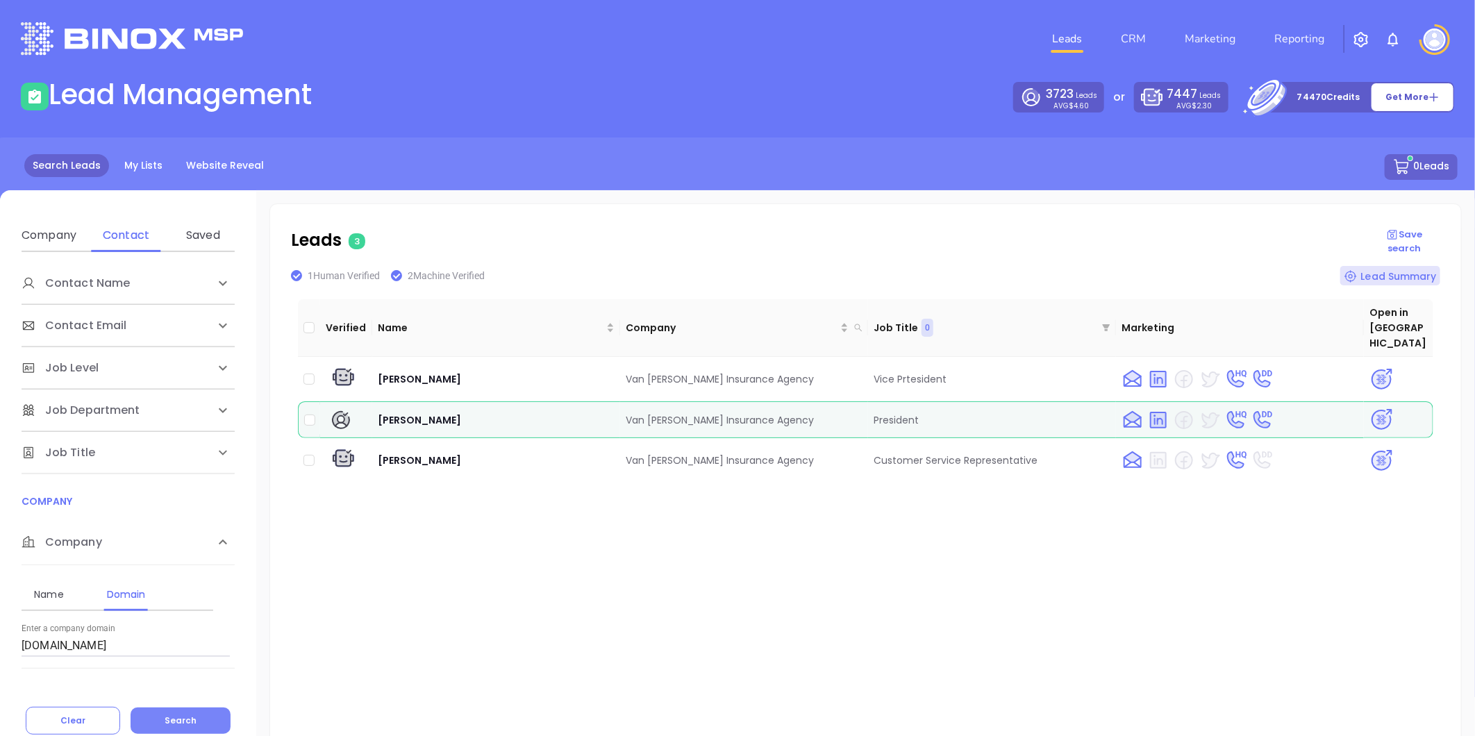
click at [174, 716] on span "Search" at bounding box center [181, 720] width 32 height 12
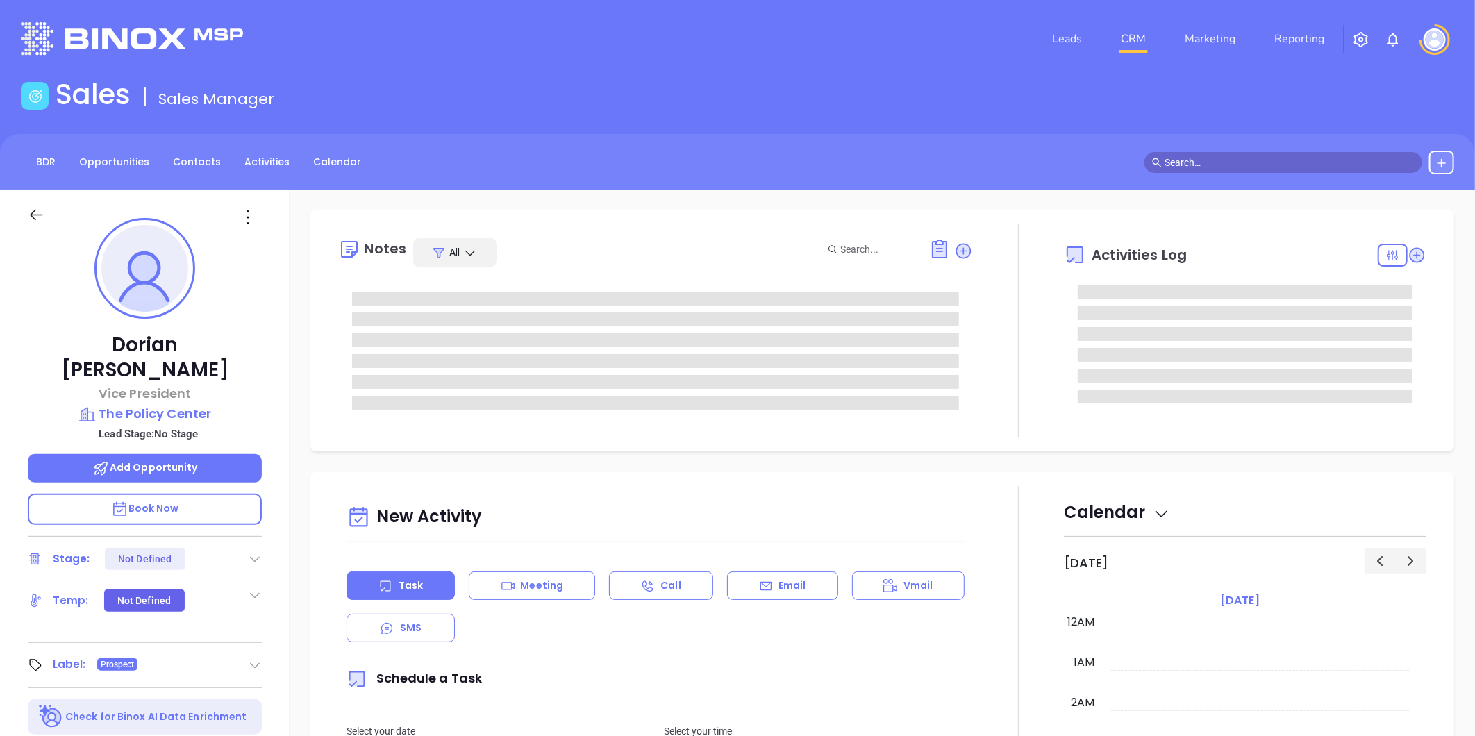
type input "10:00 am"
type input "[DATE]"
type input "[PERSON_NAME]"
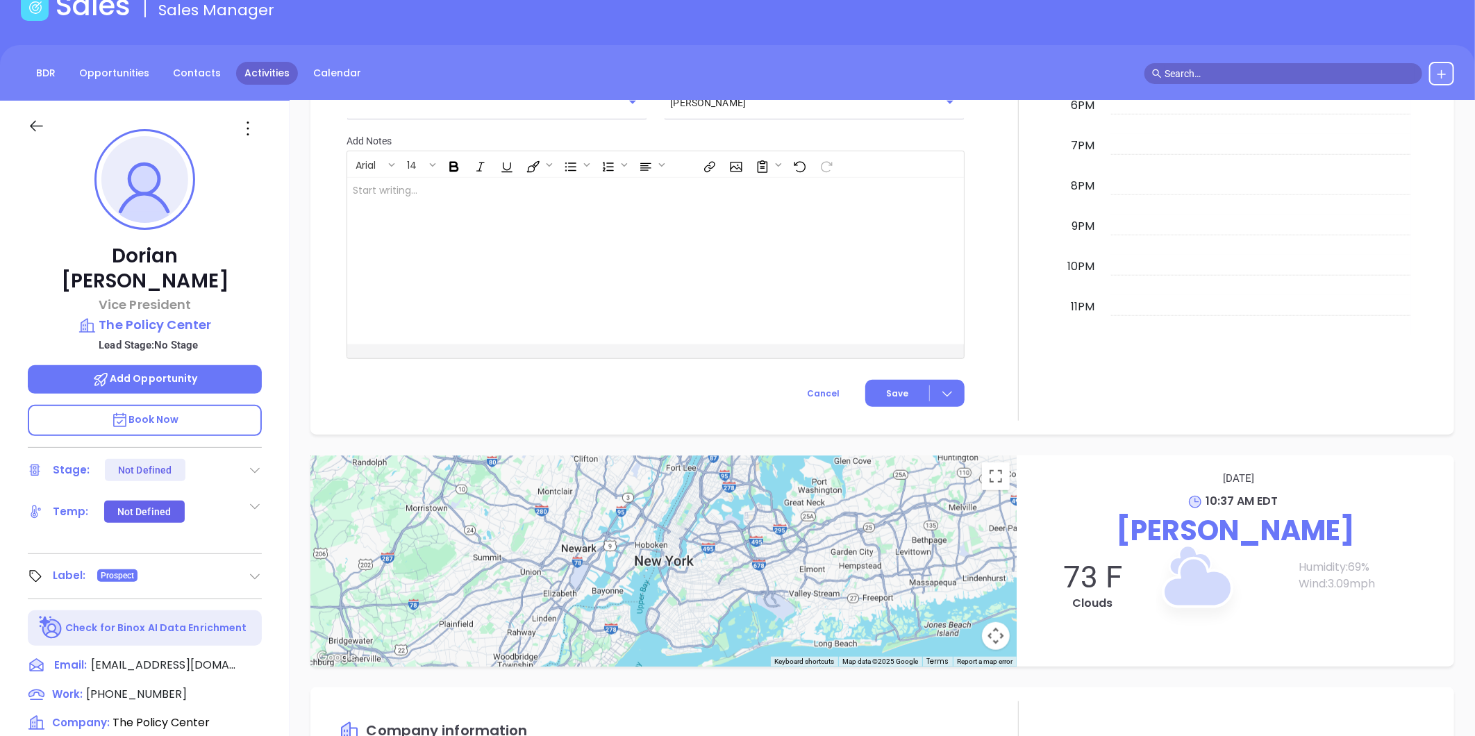
scroll to position [40, 0]
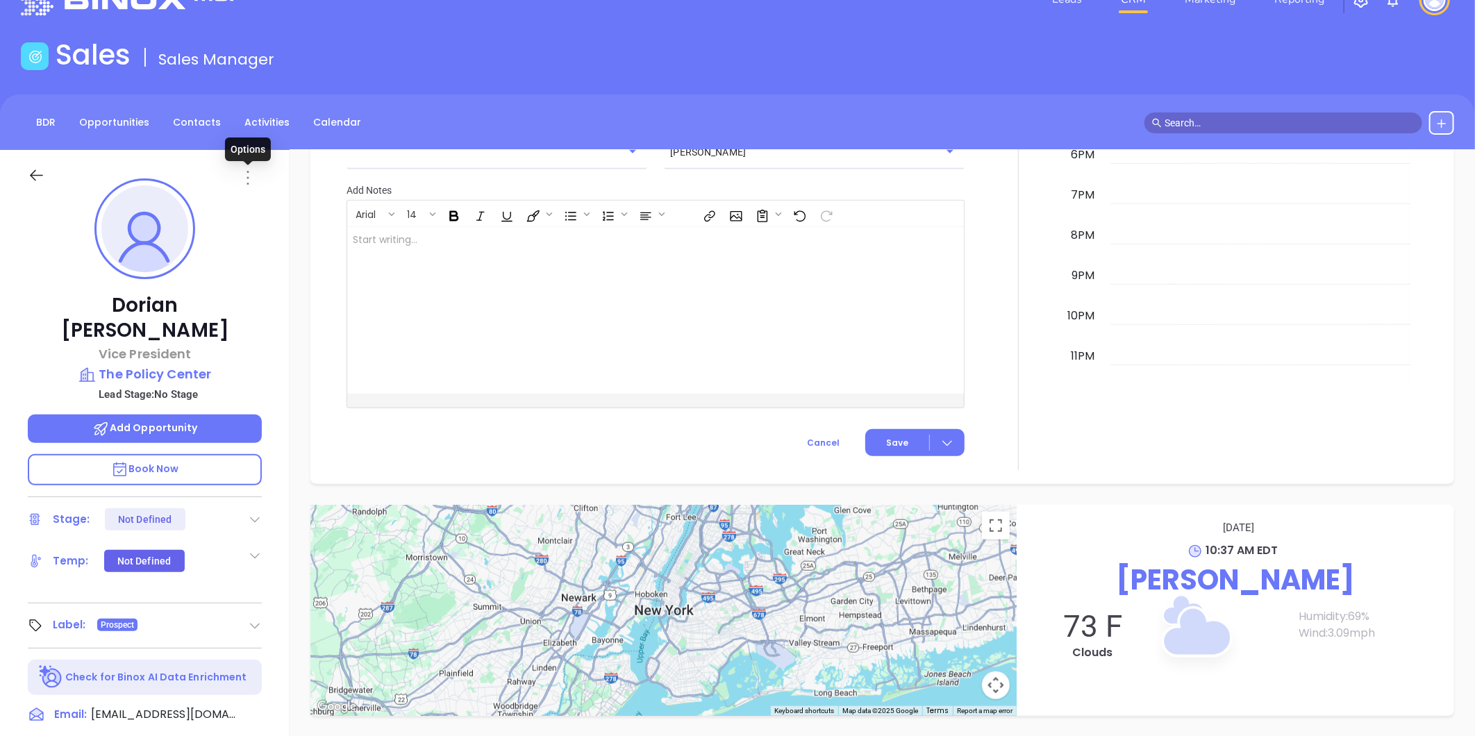
click at [248, 171] on icon at bounding box center [248, 178] width 22 height 22
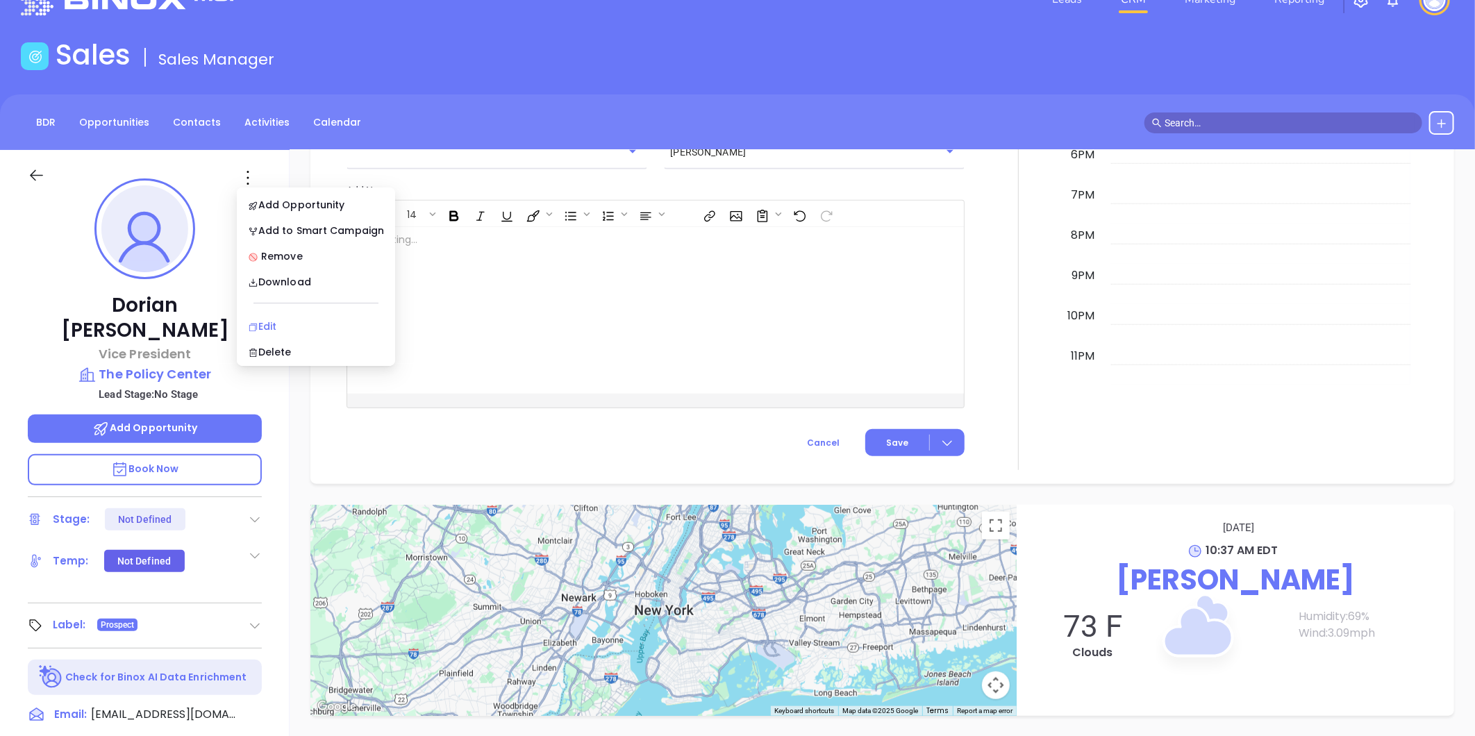
click at [285, 320] on div "Edit" at bounding box center [316, 326] width 136 height 15
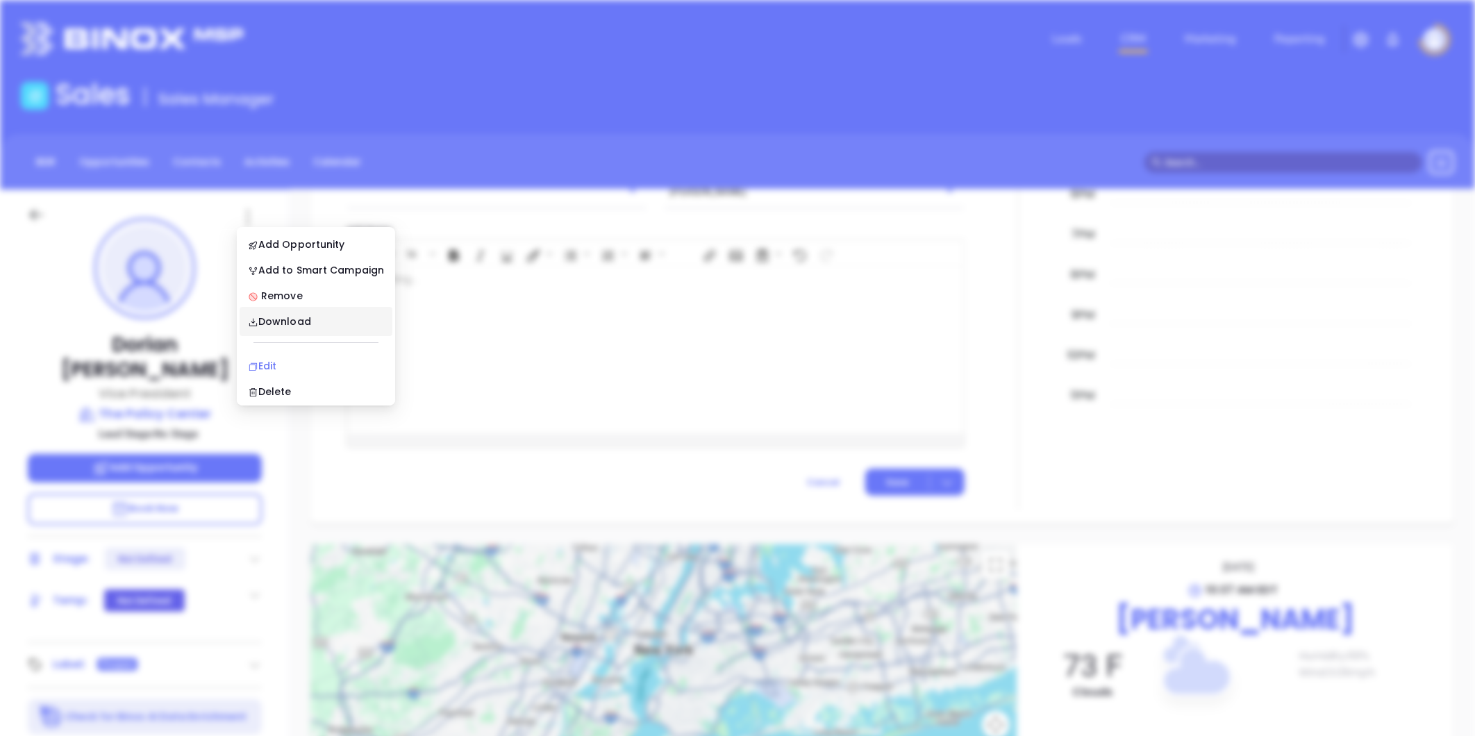
scroll to position [0, 0]
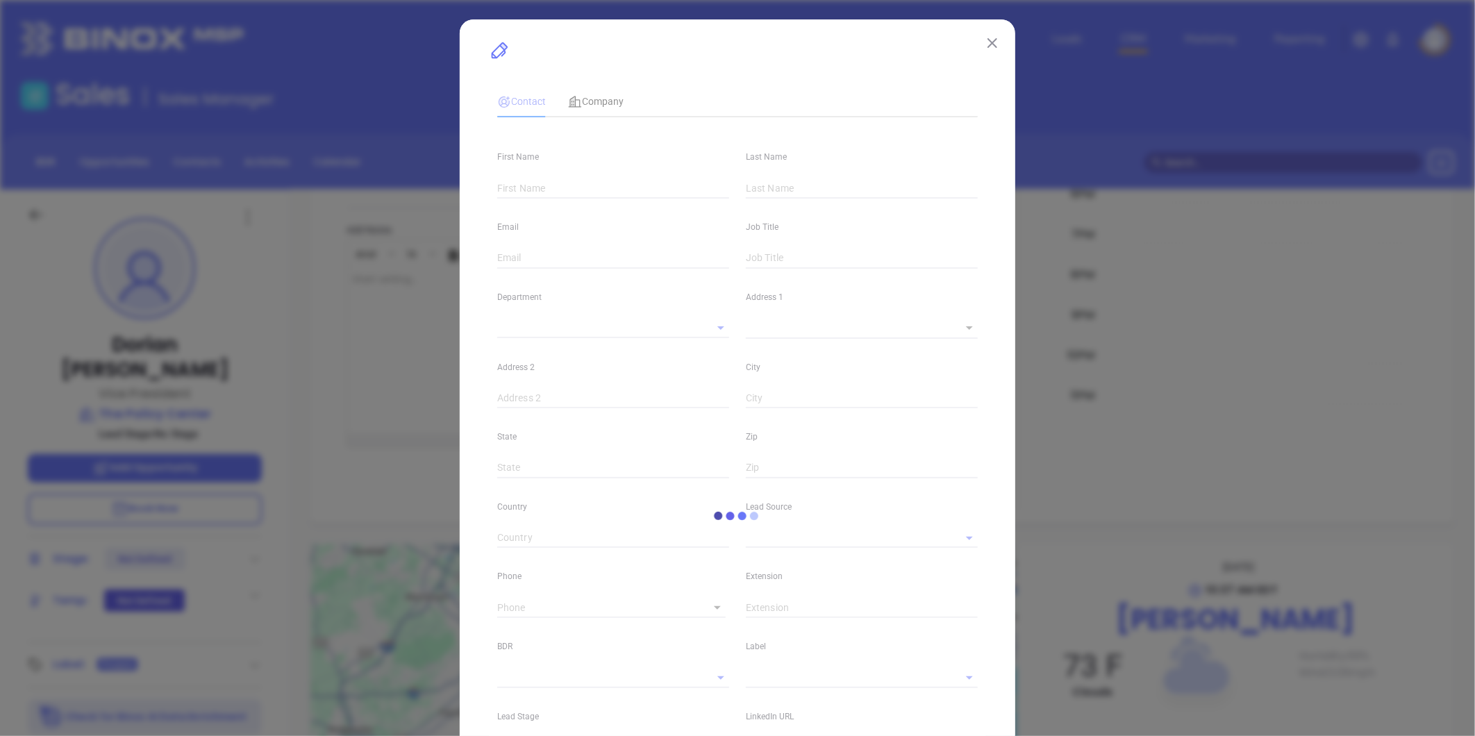
type input "Dorian"
type input "[PERSON_NAME]"
type input "[EMAIL_ADDRESS][DOMAIN_NAME]"
type input "Vice President"
type input "1"
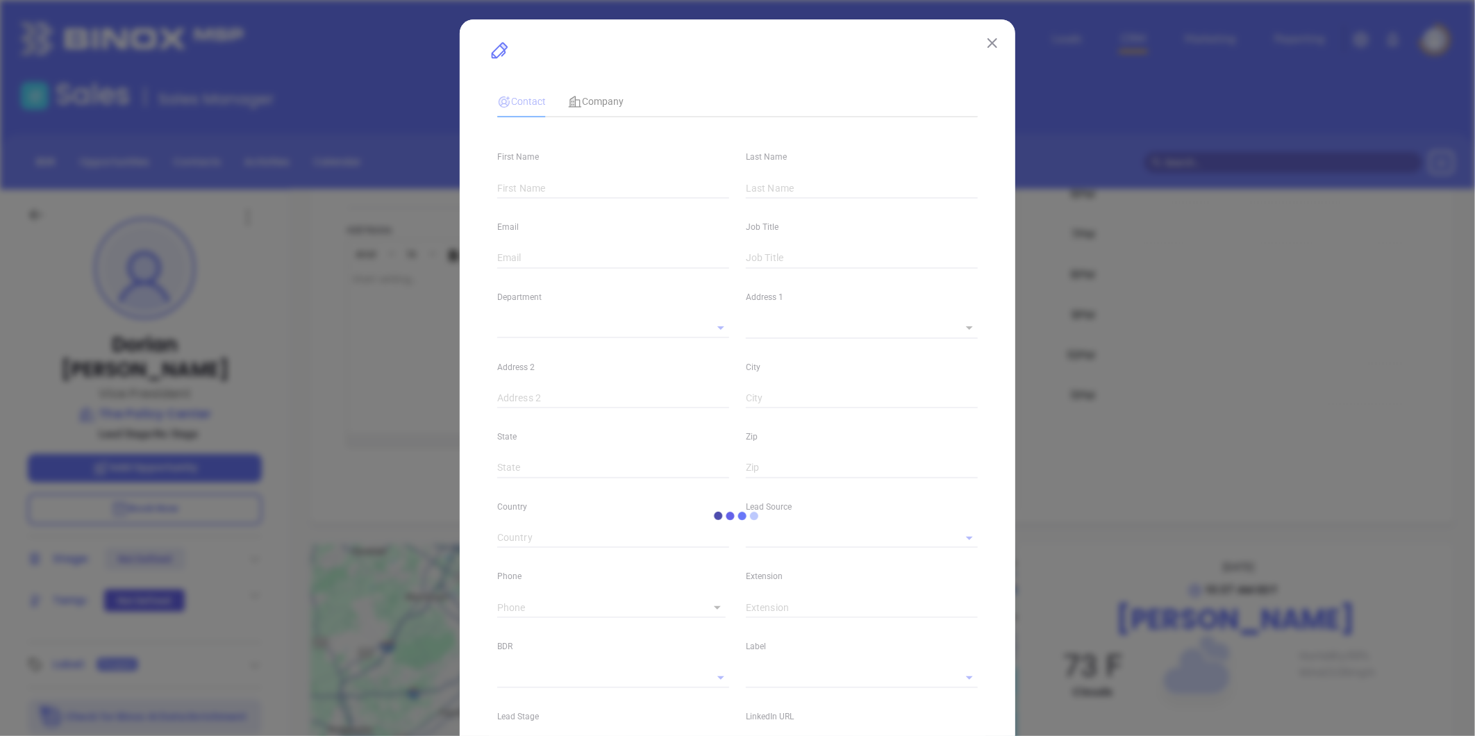
type input "www.linkedin.com/in/dorian-taylor-a9390833"
type input "Marketing"
type input "Binox"
type input "undefined undefined"
type input "(601) 372-9536"
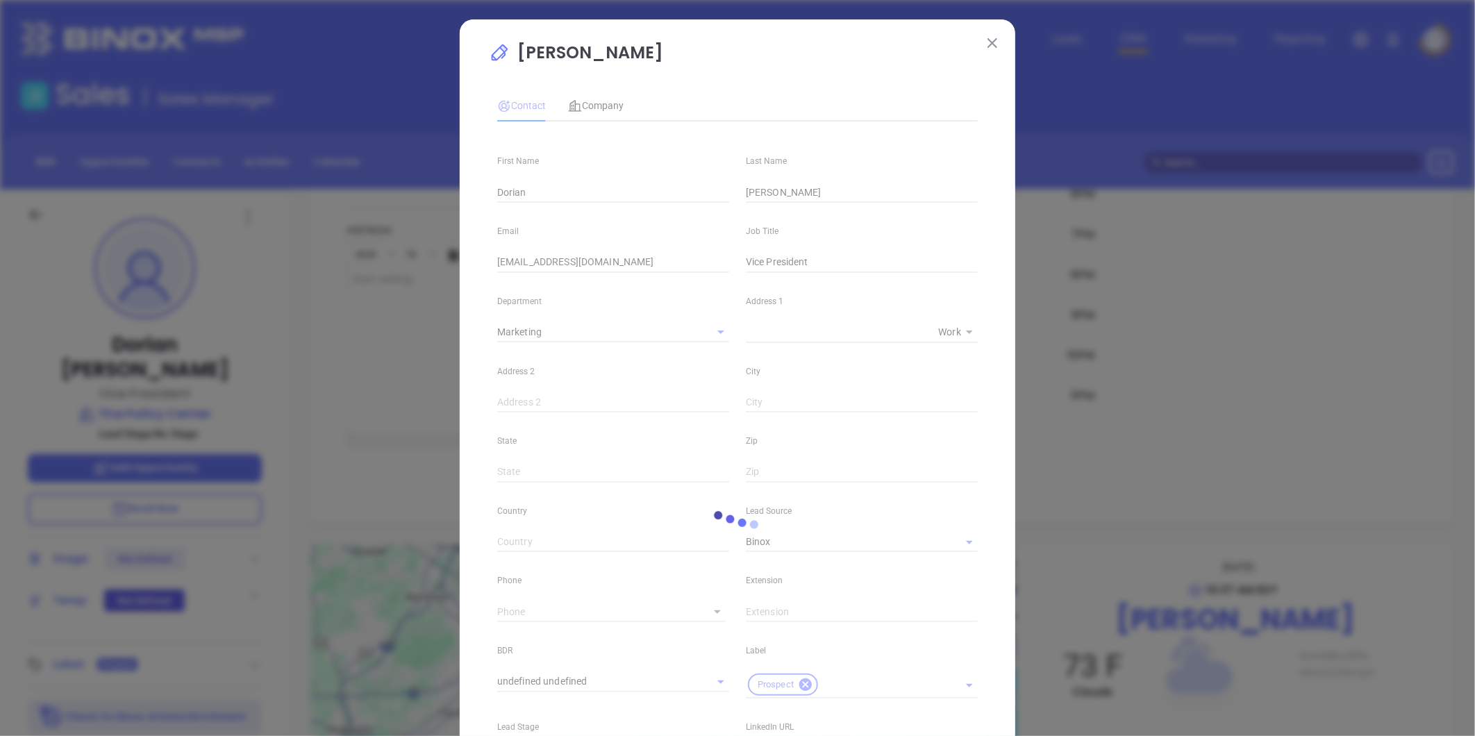
type input "1"
click at [599, 101] on span "Company" at bounding box center [596, 105] width 56 height 11
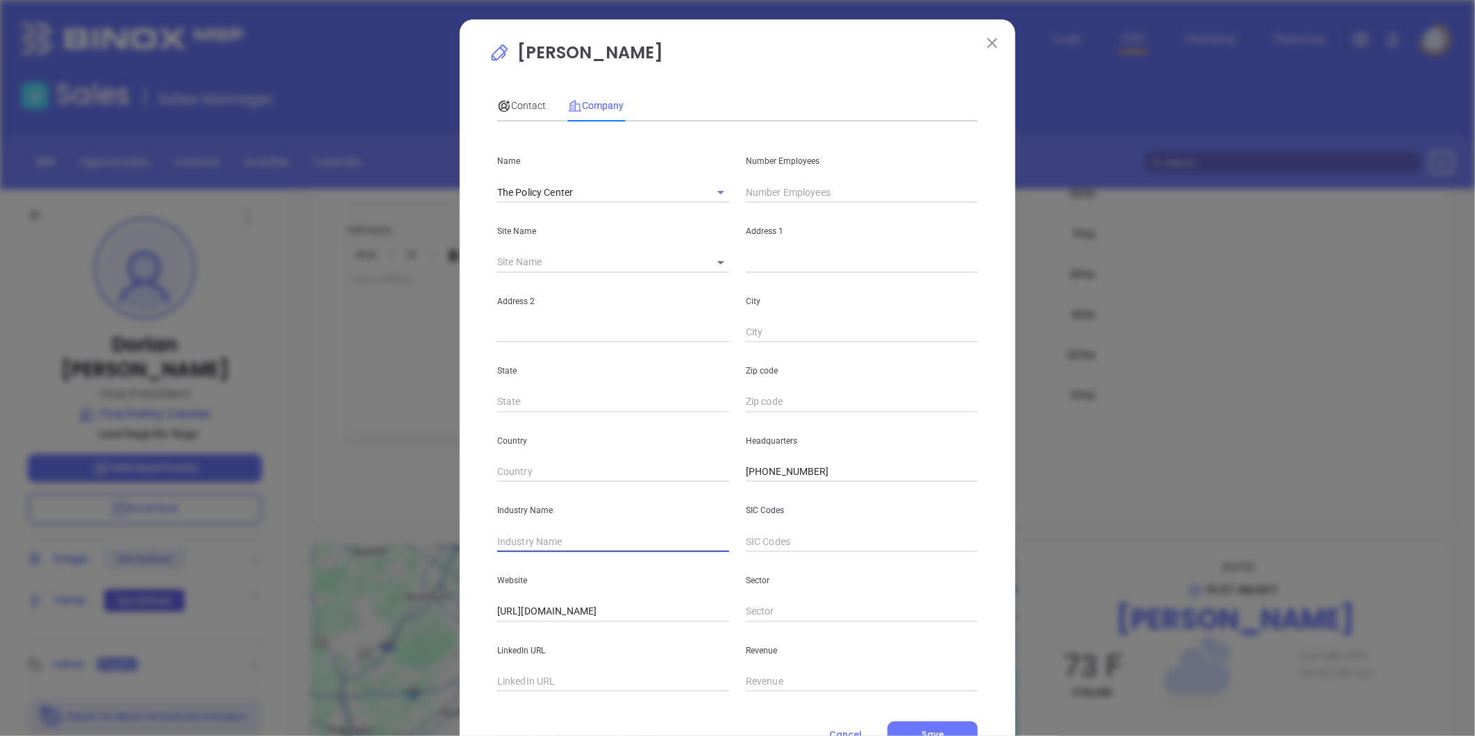
click at [545, 544] on input "text" at bounding box center [613, 541] width 232 height 21
type input "Insurance"
click at [523, 682] on input "text" at bounding box center [613, 681] width 232 height 21
paste input "https://www.linkedin.com/company/the-policy-center-inc-/"
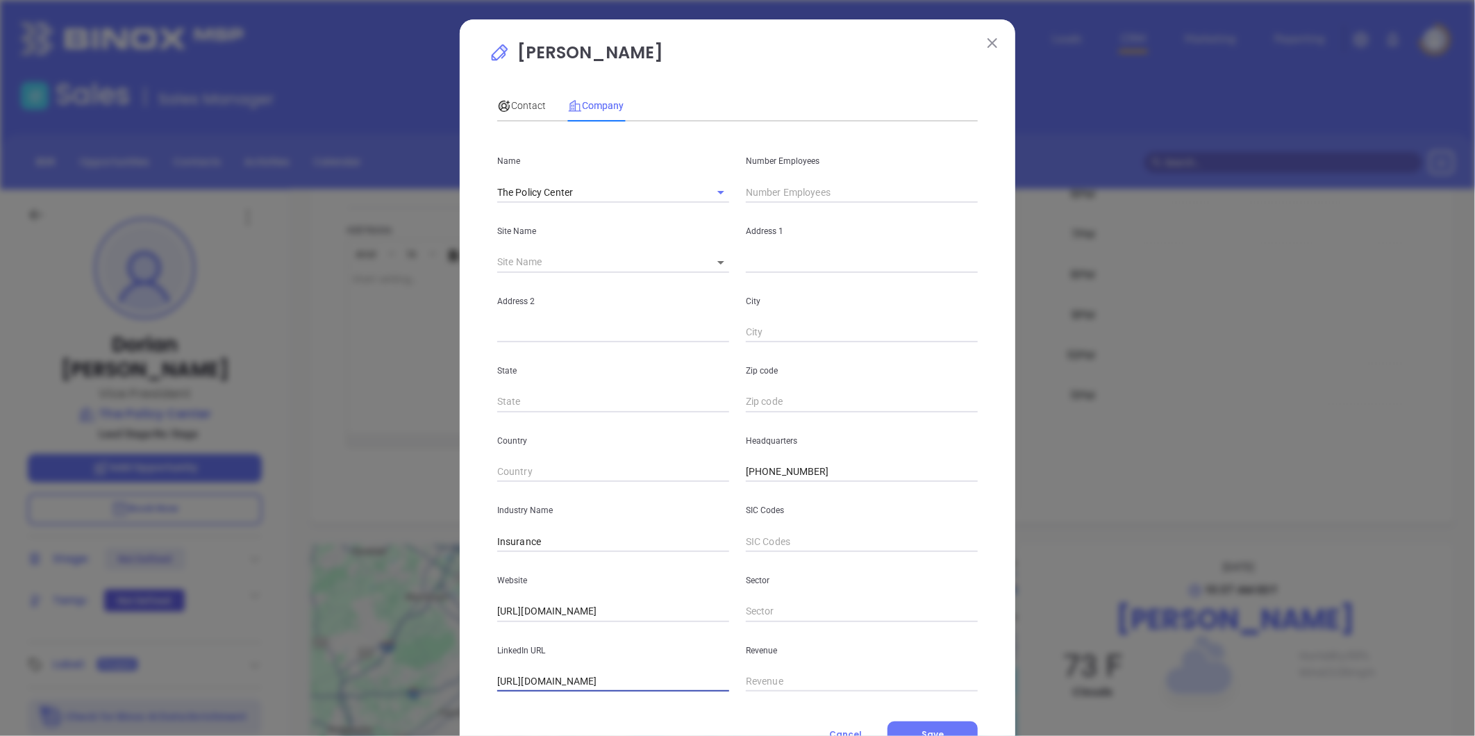
type input "https://www.linkedin.com/company/the-policy-center-inc-/"
click at [764, 192] on input "text" at bounding box center [862, 192] width 232 height 21
type input "14"
click at [712, 262] on body "Leads CRM Marketing Reporting Financial Leads Leads Sales Sales Manager BDR Opp…" at bounding box center [737, 368] width 1475 height 736
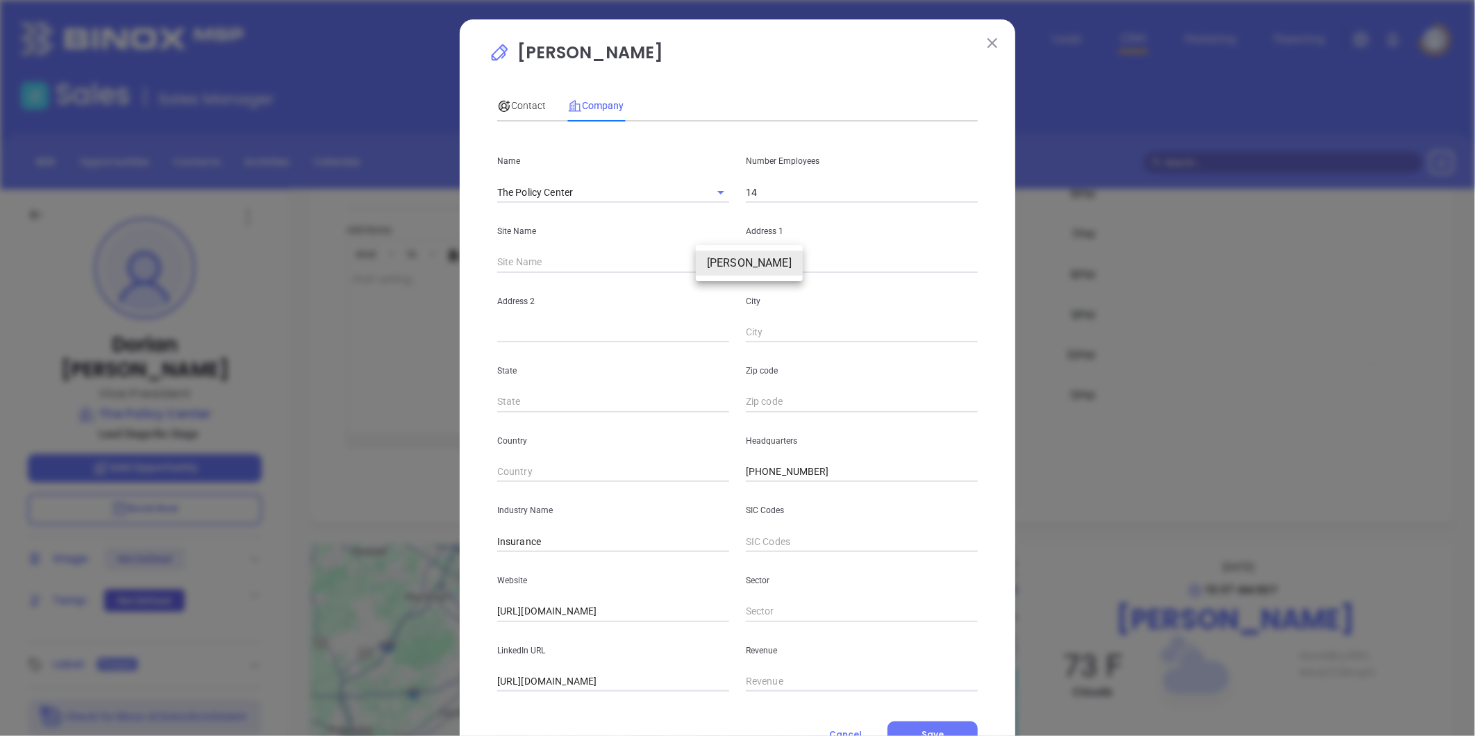
drag, startPoint x: 723, startPoint y: 262, endPoint x: 677, endPoint y: 260, distance: 46.6
click at [723, 262] on li "[PERSON_NAME]" at bounding box center [749, 263] width 107 height 25
type input "[PERSON_NAME]"
type input "119075"
type input "825 Larson Street"
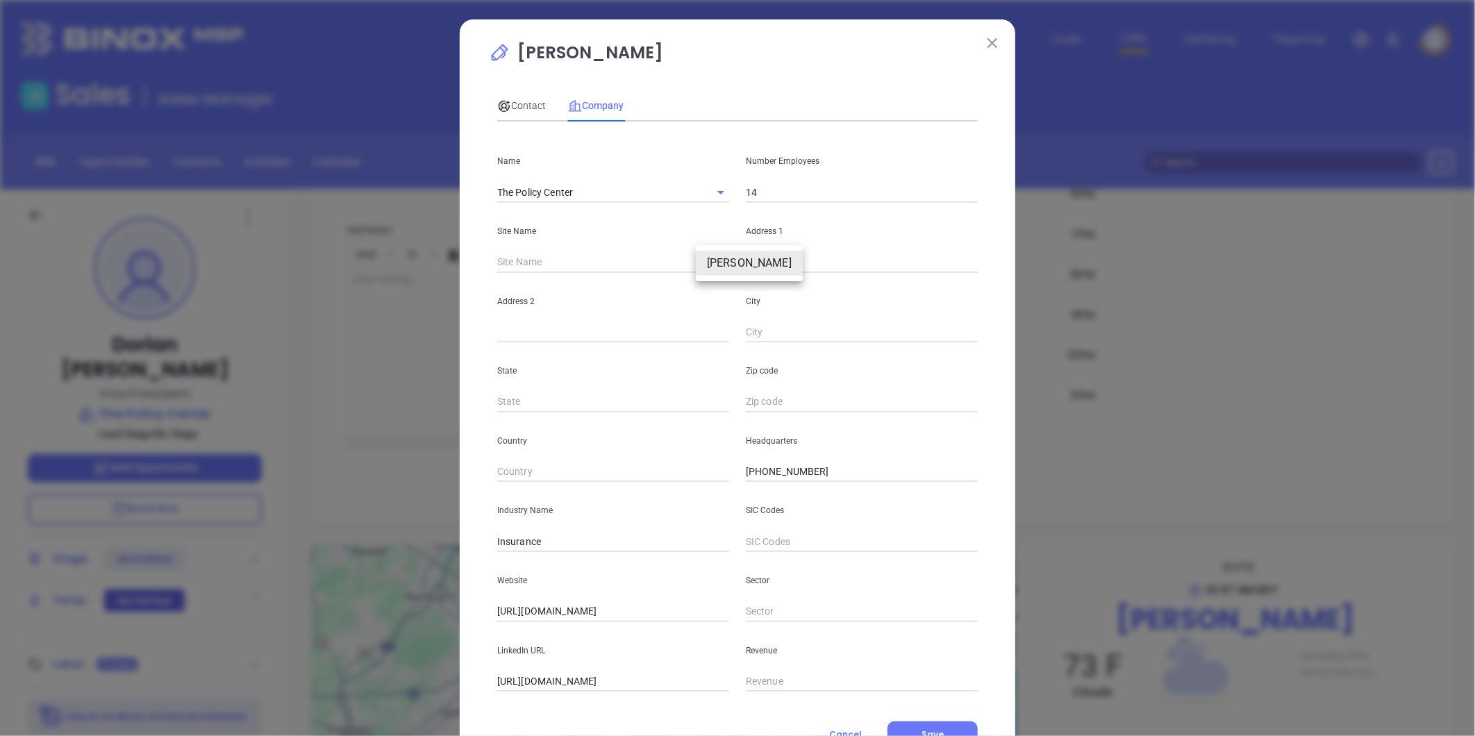
type input "[PERSON_NAME]"
type input "MS"
type input "39202"
drag, startPoint x: 519, startPoint y: 99, endPoint x: 503, endPoint y: 119, distance: 26.2
click at [519, 101] on span "Contact" at bounding box center [521, 105] width 49 height 11
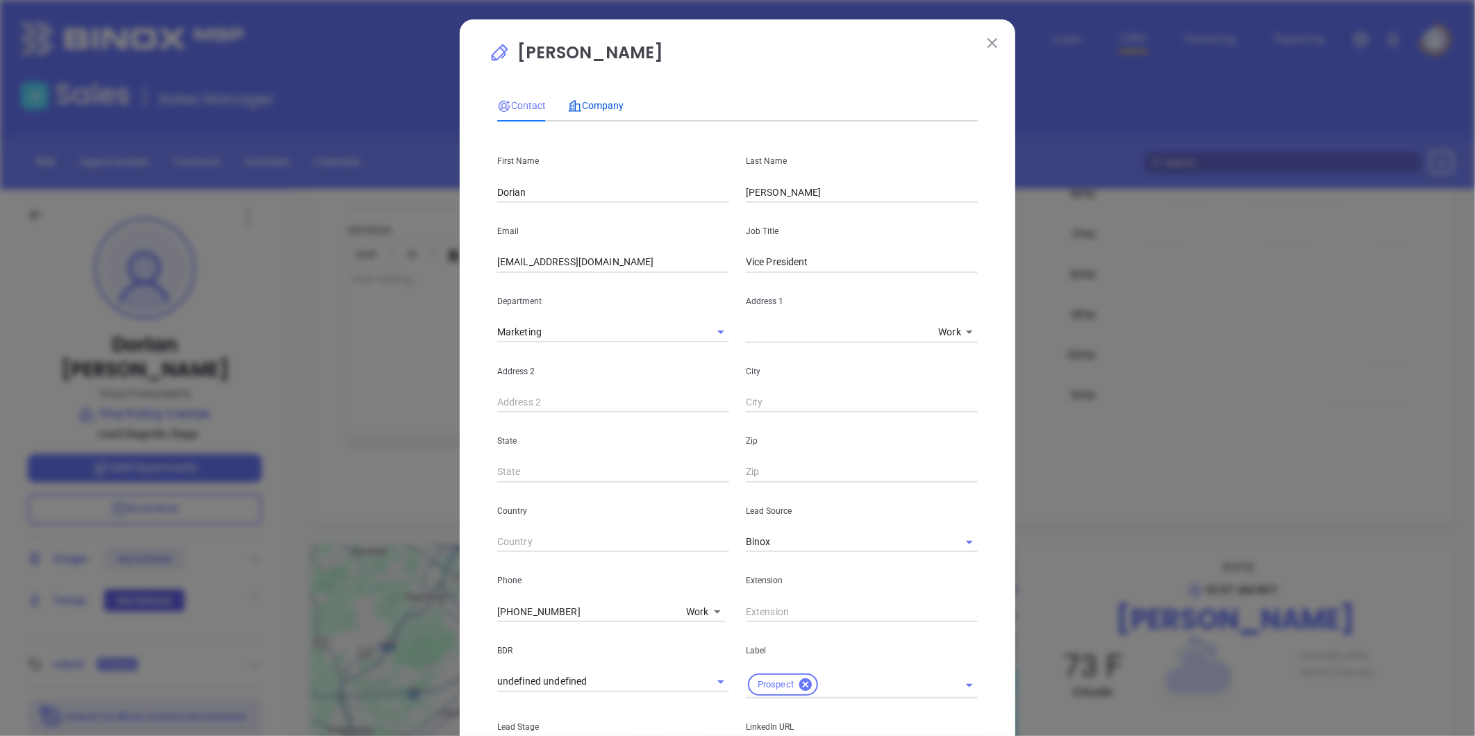
click at [612, 108] on span "Company" at bounding box center [596, 105] width 56 height 11
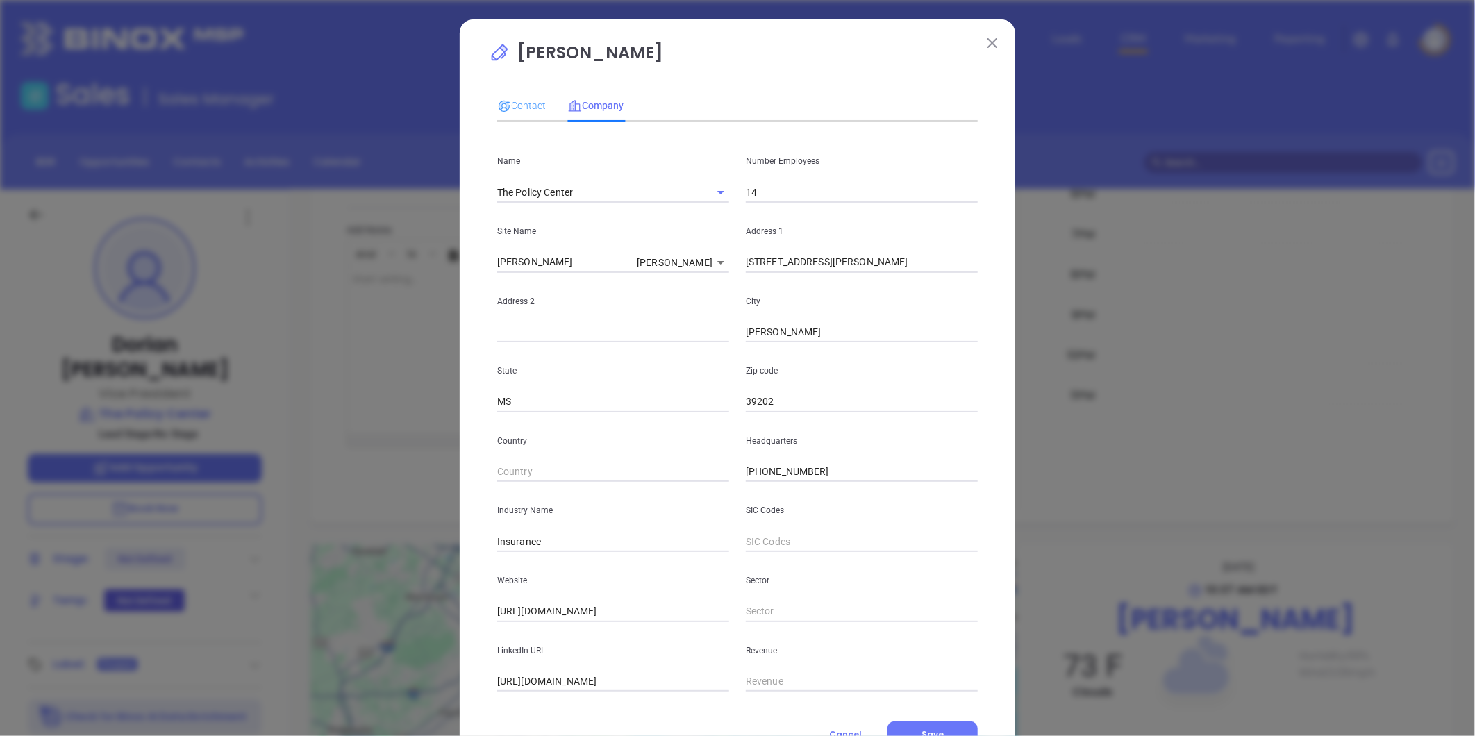
click at [525, 95] on div "Contact" at bounding box center [521, 106] width 49 height 32
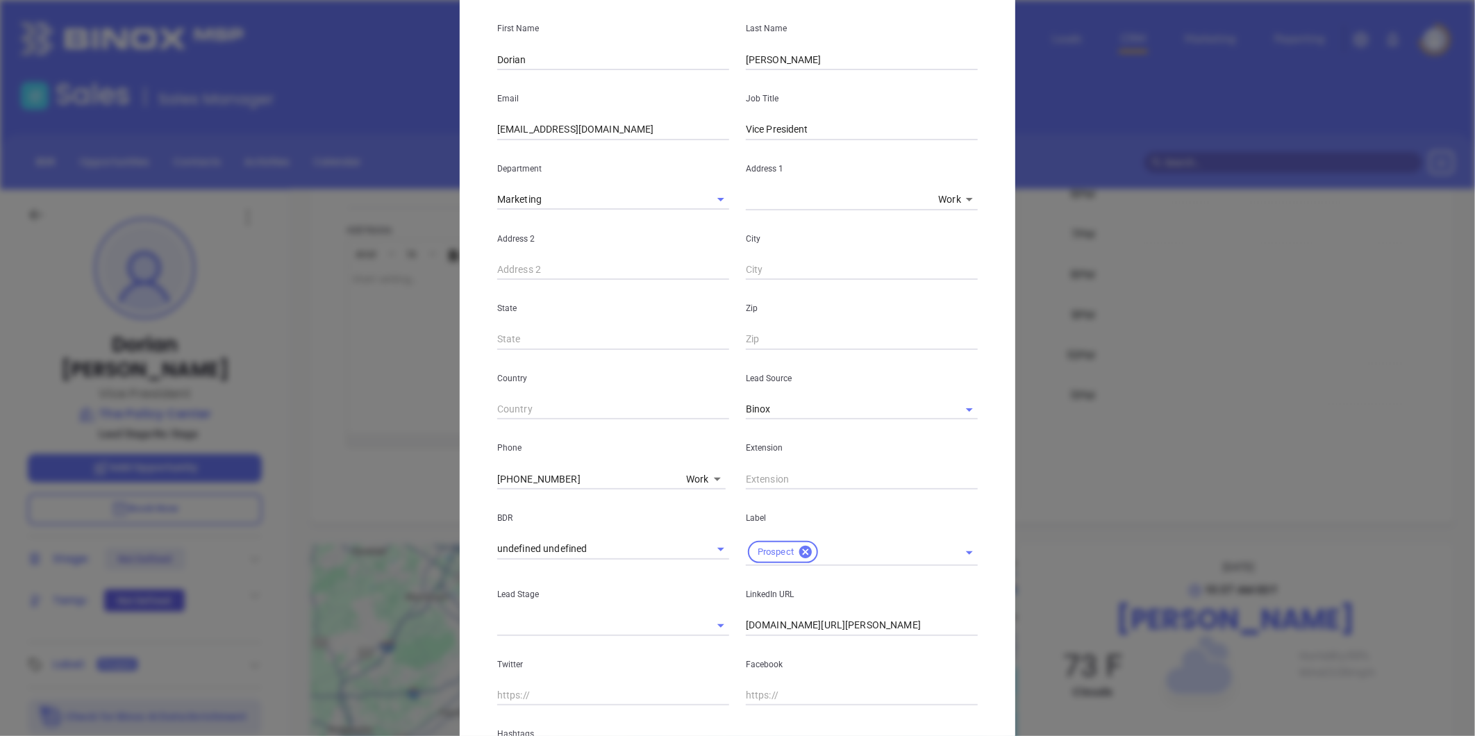
scroll to position [283, 0]
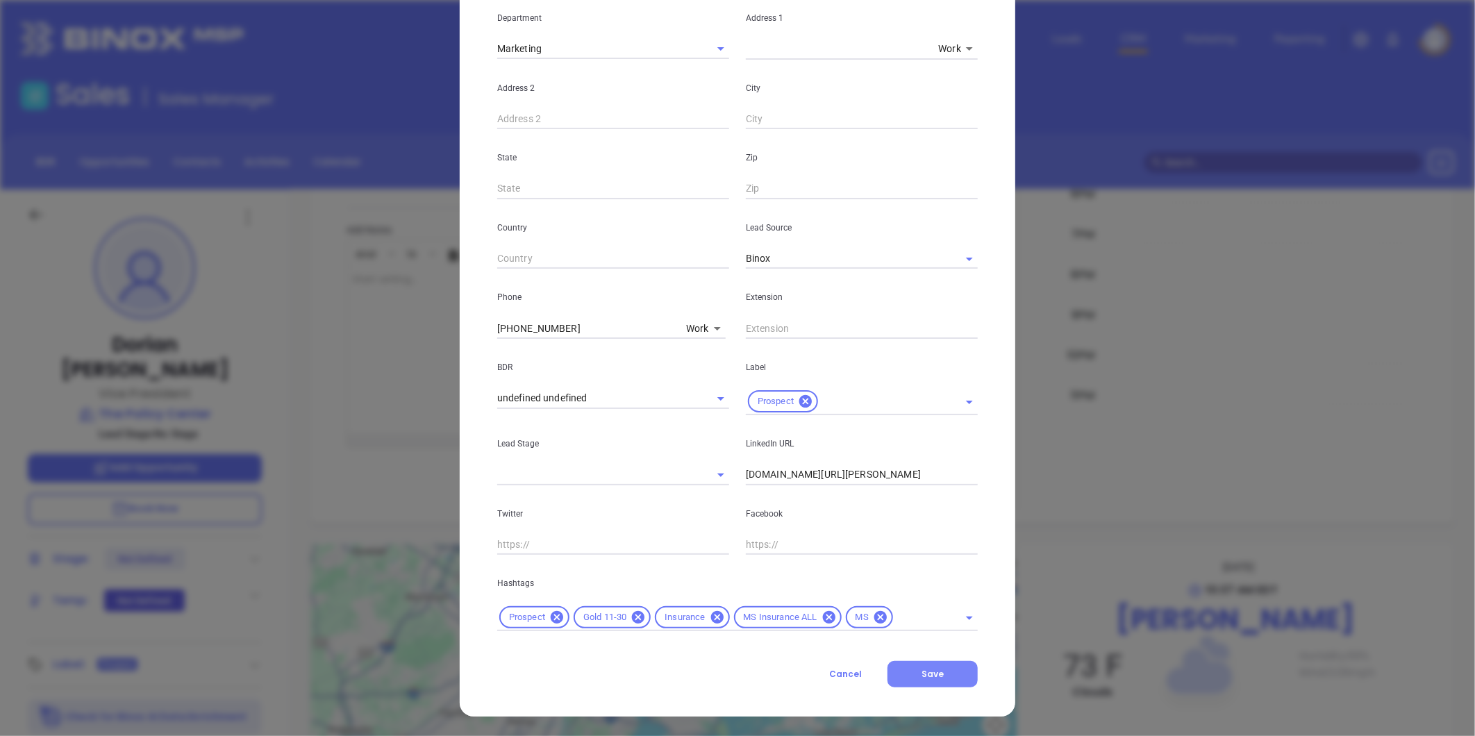
click at [931, 669] on span "Save" at bounding box center [932, 674] width 22 height 12
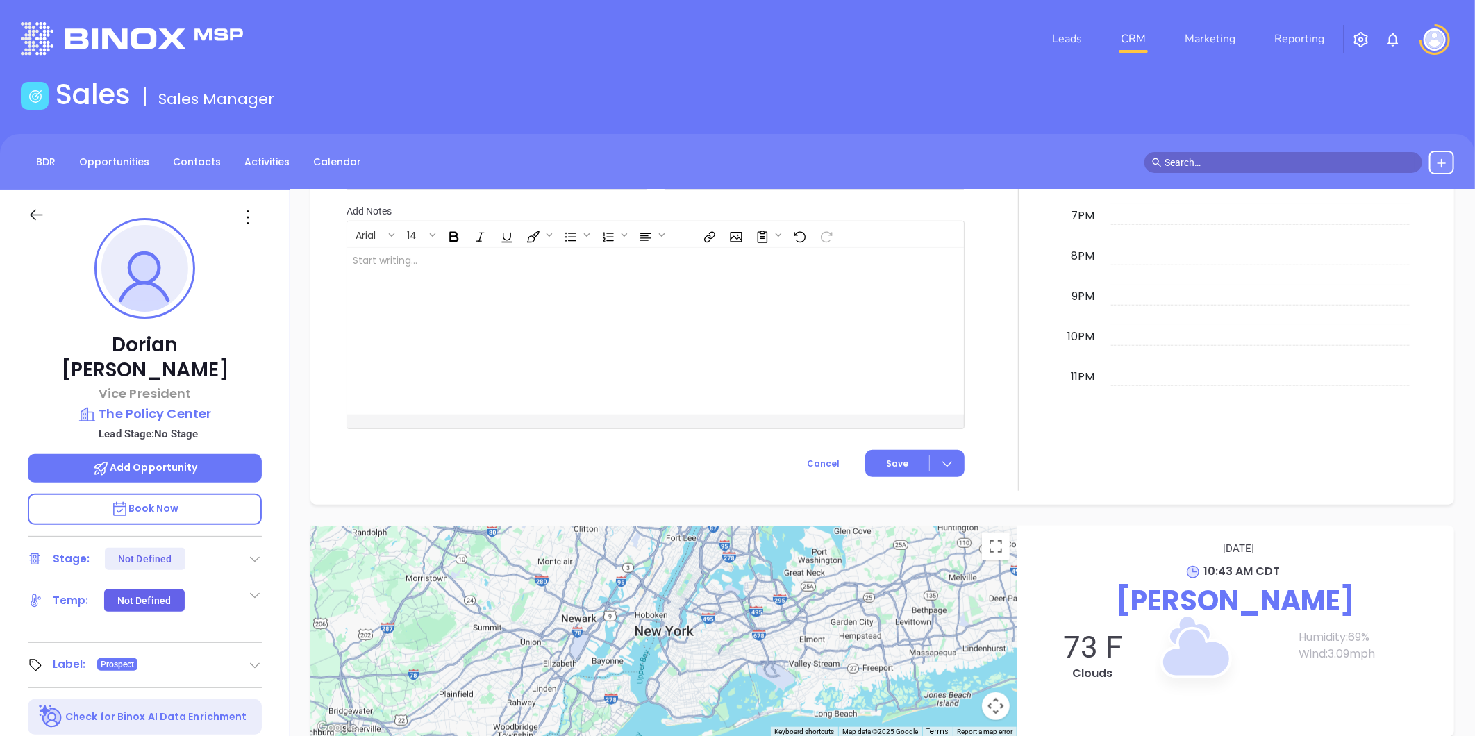
scroll to position [671, 0]
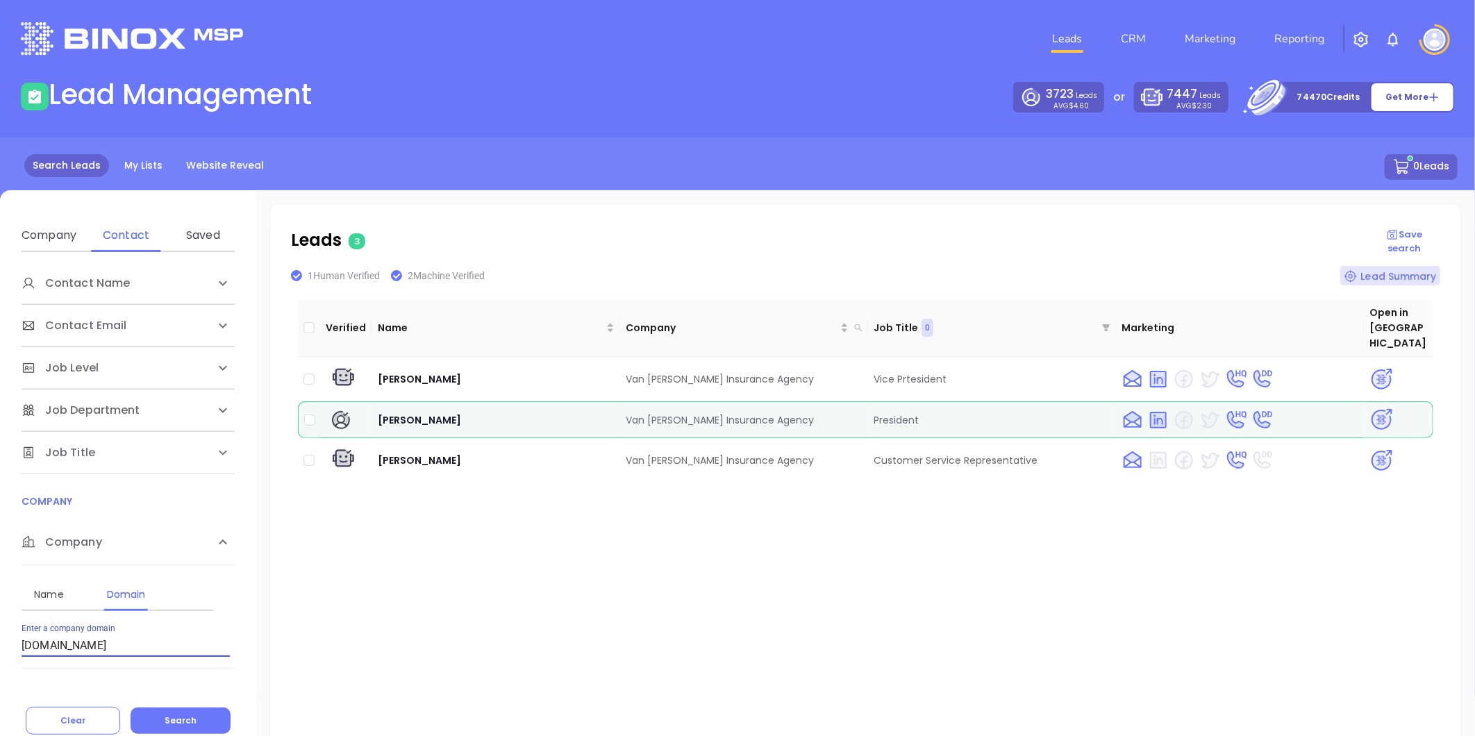
drag, startPoint x: -37, startPoint y: 669, endPoint x: -217, endPoint y: 696, distance: 181.8
click at [0, 696] on html "Leads CRM Marketing Reporting Financial Leads Leads Lead Management 3723 Leads …" at bounding box center [737, 368] width 1475 height 736
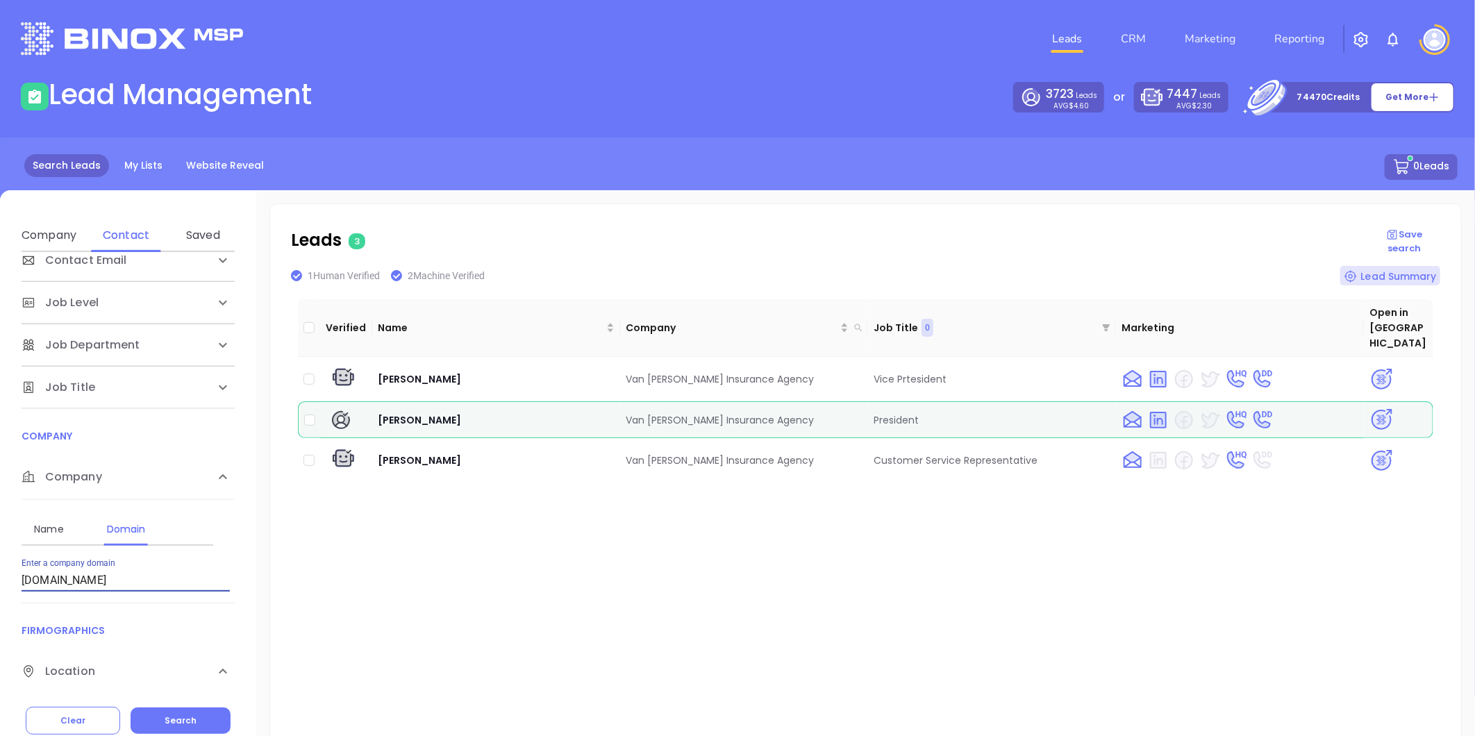
paste input "[DOMAIN_NAME]"
click at [158, 712] on button "Search" at bounding box center [181, 720] width 100 height 26
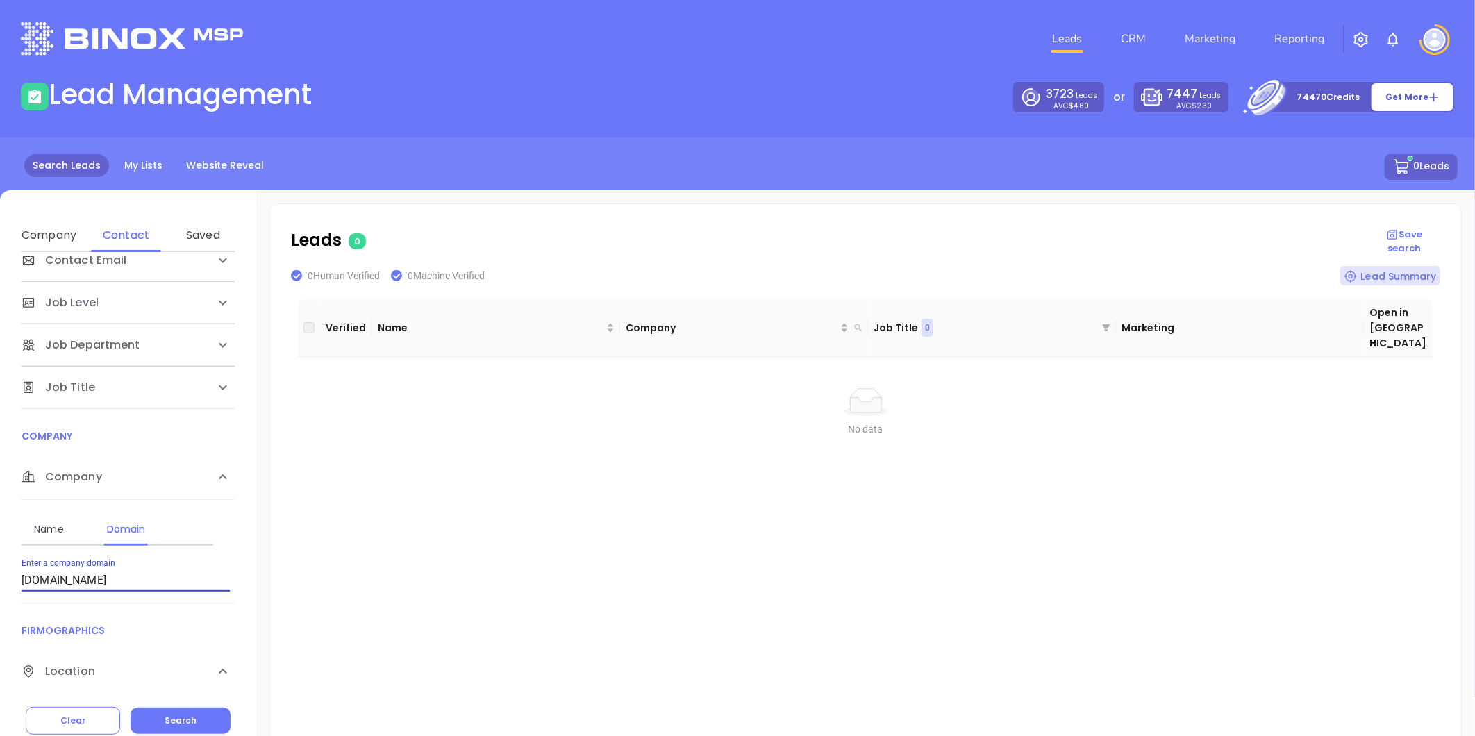
drag, startPoint x: -149, startPoint y: 628, endPoint x: -325, endPoint y: 672, distance: 181.0
click at [0, 672] on html "Leads CRM Marketing Reporting Financial Leads Leads Lead Management 3723 Leads …" at bounding box center [737, 368] width 1475 height 736
drag, startPoint x: 165, startPoint y: 717, endPoint x: 171, endPoint y: 707, distance: 12.1
click at [167, 713] on button "Search" at bounding box center [181, 720] width 100 height 26
paste input "scottinsuranceco.com"
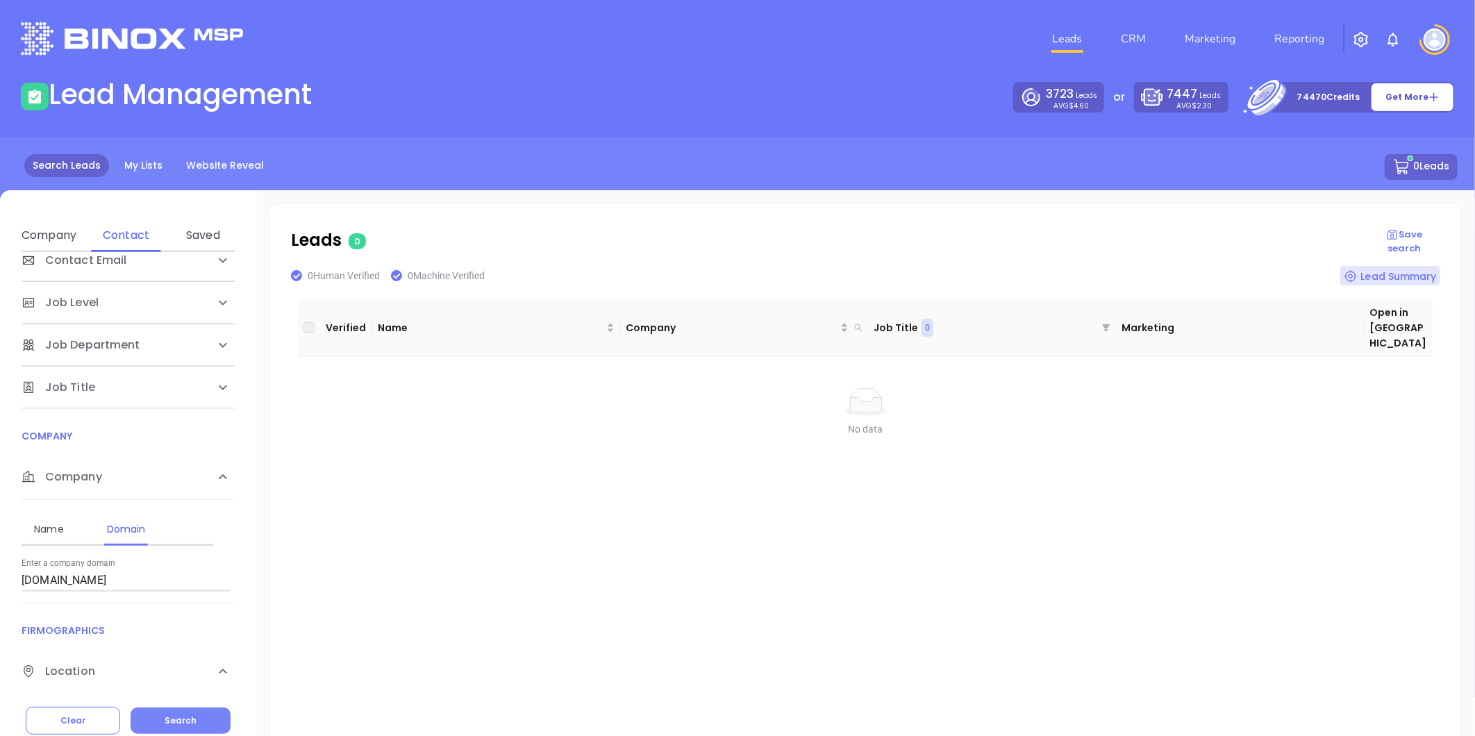
click at [199, 716] on button "Search" at bounding box center [181, 720] width 100 height 26
drag, startPoint x: 111, startPoint y: 583, endPoint x: -162, endPoint y: 614, distance: 275.2
click at [0, 614] on html "Leads CRM Marketing Reporting Financial Leads Leads Lead Management 3723 Leads …" at bounding box center [737, 368] width 1475 height 736
paste input "evansagency.net"
click at [174, 711] on button "Search" at bounding box center [181, 720] width 100 height 26
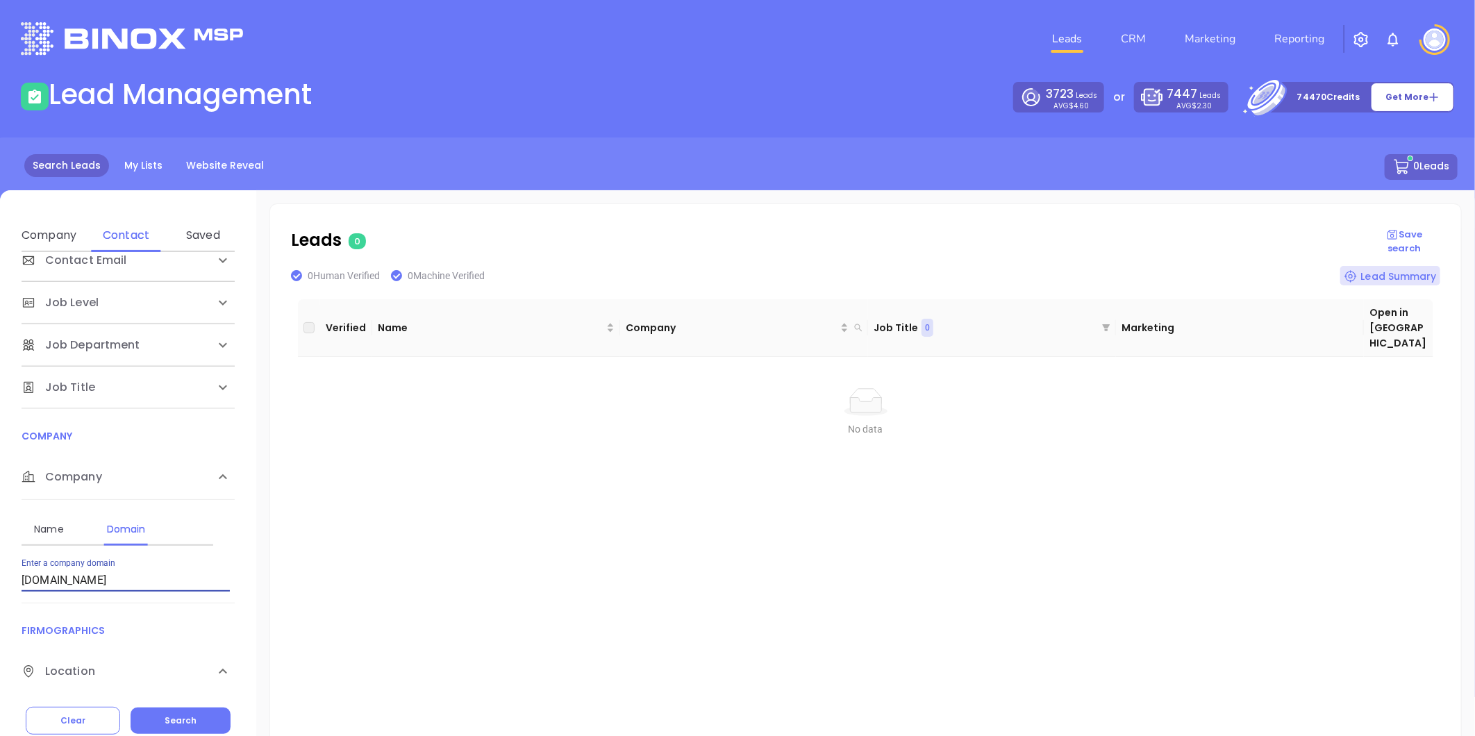
drag, startPoint x: 74, startPoint y: 578, endPoint x: -205, endPoint y: 598, distance: 280.6
click at [0, 598] on html "Leads CRM Marketing Reporting Financial Leads Leads Lead Management 3723 Leads …" at bounding box center [737, 368] width 1475 height 736
paste input "songeagency.com"
drag, startPoint x: -28, startPoint y: 578, endPoint x: -85, endPoint y: 579, distance: 56.9
click at [0, 579] on html "Leads CRM Marketing Reporting Financial Leads Leads Lead Management 3723 Leads …" at bounding box center [737, 368] width 1475 height 736
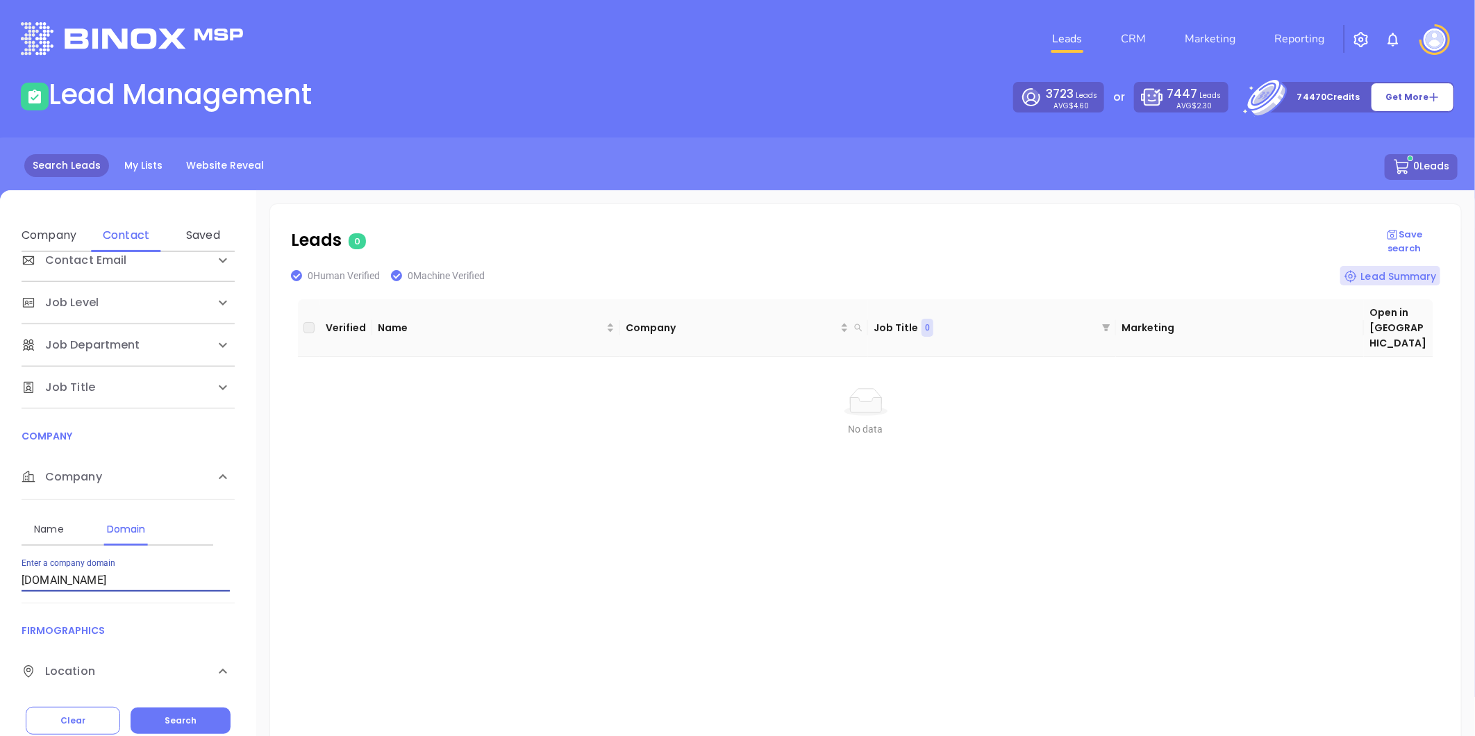
paste input "mohlerins"
type input "mohlerins.com"
drag, startPoint x: 174, startPoint y: 719, endPoint x: 226, endPoint y: 643, distance: 92.3
click at [172, 719] on span "Search" at bounding box center [181, 720] width 32 height 12
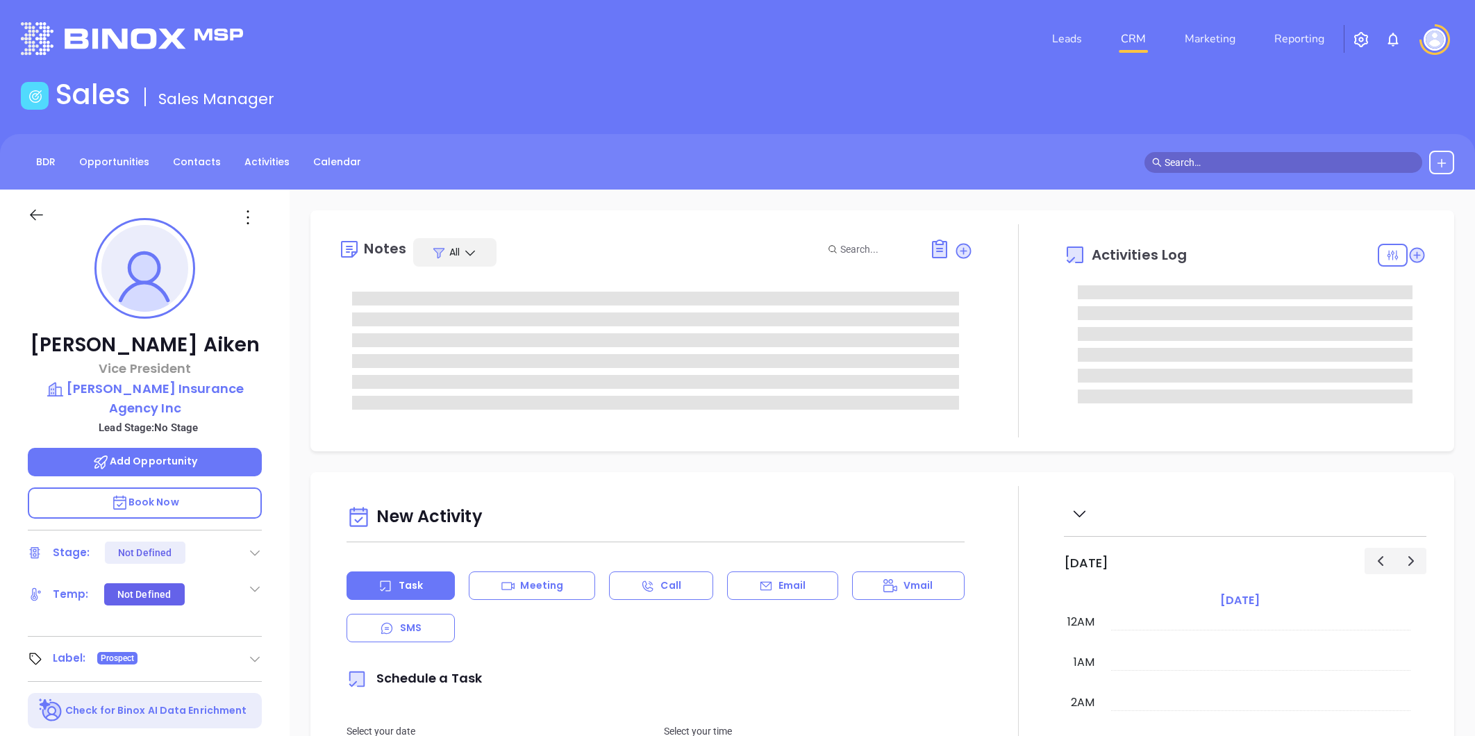
type input "[DATE]"
type input "[PERSON_NAME]"
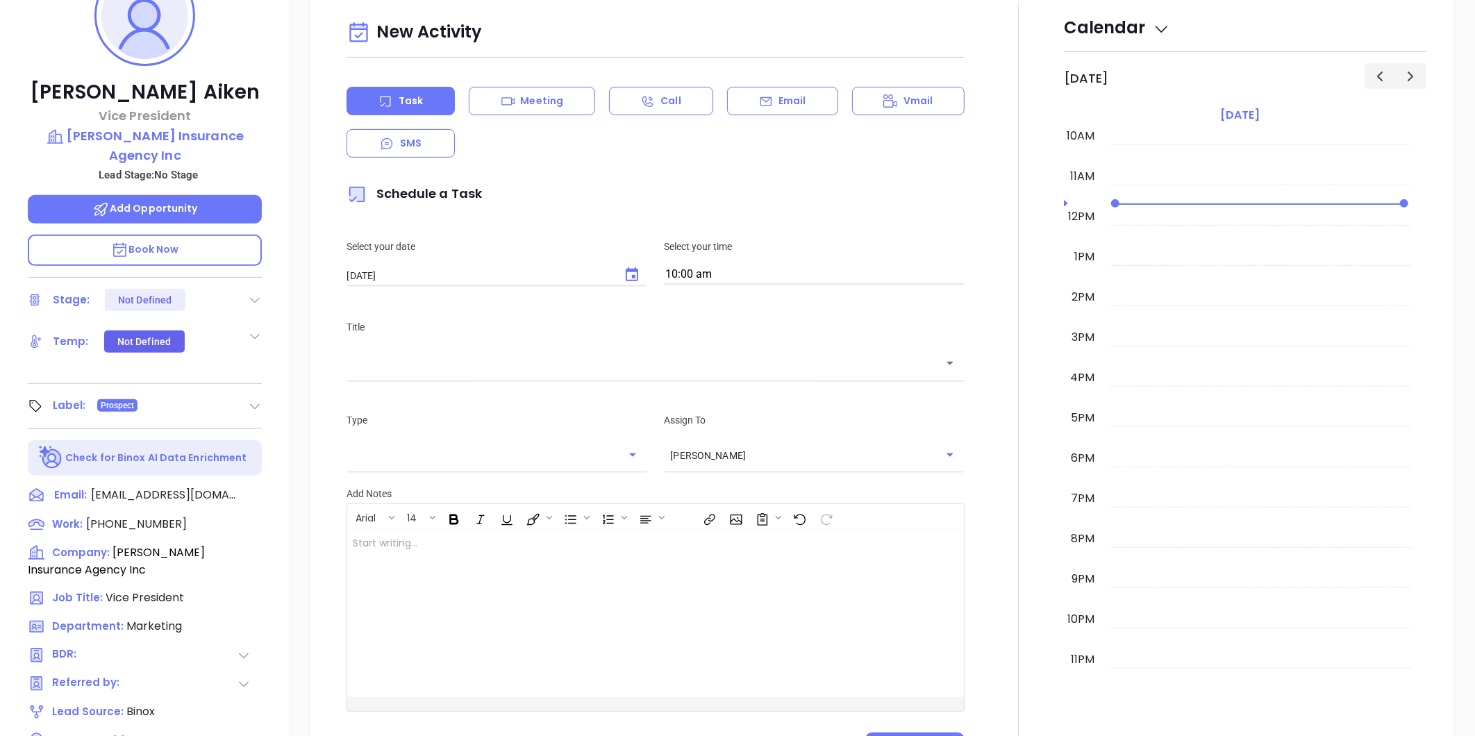
scroll to position [40, 0]
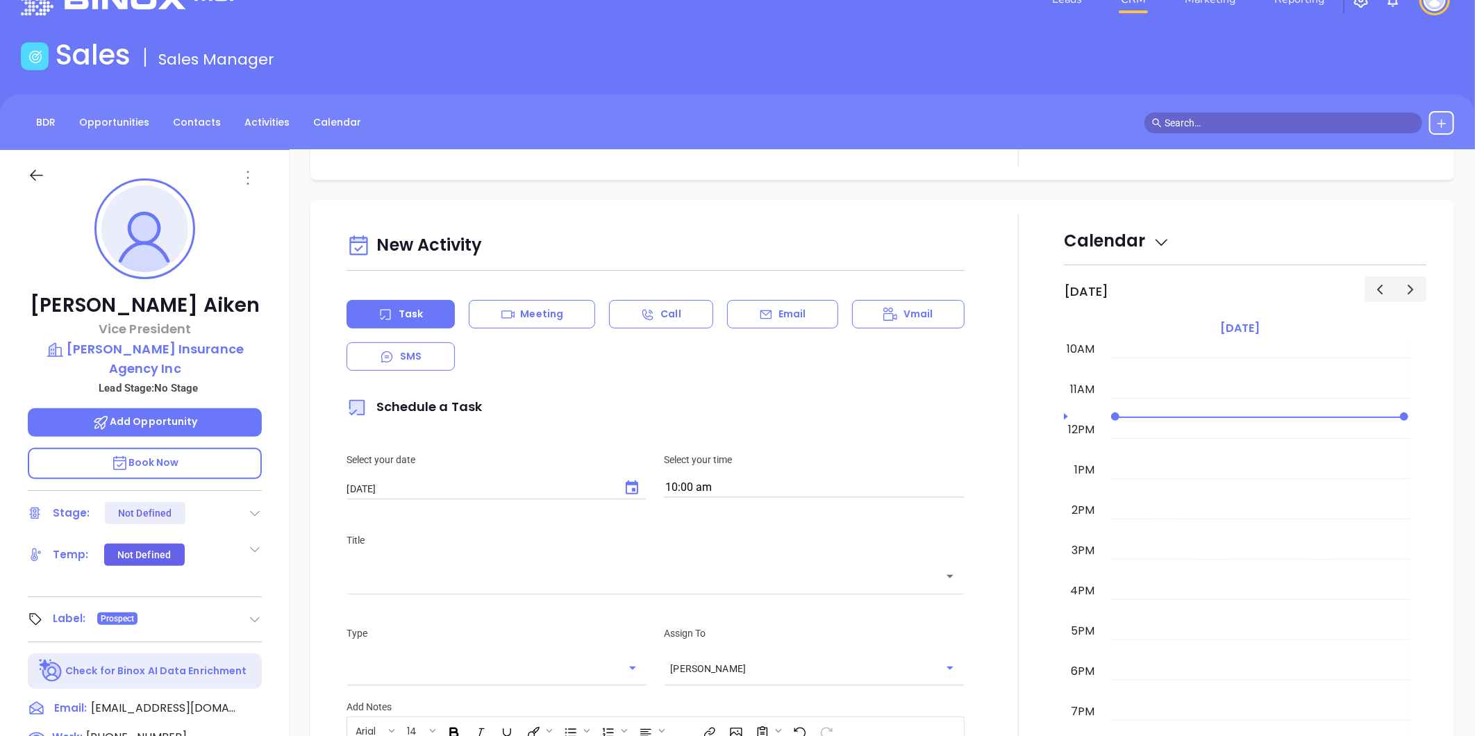
click at [247, 183] on icon at bounding box center [248, 178] width 2 height 14
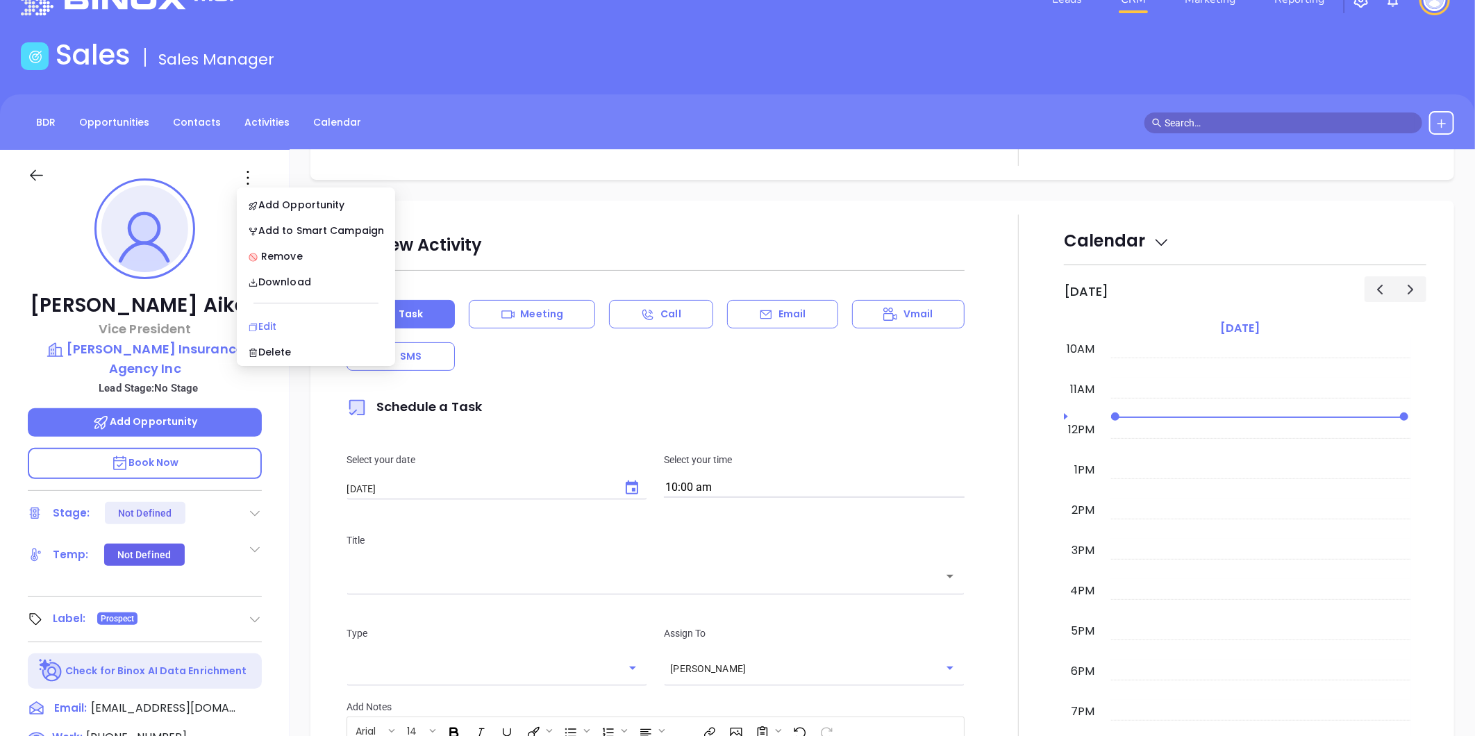
click at [273, 323] on div "Edit" at bounding box center [316, 326] width 136 height 15
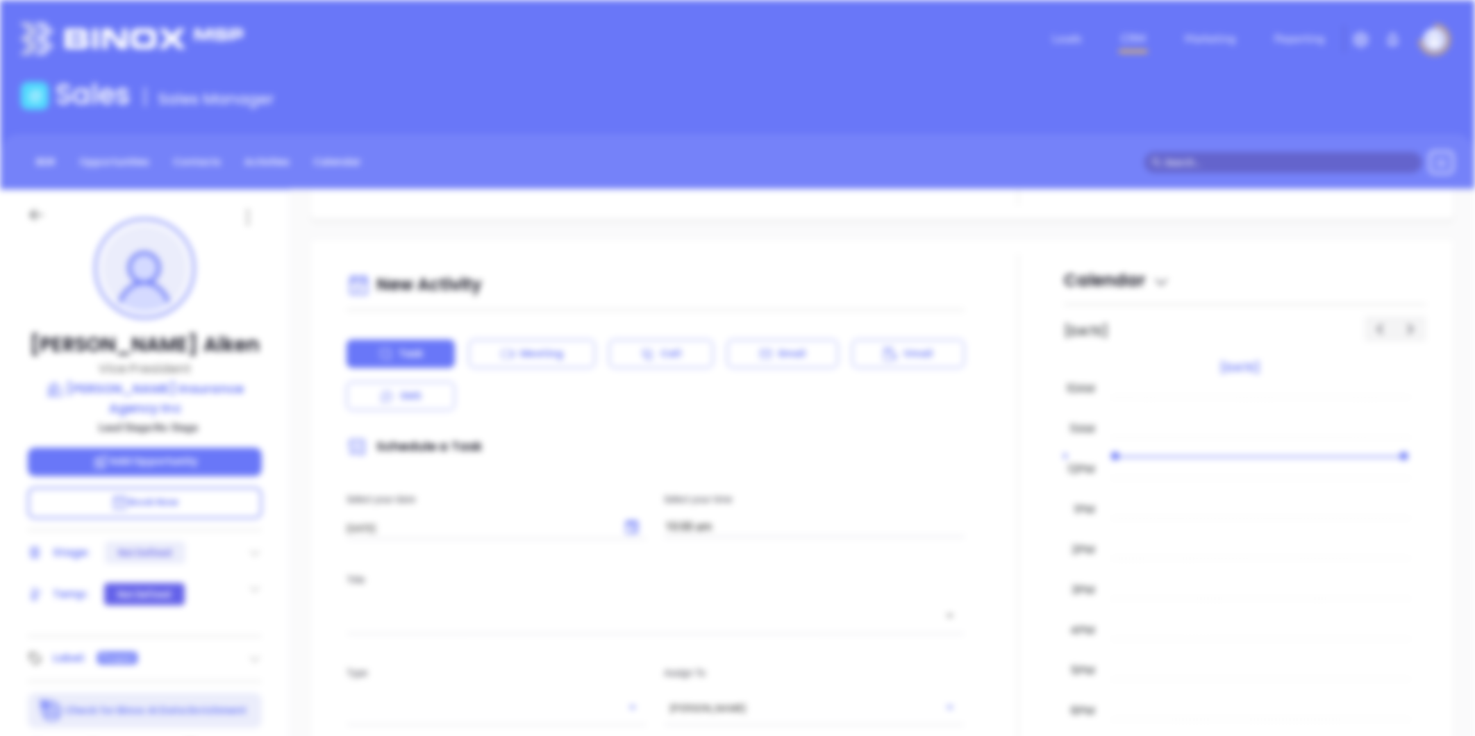
scroll to position [0, 0]
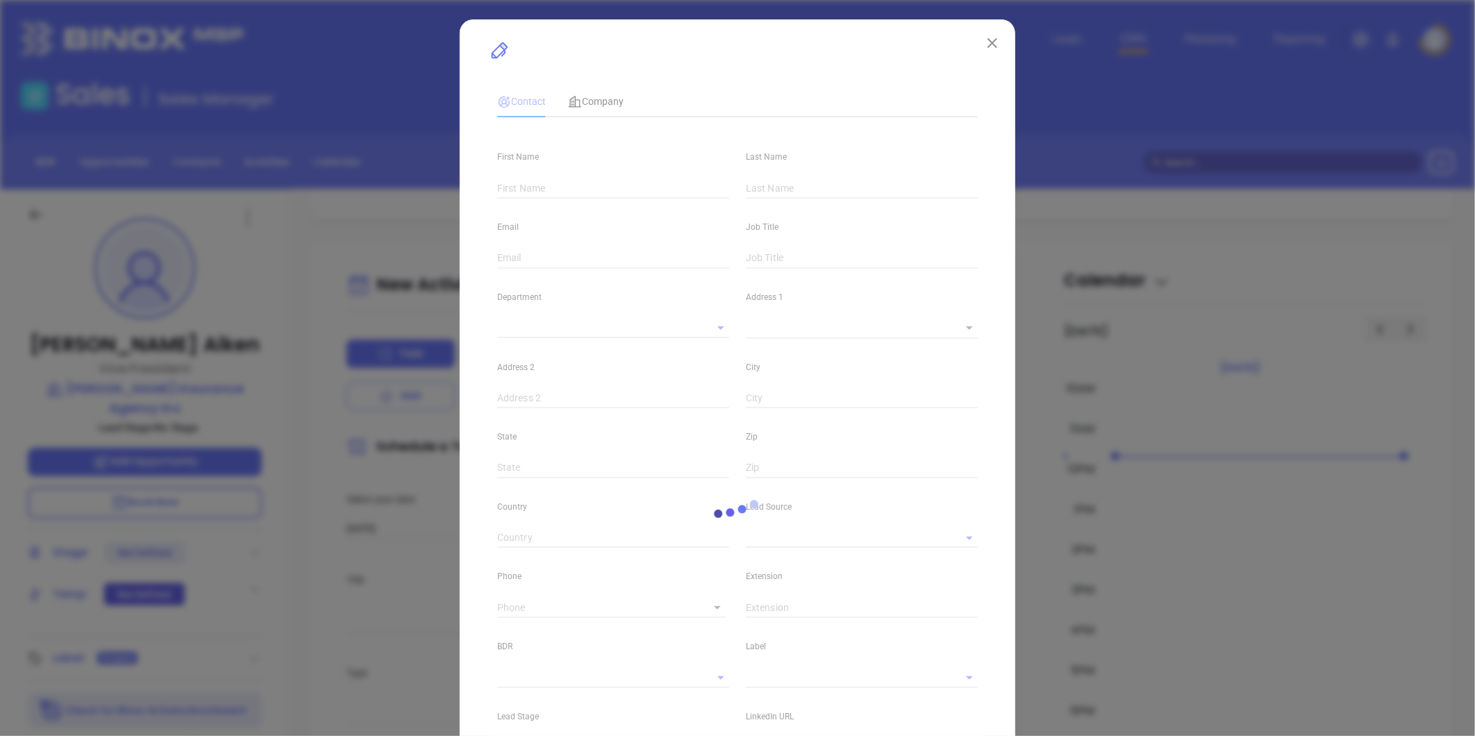
type input "[PERSON_NAME]"
type input "Aiken"
type input "[EMAIL_ADDRESS][DOMAIN_NAME]"
type input "Vice President"
type input "1"
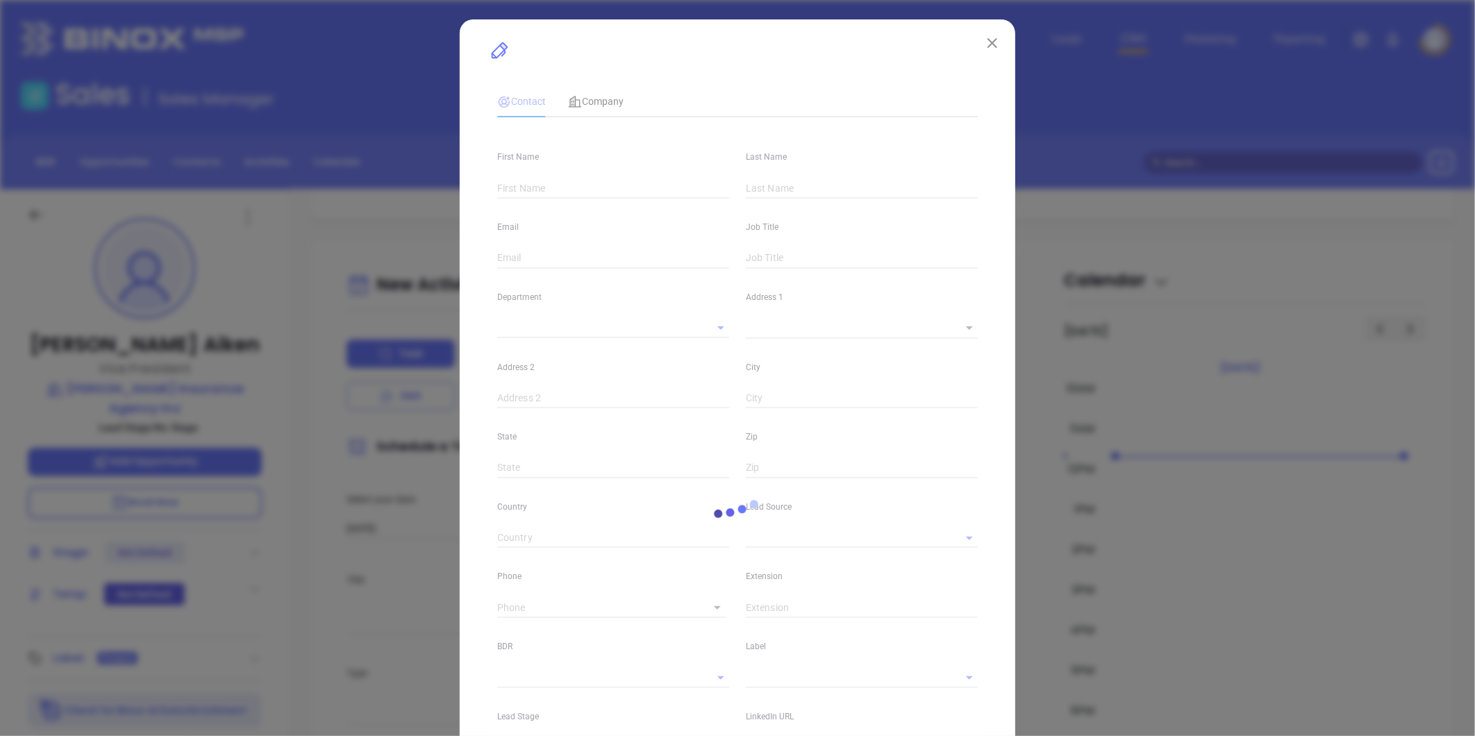
type input "[DOMAIN_NAME][URL]"
type input "Marketing"
type input "Binox"
type input "undefined undefined"
type input "[PHONE_NUMBER]"
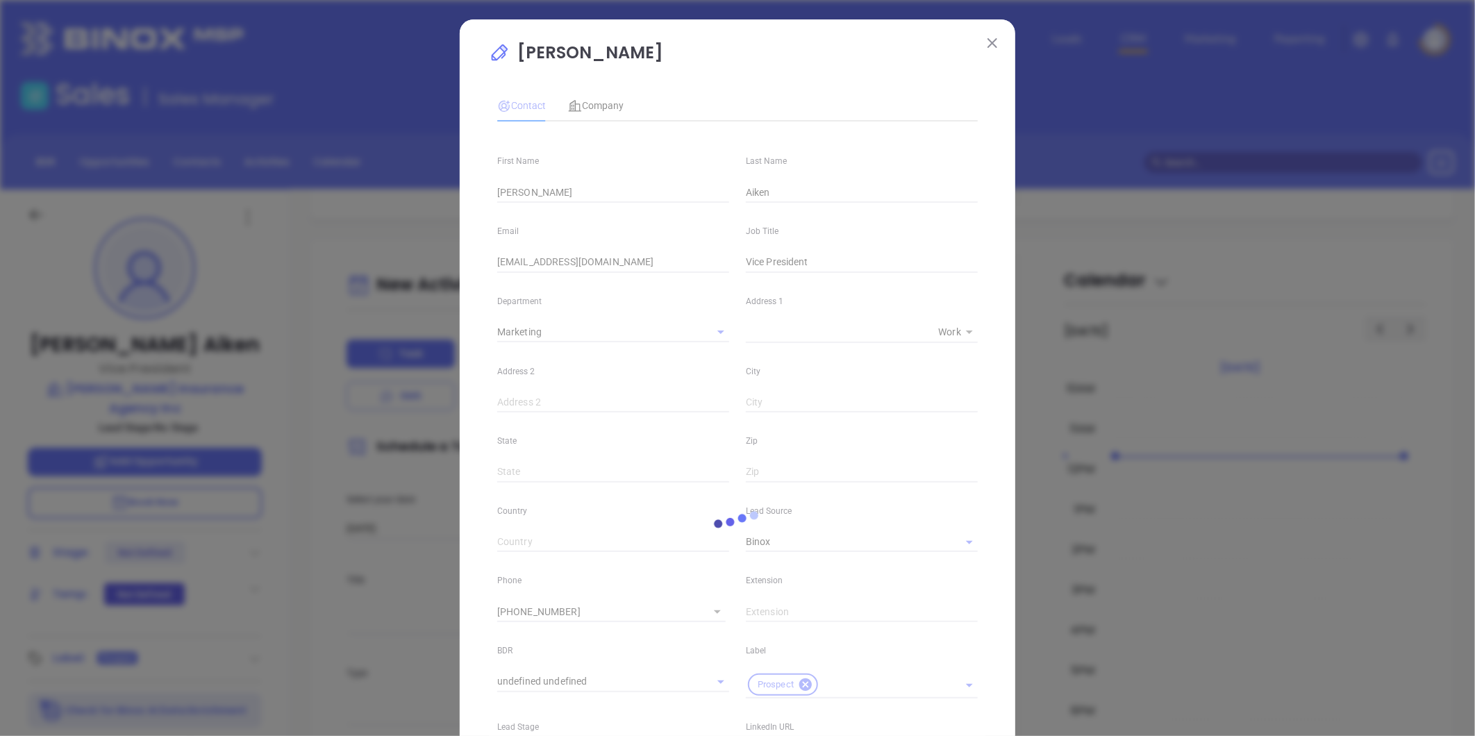
type input "1"
click at [598, 102] on span "Company" at bounding box center [596, 105] width 56 height 11
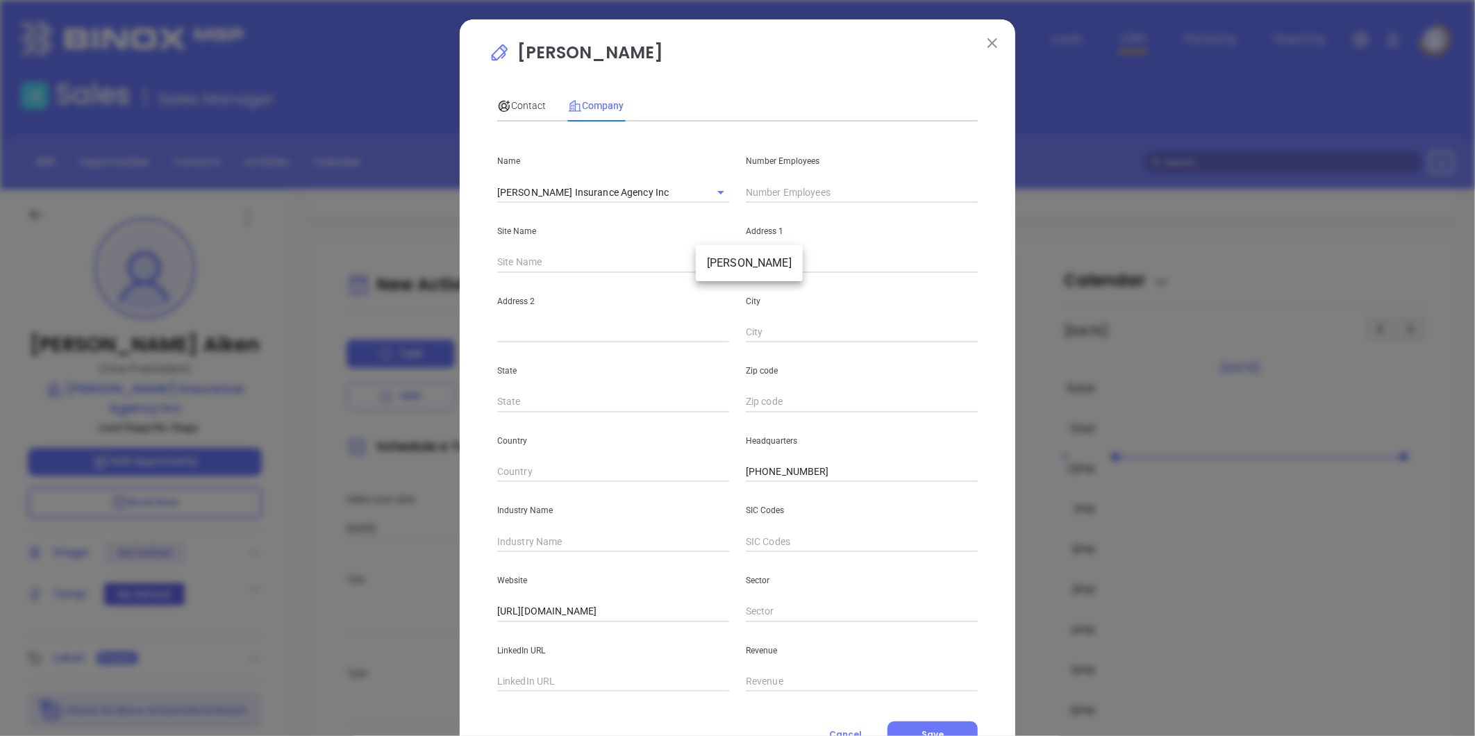
click at [713, 260] on body "Leads CRM Marketing Reporting Financial Leads Leads Sales Sales Manager BDR Opp…" at bounding box center [737, 368] width 1475 height 736
click at [718, 264] on li "Jackson" at bounding box center [749, 263] width 107 height 25
type input "[PERSON_NAME]"
type input "119169"
type input "1923 Dunbarton Drive"
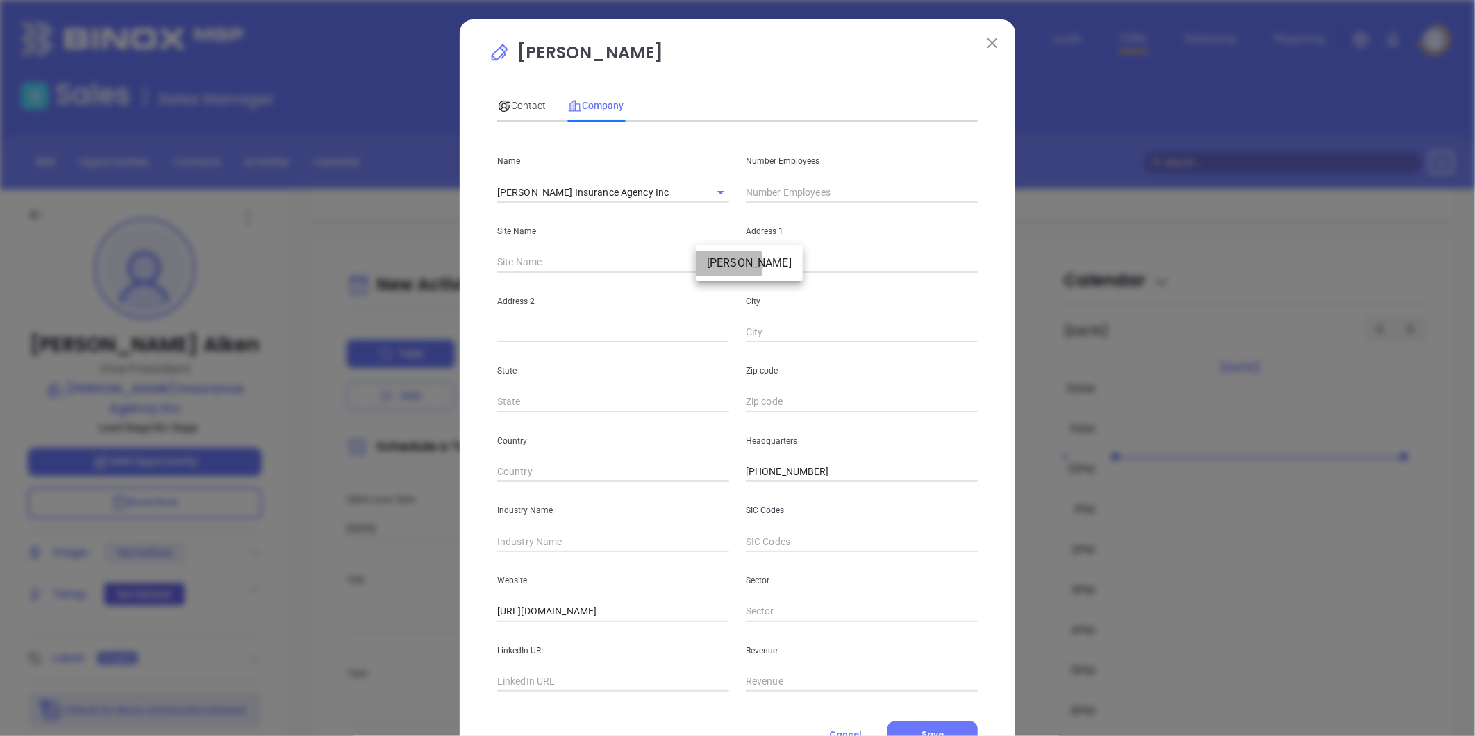
type input "[PERSON_NAME]"
type input "MS"
type input "39216"
drag, startPoint x: 848, startPoint y: 260, endPoint x: 664, endPoint y: 285, distance: 185.6
click at [679, 281] on div "Name R. W. Aiken Insurance Agency Inc Number Employees Site Name Jackson Jackso…" at bounding box center [737, 412] width 480 height 559
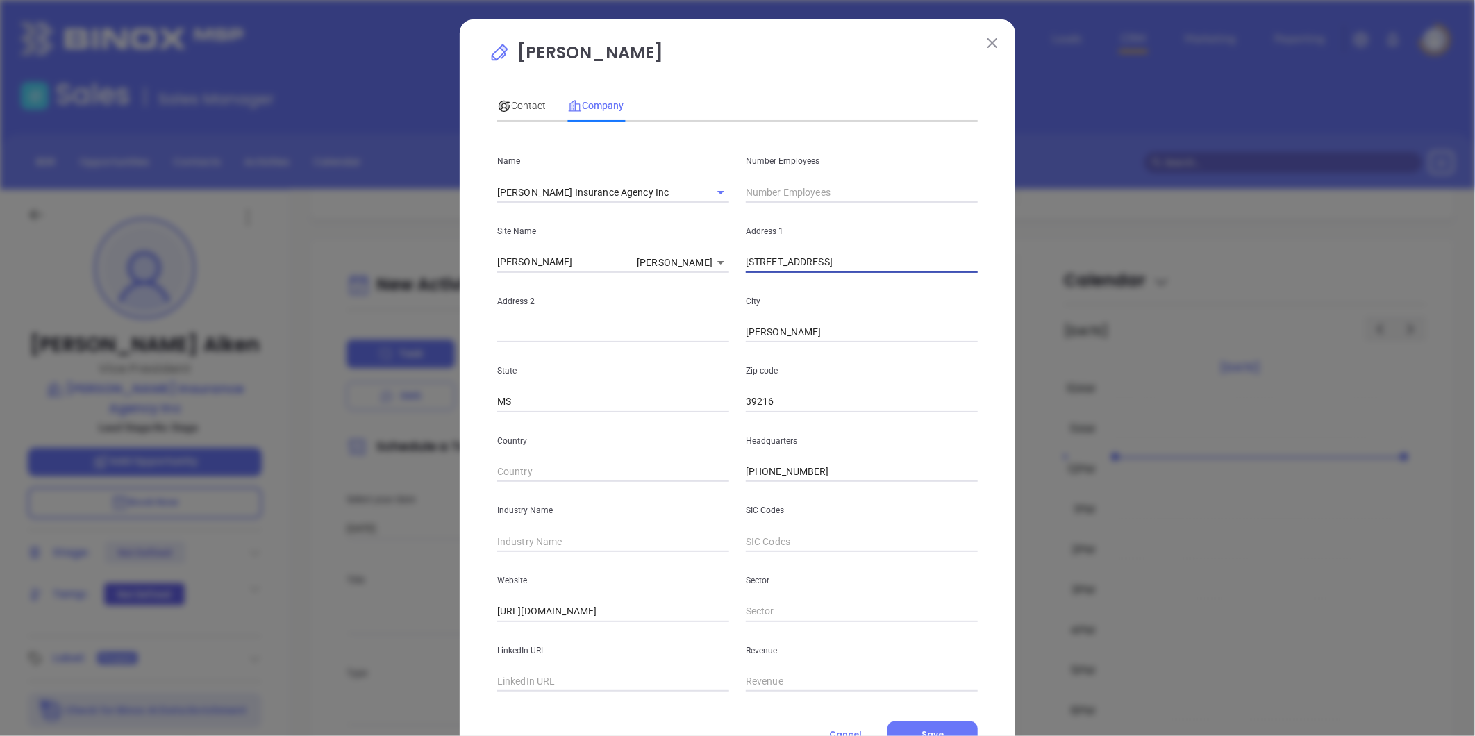
paste input "220 Trace Colony Park Dr., Suite A, Ridgeland, MS 39157"
drag, startPoint x: 842, startPoint y: 262, endPoint x: 1369, endPoint y: 217, distance: 528.8
click at [1369, 217] on div "Hank Aiken Contact Company First Name Hank Last Name Aiken Email haiken@aikenin…" at bounding box center [737, 368] width 1475 height 736
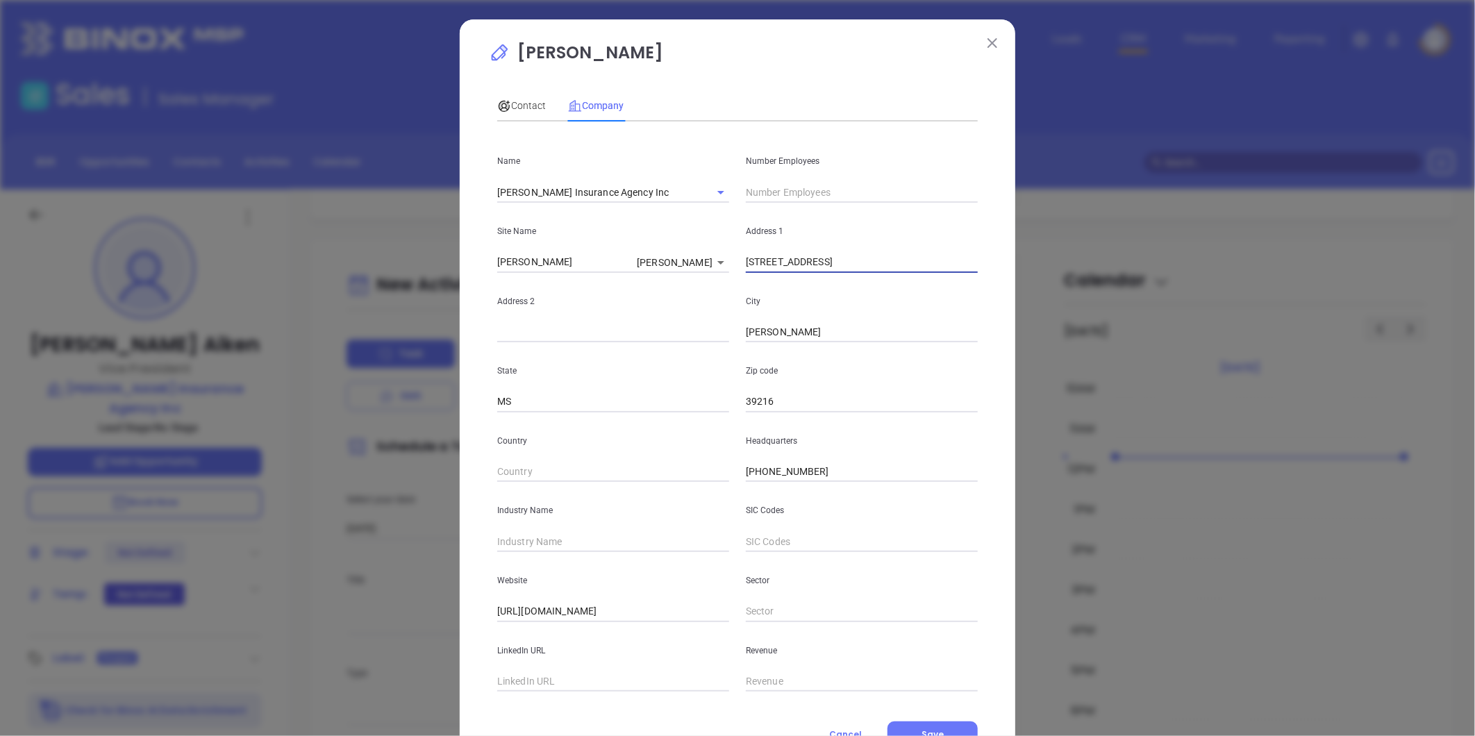
type input "220 Trace Colony Park Dr"
paste input "Suite A, Ridgeland, MS 39157"
drag, startPoint x: 529, startPoint y: 330, endPoint x: 846, endPoint y: 296, distance: 318.5
click at [846, 296] on div "Address 2 Suite A, Ridgeland, MS 39157 City Jackson" at bounding box center [737, 308] width 497 height 70
type input "Suite A"
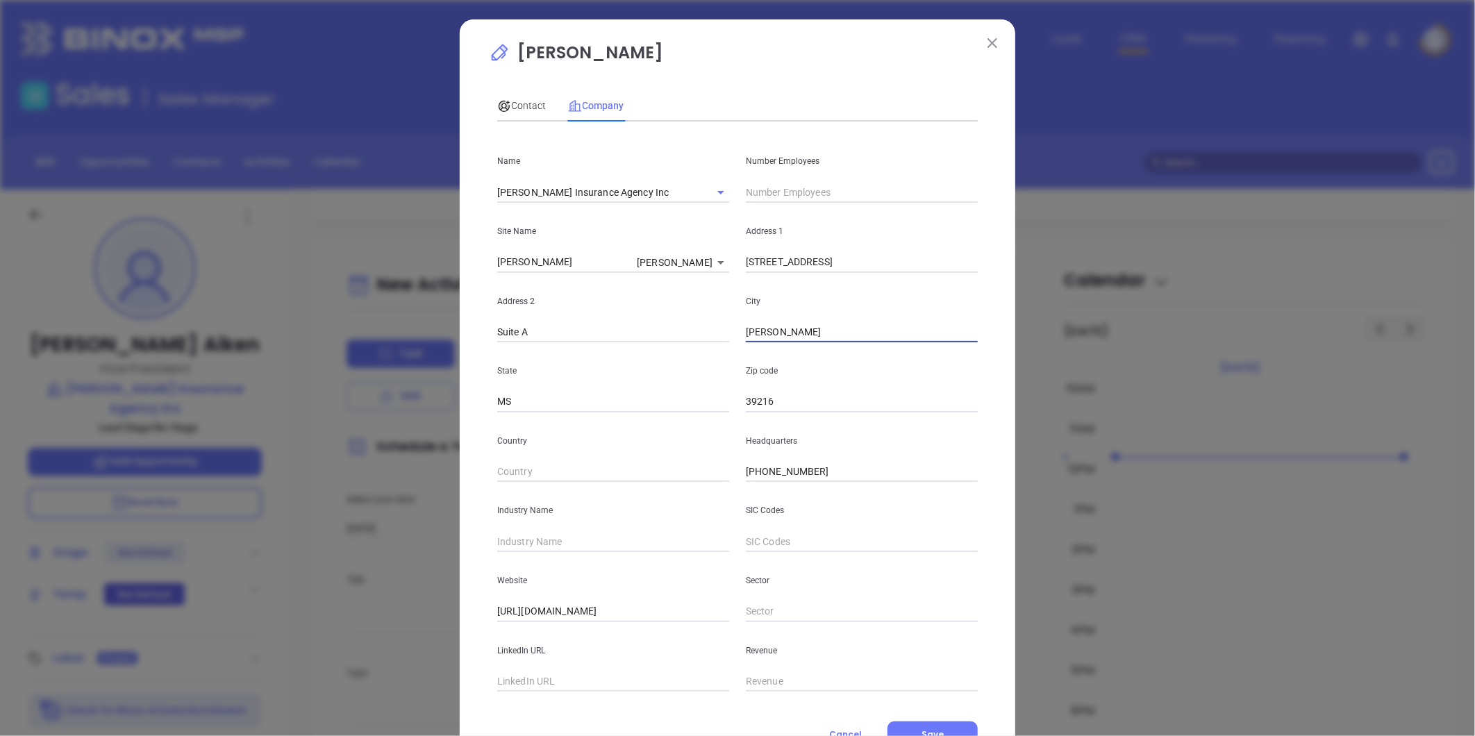
paste input "Ridgeland, MS 39157"
drag, startPoint x: 788, startPoint y: 329, endPoint x: 1052, endPoint y: 308, distance: 265.3
click at [1052, 308] on div "Hank Aiken Contact Company First Name Hank Last Name Aiken Email haiken@aikenin…" at bounding box center [737, 368] width 1475 height 736
type input "Ridgeland"
drag, startPoint x: 799, startPoint y: 406, endPoint x: 622, endPoint y: 433, distance: 179.0
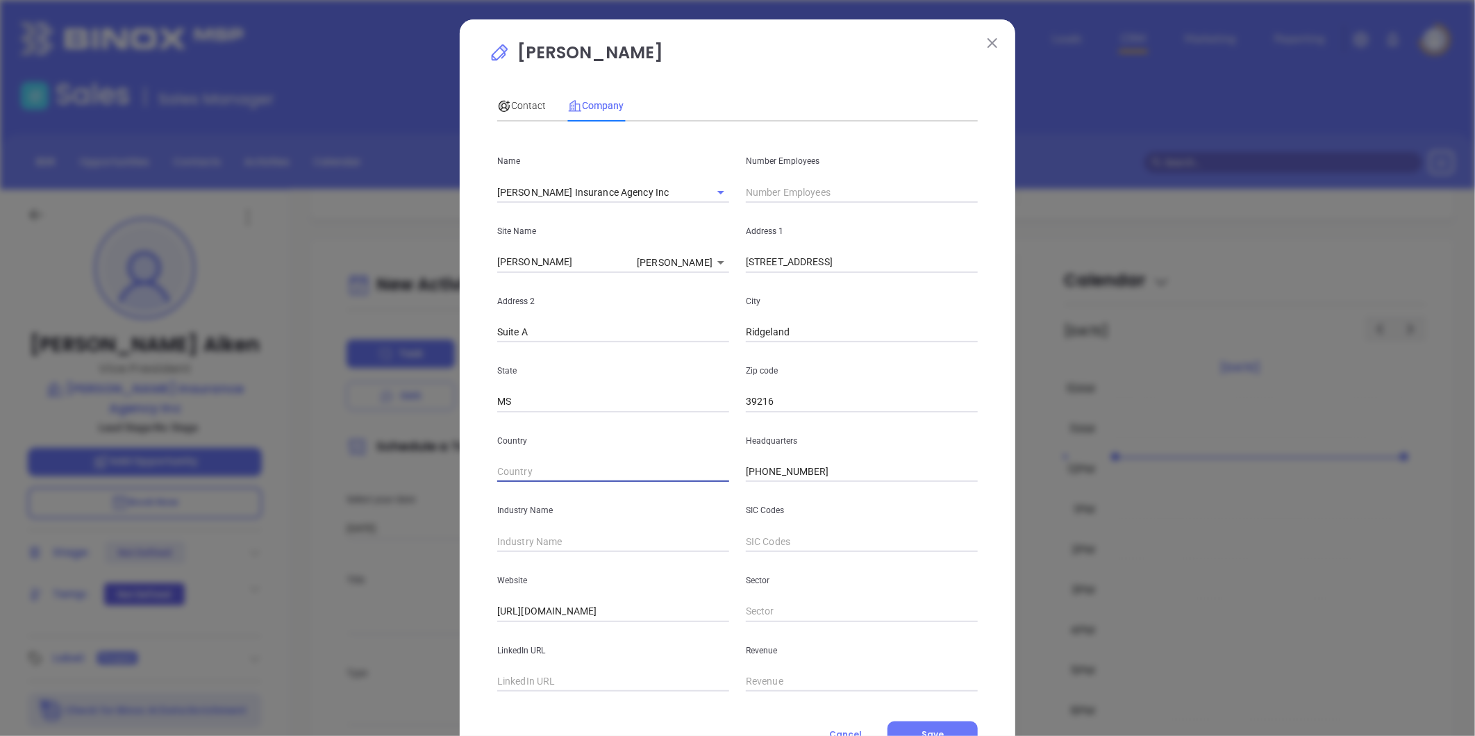
click at [622, 433] on div "Name R. W. Aiken Insurance Agency Inc Number Employees Site Name Jackson Jackso…" at bounding box center [737, 412] width 480 height 559
paste input "MS 39157"
type input "39157"
click at [537, 539] on input "text" at bounding box center [613, 541] width 232 height 21
type input "Insurance"
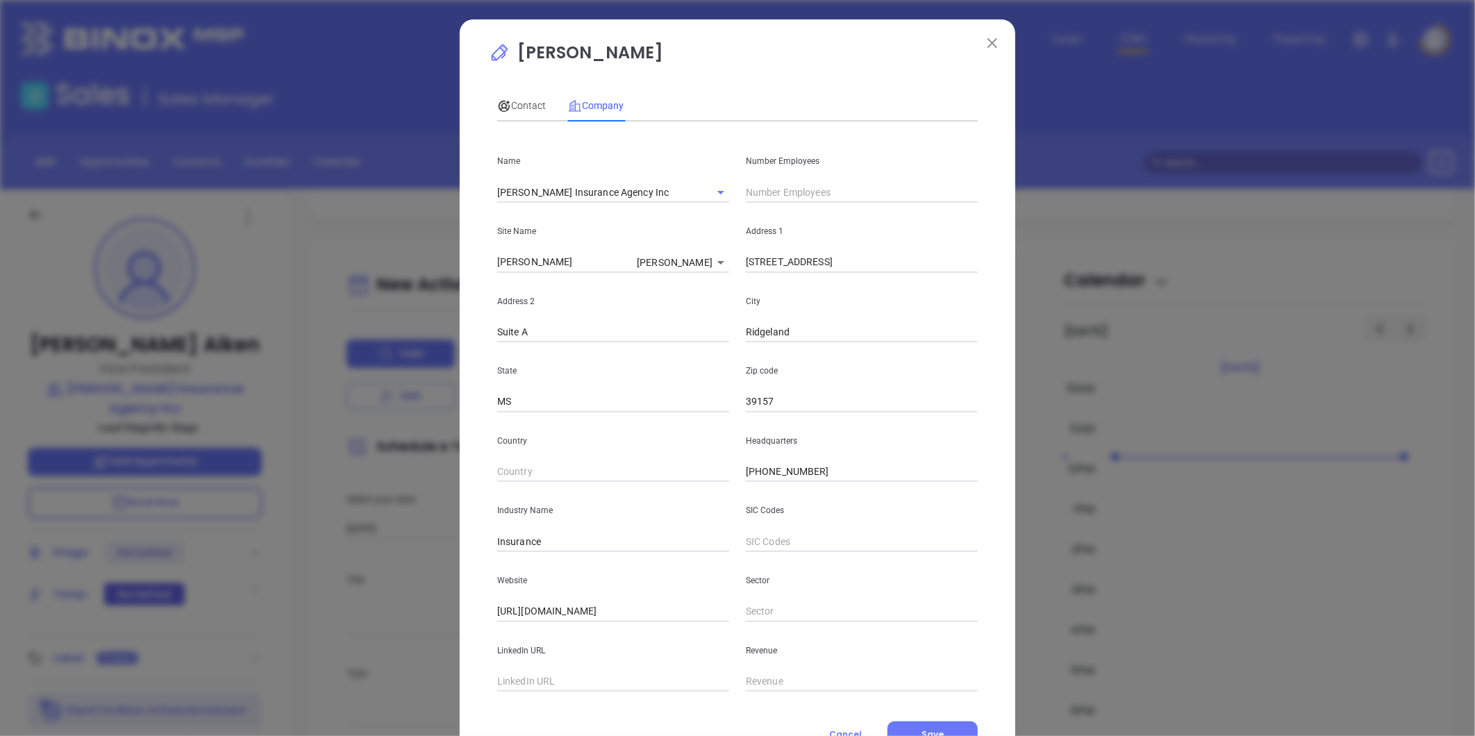
click at [518, 685] on input "text" at bounding box center [613, 681] width 232 height 21
paste input "https://www.linkedin.com/company/r-w-aiken-insurance/about/"
type input "https://www.linkedin.com/company/r-w-aiken-insurance/about/"
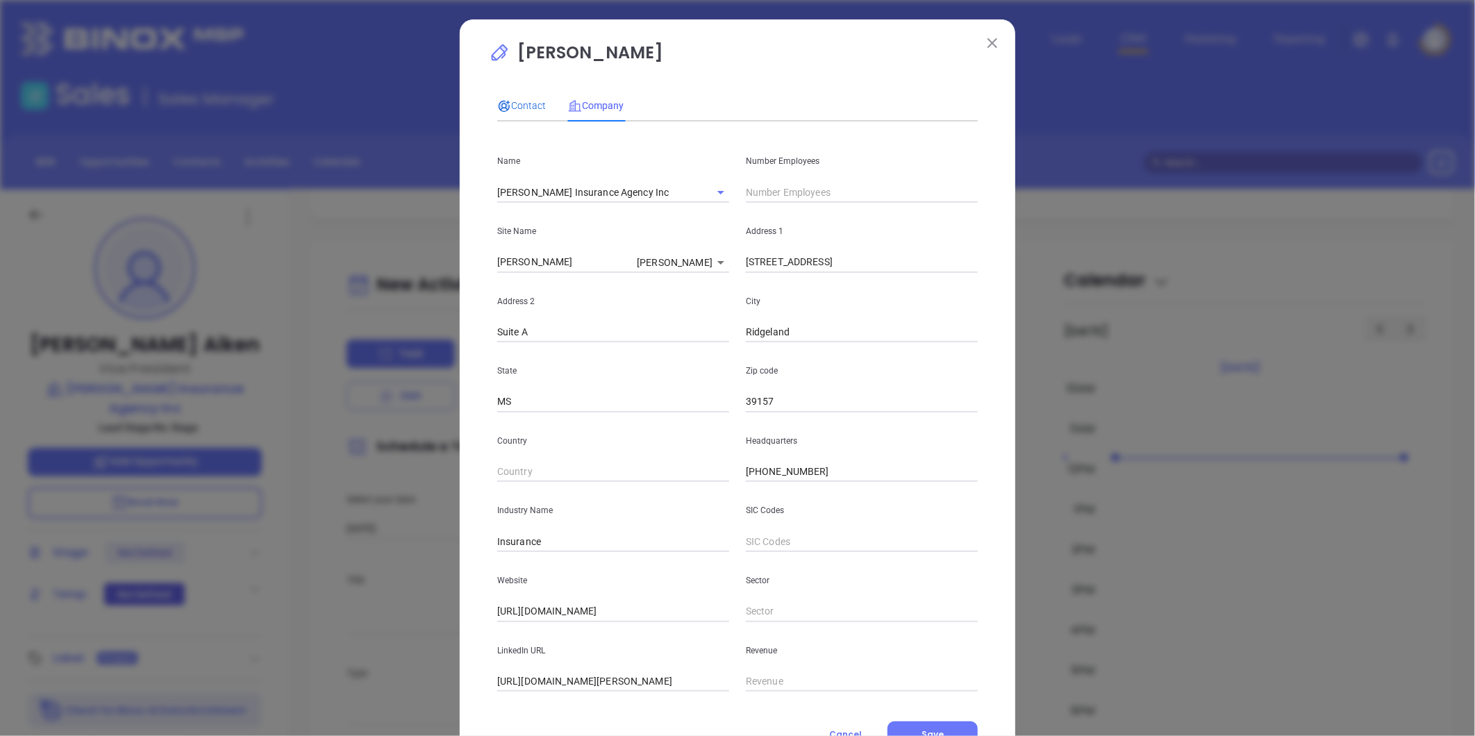
click at [517, 108] on span "Contact" at bounding box center [521, 105] width 49 height 11
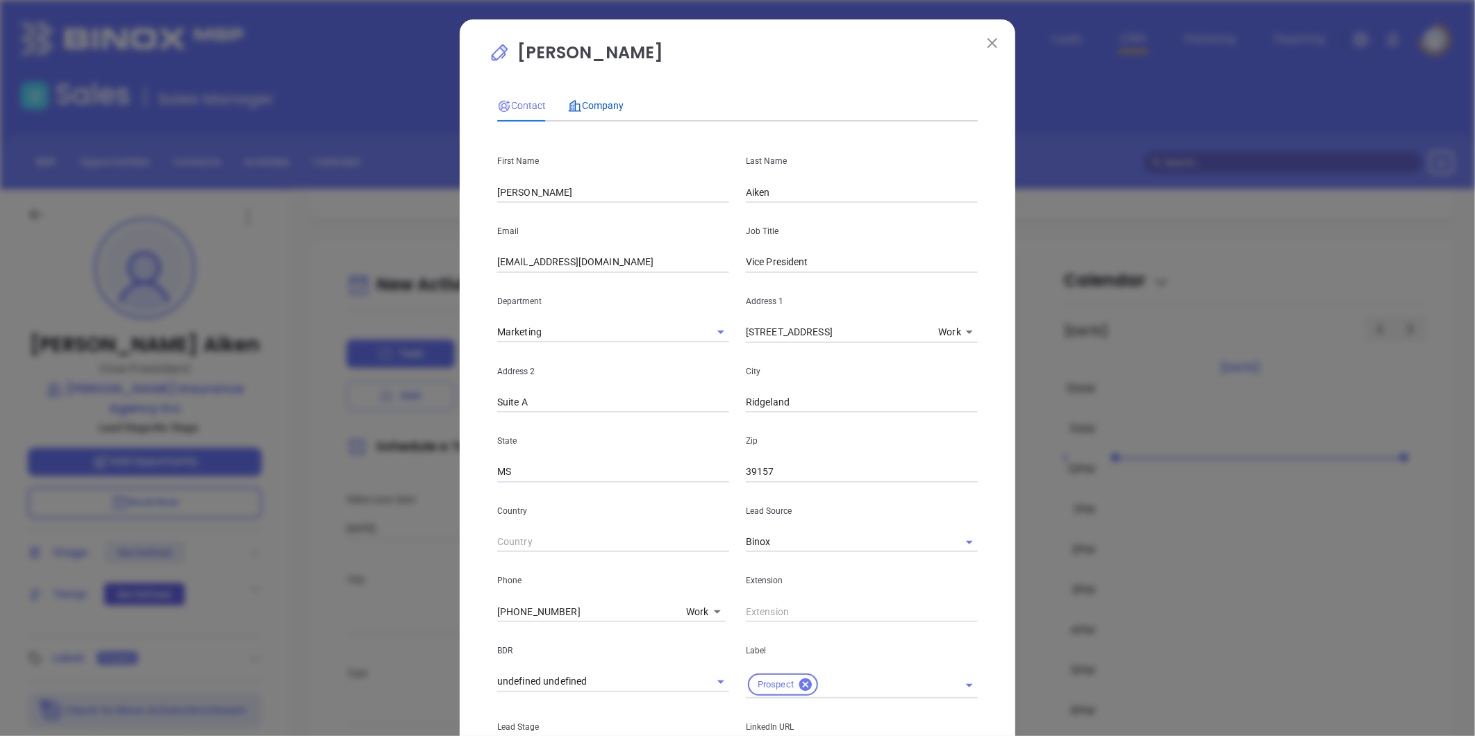
drag, startPoint x: 609, startPoint y: 51, endPoint x: 744, endPoint y: 179, distance: 186.6
click at [614, 52] on div "Hank Aiken Contact Company First Name Hank Last Name Aiken Email haiken@aikenin…" at bounding box center [737, 505] width 497 height 930
drag, startPoint x: 744, startPoint y: 179, endPoint x: 594, endPoint y: 106, distance: 167.0
click at [594, 106] on span "Company" at bounding box center [596, 105] width 56 height 11
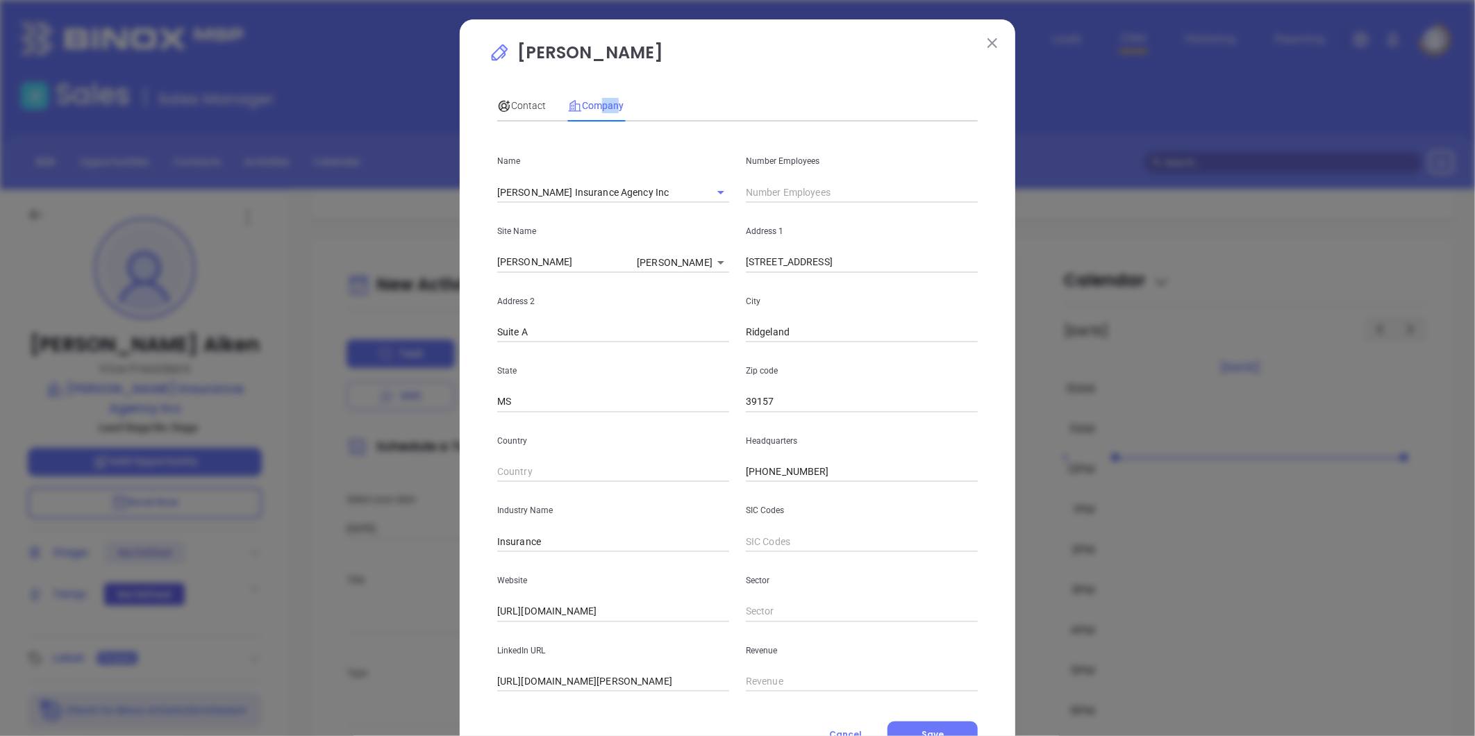
click at [593, 106] on span "Company" at bounding box center [596, 105] width 56 height 11
drag, startPoint x: 593, startPoint y: 106, endPoint x: 774, endPoint y: 190, distance: 199.7
click at [774, 190] on input "text" at bounding box center [862, 192] width 232 height 21
type input "7"
click at [601, 310] on div "Address 2 Suite A" at bounding box center [613, 308] width 249 height 70
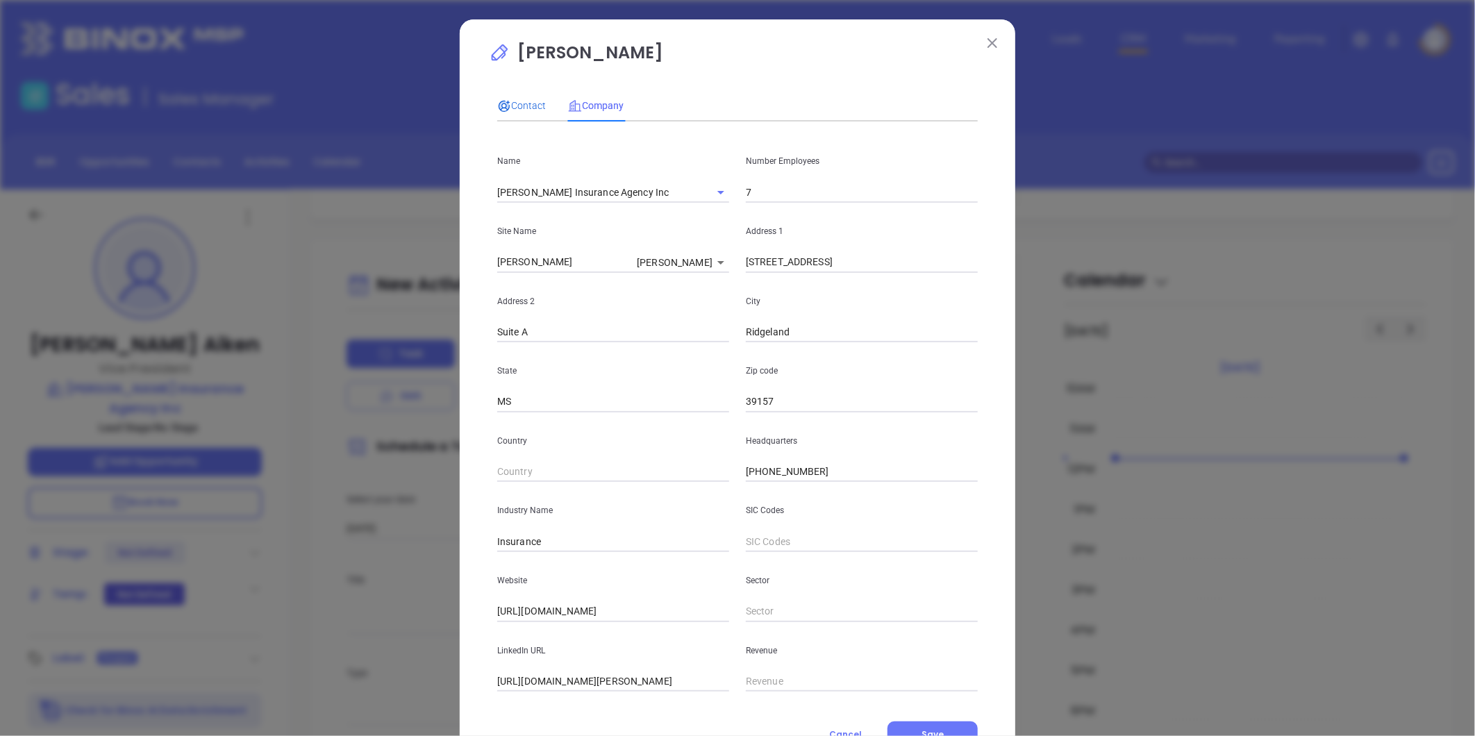
click at [512, 106] on span "Contact" at bounding box center [521, 105] width 49 height 11
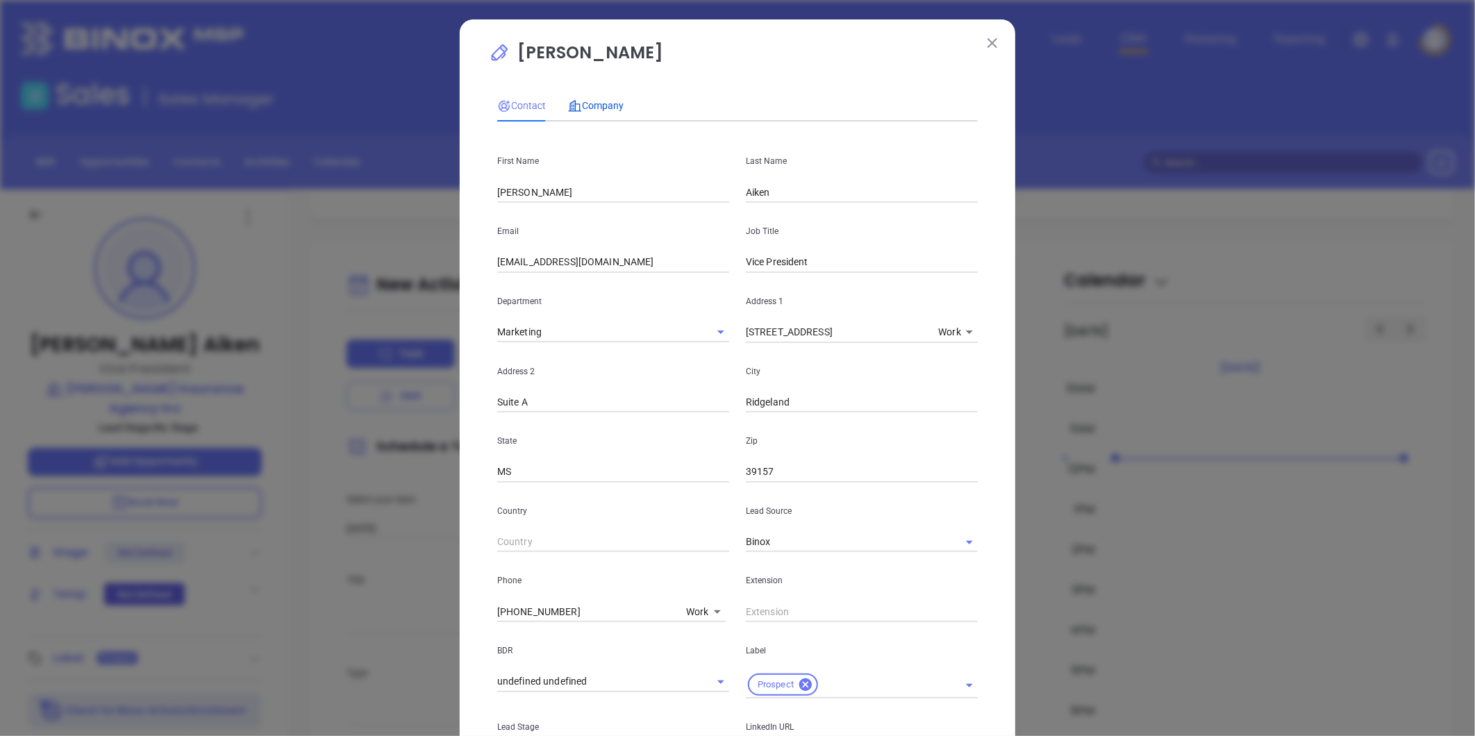
drag, startPoint x: 598, startPoint y: 106, endPoint x: 590, endPoint y: 537, distance: 430.5
click at [598, 107] on span "Company" at bounding box center [596, 105] width 56 height 11
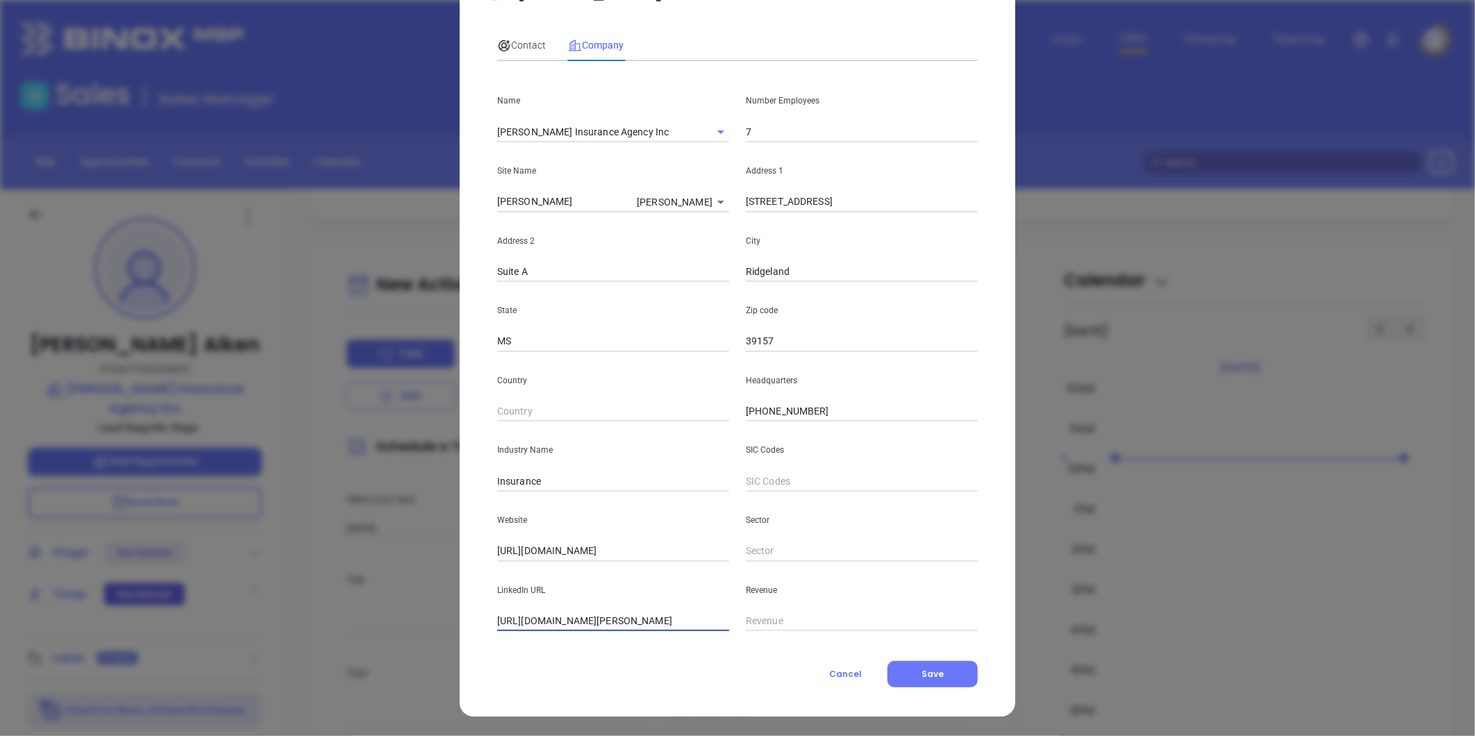
click at [580, 622] on input "https://www.linkedin.com/company/r-w-aiken-insurance/about/" at bounding box center [613, 621] width 232 height 21
click at [579, 621] on input "https://www.linkedin.com/company/r-w-aiken-insurance/about/" at bounding box center [613, 621] width 232 height 21
click at [522, 44] on span "Contact" at bounding box center [521, 45] width 49 height 11
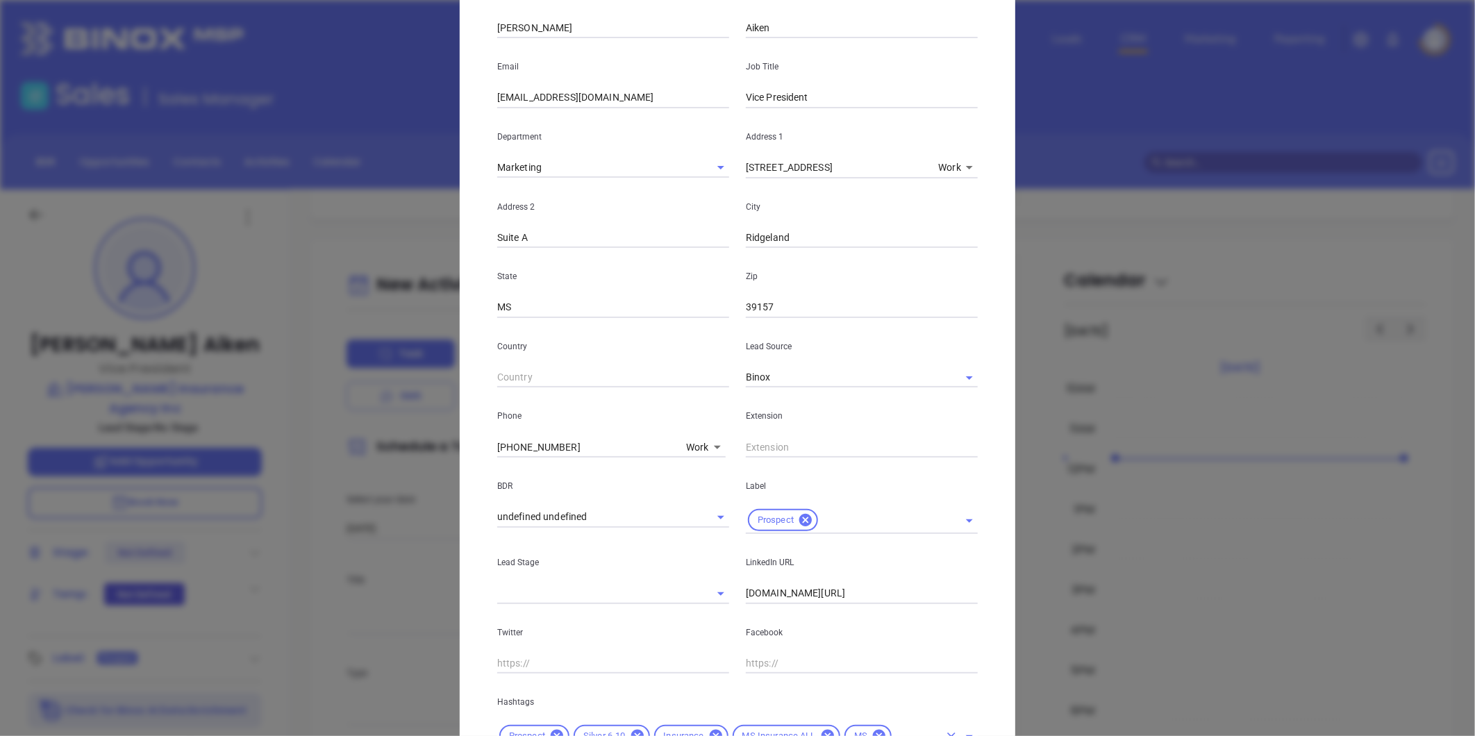
scroll to position [283, 0]
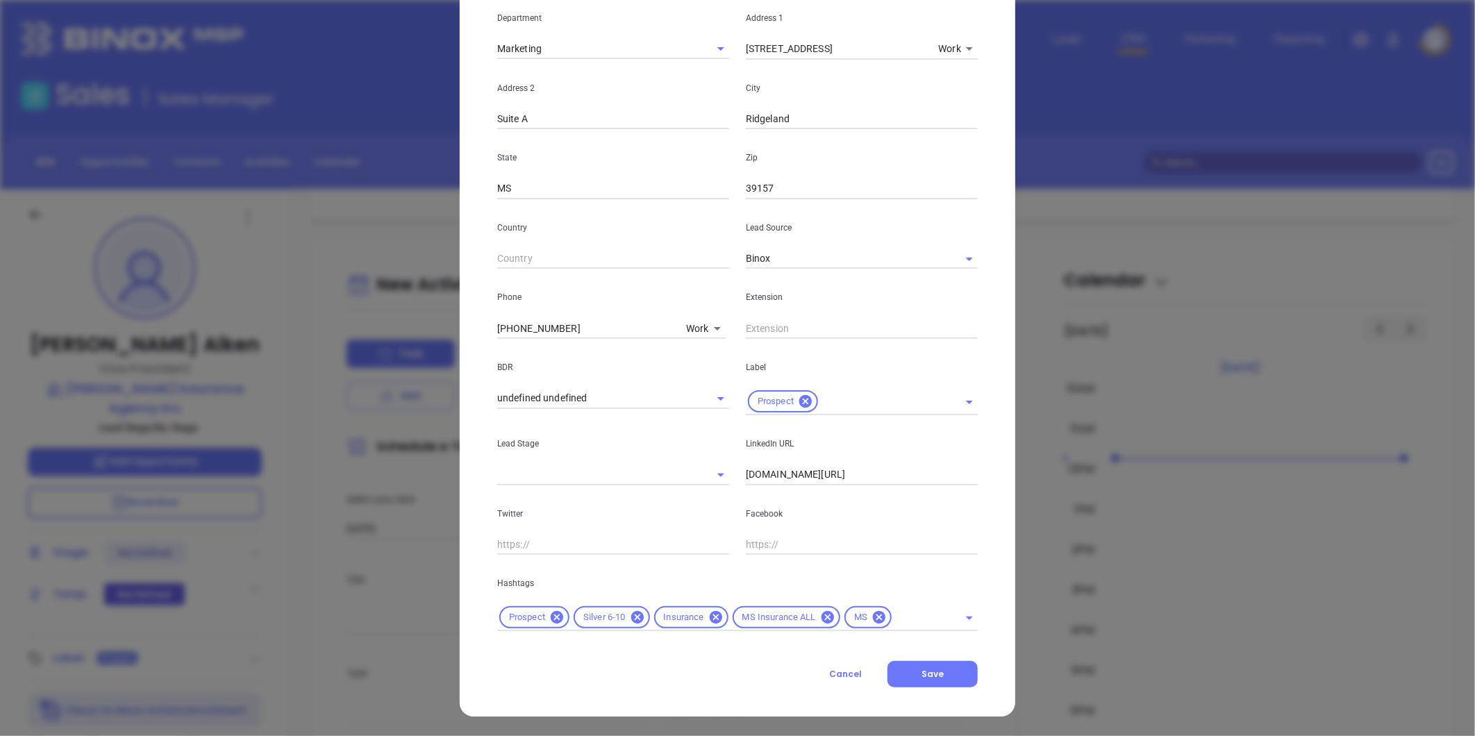
click at [820, 478] on input "www.linkedin.com/in/hank-aiken-0aa7a4a" at bounding box center [862, 474] width 232 height 21
click at [821, 477] on input "www.linkedin.com/in/hank-aiken-0aa7a4a" at bounding box center [862, 474] width 232 height 21
click at [946, 671] on button "Save" at bounding box center [932, 674] width 90 height 26
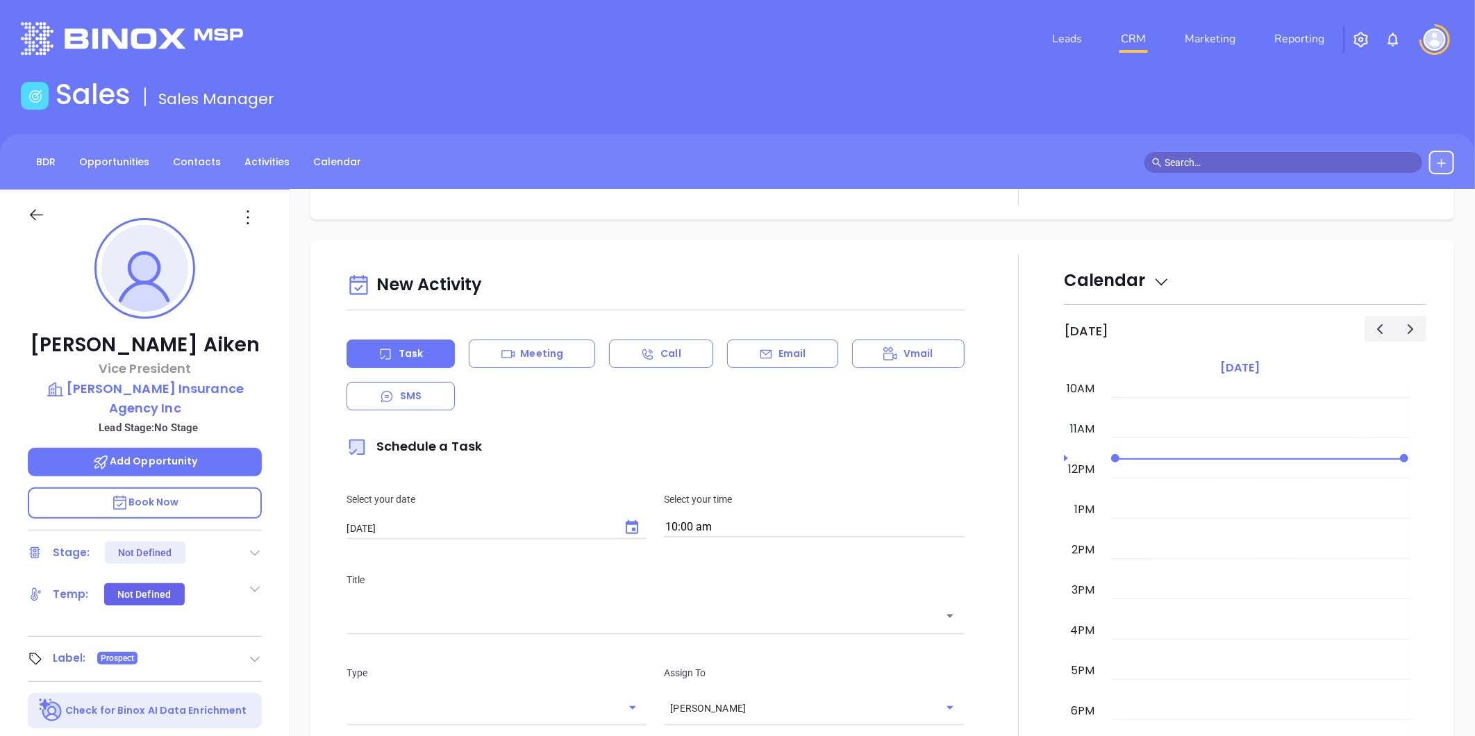
scroll to position [0, 0]
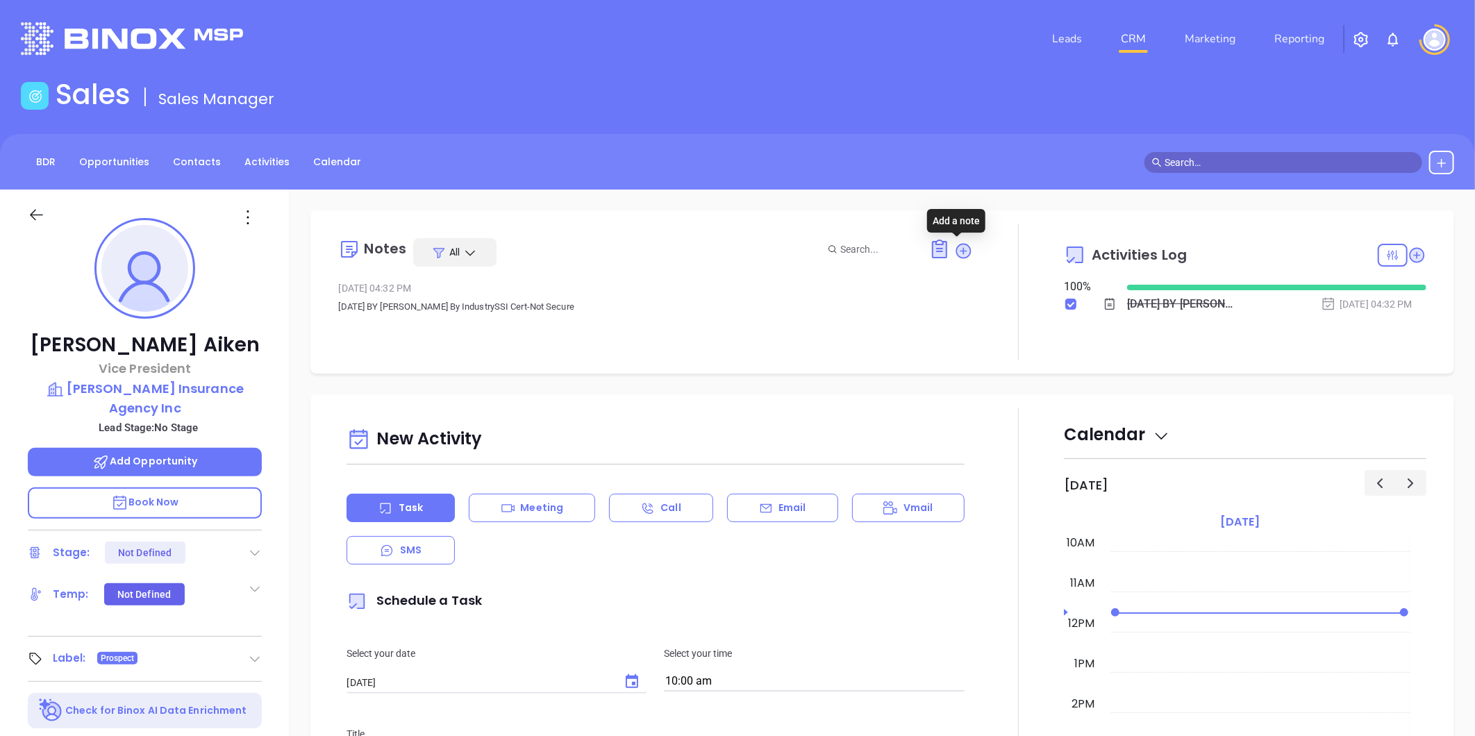
drag, startPoint x: 956, startPoint y: 246, endPoint x: 873, endPoint y: 260, distance: 84.5
click at [957, 246] on icon at bounding box center [964, 251] width 14 height 14
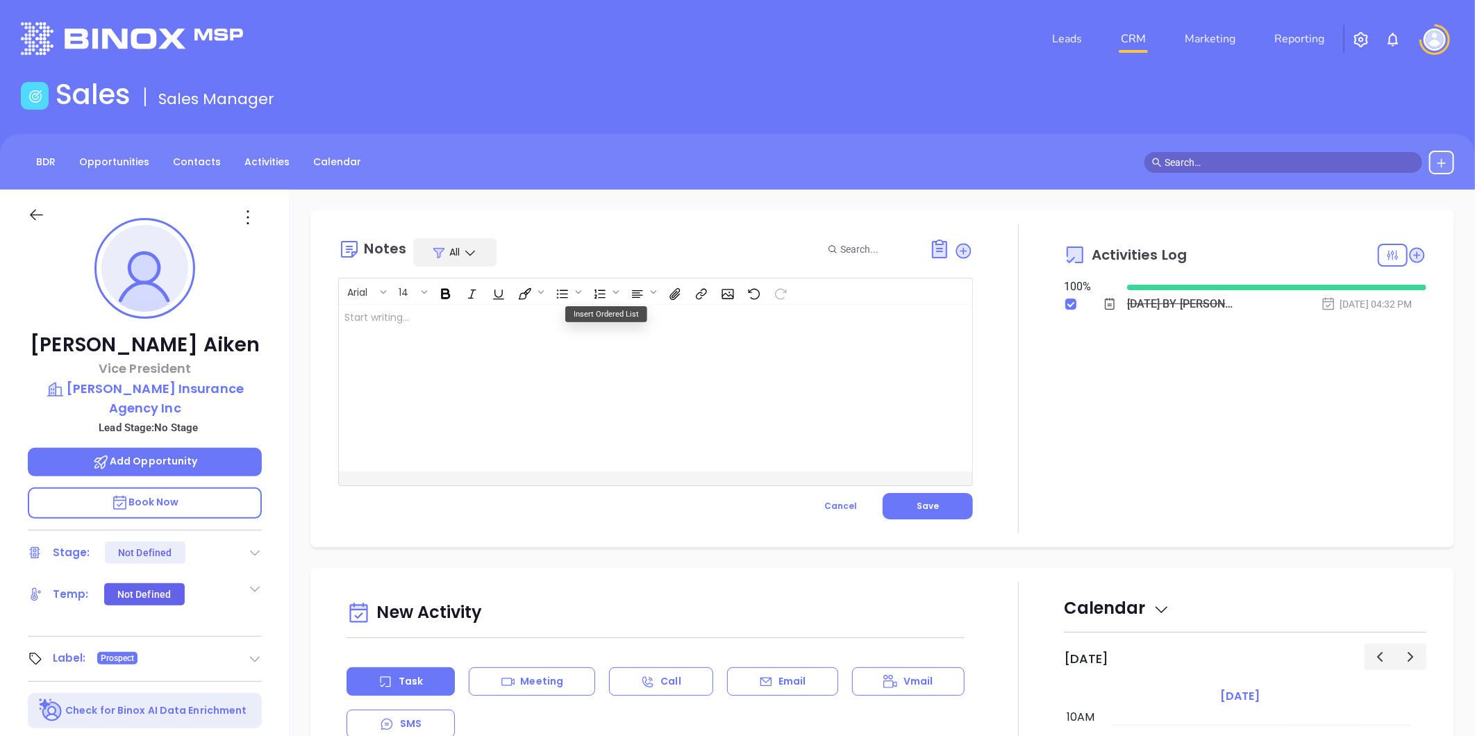
click at [507, 313] on div at bounding box center [633, 388] width 589 height 167
click at [920, 512] on button "Save" at bounding box center [927, 506] width 90 height 26
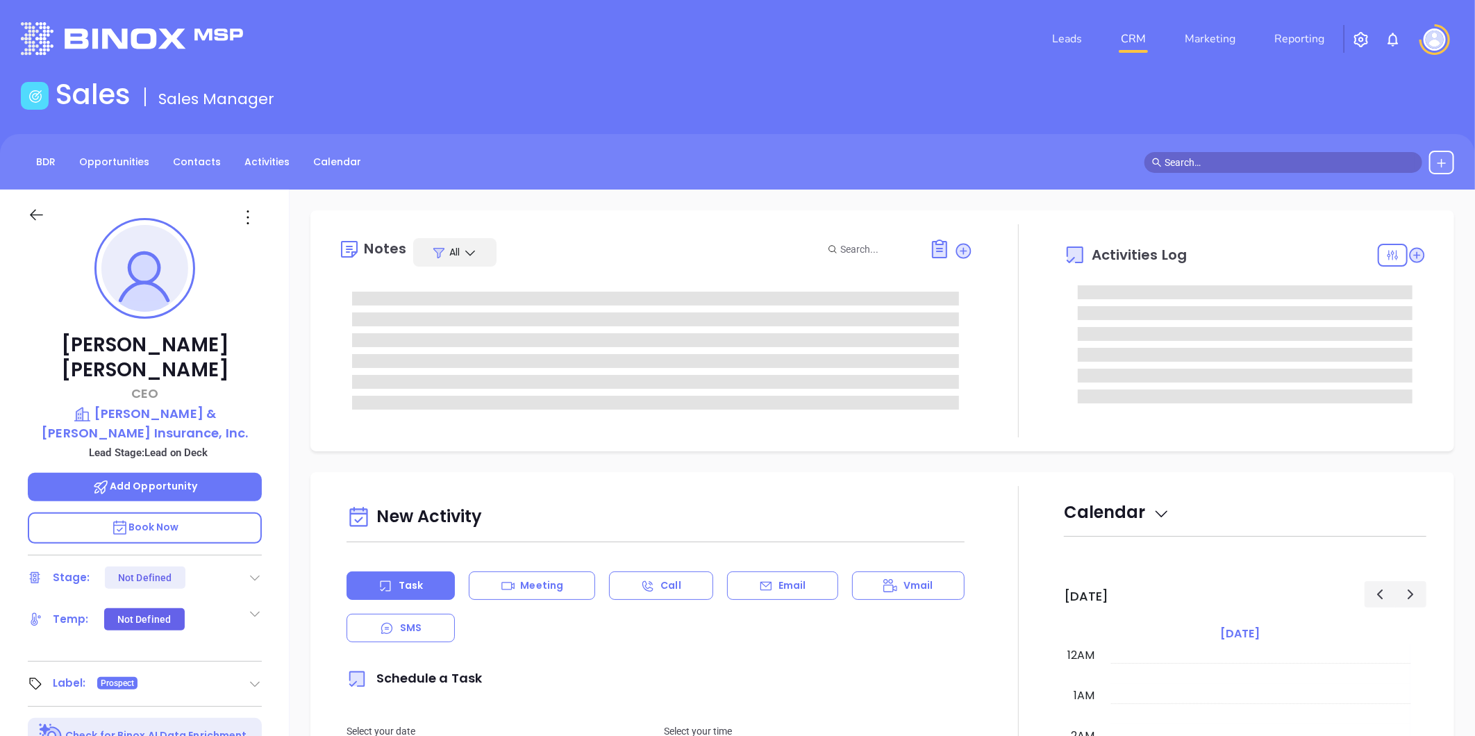
type input "[DATE]"
type input "[PERSON_NAME]"
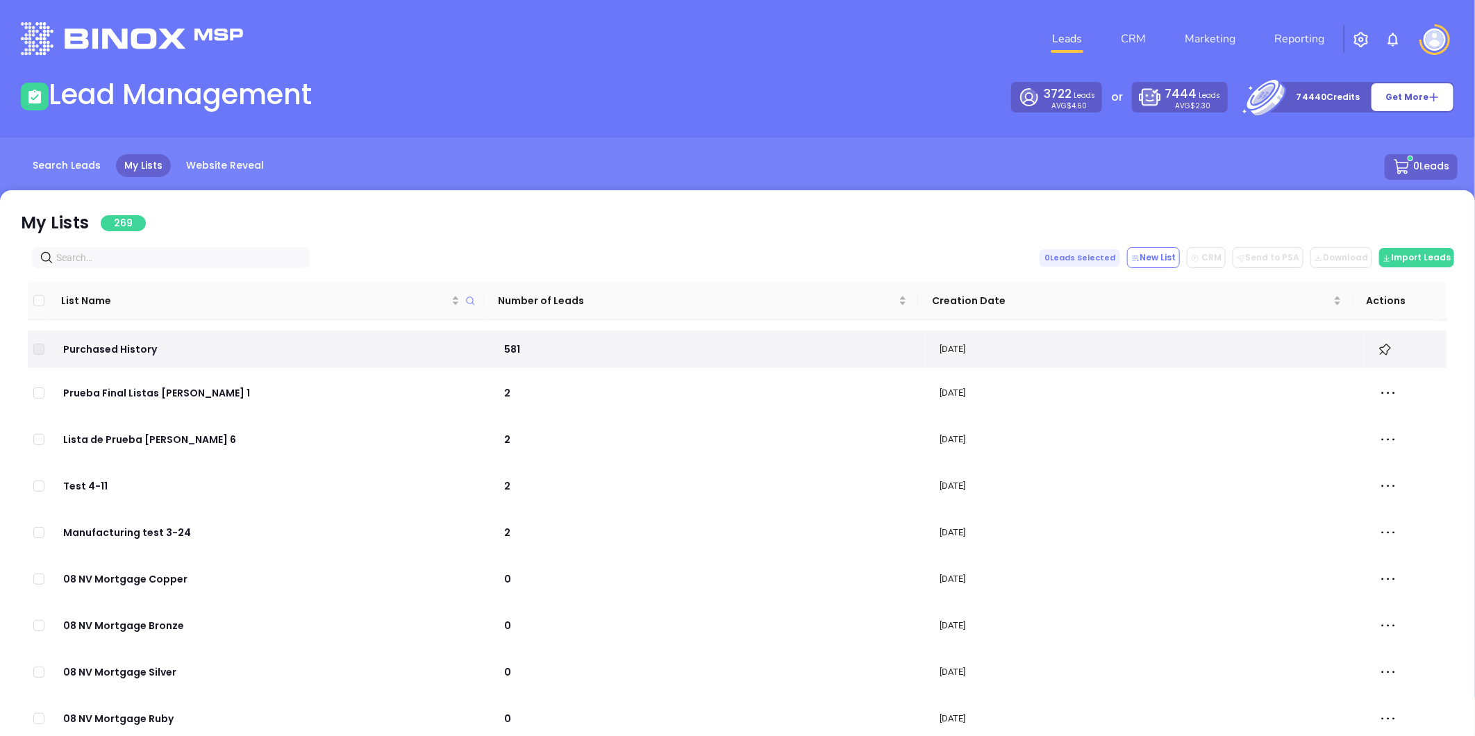
click at [137, 260] on input "text" at bounding box center [173, 257] width 235 height 15
paste input "insurancemartinc.com"
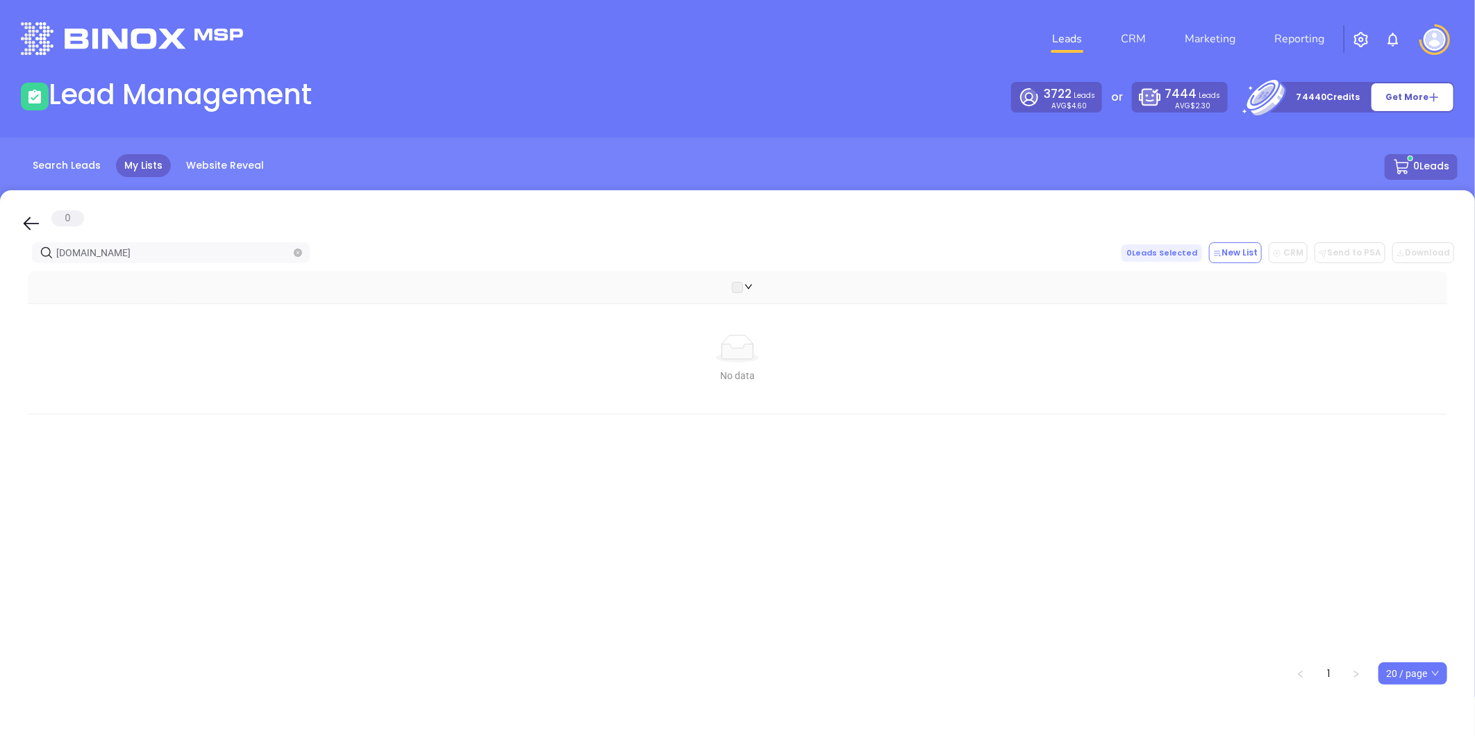
drag, startPoint x: -69, startPoint y: 260, endPoint x: -162, endPoint y: 258, distance: 93.7
click at [0, 258] on html "Leads CRM Marketing Reporting Financial Leads Leads Lead Management 3722 Leads …" at bounding box center [737, 368] width 1475 height 736
paste input "songeagency"
drag, startPoint x: 168, startPoint y: 251, endPoint x: -174, endPoint y: 275, distance: 343.1
click at [0, 275] on html "Leads CRM Marketing Reporting Financial Leads Leads Lead Management 3722 Leads …" at bounding box center [737, 368] width 1475 height 736
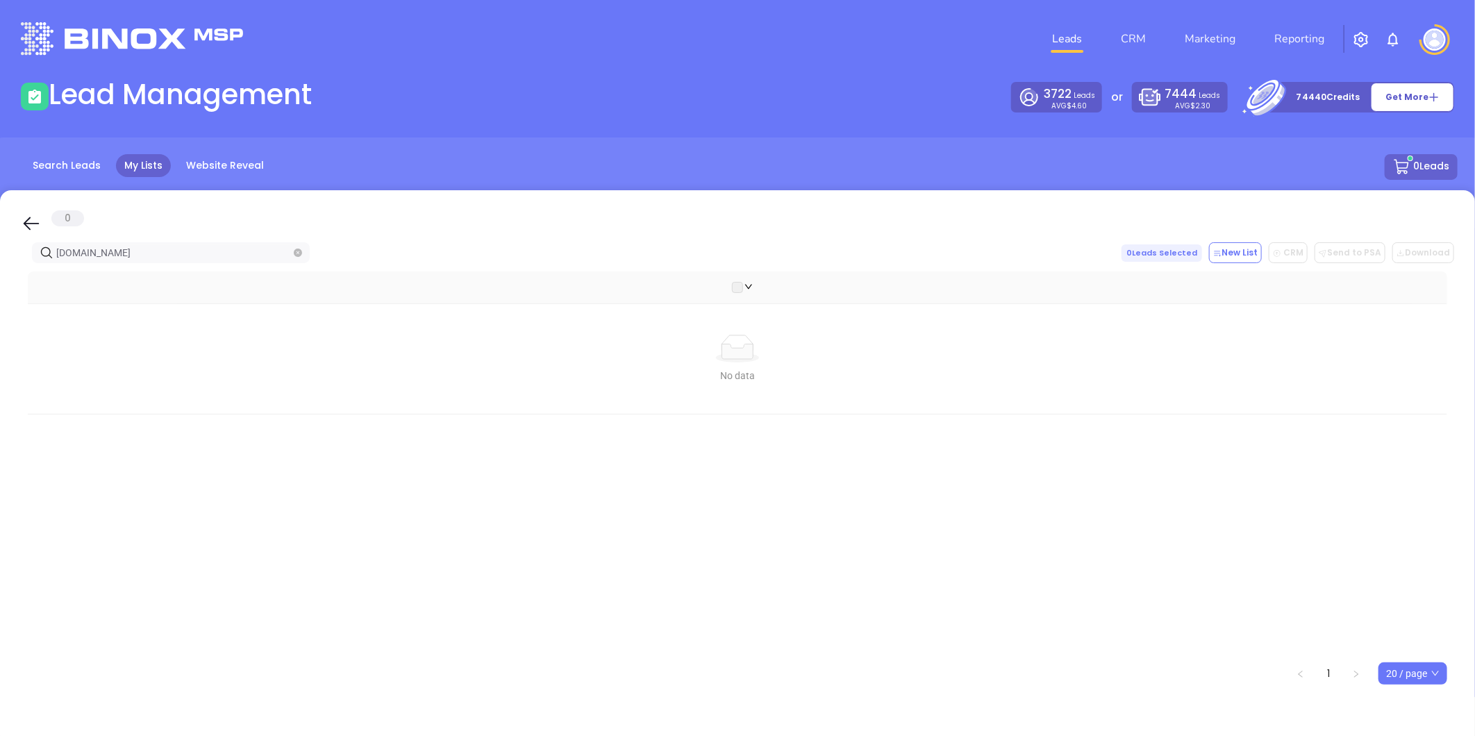
paste input "mohlerins"
type input "mohlerins.com"
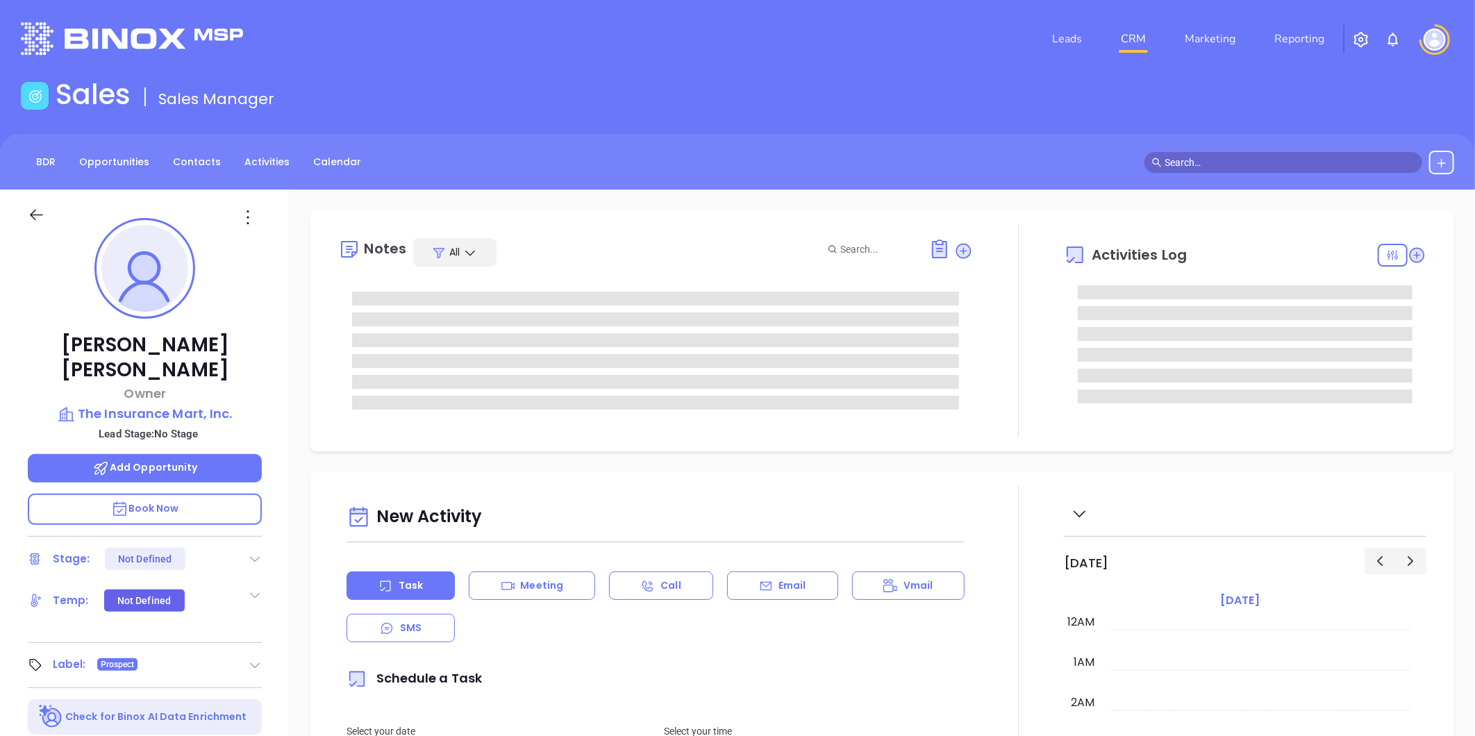
type input "[DATE]"
type input "[PERSON_NAME]"
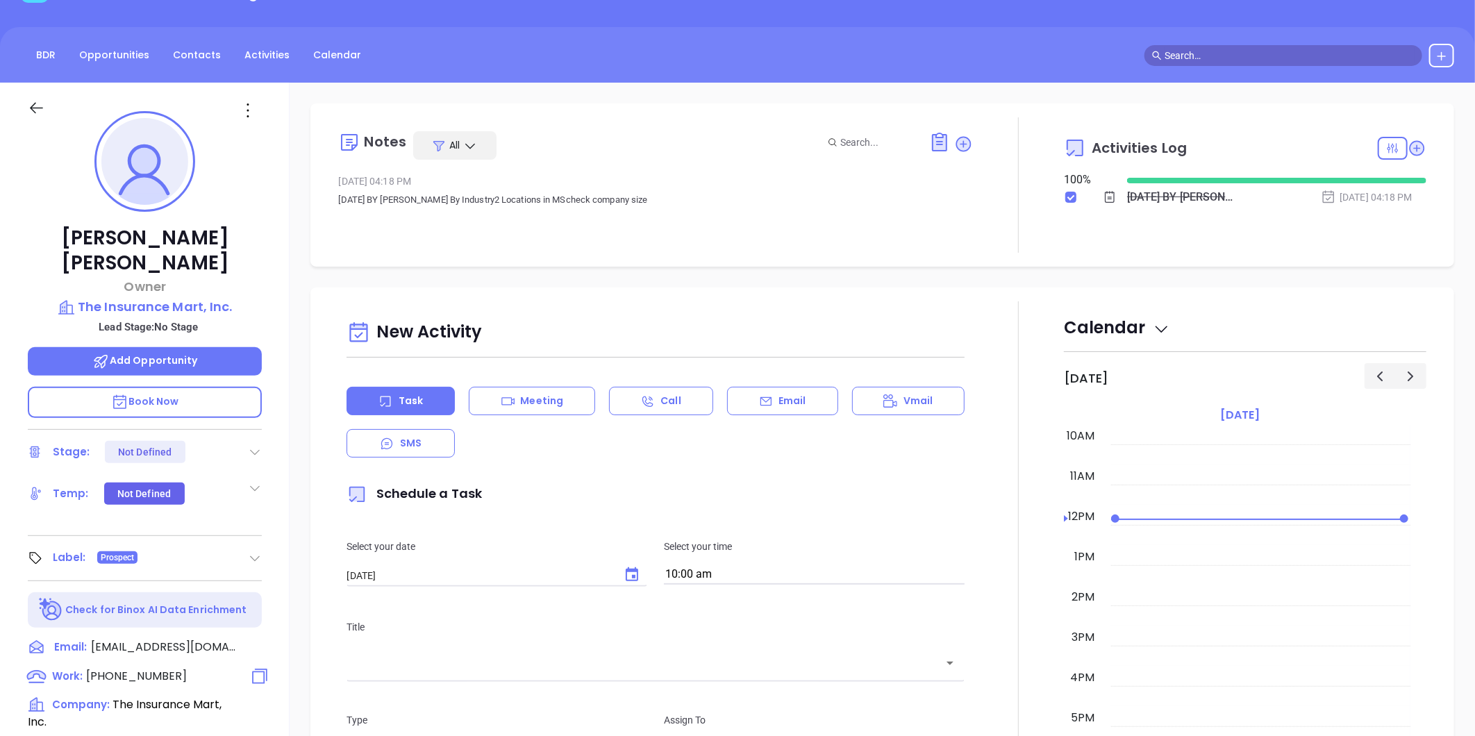
scroll to position [77, 0]
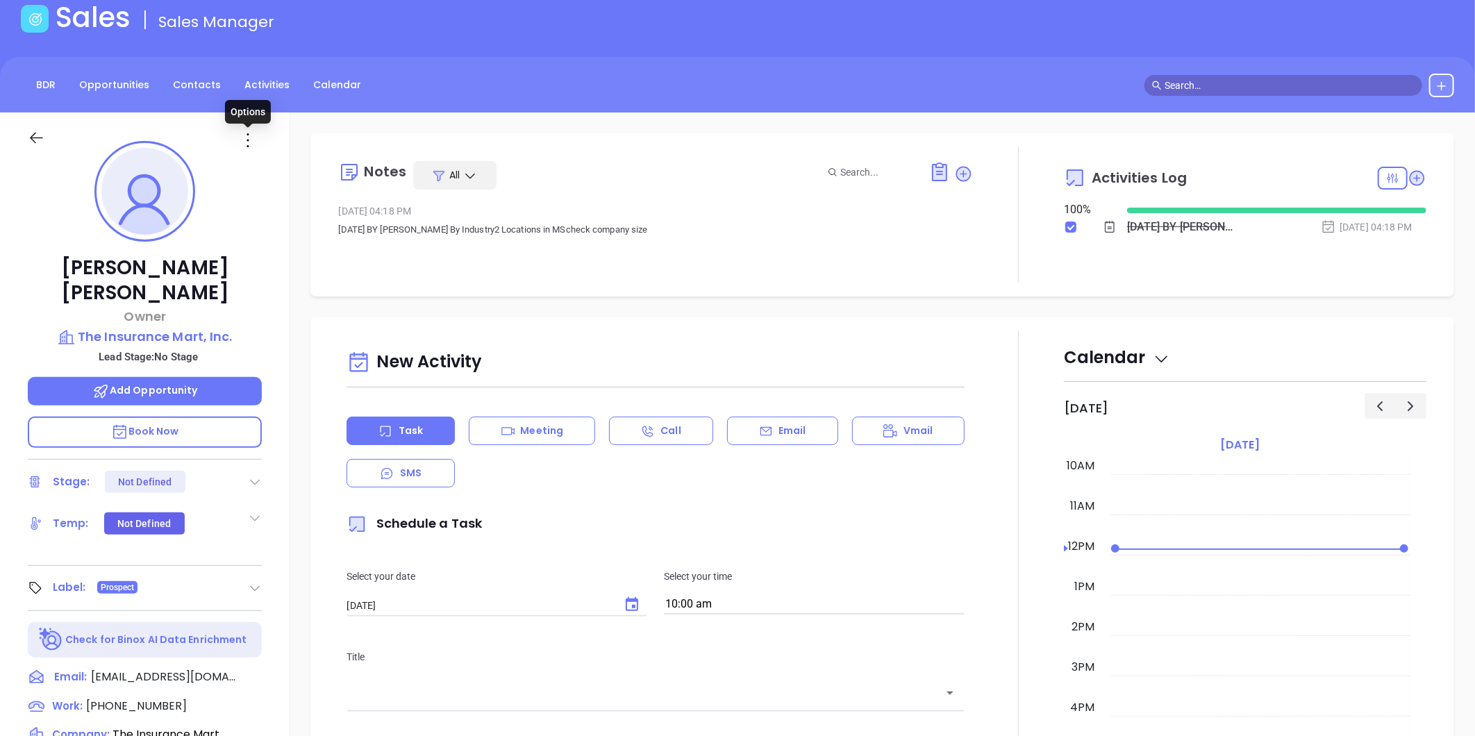
click at [245, 144] on icon at bounding box center [248, 140] width 22 height 22
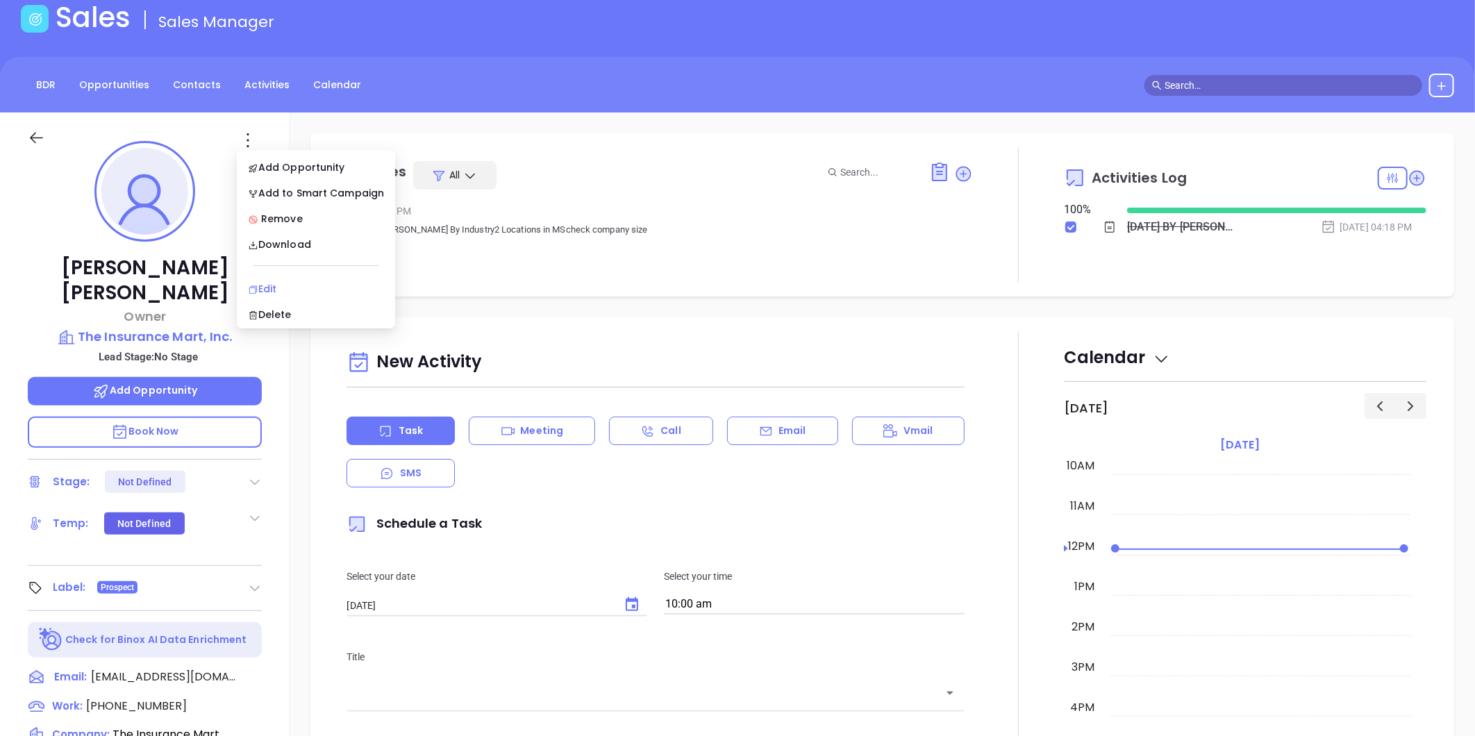
click at [265, 289] on div "Edit" at bounding box center [316, 288] width 136 height 15
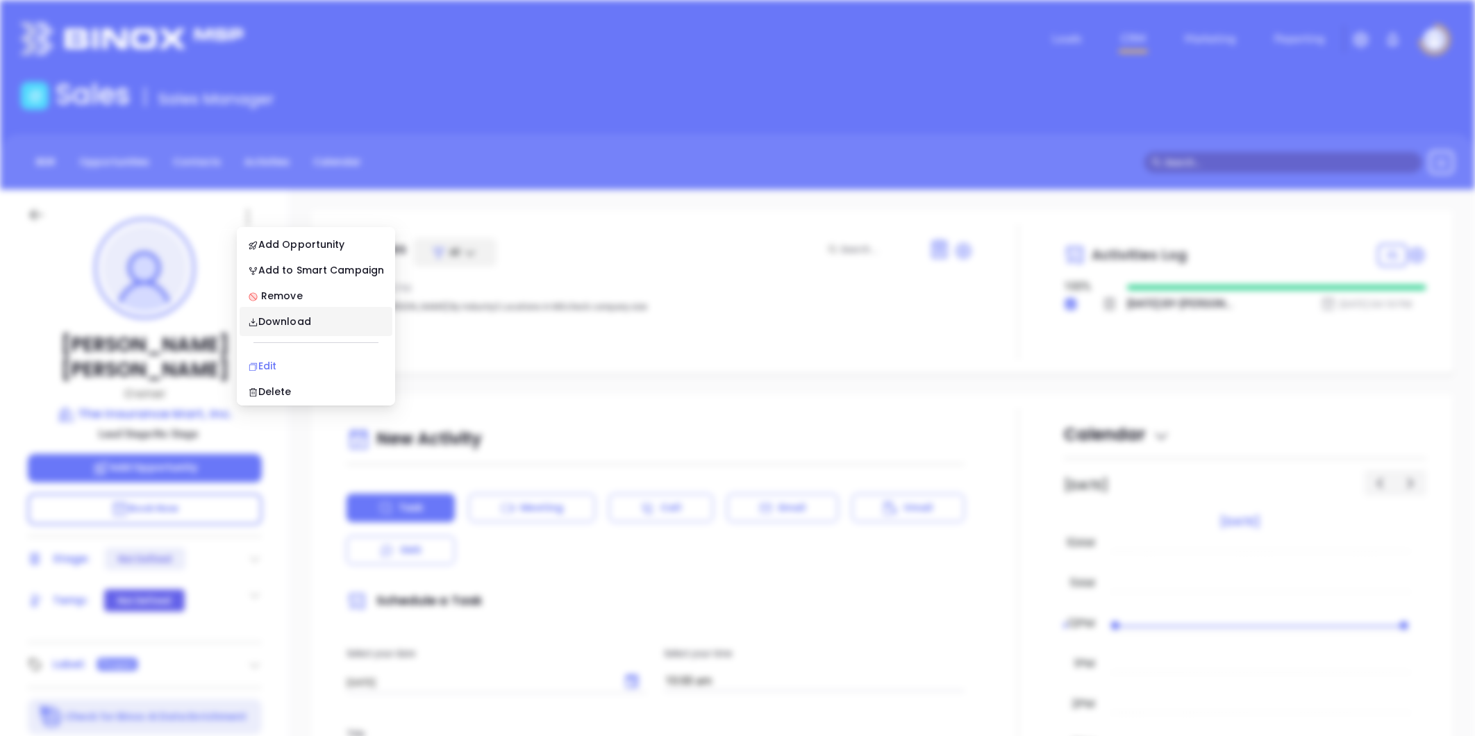
scroll to position [0, 0]
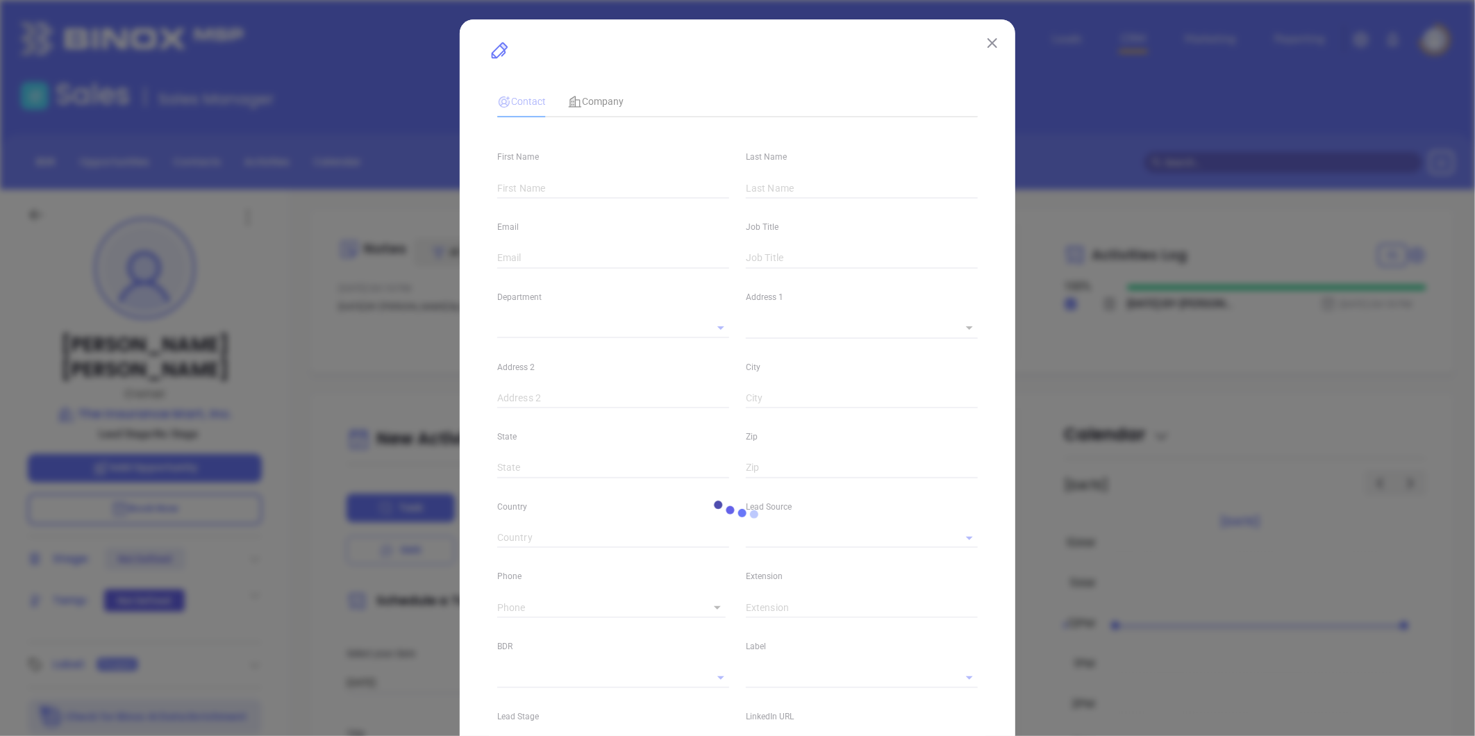
type input "Ladd"
type input "Bratcher"
type input "laddb@insurancemartinc.com"
type input "Owner"
type input "1"
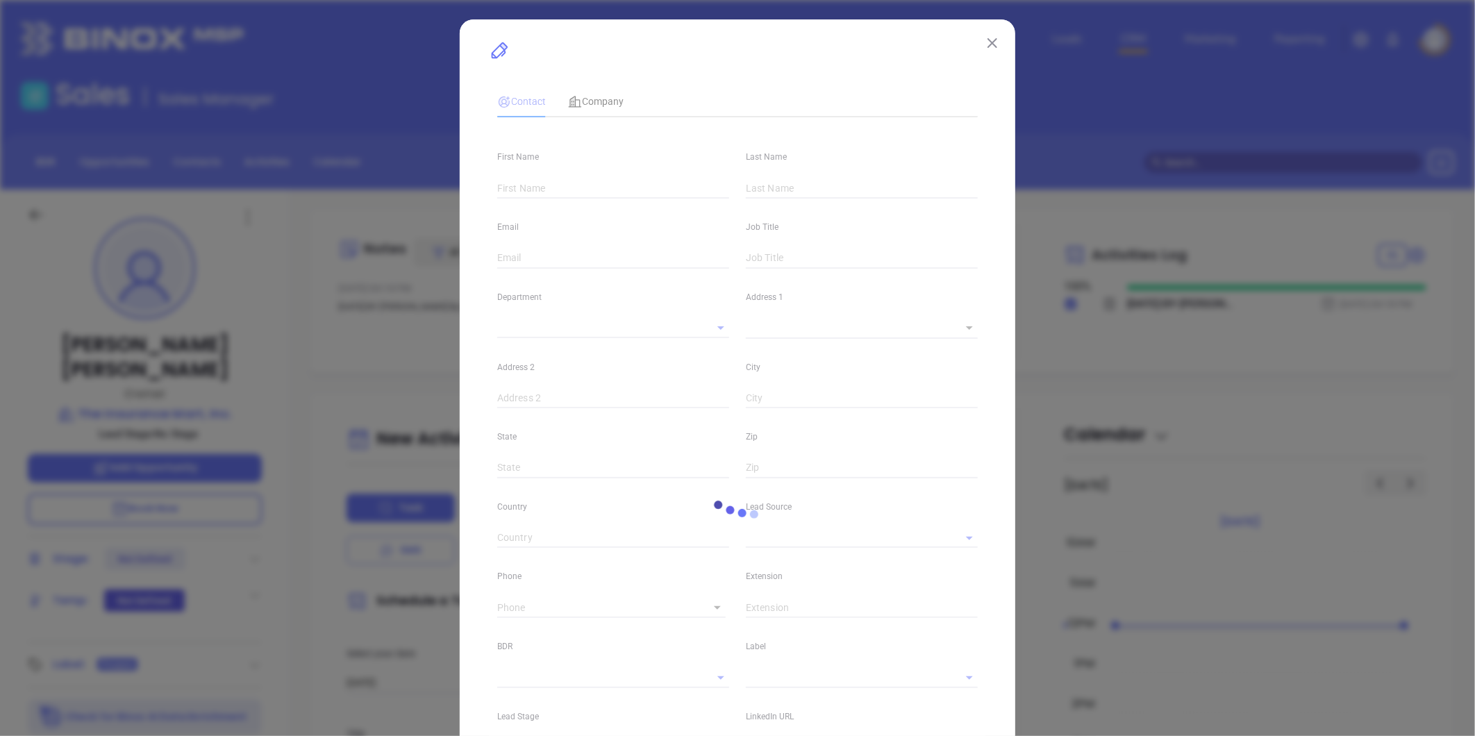
type input "www.linkedin.com/in/ladd-bratcher-67122011"
type input "Marketing"
type input "Binox"
type input "undefined undefined"
type input "(601) 956-5093"
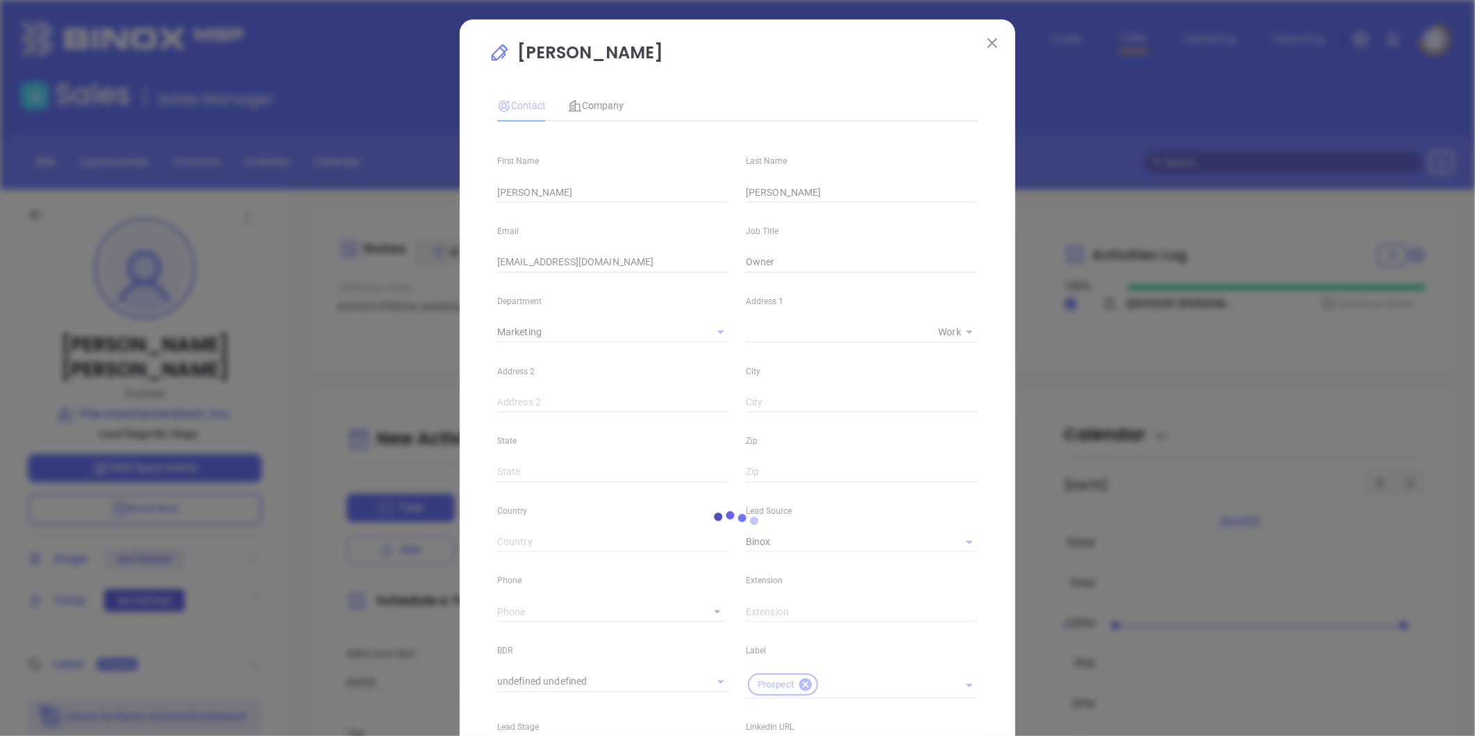
type input "1"
drag, startPoint x: 651, startPoint y: 262, endPoint x: 369, endPoint y: 267, distance: 281.2
click at [369, 267] on div "Ladd Bratcher Contact Company First Name Ladd Last Name Bratcher Email laddb@in…" at bounding box center [737, 368] width 1475 height 736
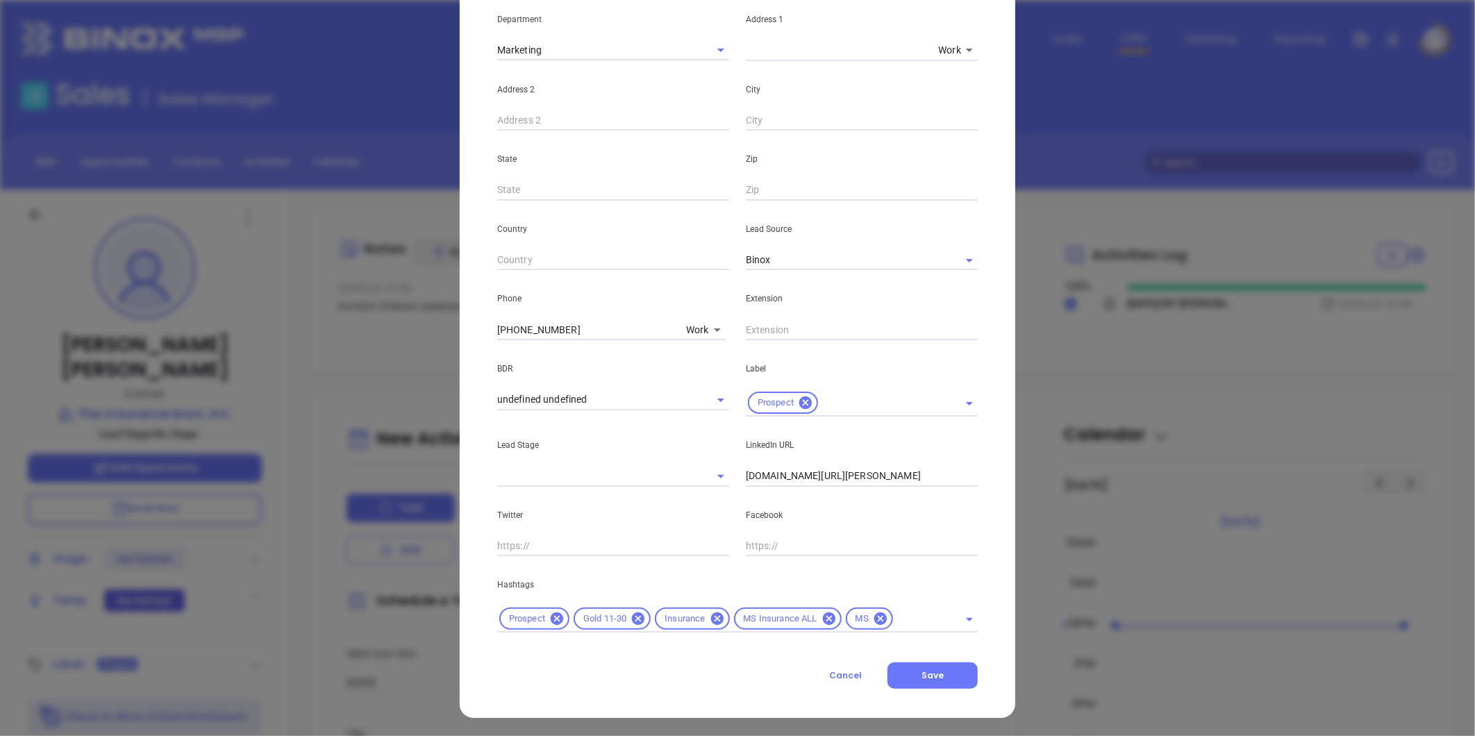
scroll to position [283, 0]
drag, startPoint x: 560, startPoint y: 330, endPoint x: 160, endPoint y: 330, distance: 399.9
click at [160, 330] on div "Ladd Bratcher Contact Company First Name Ladd Last Name Bratcher Email laddb@in…" at bounding box center [737, 368] width 1475 height 736
type input "( ) -"
click at [696, 327] on body "Leads CRM Marketing Reporting Financial Leads Leads Sales Sales Manager BDR Opp…" at bounding box center [737, 368] width 1475 height 736
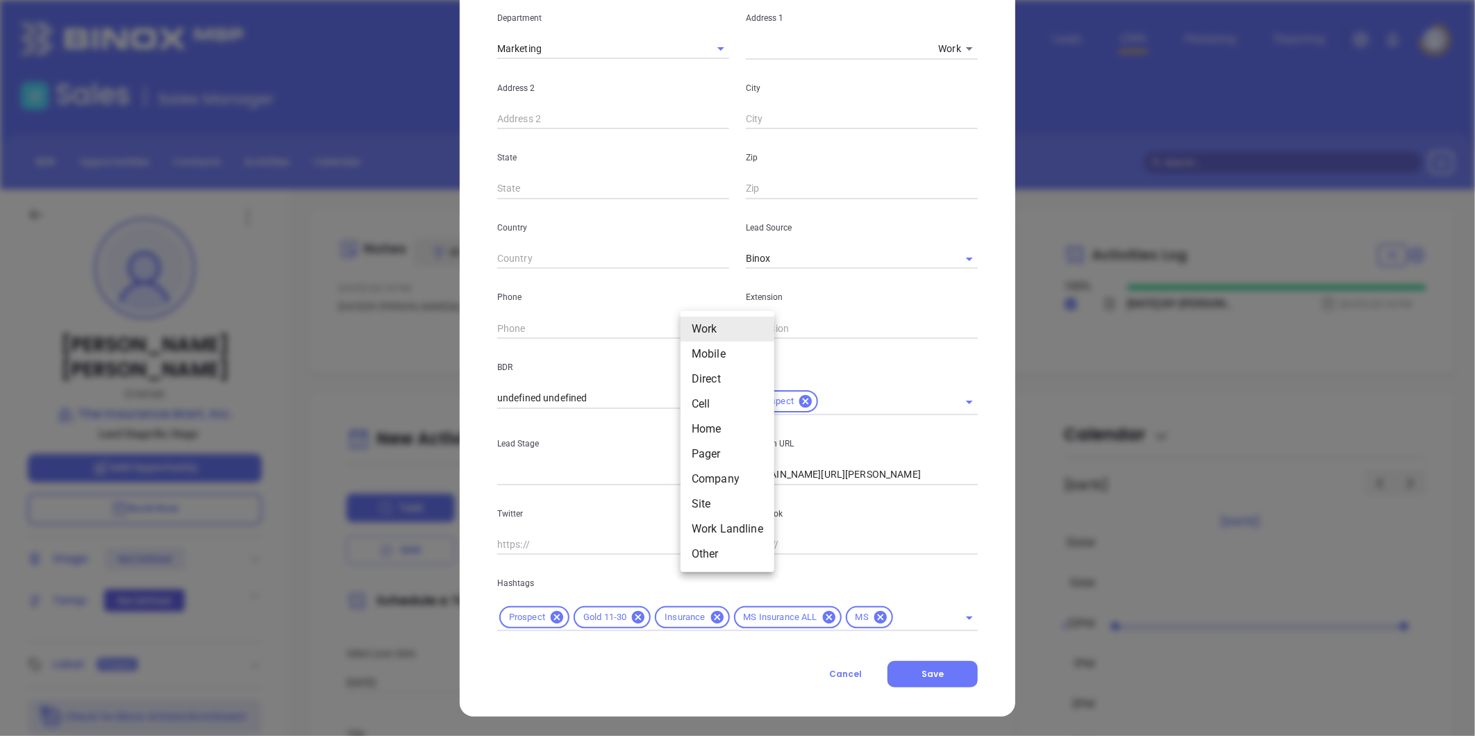
click at [707, 503] on li "Site" at bounding box center [727, 504] width 94 height 25
type input "11"
click at [611, 330] on input "( ) -" at bounding box center [592, 328] width 190 height 21
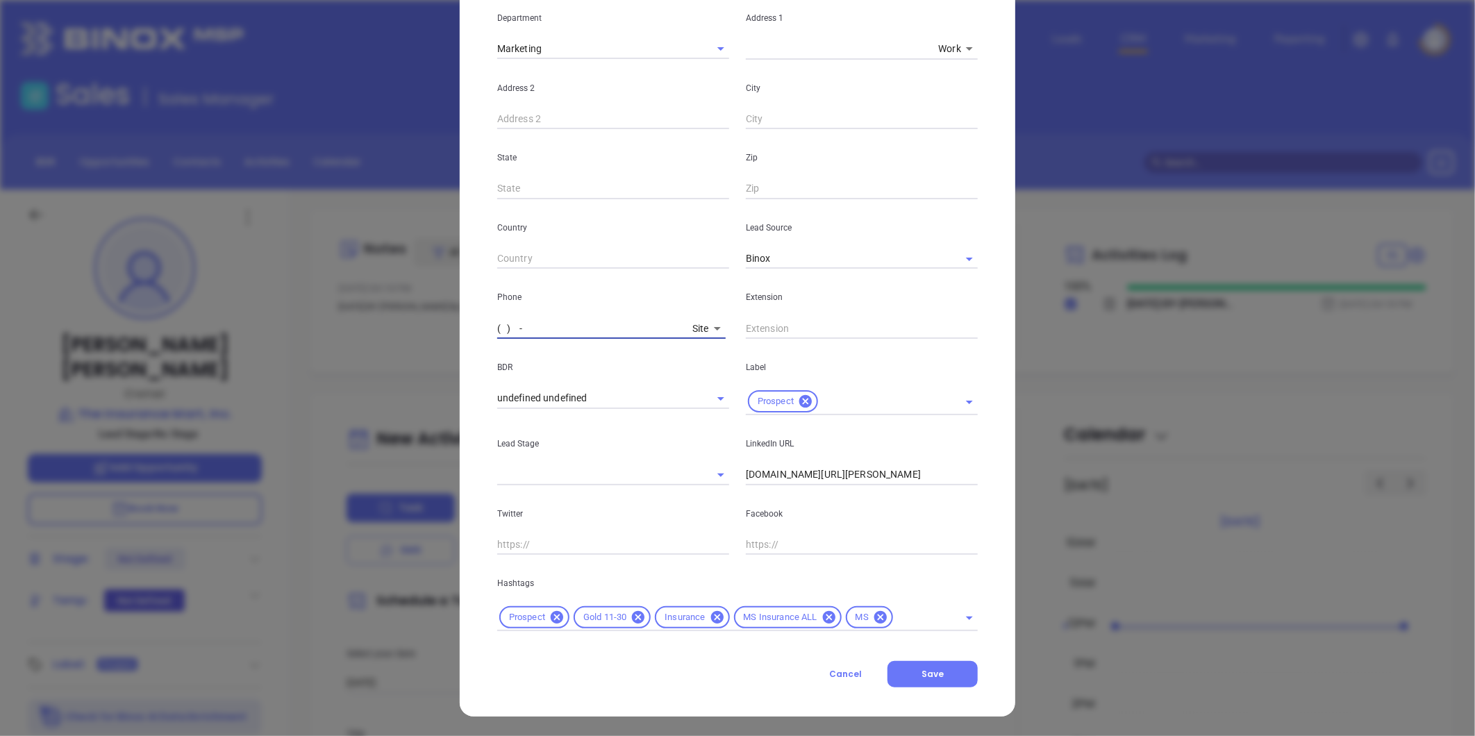
paste input "601) 956-5093"
type input "(601) 956-5093"
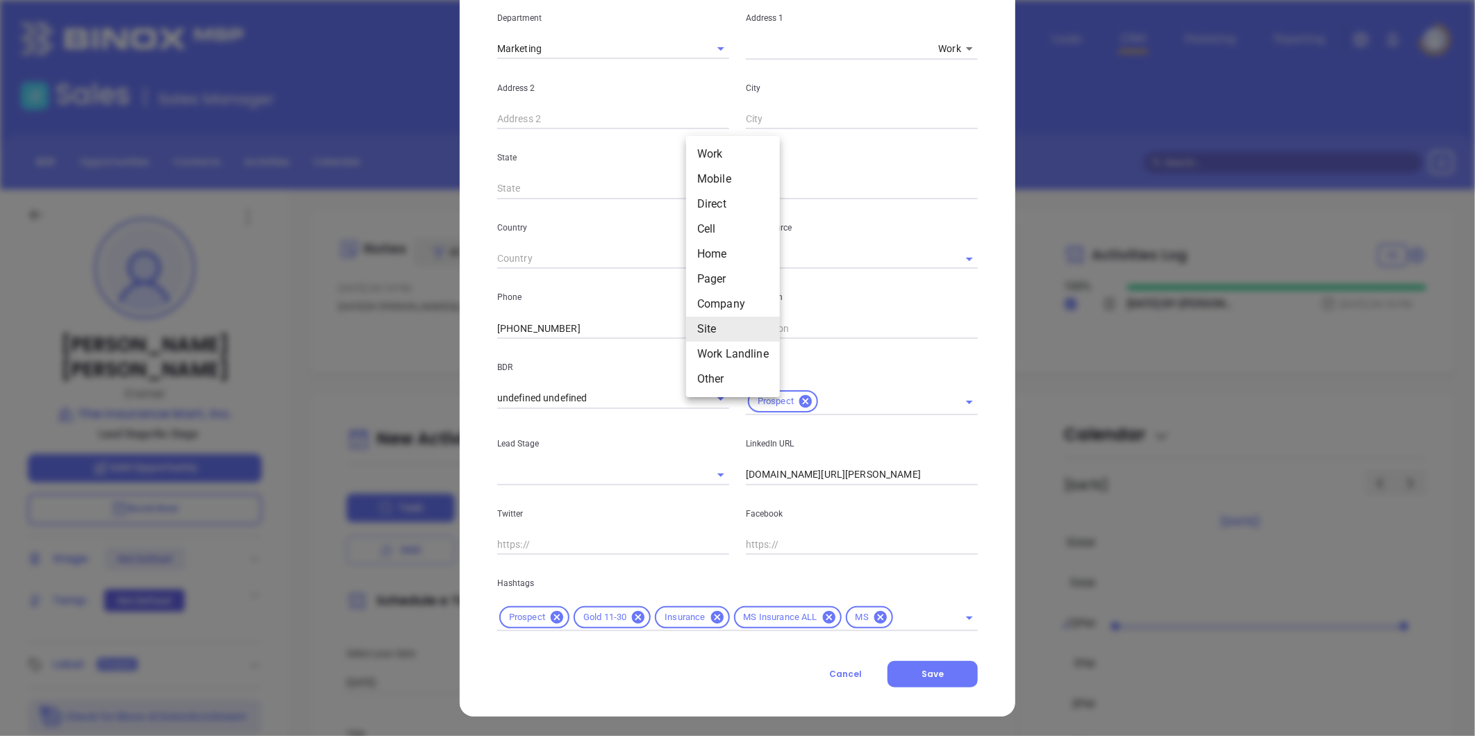
click at [703, 323] on body "Leads CRM Marketing Reporting Financial Leads Leads Sales Sales Manager BDR Opp…" at bounding box center [737, 368] width 1475 height 736
click at [716, 202] on li "Direct" at bounding box center [733, 204] width 94 height 25
type input "3"
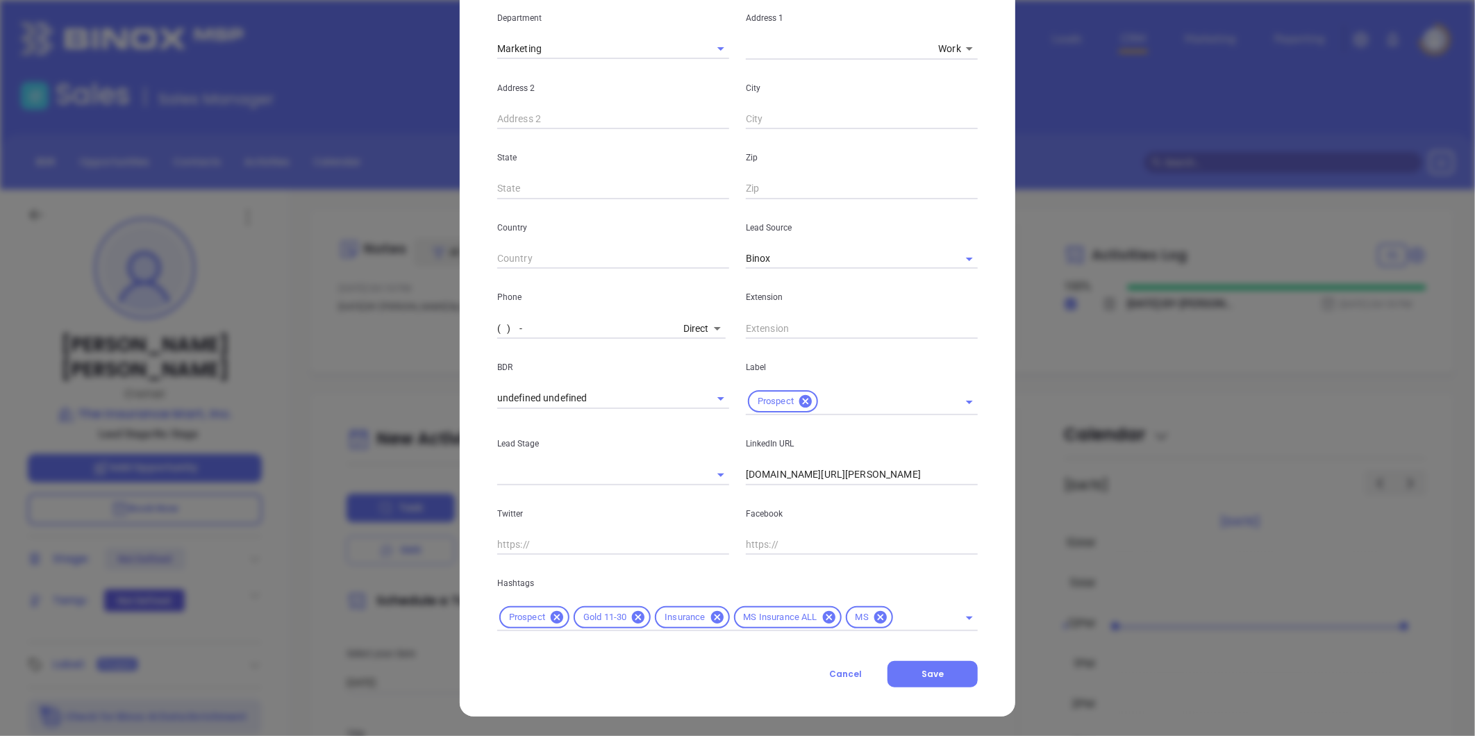
click at [549, 335] on input "( ) -" at bounding box center [587, 328] width 181 height 21
paste input "601) 487-0252"
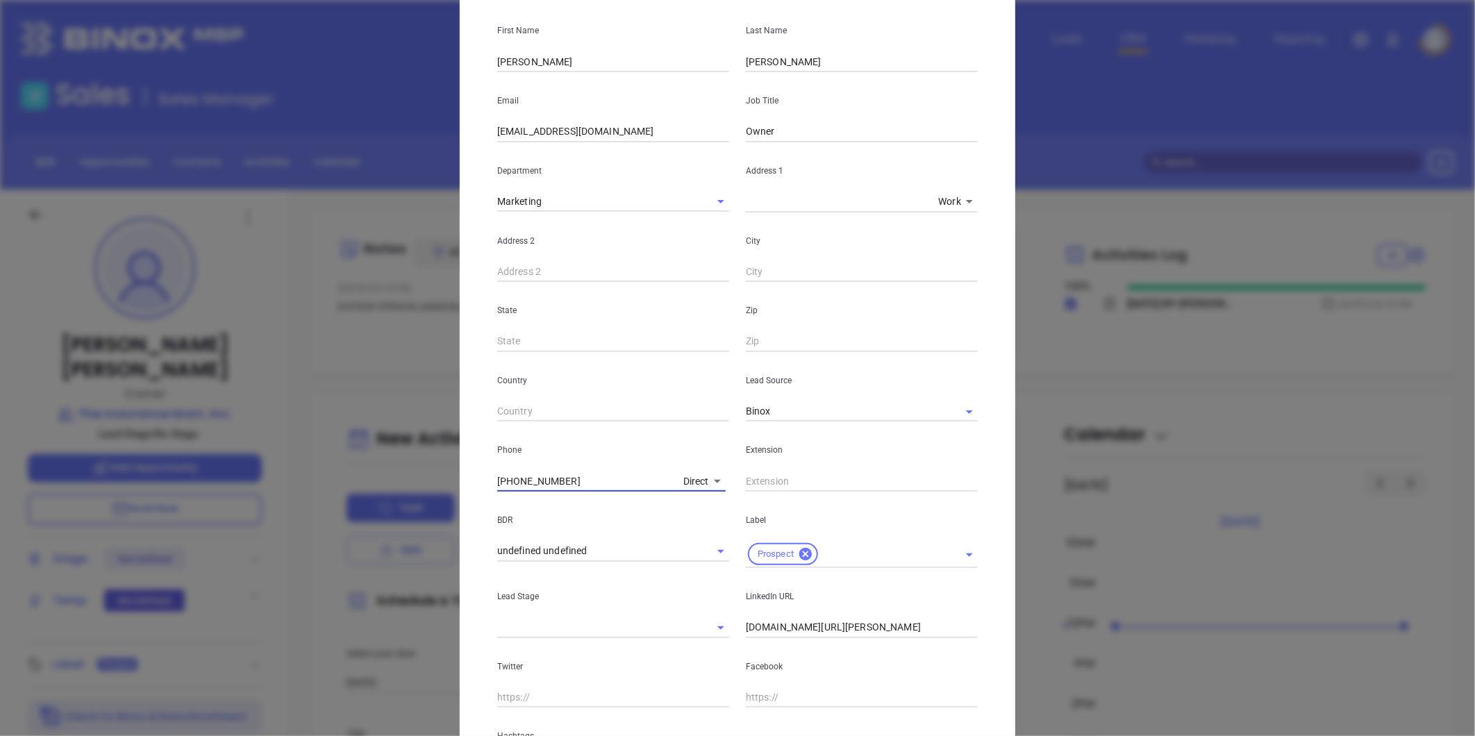
scroll to position [0, 0]
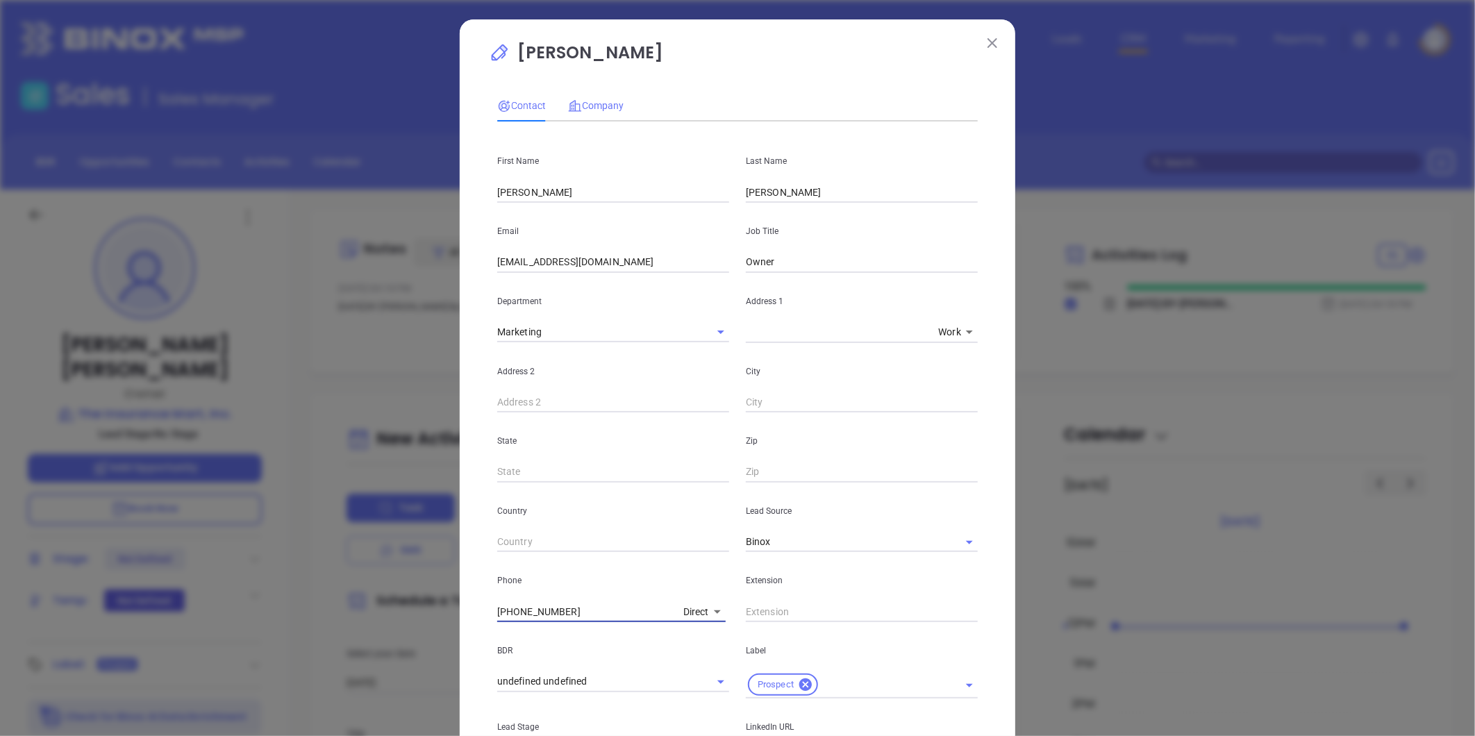
type input "(601) 487-0252"
drag, startPoint x: 588, startPoint y: 108, endPoint x: 619, endPoint y: 130, distance: 38.3
click at [588, 107] on span "Company" at bounding box center [596, 105] width 56 height 11
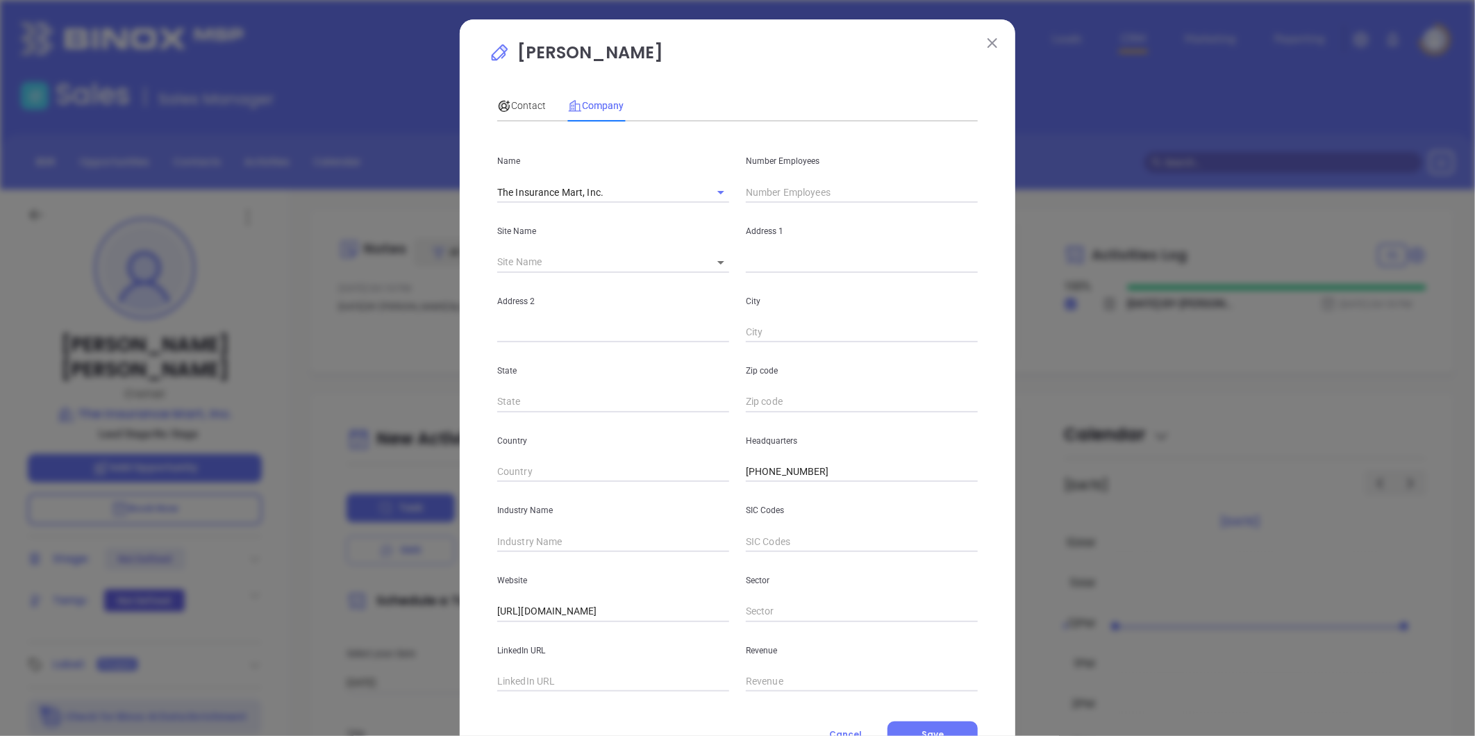
click at [786, 183] on input "text" at bounding box center [862, 192] width 232 height 21
type input "7"
click at [544, 542] on input "text" at bounding box center [613, 541] width 232 height 21
type input "Insurance"
click at [526, 679] on input "text" at bounding box center [613, 681] width 232 height 21
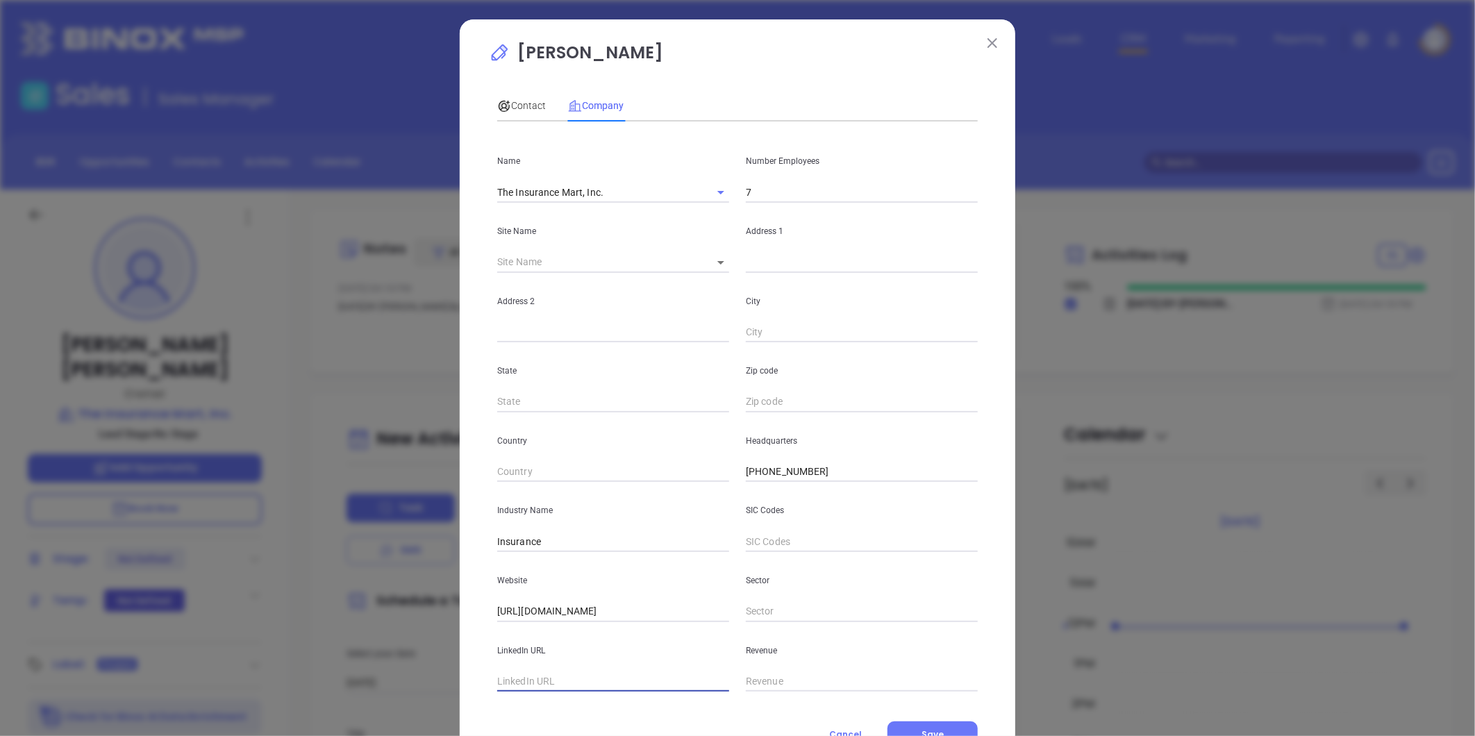
paste input "https://www.linkedin.com/company/the-insurance-mart-inc./about/"
type input "https://www.linkedin.com/company/the-insurance-mart-inc./about/"
click at [717, 262] on icon at bounding box center [720, 262] width 7 height 3
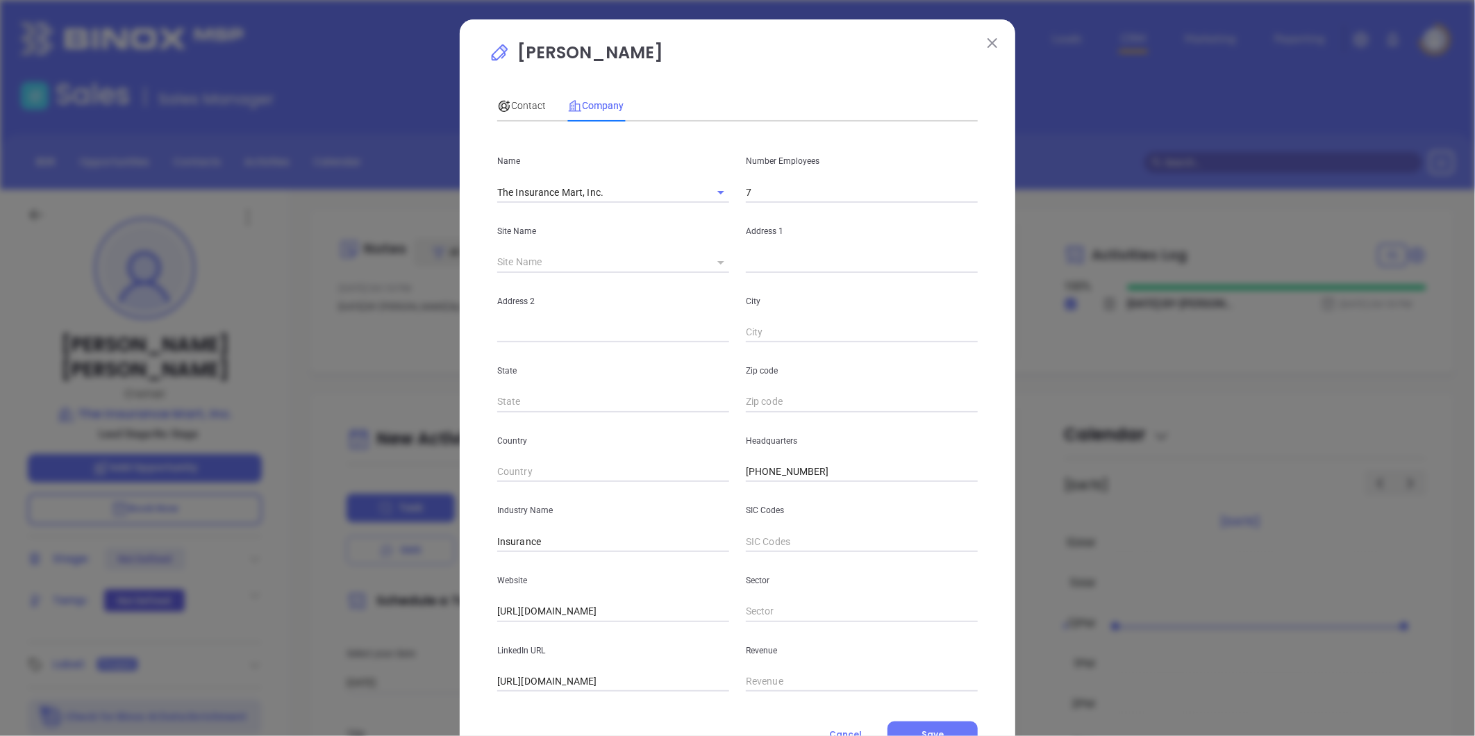
click at [717, 262] on icon at bounding box center [720, 262] width 7 height 3
click at [716, 266] on body "Leads CRM Marketing Reporting Financial Leads Leads Sales Sales Manager BDR Opp…" at bounding box center [737, 368] width 1475 height 736
click at [734, 260] on li "Jackson" at bounding box center [749, 263] width 107 height 25
type input "Jackson"
type input "119090"
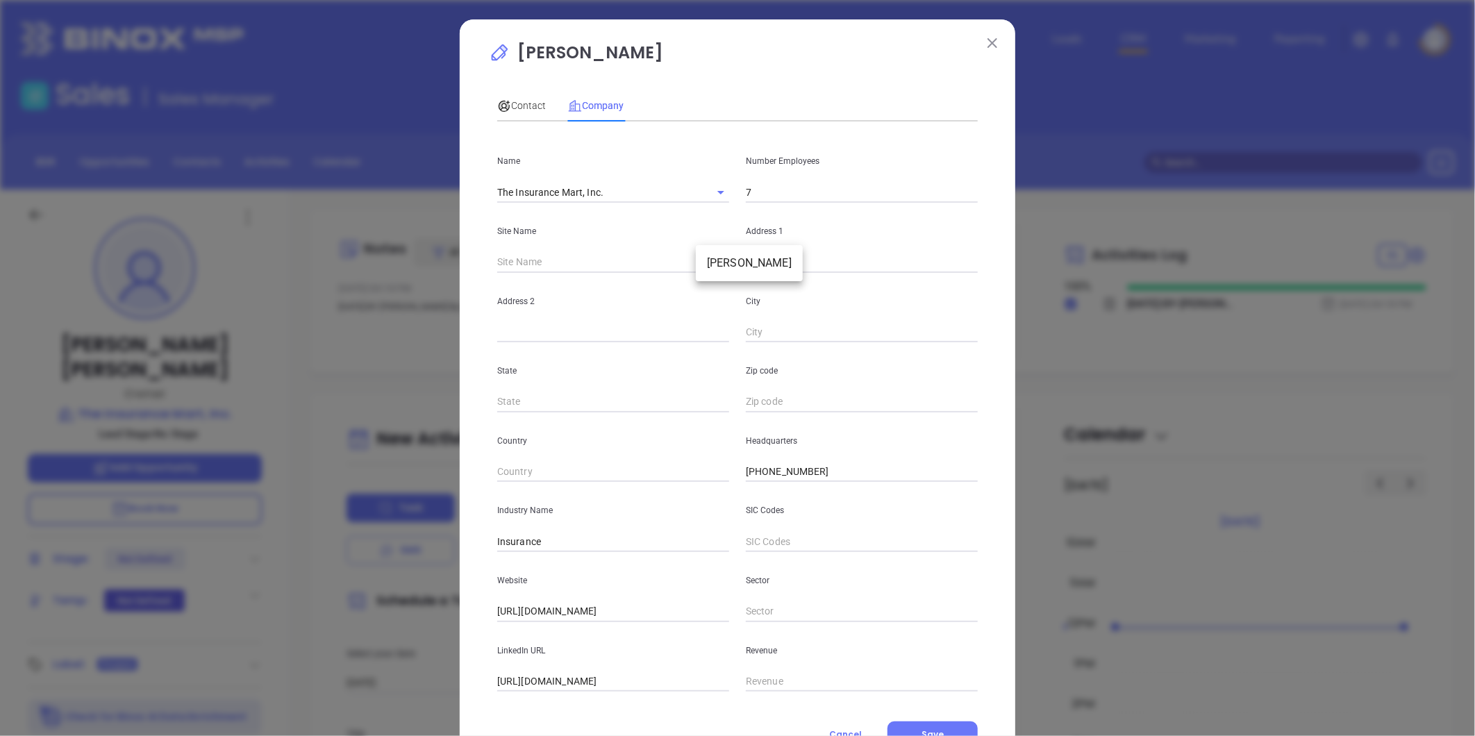
type input "6045 Ridgewood Road"
type input "Jackson"
type input "MS"
type input "39211"
click at [785, 199] on input "7" at bounding box center [862, 192] width 232 height 21
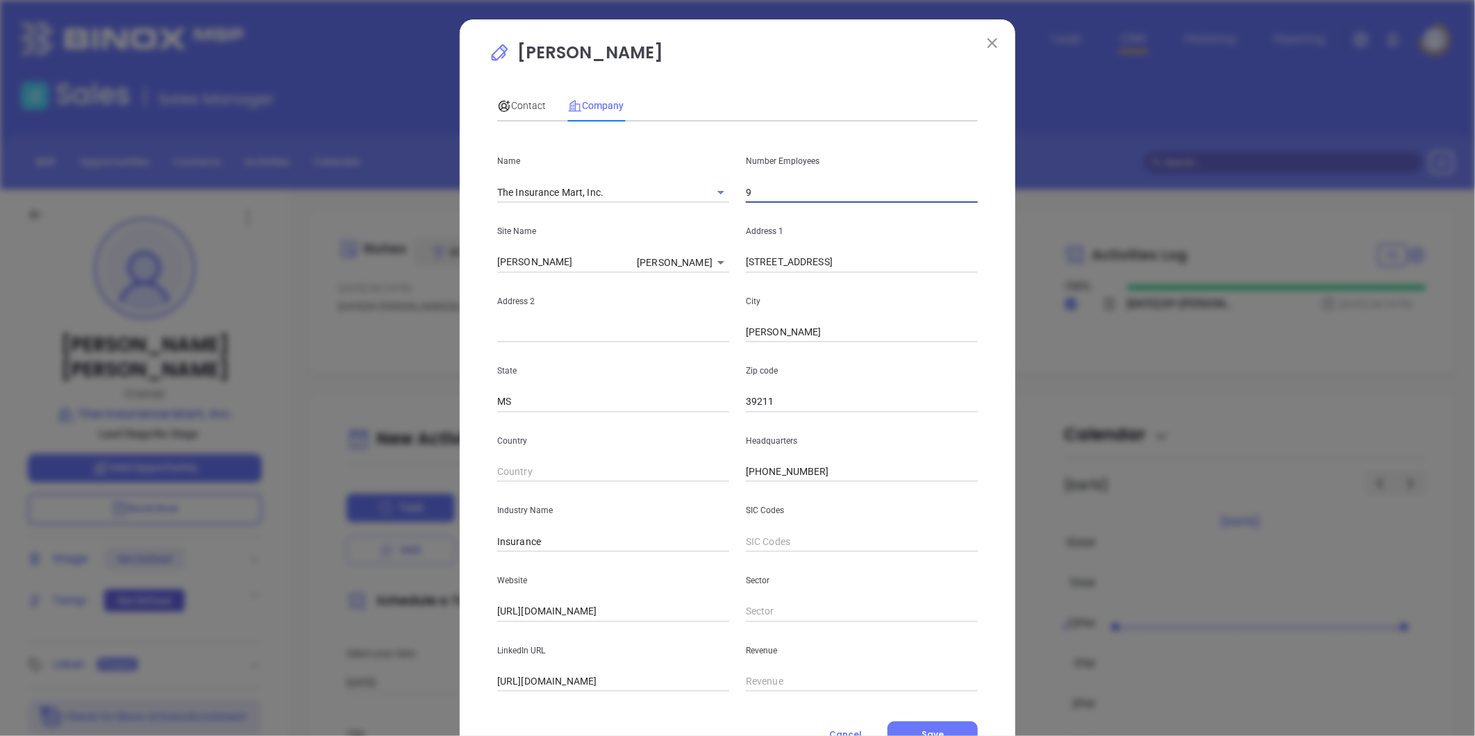
type input "9"
click at [620, 315] on div "Address 2" at bounding box center [613, 308] width 249 height 70
click at [518, 104] on span "Contact" at bounding box center [521, 105] width 49 height 11
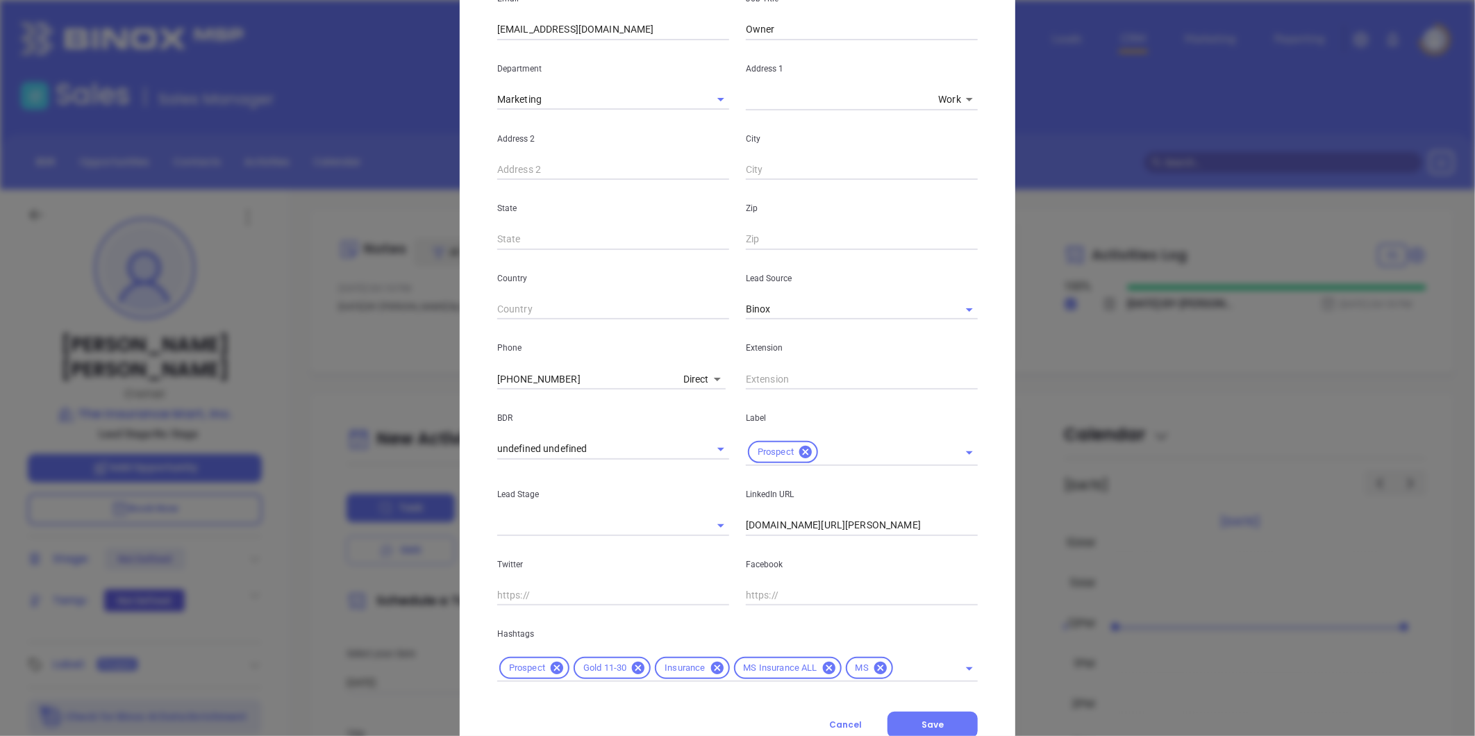
scroll to position [283, 0]
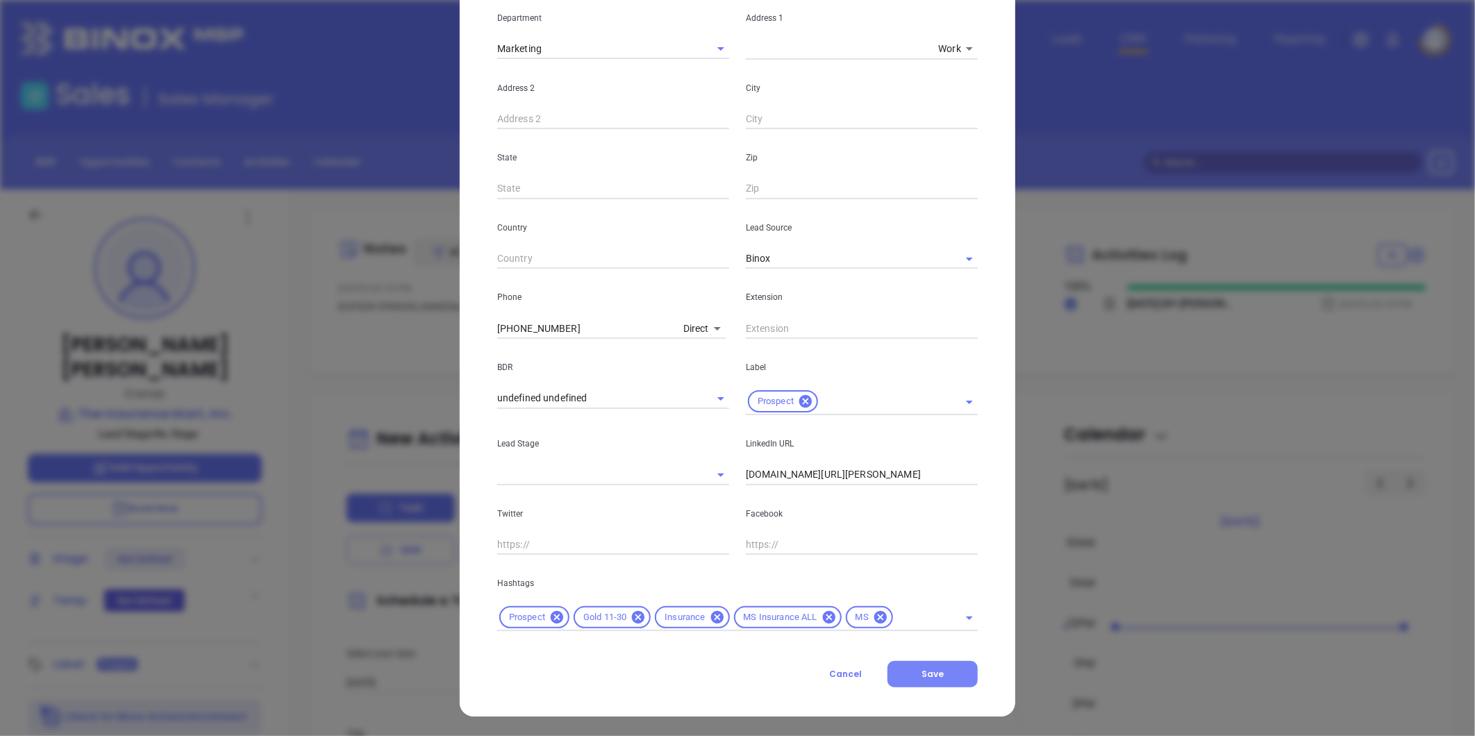
click at [932, 671] on span "Save" at bounding box center [932, 674] width 22 height 12
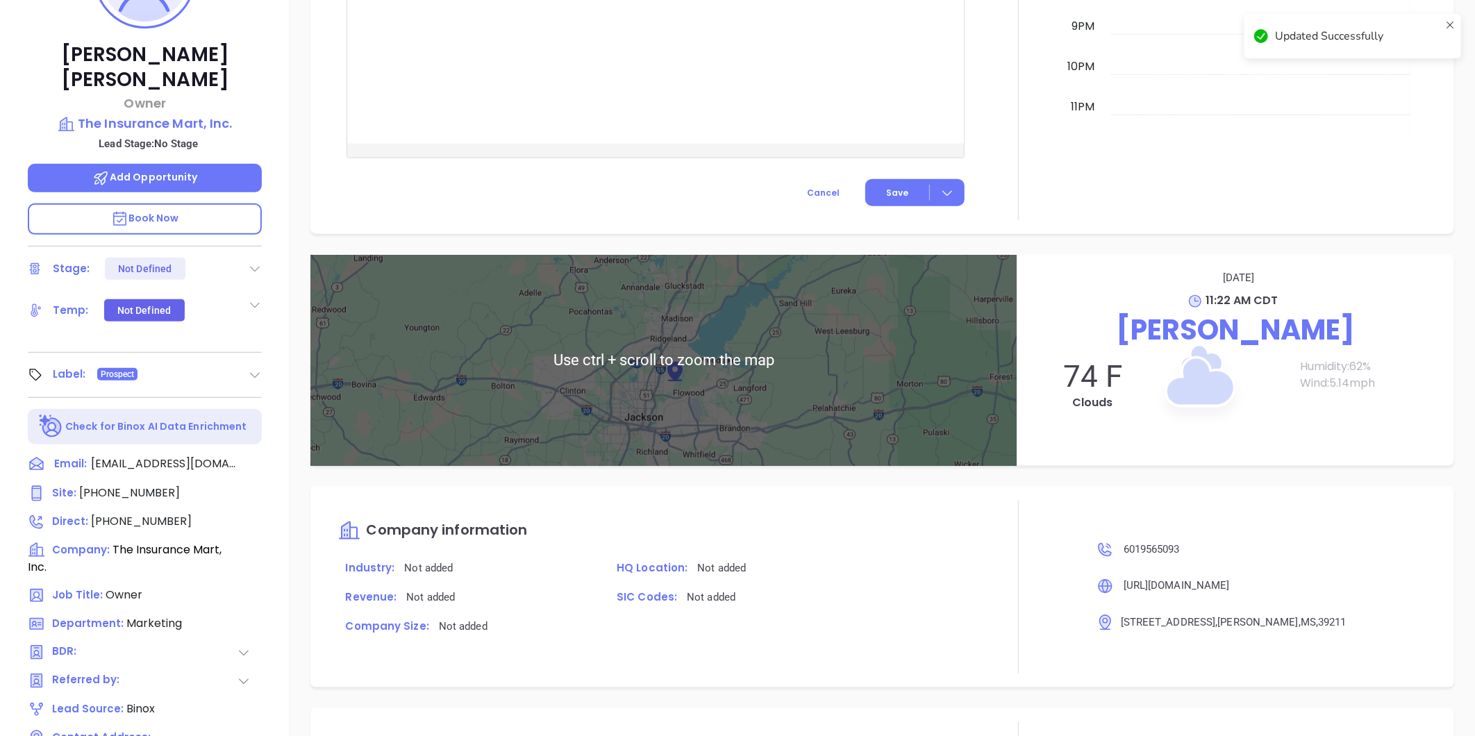
scroll to position [426, 0]
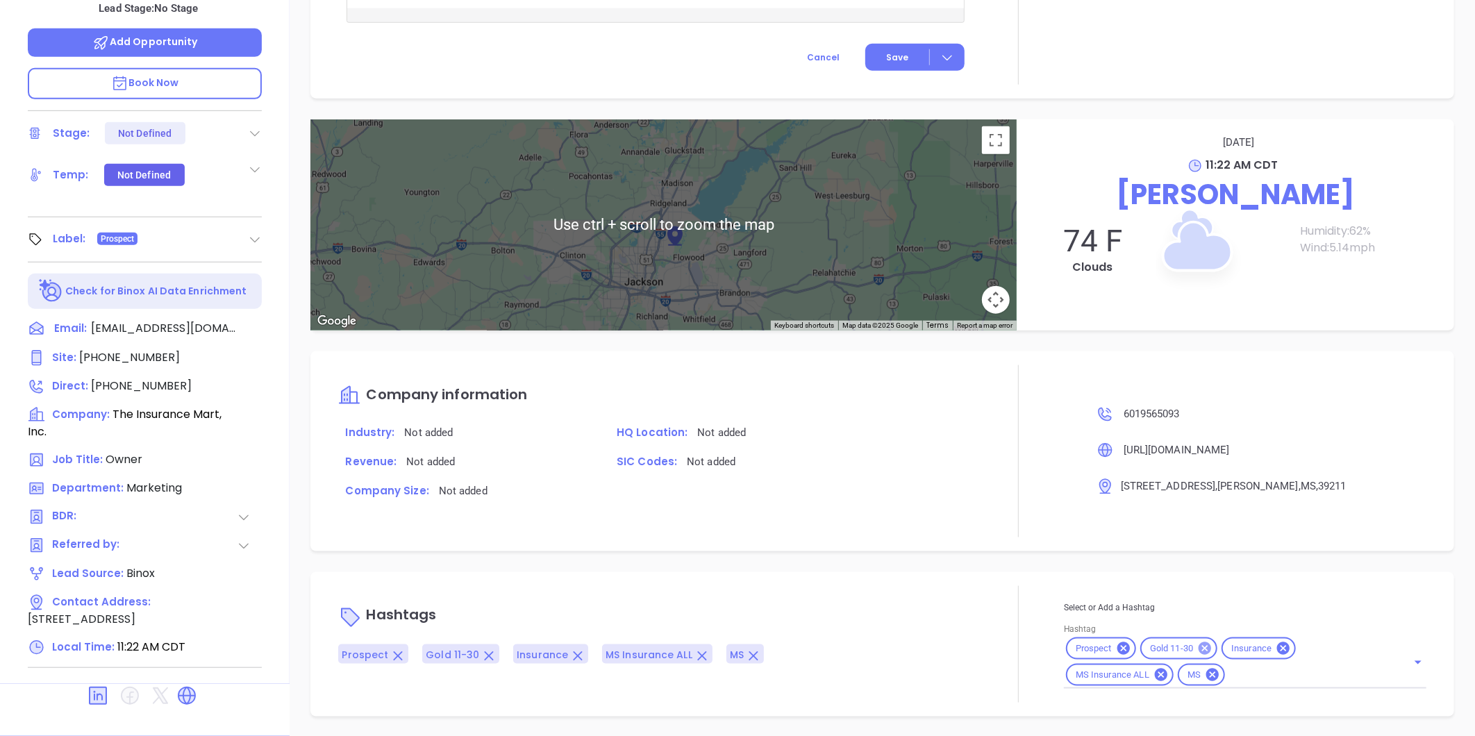
click at [1197, 641] on icon at bounding box center [1204, 648] width 15 height 15
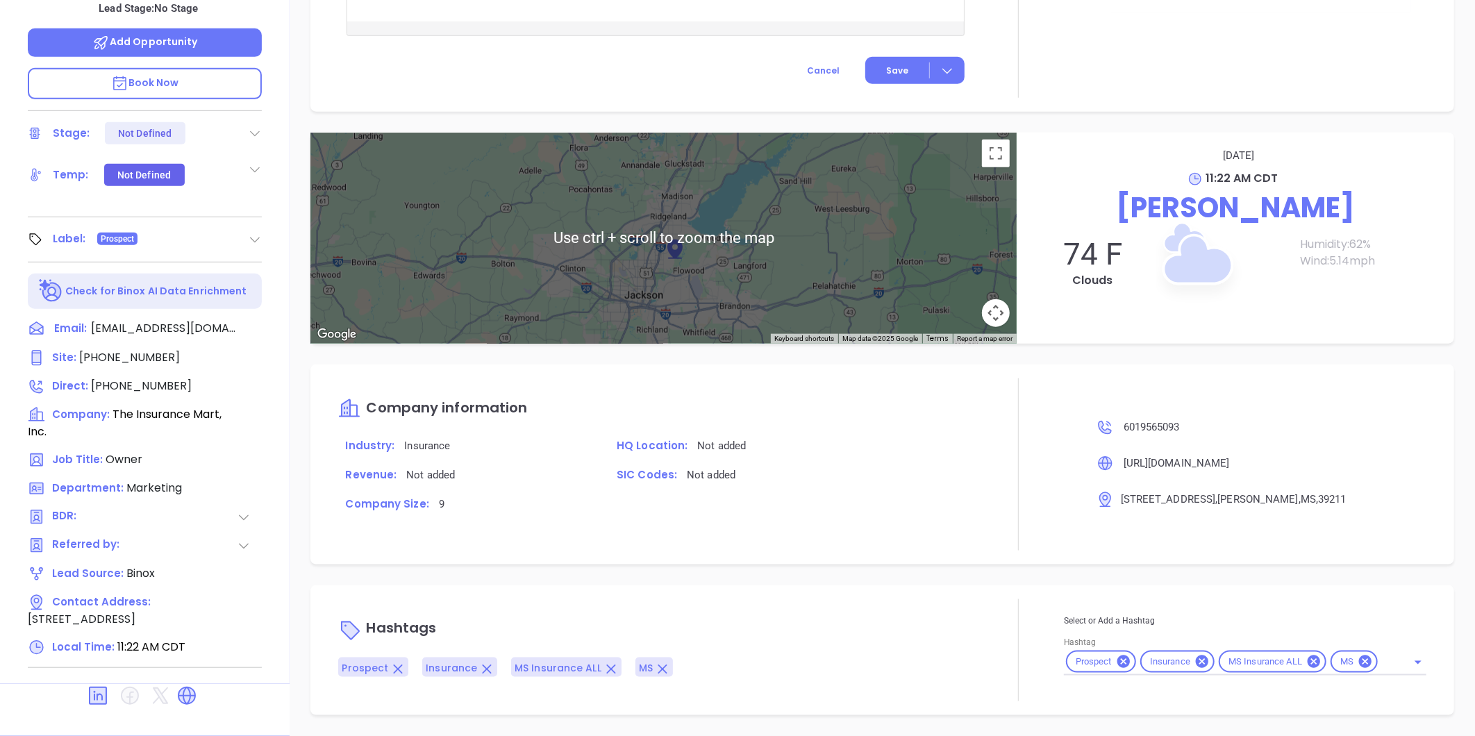
scroll to position [656, 0]
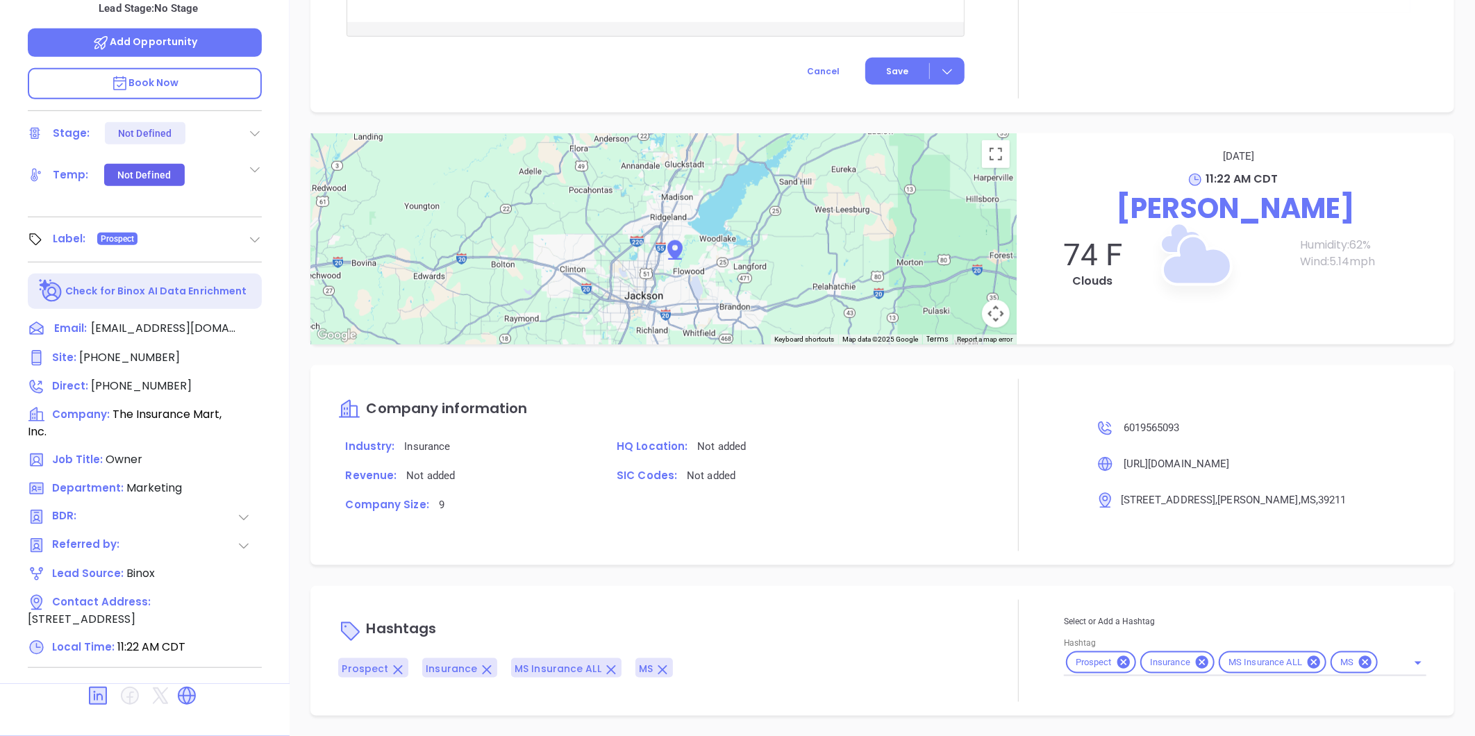
click at [1384, 661] on div "Prospect Insurance MS Insurance ALL MS" at bounding box center [1245, 662] width 362 height 27
type input "SIL"
click at [1121, 694] on li "Silver 6-10" at bounding box center [1243, 697] width 359 height 25
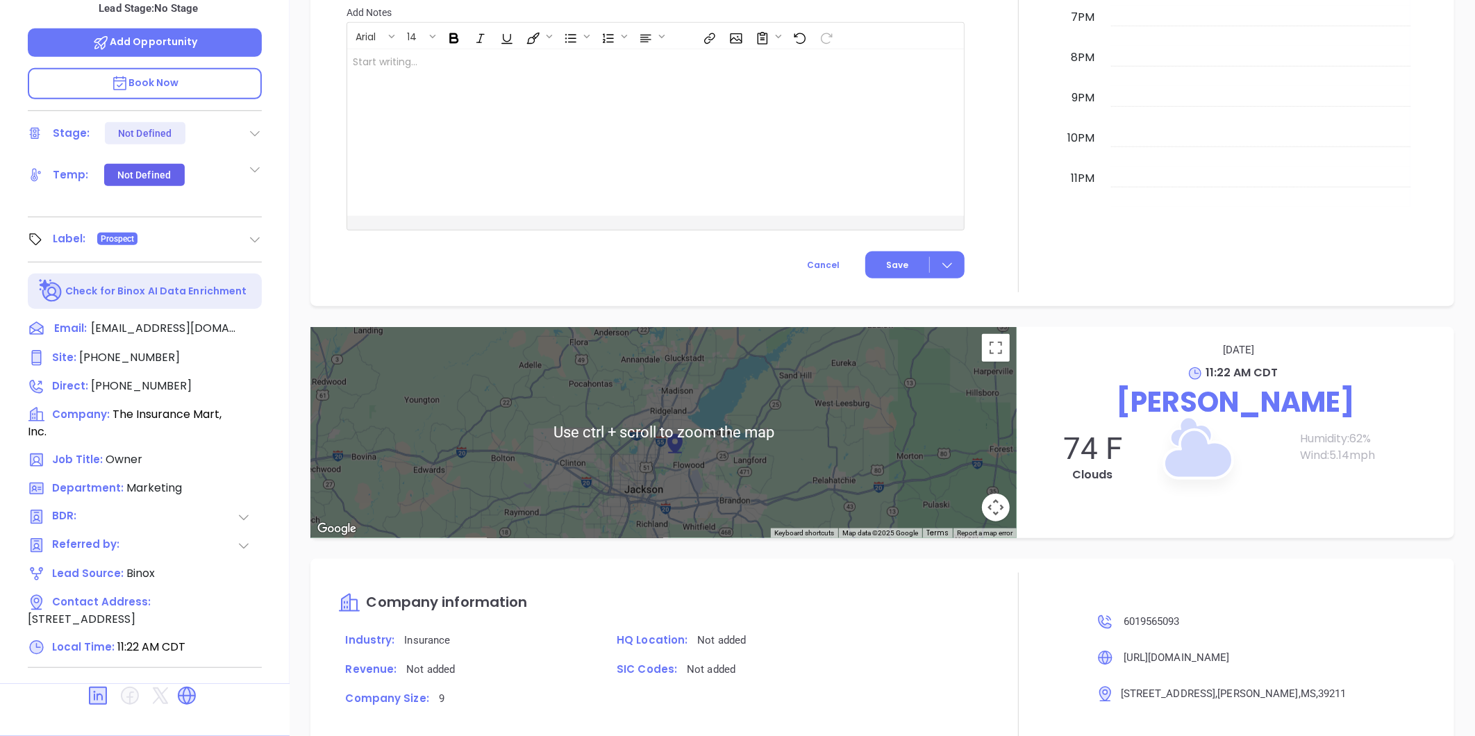
scroll to position [671, 0]
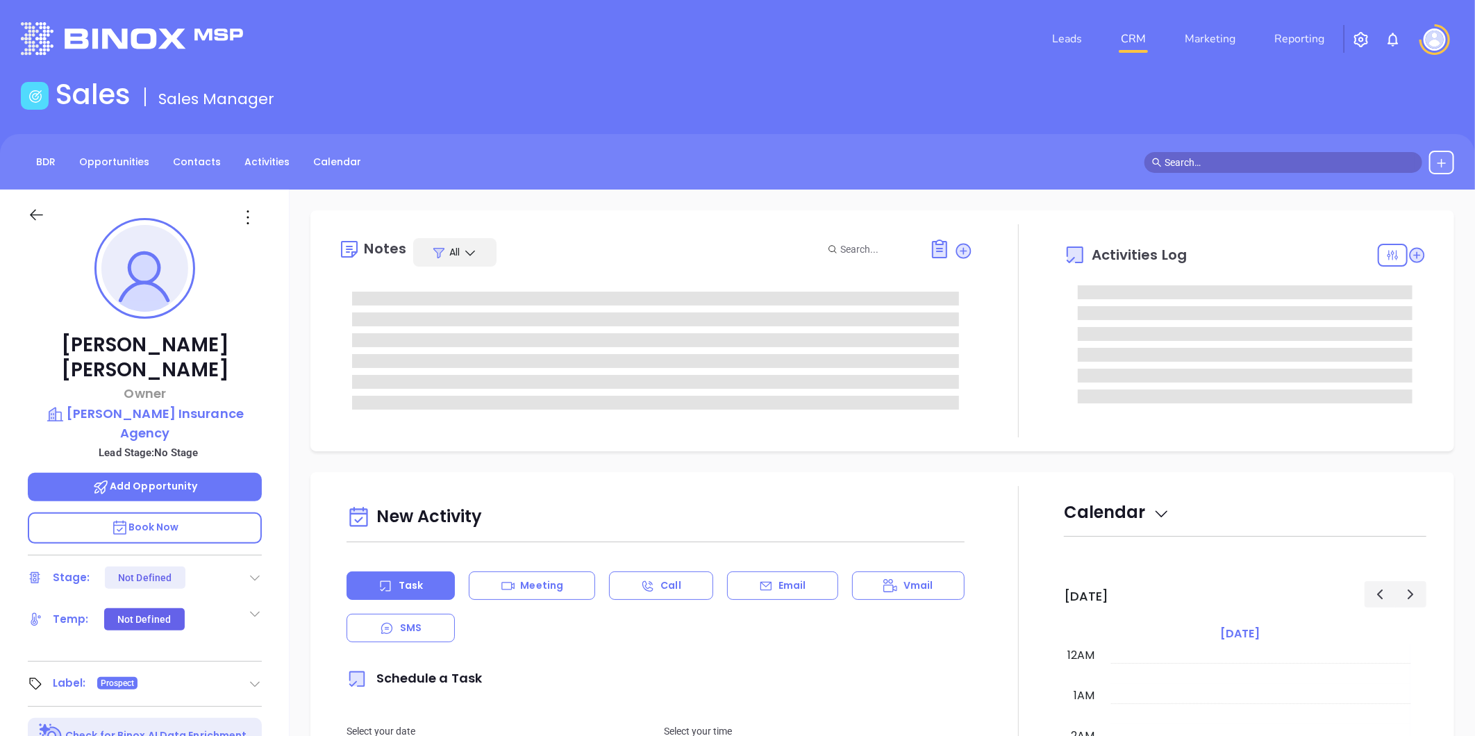
type input "[DATE]"
type input "[PERSON_NAME]"
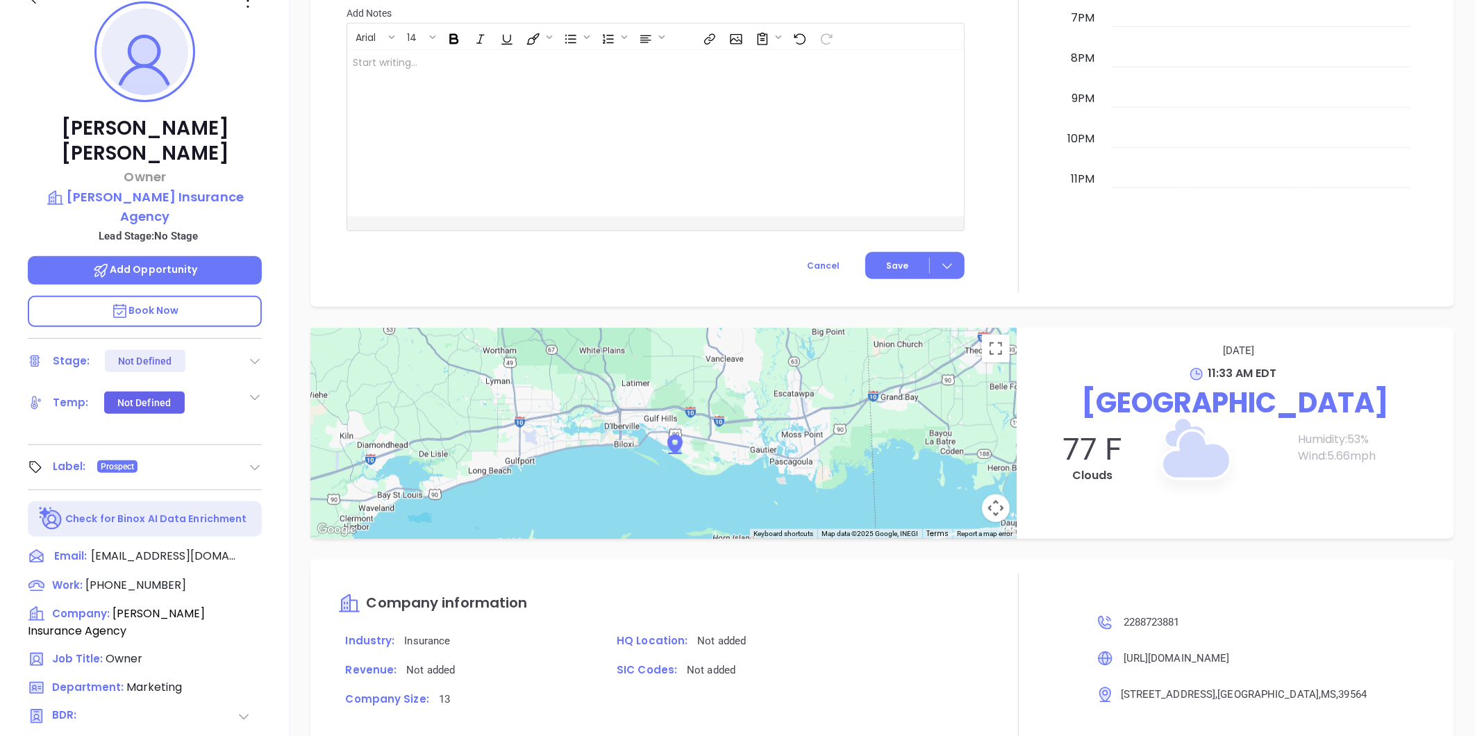
scroll to position [77, 0]
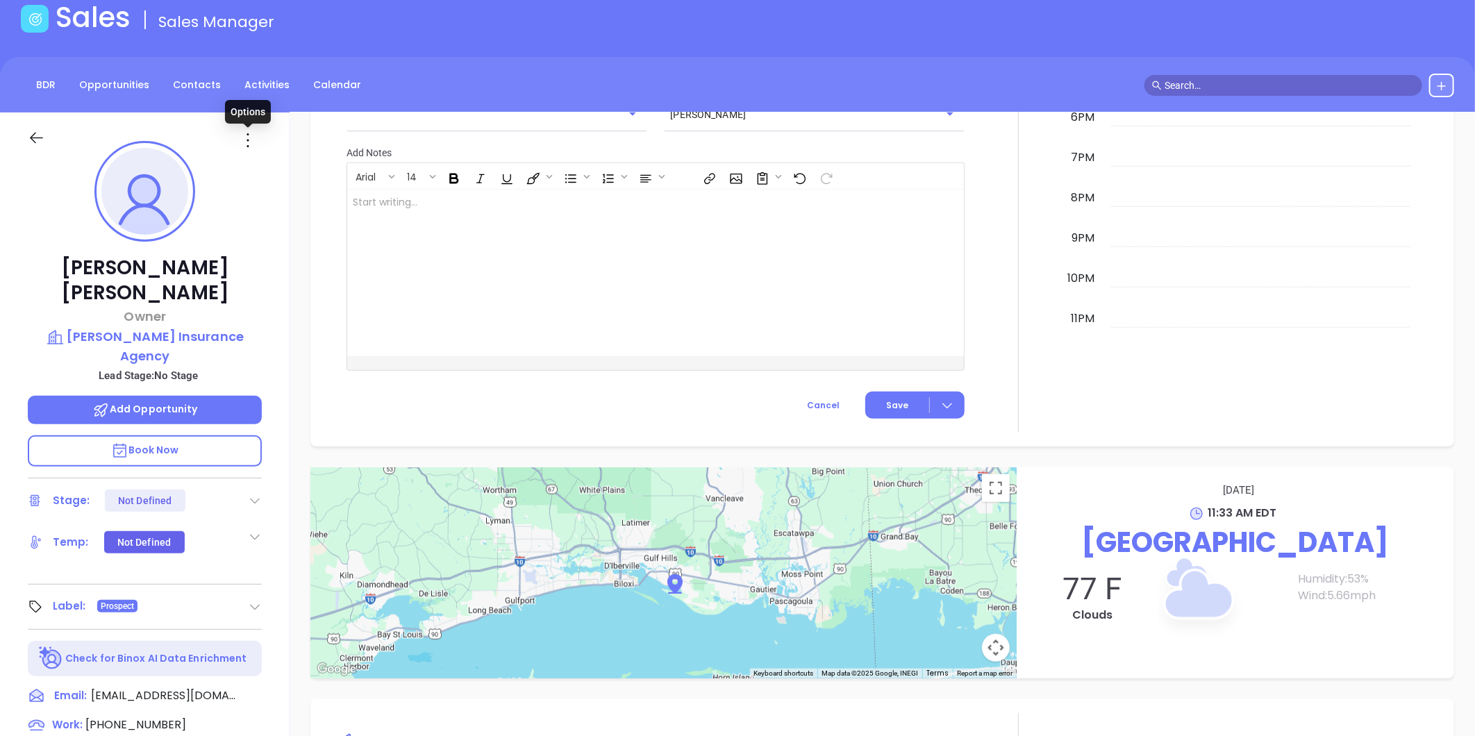
click at [246, 133] on icon at bounding box center [248, 140] width 22 height 22
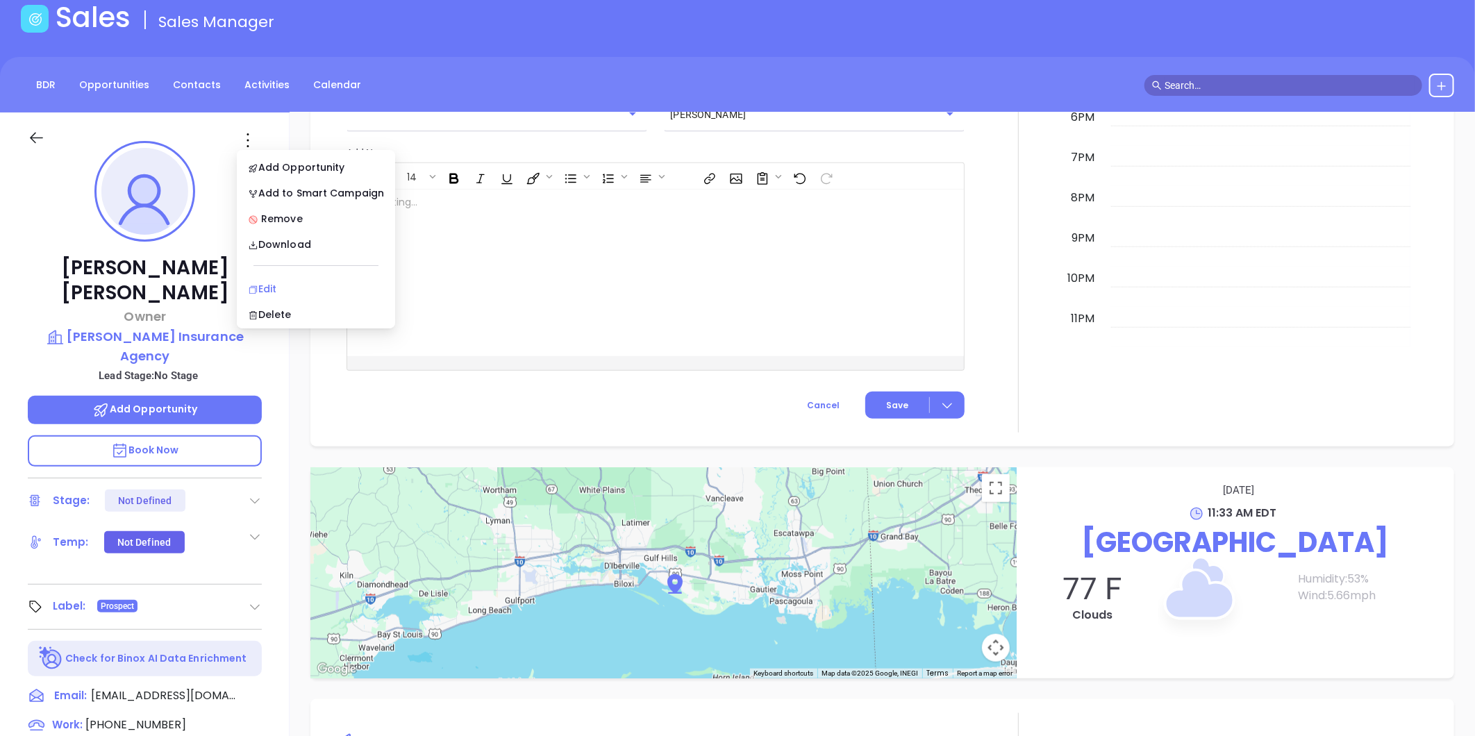
click at [279, 286] on div "Edit" at bounding box center [316, 288] width 136 height 15
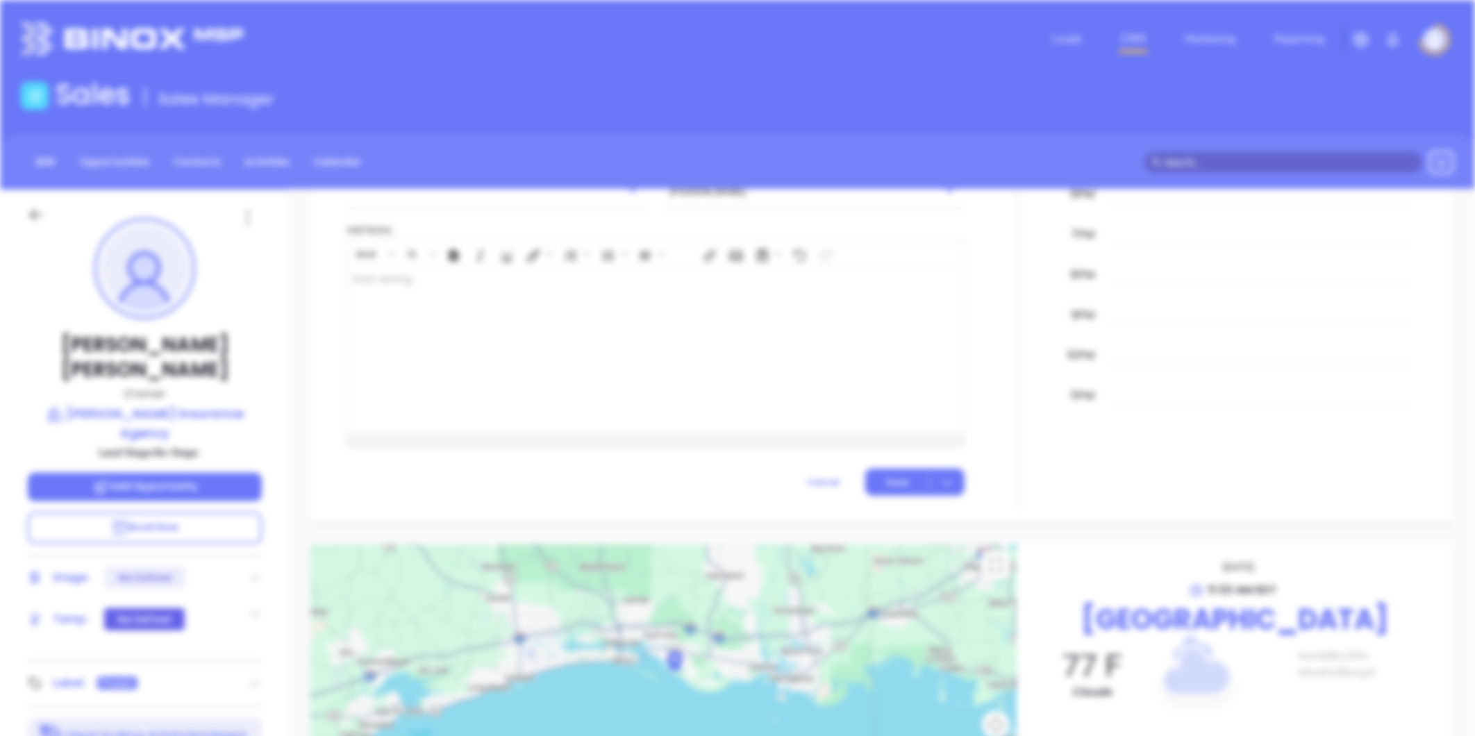
scroll to position [0, 0]
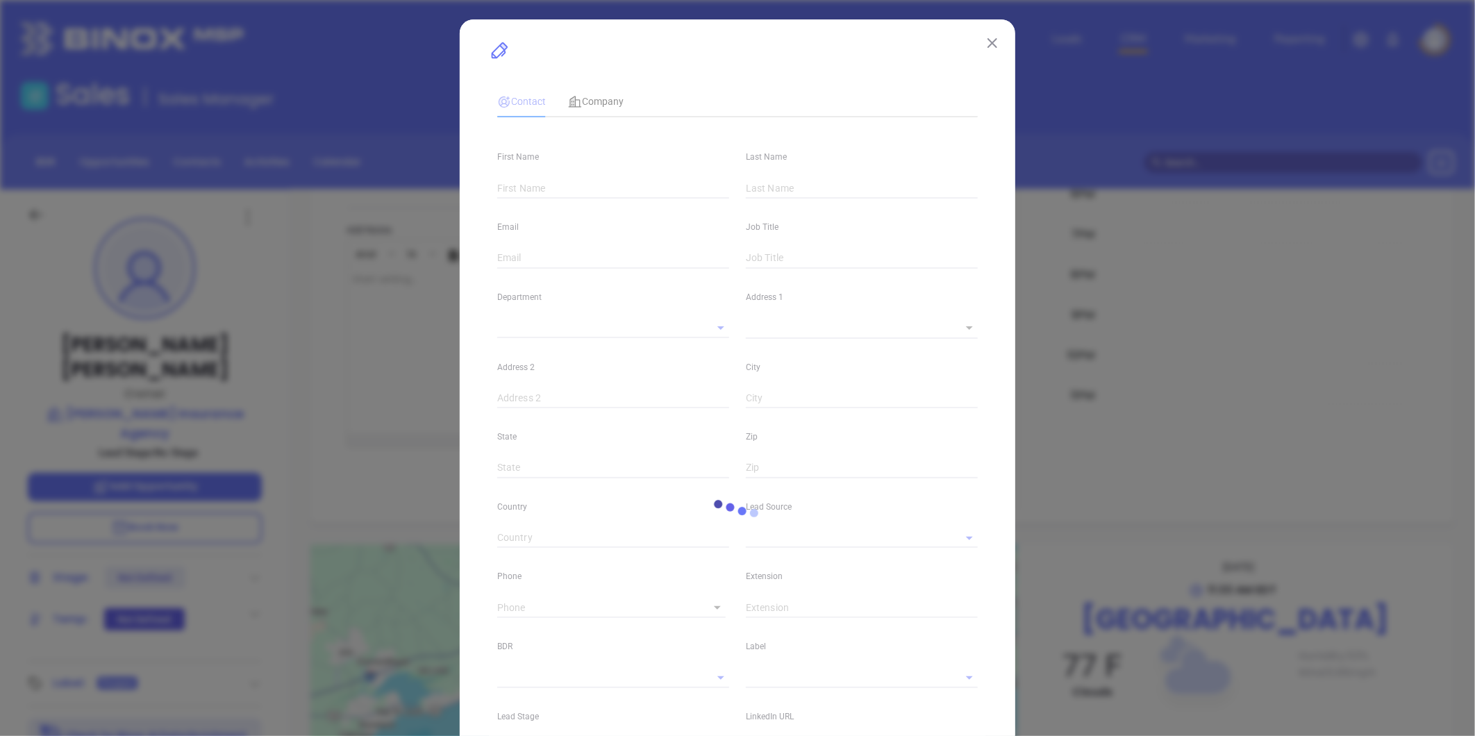
type input "[PERSON_NAME]"
type input "[EMAIL_ADDRESS][DOMAIN_NAME]"
type input "Owner"
type input "1"
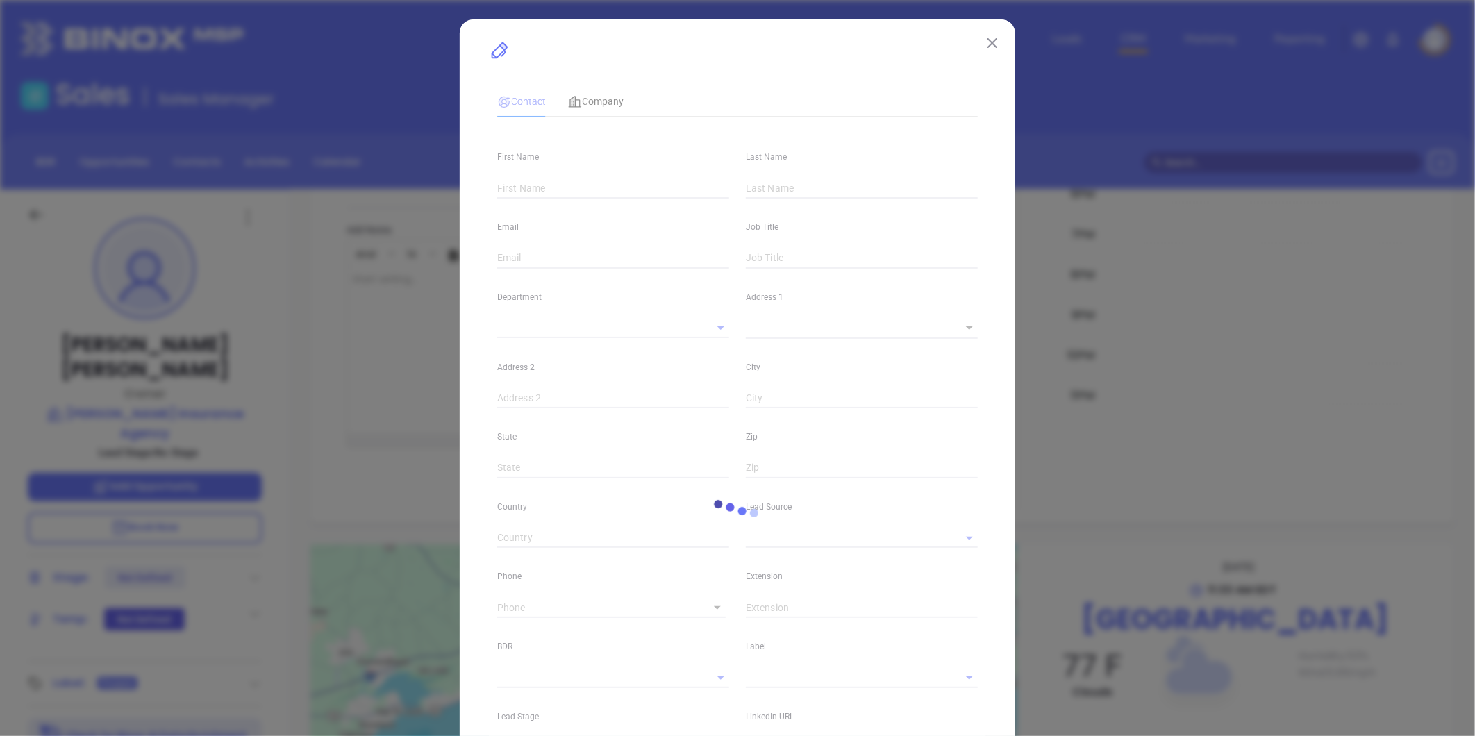
type input "[DOMAIN_NAME][URL][PERSON_NAME]"
type input "Marketing"
type input "Binox"
type input "undefined undefined"
type input "[PHONE_NUMBER]"
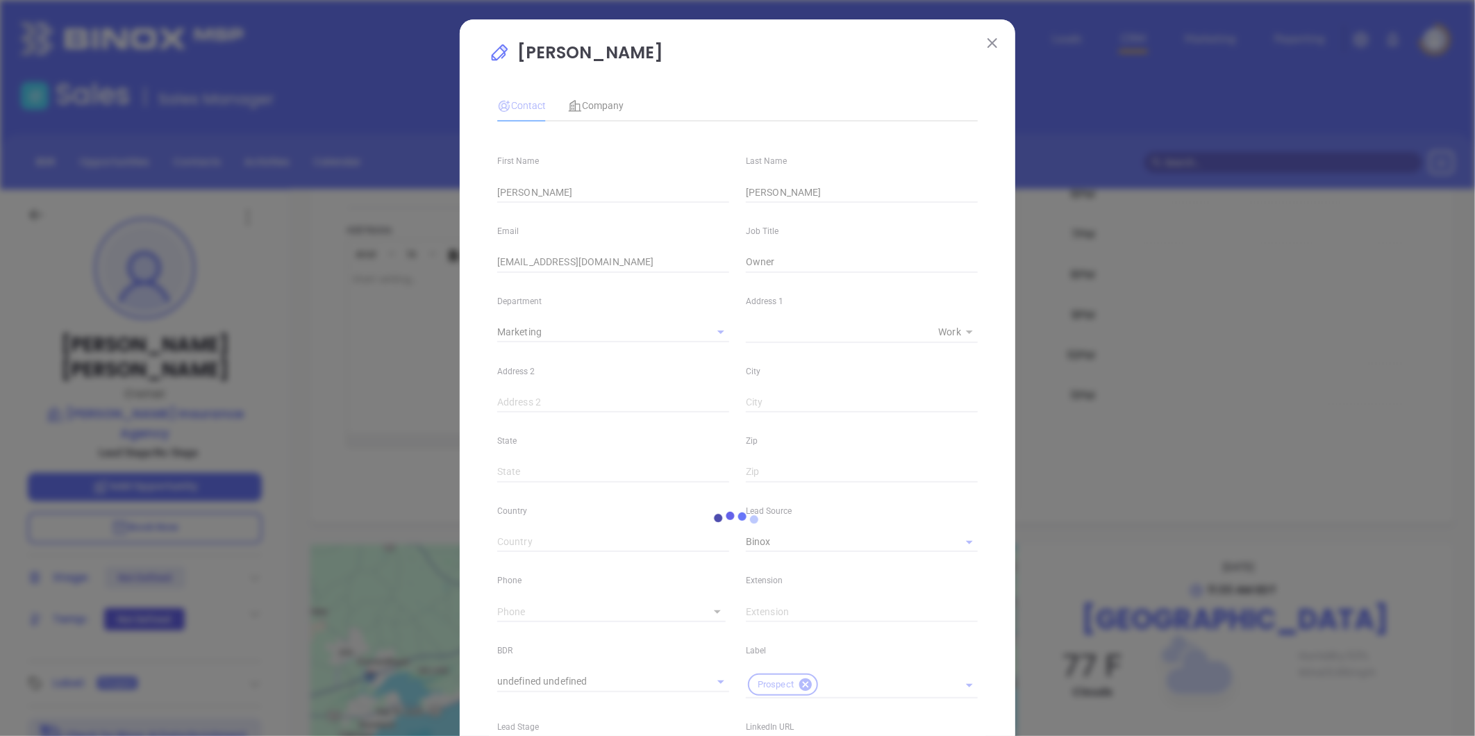
type input "1"
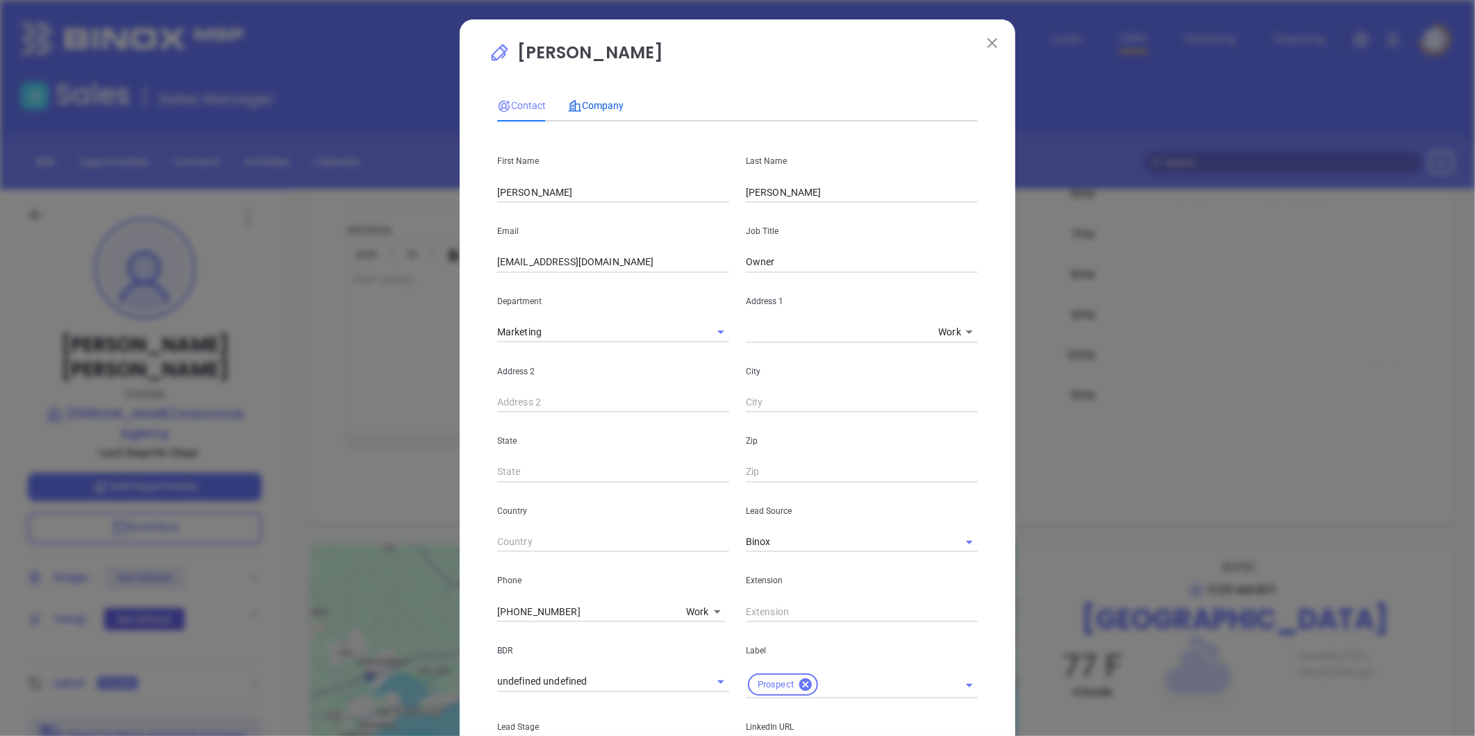
click at [586, 109] on span "Company" at bounding box center [596, 105] width 56 height 11
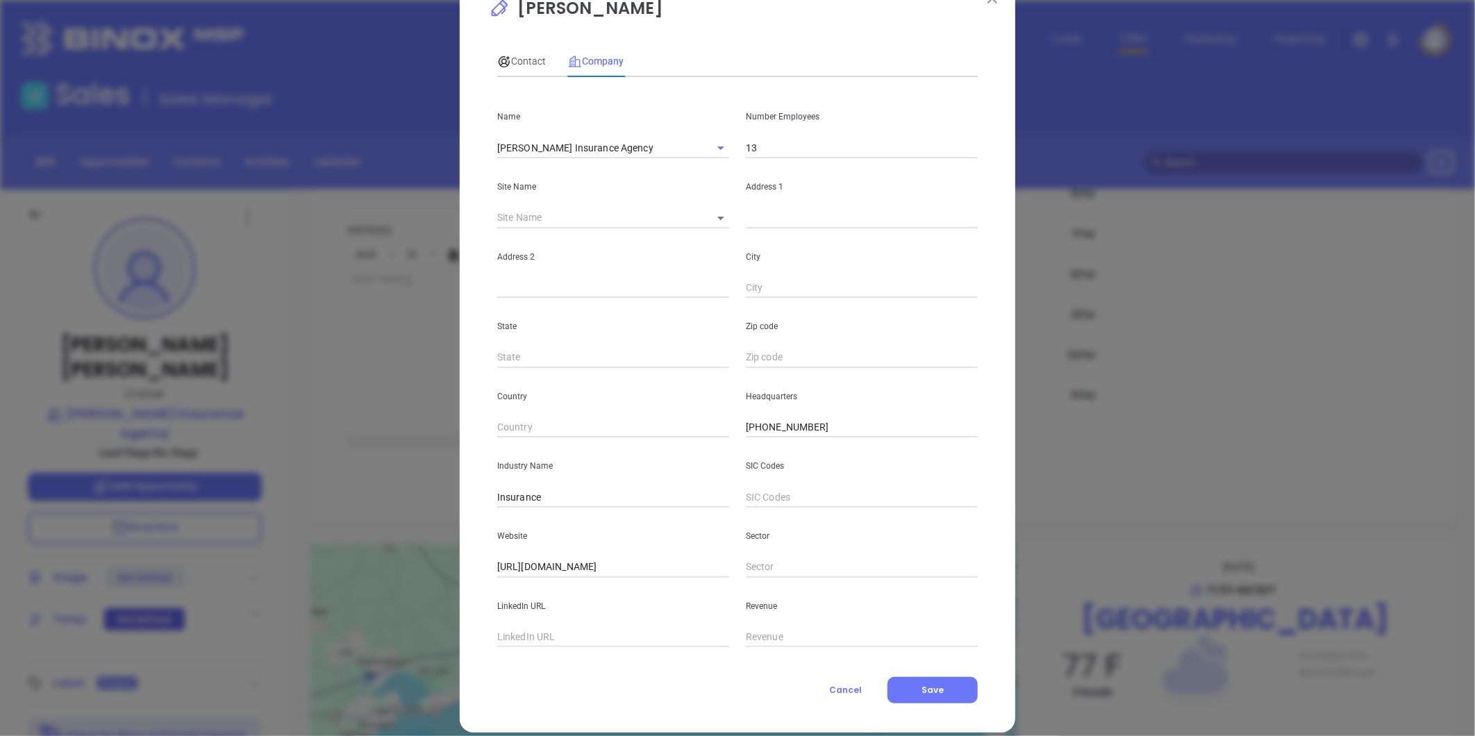
scroll to position [60, 0]
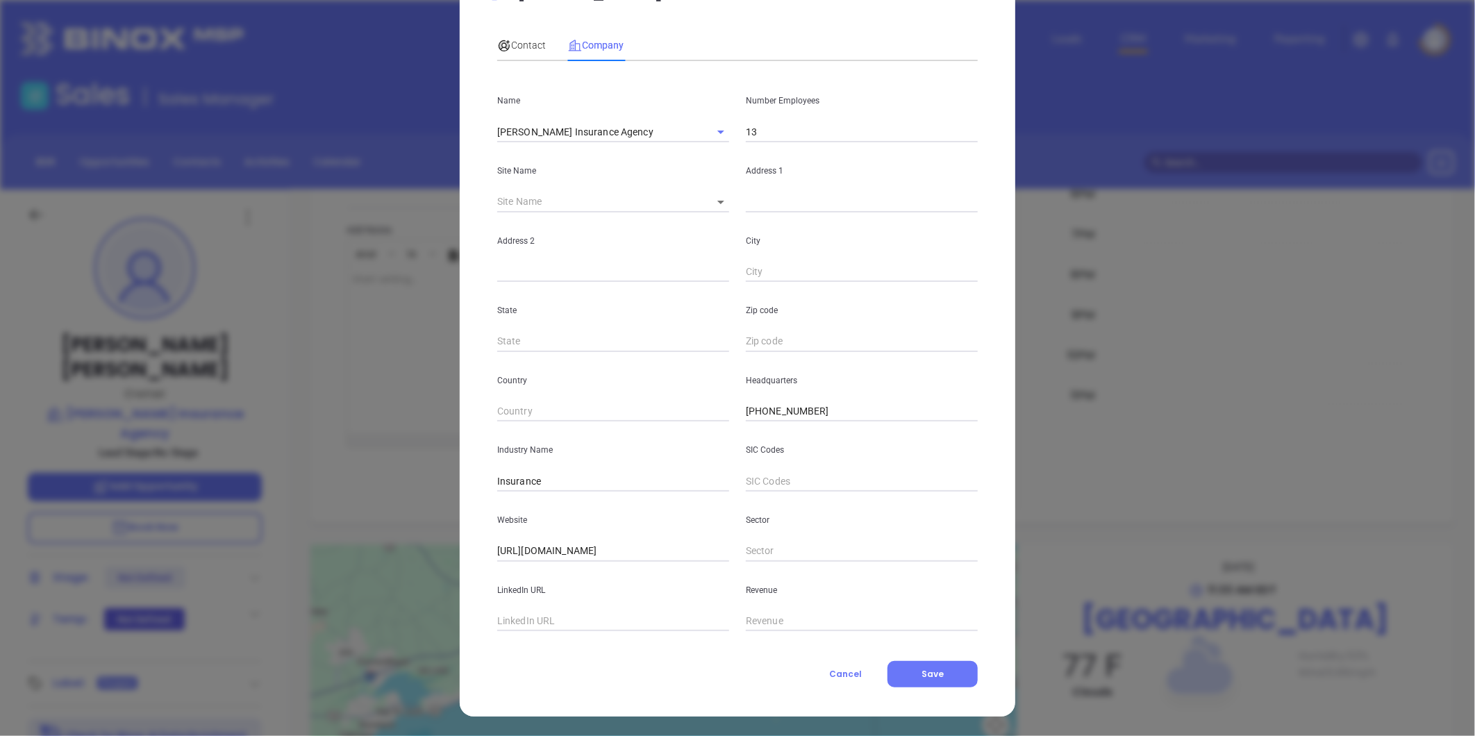
click at [522, 604] on div "LinkedIn URL" at bounding box center [613, 597] width 249 height 70
click at [509, 622] on input "text" at bounding box center [613, 621] width 232 height 21
paste input "[URL][DOMAIN_NAME][PERSON_NAME]"
type input "[URL][DOMAIN_NAME][PERSON_NAME]"
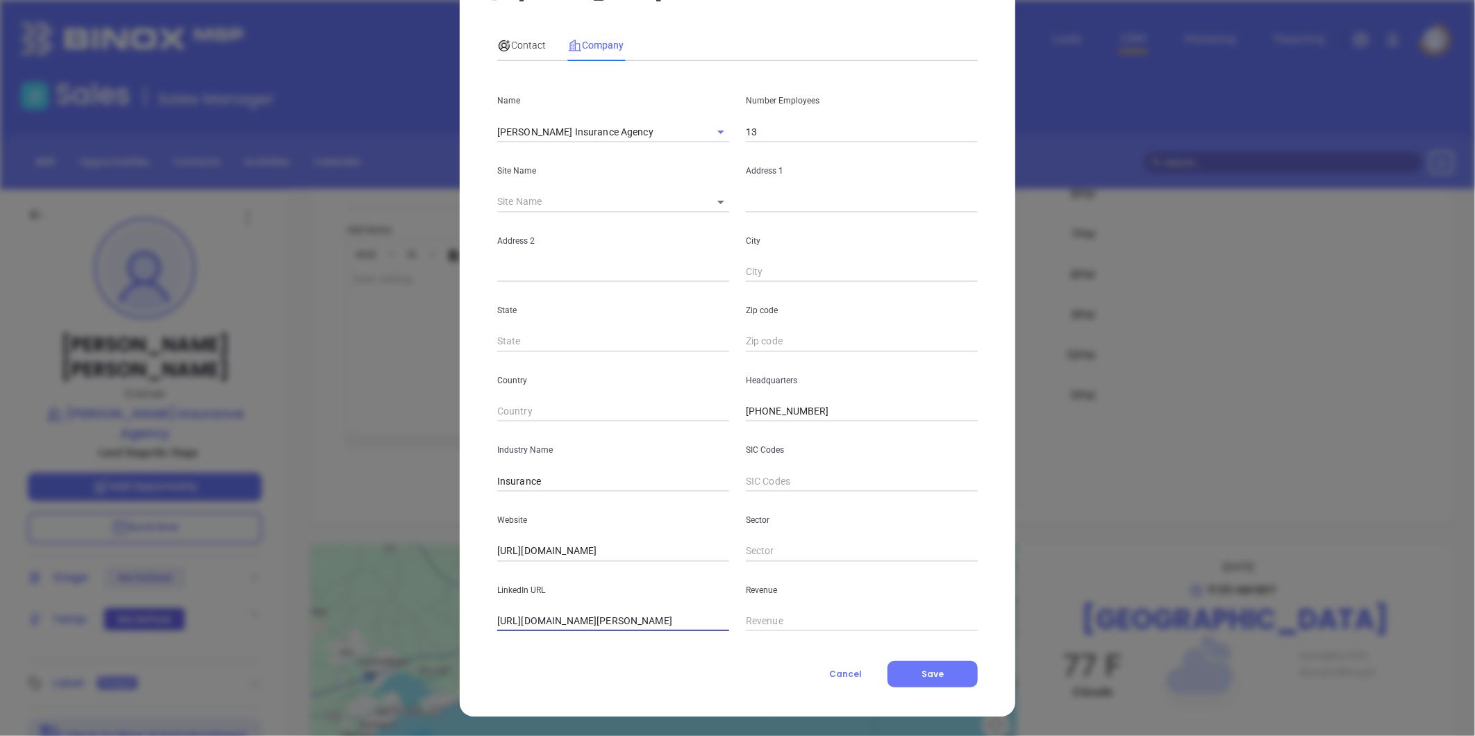
scroll to position [0, 0]
click at [710, 192] on body "Leads CRM Marketing Reporting Financial Leads Leads Sales Sales Manager BDR Opp…" at bounding box center [737, 368] width 1475 height 736
click at [718, 207] on li "[GEOGRAPHIC_DATA]" at bounding box center [760, 202] width 129 height 25
type input "[GEOGRAPHIC_DATA]"
type input "119100"
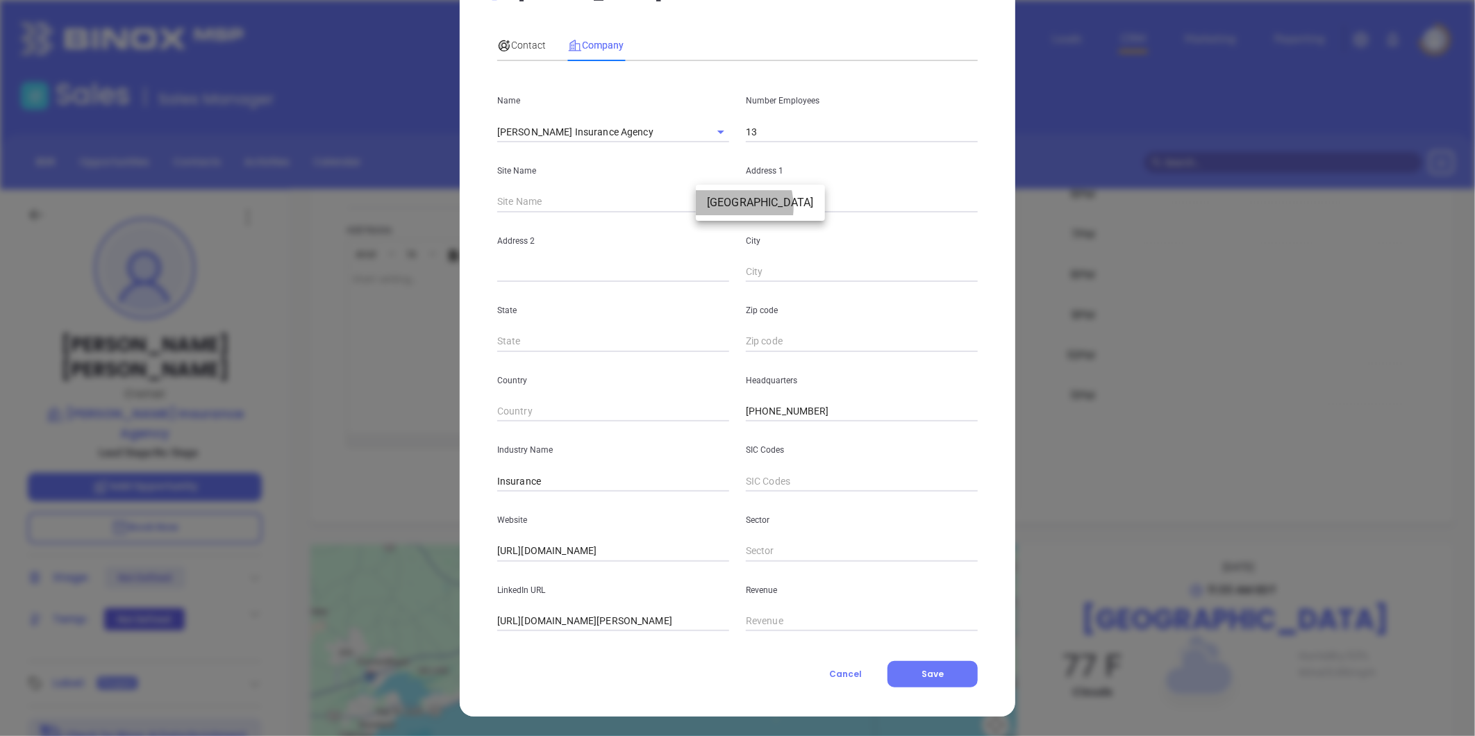
type input "[STREET_ADDRESS]"
type input "[GEOGRAPHIC_DATA]"
type input "MS"
type input "39564"
click at [798, 342] on input "39564" at bounding box center [862, 341] width 232 height 21
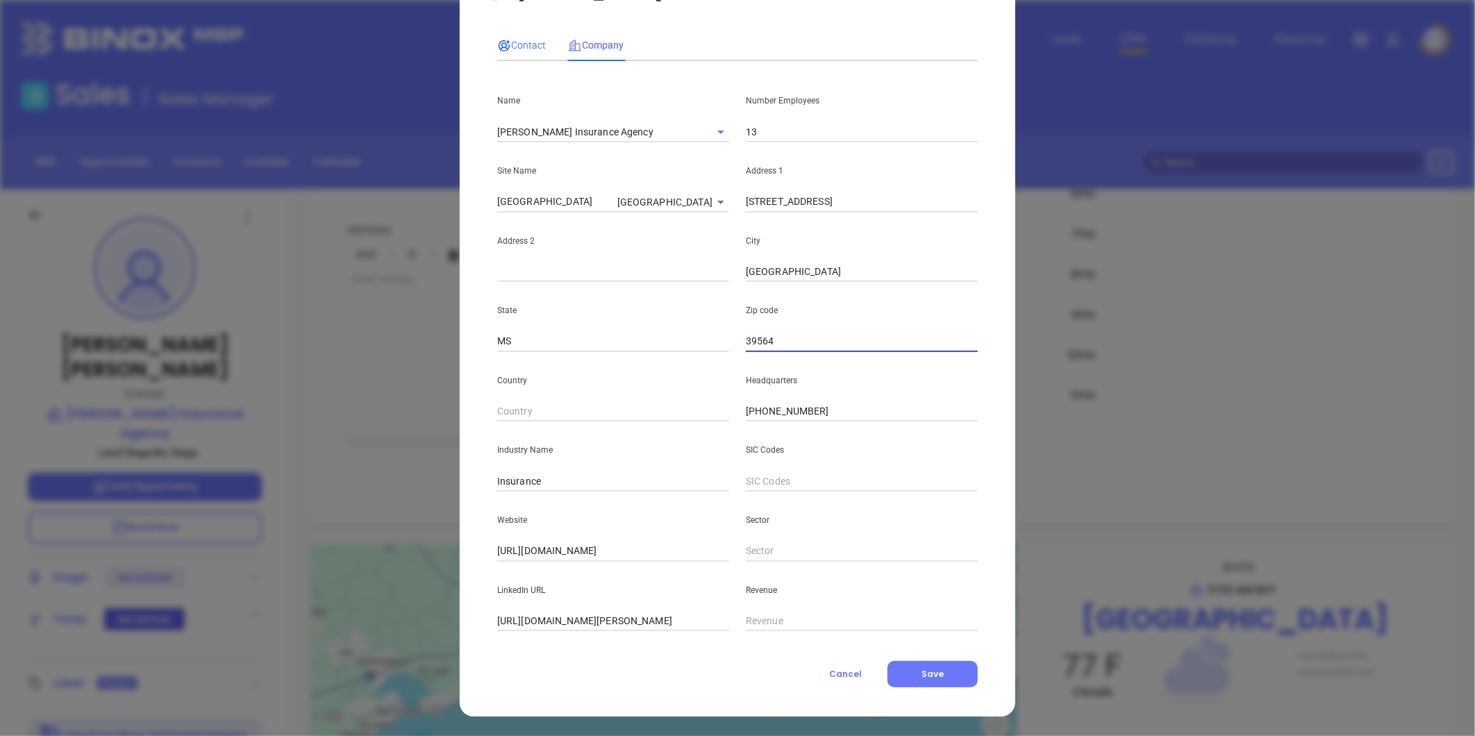
click at [514, 40] on span "Contact" at bounding box center [521, 45] width 49 height 11
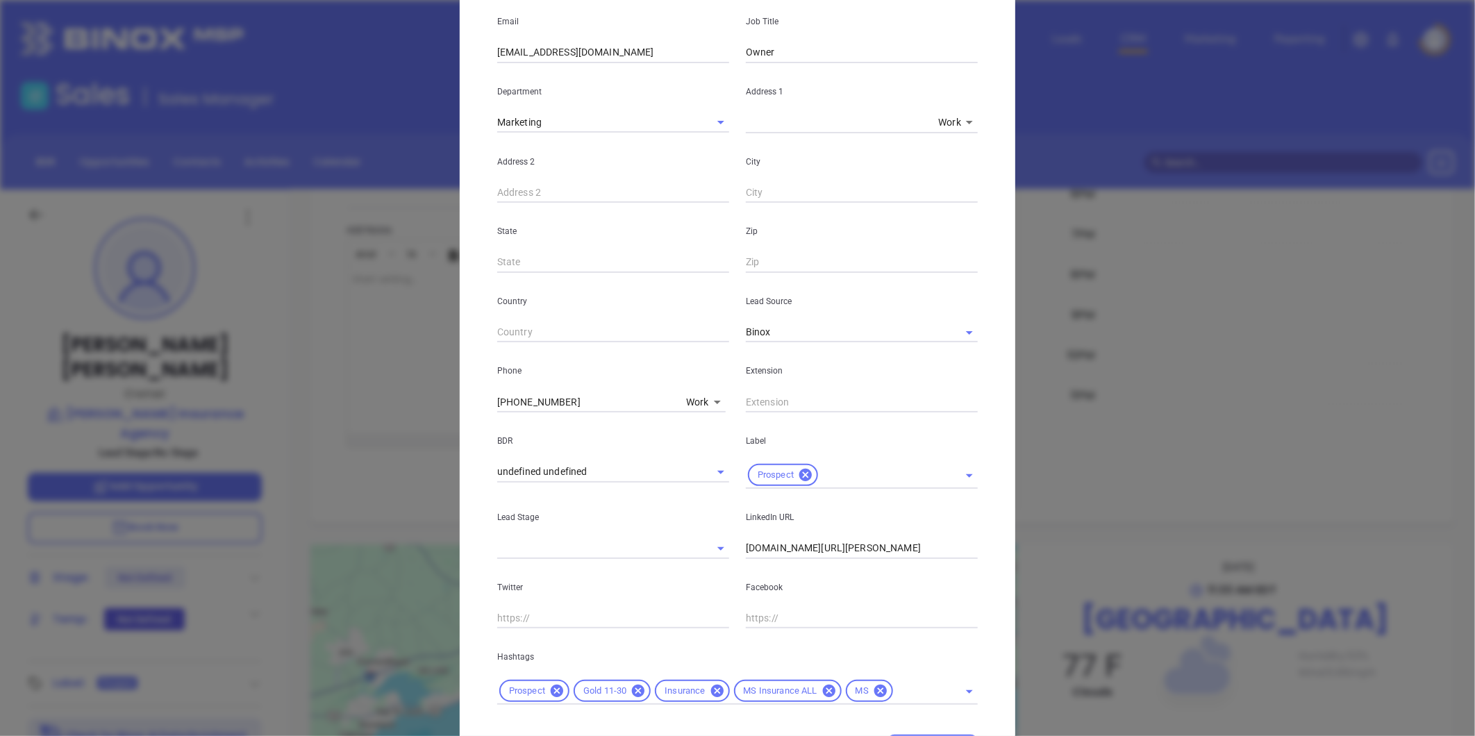
scroll to position [283, 0]
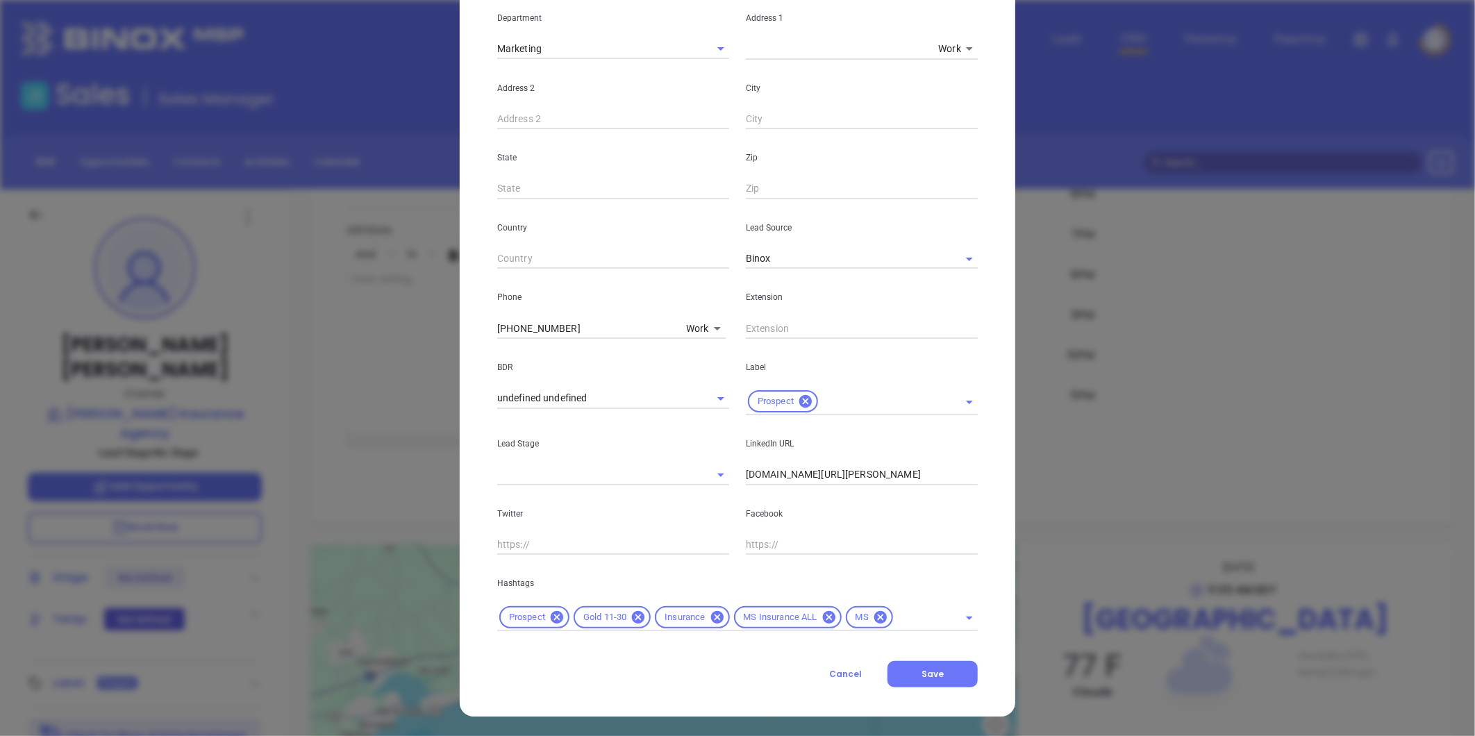
click at [841, 474] on input "[DOMAIN_NAME][URL][PERSON_NAME]" at bounding box center [862, 474] width 232 height 21
click at [840, 470] on input "[DOMAIN_NAME][URL][PERSON_NAME]" at bounding box center [862, 474] width 232 height 21
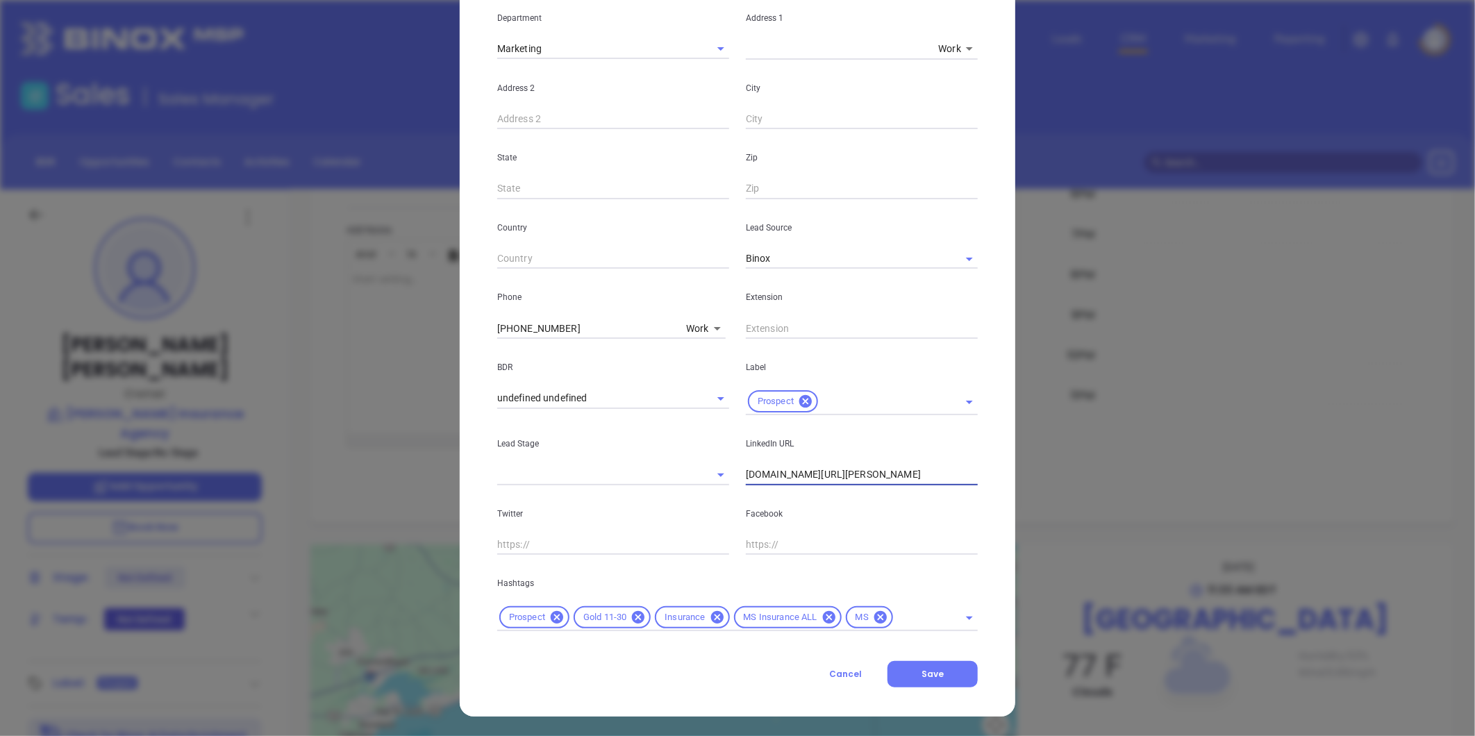
click at [840, 470] on input "[DOMAIN_NAME][URL][PERSON_NAME]" at bounding box center [862, 474] width 232 height 21
paste input "[DOMAIN_NAME][URL][PERSON_NAME]"
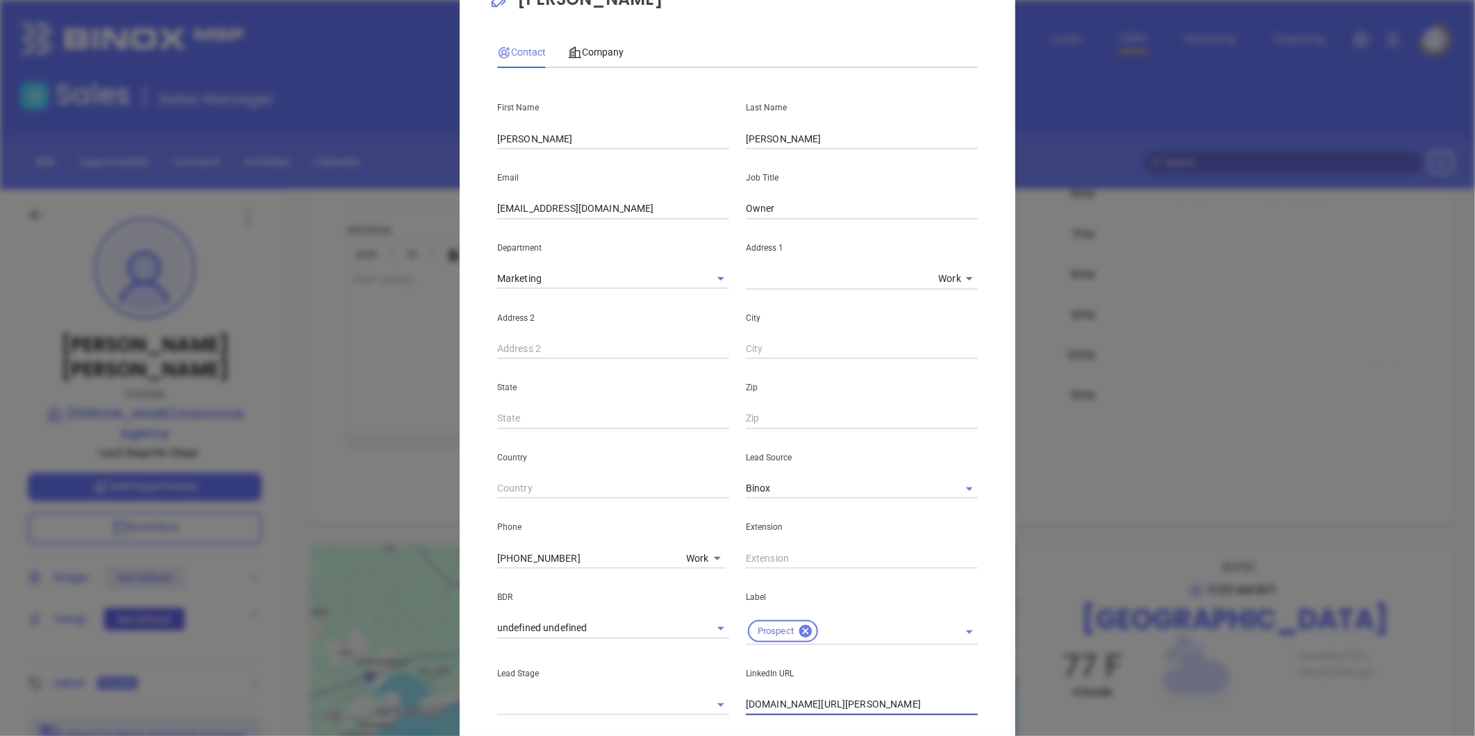
scroll to position [52, 0]
type input "[DOMAIN_NAME][URL][PERSON_NAME]"
drag, startPoint x: 396, startPoint y: 199, endPoint x: 167, endPoint y: 190, distance: 229.3
click at [167, 190] on div "[PERSON_NAME] Contact Company First Name [PERSON_NAME] Last Name [PERSON_NAME] …" at bounding box center [737, 368] width 1475 height 736
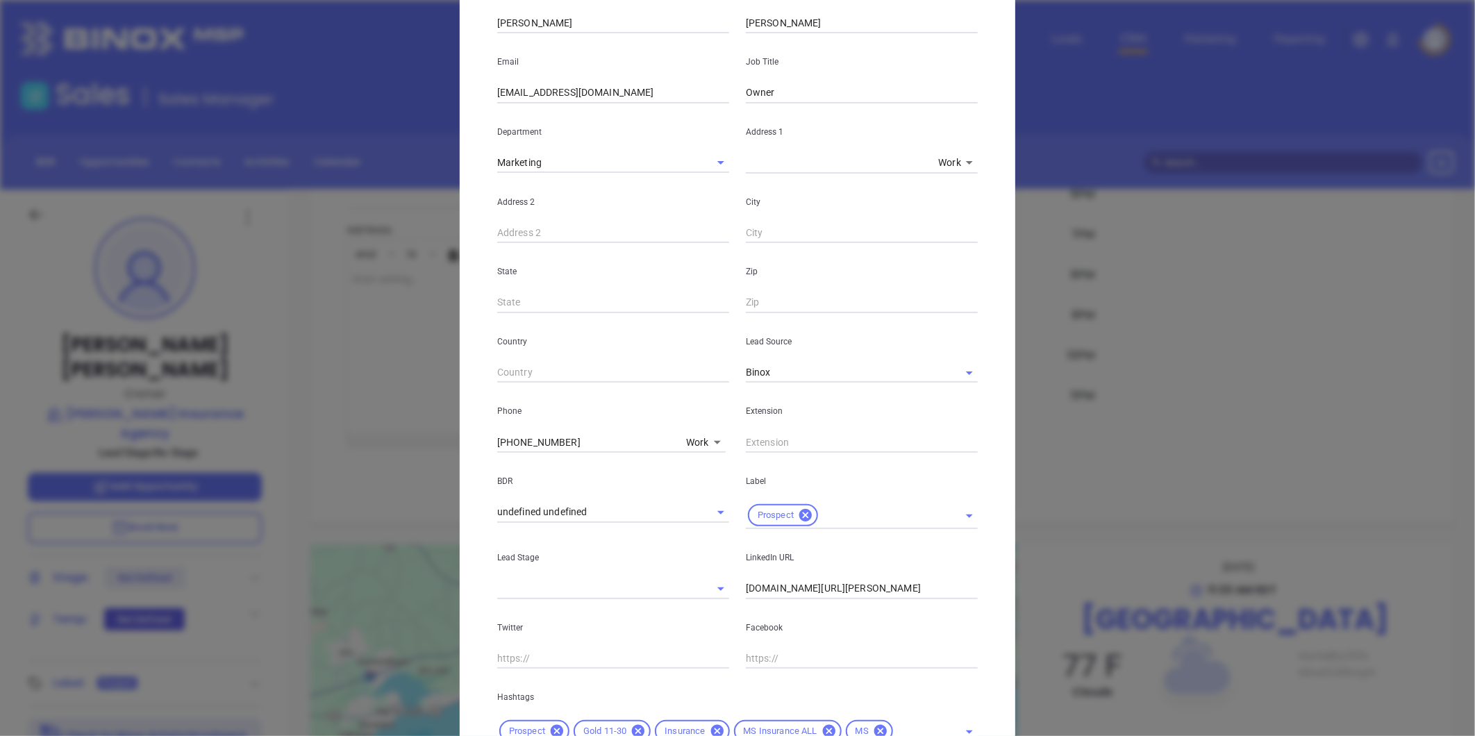
scroll to position [283, 0]
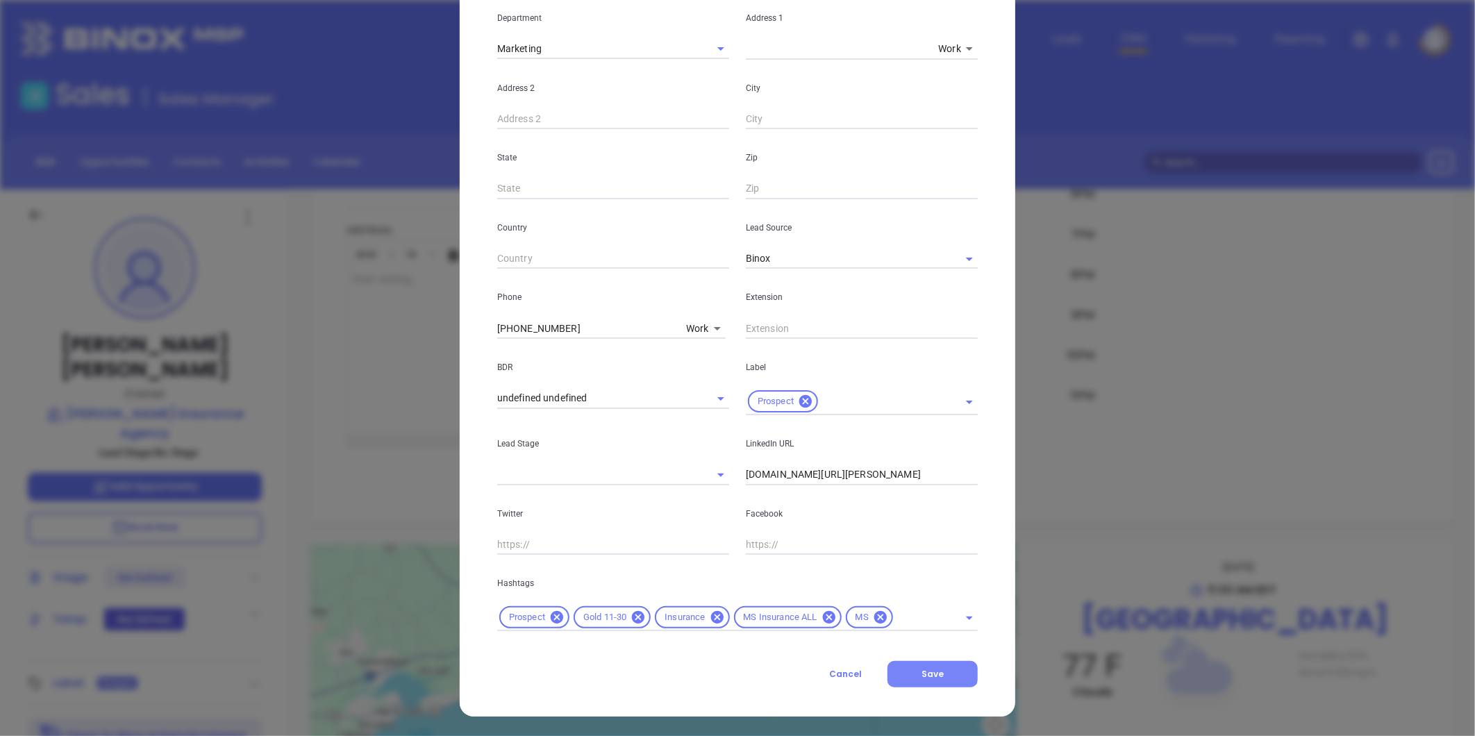
drag, startPoint x: 922, startPoint y: 671, endPoint x: 932, endPoint y: 674, distance: 10.1
click at [923, 672] on span "Save" at bounding box center [932, 674] width 22 height 12
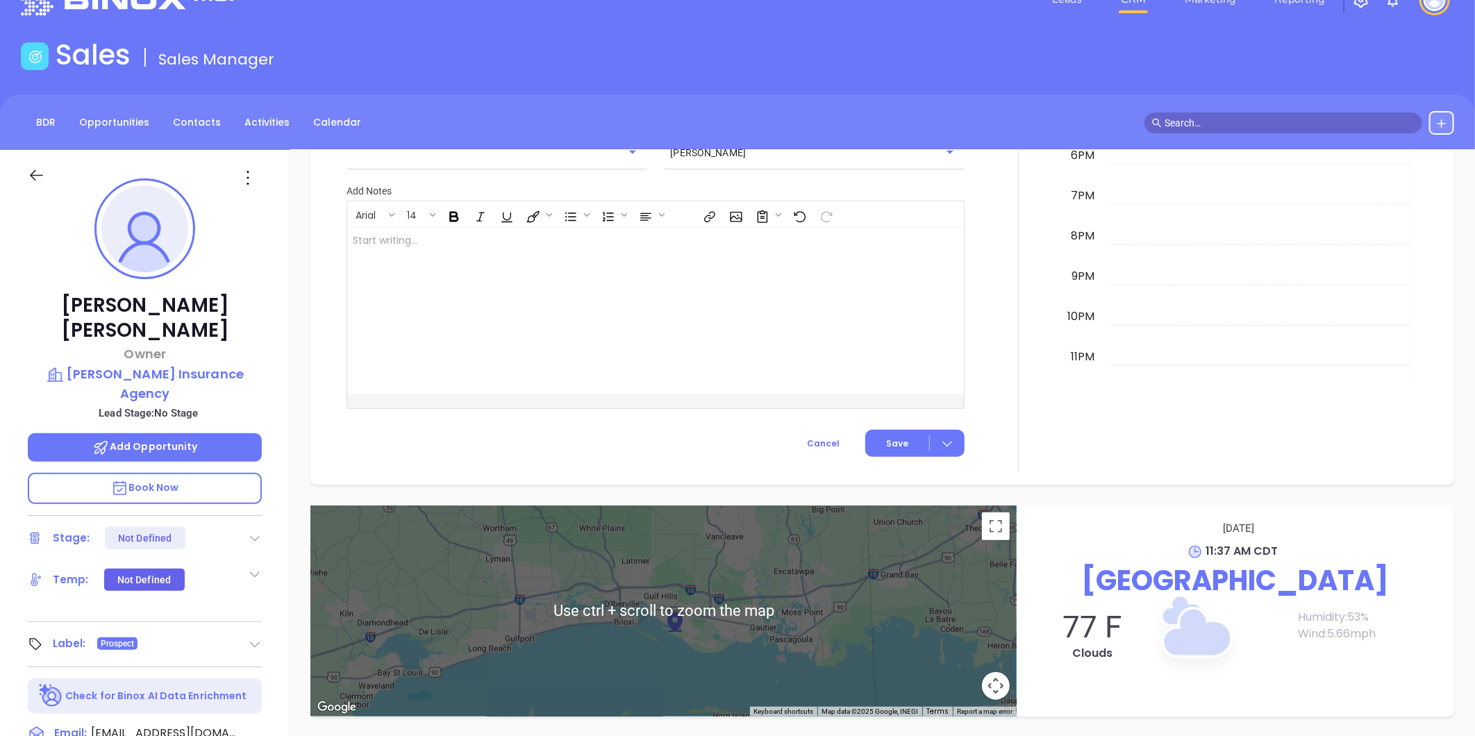
scroll to position [207, 0]
